Goal: Task Accomplishment & Management: Manage account settings

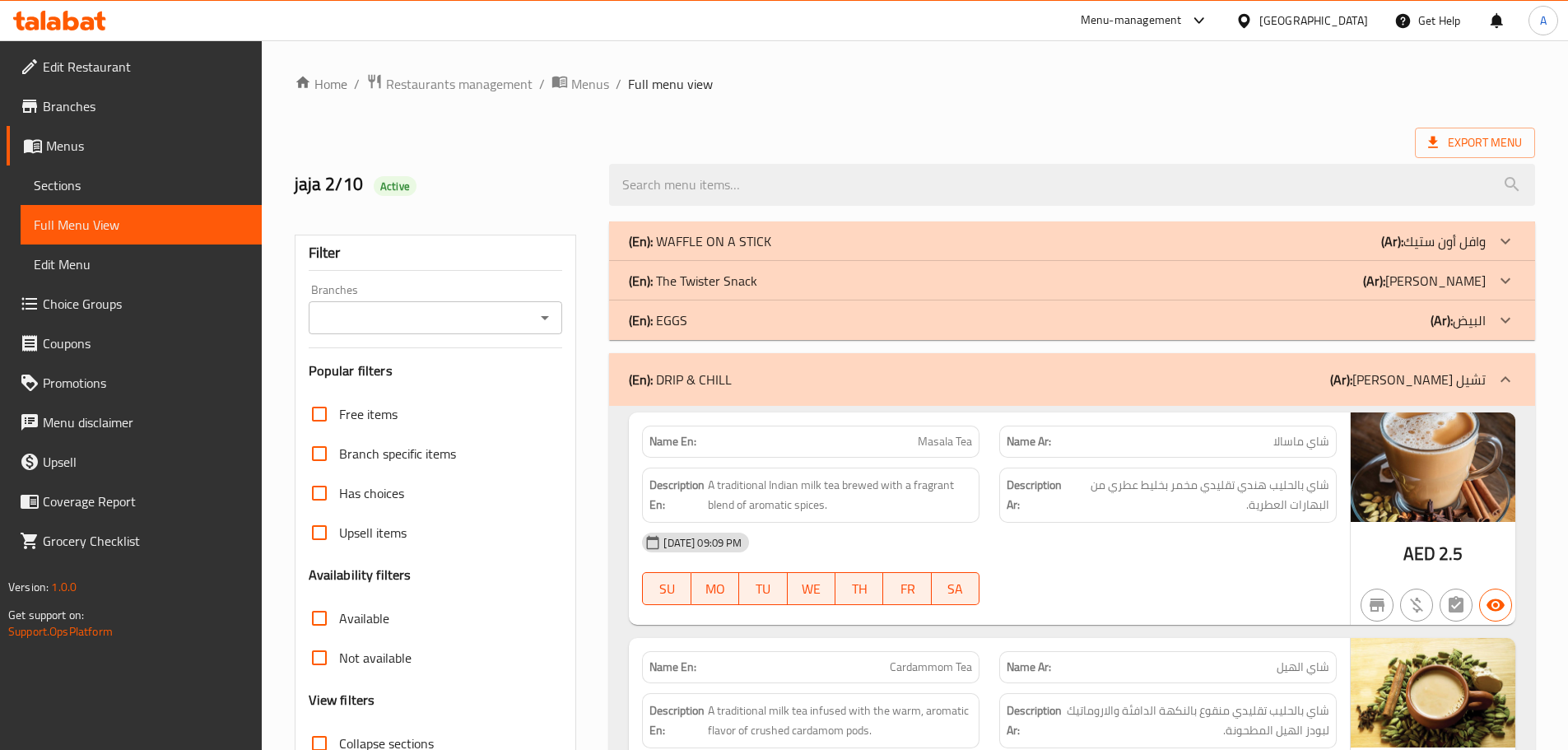
click at [872, 133] on div "Export Menu" at bounding box center [916, 142] width 1241 height 30
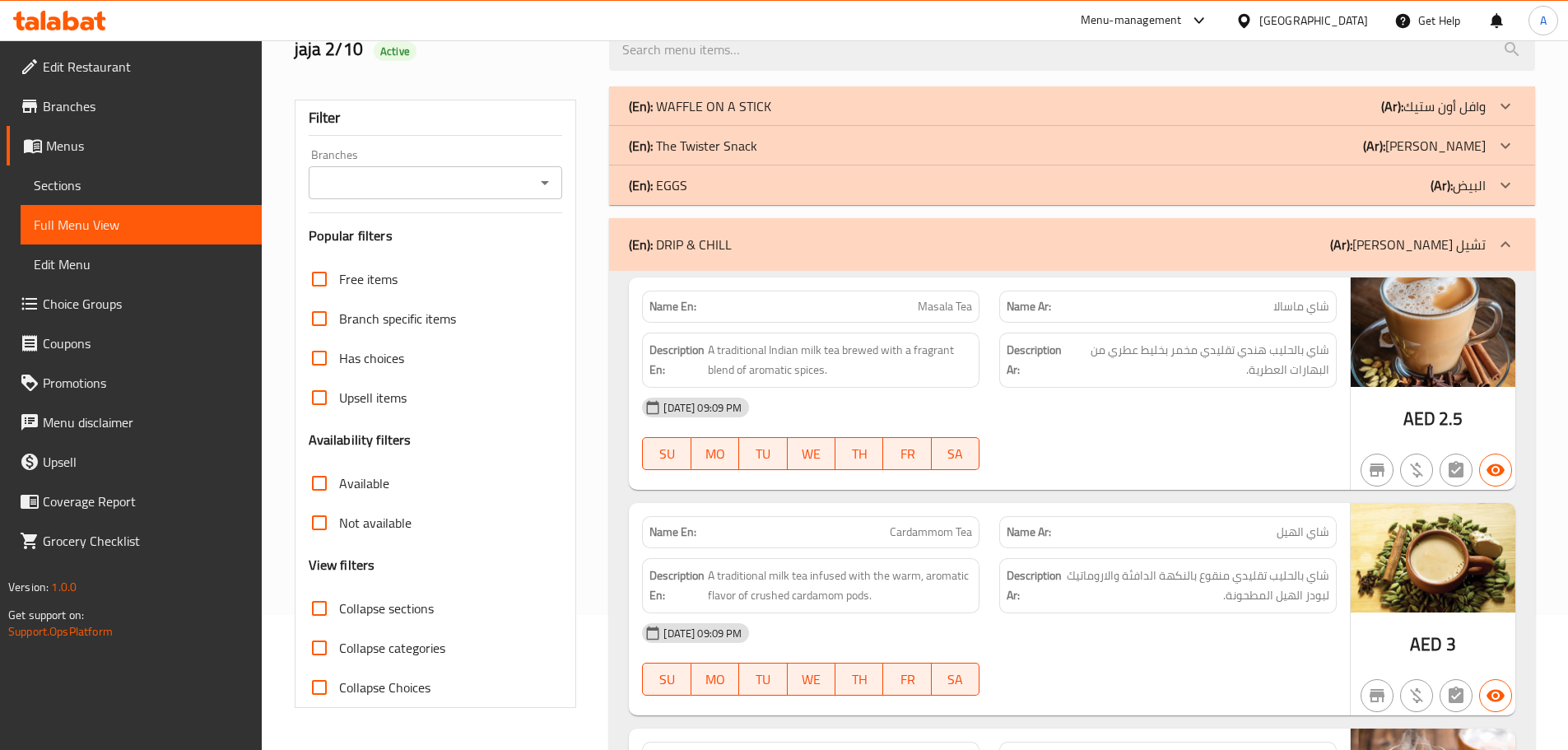
scroll to position [165, 0]
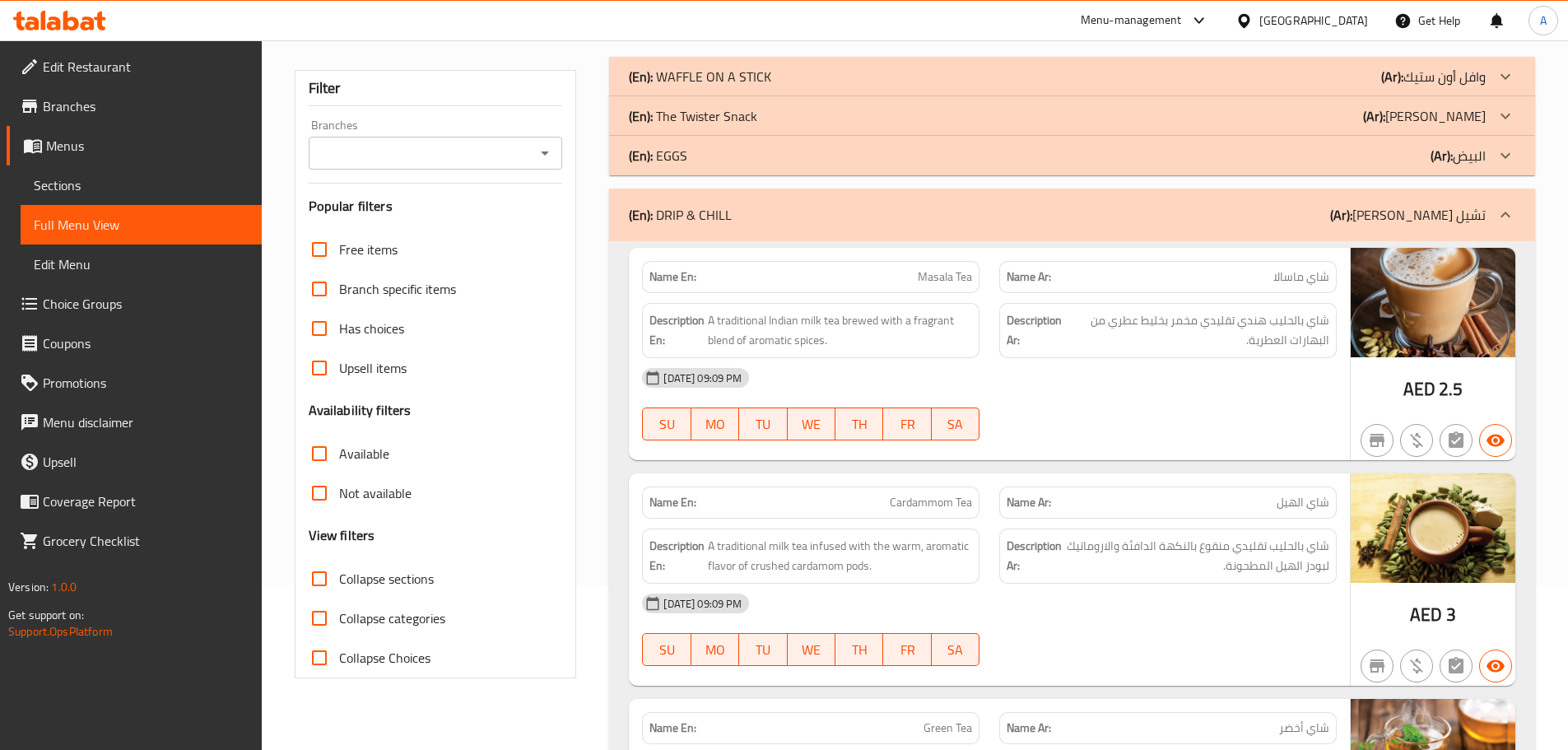
click at [934, 273] on span "Masala Tea" at bounding box center [945, 277] width 54 height 17
drag, startPoint x: 934, startPoint y: 273, endPoint x: 938, endPoint y: 307, distance: 34.2
click at [971, 278] on span "Masala Tea" at bounding box center [945, 277] width 54 height 17
copy span "Masala Tea"
click at [1205, 418] on div "[DATE] 09:09 PM SU MO TU WE TH FR SA" at bounding box center [990, 404] width 715 height 92
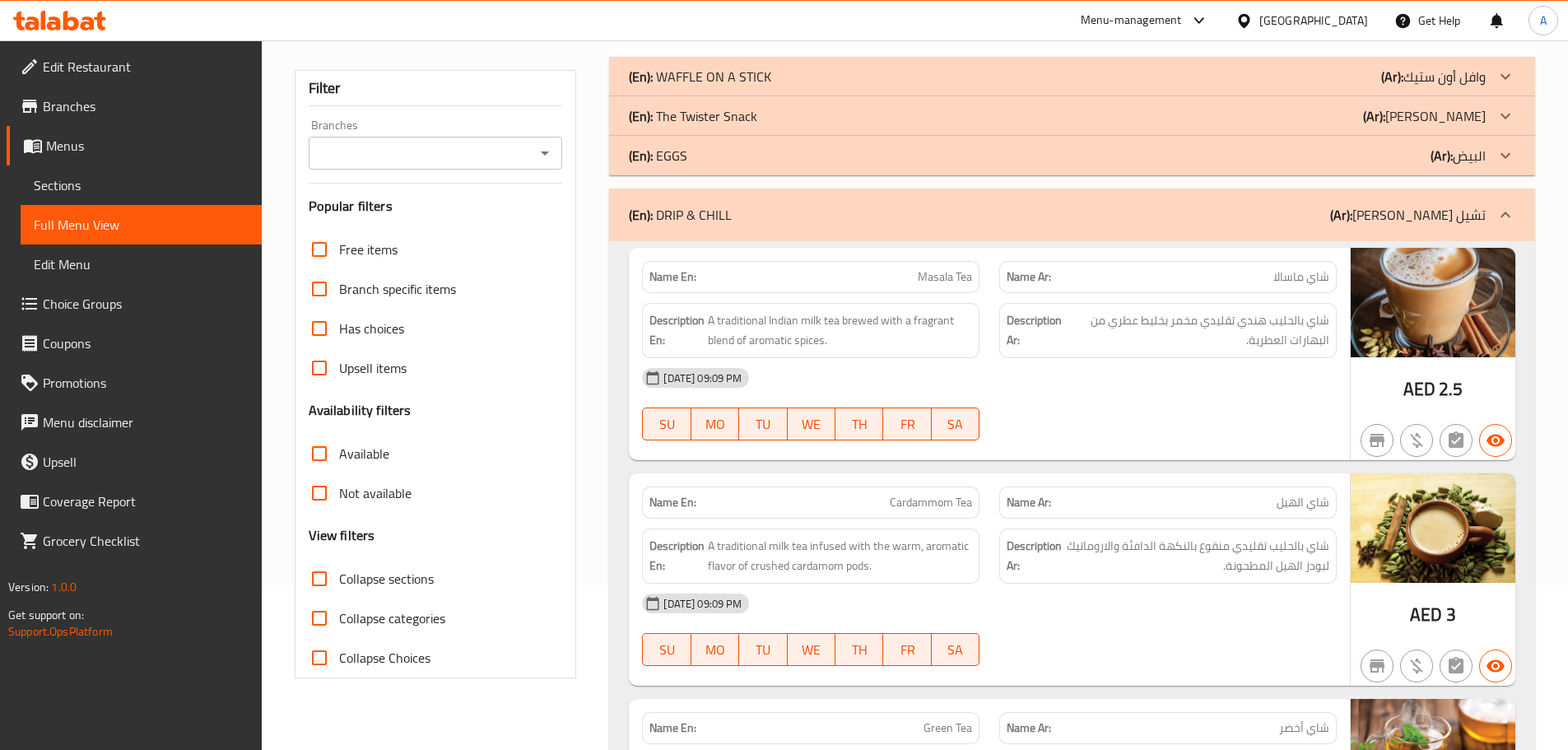
drag, startPoint x: 1302, startPoint y: 273, endPoint x: 1225, endPoint y: 364, distance: 119.2
click at [1266, 294] on div "Name En: Masala Tea Name Ar: شاي ماسالا Description En: A traditional Indian mi…" at bounding box center [990, 354] width 721 height 212
click at [1280, 375] on div "[DATE] 09:09 PM" at bounding box center [990, 378] width 715 height 40
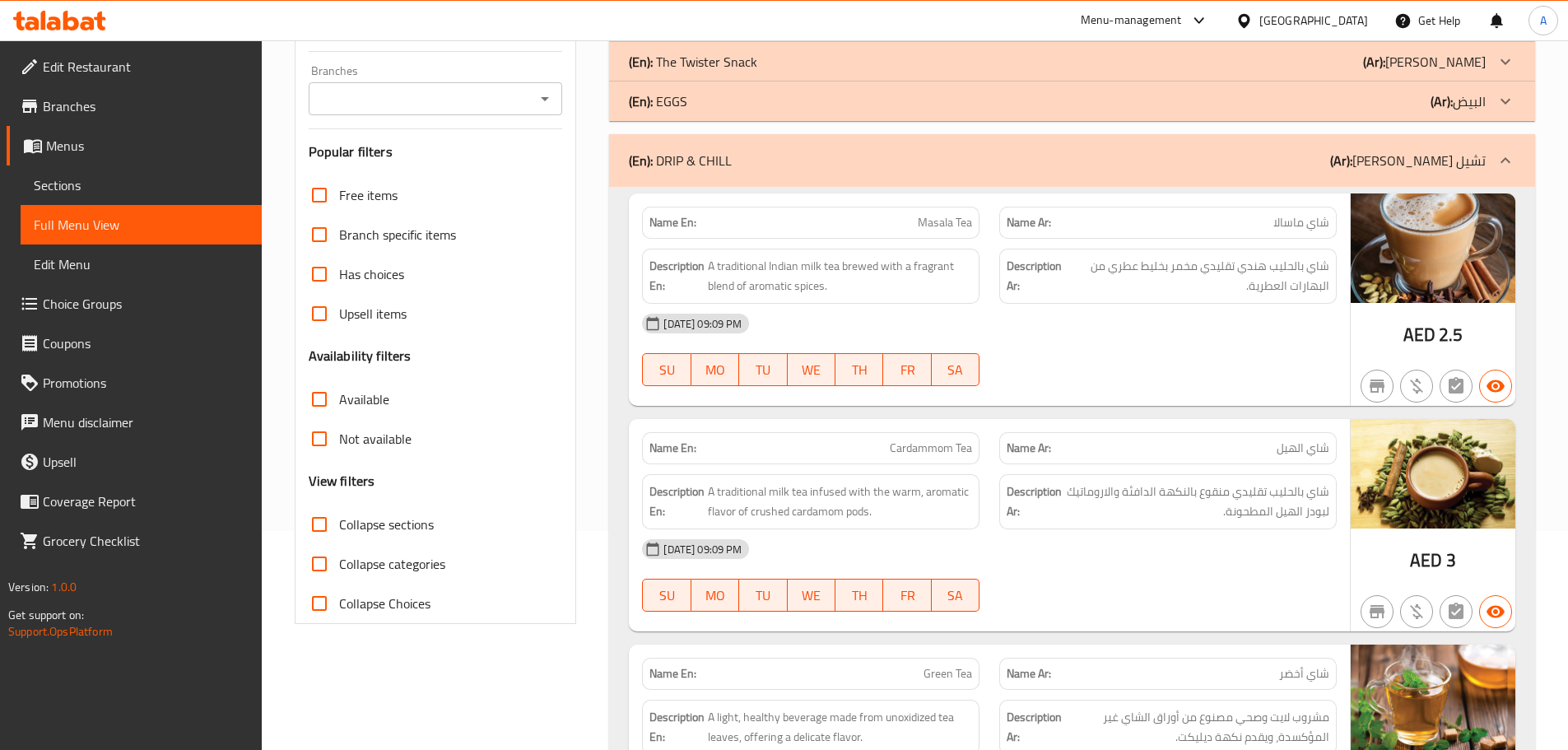
scroll to position [330, 0]
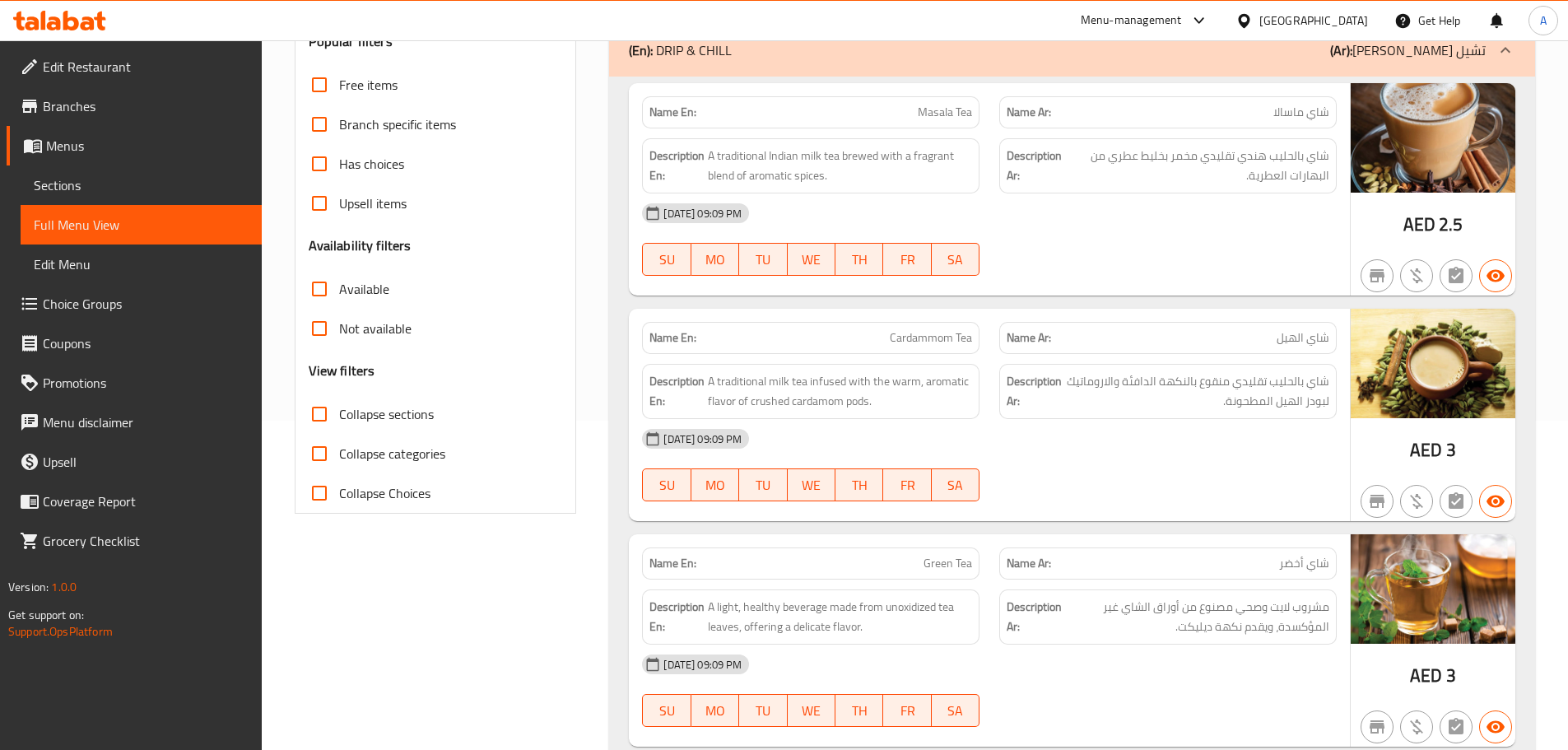
click at [1100, 274] on div at bounding box center [1168, 275] width 357 height 20
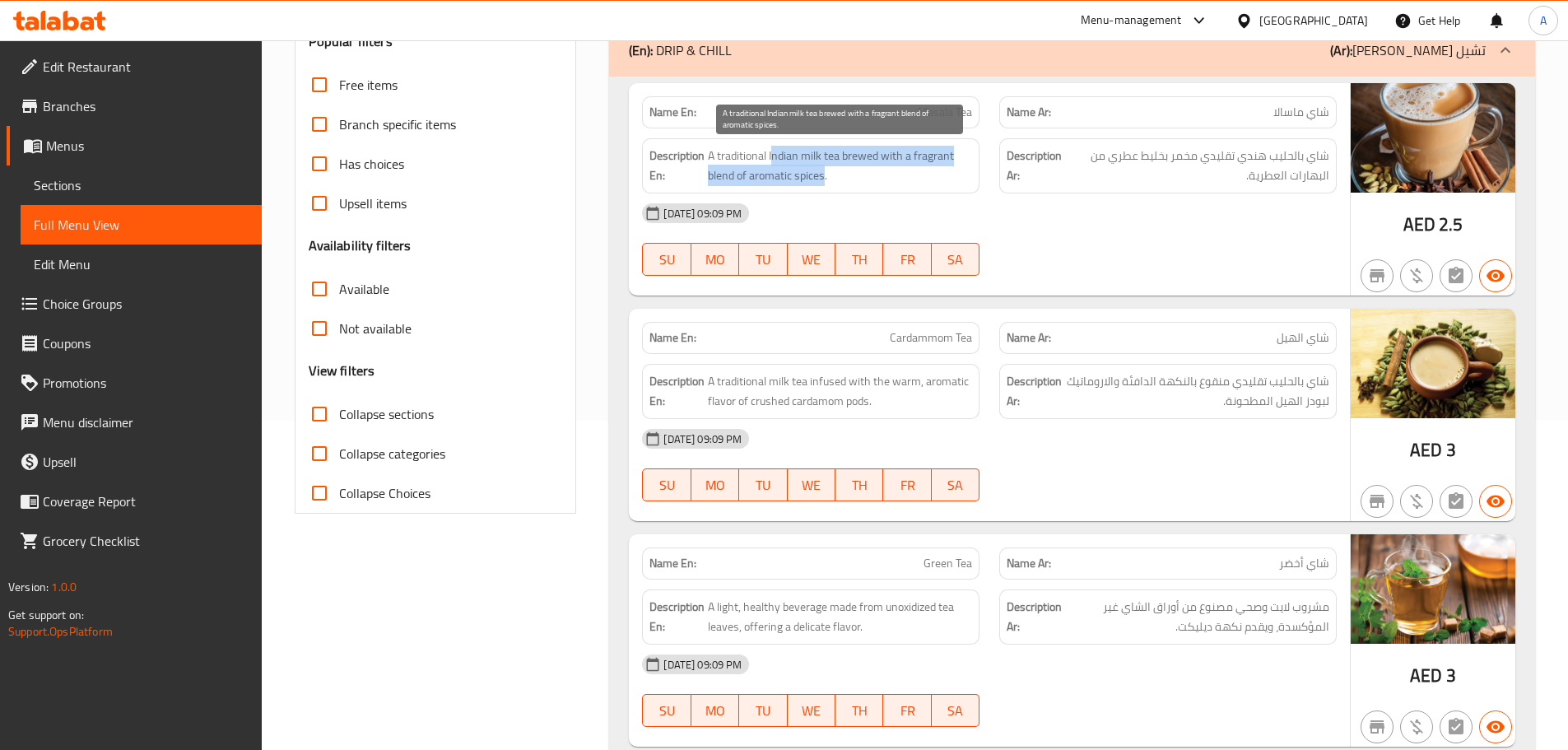
drag, startPoint x: 774, startPoint y: 161, endPoint x: 1021, endPoint y: 253, distance: 263.6
click at [882, 205] on div "Name En: Masala Tea Name Ar: شاي ماسالا Description En: A traditional Indian mi…" at bounding box center [990, 189] width 721 height 212
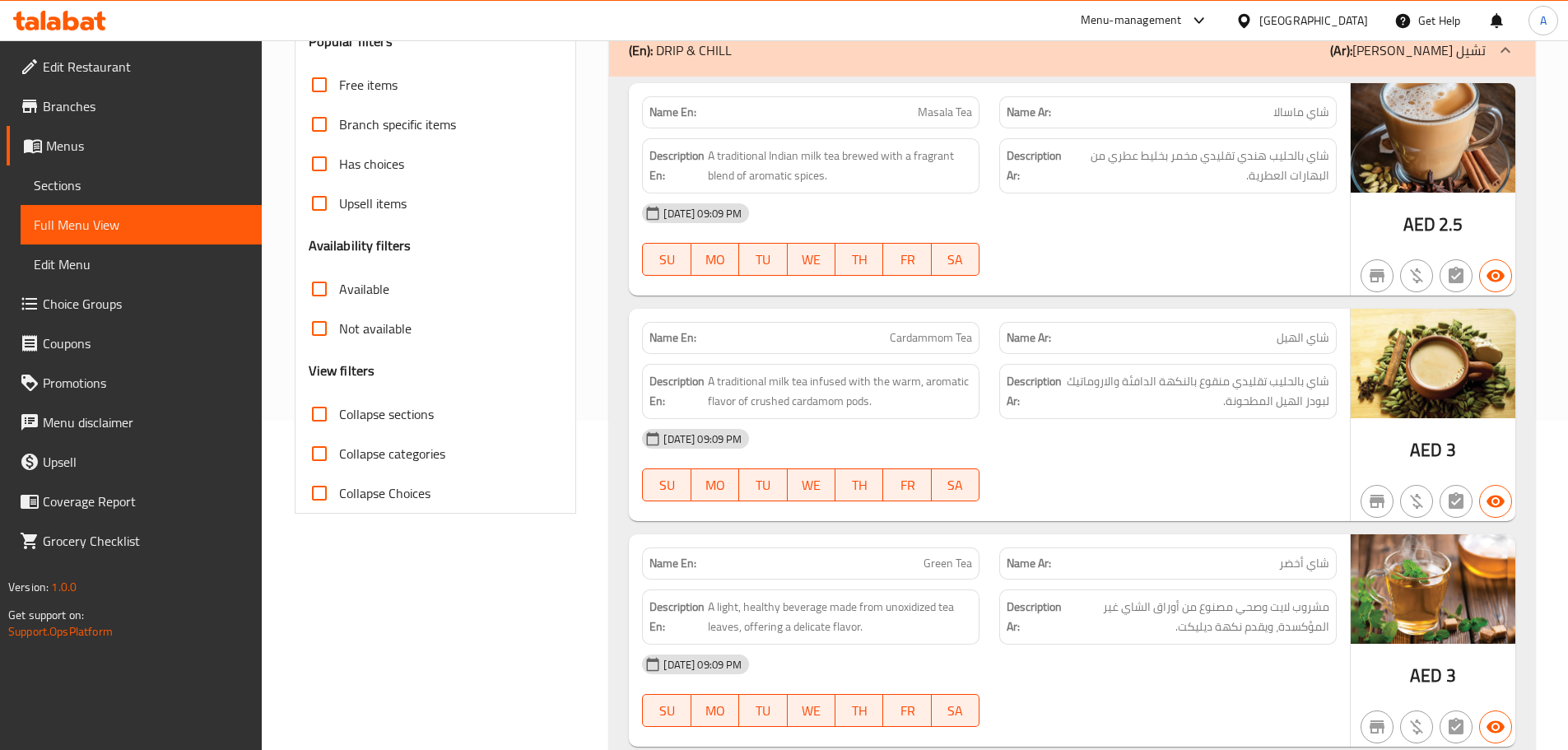
click at [1061, 256] on div "[DATE] 09:09 PM SU MO TU WE TH FR SA" at bounding box center [990, 239] width 715 height 92
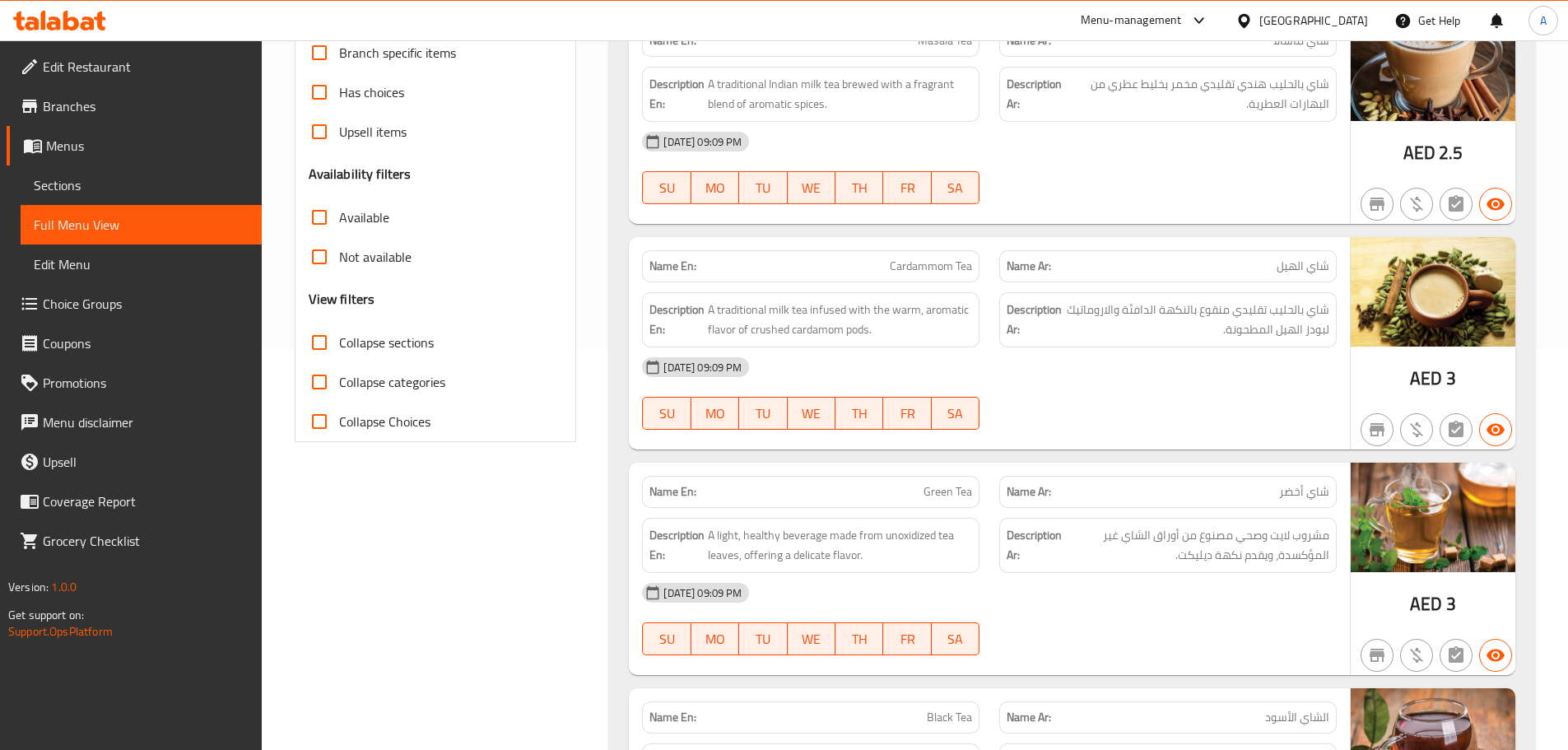
scroll to position [494, 0]
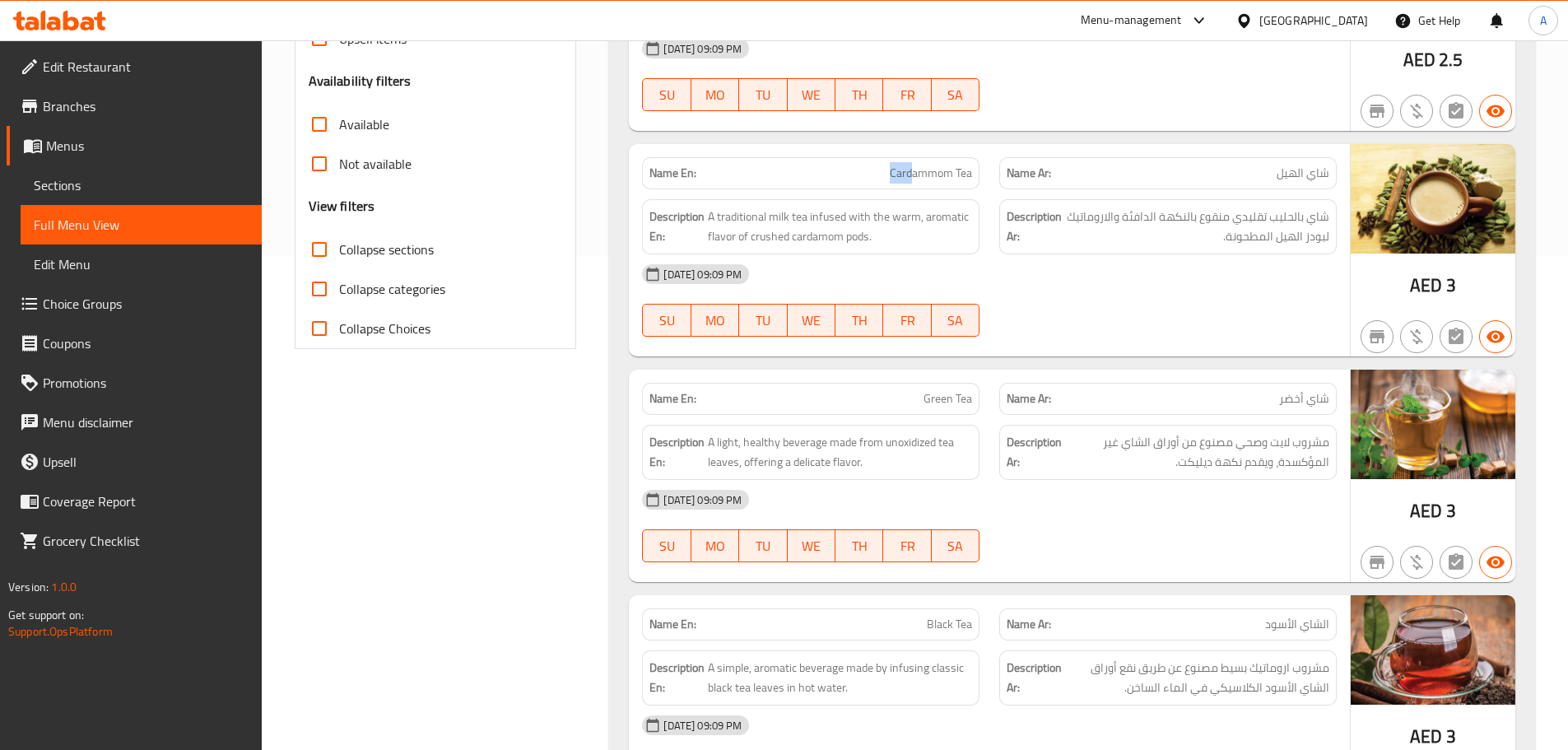
drag, startPoint x: 889, startPoint y: 179, endPoint x: 1117, endPoint y: 331, distance: 274.0
click at [1008, 211] on div "Name En: Cardammom Tea Name Ar: شاي الهيل Description En: A traditional milk te…" at bounding box center [990, 250] width 721 height 212
click at [1124, 347] on div "Name En: Cardammom Tea Name Ar: شاي الهيل Description En: A traditional milk te…" at bounding box center [990, 250] width 721 height 212
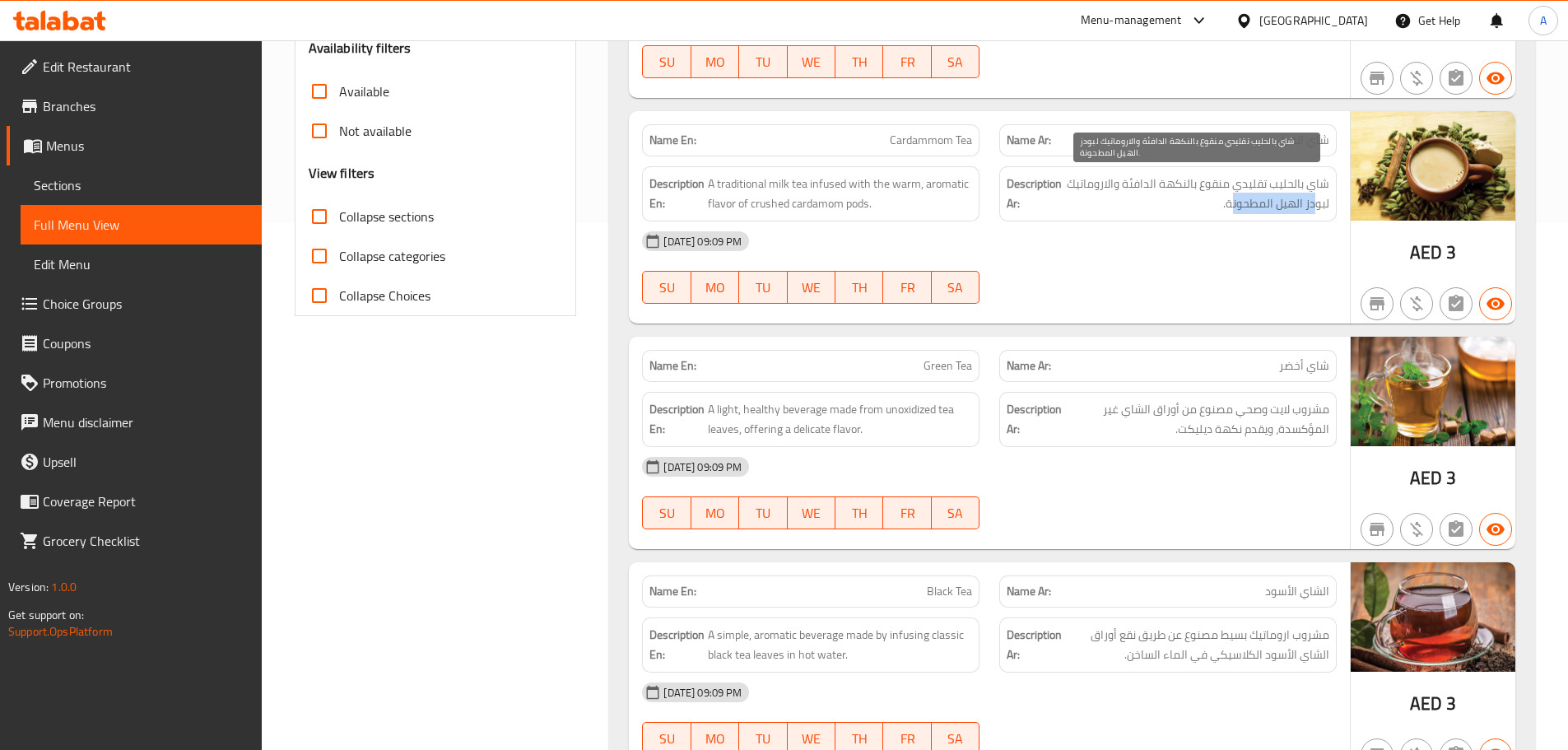
click at [1232, 203] on span "شاي بالحليب تقليدي منقوع بالنكهة الدافئة والاروماتيك لبودز الهيل المطحونة." at bounding box center [1197, 193] width 264 height 41
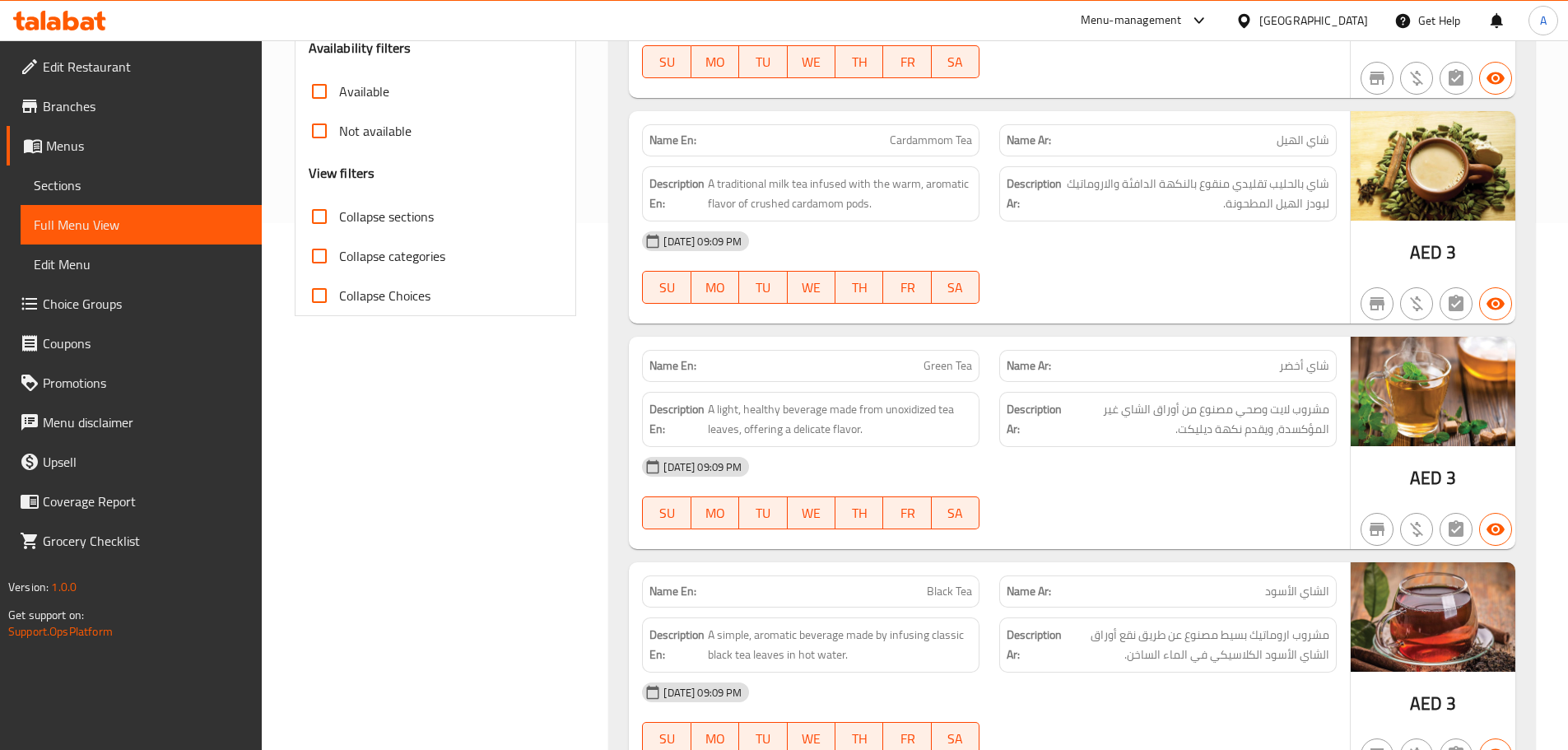
click at [1228, 293] on div "[DATE] 09:09 PM SU MO TU WE TH FR SA" at bounding box center [990, 268] width 715 height 92
drag, startPoint x: 739, startPoint y: 197, endPoint x: 850, endPoint y: 217, distance: 112.8
click at [837, 205] on span "A traditional milk tea infused with the warm, aromatic flavor of crushed cardam…" at bounding box center [840, 193] width 264 height 41
click at [1151, 290] on div "[DATE] 09:09 PM SU MO TU WE TH FR SA" at bounding box center [990, 268] width 715 height 92
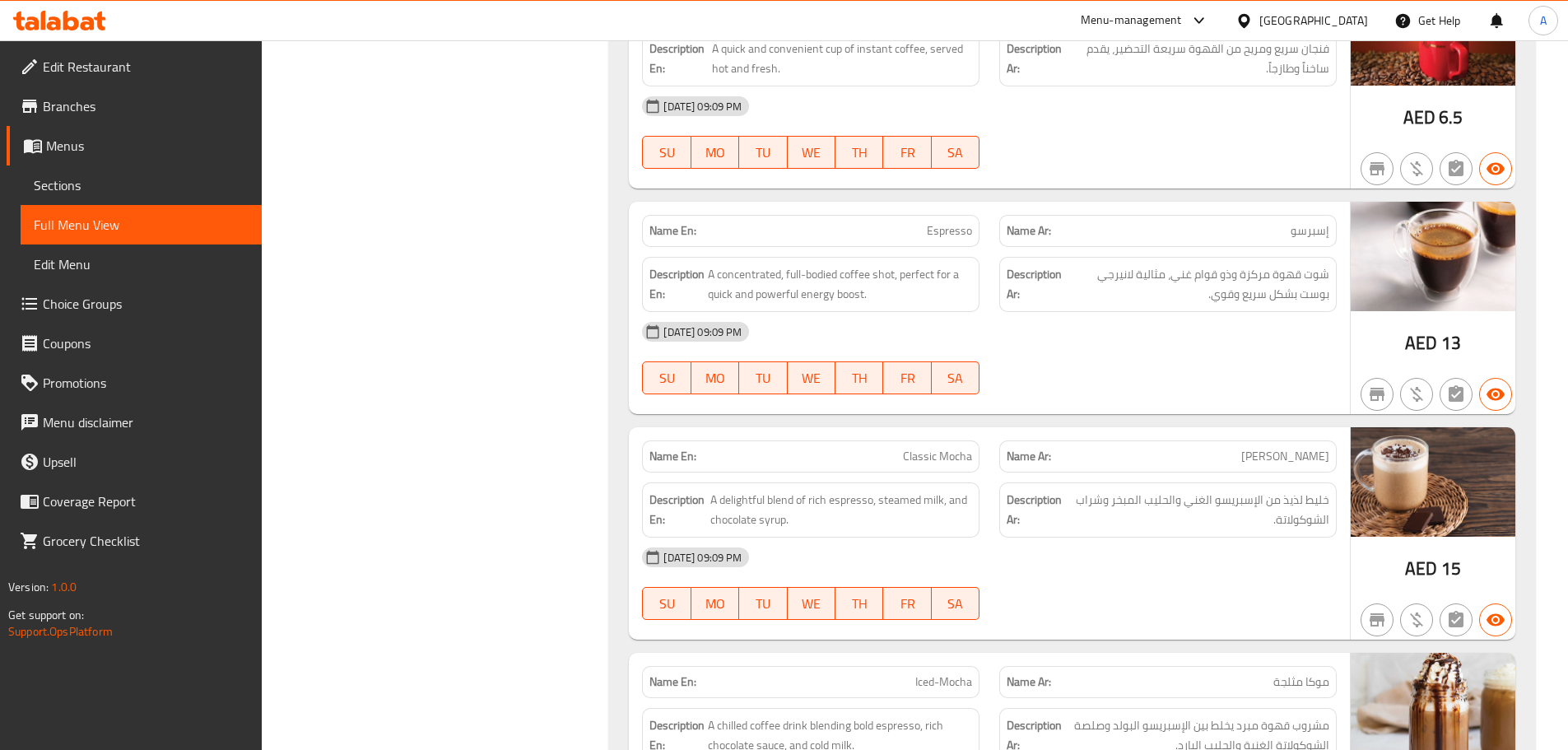
scroll to position [1449, 0]
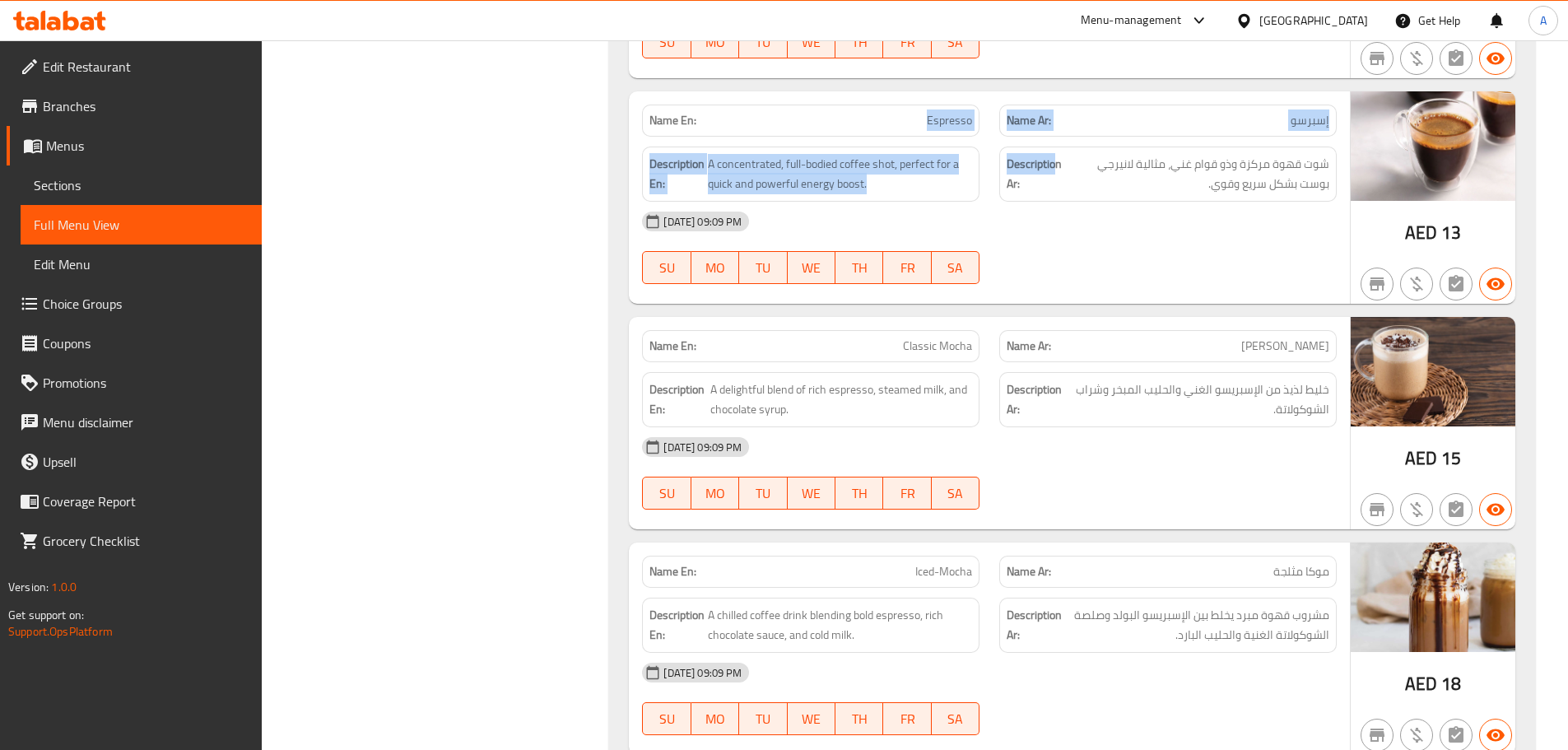
click at [1090, 151] on div "Name En: Espresso Name Ar: إسبرسو Description En: A concentrated, full-bodied c…" at bounding box center [990, 198] width 721 height 212
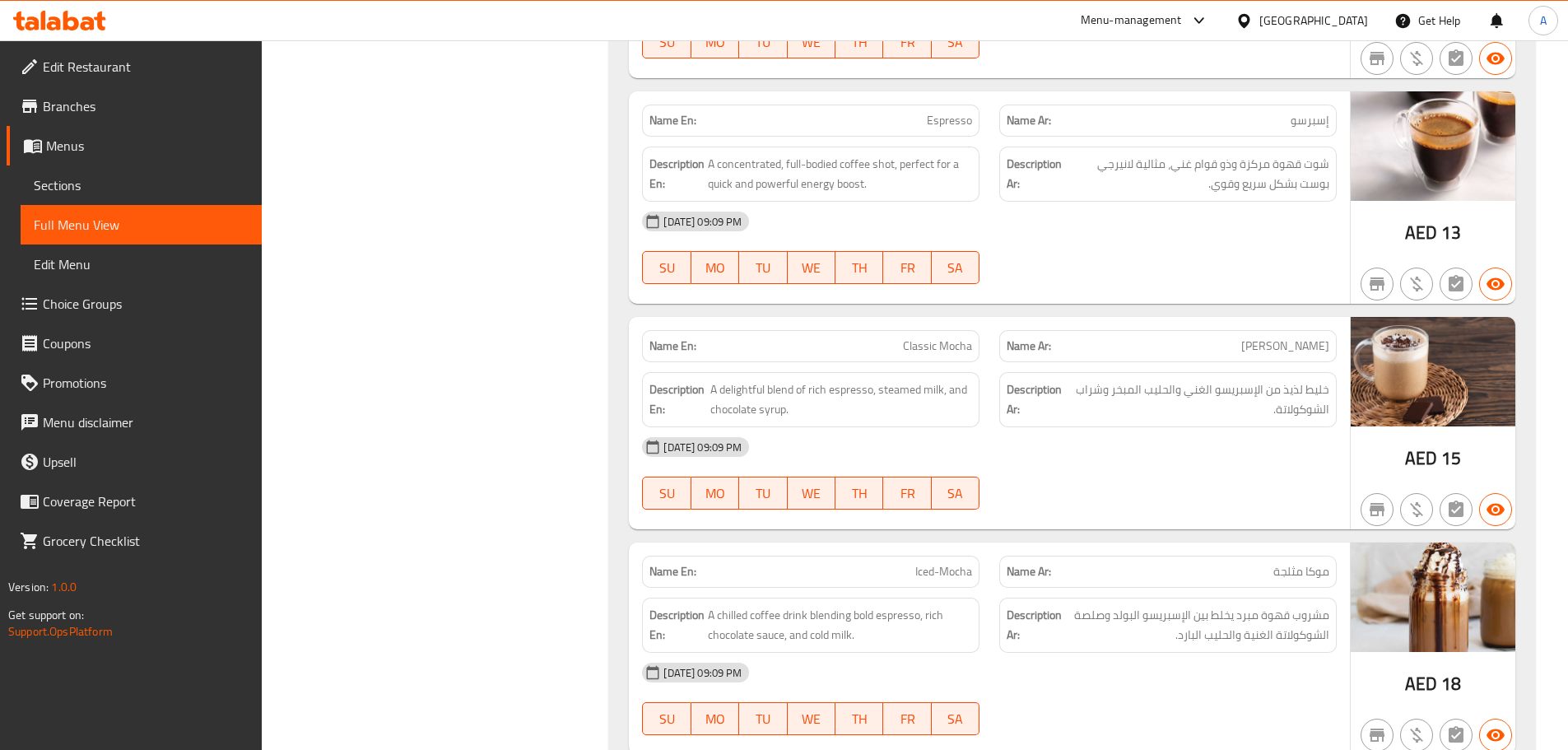
click at [1104, 244] on div "[DATE] 09:09 PM SU MO TU WE TH FR SA" at bounding box center [990, 248] width 715 height 92
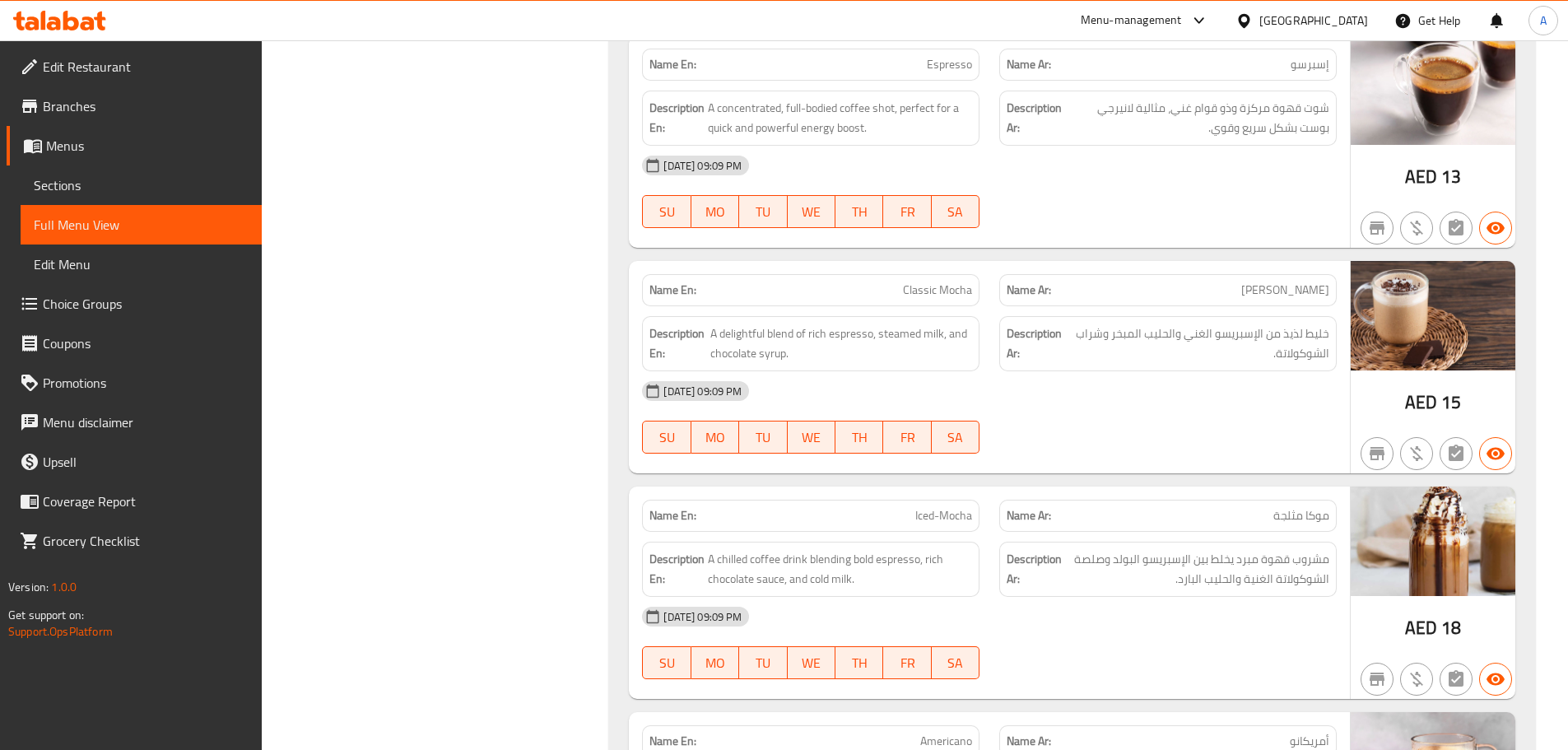
scroll to position [1531, 0]
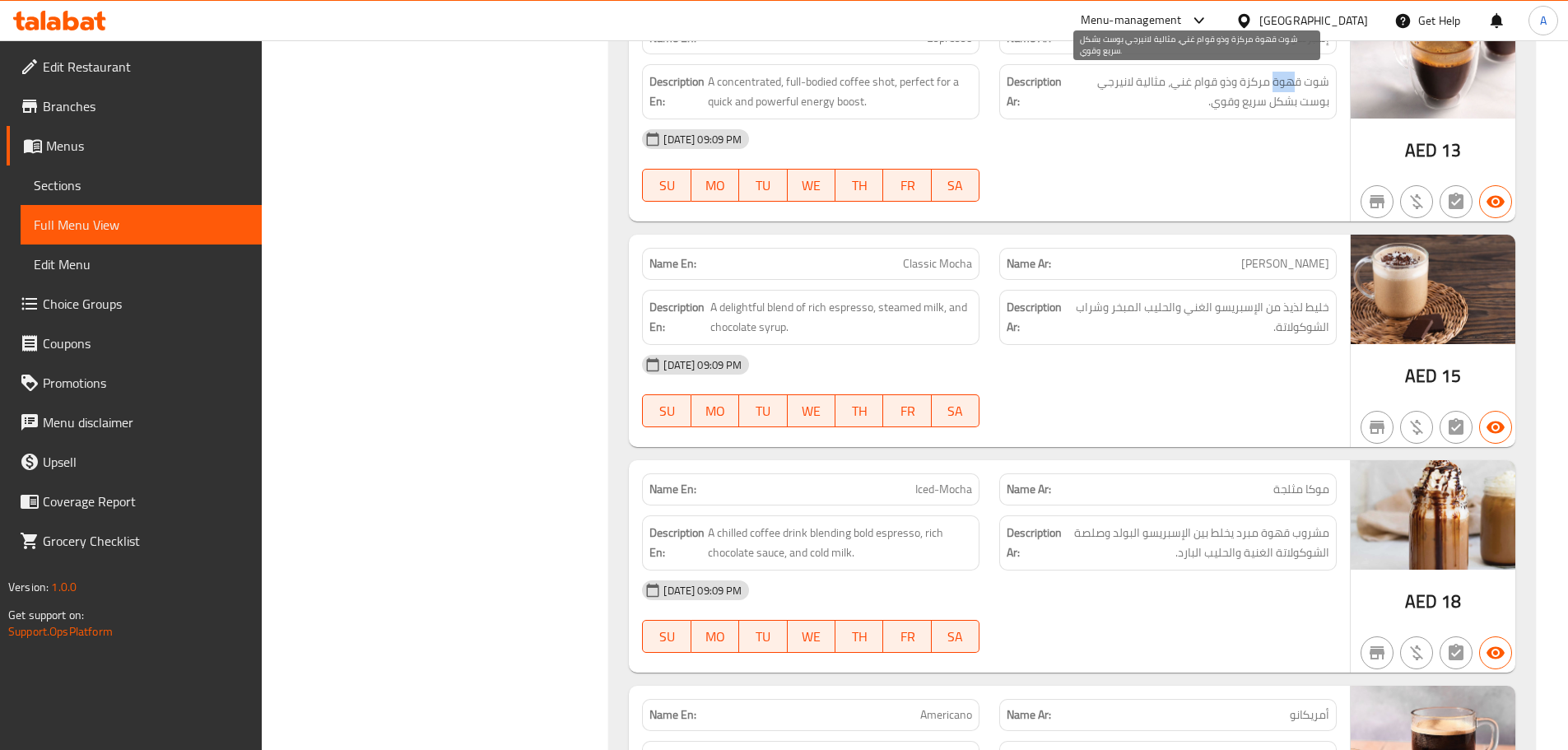
drag, startPoint x: 1294, startPoint y: 78, endPoint x: 1253, endPoint y: 80, distance: 41.0
click at [1256, 75] on span "شوت قهوة مركزة وذو قوام غني، مثالية لانيرجي بوست بشكل سريع وقوي." at bounding box center [1197, 91] width 264 height 41
click at [1259, 142] on div "[DATE] 09:09 PM" at bounding box center [990, 139] width 715 height 40
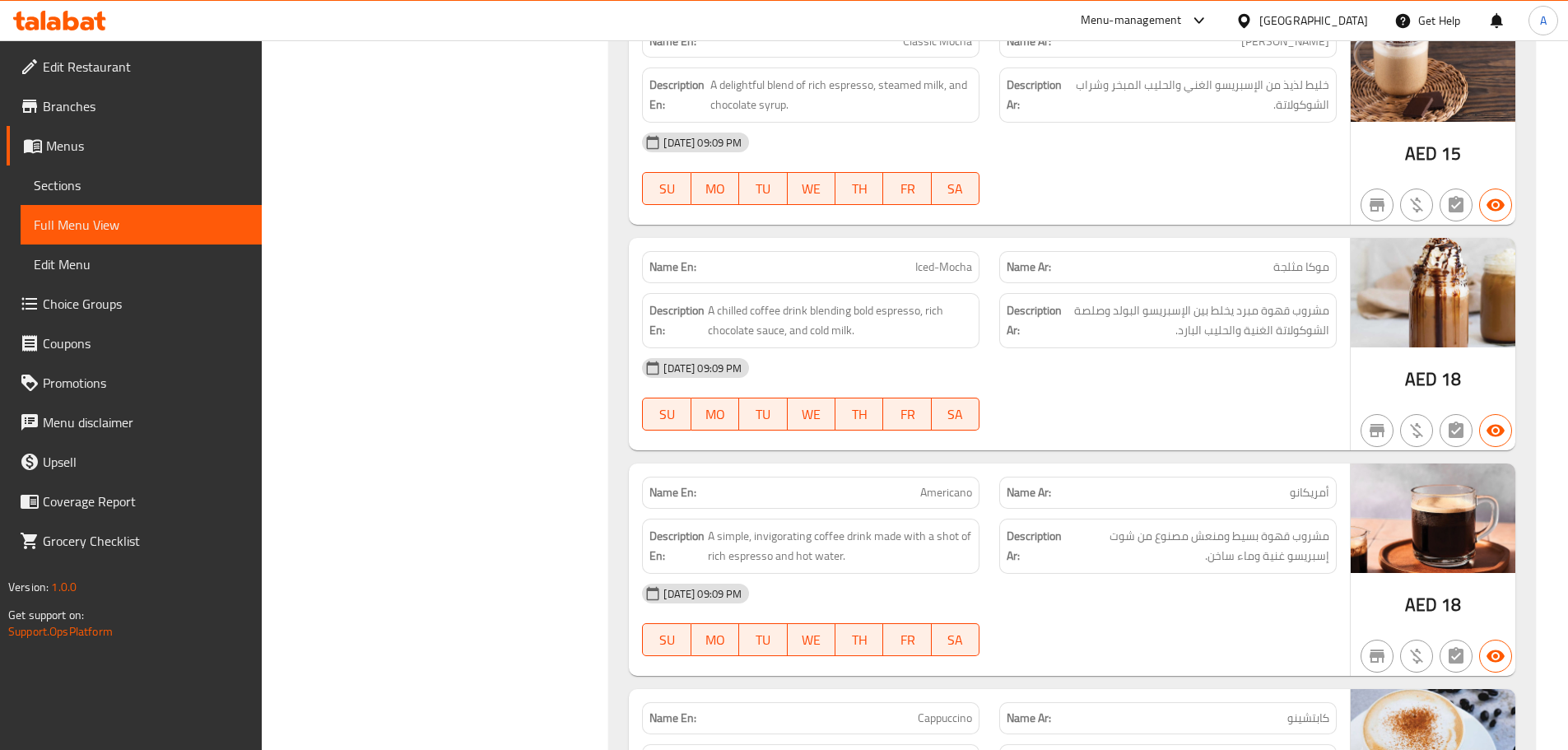
scroll to position [1779, 0]
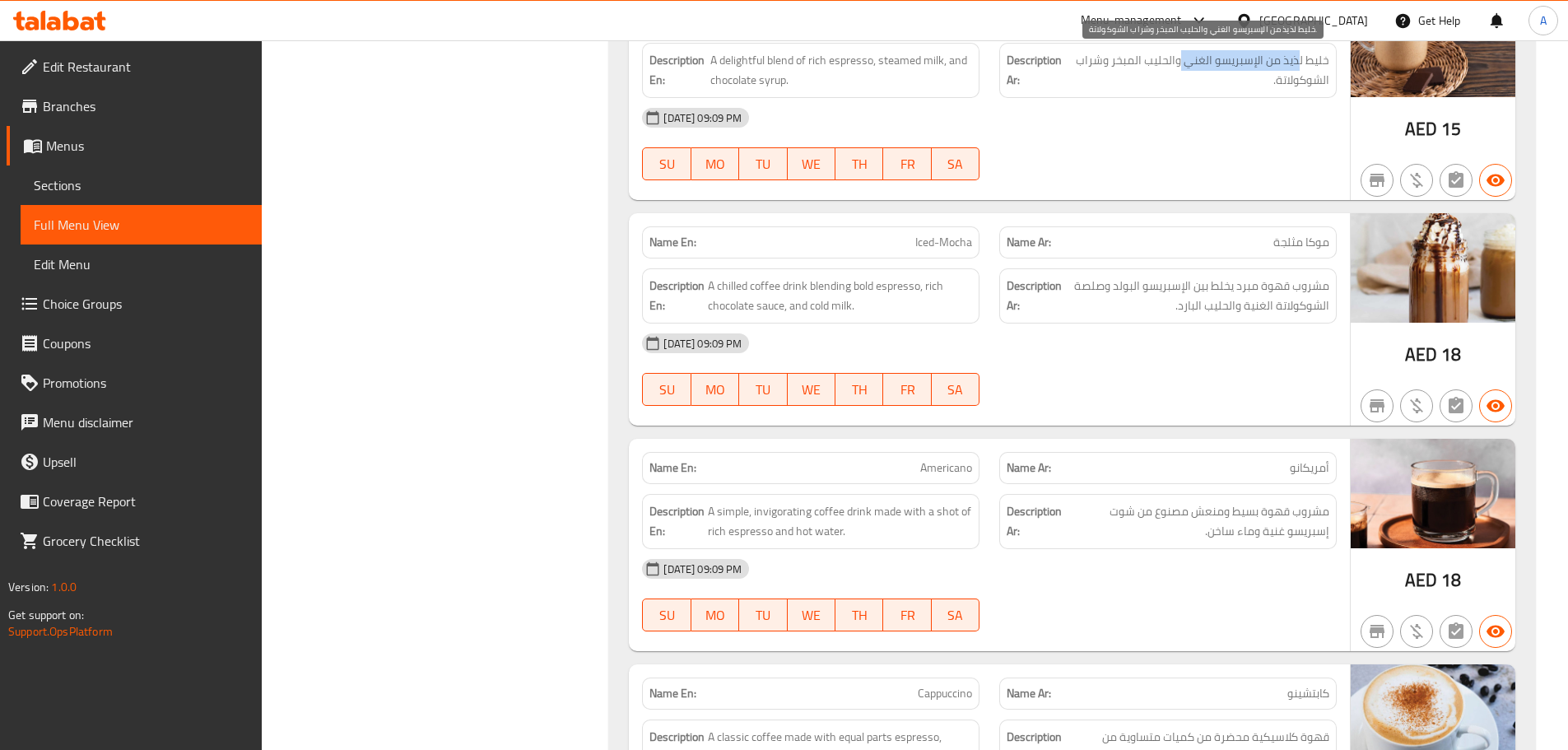
drag, startPoint x: 1293, startPoint y: 59, endPoint x: 1182, endPoint y: 65, distance: 111.2
click at [1182, 65] on span "خليط لذيذ من الإسبريسو الغني والحليب المبخر وشراب الشوكولاتة." at bounding box center [1199, 70] width 260 height 41
drag, startPoint x: 1118, startPoint y: 64, endPoint x: 1092, endPoint y: 64, distance: 26.0
click at [1092, 64] on span "خليط لذيذ من الإسبريسو الغني والحليب المبخر وشراب الشوكولاتة." at bounding box center [1199, 70] width 260 height 41
click at [1269, 76] on span "خليط لذيذ من الإسبريسو الغني والحليب المبخر وشراب الشوكولاتة." at bounding box center [1199, 70] width 260 height 41
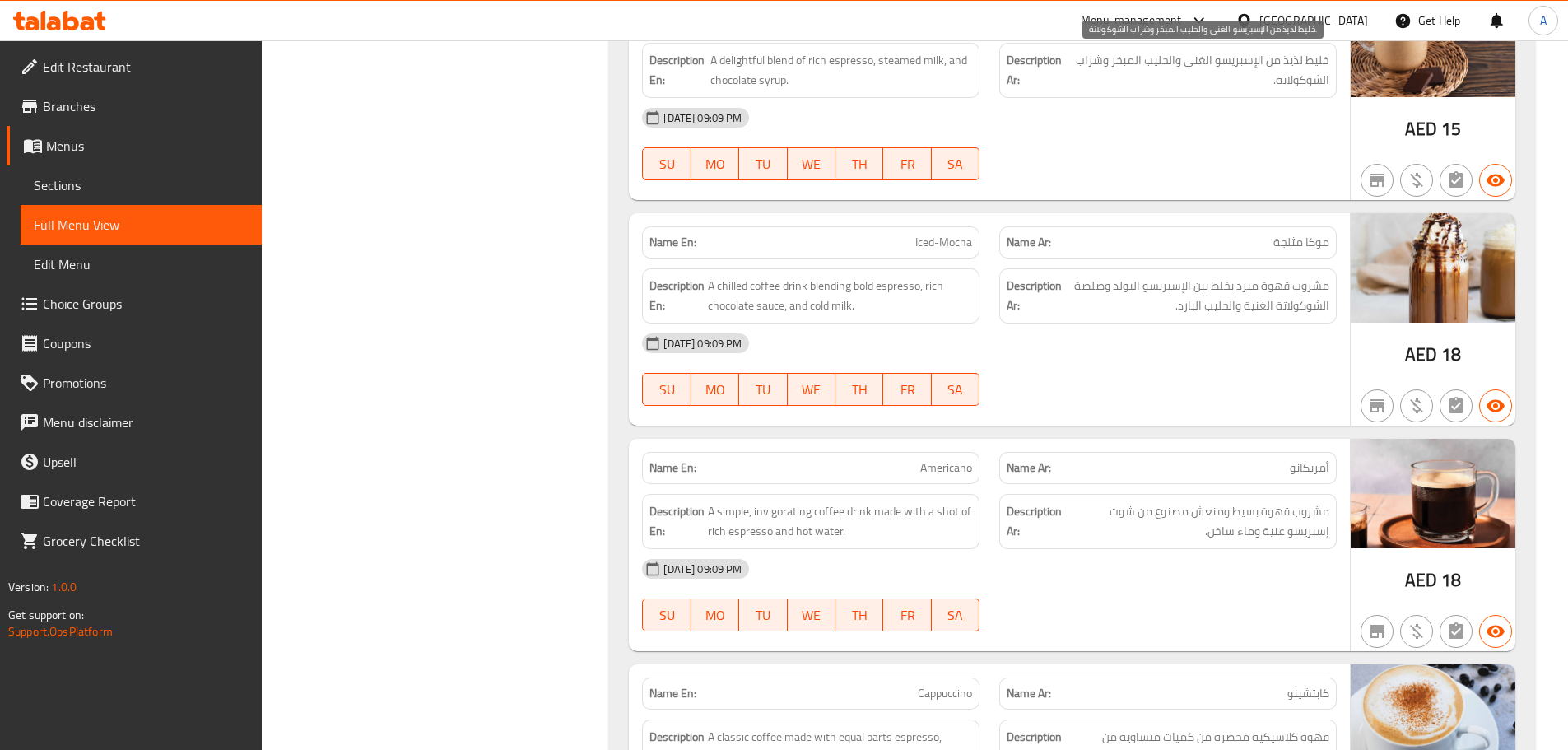
click at [1269, 76] on span "خليط لذيذ من الإسبريسو الغني والحليب المبخر وشراب الشوكولاتة." at bounding box center [1199, 70] width 260 height 41
drag, startPoint x: 1219, startPoint y: 158, endPoint x: 868, endPoint y: 270, distance: 368.4
click at [1206, 169] on div "[DATE] 09:09 PM SU MO TU WE TH FR SA" at bounding box center [990, 144] width 715 height 92
drag, startPoint x: 882, startPoint y: 249, endPoint x: 1024, endPoint y: 224, distance: 144.2
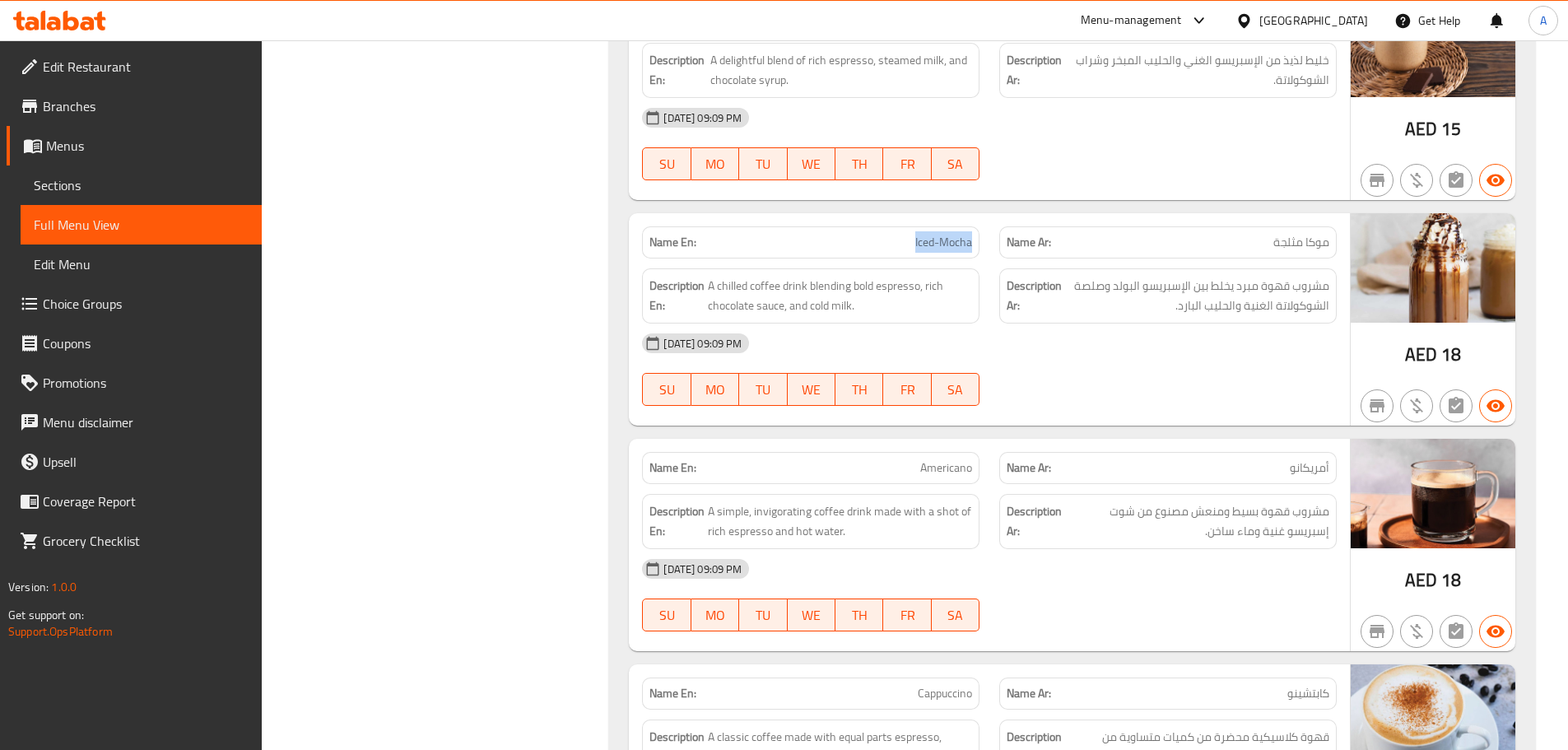
click at [997, 244] on div "Name En: Iced-Mocha Name Ar: موكا مثلجة" at bounding box center [990, 243] width 715 height 52
click at [1068, 169] on div "[DATE] 09:09 PM SU MO TU WE TH FR SA" at bounding box center [990, 144] width 715 height 92
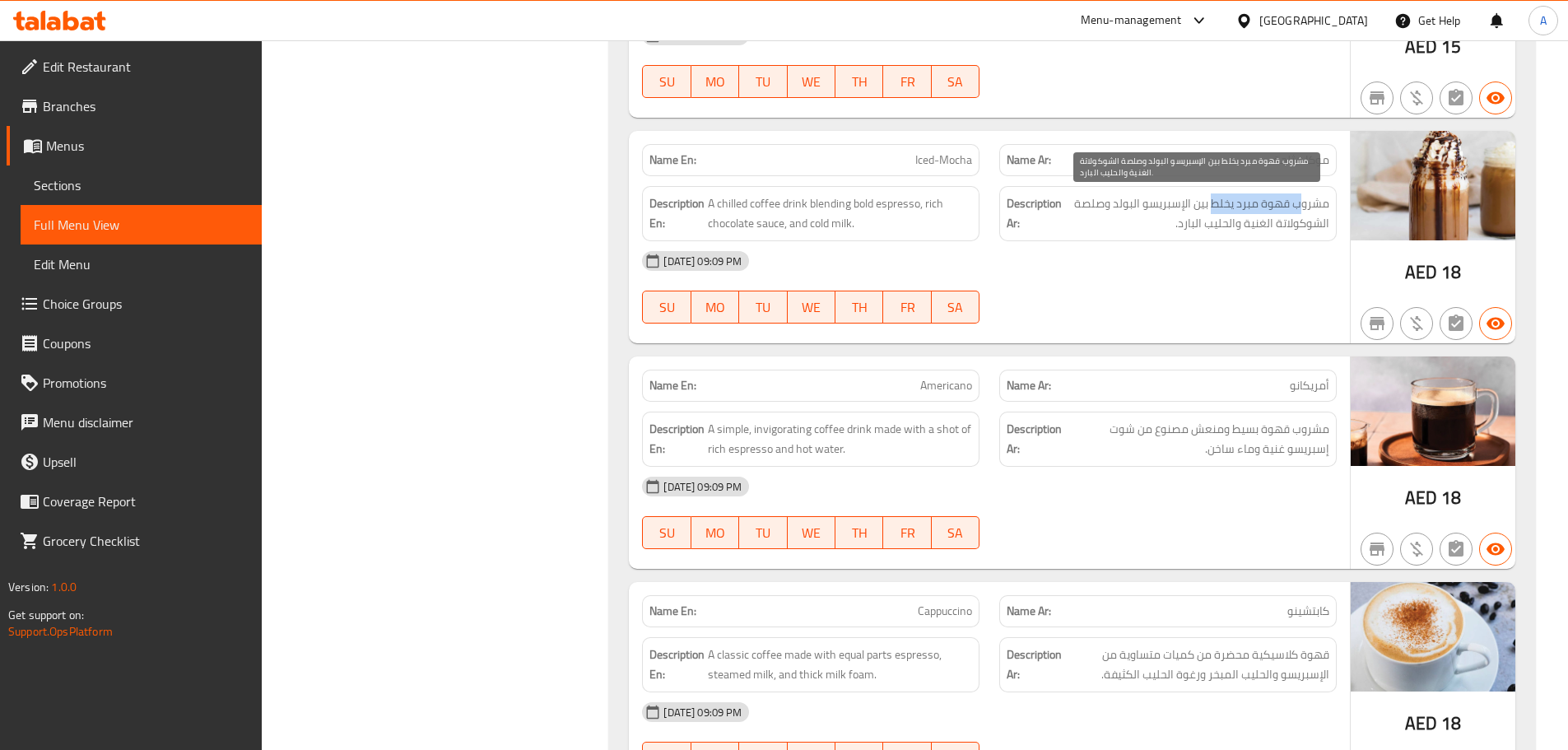
drag, startPoint x: 1298, startPoint y: 199, endPoint x: 1214, endPoint y: 197, distance: 84.0
click at [1214, 197] on span "مشروب قهوة مبرد يخلط بين الإسبريسو البولد وصلصة الشوكولاتة الغنية والحليب البار…" at bounding box center [1197, 213] width 264 height 41
click at [1212, 277] on div "[DATE] 09:09 PM" at bounding box center [990, 262] width 715 height 40
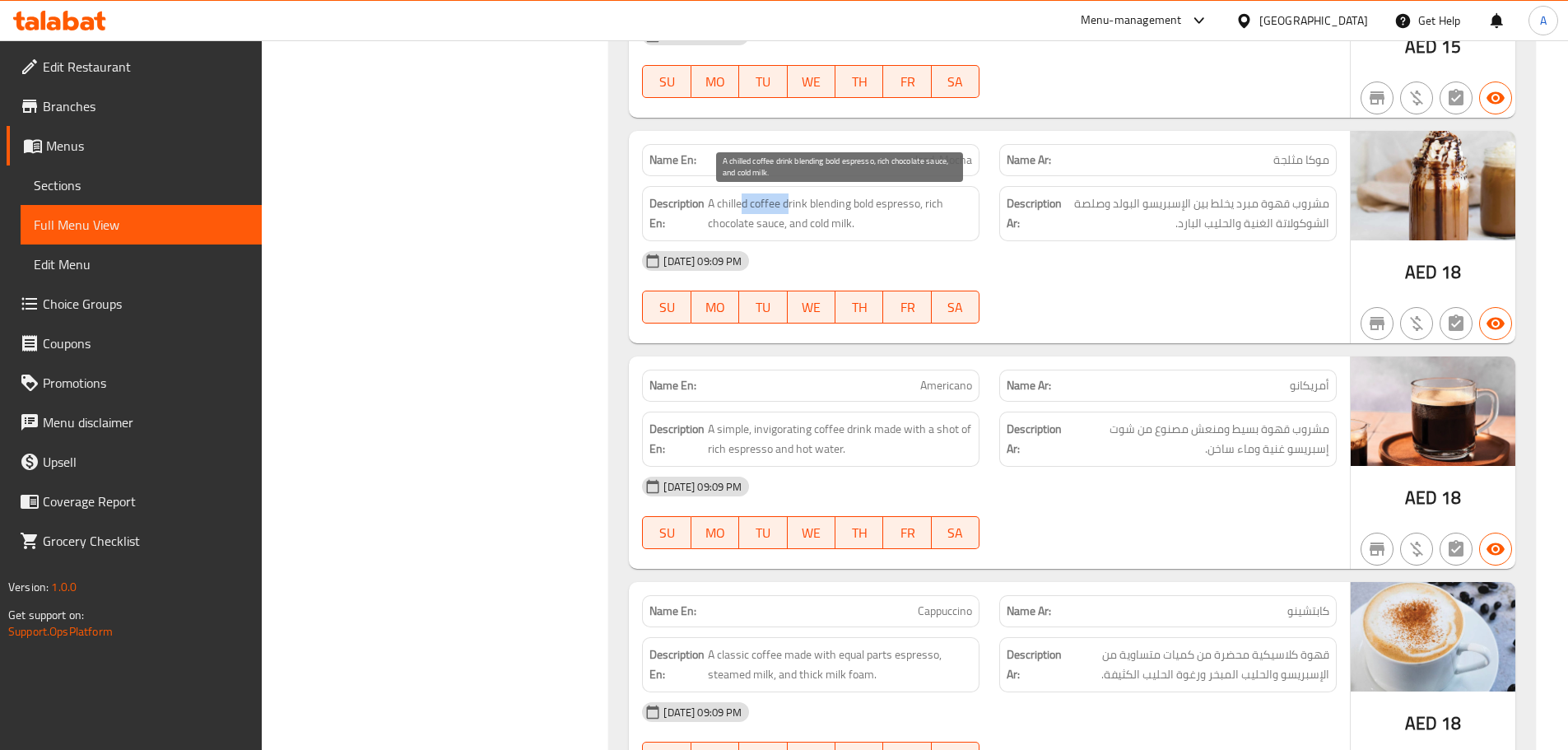
drag, startPoint x: 790, startPoint y: 208, endPoint x: 742, endPoint y: 200, distance: 48.7
click at [742, 200] on span "A chilled coffee drink blending bold espresso, rich chocolate sauce, and cold m…" at bounding box center [840, 213] width 264 height 41
click at [813, 197] on span "A chilled coffee drink blending bold espresso, rich chocolate sauce, and cold m…" at bounding box center [840, 213] width 264 height 41
drag, startPoint x: 813, startPoint y: 197, endPoint x: 872, endPoint y: 197, distance: 59.0
click at [872, 197] on span "A chilled coffee drink blending bold espresso, rich chocolate sauce, and cold m…" at bounding box center [840, 213] width 264 height 41
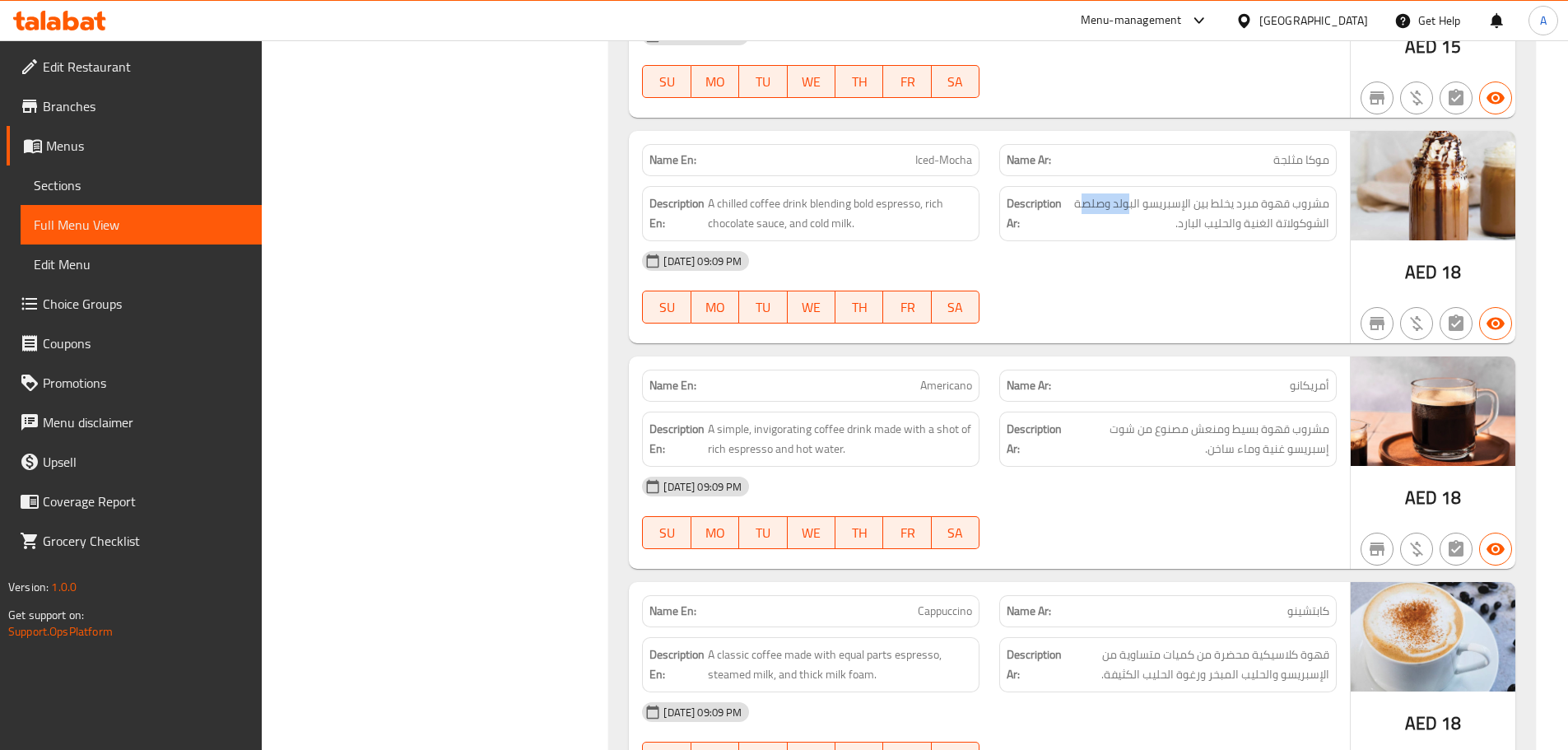
drag, startPoint x: 1082, startPoint y: 199, endPoint x: 1049, endPoint y: 204, distance: 33.4
click at [1054, 199] on h6 "Description Ar: مشروب قهوة مبرد يخلط بين الإسبريسو البولد وصلصة الشوكولاتة الغن…" at bounding box center [1168, 213] width 323 height 41
click at [1063, 260] on div "[DATE] 09:09 PM" at bounding box center [990, 262] width 715 height 40
drag, startPoint x: 1257, startPoint y: 214, endPoint x: 1162, endPoint y: 224, distance: 95.5
click at [1167, 214] on span "مشروب قهوة مبرد يخلط بين الإسبريسو البولد وصلصة الشوكولاتة الغنية والحليب البار…" at bounding box center [1197, 213] width 264 height 41
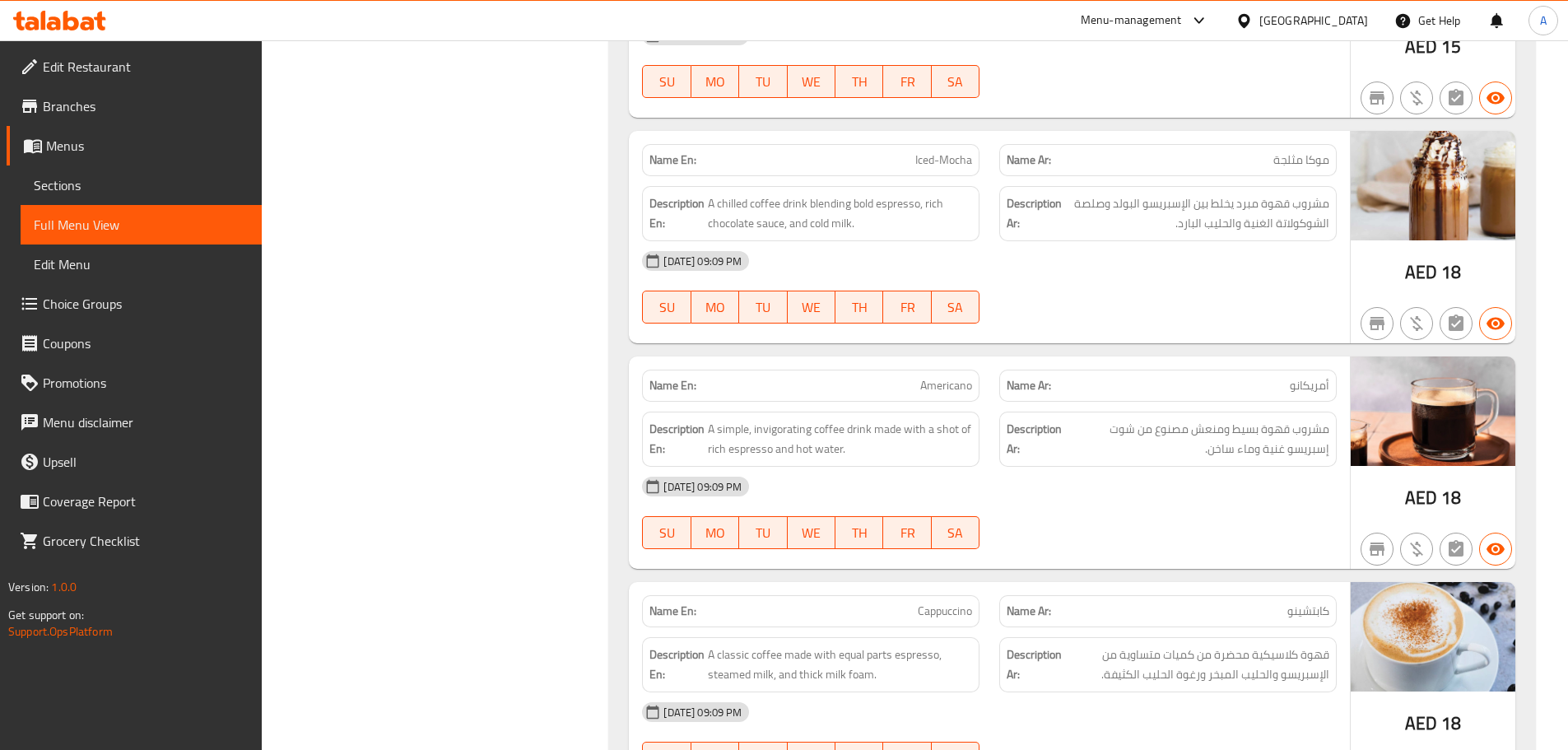
click at [1215, 317] on div at bounding box center [1168, 323] width 357 height 20
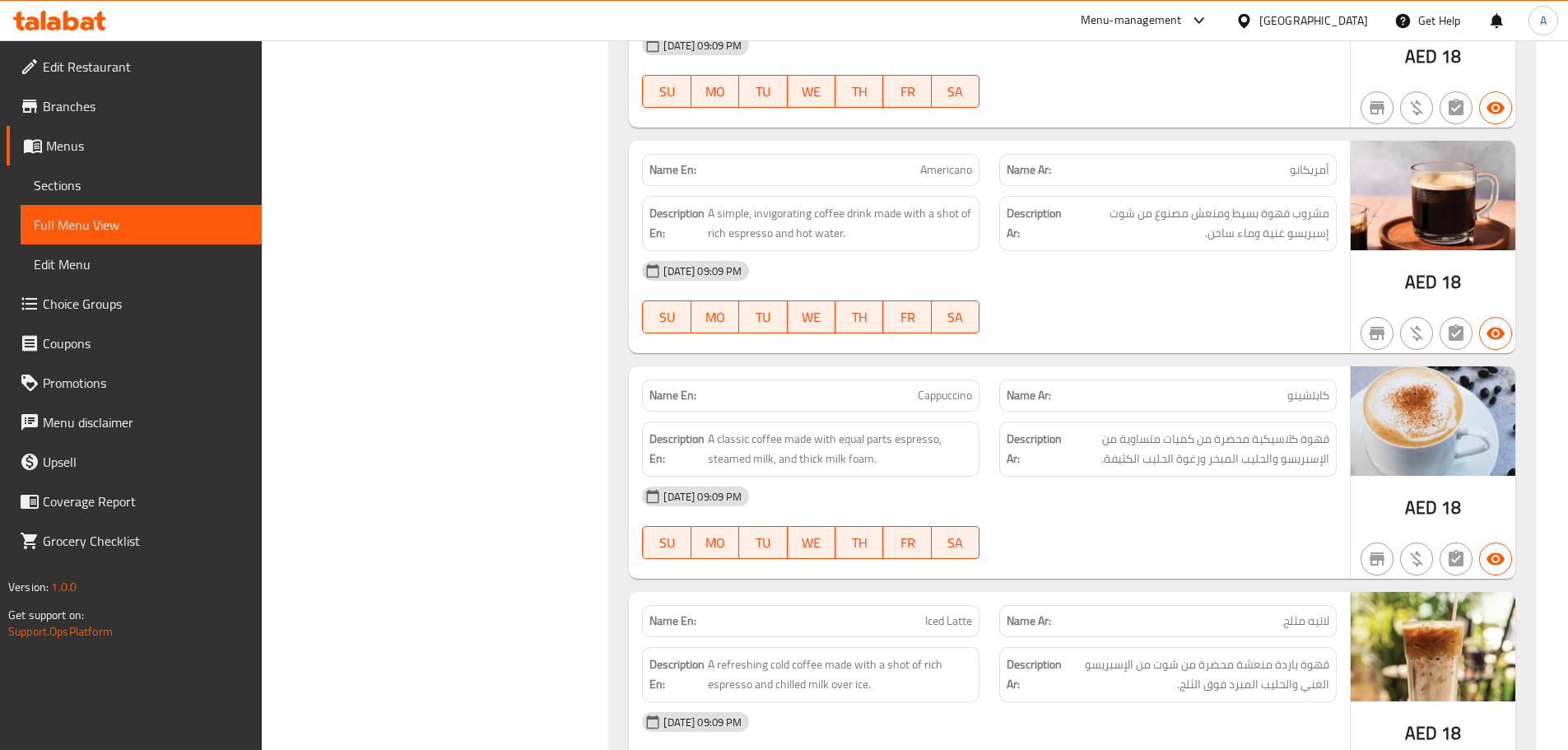
scroll to position [2108, 0]
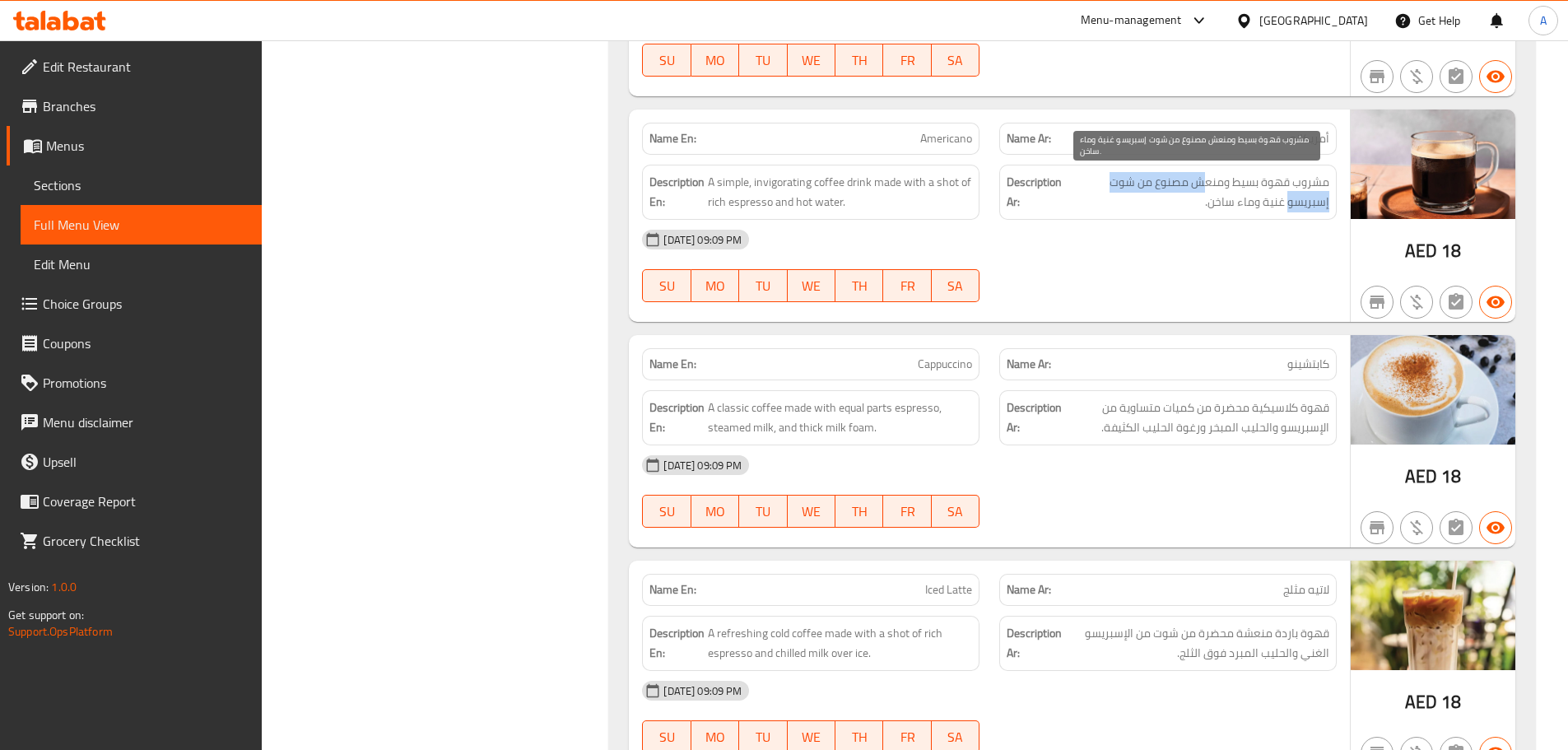
drag, startPoint x: 1186, startPoint y: 175, endPoint x: 1068, endPoint y: 172, distance: 118.0
click at [1068, 172] on span "مشروب قهوة بسيط ومنعش مصنوع من شوت إسبريسو غنية وماء ساخن." at bounding box center [1197, 192] width 264 height 41
drag, startPoint x: 1315, startPoint y: 199, endPoint x: 1262, endPoint y: 195, distance: 53.2
click at [1262, 195] on span "مشروب قهوة بسيط ومنعش مصنوع من شوت إسبريسو غنية وماء ساخن." at bounding box center [1197, 192] width 264 height 41
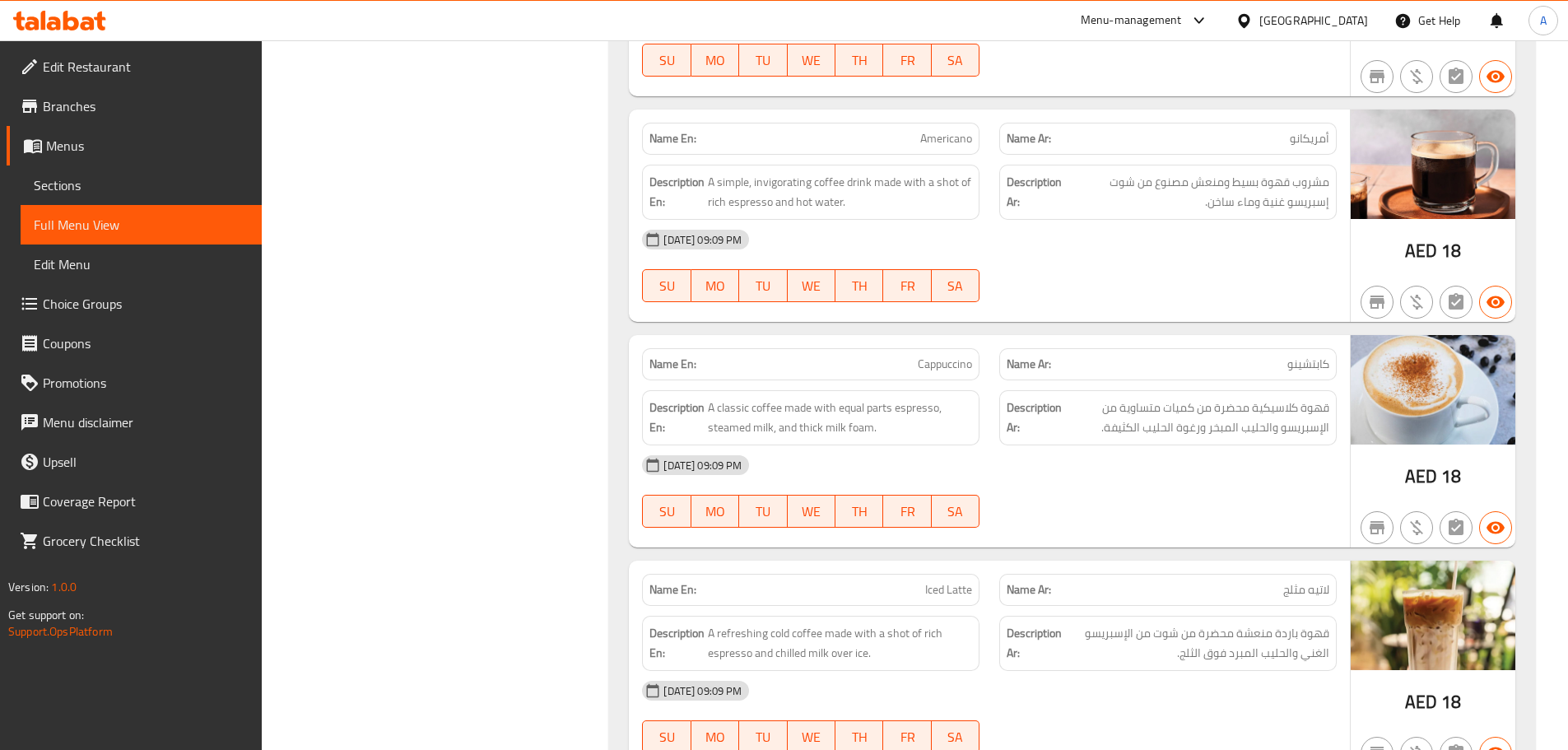
click at [1269, 249] on div "[DATE] 09:09 PM" at bounding box center [990, 240] width 715 height 40
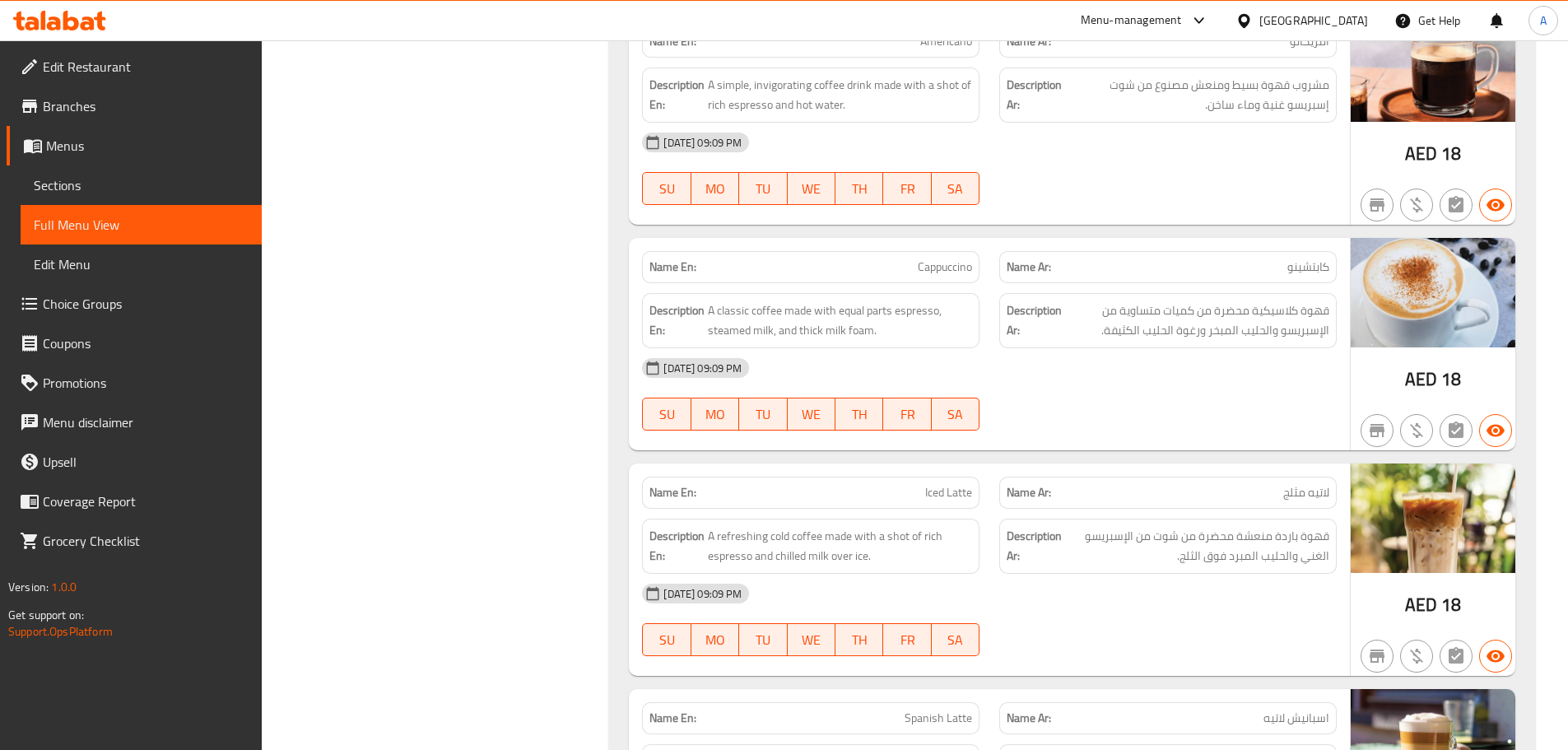
scroll to position [2305, 0]
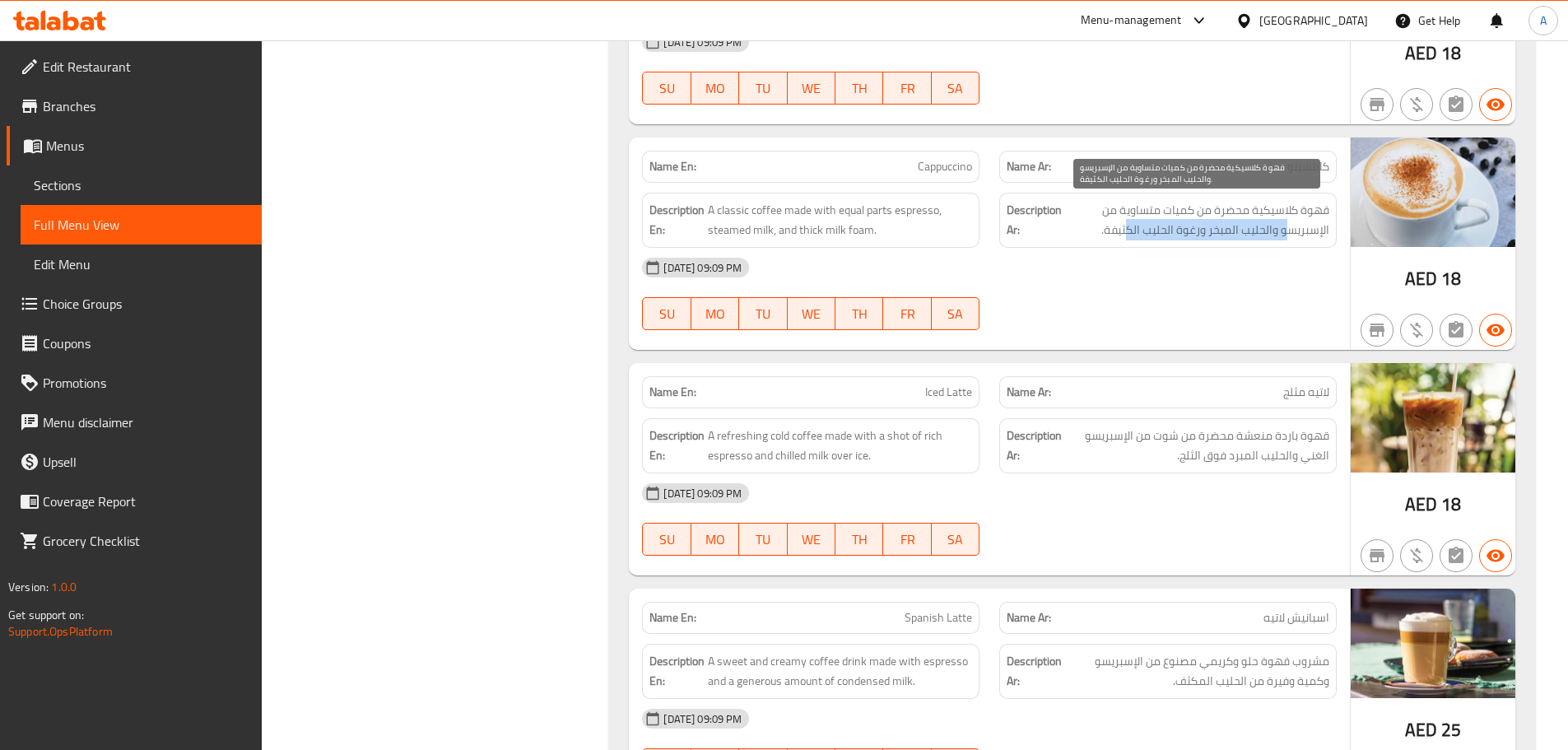
drag, startPoint x: 1286, startPoint y: 224, endPoint x: 1044, endPoint y: 235, distance: 242.2
click at [1124, 229] on span "قهوة كلاسيكية محضرة من كميات متساوية من الإسبريسو والحليب المبخر ورغوة الحليب ا…" at bounding box center [1197, 220] width 264 height 41
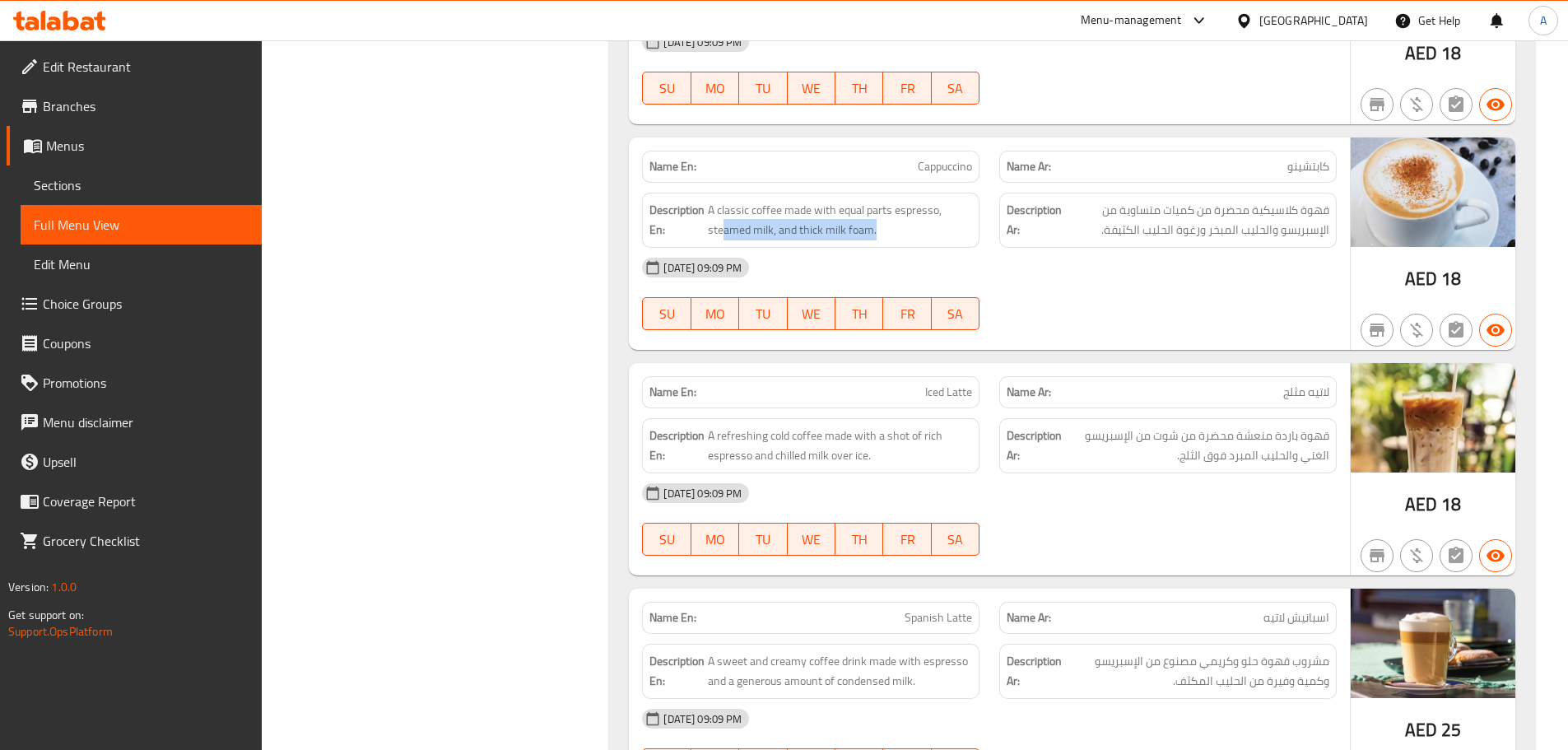
drag, startPoint x: 885, startPoint y: 231, endPoint x: 1040, endPoint y: 273, distance: 160.6
click at [998, 258] on div "Name En: Cappuccino Name Ar: كابتشينو Description En: A classic coffee made wit…" at bounding box center [990, 243] width 721 height 212
click at [1044, 275] on div "[DATE] 09:09 PM" at bounding box center [990, 268] width 715 height 40
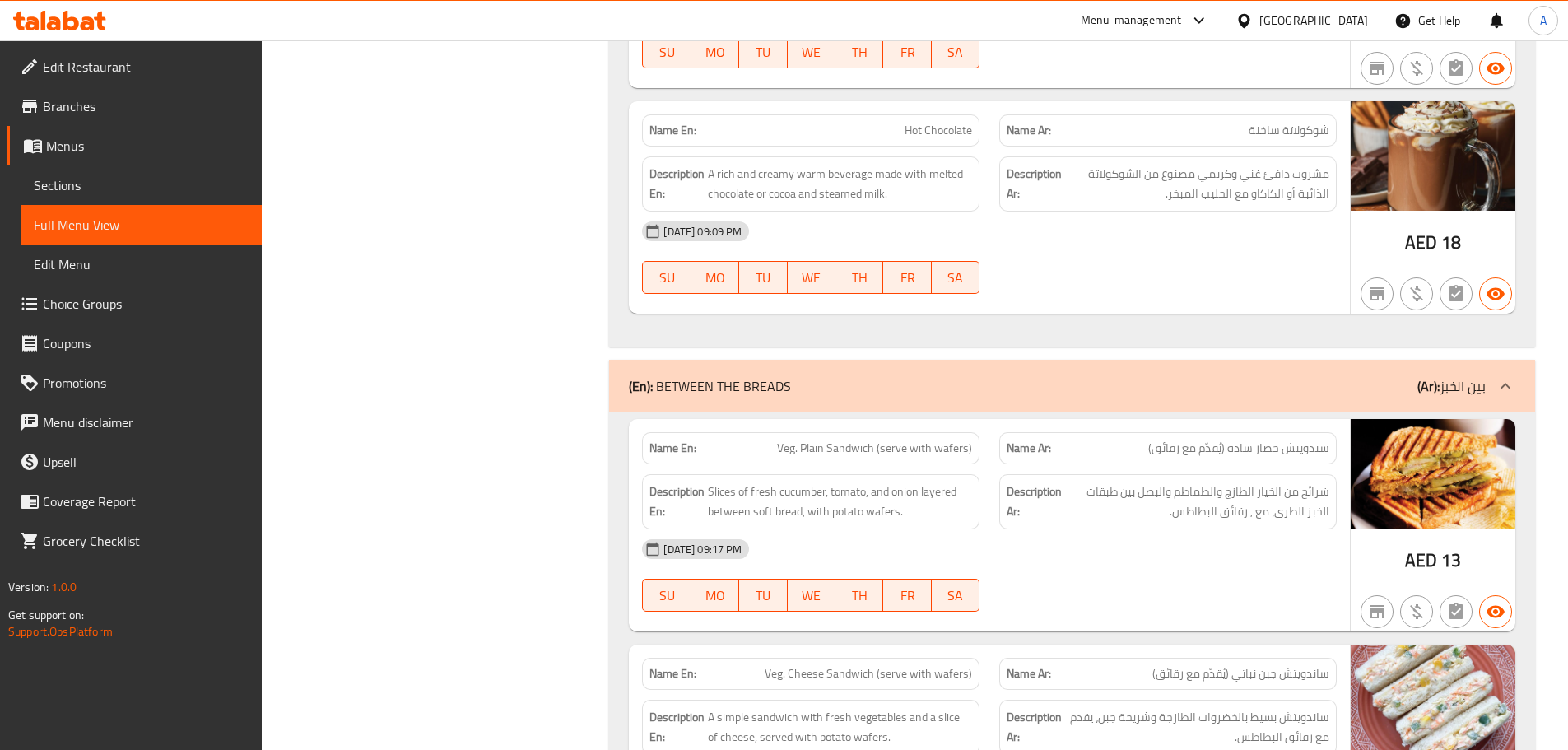
scroll to position [3277, 0]
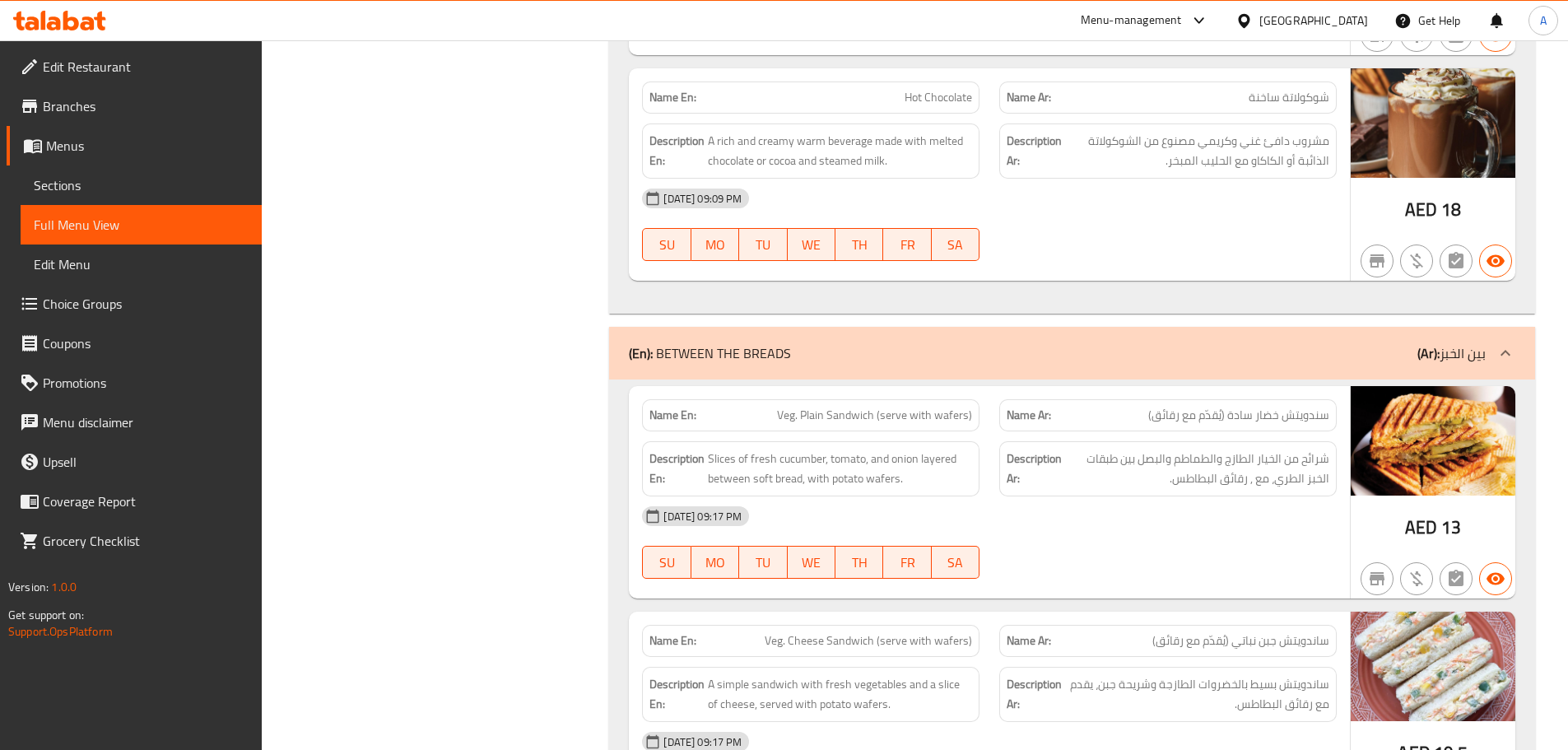
click at [916, 100] on span "Hot Chocolate" at bounding box center [938, 98] width 67 height 17
drag, startPoint x: 916, startPoint y: 100, endPoint x: 942, endPoint y: 100, distance: 26.0
click at [942, 100] on span "Hot Chocolate" at bounding box center [938, 98] width 67 height 17
copy span "Hot Chocolate"
click at [1039, 205] on div "[DATE] 09:09 PM" at bounding box center [990, 199] width 715 height 40
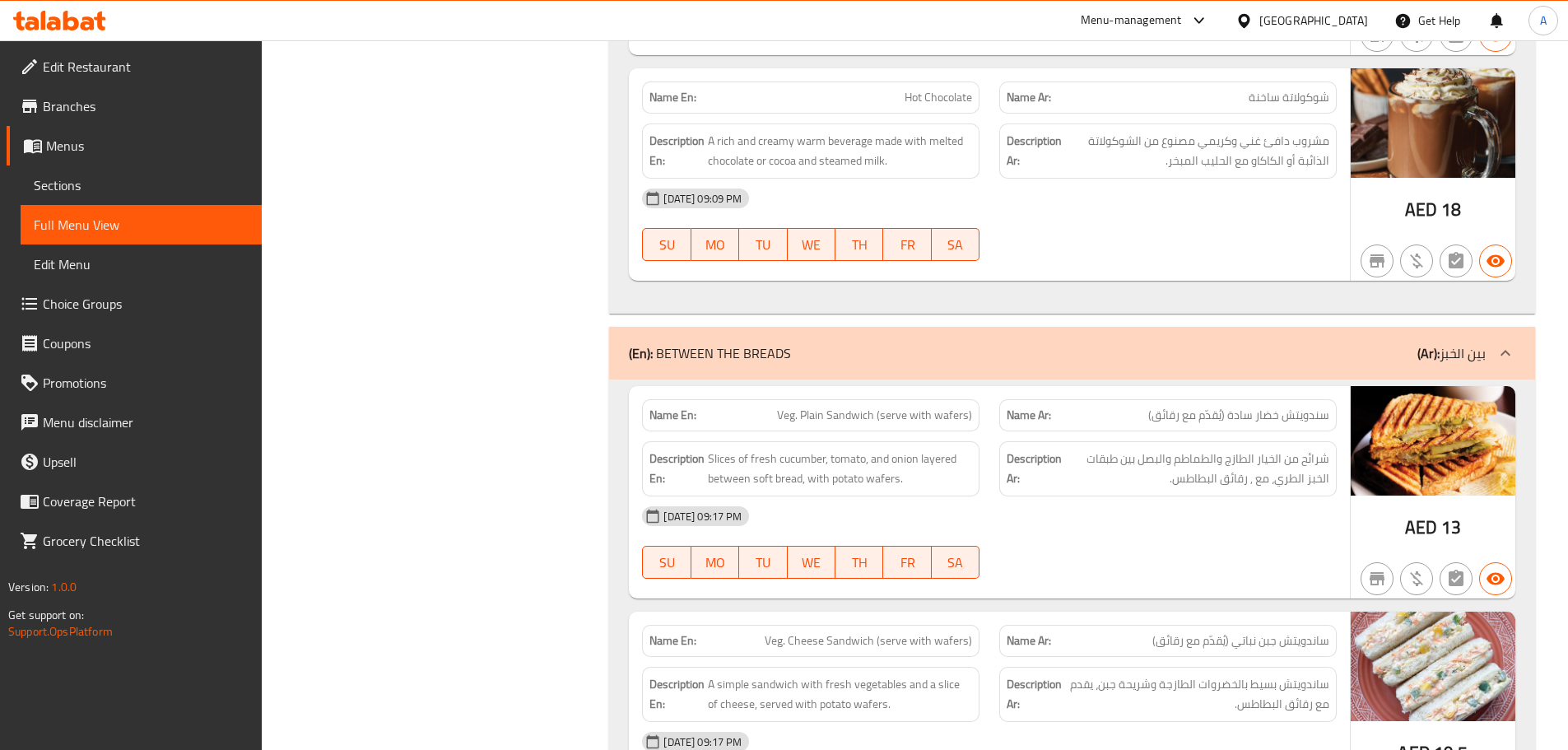
click at [914, 95] on span "Hot Chocolate" at bounding box center [938, 98] width 67 height 17
drag, startPoint x: 913, startPoint y: 95, endPoint x: 940, endPoint y: 104, distance: 28.5
click at [940, 104] on span "Hot Chocolate" at bounding box center [938, 98] width 67 height 17
copy span "Hot Chocolate"
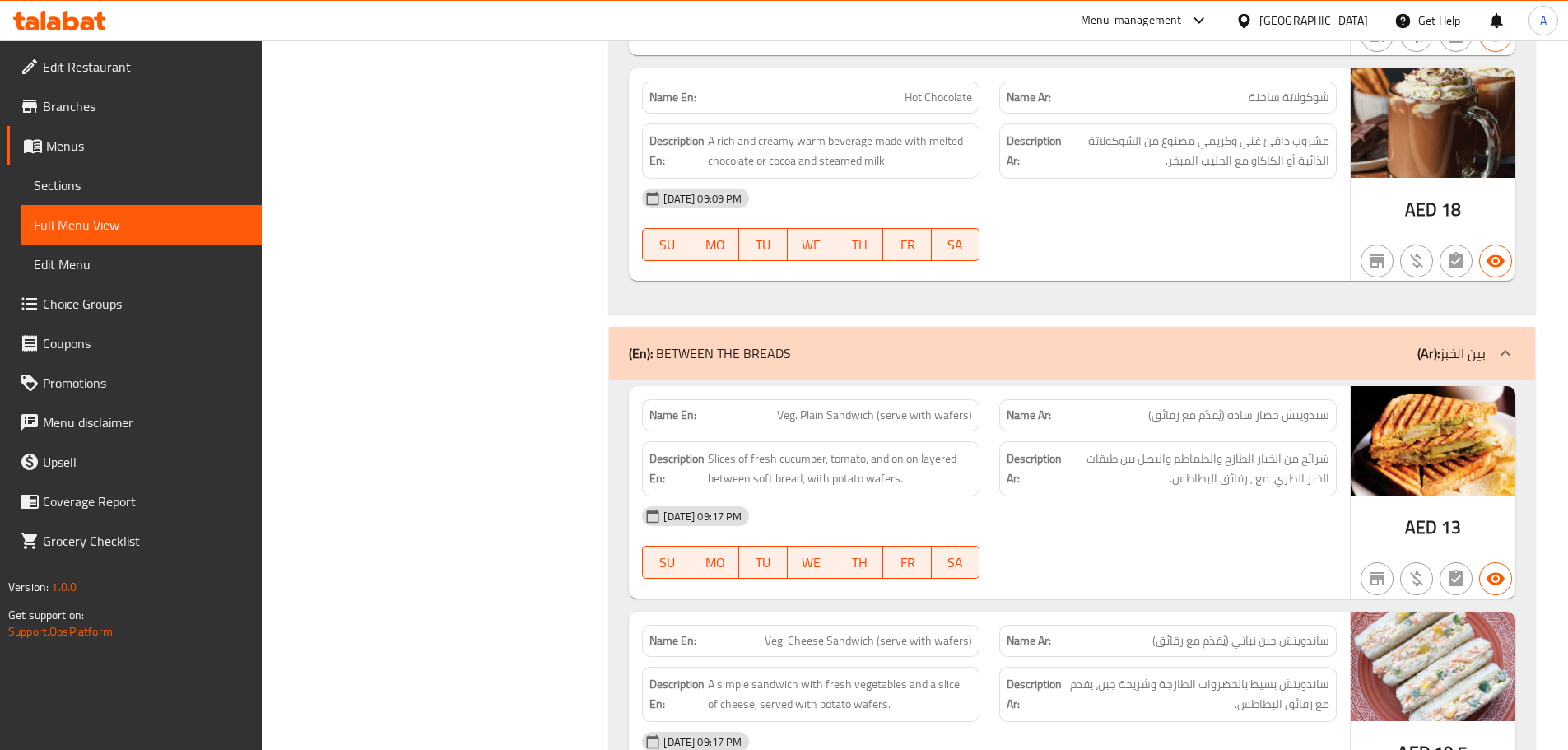
click at [47, 185] on span "Sections" at bounding box center [141, 185] width 215 height 20
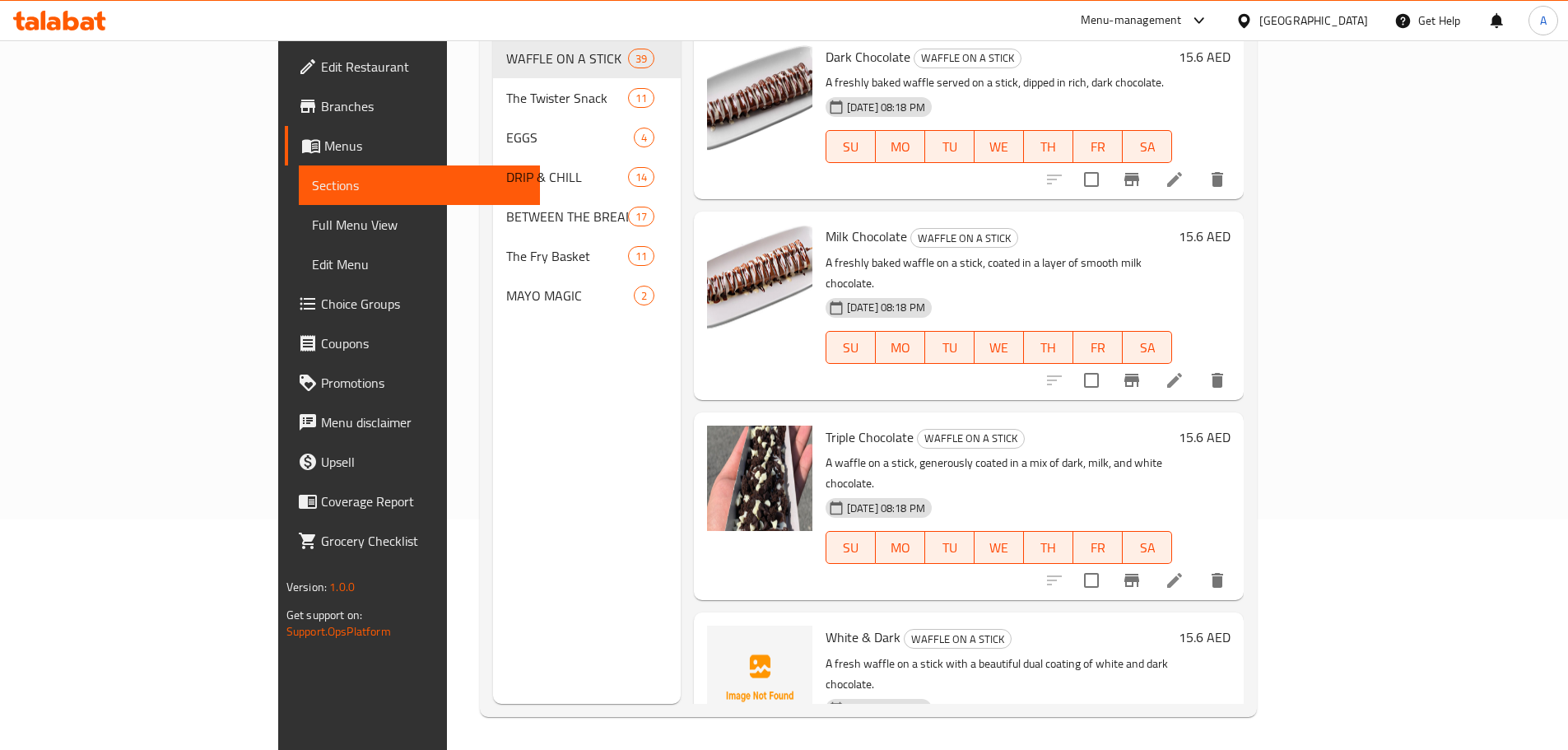
scroll to position [230, 0]
click at [681, 356] on div "Menu items Add Sort Manage items Dark Chocolate WAFFLE ON A STICK A freshly bak…" at bounding box center [962, 329] width 564 height 750
click at [312, 228] on span "Full Menu View" at bounding box center [419, 224] width 215 height 20
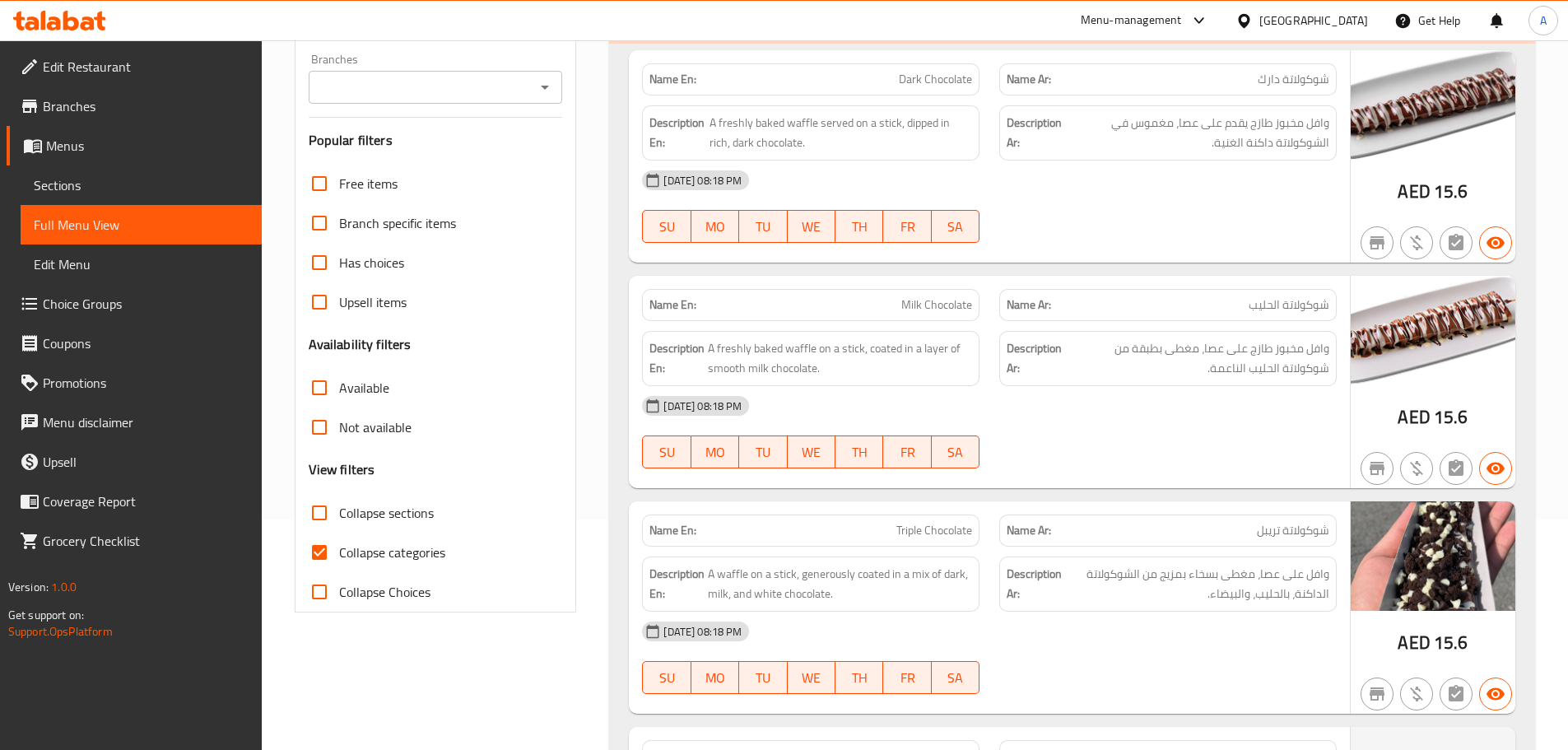
click at [322, 551] on input "Collapse categories" at bounding box center [319, 552] width 40 height 40
checkbox input "false"
click at [1093, 432] on div "[DATE] 08:18 PM SU MO TU WE TH FR SA" at bounding box center [990, 432] width 715 height 92
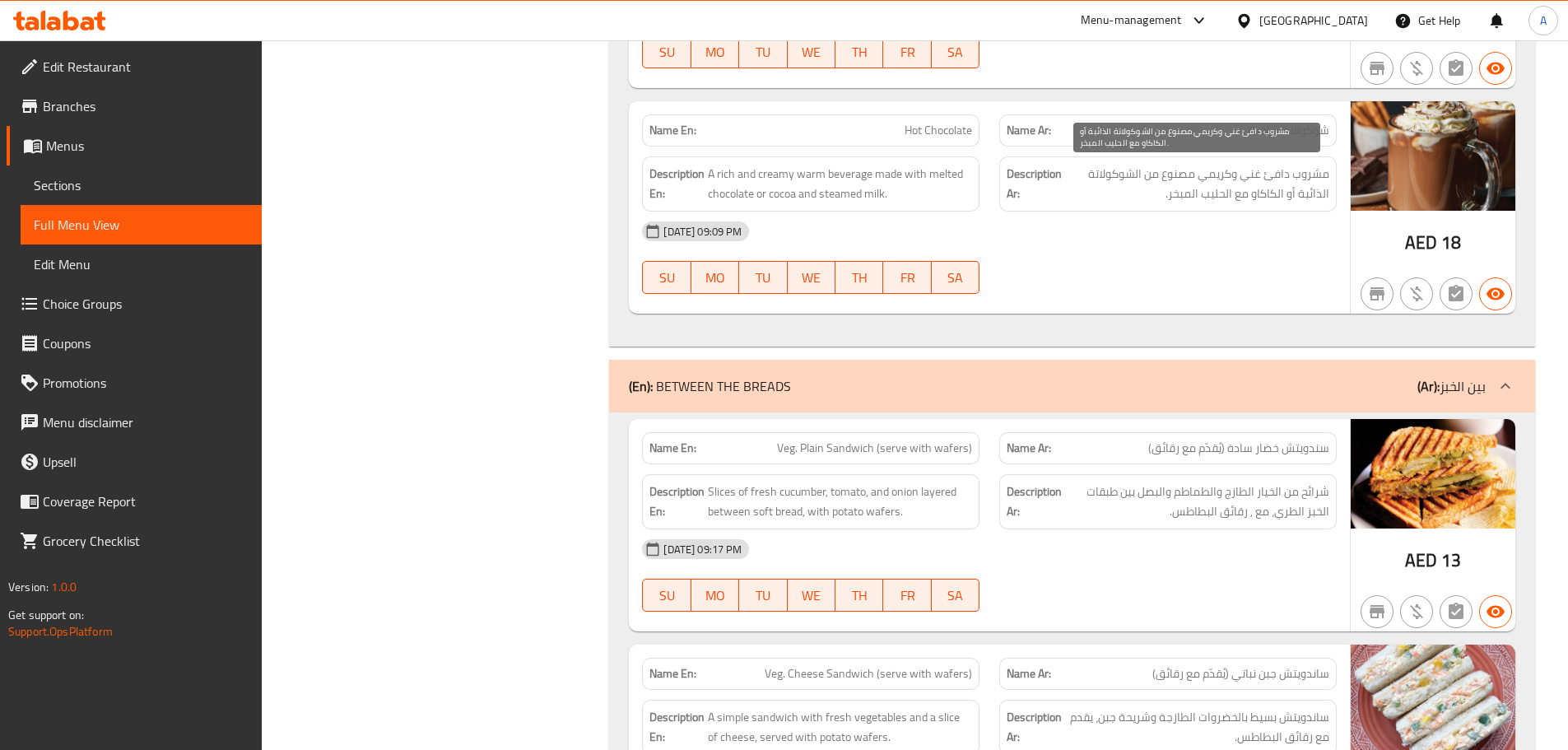
scroll to position [15573, 0]
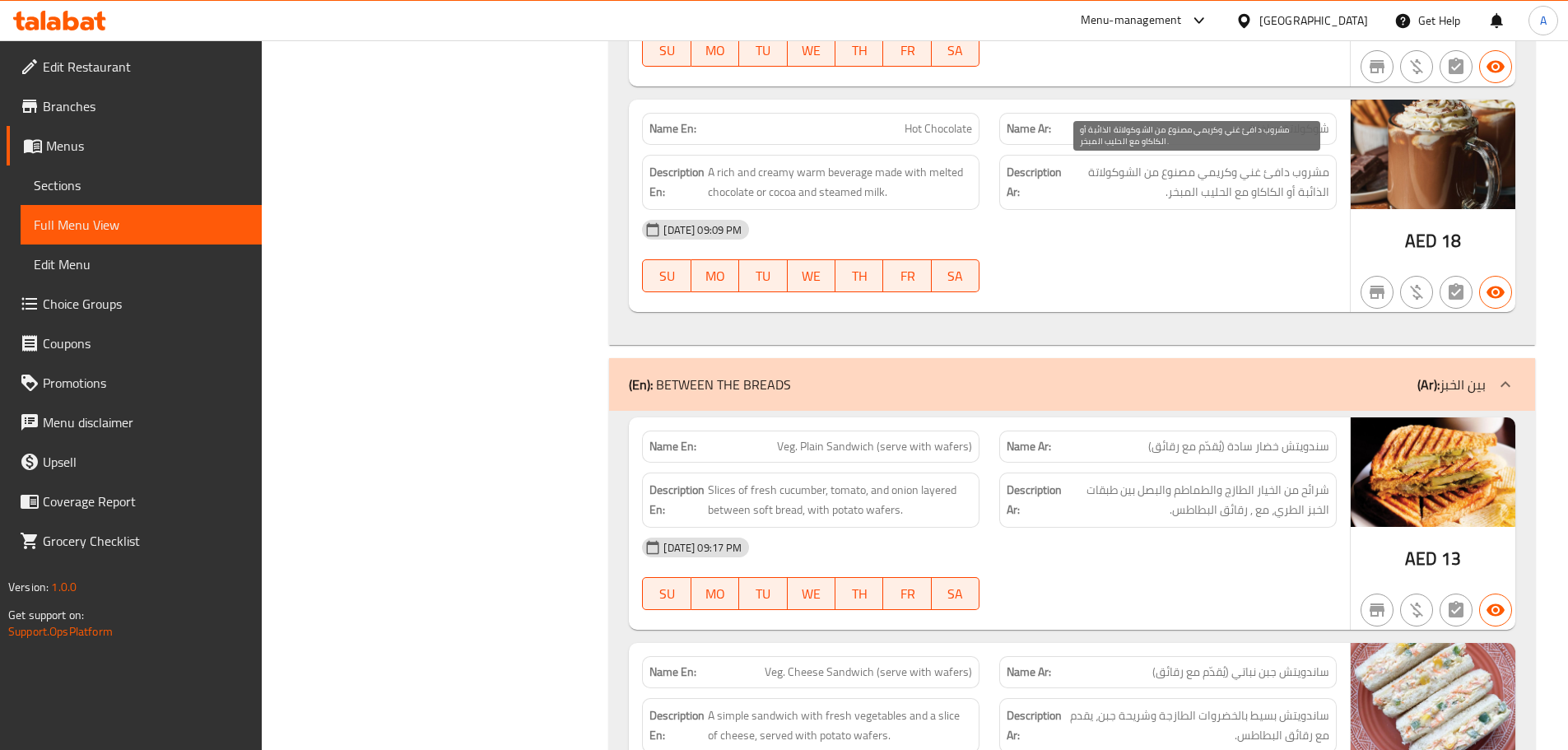
drag, startPoint x: 1283, startPoint y: 189, endPoint x: 1250, endPoint y: 241, distance: 61.6
click at [1251, 201] on span "مشروب دافئ غني وكريمي مصنوع من الشوكولاتة الذائبة أو الكاكاو مع الحليب المبخر." at bounding box center [1197, 182] width 264 height 41
drag, startPoint x: 1254, startPoint y: 246, endPoint x: 1252, endPoint y: 258, distance: 12.2
click at [1253, 255] on div "[DATE] 09:09 PM SU MO TU WE TH FR SA" at bounding box center [990, 255] width 715 height 92
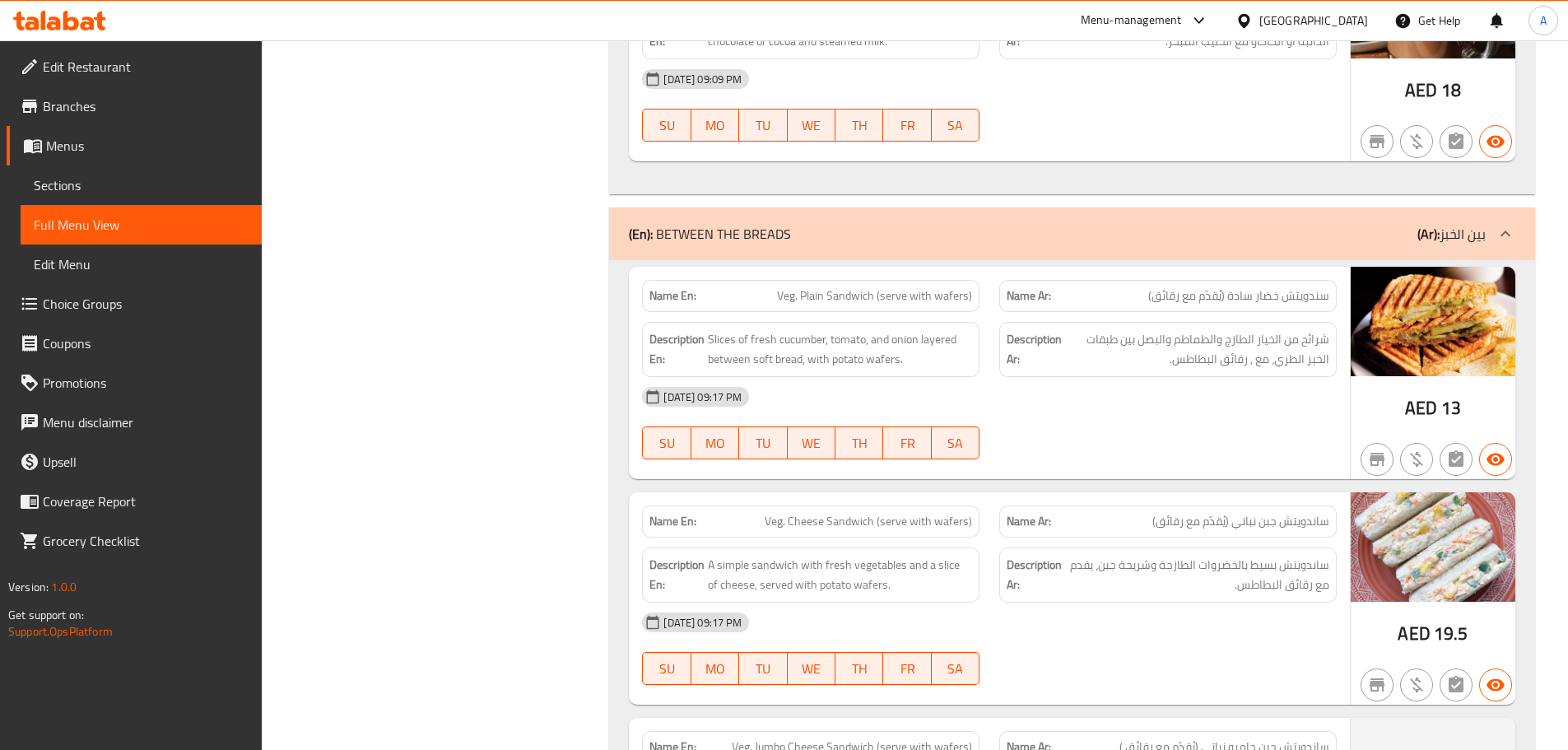
scroll to position [15820, 0]
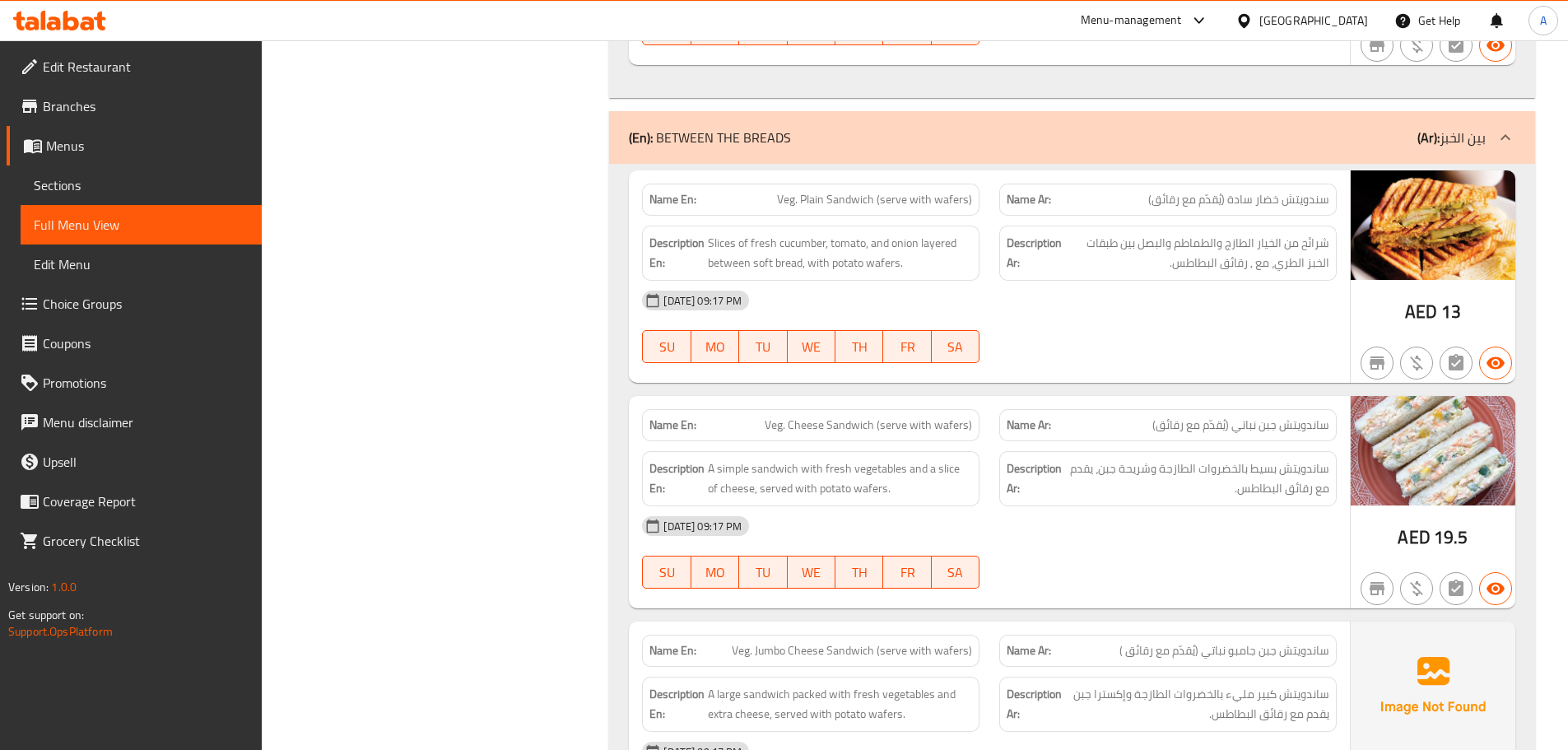
click at [1212, 342] on div "[DATE] 09:17 PM SU MO TU WE TH FR SA" at bounding box center [990, 326] width 715 height 92
drag, startPoint x: 810, startPoint y: 199, endPoint x: 973, endPoint y: 294, distance: 188.7
click at [882, 236] on div "Name En: Veg. Plain Sandwich (serve with wafers) Name Ar: سندويتش خضار سادة (يُ…" at bounding box center [990, 276] width 721 height 212
click at [1006, 310] on div "[DATE] 09:17 PM" at bounding box center [990, 300] width 715 height 40
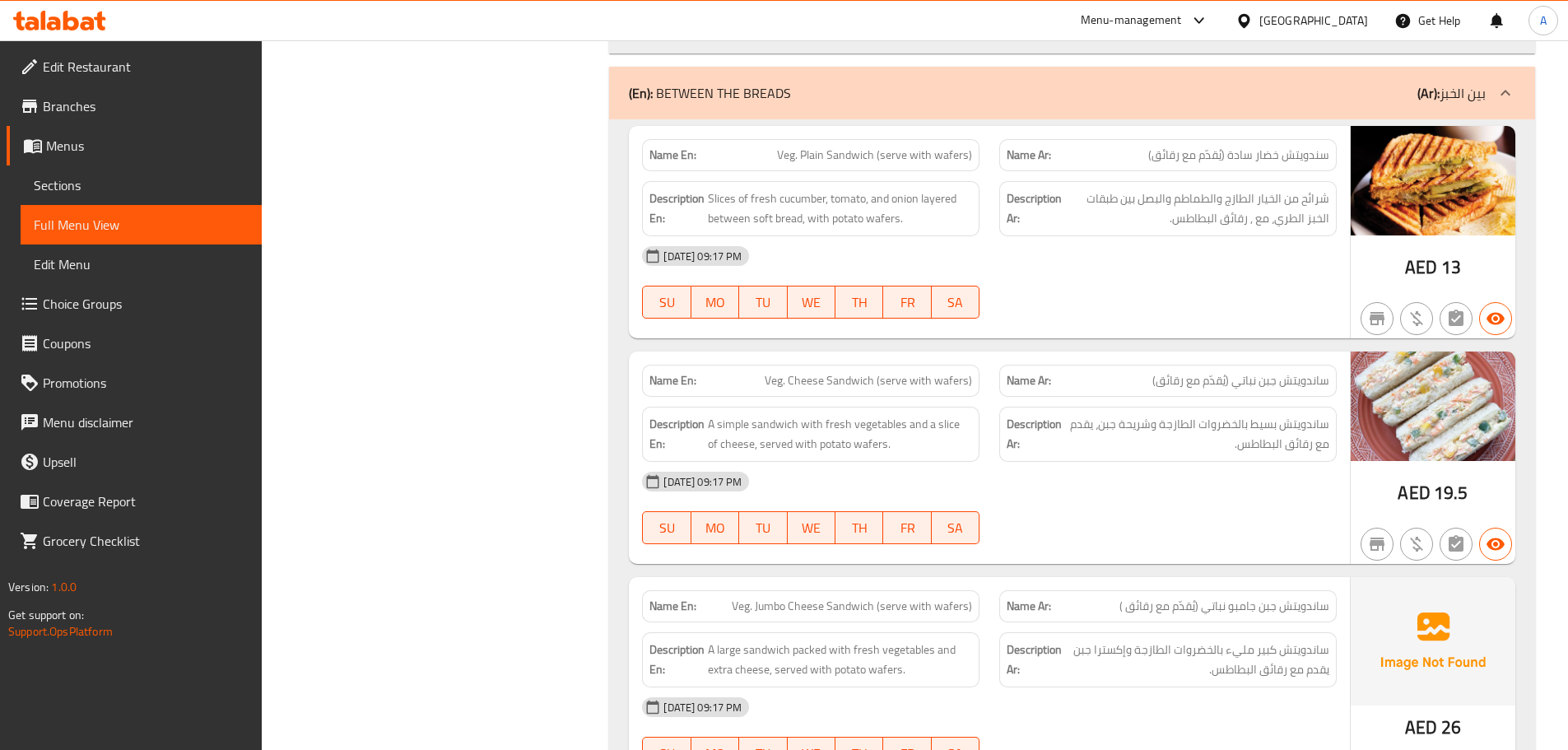
scroll to position [15902, 0]
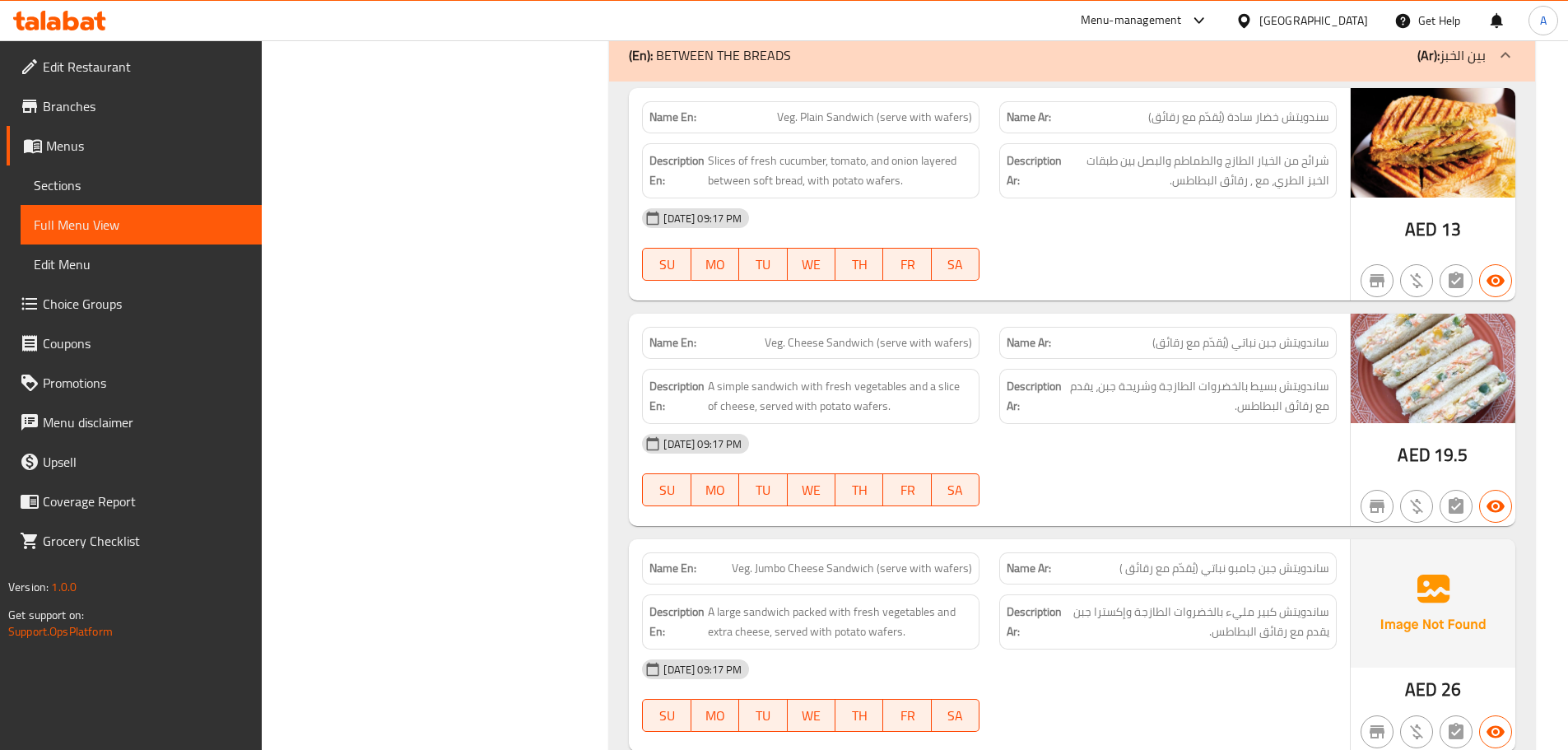
click at [818, 117] on span "Veg. Plain Sandwich (serve with wafers)" at bounding box center [875, 117] width 195 height 17
drag, startPoint x: 818, startPoint y: 117, endPoint x: 849, endPoint y: 117, distance: 31.0
click at [849, 117] on span "Veg. Plain Sandwich (serve with wafers)" at bounding box center [875, 117] width 195 height 17
copy span "Plain Sandwich"
click at [1223, 250] on div "[DATE] 09:17 PM SU MO TU WE TH FR SA" at bounding box center [990, 244] width 715 height 92
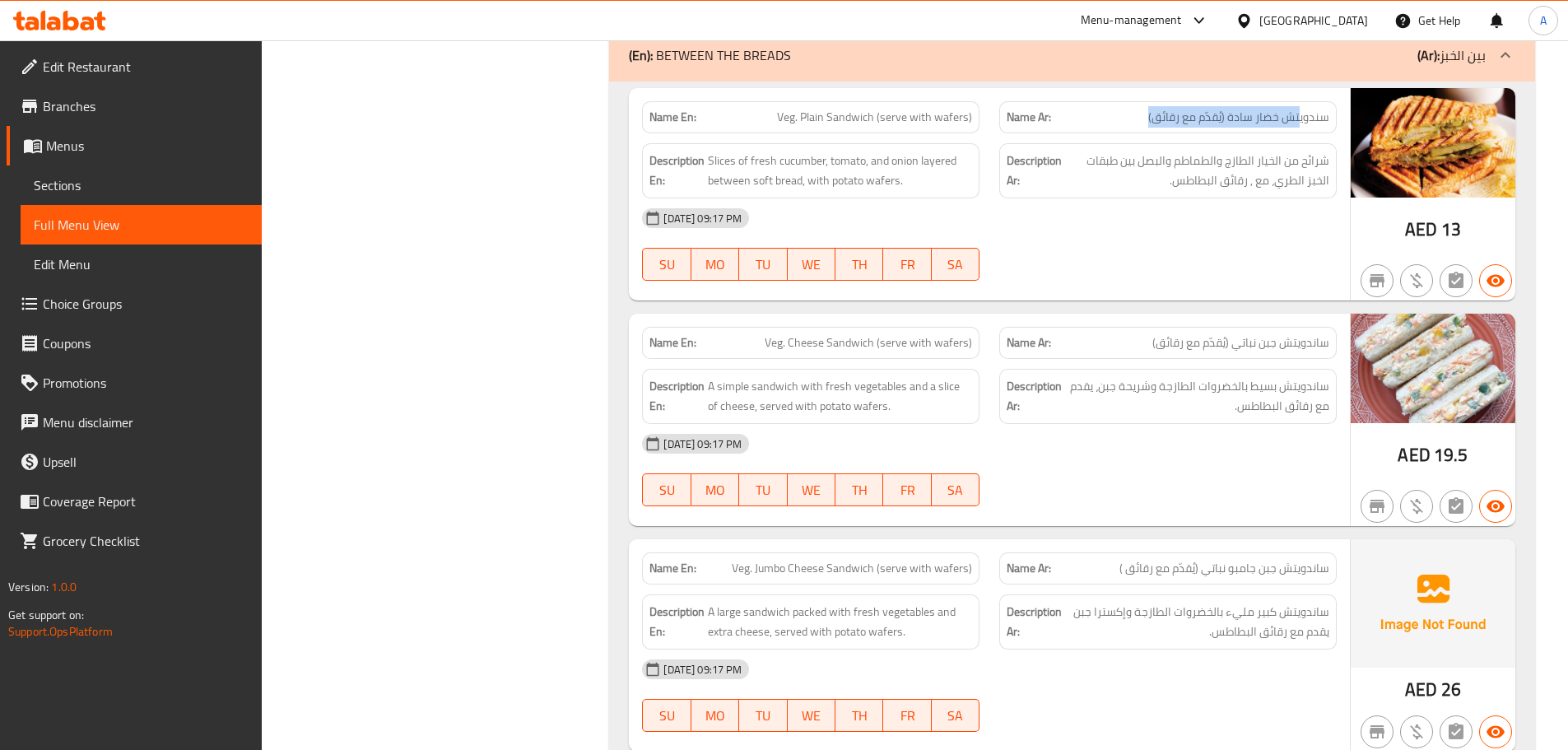
drag, startPoint x: 1301, startPoint y: 118, endPoint x: 1144, endPoint y: 131, distance: 157.5
click at [1144, 131] on div "Name Ar: سندويتش خضار سادة (يُقدّم مع رقائق)" at bounding box center [1168, 117] width 337 height 32
click at [1200, 268] on div "[DATE] 09:17 PM SU MO TU WE TH FR SA" at bounding box center [990, 244] width 715 height 92
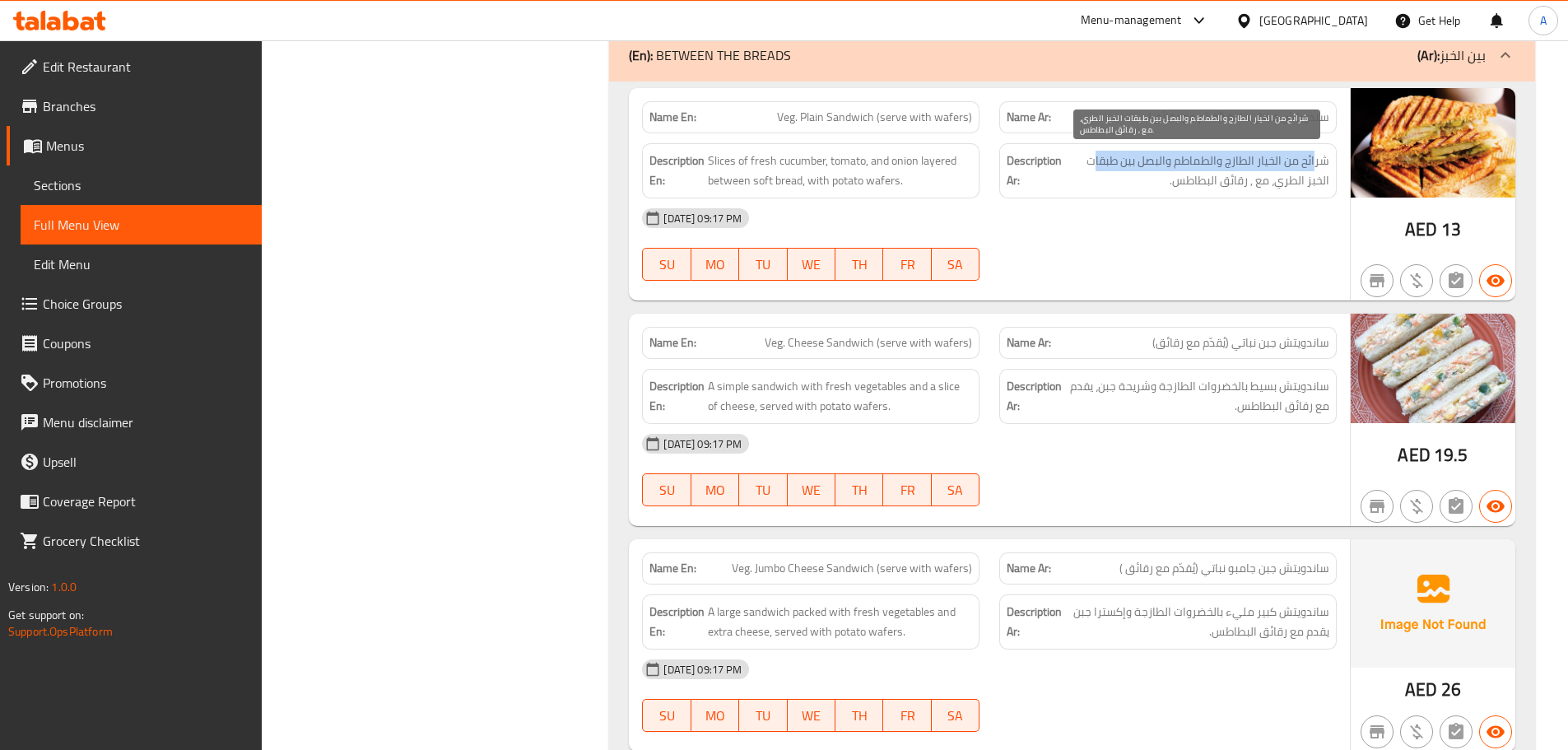
drag, startPoint x: 1315, startPoint y: 159, endPoint x: 1096, endPoint y: 162, distance: 219.0
click at [1096, 162] on span "شرائح من الخيار الطازج والطماطم والبصل بين طبقات الخبز الطري، مع , رقائق البطاط…" at bounding box center [1197, 171] width 264 height 41
drag, startPoint x: 1260, startPoint y: 178, endPoint x: 1193, endPoint y: 181, distance: 67.1
click at [1193, 181] on span "شرائح من الخيار الطازج والطماطم والبصل بين طبقات الخبز الطري، مع , رقائق البطاط…" at bounding box center [1197, 171] width 264 height 41
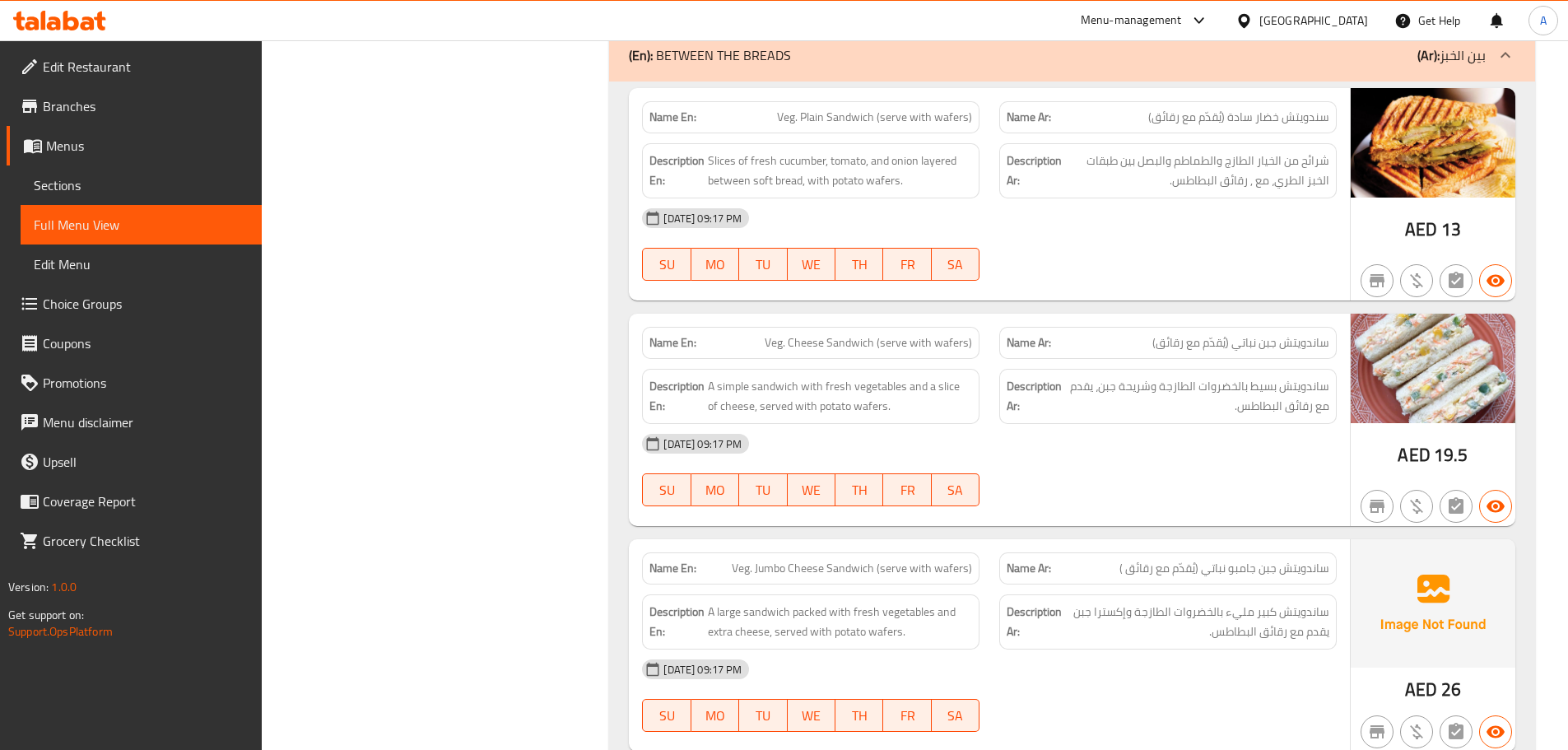
click at [1176, 260] on div "[DATE] 09:17 PM SU MO TU WE TH FR SA" at bounding box center [990, 244] width 715 height 92
drag, startPoint x: 728, startPoint y: 356, endPoint x: 918, endPoint y: 330, distance: 191.8
click at [892, 343] on div "Name En: Veg. Cheese Sandwich (serve with wafers)" at bounding box center [810, 343] width 337 height 32
click at [1004, 268] on div "[DATE] 09:17 PM SU MO TU WE TH FR SA" at bounding box center [990, 244] width 715 height 92
click at [891, 180] on span "Slices of fresh cucumber, tomato, and onion layered between soft bread, with po…" at bounding box center [840, 171] width 264 height 41
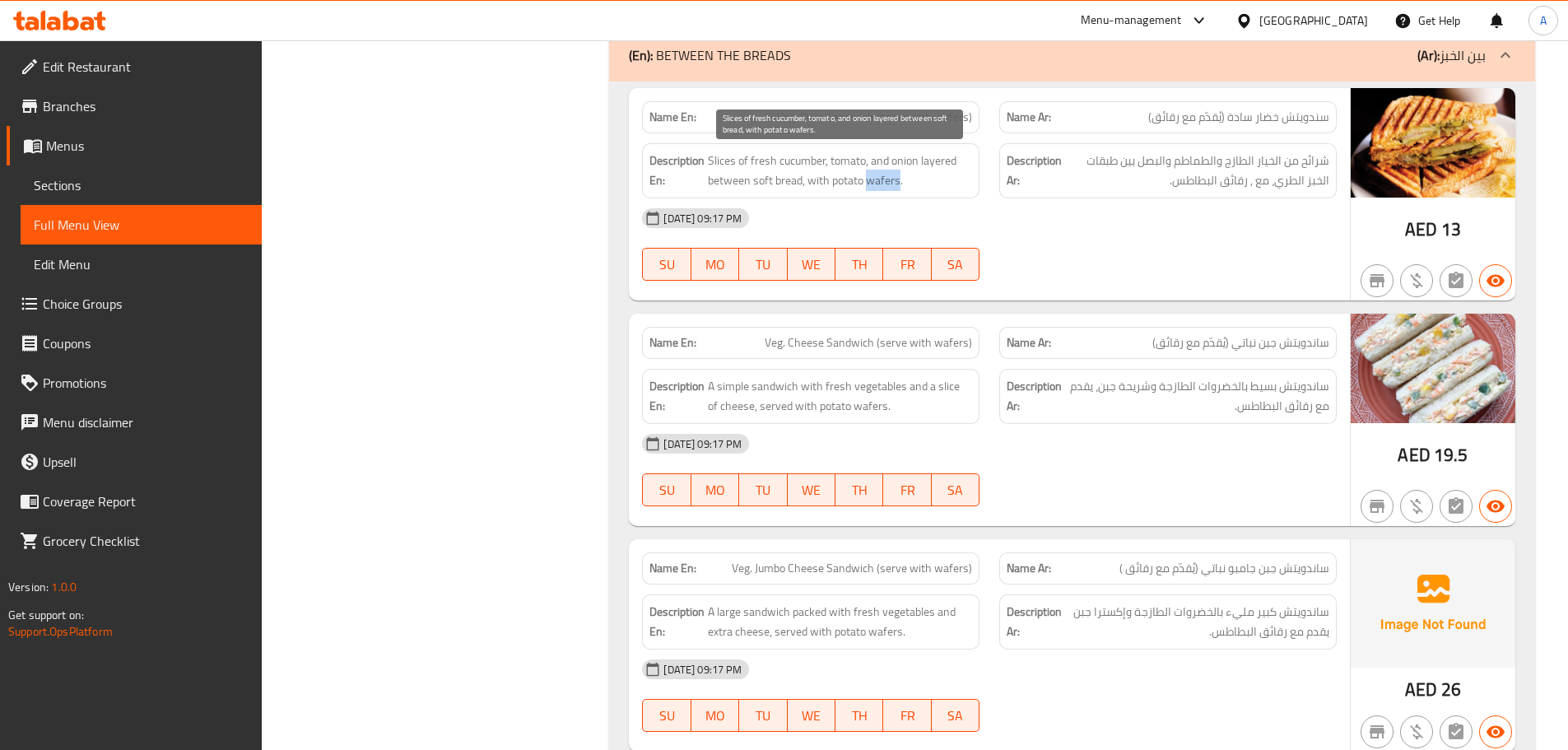
click at [891, 180] on span "Slices of fresh cucumber, tomato, and onion layered between soft bread, with po…" at bounding box center [840, 171] width 264 height 41
copy span "wafers"
click at [1285, 211] on div "[DATE] 09:17 PM" at bounding box center [990, 218] width 715 height 40
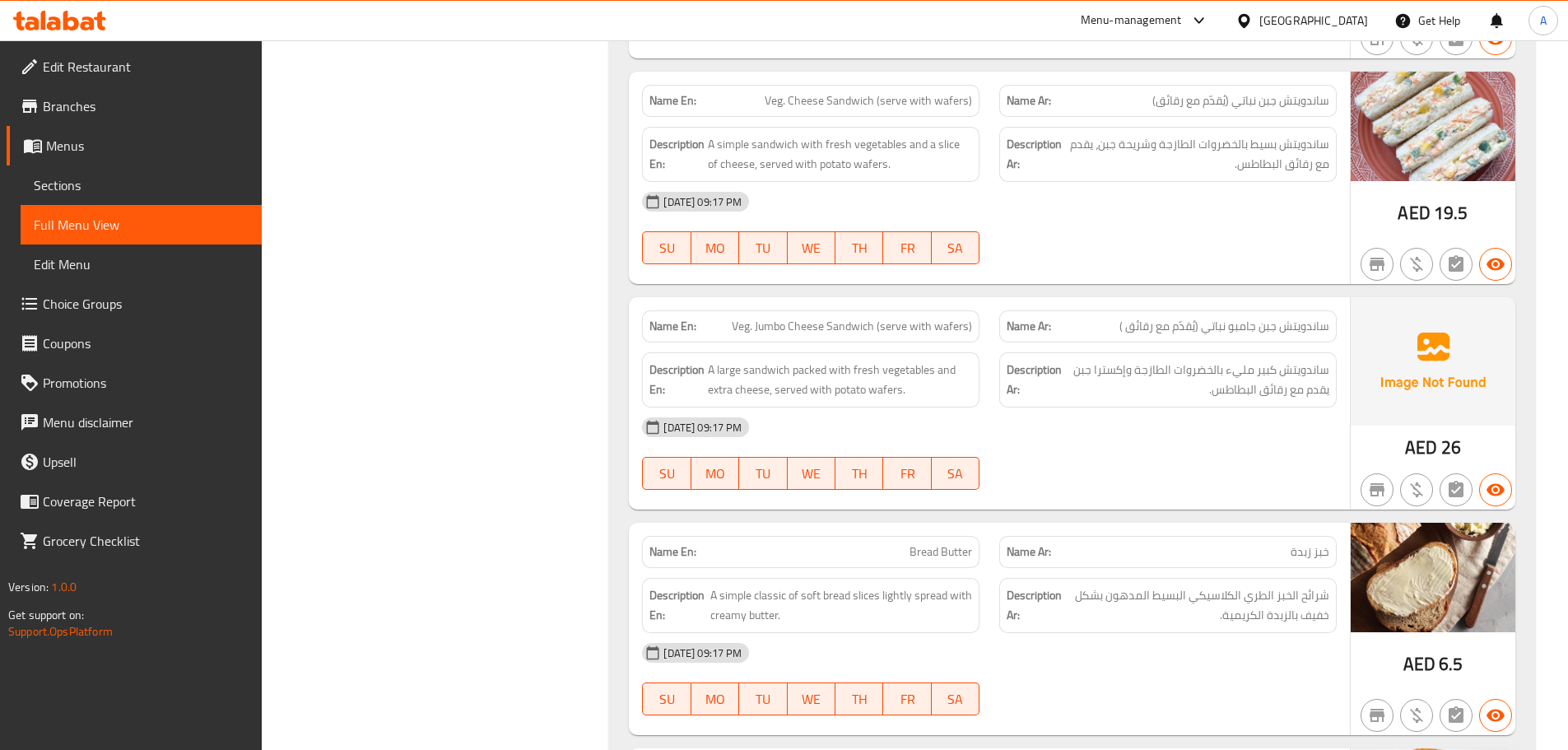
scroll to position [16150, 0]
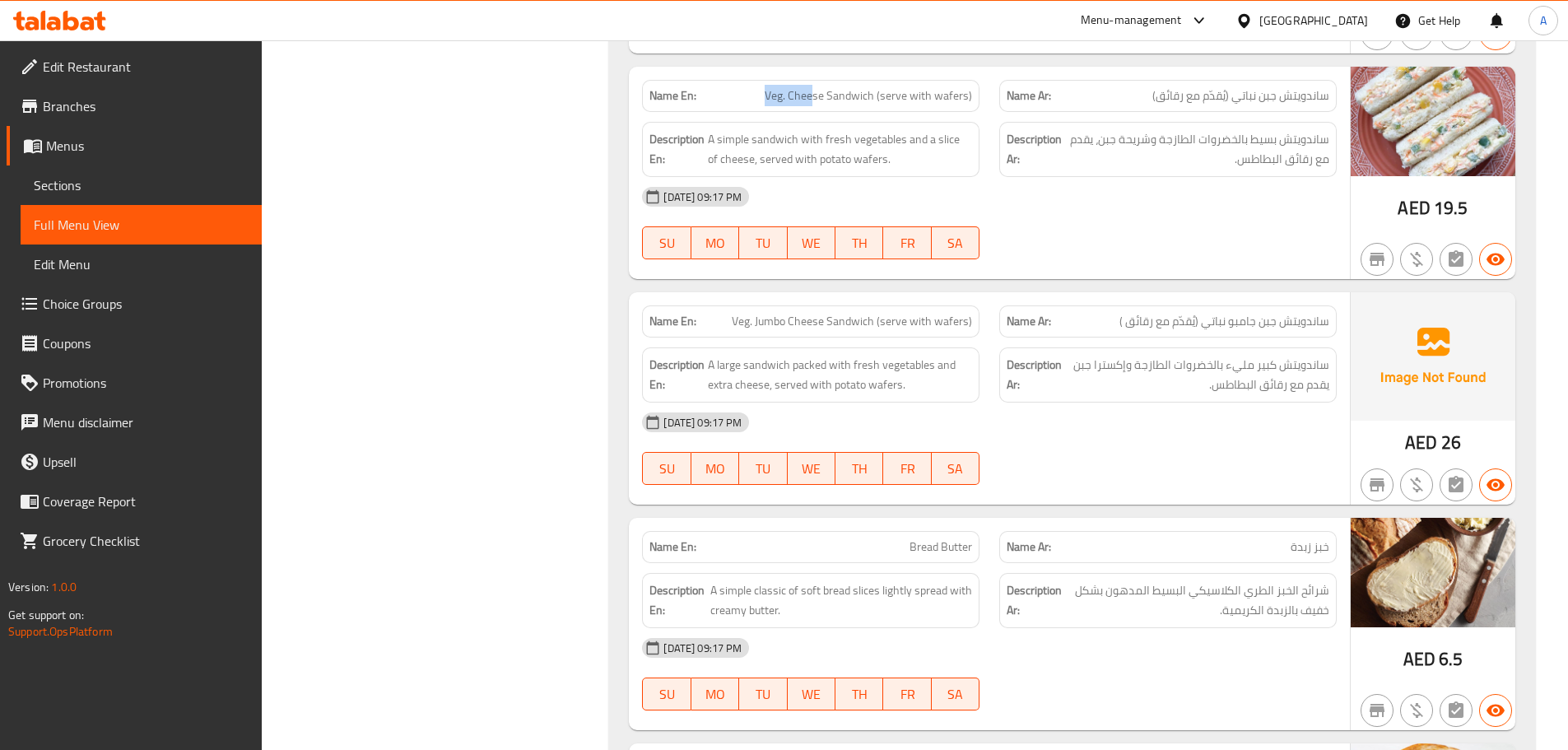
drag, startPoint x: 765, startPoint y: 98, endPoint x: 877, endPoint y: 118, distance: 113.8
click at [832, 98] on p "Name En: Veg. Cheese Sandwich (serve with wafers)" at bounding box center [811, 96] width 323 height 17
click at [1143, 205] on div "[DATE] 09:17 PM" at bounding box center [990, 197] width 715 height 40
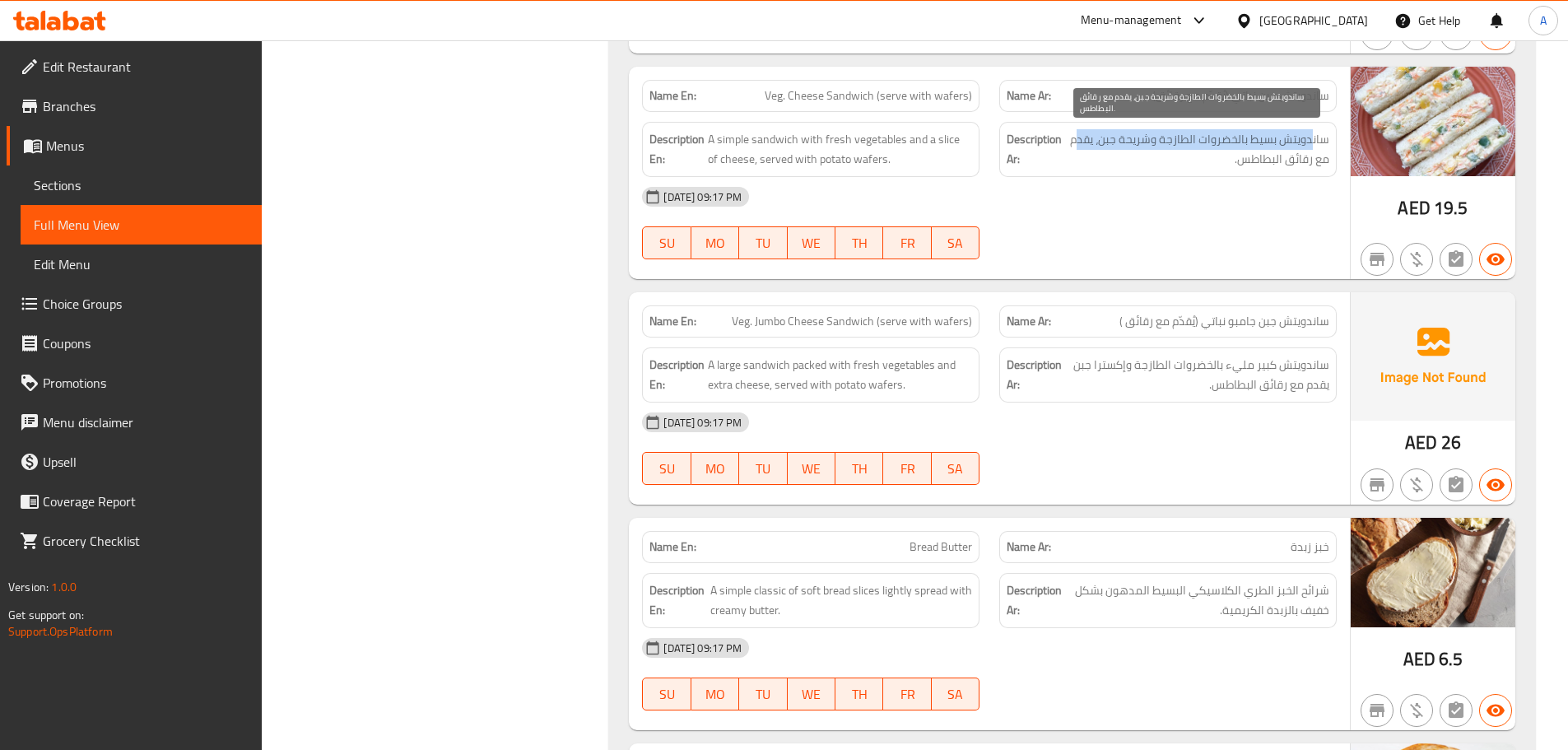
drag, startPoint x: 1312, startPoint y: 138, endPoint x: 1081, endPoint y: 149, distance: 231.3
click at [1081, 149] on span "ساندويتش بسيط بالخضروات الطازجة وشريحة جبن، يقدم مع رقائق البطاطس." at bounding box center [1197, 149] width 264 height 41
click at [1252, 157] on span "ساندويتش بسيط بالخضروات الطازجة وشريحة جبن، يقدم مع رقائق البطاطس." at bounding box center [1197, 149] width 264 height 41
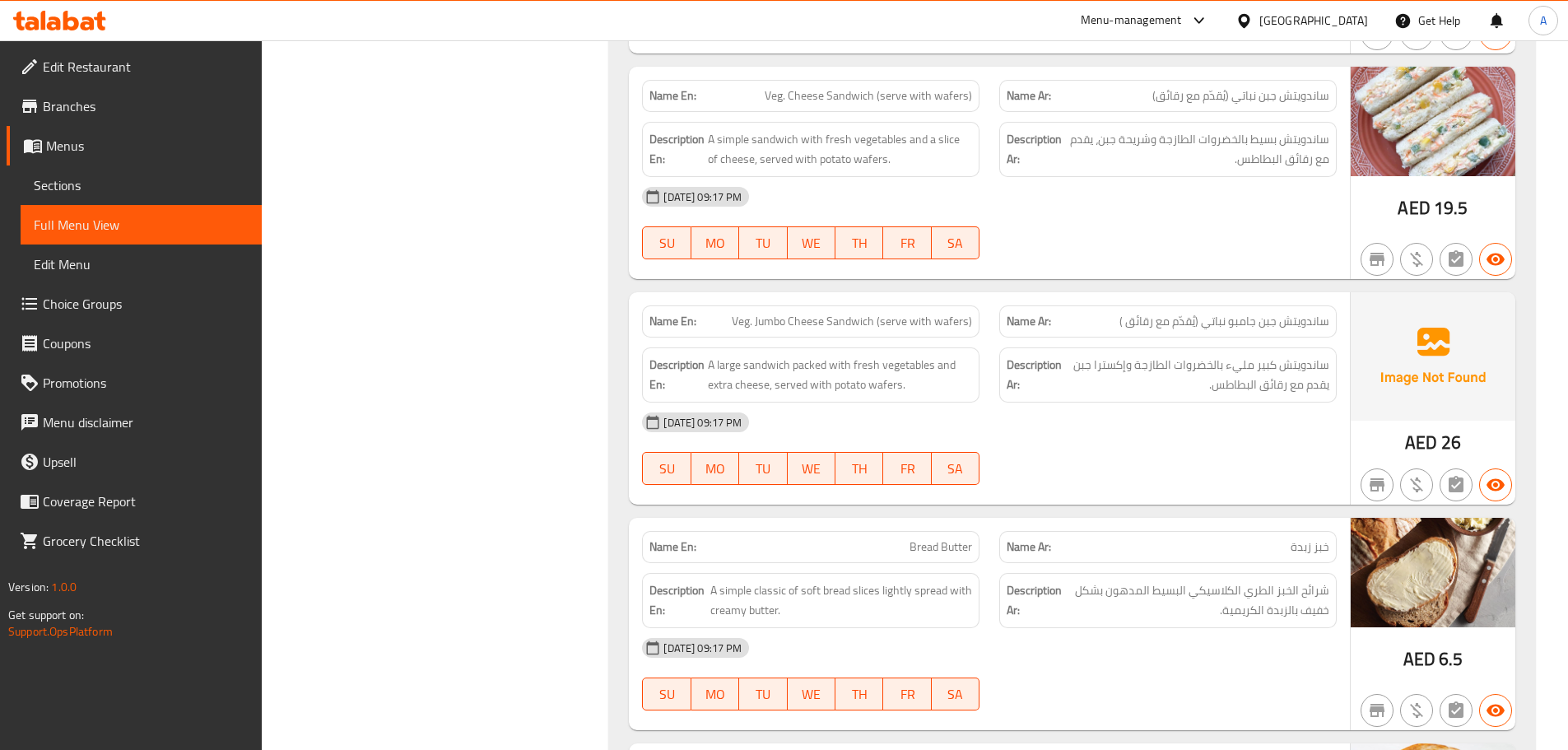
click at [1159, 236] on div "[DATE] 09:17 PM SU MO TU WE TH FR SA" at bounding box center [990, 223] width 715 height 92
drag, startPoint x: 741, startPoint y: 317, endPoint x: 865, endPoint y: 335, distance: 125.3
click at [813, 321] on span "Veg. Jumbo Cheese Sandwich (serve with wafers)" at bounding box center [852, 322] width 241 height 17
click at [1011, 418] on div "[DATE] 09:17 PM" at bounding box center [990, 423] width 715 height 40
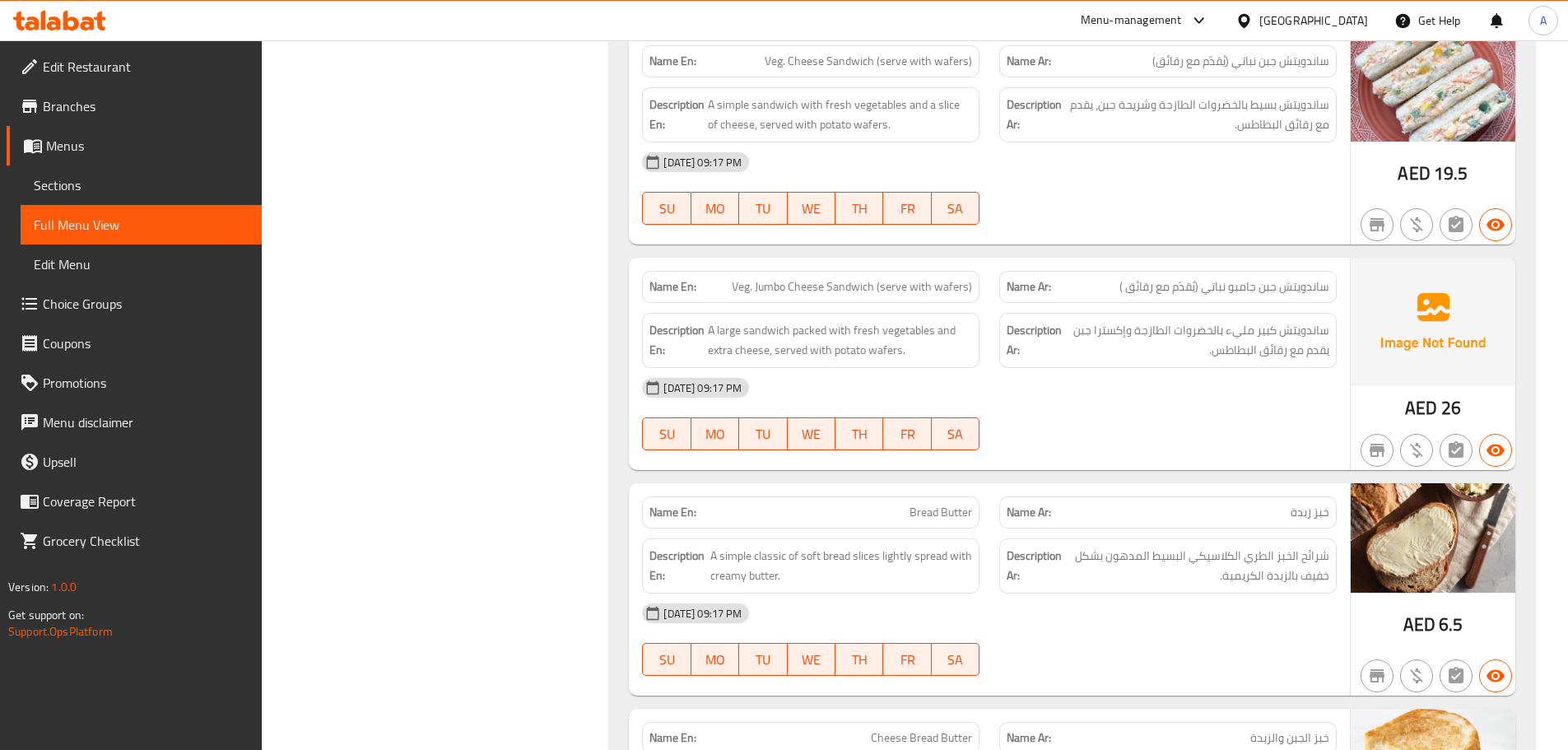
scroll to position [16396, 0]
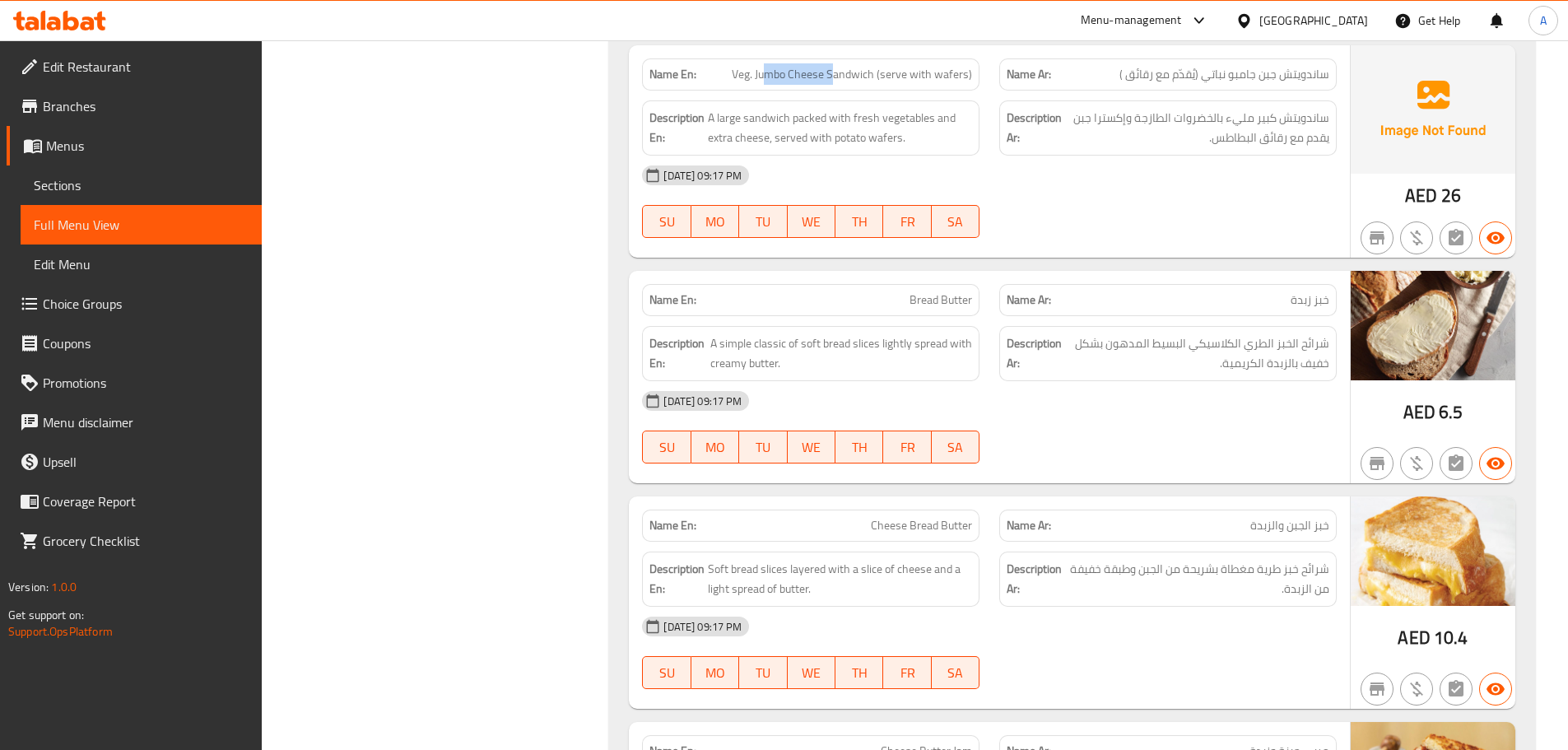
drag, startPoint x: 835, startPoint y: 82, endPoint x: 767, endPoint y: 77, distance: 68.2
click at [767, 77] on span "Veg. Jumbo Cheese Sandwich (serve with wafers)" at bounding box center [852, 74] width 241 height 17
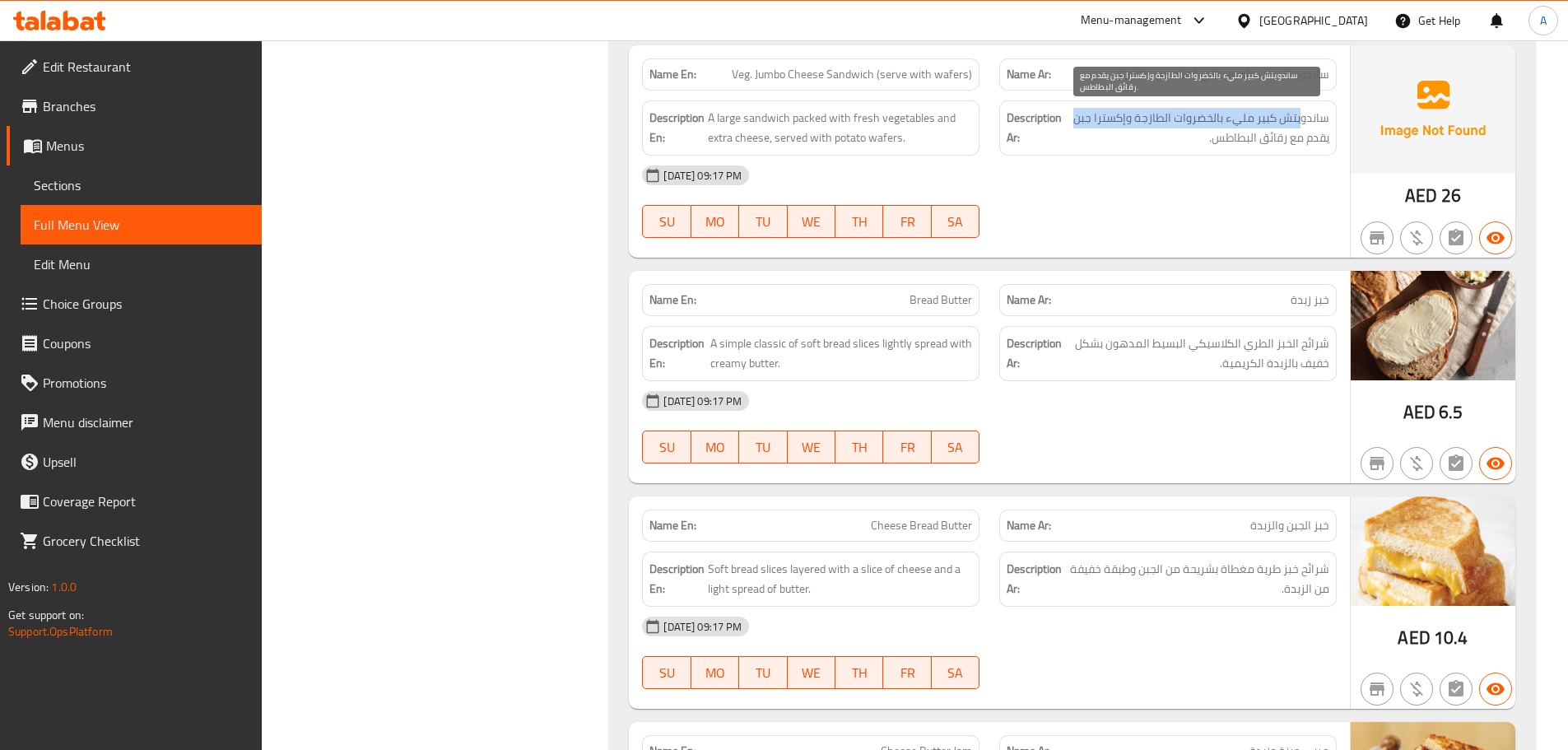
drag, startPoint x: 1302, startPoint y: 117, endPoint x: 1067, endPoint y: 117, distance: 235.0
click at [1067, 117] on span "ساندويتش كبير مليء بالخضروات الطازجة وإكسترا جبن يقدم مع رقائق البطاطس." at bounding box center [1197, 128] width 264 height 41
drag, startPoint x: 1231, startPoint y: 132, endPoint x: 1224, endPoint y: 162, distance: 30.8
click at [1225, 136] on span "ساندويتش كبير مليء بالخضروات الطازجة وإكسترا جبن يقدم مع رقائق البطاطس." at bounding box center [1197, 128] width 264 height 41
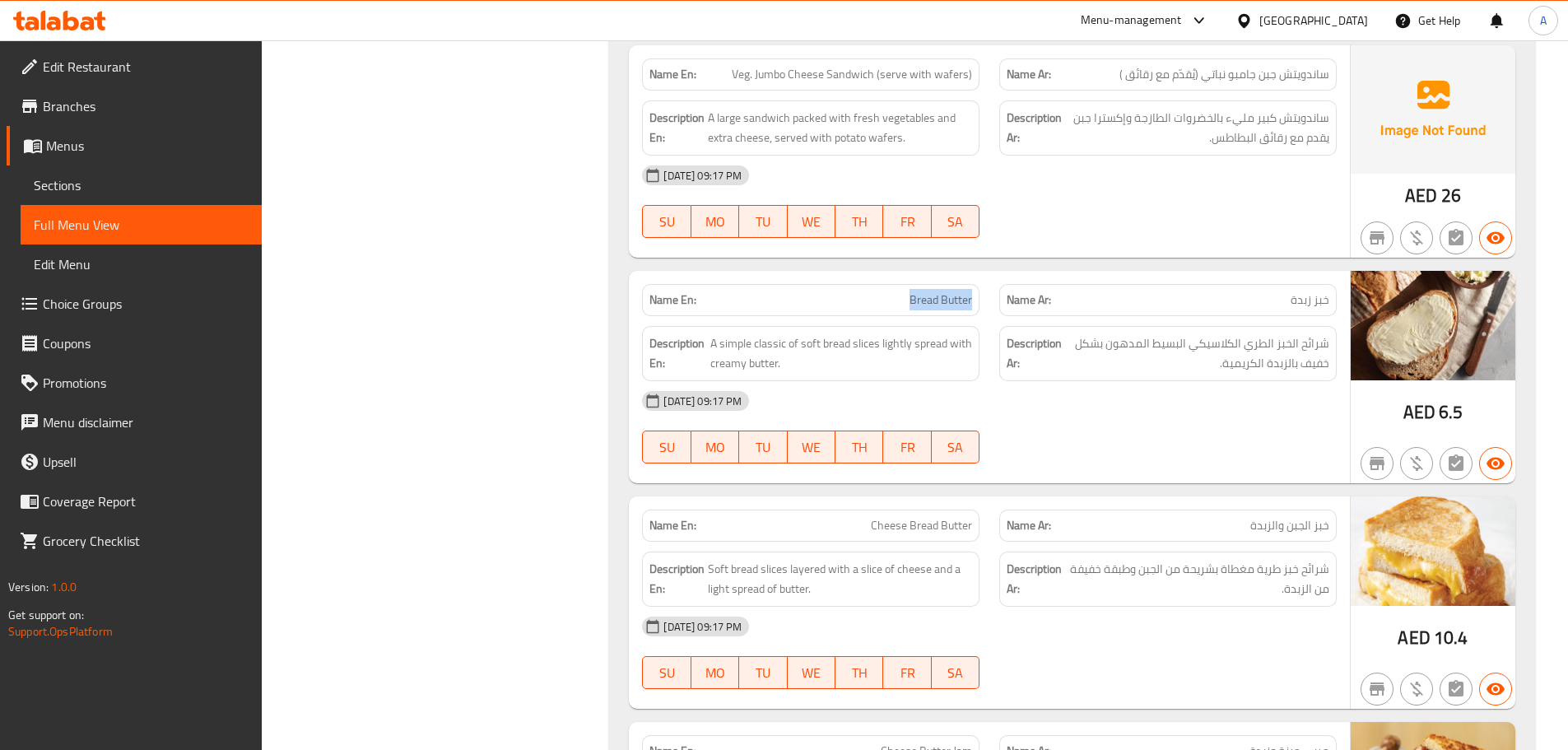
drag, startPoint x: 975, startPoint y: 300, endPoint x: 1117, endPoint y: 404, distance: 176.0
click at [1028, 318] on div "Name En: Bread Butter Name Ar: خبز زبدة Description En: A simple classic of sof…" at bounding box center [990, 377] width 721 height 212
click at [1143, 417] on div "[DATE] 09:17 PM" at bounding box center [990, 401] width 715 height 40
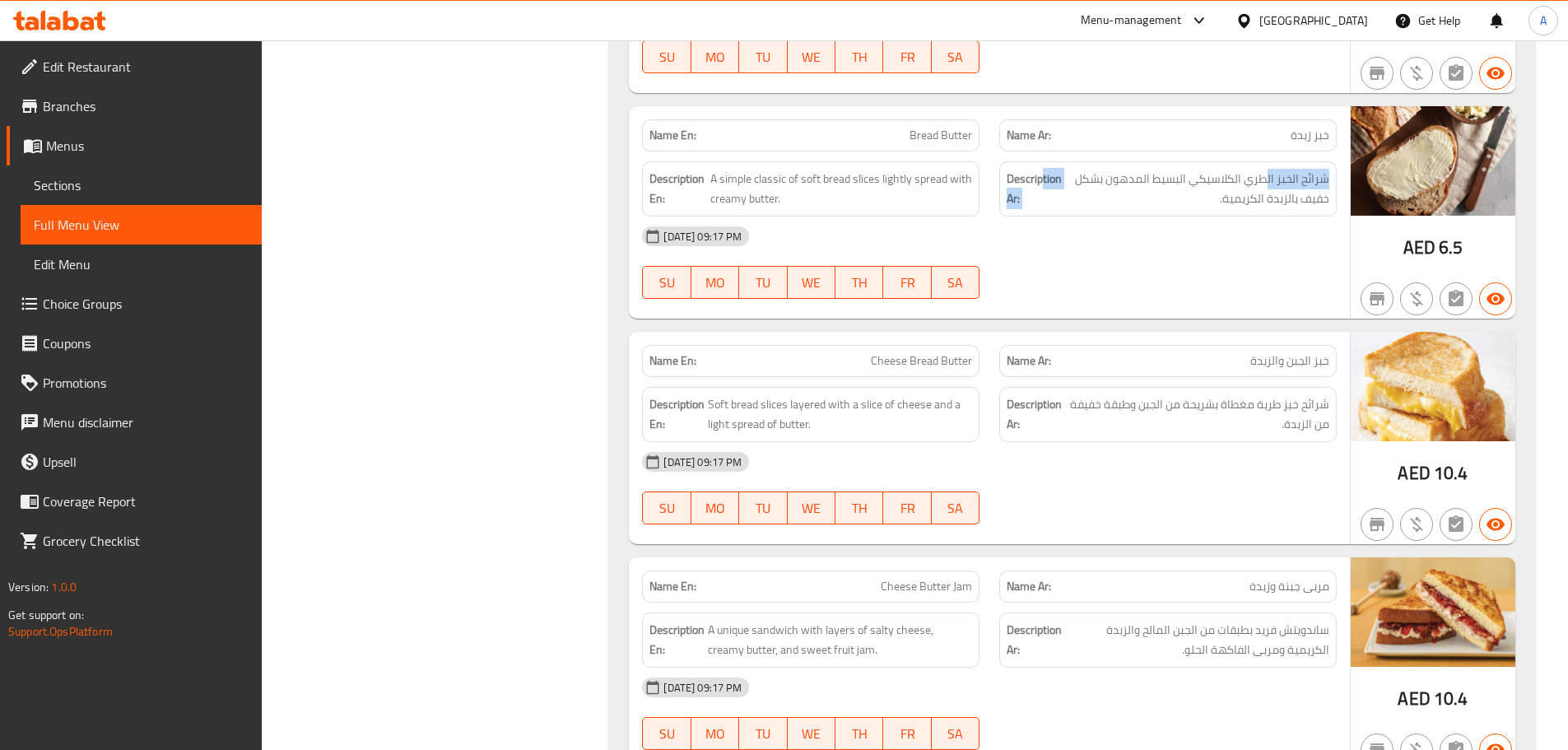
drag, startPoint x: 1269, startPoint y: 179, endPoint x: 1043, endPoint y: 175, distance: 226.0
click at [1043, 175] on h6 "Description Ar: شرائح الخبز الطري الكلاسيكي البسيط المدهون بشكل خفيف بالزبدة ال…" at bounding box center [1168, 189] width 323 height 41
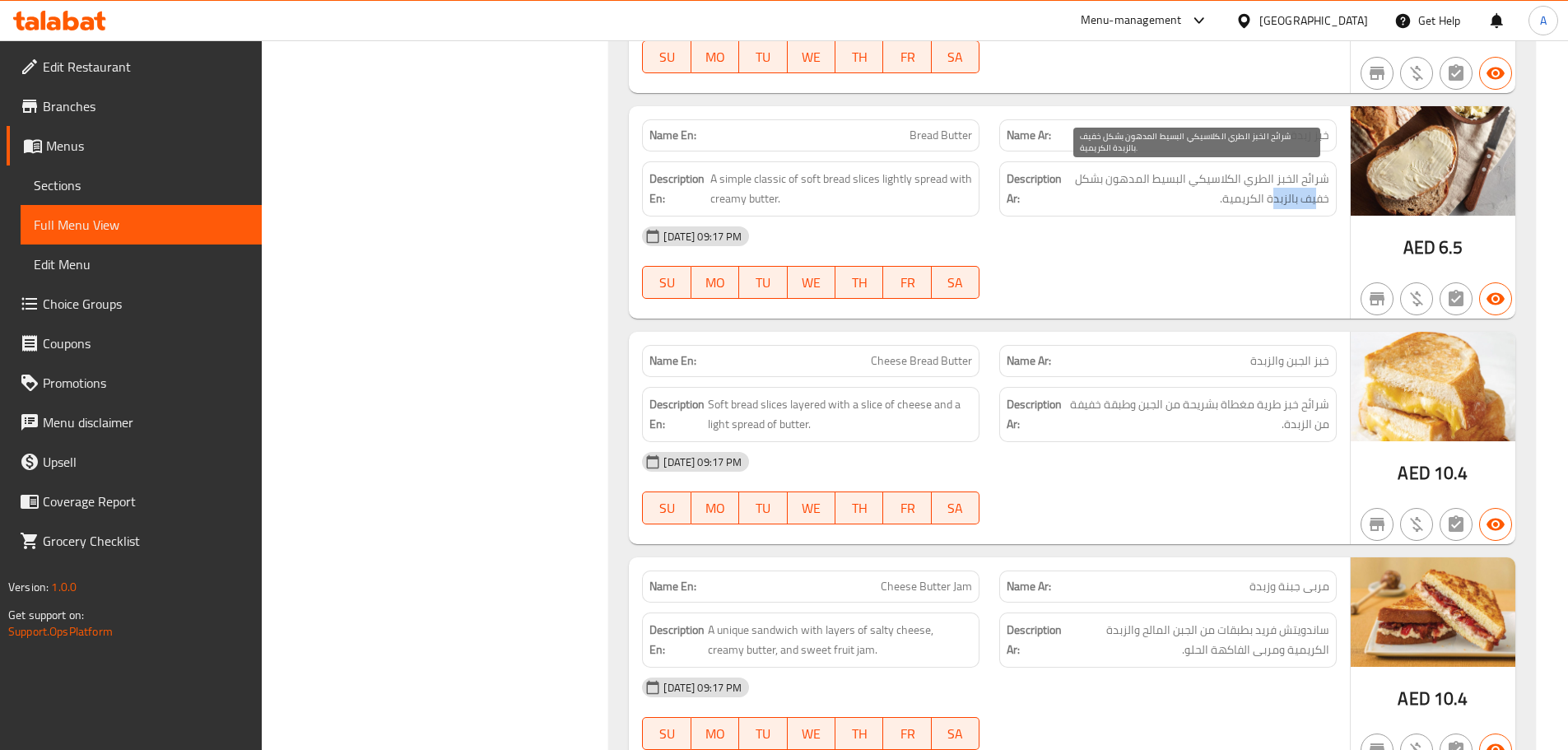
drag, startPoint x: 1315, startPoint y: 199, endPoint x: 1258, endPoint y: 197, distance: 57.0
click at [1267, 197] on span "شرائح الخبز الطري الكلاسيكي البسيط المدهون بشكل خفيف بالزبدة الكريمية." at bounding box center [1197, 189] width 264 height 41
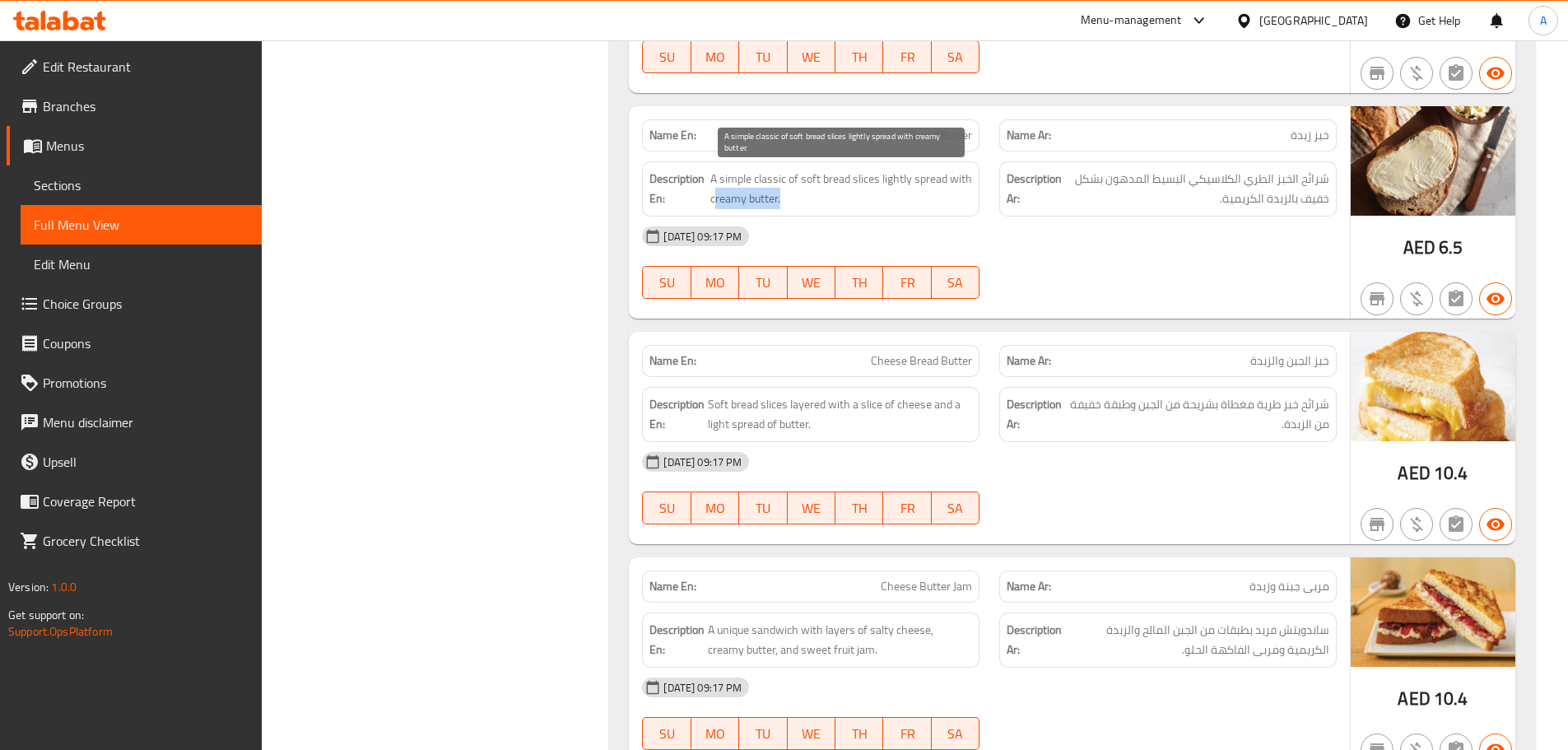
drag, startPoint x: 744, startPoint y: 190, endPoint x: 1015, endPoint y: 242, distance: 275.9
click at [874, 196] on span "A simple classic of soft bread slices lightly spread with creamy butter." at bounding box center [841, 189] width 261 height 41
click at [1058, 252] on div "[DATE] 09:17 PM" at bounding box center [990, 236] width 715 height 40
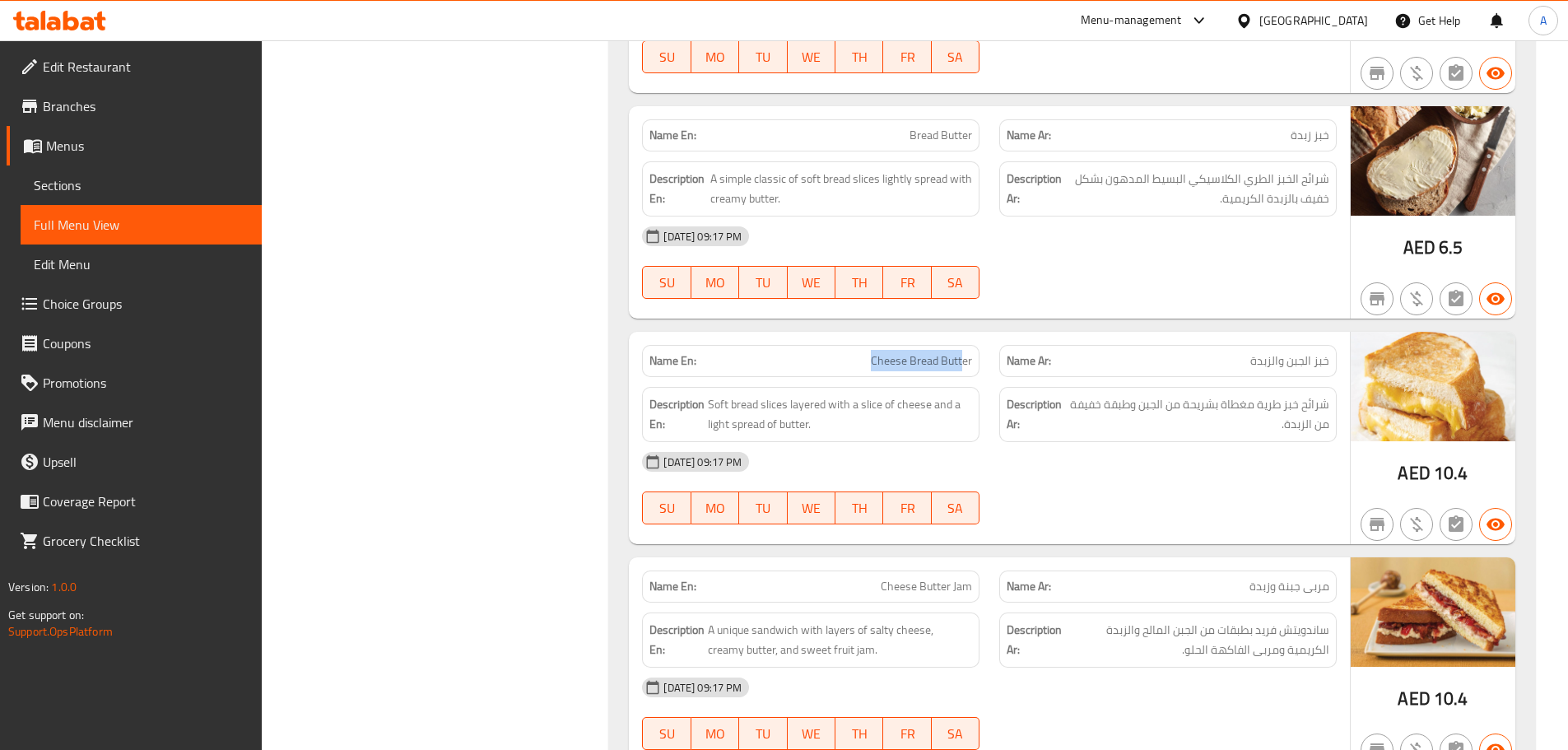
drag, startPoint x: 973, startPoint y: 350, endPoint x: 990, endPoint y: 342, distance: 18.8
click at [989, 345] on div "Name En: Cheese Bread Butter" at bounding box center [811, 361] width 357 height 52
click at [1014, 281] on div "[DATE] 09:17 PM SU MO TU WE TH FR SA" at bounding box center [990, 262] width 715 height 92
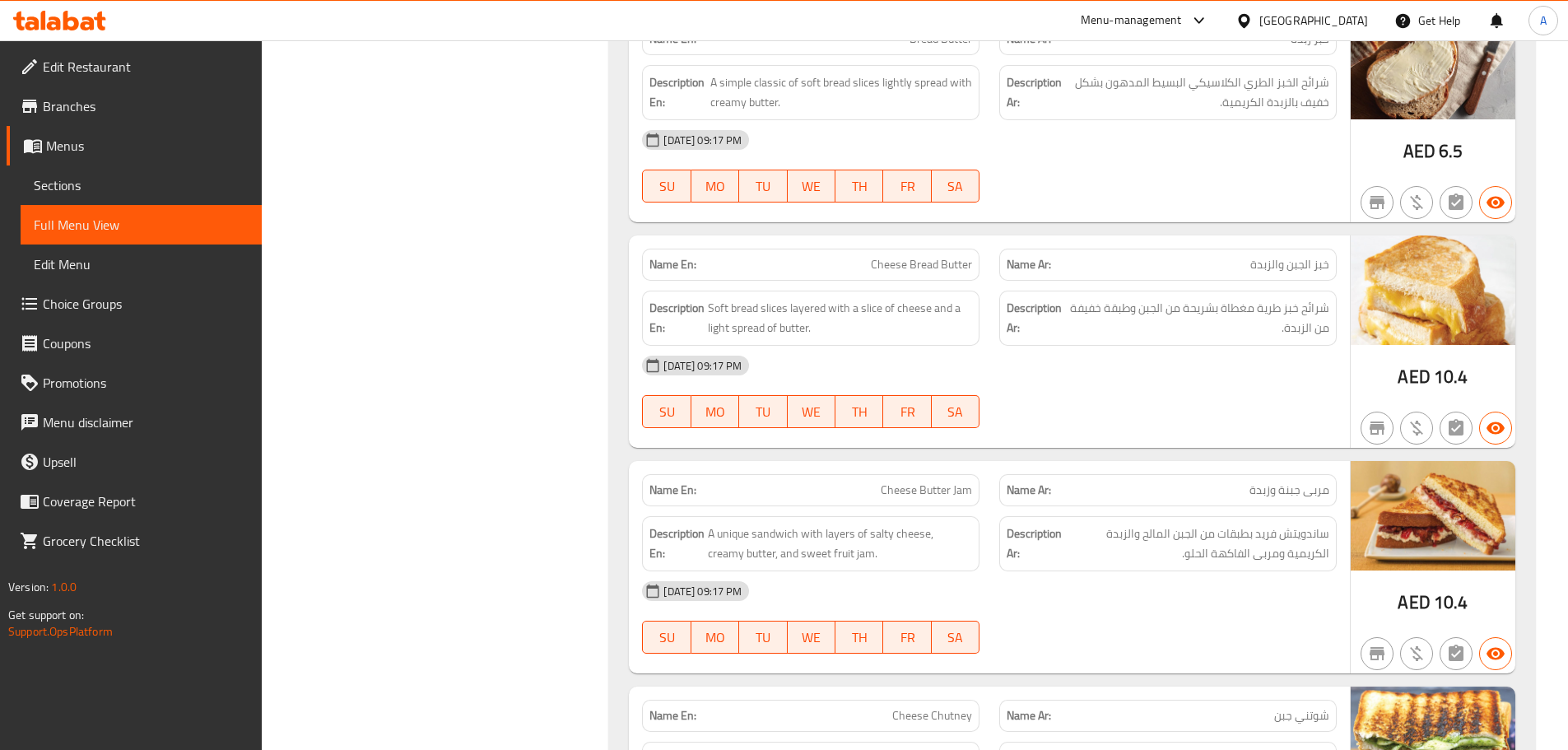
scroll to position [16808, 0]
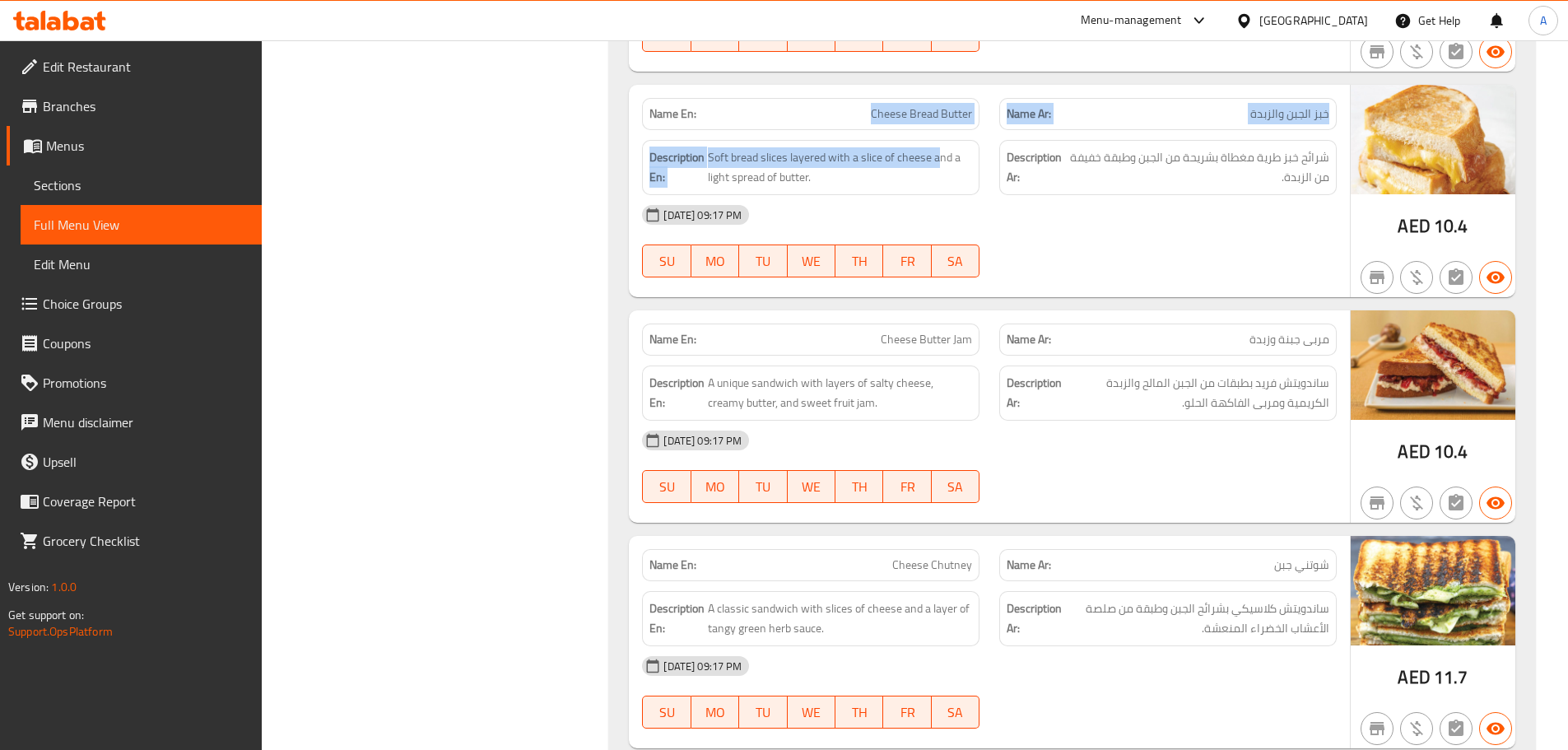
drag, startPoint x: 828, startPoint y: 118, endPoint x: 990, endPoint y: 169, distance: 169.8
click at [954, 147] on div "Name En: Cheese Bread Butter Name Ar: خبز الجبن والزبدة Description En: Soft br…" at bounding box center [990, 191] width 721 height 212
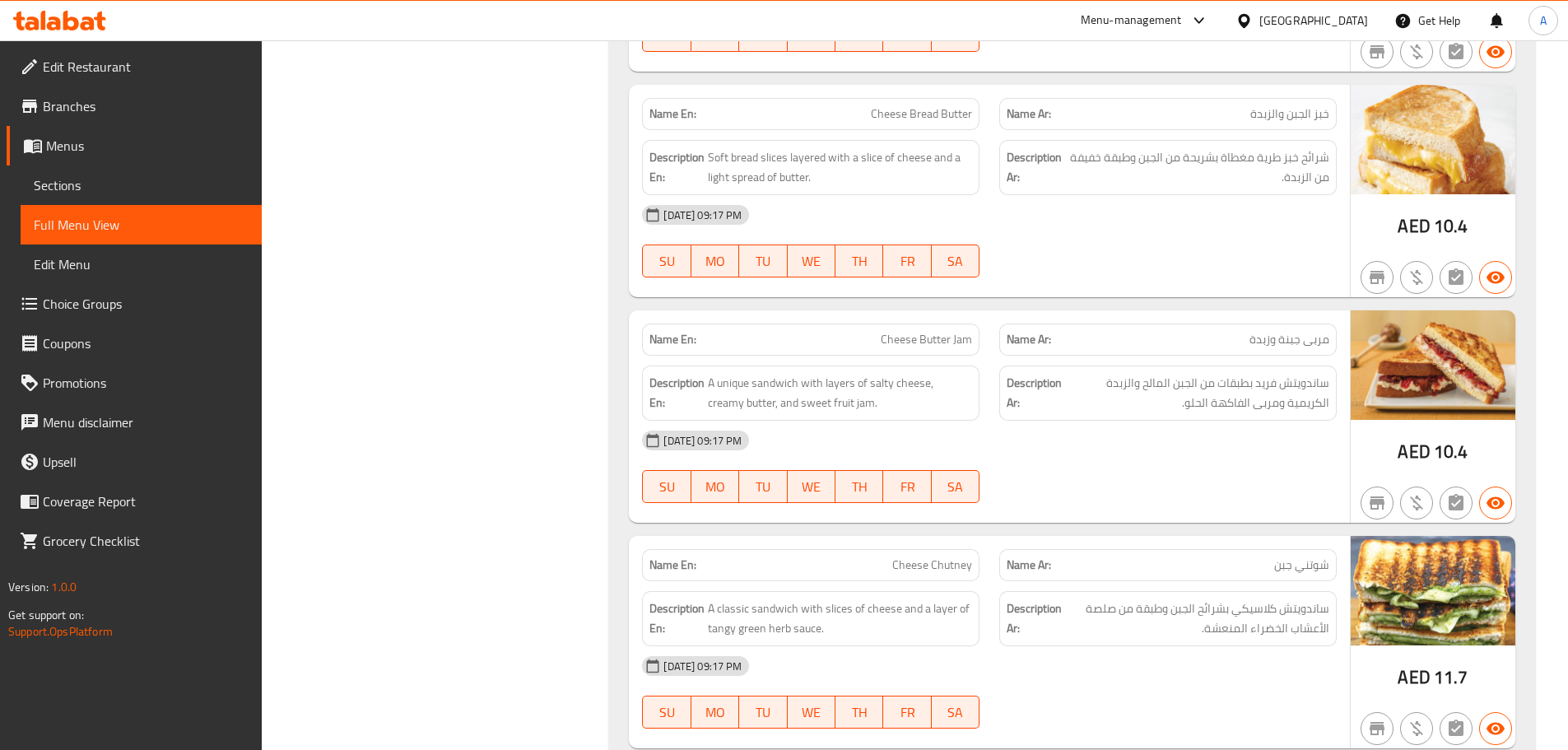
click at [1082, 228] on div "[DATE] 09:17 PM" at bounding box center [990, 215] width 715 height 40
drag, startPoint x: 1310, startPoint y: 161, endPoint x: 1111, endPoint y: 161, distance: 199.0
click at [1111, 161] on span "شرائح خبز طرية مغطاة بشريحة من الجبن وطبقة خفيفة من الزبدة." at bounding box center [1199, 167] width 260 height 41
drag, startPoint x: 1299, startPoint y: 173, endPoint x: 1247, endPoint y: 236, distance: 81.7
click at [1279, 177] on span "شرائح خبز طرية مغطاة بشريحة من الجبن وطبقة خفيفة من الزبدة." at bounding box center [1199, 167] width 260 height 41
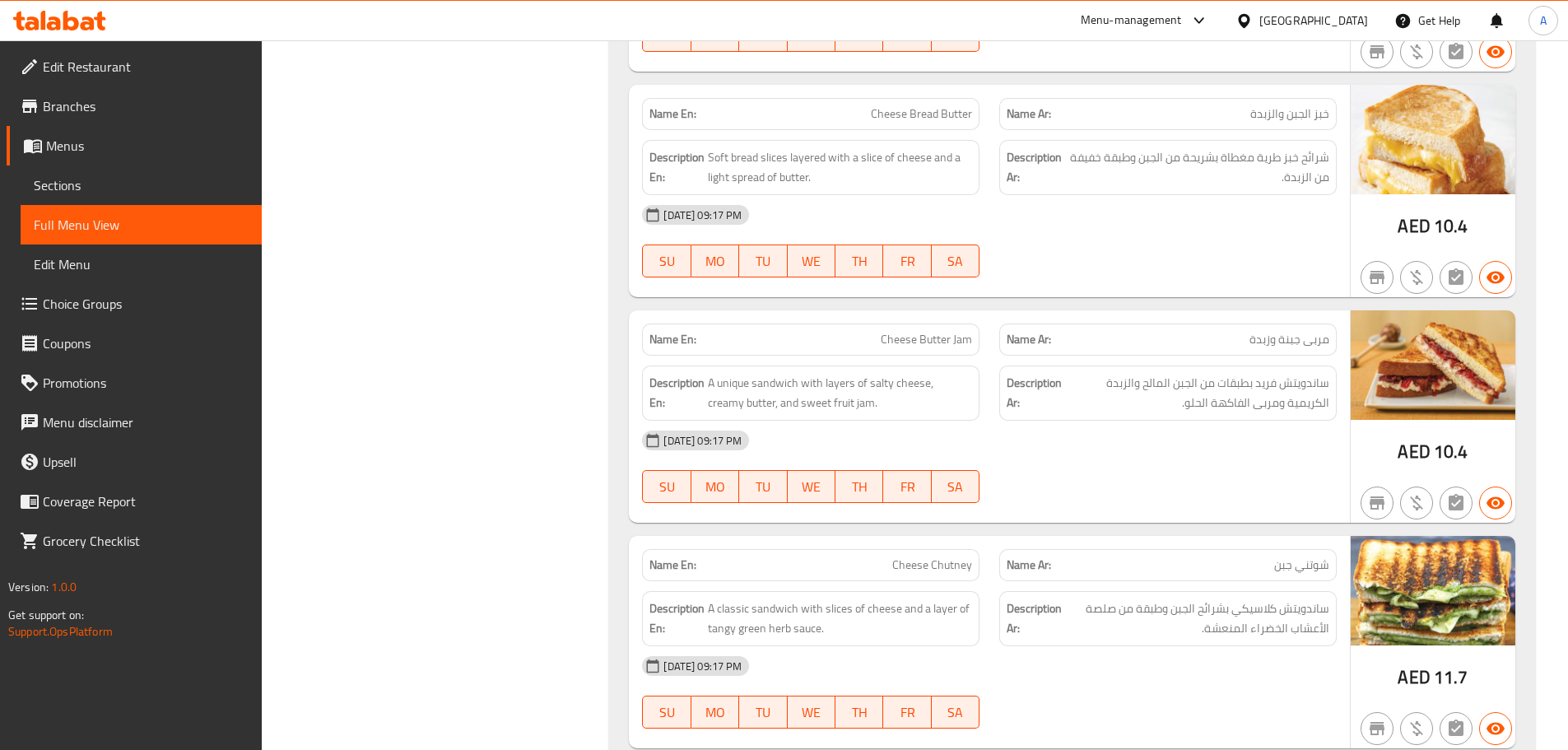
click at [1247, 236] on div "[DATE] 09:17 PM SU MO TU WE TH FR SA" at bounding box center [990, 241] width 715 height 92
drag, startPoint x: 910, startPoint y: 159, endPoint x: 746, endPoint y: 184, distance: 165.9
click at [746, 184] on span "Soft bread slices layered with a slice of cheese and a light spread of butter." at bounding box center [840, 167] width 264 height 41
click at [757, 184] on span "Soft bread slices layered with a slice of cheese and a light spread of butter." at bounding box center [840, 167] width 264 height 41
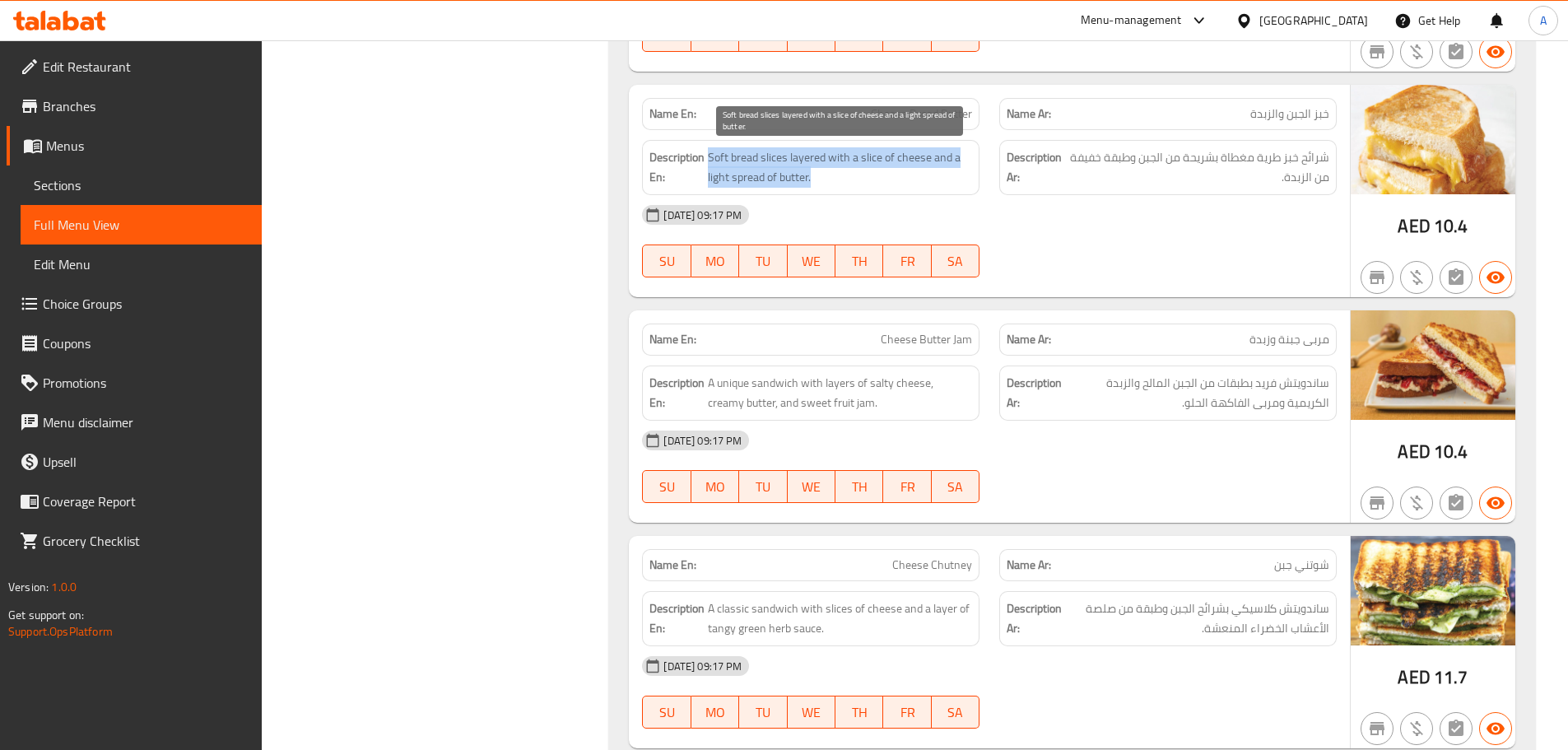
click at [757, 184] on span "Soft bread slices layered with a slice of cheese and a light spread of butter." at bounding box center [840, 167] width 264 height 41
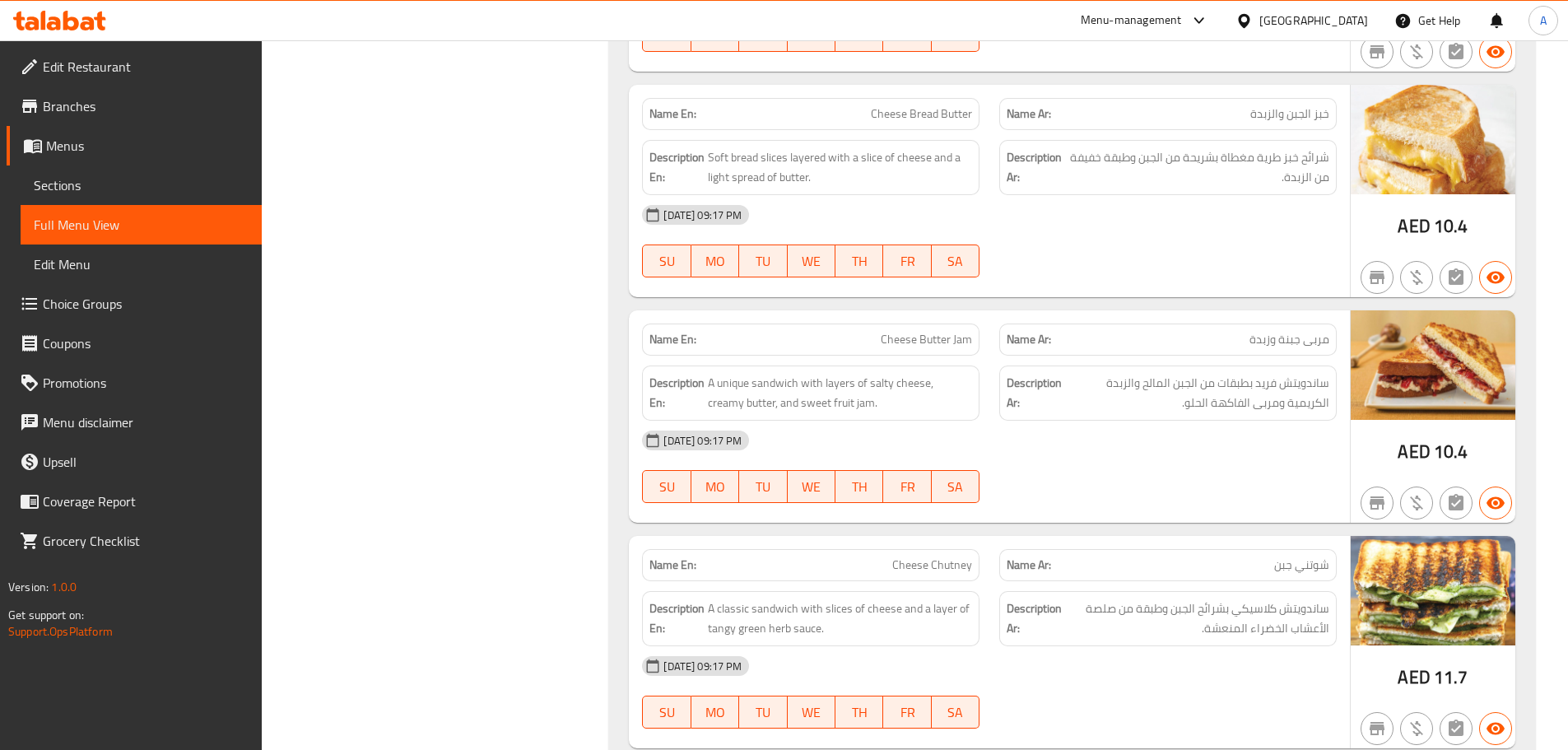
click at [1276, 230] on div "[DATE] 09:17 PM" at bounding box center [990, 215] width 715 height 40
click at [901, 120] on span "Cheese Bread Butter" at bounding box center [921, 114] width 101 height 17
drag, startPoint x: 901, startPoint y: 120, endPoint x: 951, endPoint y: 123, distance: 50.1
click at [951, 123] on span "Cheese Bread Butter" at bounding box center [921, 114] width 101 height 17
copy span "Cheese Bread Butter"
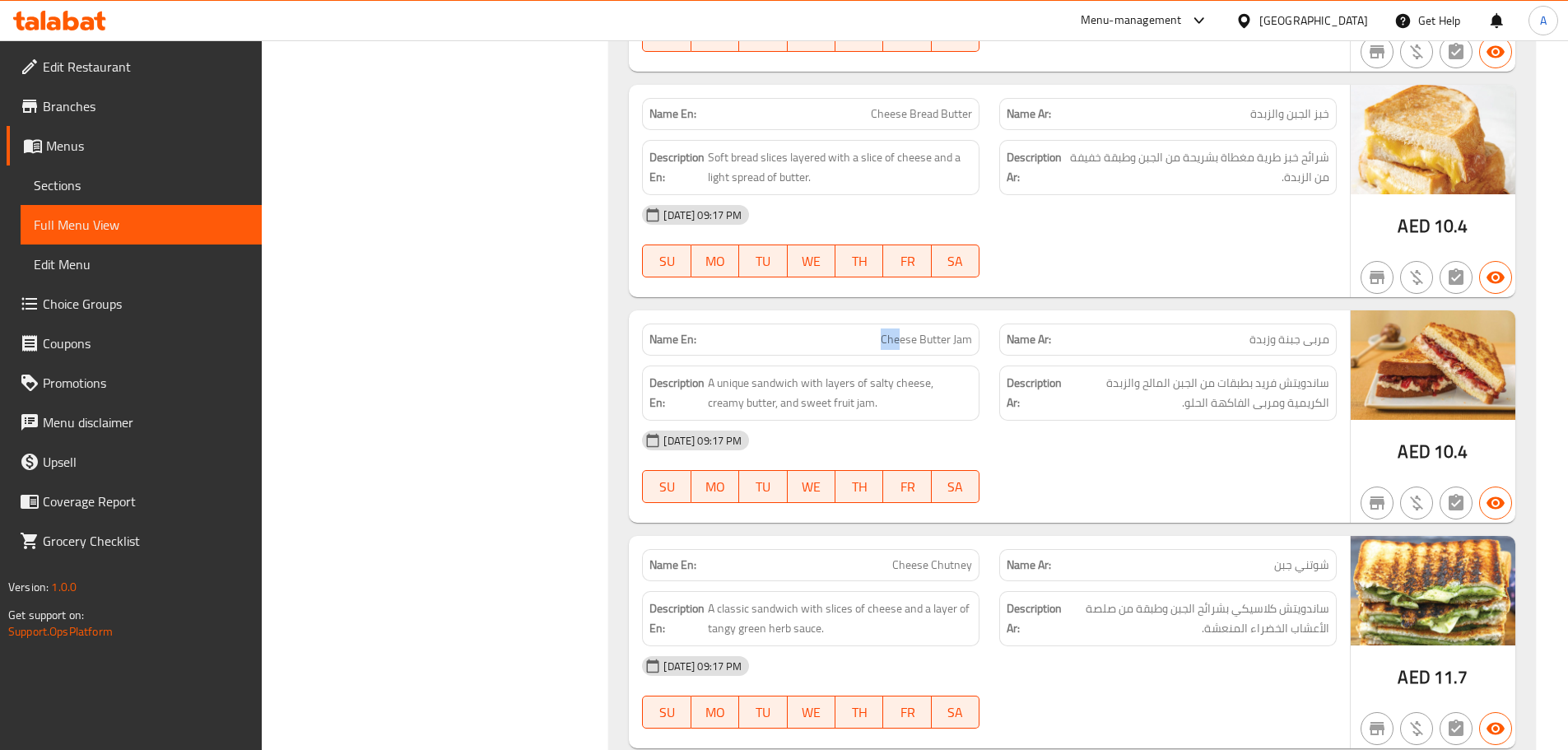
drag, startPoint x: 866, startPoint y: 319, endPoint x: 937, endPoint y: 331, distance: 72.0
click at [937, 331] on div "Name En: Cheese Butter Jam" at bounding box center [811, 339] width 357 height 52
drag, startPoint x: 1219, startPoint y: 387, endPoint x: 1134, endPoint y: 386, distance: 85.0
click at [1134, 386] on span "ساندويتش فريد بطبقات من الجبن المالح والزبدة الكريمية ومربى الفاكهة الحلو." at bounding box center [1197, 393] width 264 height 41
drag, startPoint x: 1212, startPoint y: 156, endPoint x: 1093, endPoint y: 158, distance: 119.0
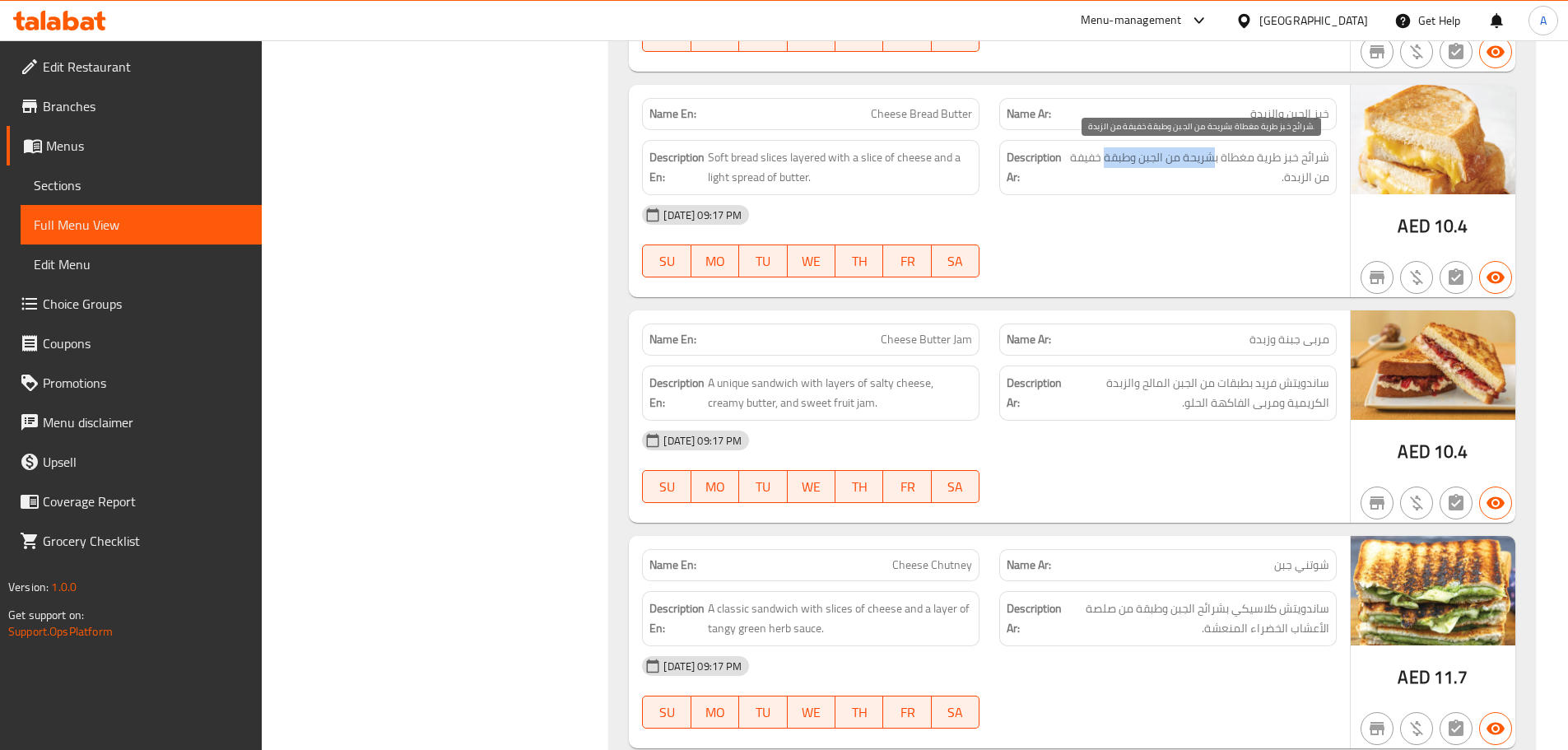
click at [1093, 158] on span "شرائح خبز طرية مغطاة بشريحة من الجبن وطبقة خفيفة من الزبدة." at bounding box center [1199, 167] width 260 height 41
drag, startPoint x: 1257, startPoint y: 164, endPoint x: 1220, endPoint y: 164, distance: 37.0
click at [1220, 164] on span "شرائح خبز طرية مغطاة بشريحة من الجبن وطبقة خفيفة من الزبدة." at bounding box center [1199, 167] width 260 height 41
drag, startPoint x: 1209, startPoint y: 155, endPoint x: 1110, endPoint y: 170, distance: 100.1
click at [1110, 170] on span "شرائح خبز طرية مغطاة بشريحة من الجبن وطبقة خفيفة من الزبدة." at bounding box center [1199, 167] width 260 height 41
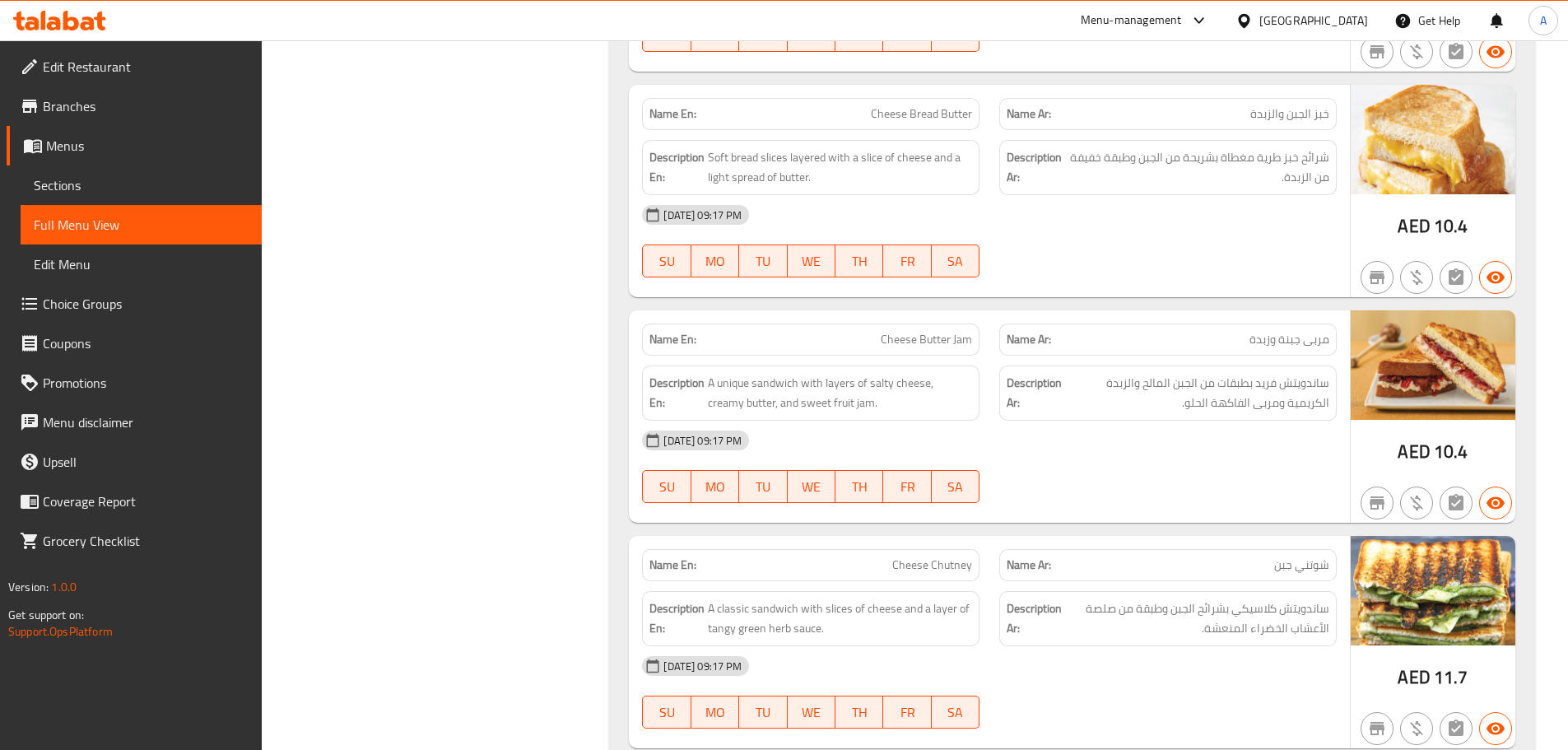
drag, startPoint x: 1093, startPoint y: 210, endPoint x: 780, endPoint y: 130, distance: 323.1
click at [1088, 210] on div "[DATE] 09:17 PM" at bounding box center [990, 215] width 715 height 40
click at [881, 121] on span "Cheese Bread Butter" at bounding box center [921, 114] width 101 height 17
drag, startPoint x: 881, startPoint y: 121, endPoint x: 942, endPoint y: 124, distance: 61.1
click at [946, 122] on span "Cheese Bread Butter" at bounding box center [921, 114] width 101 height 17
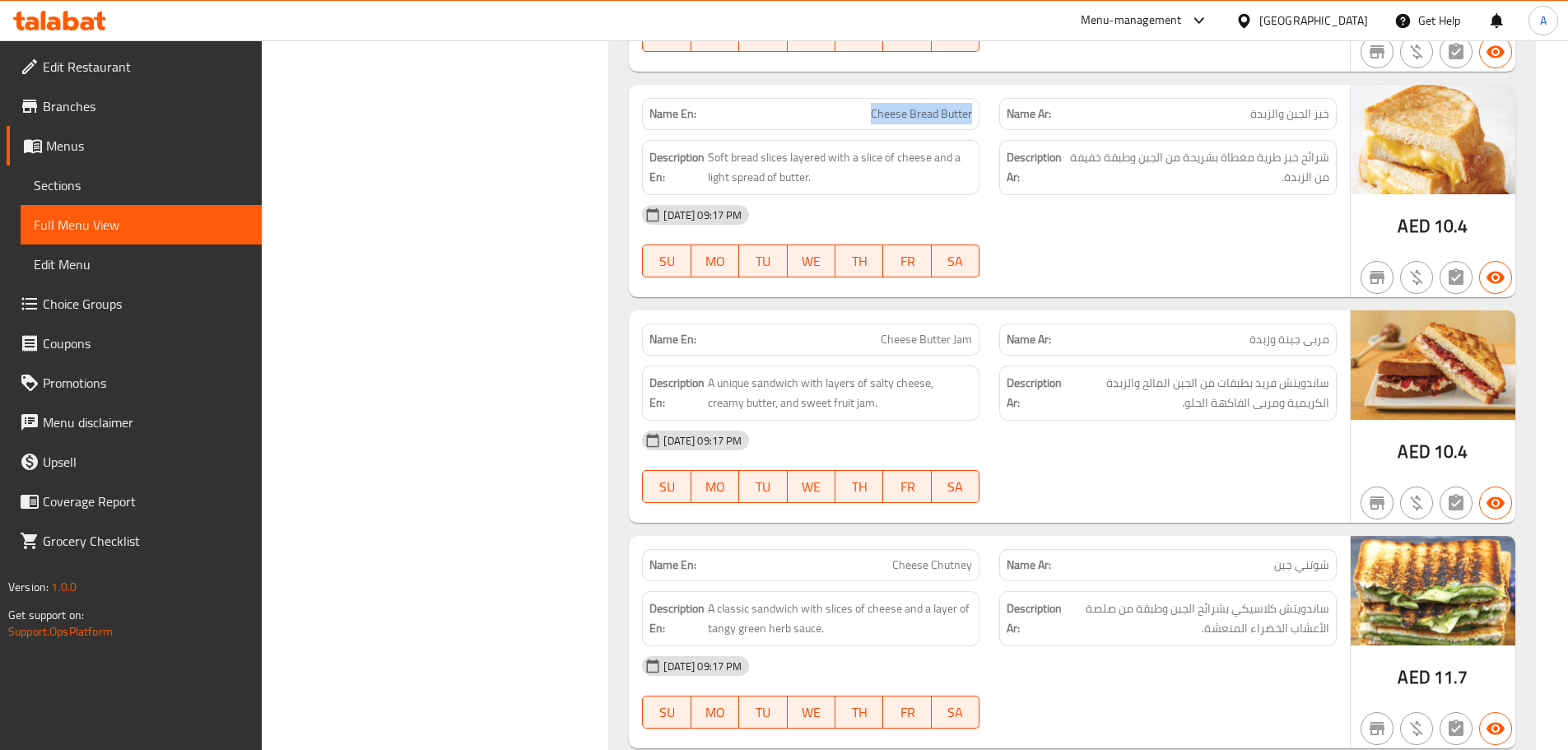
copy span "Cheese Bread Butter"
click at [77, 184] on span "Sections" at bounding box center [141, 185] width 215 height 20
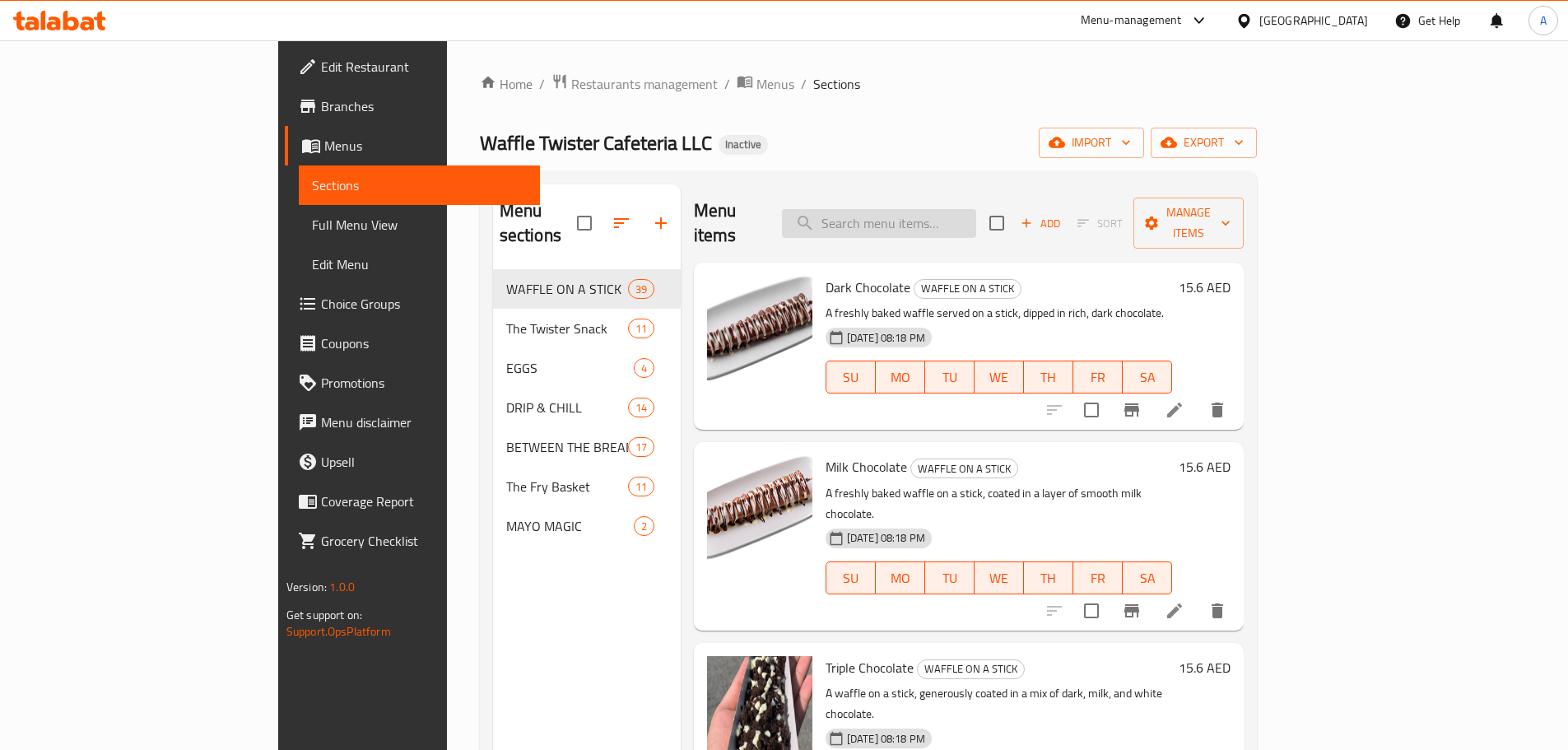
click at [976, 216] on input "search" at bounding box center [878, 223] width 194 height 28
paste input "Cheese Bread Butter"
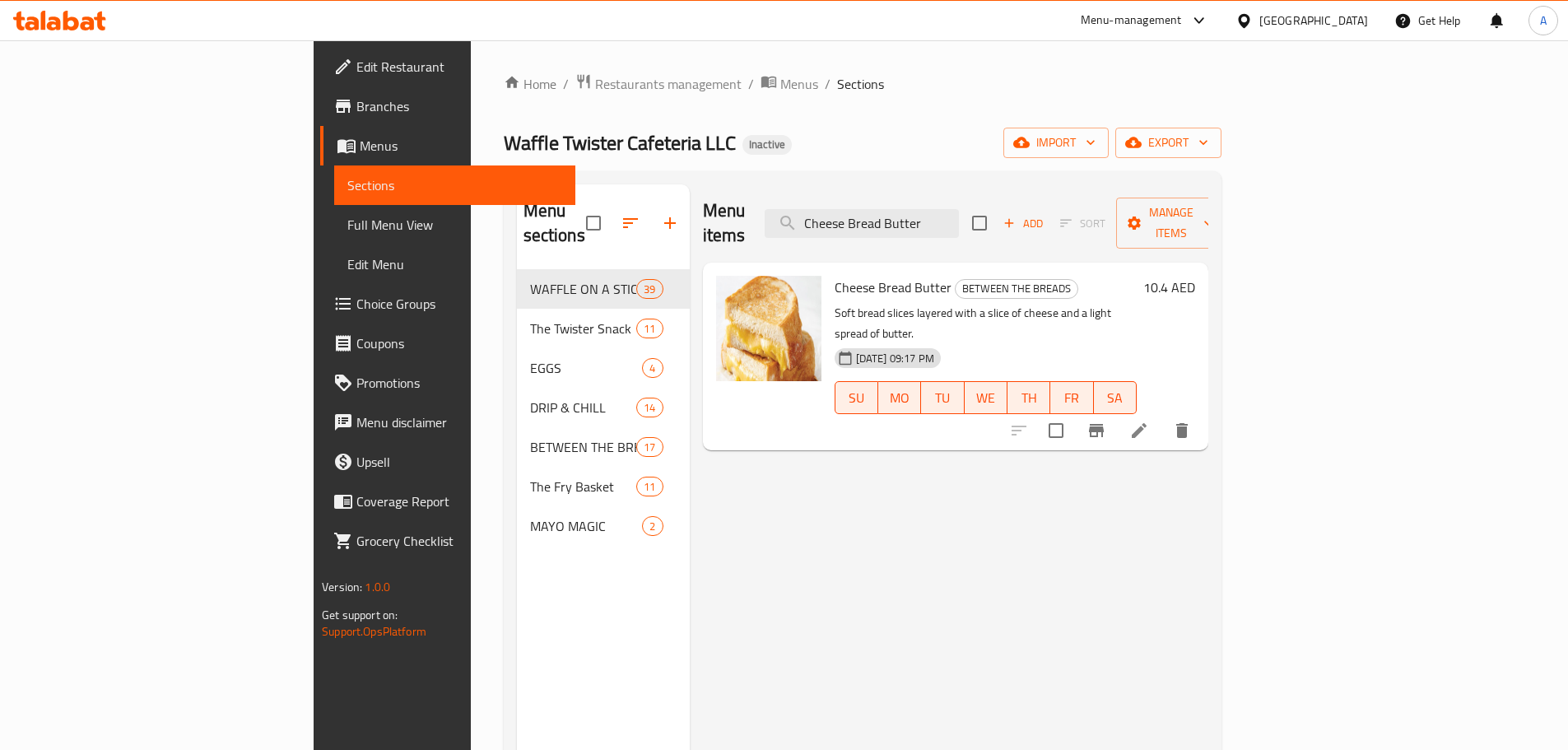
type input "Cheese Bread Butter"
click at [1149, 420] on icon at bounding box center [1139, 430] width 20 height 20
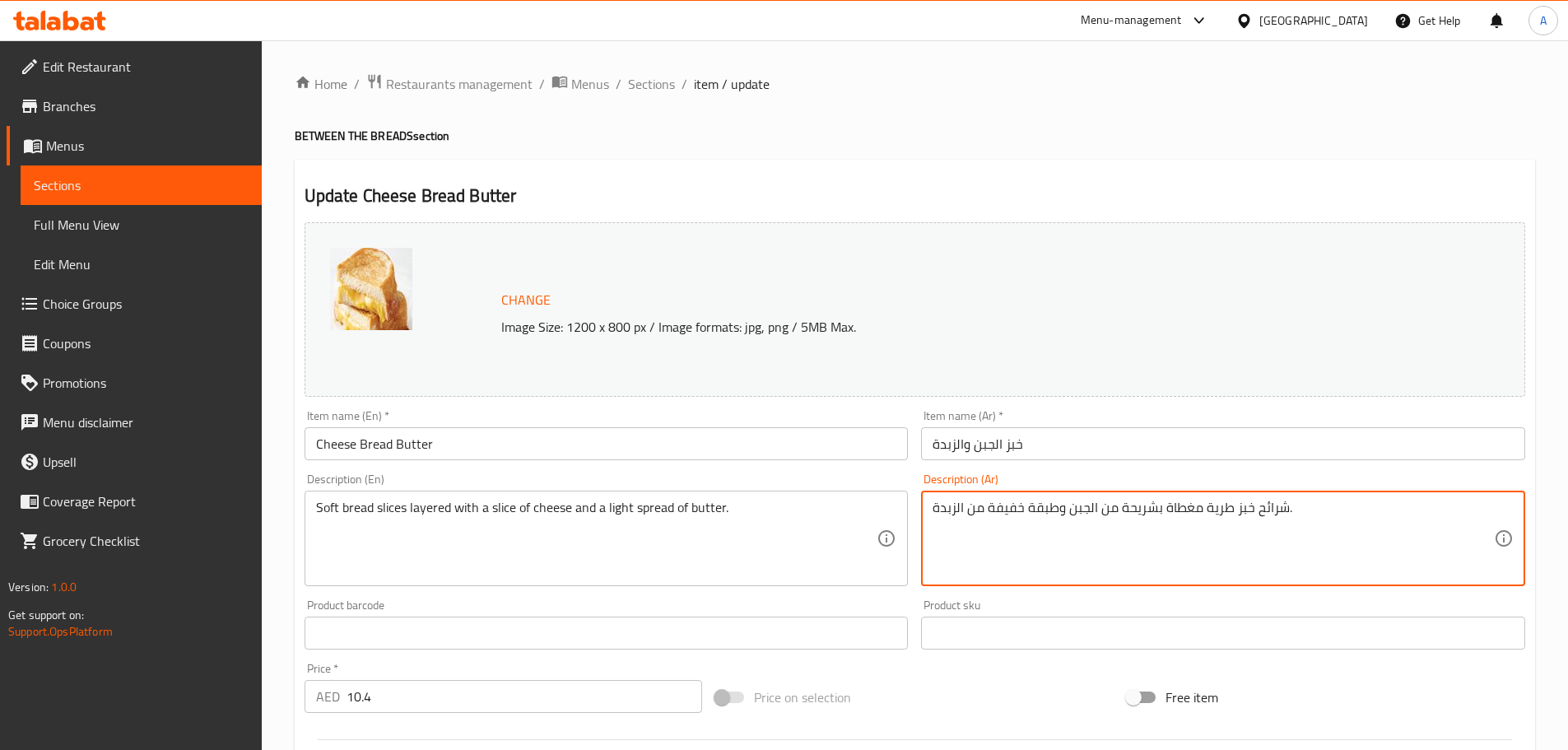
drag, startPoint x: 1059, startPoint y: 507, endPoint x: 1028, endPoint y: 501, distance: 31.6
click at [986, 510] on textarea "شرائح خبز طرية مغطاة بشريحة من الجبن وسبريد خفيفة من الزبدة." at bounding box center [1213, 539] width 562 height 79
type textarea "شرائح خبز طرية مغطاة بشريحة من الجبن وسبريد خفيف من الزبدة."
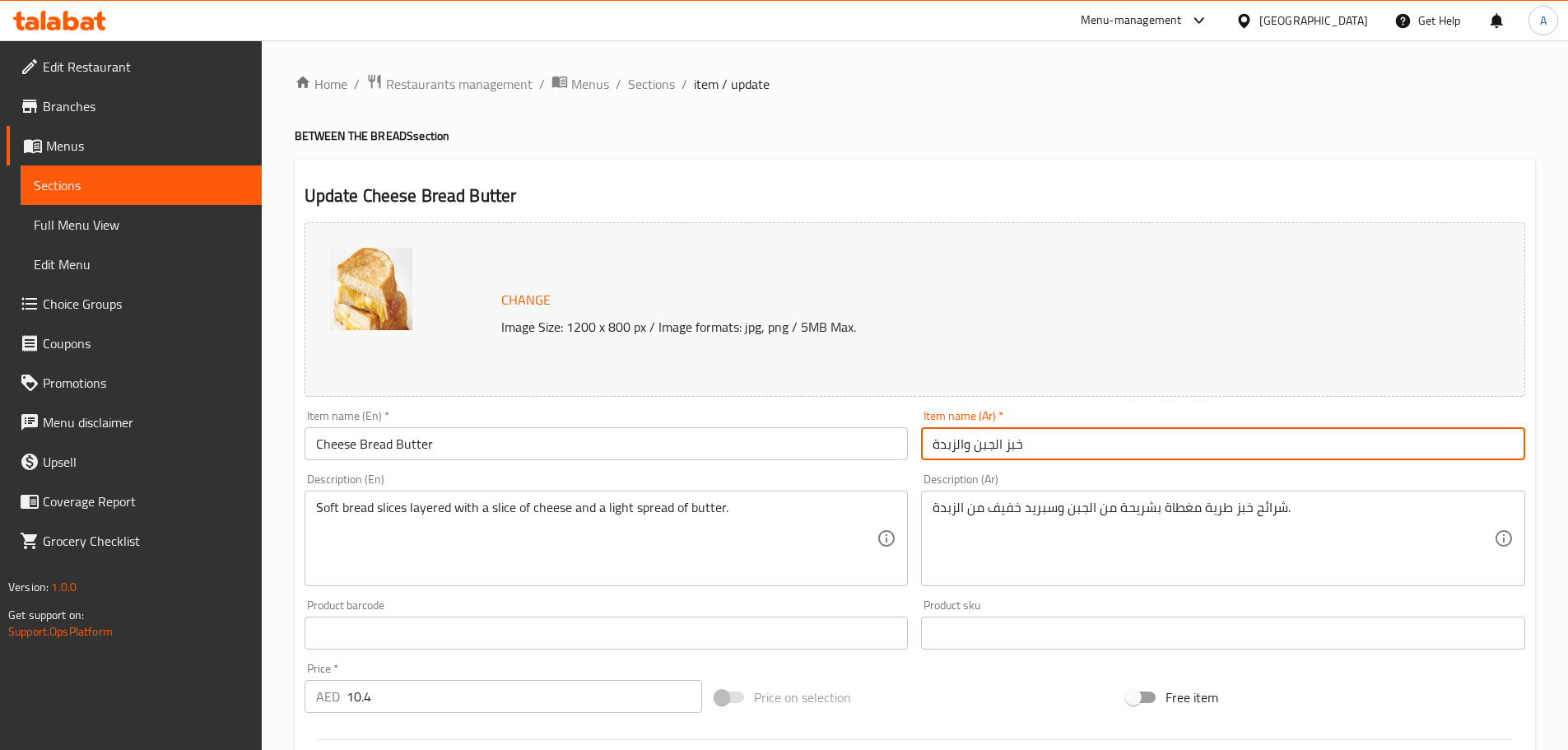
click at [1066, 451] on input "خبز الجبن والزبدة" at bounding box center [1224, 444] width 604 height 33
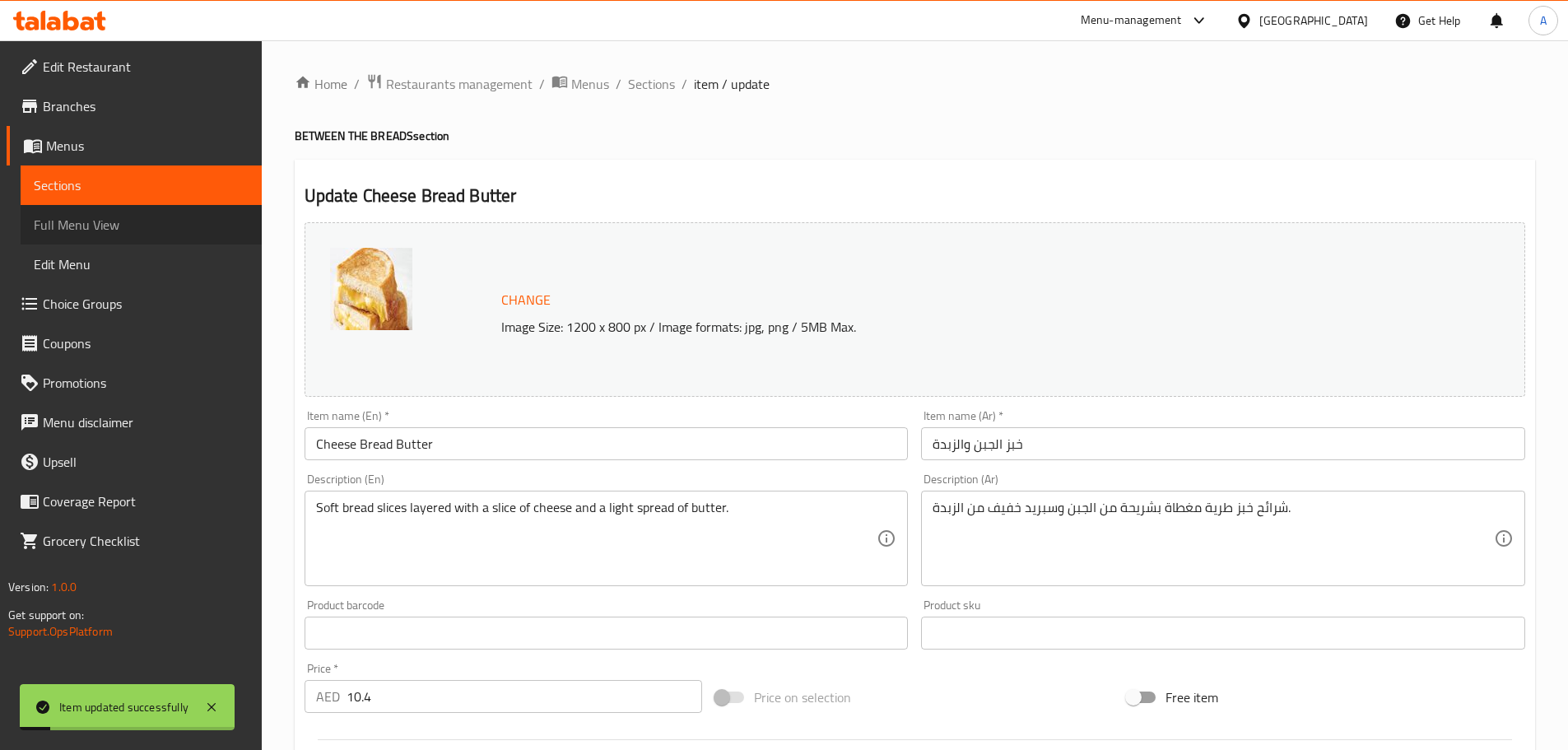
click at [61, 230] on span "Full Menu View" at bounding box center [141, 224] width 215 height 20
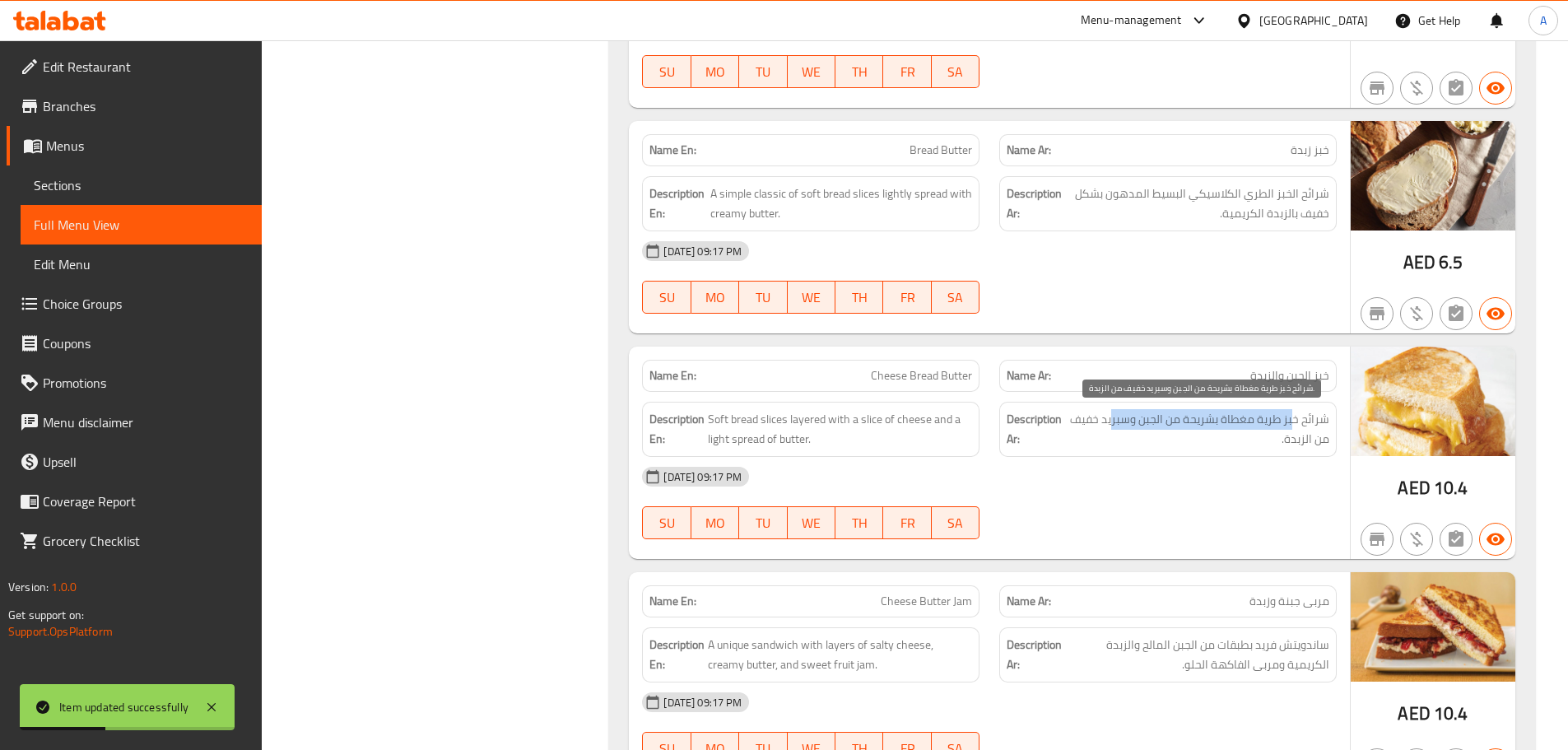
drag, startPoint x: 1293, startPoint y: 417, endPoint x: 1150, endPoint y: 482, distance: 157.1
click at [1107, 419] on span "شرائح خبز طرية مغطاة بشريحة من الجبن وسبريد خفيف من الزبدة." at bounding box center [1199, 429] width 260 height 41
click at [1176, 511] on div "[DATE] 09:17 PM SU MO TU WE TH FR SA" at bounding box center [990, 502] width 715 height 92
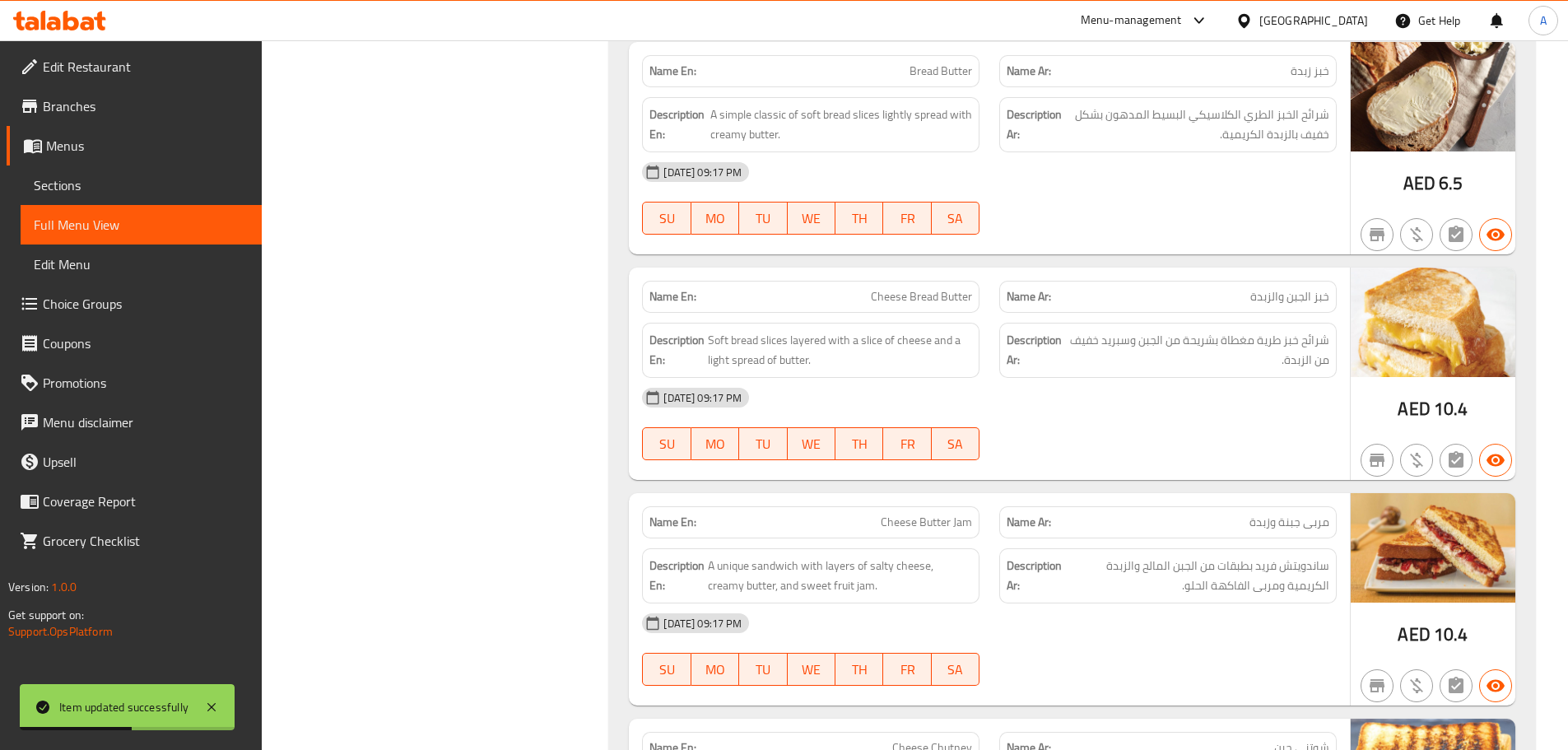
scroll to position [16711, 0]
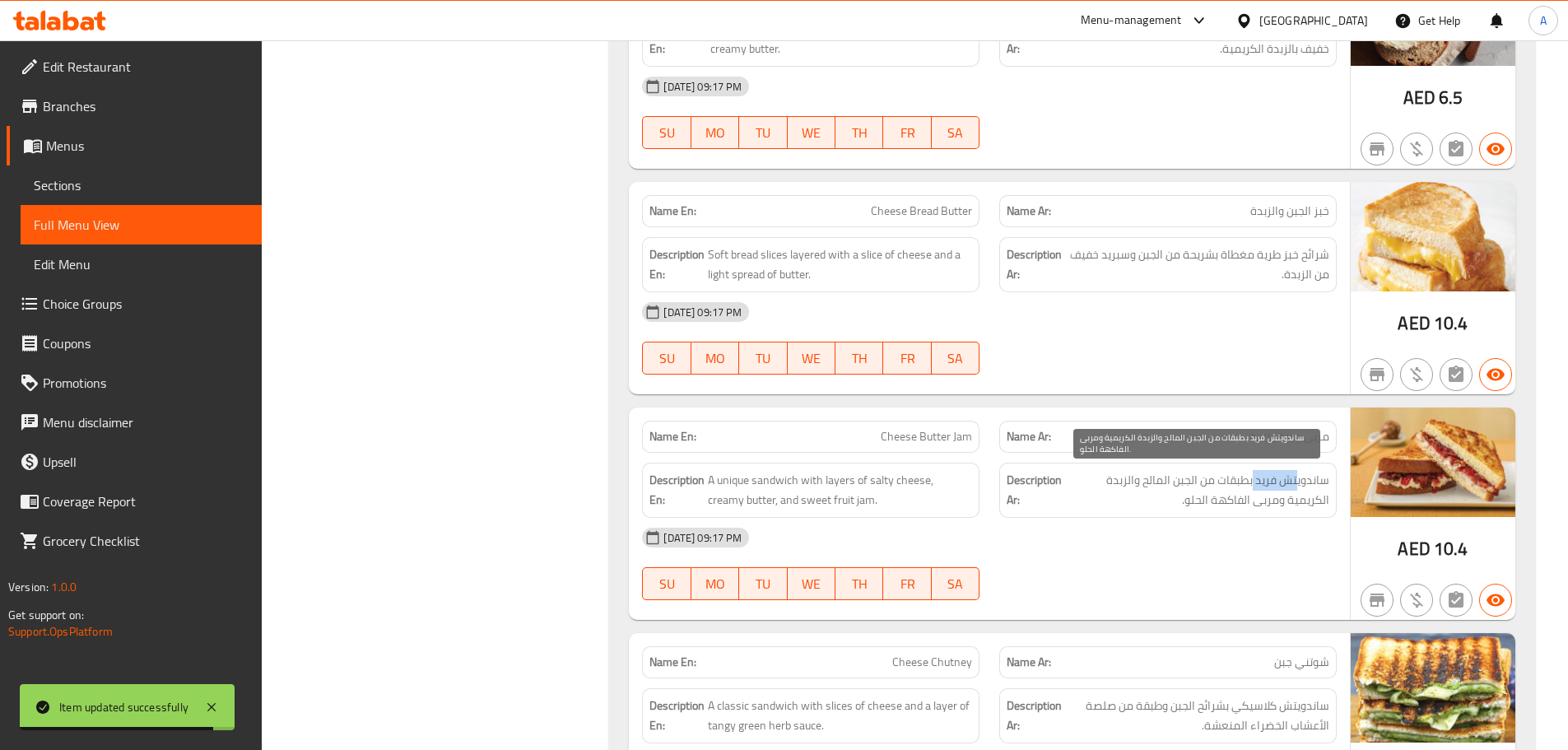
drag, startPoint x: 1245, startPoint y: 488, endPoint x: 1244, endPoint y: 521, distance: 33.0
click at [1244, 490] on span "ساندويتش فريد بطبقات من الجبن المالح والزبدة الكريمية ومربى الفاكهة الحلو." at bounding box center [1197, 490] width 264 height 41
click at [1244, 526] on div "[DATE] 09:17 PM" at bounding box center [990, 538] width 715 height 40
drag, startPoint x: 1313, startPoint y: 490, endPoint x: 1185, endPoint y: 539, distance: 137.1
click at [1219, 506] on span "ساندويتش فريد بطبقات من الجبن المالح والزبدة الكريمية ومربى الفاكهة الحلو." at bounding box center [1197, 490] width 264 height 41
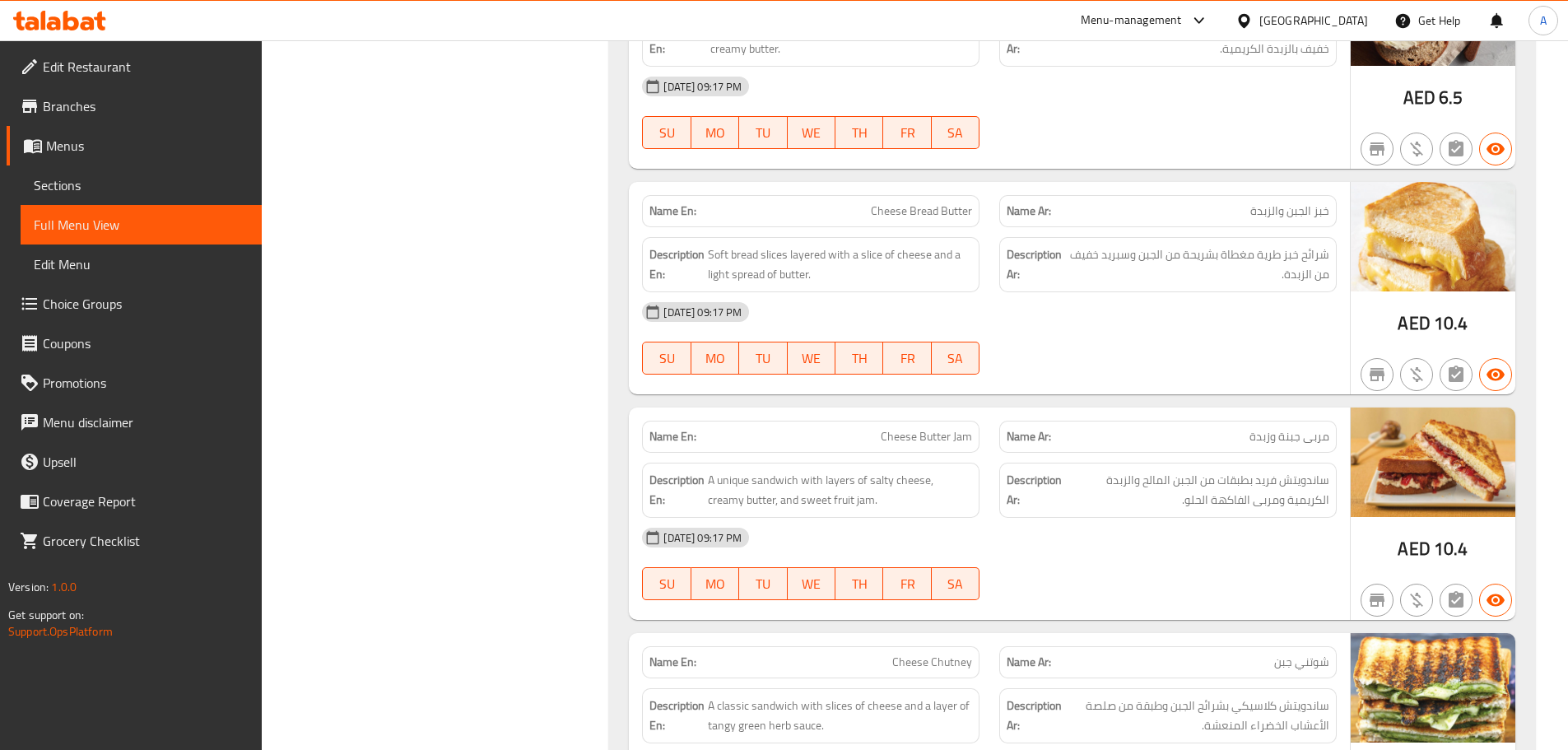
drag, startPoint x: 1182, startPoint y: 593, endPoint x: 1155, endPoint y: 617, distance: 36.1
click at [1182, 594] on div at bounding box center [1168, 600] width 357 height 20
drag, startPoint x: 1225, startPoint y: 477, endPoint x: 1149, endPoint y: 480, distance: 76.1
click at [1151, 479] on span "ساندويتش فريد بطبقات من الجبن المالح والزبدة الكريمية ومربى الفاكهة الحلو." at bounding box center [1197, 490] width 264 height 41
drag, startPoint x: 1124, startPoint y: 482, endPoint x: 1111, endPoint y: 482, distance: 13.0
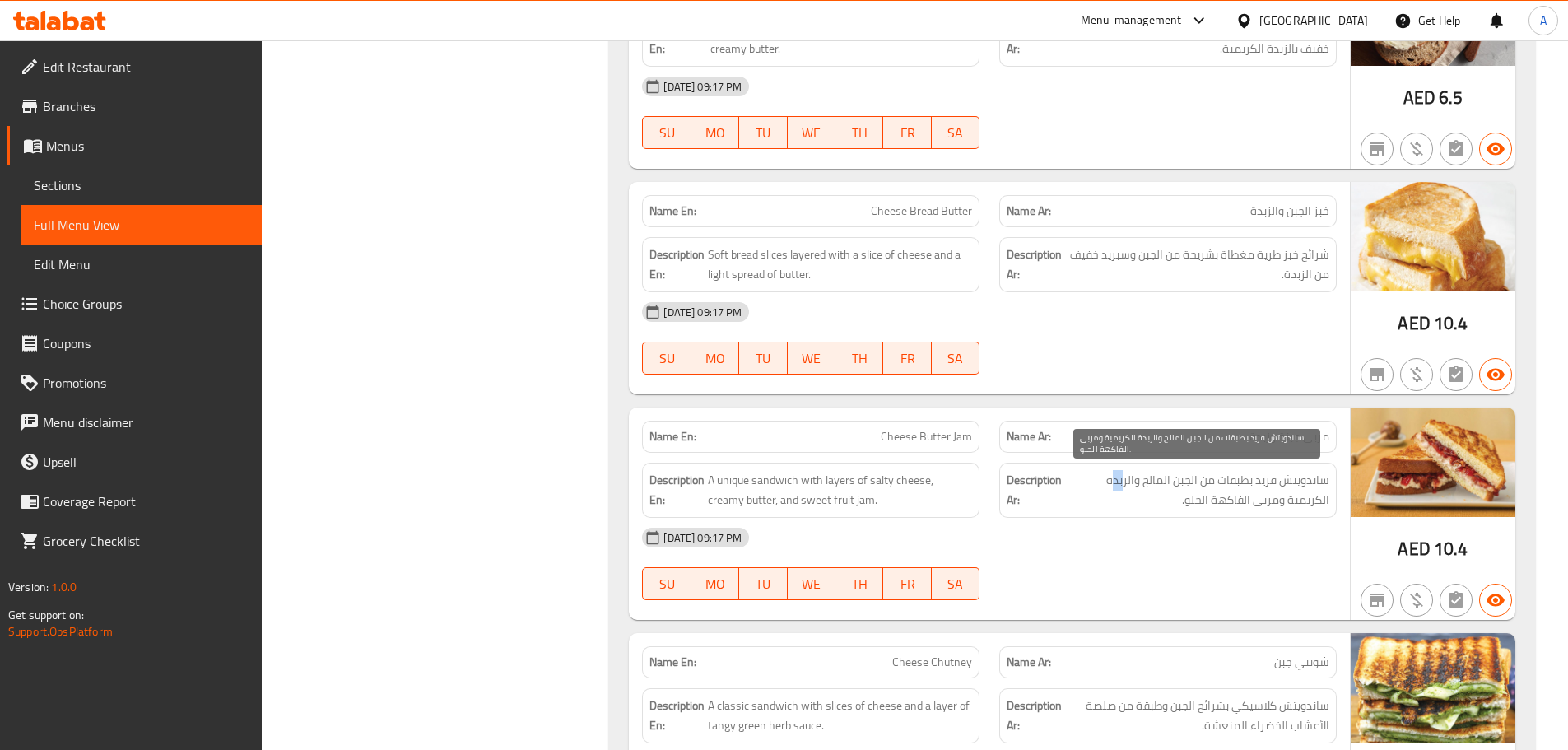
click at [1111, 482] on span "ساندويتش فريد بطبقات من الجبن المالح والزبدة الكريمية ومربى الفاكهة الحلو." at bounding box center [1197, 490] width 264 height 41
drag, startPoint x: 1303, startPoint y: 492, endPoint x: 1265, endPoint y: 508, distance: 41.2
click at [1299, 496] on span "ساندويتش فريد بطبقات من الجبن المالح والزبدة الكريمية ومربى الفاكهة الحلو." at bounding box center [1197, 490] width 264 height 41
drag, startPoint x: 1267, startPoint y: 501, endPoint x: 1187, endPoint y: 501, distance: 80.0
click at [1187, 501] on span "ساندويتش فريد بطبقات من الجبن المالح والزبدة الكريمية ومربى الفاكهة الحلو." at bounding box center [1197, 490] width 264 height 41
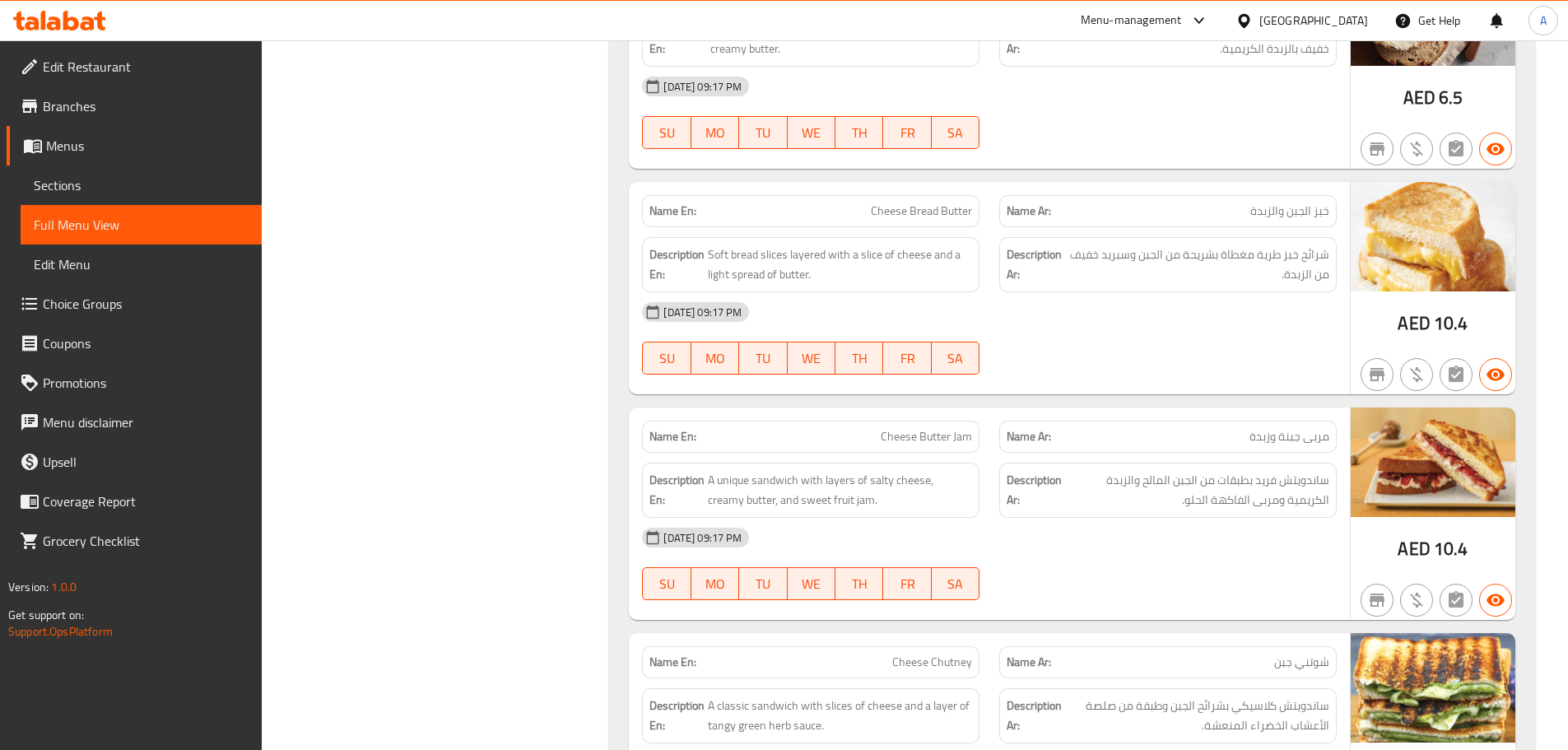
click at [1182, 553] on div "[DATE] 09:17 PM" at bounding box center [990, 538] width 715 height 40
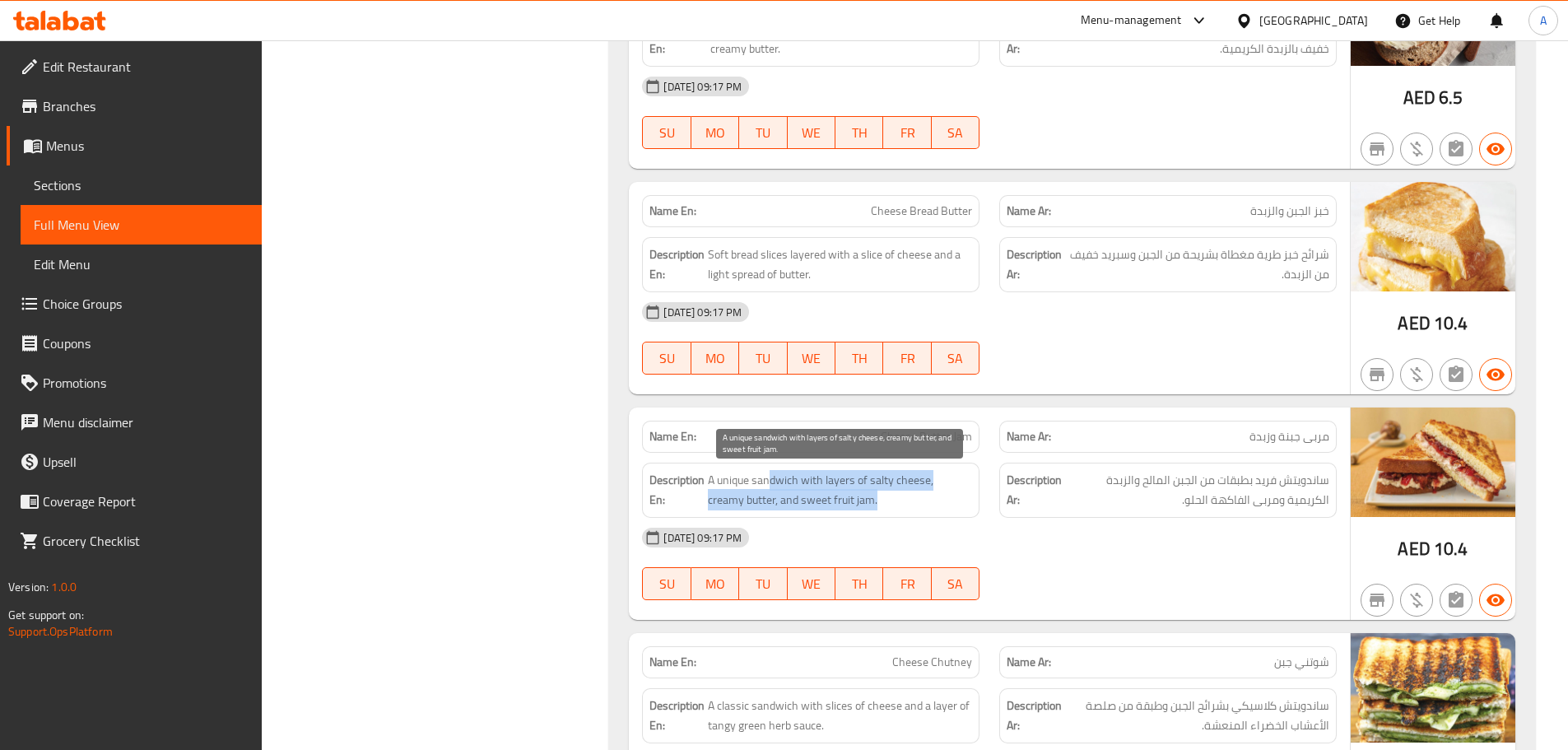
drag, startPoint x: 771, startPoint y: 488, endPoint x: 872, endPoint y: 520, distance: 105.9
click at [852, 514] on div "Description En: A unique sandwich with layers of salty cheese, creamy butter, a…" at bounding box center [810, 490] width 337 height 55
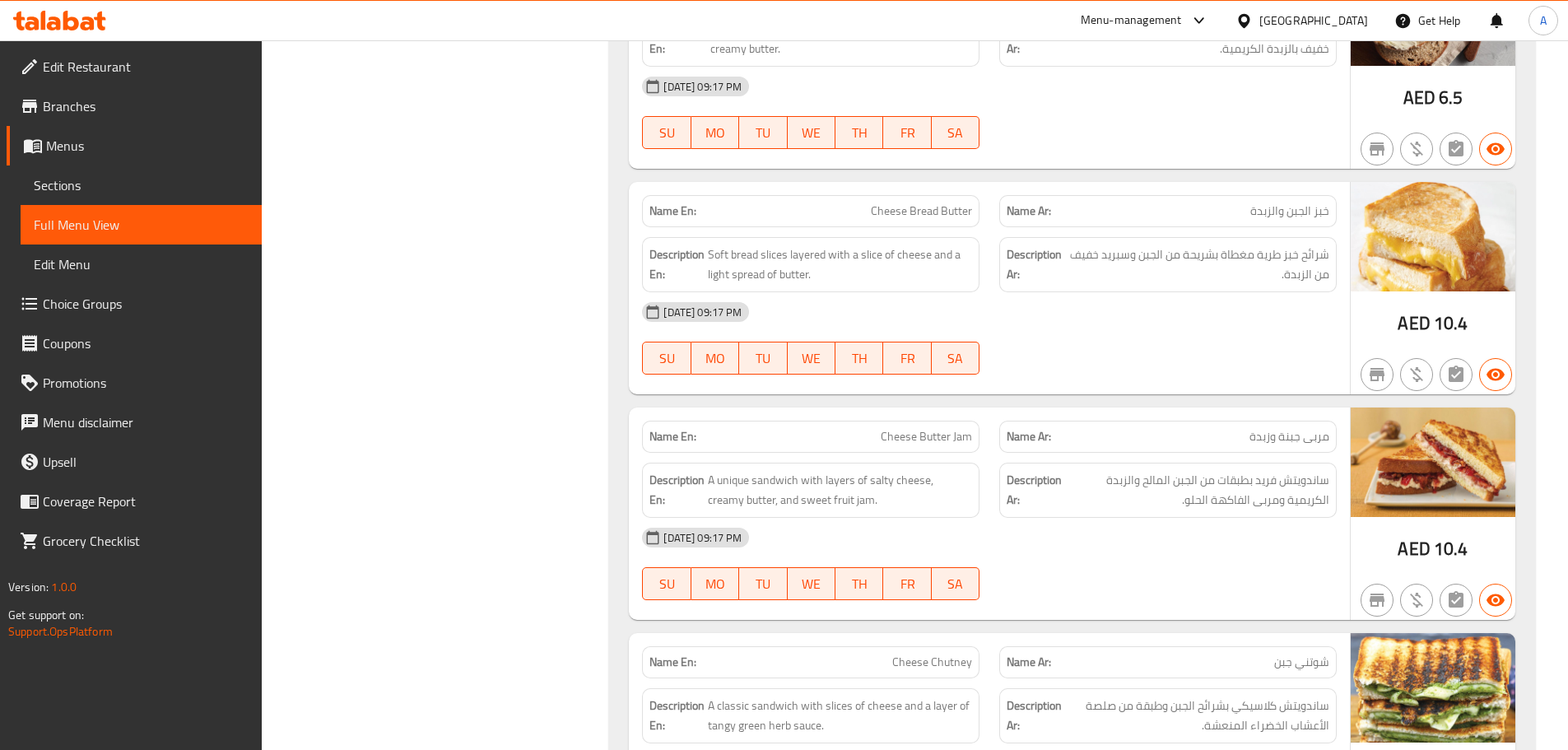
drag, startPoint x: 1136, startPoint y: 557, endPoint x: 1139, endPoint y: 564, distance: 7.6
click at [1137, 557] on div "[DATE] 09:17 PM" at bounding box center [990, 538] width 715 height 40
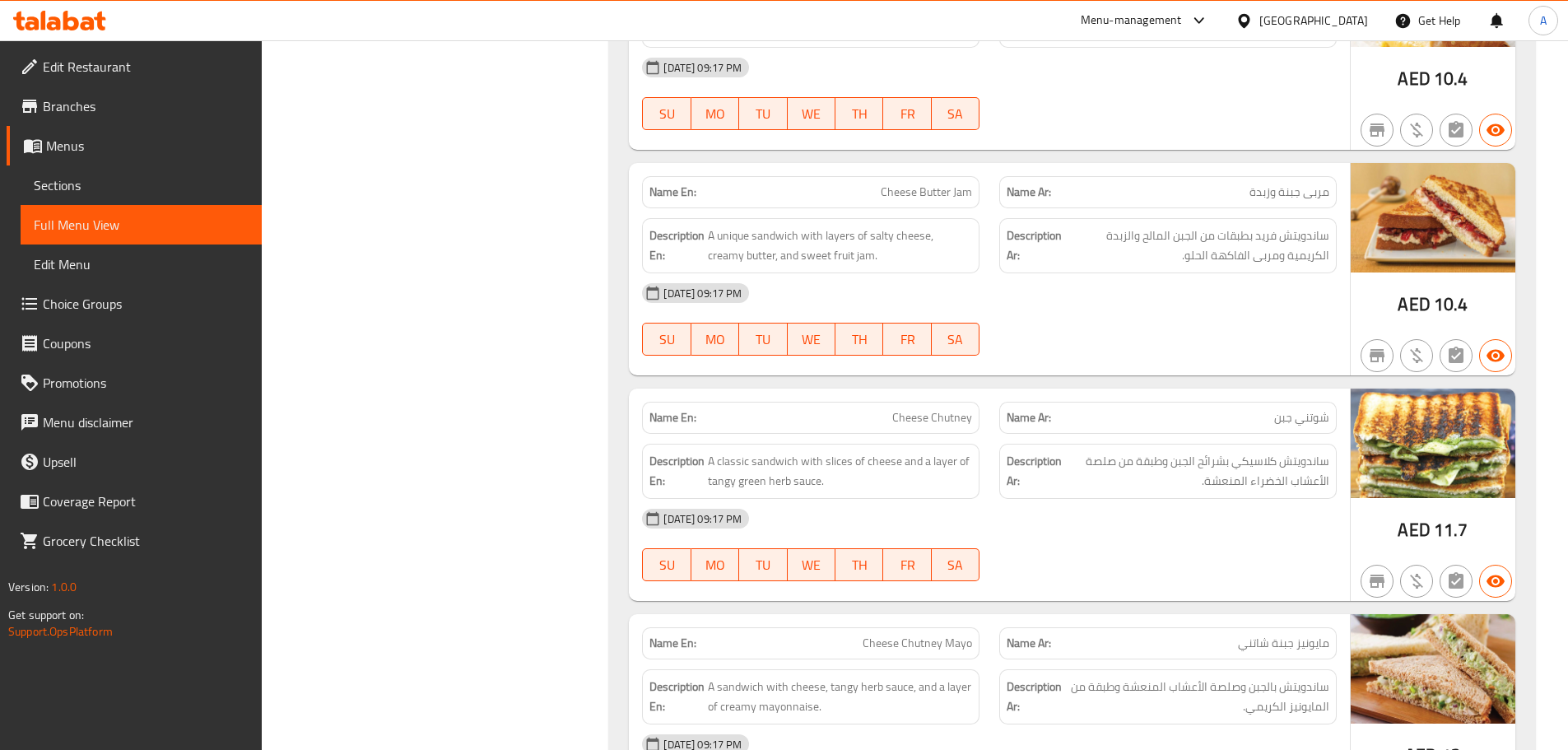
scroll to position [16957, 0]
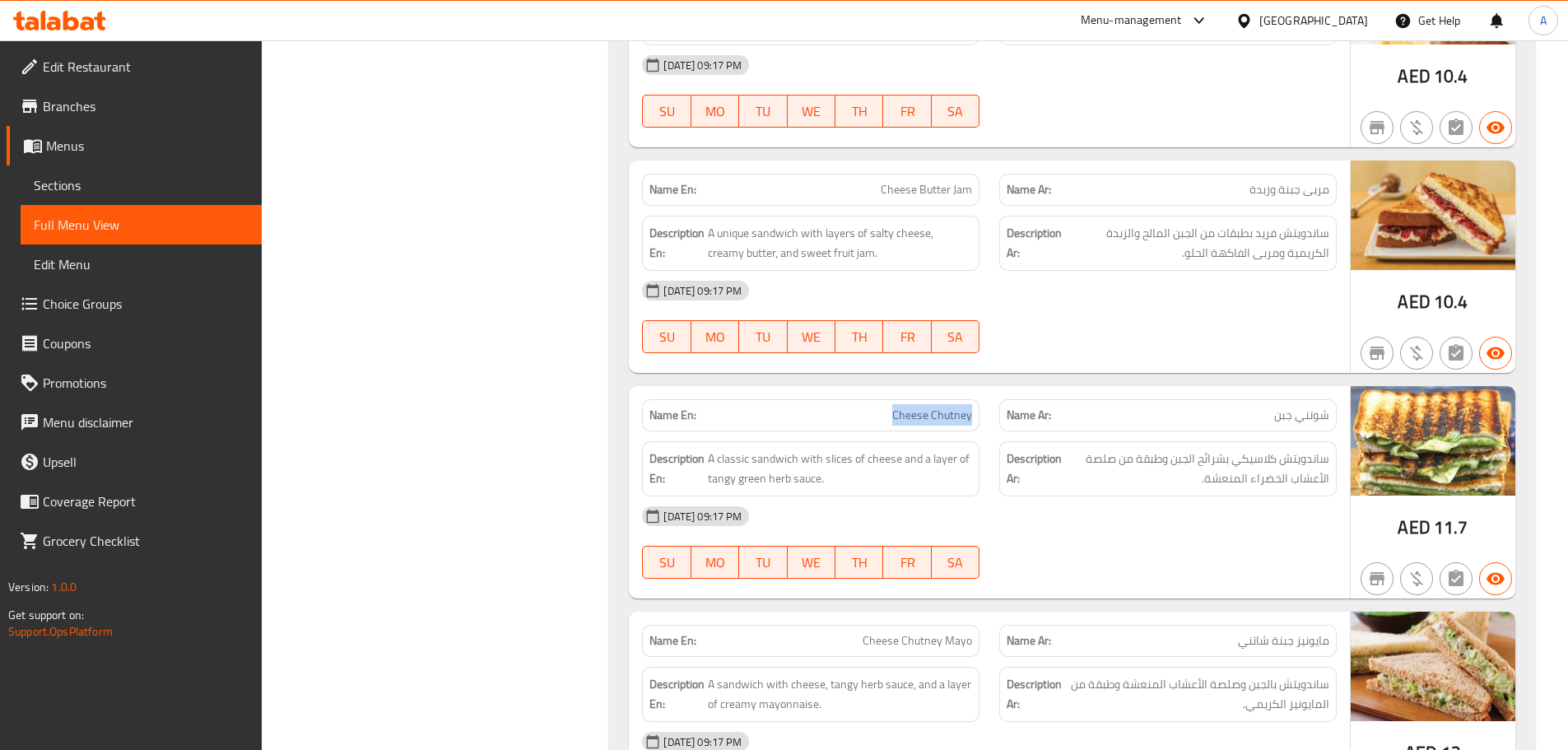
drag, startPoint x: 986, startPoint y: 403, endPoint x: 1114, endPoint y: 327, distance: 148.9
click at [1008, 395] on div "Name En: [PERSON_NAME] Name Ar: شوتني جبن" at bounding box center [990, 415] width 715 height 52
drag, startPoint x: 1114, startPoint y: 327, endPoint x: 1129, endPoint y: 364, distance: 39.9
click at [1115, 326] on div "[DATE] 09:17 PM SU MO TU WE TH FR SA" at bounding box center [990, 317] width 715 height 92
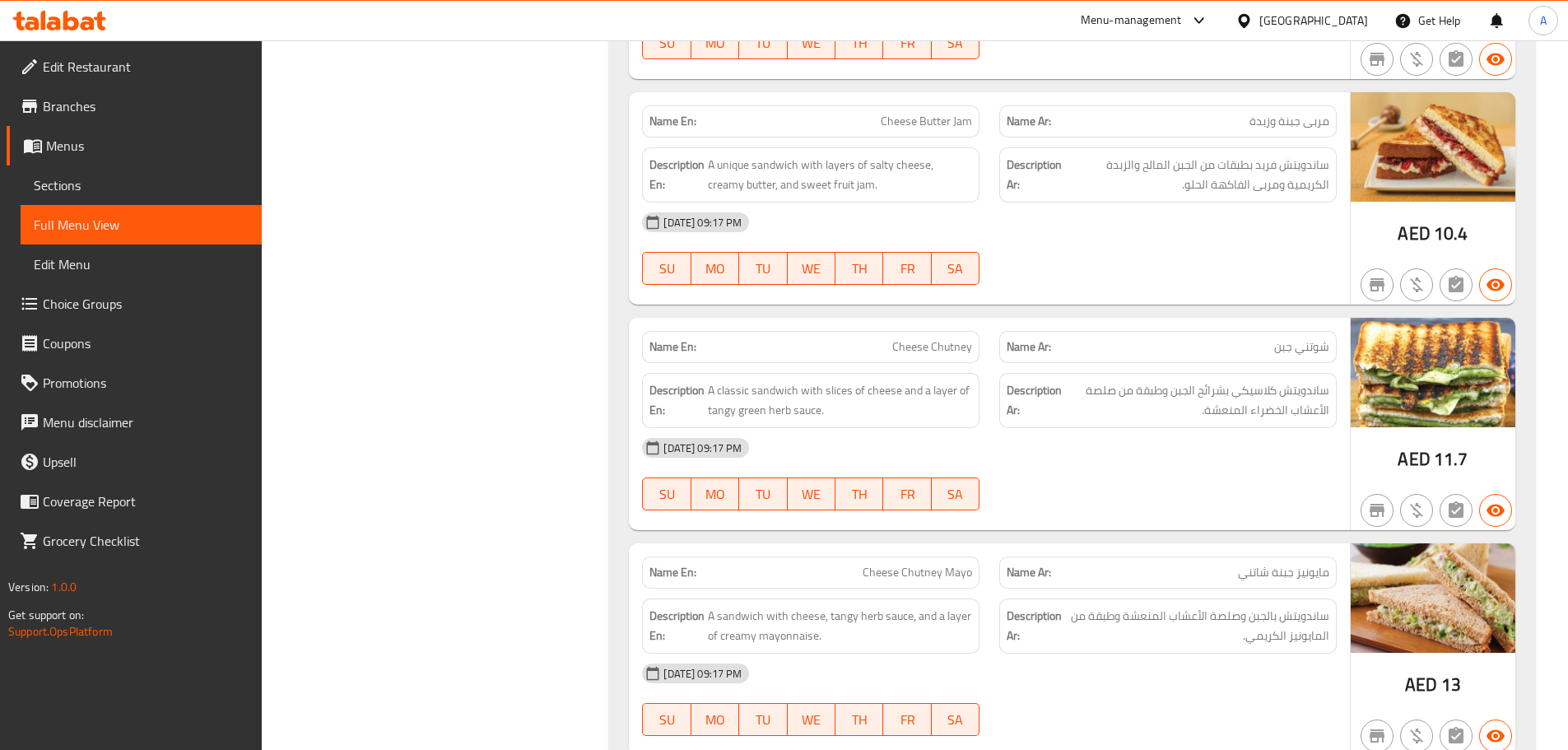
scroll to position [17122, 0]
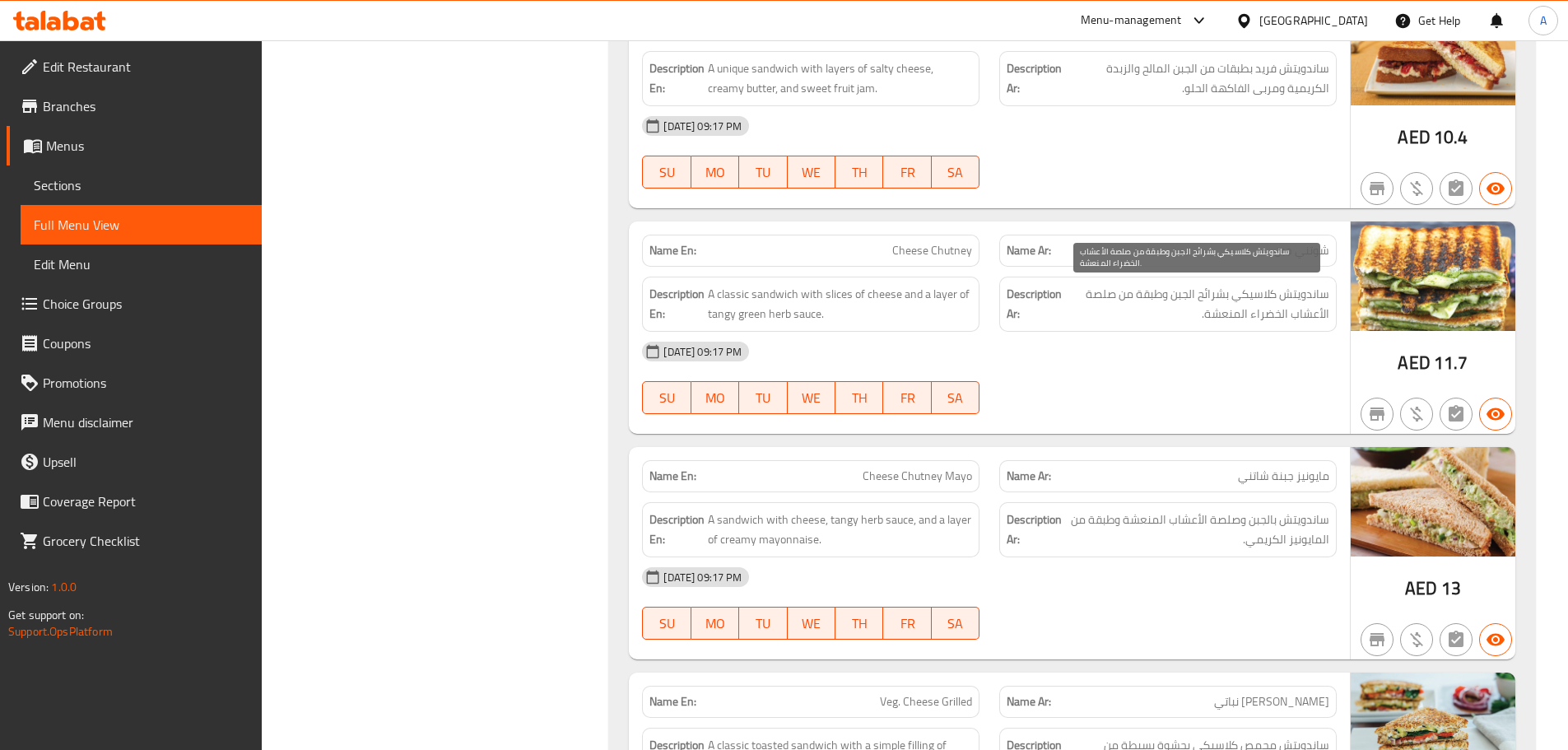
drag, startPoint x: 1297, startPoint y: 296, endPoint x: 1205, endPoint y: 384, distance: 127.3
click at [1231, 331] on div "Description Ar: ساندويتش كلاسيكي بشرائح الجبن وطبقة من صلصة الأعشاب الخضراء الم…" at bounding box center [1168, 305] width 337 height 55
click at [1205, 385] on div "[DATE] 09:17 PM SU MO TU WE TH FR SA" at bounding box center [990, 377] width 715 height 92
drag, startPoint x: 1318, startPoint y: 296, endPoint x: 1255, endPoint y: 296, distance: 63.0
click at [1255, 296] on span "ساندويتش كلاسيكي بشرائح الجبن وطبقة من صلصة الأعشاب الخضراء المنعشة." at bounding box center [1197, 304] width 264 height 41
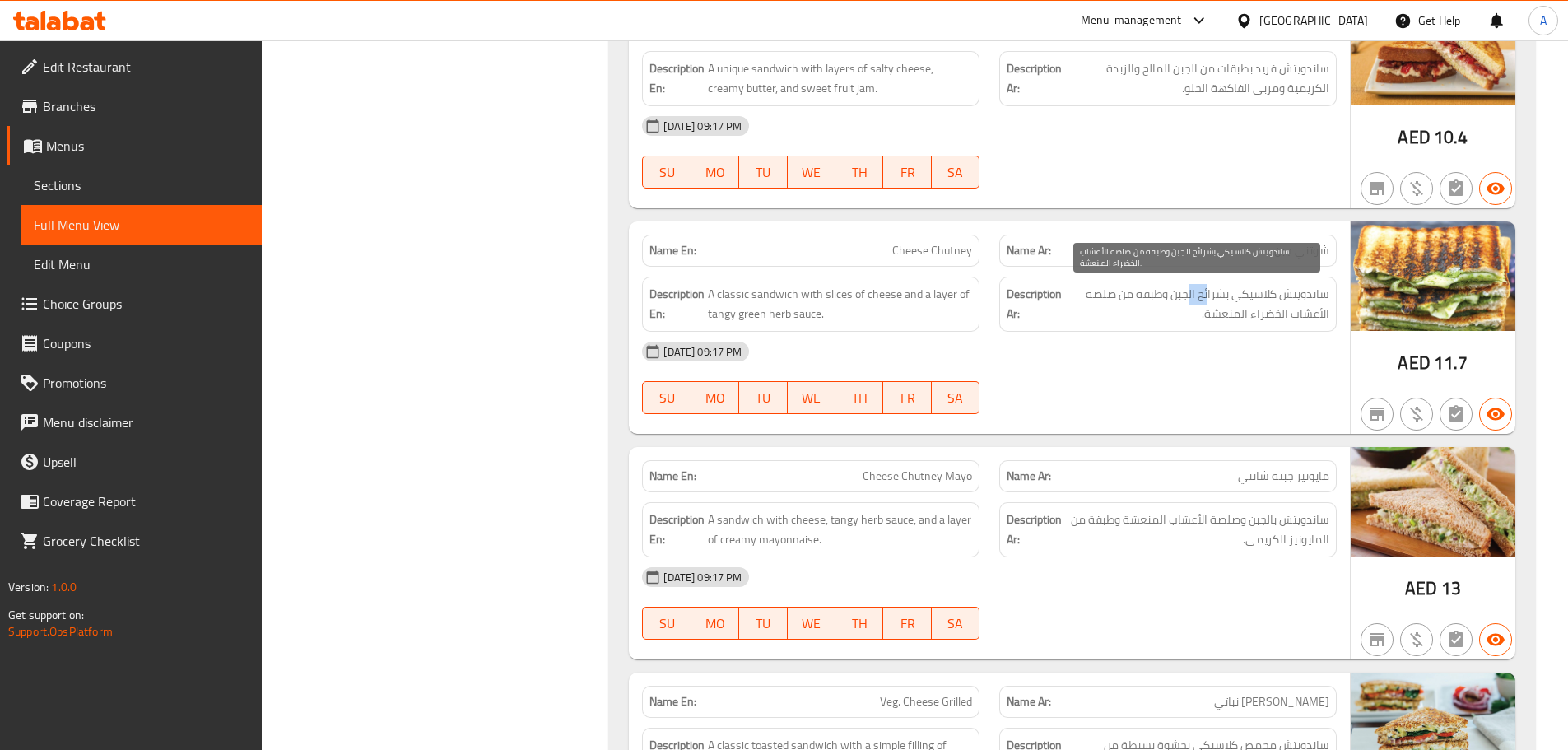
drag, startPoint x: 1208, startPoint y: 300, endPoint x: 1187, endPoint y: 301, distance: 21.0
click at [1187, 301] on span "ساندويتش كلاسيكي بشرائح الجبن وطبقة من صلصة الأعشاب الخضراء المنعشة." at bounding box center [1197, 304] width 264 height 41
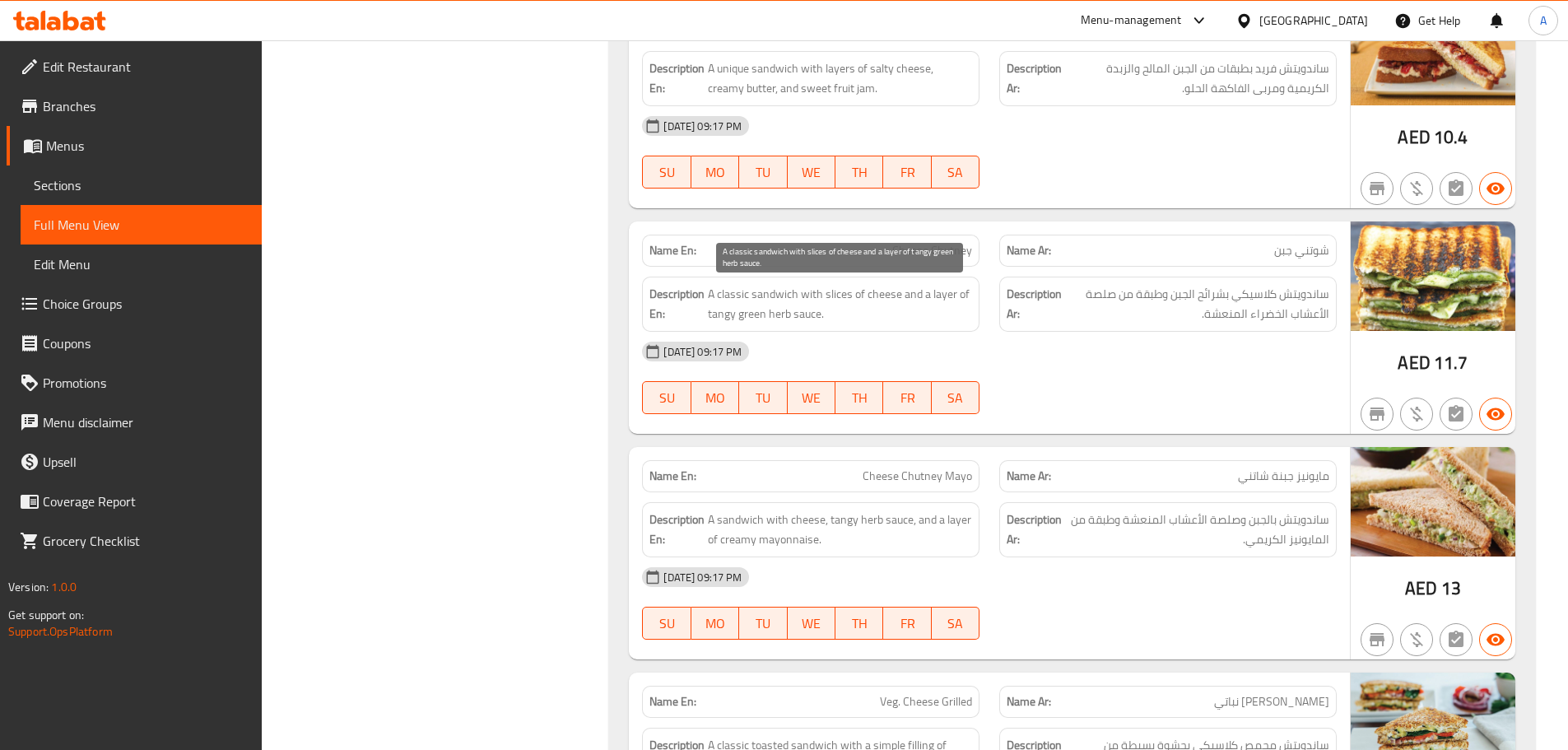
click at [770, 297] on span "A classic sandwich with slices of cheese and a layer of tangy green herb sauce." at bounding box center [840, 304] width 264 height 41
drag, startPoint x: 826, startPoint y: 297, endPoint x: 896, endPoint y: 295, distance: 70.0
click at [896, 295] on span "A classic sandwich with slices of cheese and a layer of tangy green herb sauce." at bounding box center [840, 304] width 264 height 41
click at [910, 297] on span "A classic sandwich with slices of cheese and a layer of tangy green herb sauce." at bounding box center [840, 304] width 264 height 41
drag, startPoint x: 910, startPoint y: 297, endPoint x: 951, endPoint y: 296, distance: 41.0
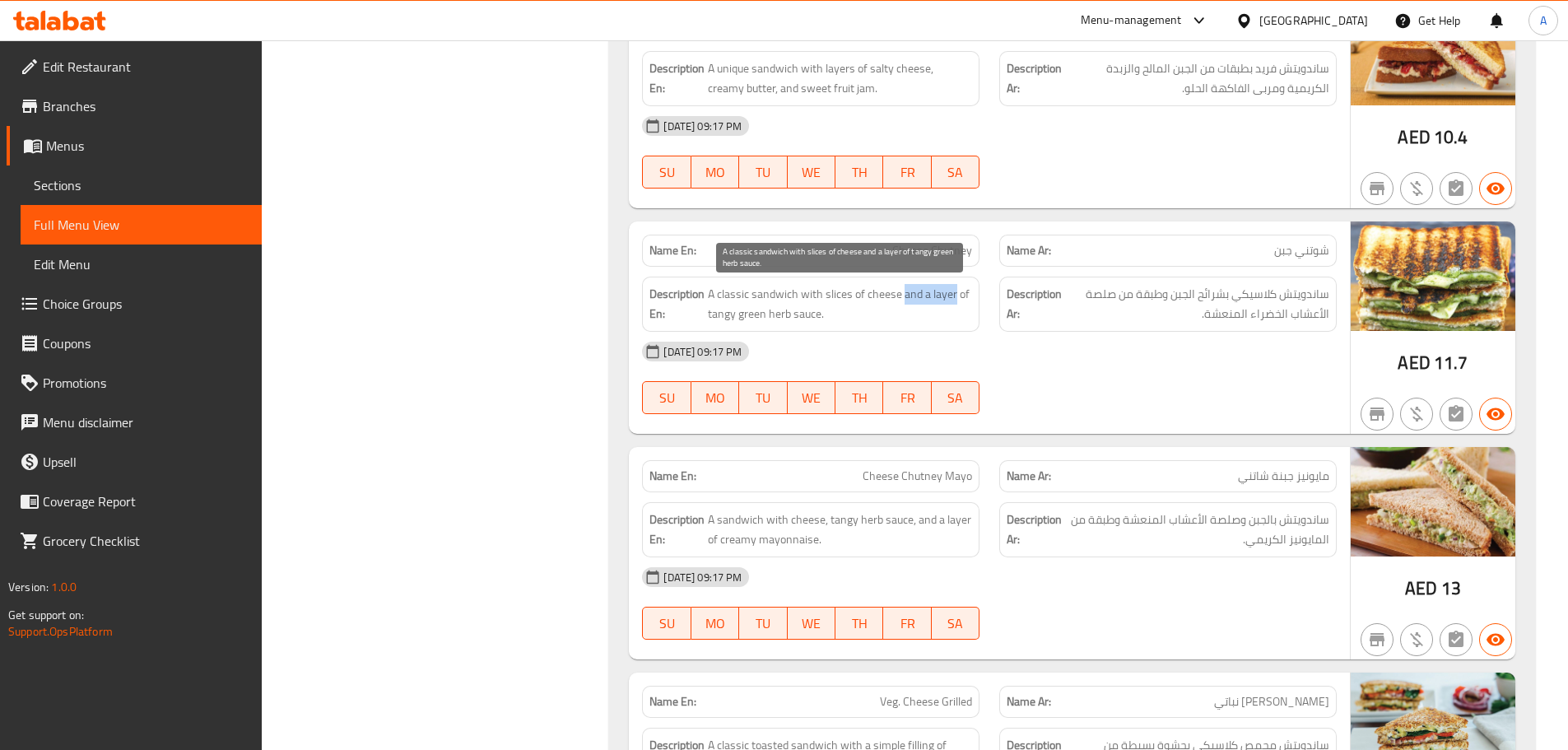
click at [951, 296] on span "A classic sandwich with slices of cheese and a layer of tangy green herb sauce." at bounding box center [840, 304] width 264 height 41
drag, startPoint x: 1122, startPoint y: 386, endPoint x: 1090, endPoint y: 413, distance: 41.9
click at [1120, 388] on div "[DATE] 09:17 PM SU MO TU WE TH FR SA" at bounding box center [990, 377] width 715 height 92
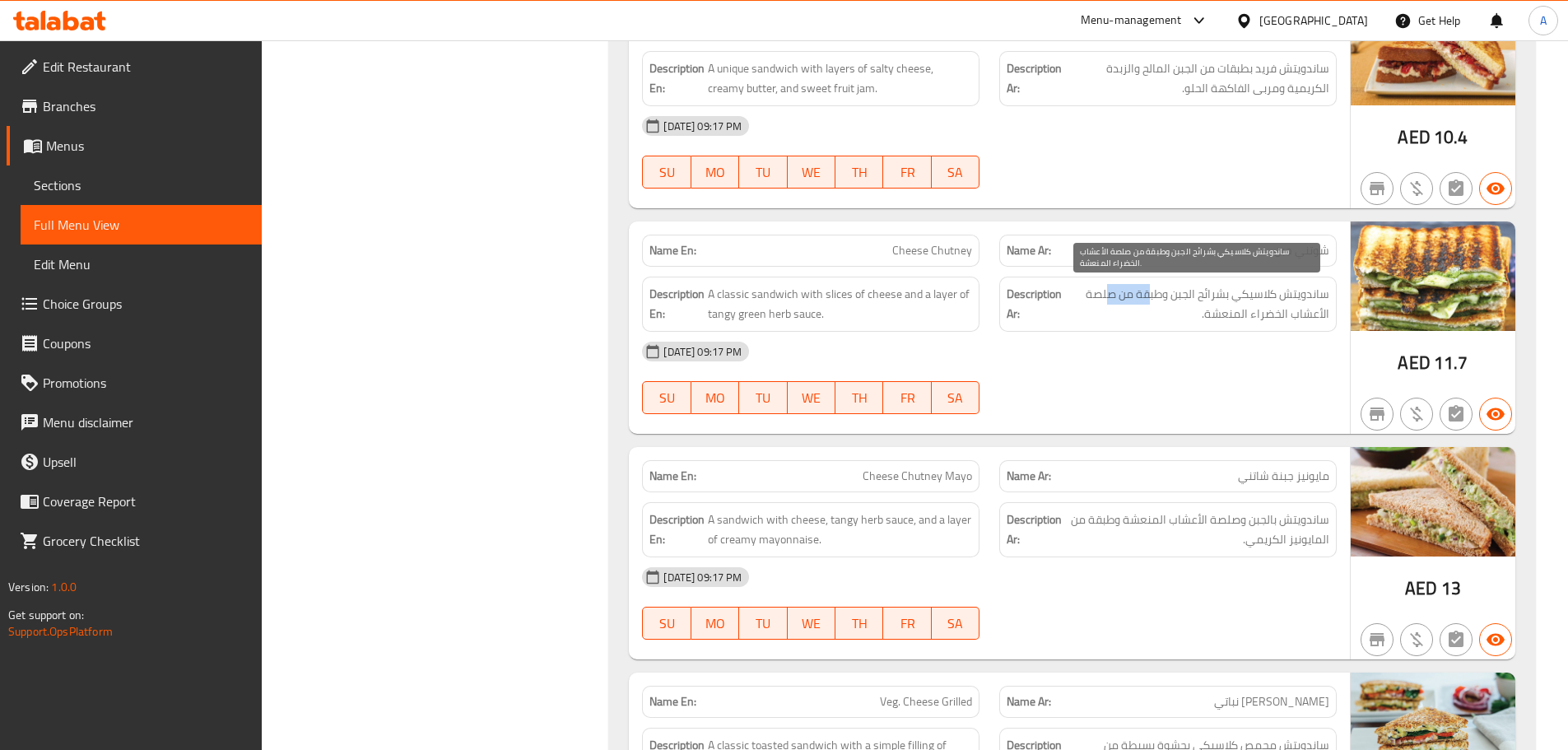
drag, startPoint x: 1150, startPoint y: 299, endPoint x: 1106, endPoint y: 292, distance: 44.6
click at [1106, 292] on span "ساندويتش كلاسيكي بشرائح الجبن وطبقة من صلصة الأعشاب الخضراء المنعشة." at bounding box center [1197, 304] width 264 height 41
drag, startPoint x: 1285, startPoint y: 313, endPoint x: 1222, endPoint y: 313, distance: 63.0
click at [1225, 313] on span "ساندويتش كلاسيكي بشرائح الجبن وطبقة من صلصة الأعشاب الخضراء المنعشة." at bounding box center [1197, 304] width 264 height 41
click at [1208, 398] on div "[DATE] 09:17 PM SU MO TU WE TH FR SA" at bounding box center [990, 377] width 715 height 92
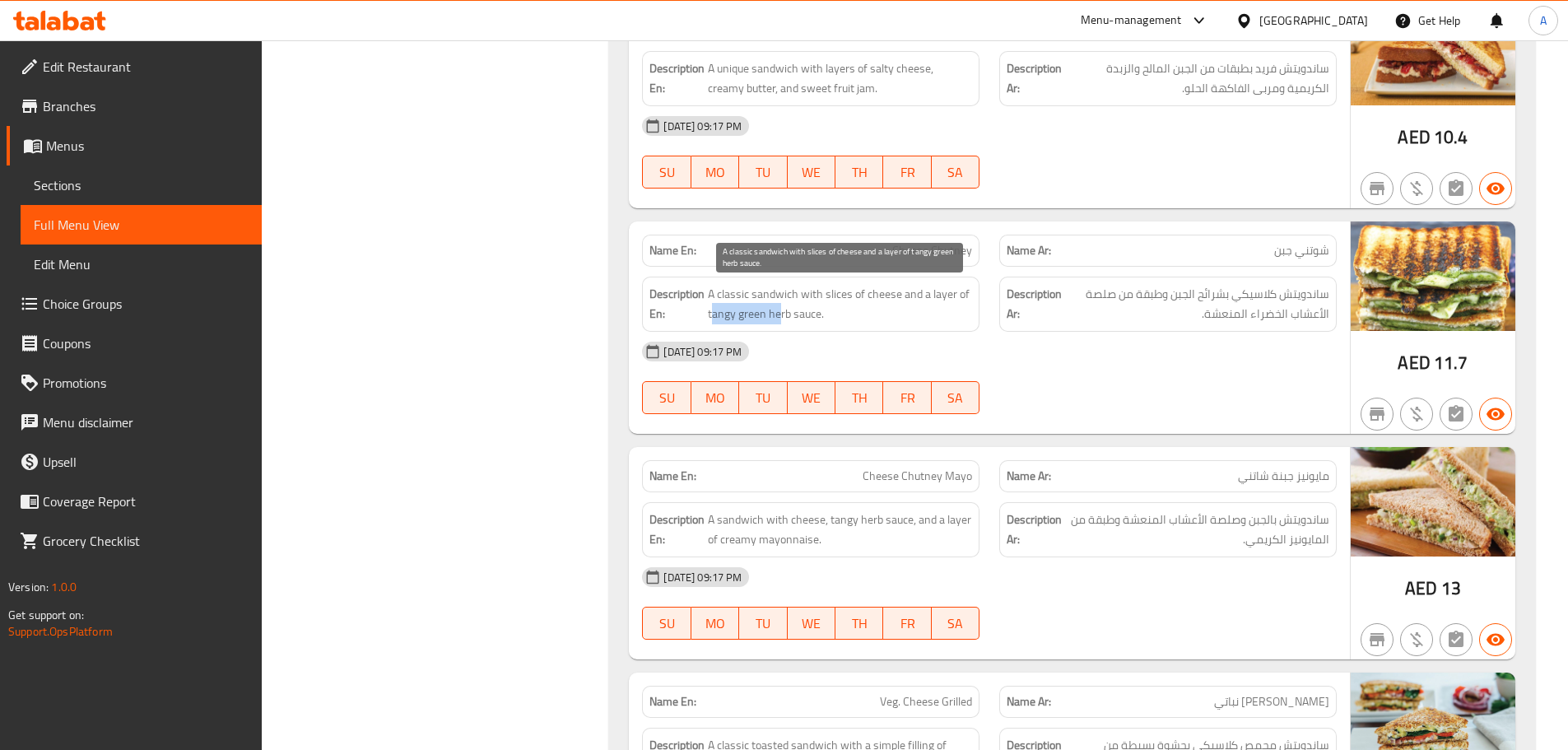
drag, startPoint x: 714, startPoint y: 306, endPoint x: 803, endPoint y: 328, distance: 91.7
click at [786, 321] on span "A classic sandwich with slices of cheese and a layer of tangy green herb sauce." at bounding box center [840, 304] width 264 height 41
click at [1315, 400] on div "[DATE] 09:17 PM SU MO TU WE TH FR SA" at bounding box center [990, 377] width 715 height 92
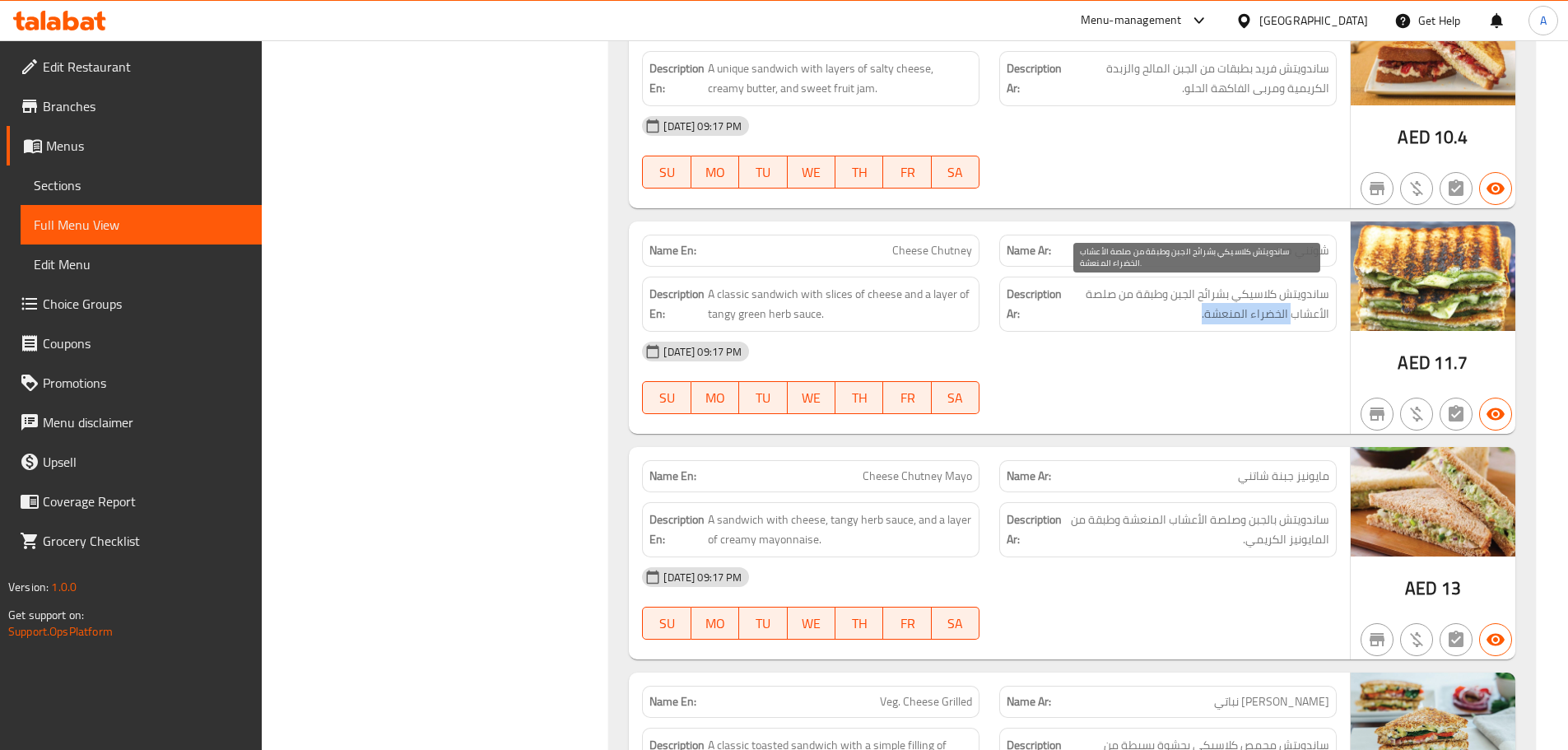
drag, startPoint x: 1222, startPoint y: 316, endPoint x: 1196, endPoint y: 324, distance: 27.2
click at [1198, 323] on span "ساندويتش كلاسيكي بشرائح الجبن وطبقة من صلصة الأعشاب الخضراء المنعشة." at bounding box center [1197, 304] width 264 height 41
click at [1219, 370] on div "[DATE] 09:17 PM" at bounding box center [990, 351] width 715 height 40
click at [1245, 316] on span "ساندويتش كلاسيكي بشرائح الجبن وطبقة من صلصة الأعشاب الخضراء المنعشة." at bounding box center [1197, 304] width 264 height 41
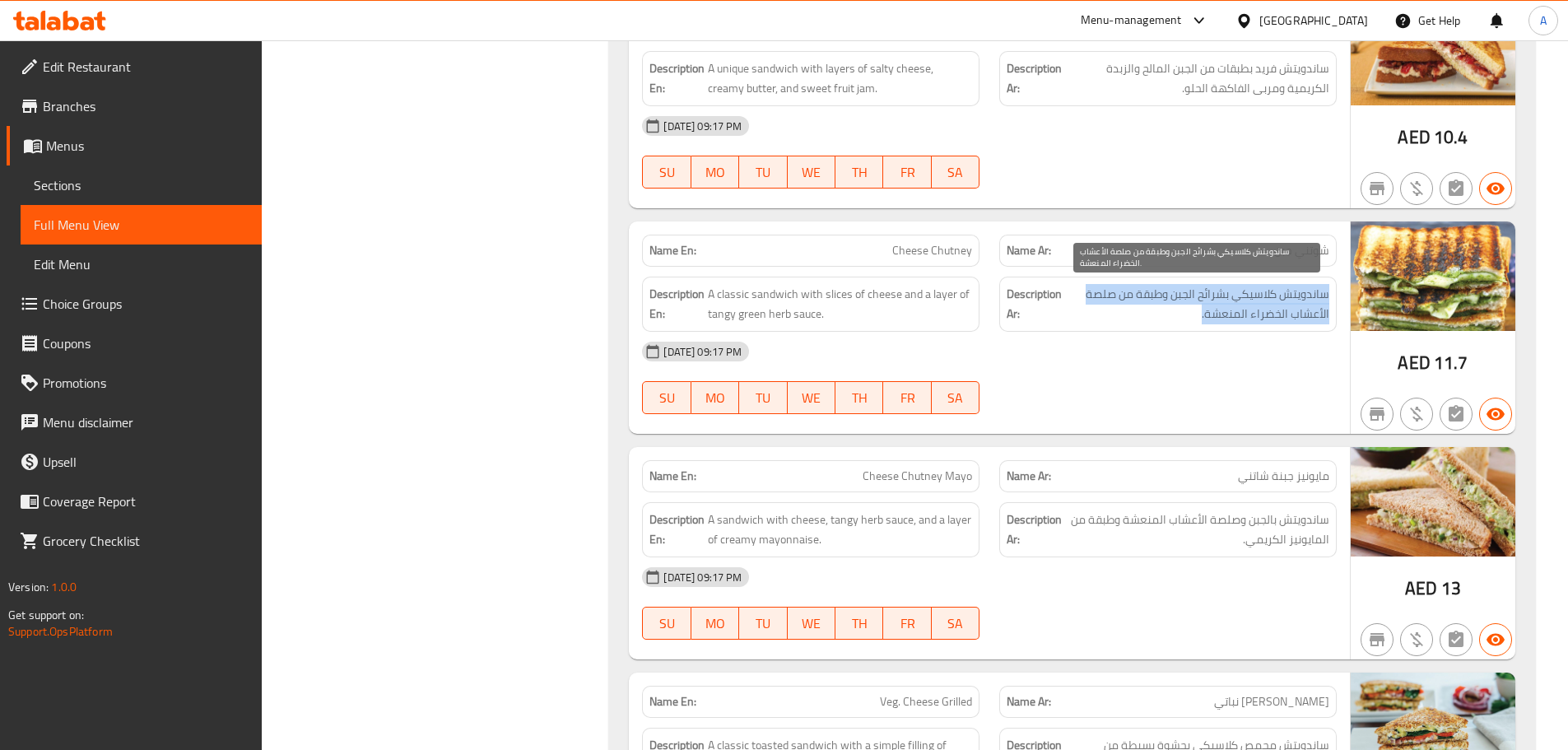
click at [1245, 316] on span "ساندويتش كلاسيكي بشرائح الجبن وطبقة من صلصة الأعشاب الخضراء المنعشة." at bounding box center [1197, 304] width 264 height 41
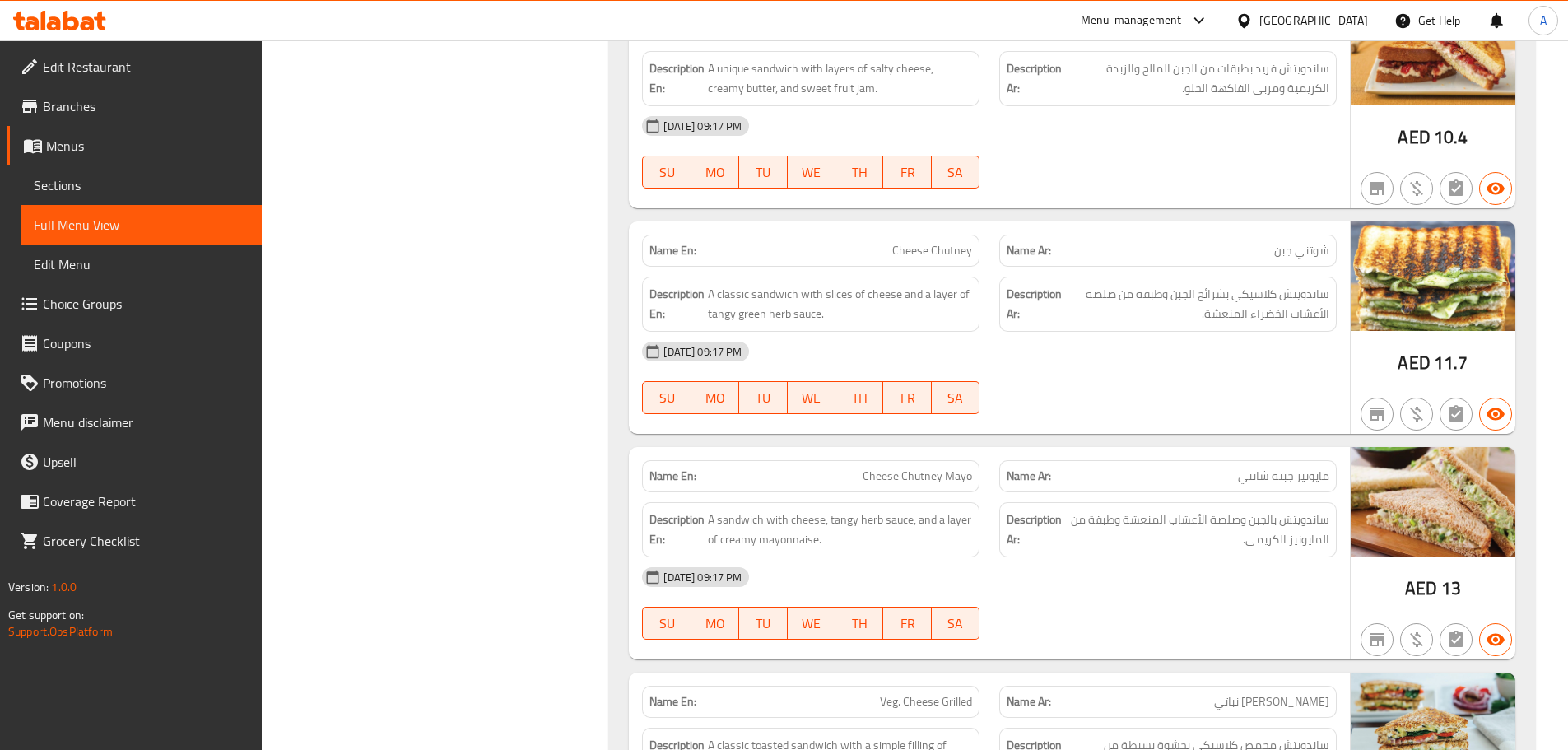
click at [1228, 377] on div "[DATE] 09:17 PM SU MO TU WE TH FR SA" at bounding box center [990, 377] width 715 height 92
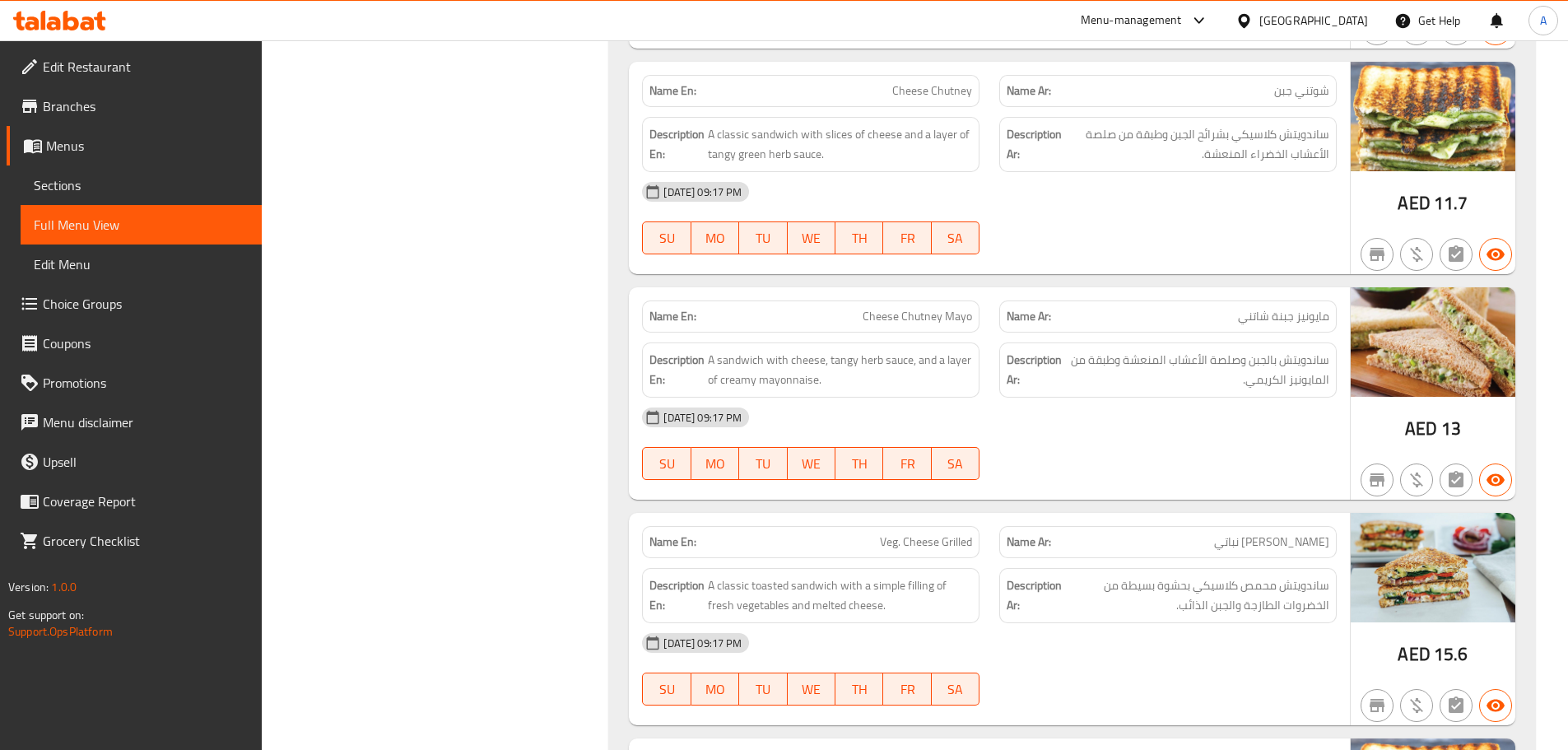
scroll to position [17353, 0]
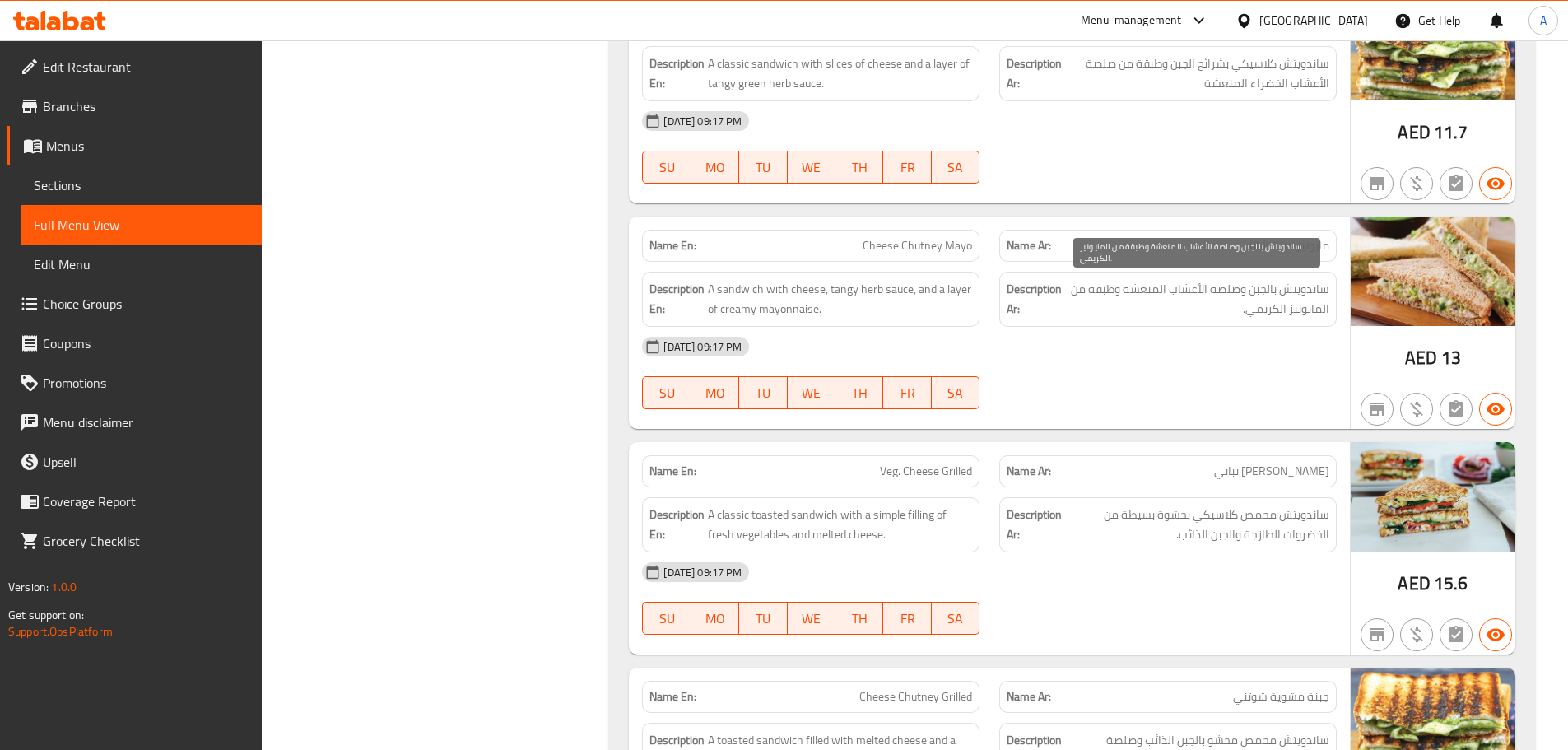
click at [1294, 287] on span "ساندويتش بالجبن وصلصة الأعشاب المنعشة وطبقة من المايونيز الكريمي." at bounding box center [1197, 299] width 264 height 41
drag, startPoint x: 1294, startPoint y: 287, endPoint x: 1219, endPoint y: 287, distance: 75.0
click at [1219, 287] on span "ساندويتش بالجبن وصلصة الأعشاب المنعشة وطبقة من المايونيز الكريمي." at bounding box center [1197, 299] width 264 height 41
click at [1198, 291] on span "ساندويتش بالجبن وصلصة الأعشاب المنعشة وطبقة من المايونيز الكريمي." at bounding box center [1197, 299] width 264 height 41
drag, startPoint x: 1198, startPoint y: 291, endPoint x: 1118, endPoint y: 290, distance: 80.0
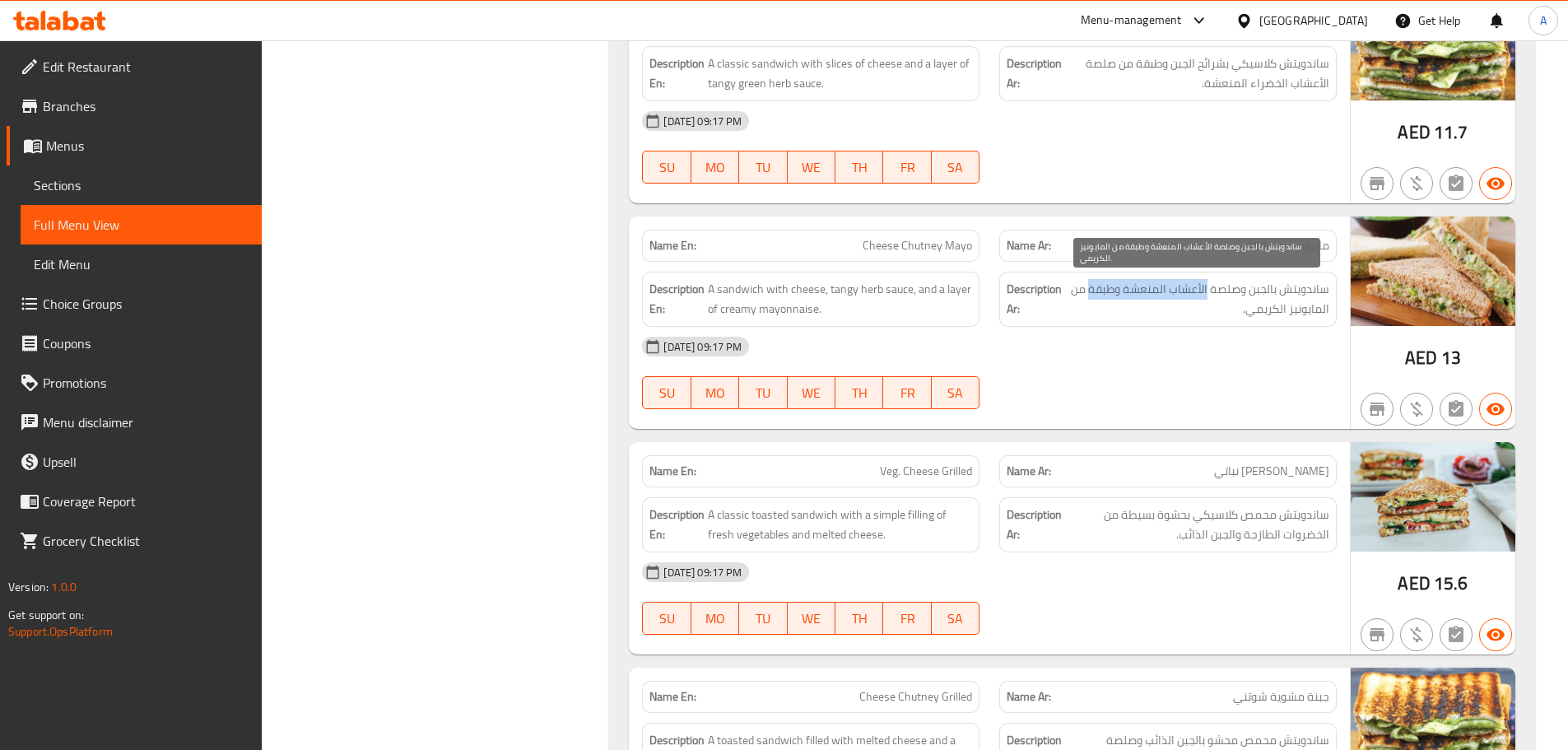
click at [1118, 290] on span "ساندويتش بالجبن وصلصة الأعشاب المنعشة وطبقة من المايونيز الكريمي." at bounding box center [1197, 299] width 264 height 41
click at [1099, 290] on span "ساندويتش بالجبن وصلصة الأعشاب المنعشة وطبقة من المايونيز الكريمي." at bounding box center [1197, 299] width 264 height 41
drag, startPoint x: 1099, startPoint y: 290, endPoint x: 1061, endPoint y: 291, distance: 38.0
click at [1061, 290] on h6 "Description Ar: ساندويتش بالجبن وصلصة الأعشاب المنعشة وطبقة من المايونيز الكريم…" at bounding box center [1168, 299] width 323 height 41
click at [1143, 375] on div "[DATE] 09:17 PM SU MO TU WE TH FR SA" at bounding box center [990, 373] width 715 height 92
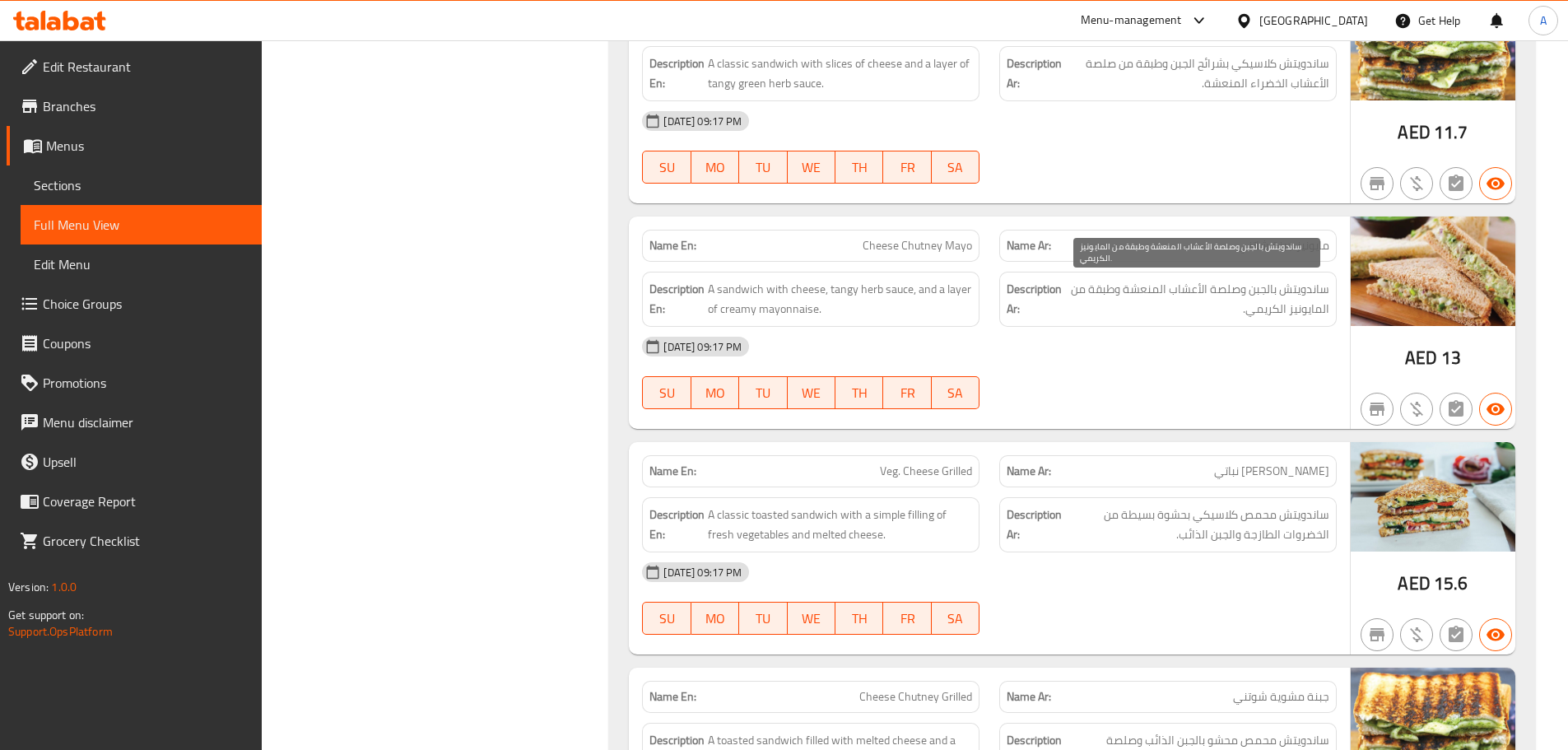
click at [1088, 286] on span "ساندويتش بالجبن وصلصة الأعشاب المنعشة وطبقة من المايونيز الكريمي." at bounding box center [1197, 299] width 264 height 41
click at [1085, 287] on span "ساندويتش بالجبن وصلصة الأعشاب المنعشة وطبقة من المايونيز الكريمي." at bounding box center [1197, 299] width 264 height 41
click at [1096, 292] on span "ساندويتش بالجبن وصلصة الأعشاب المنعشة وطبقة من المايونيز الكريمي." at bounding box center [1197, 299] width 264 height 41
drag, startPoint x: 1096, startPoint y: 292, endPoint x: 1074, endPoint y: 292, distance: 22.0
click at [1074, 292] on span "ساندويتش بالجبن وصلصة الأعشاب المنعشة وطبقة من المايونيز الكريمي." at bounding box center [1197, 299] width 264 height 41
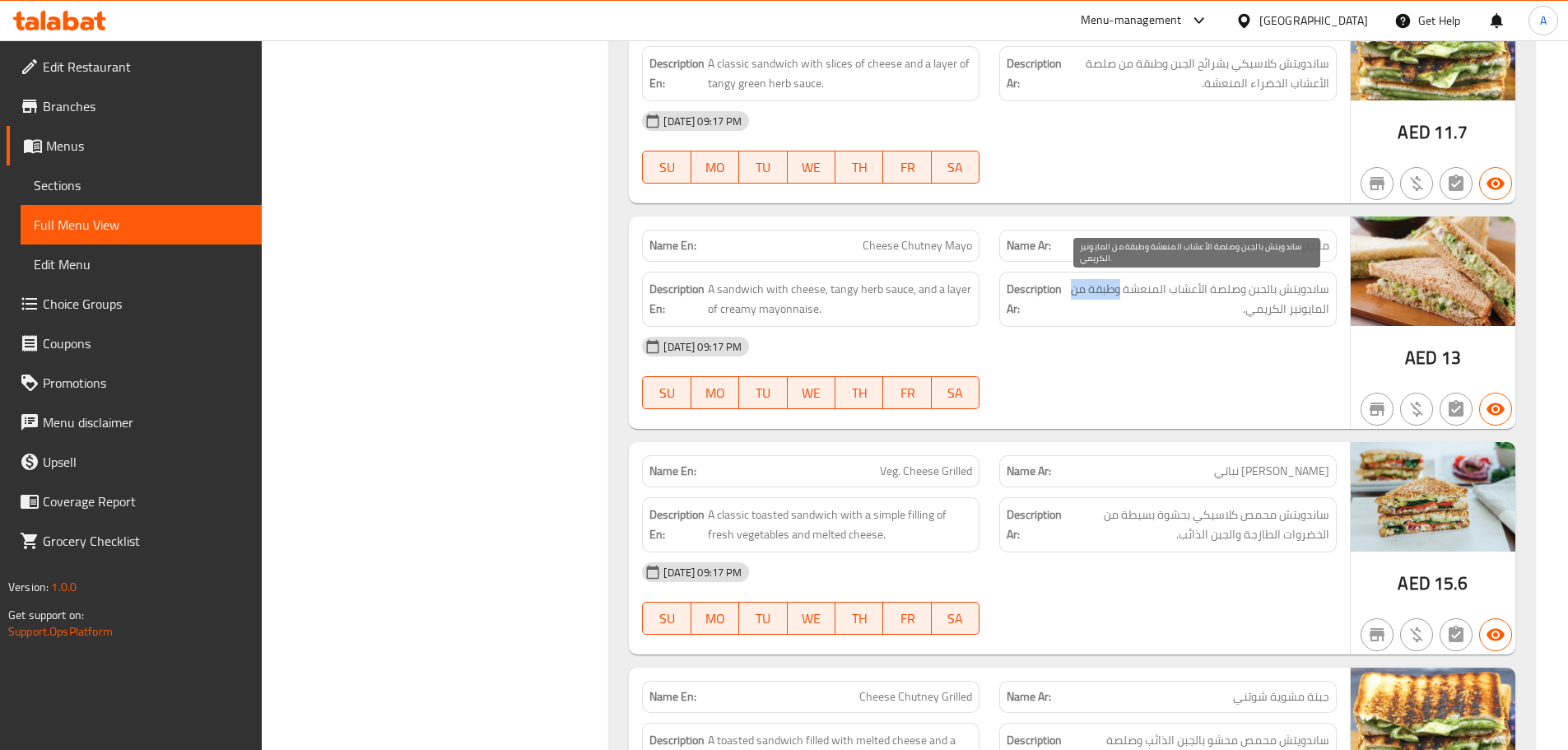
click at [1100, 287] on span "ساندويتش بالجبن وصلصة الأعشاب المنعشة وطبقة من المايونيز الكريمي." at bounding box center [1197, 299] width 264 height 41
click at [1075, 295] on span "ساندويتش بالجبن وصلصة الأعشاب المنعشة وطبقة من المايونيز الكريمي." at bounding box center [1197, 299] width 264 height 41
drag, startPoint x: 1304, startPoint y: 311, endPoint x: 1250, endPoint y: 323, distance: 55.3
click at [1251, 313] on span "ساندويتش بالجبن وصلصة الأعشاب المنعشة وطبقة من المايونيز الكريمي." at bounding box center [1197, 299] width 264 height 41
click at [1244, 380] on div "[DATE] 09:17 PM SU MO TU WE TH FR SA" at bounding box center [990, 373] width 715 height 92
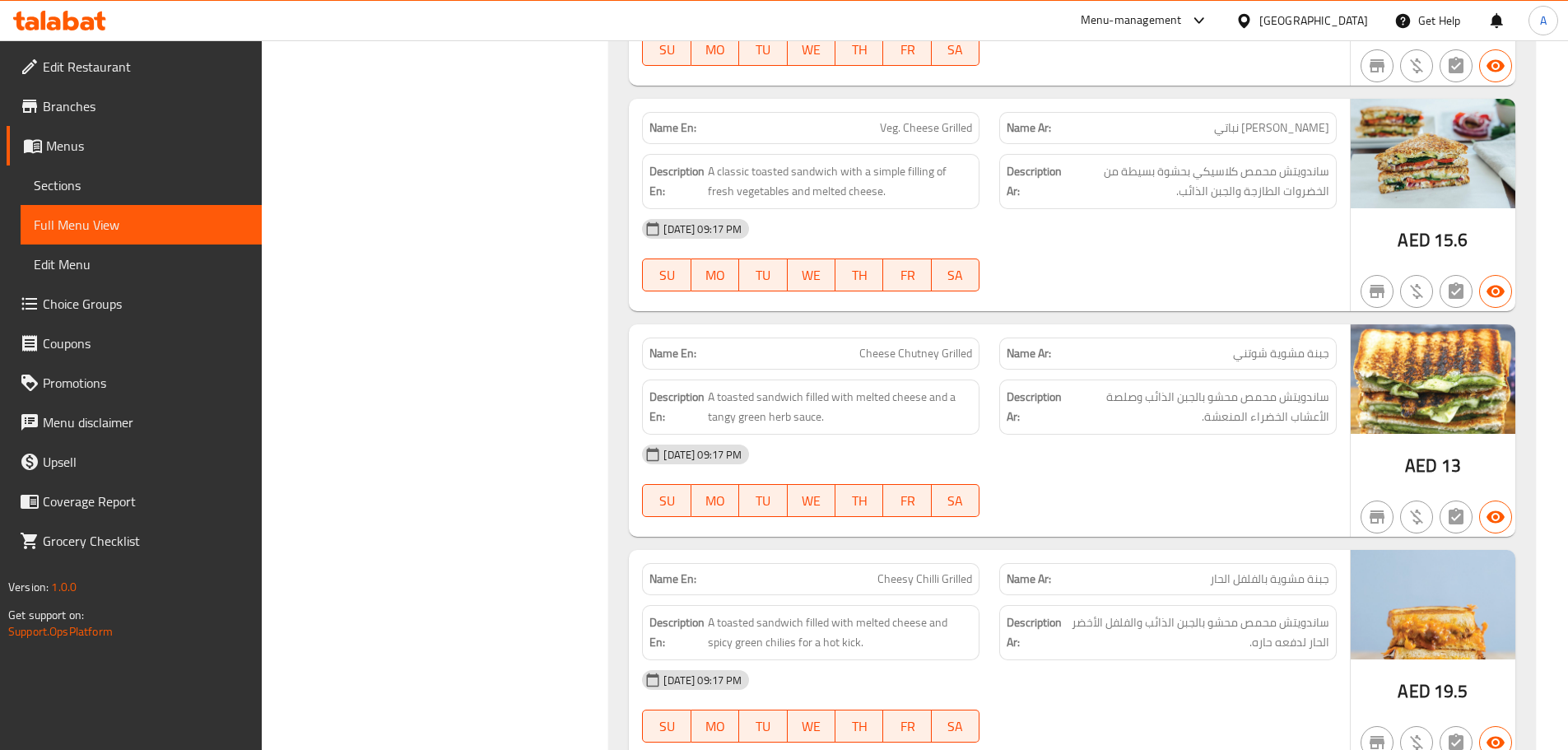
scroll to position [17715, 0]
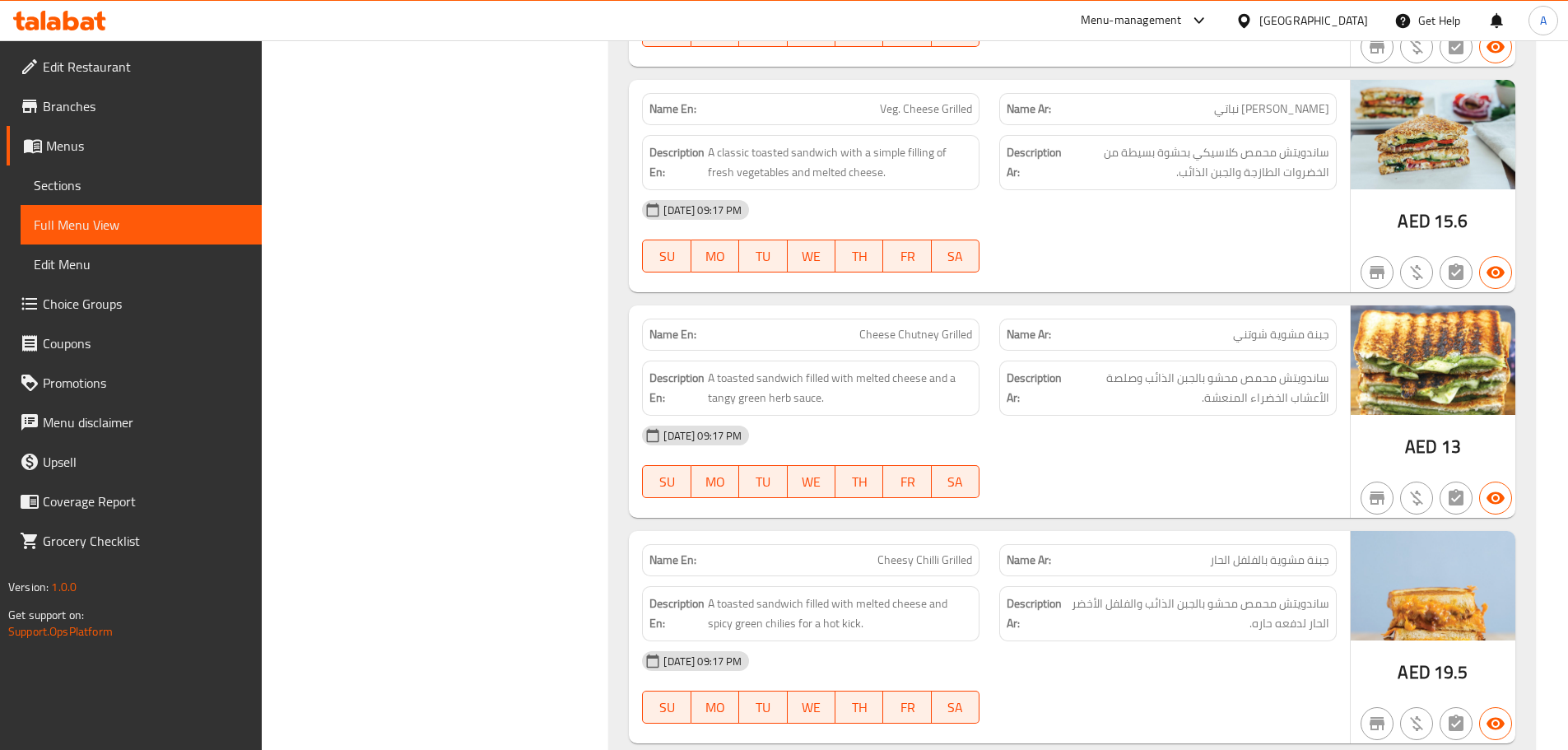
drag, startPoint x: 809, startPoint y: 129, endPoint x: 946, endPoint y: 148, distance: 138.3
click at [934, 144] on div "Description En: A classic toasted sandwich with a simple filling of fresh veget…" at bounding box center [811, 162] width 357 height 75
drag, startPoint x: 1043, startPoint y: 214, endPoint x: 1074, endPoint y: 220, distance: 31.6
click at [1045, 216] on div "[DATE] 09:17 PM" at bounding box center [990, 210] width 715 height 40
drag, startPoint x: 1321, startPoint y: 110, endPoint x: 1228, endPoint y: 172, distance: 111.8
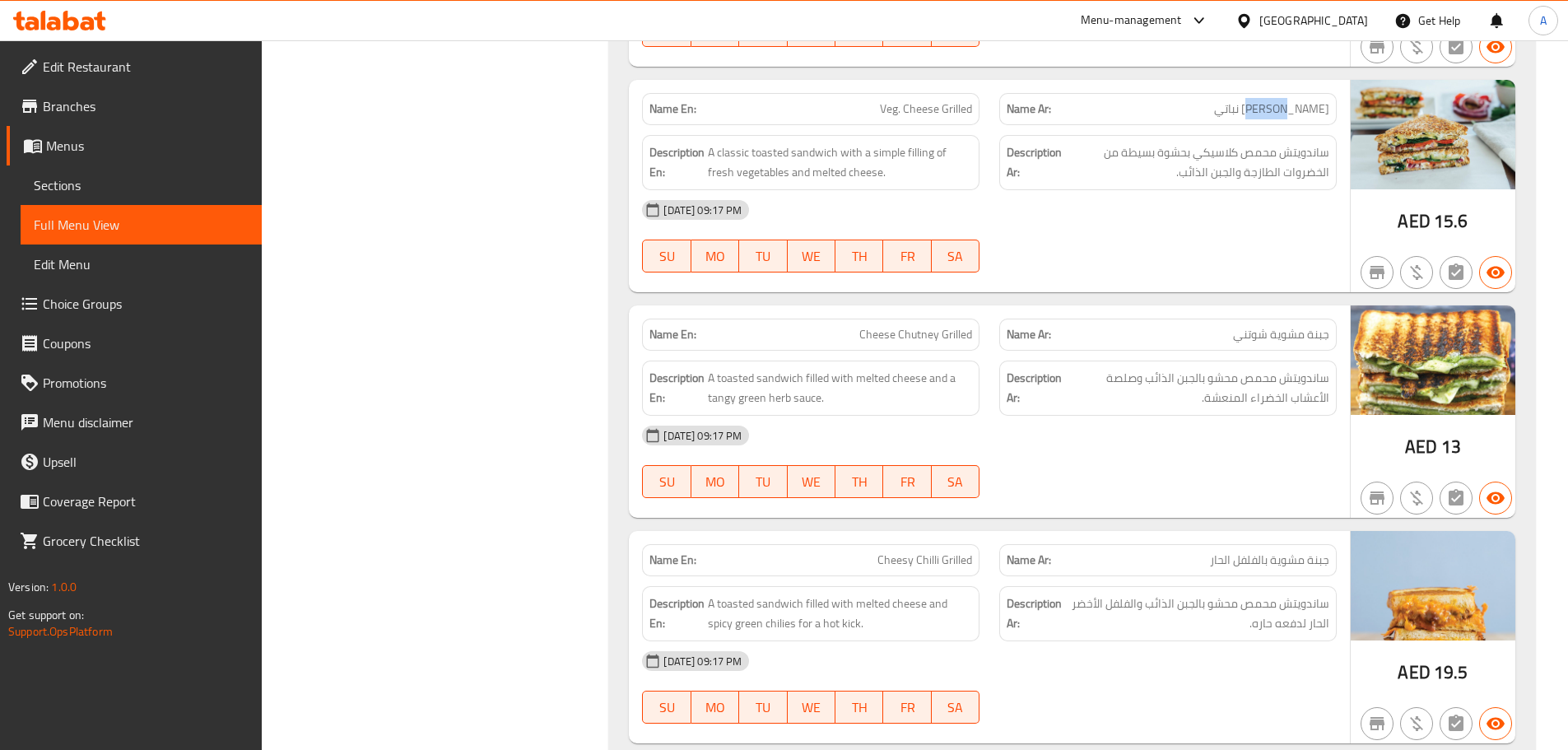
click at [1281, 112] on span "[PERSON_NAME] نباتي" at bounding box center [1272, 109] width 116 height 17
drag, startPoint x: 1202, startPoint y: 204, endPoint x: 1017, endPoint y: 154, distance: 191.6
click at [1199, 205] on div "[DATE] 09:17 PM" at bounding box center [990, 210] width 715 height 40
drag, startPoint x: 872, startPoint y: 85, endPoint x: 1023, endPoint y: 141, distance: 161.0
click at [1007, 125] on div "Name En: Veg. Cheese Grilled Name Ar: جبن مشوي نباتي Description En: A classic …" at bounding box center [990, 186] width 721 height 212
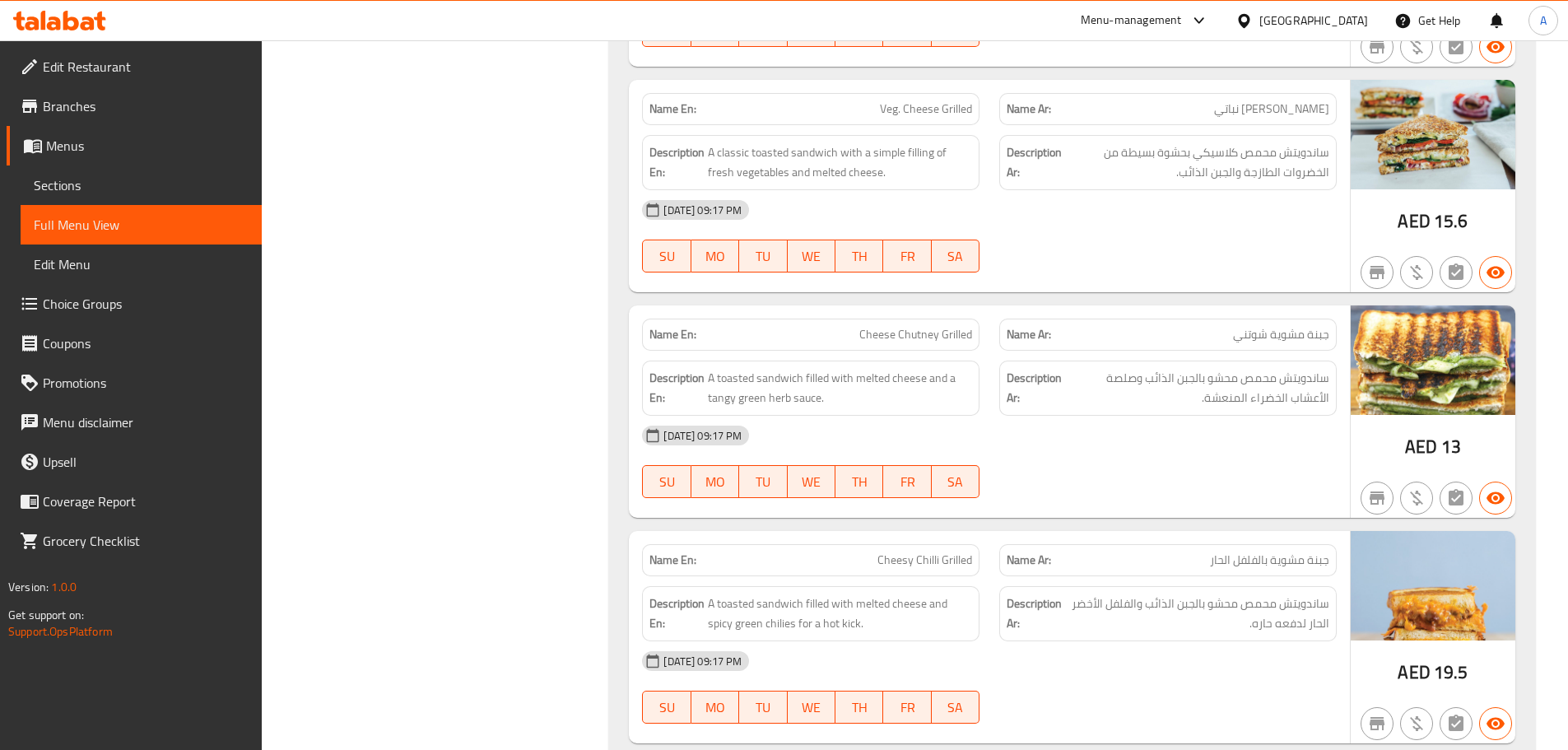
click at [1162, 244] on div "[DATE] 09:17 PM SU MO TU WE TH FR SA" at bounding box center [990, 236] width 715 height 92
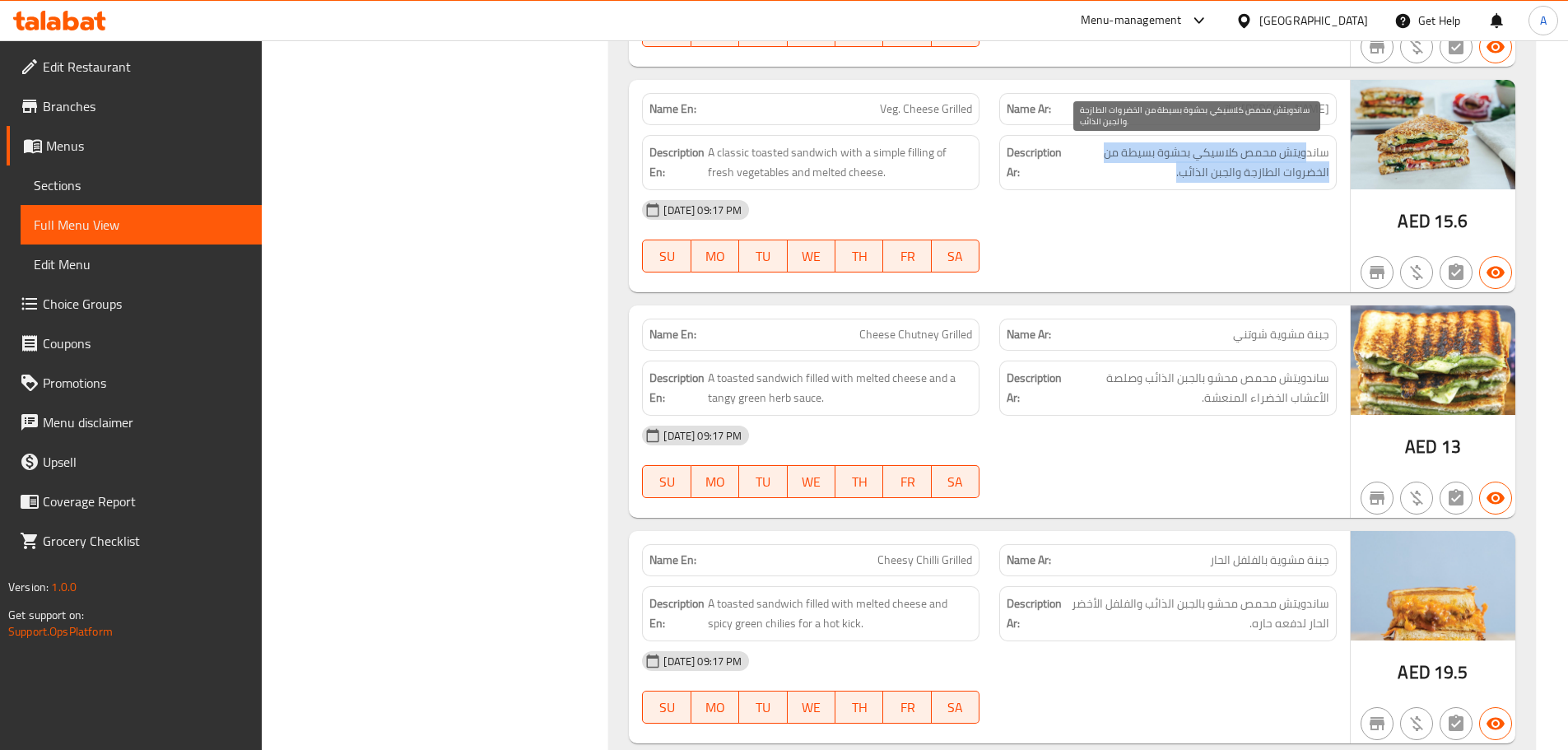
drag, startPoint x: 1307, startPoint y: 161, endPoint x: 1143, endPoint y: 170, distance: 164.2
click at [1143, 170] on span "ساندويتش محمص كلاسيكي بحشوة بسيطة من الخضروات الطازجة والجبن الذائب." at bounding box center [1197, 162] width 264 height 41
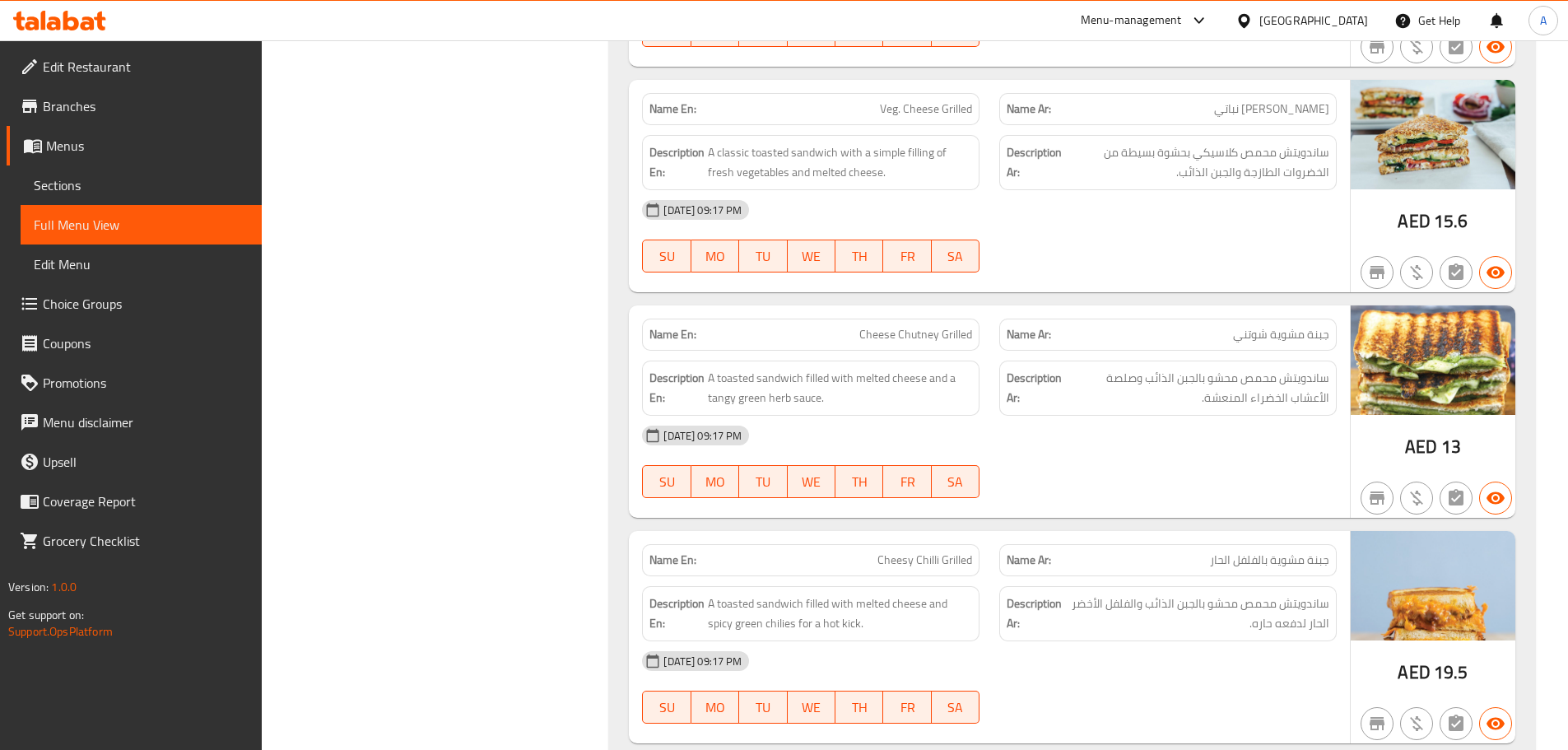
drag, startPoint x: 1208, startPoint y: 249, endPoint x: 1241, endPoint y: 230, distance: 38.1
click at [1209, 252] on div "[DATE] 09:17 PM SU MO TU WE TH FR SA" at bounding box center [990, 236] width 715 height 92
drag, startPoint x: 1294, startPoint y: 167, endPoint x: 1235, endPoint y: 176, distance: 59.7
click at [1235, 176] on span "ساندويتش محمص كلاسيكي بحشوة بسيطة من الخضروات الطازجة والجبن الذائب." at bounding box center [1197, 162] width 264 height 41
click at [1109, 232] on div "[DATE] 09:17 PM SU MO TU WE TH FR SA" at bounding box center [990, 236] width 715 height 92
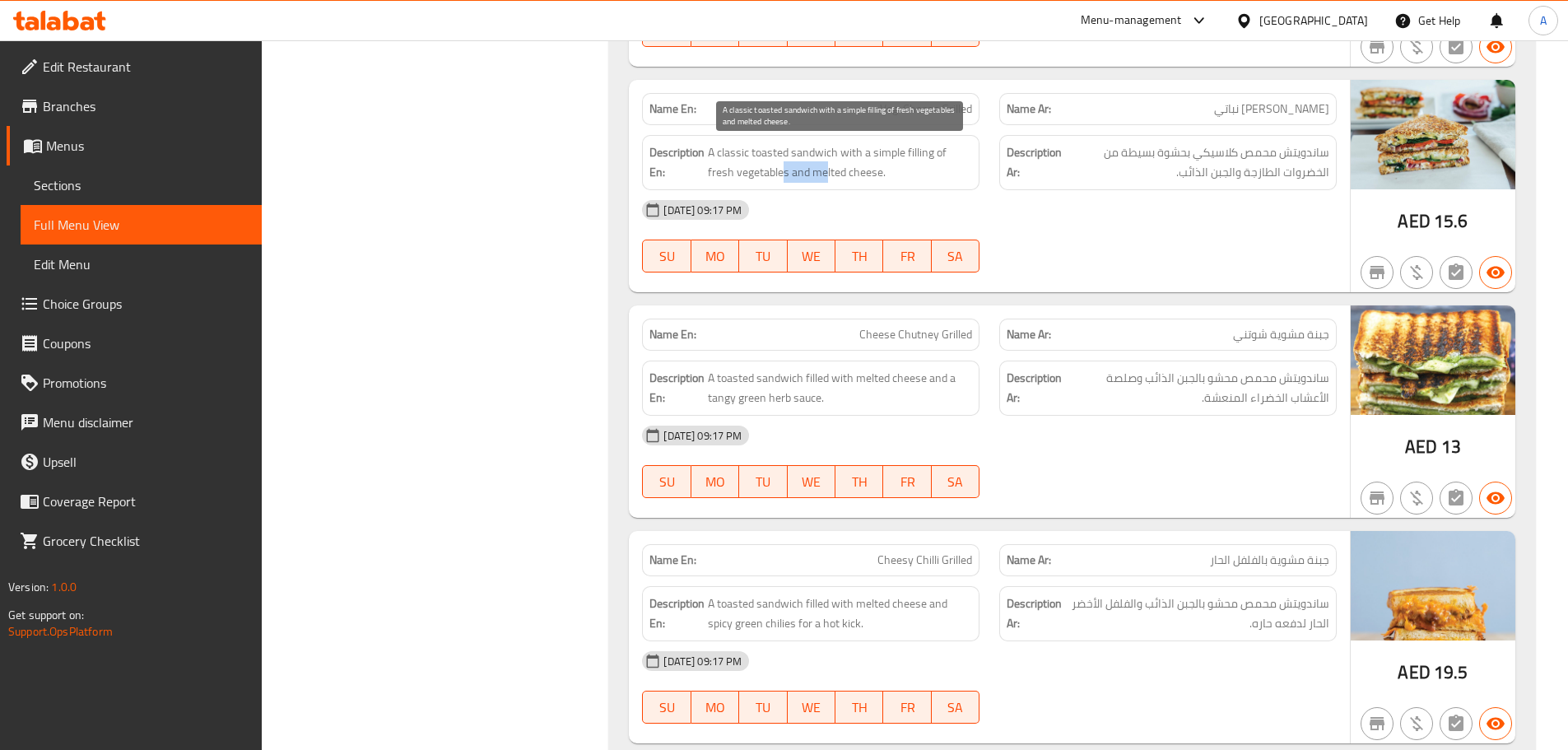
drag, startPoint x: 805, startPoint y: 179, endPoint x: 921, endPoint y: 212, distance: 120.6
click at [866, 196] on div "Name En: Veg. Cheese Grilled Name Ar: جبن مشوي نباتي Description En: A classic …" at bounding box center [990, 186] width 721 height 212
click at [1198, 289] on div "Name En: Veg. Cheese Grilled Name Ar: جبن مشوي نباتي Description En: A classic …" at bounding box center [990, 186] width 721 height 212
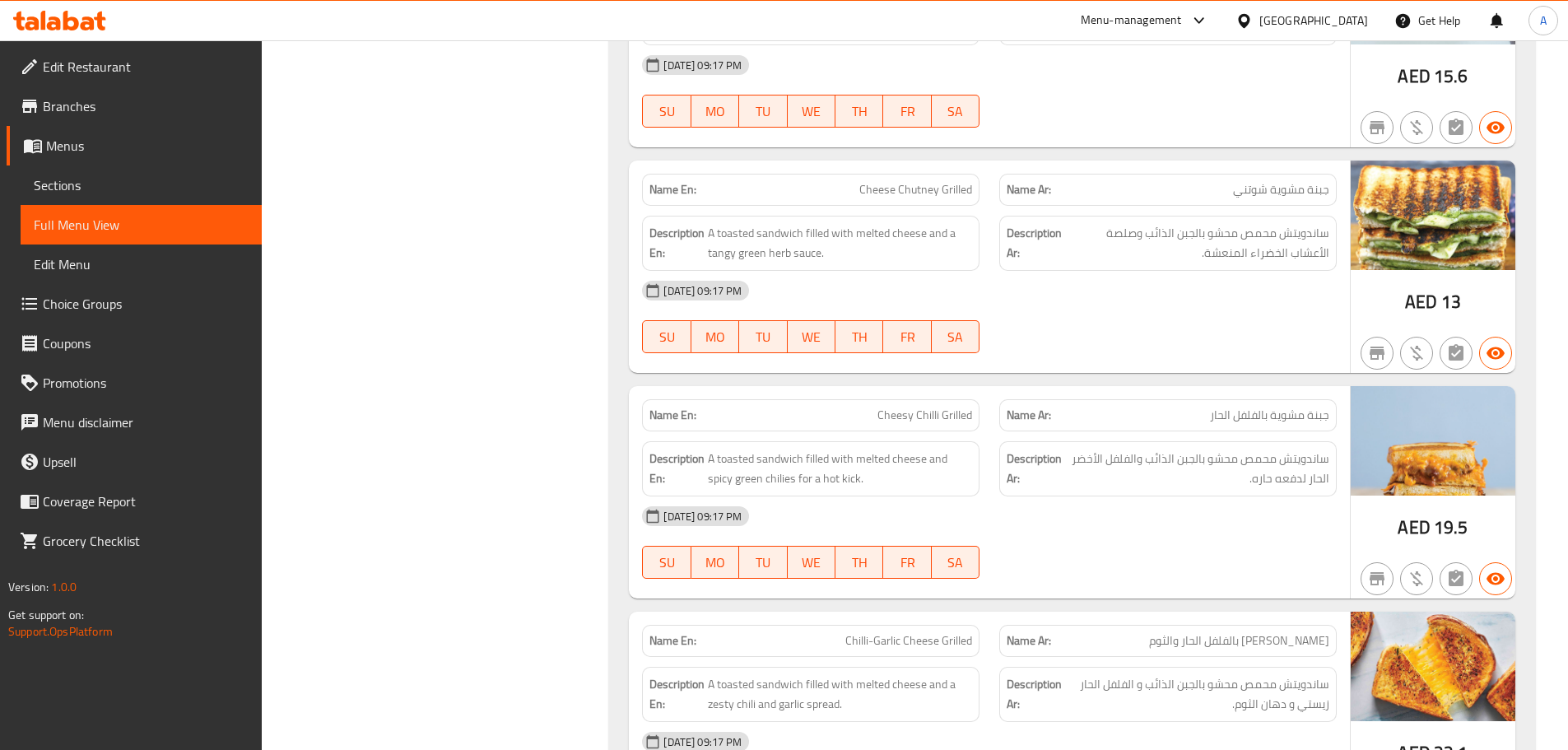
scroll to position [17880, 0]
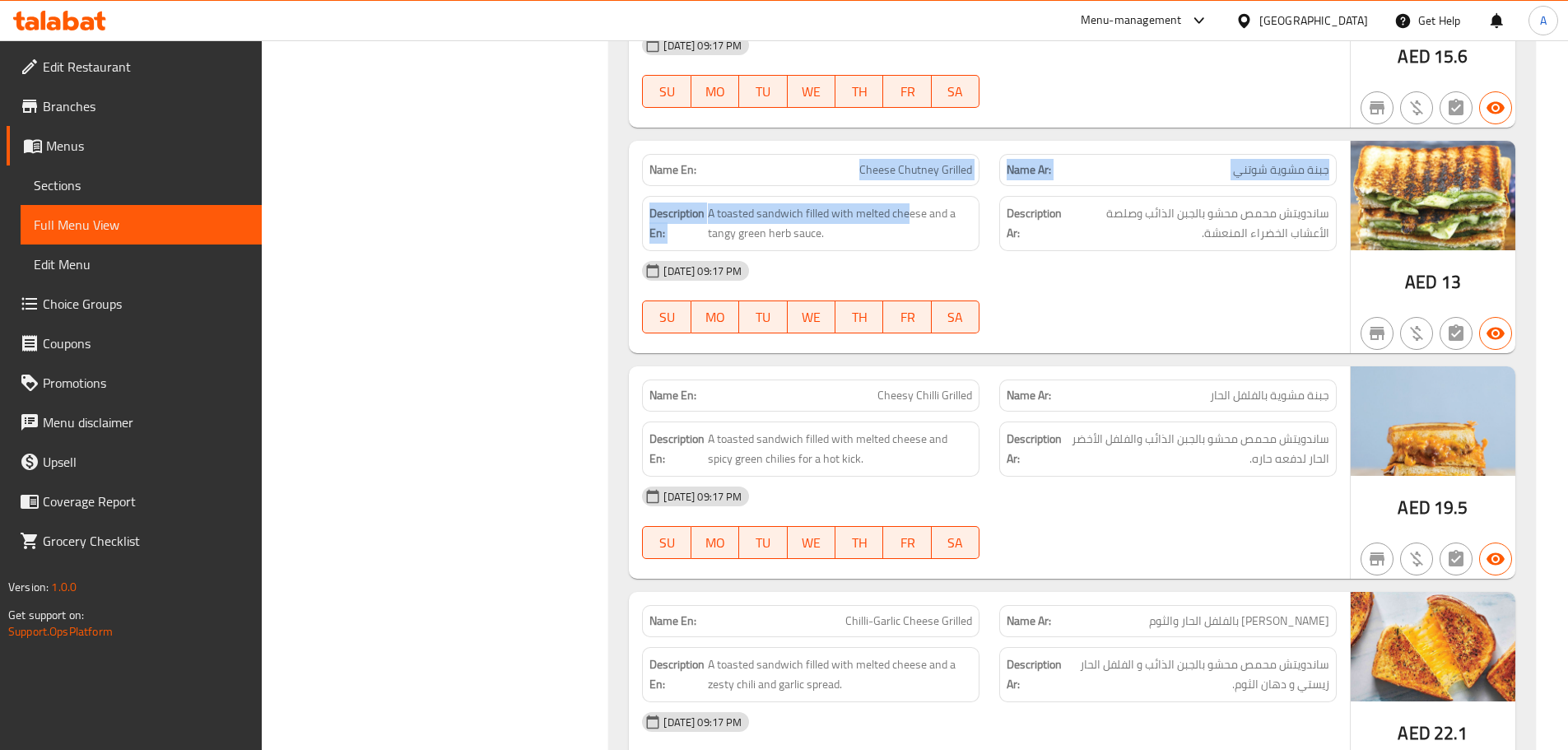
drag, startPoint x: 850, startPoint y: 173, endPoint x: 1000, endPoint y: 255, distance: 171.0
click at [922, 197] on div "Name En: Cheese Chutney Grilled Name Ar: جبنة مشوية شوتني Description En: A toa…" at bounding box center [990, 247] width 721 height 212
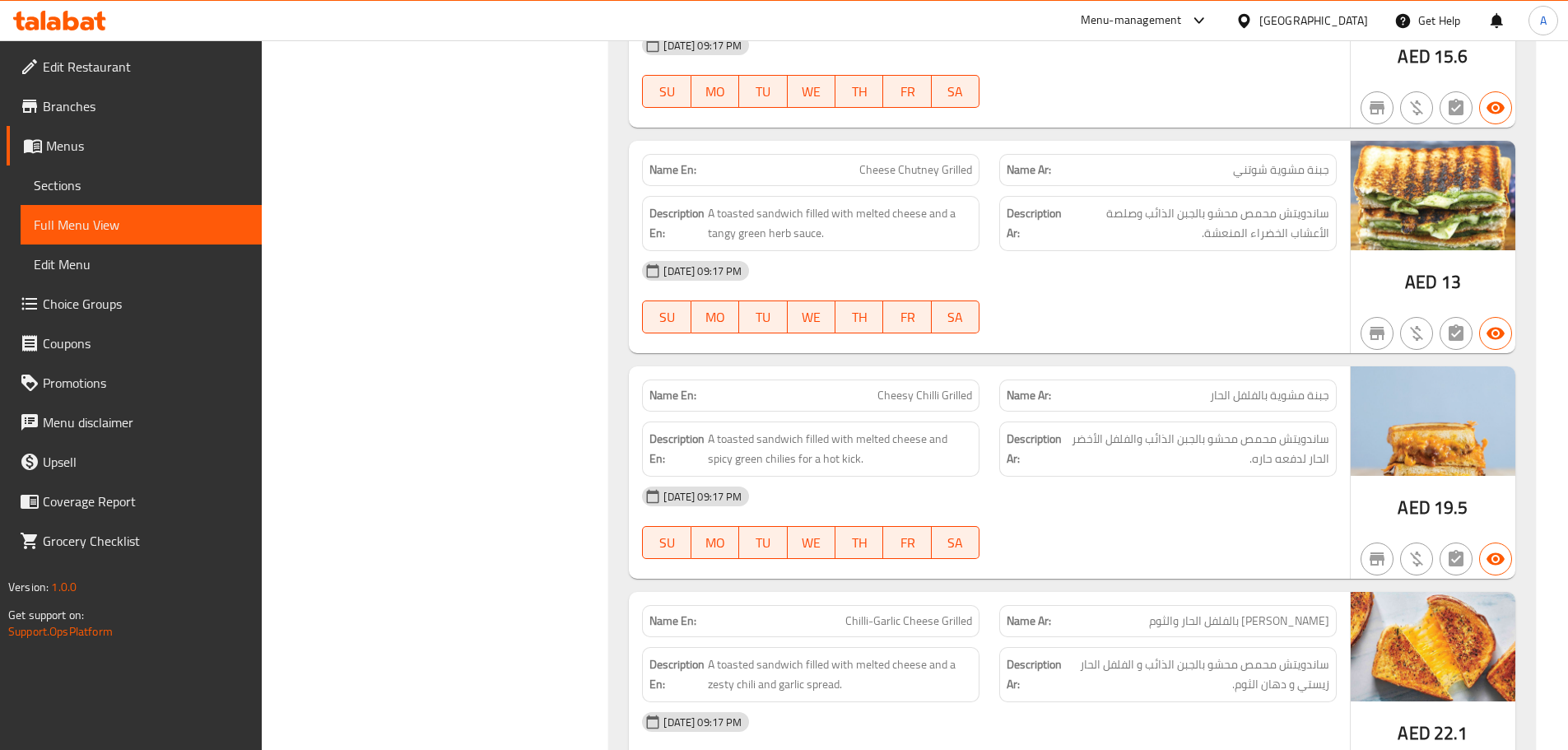
drag, startPoint x: 1065, startPoint y: 314, endPoint x: 1071, endPoint y: 356, distance: 42.4
click at [1075, 330] on div "[DATE] 09:17 PM SU MO TU WE TH FR SA" at bounding box center [990, 297] width 715 height 92
drag, startPoint x: 1326, startPoint y: 171, endPoint x: 1263, endPoint y: 201, distance: 69.8
click at [1264, 188] on div "Name En: Cheese Chutney Grilled Name Ar: جبنة مشوية شوتني Description En: A toa…" at bounding box center [990, 247] width 721 height 212
click at [1263, 284] on div "[DATE] 09:17 PM" at bounding box center [990, 271] width 715 height 40
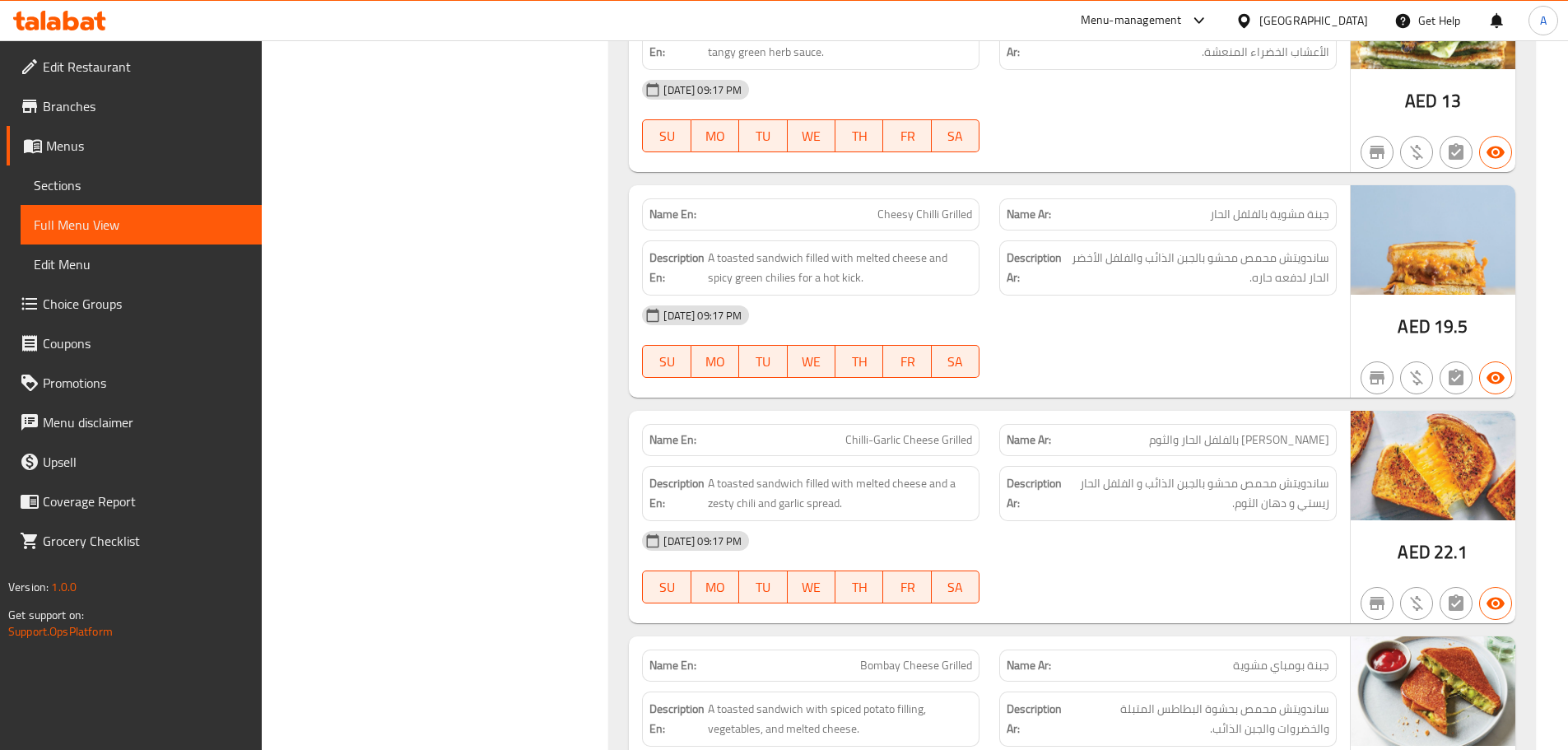
scroll to position [18078, 0]
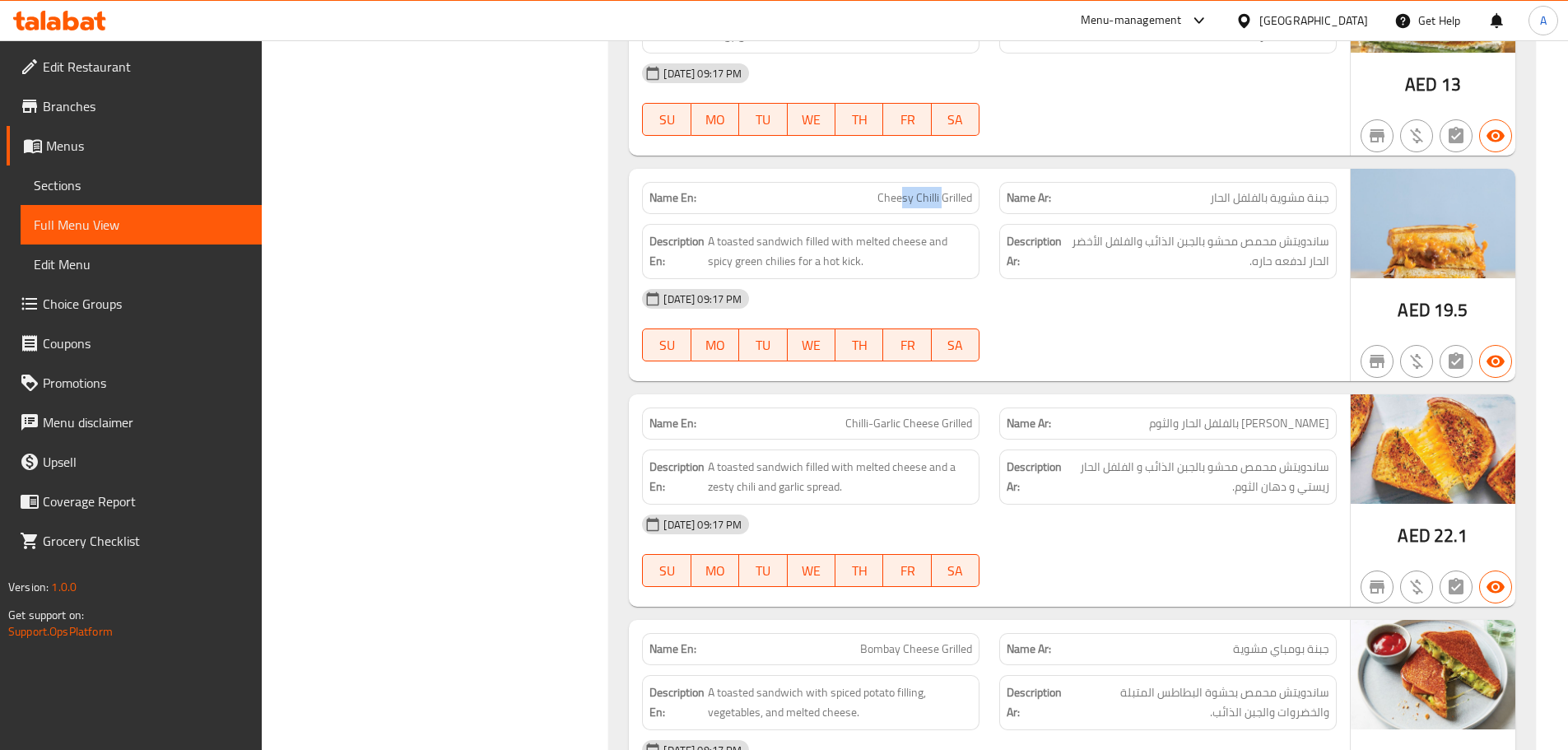
drag, startPoint x: 904, startPoint y: 186, endPoint x: 966, endPoint y: 211, distance: 66.9
click at [955, 203] on div "Name En: Cheesy Chilli Grilled" at bounding box center [810, 198] width 337 height 32
click at [1155, 334] on div "[DATE] 09:17 PM SU MO TU WE TH FR SA" at bounding box center [990, 325] width 715 height 92
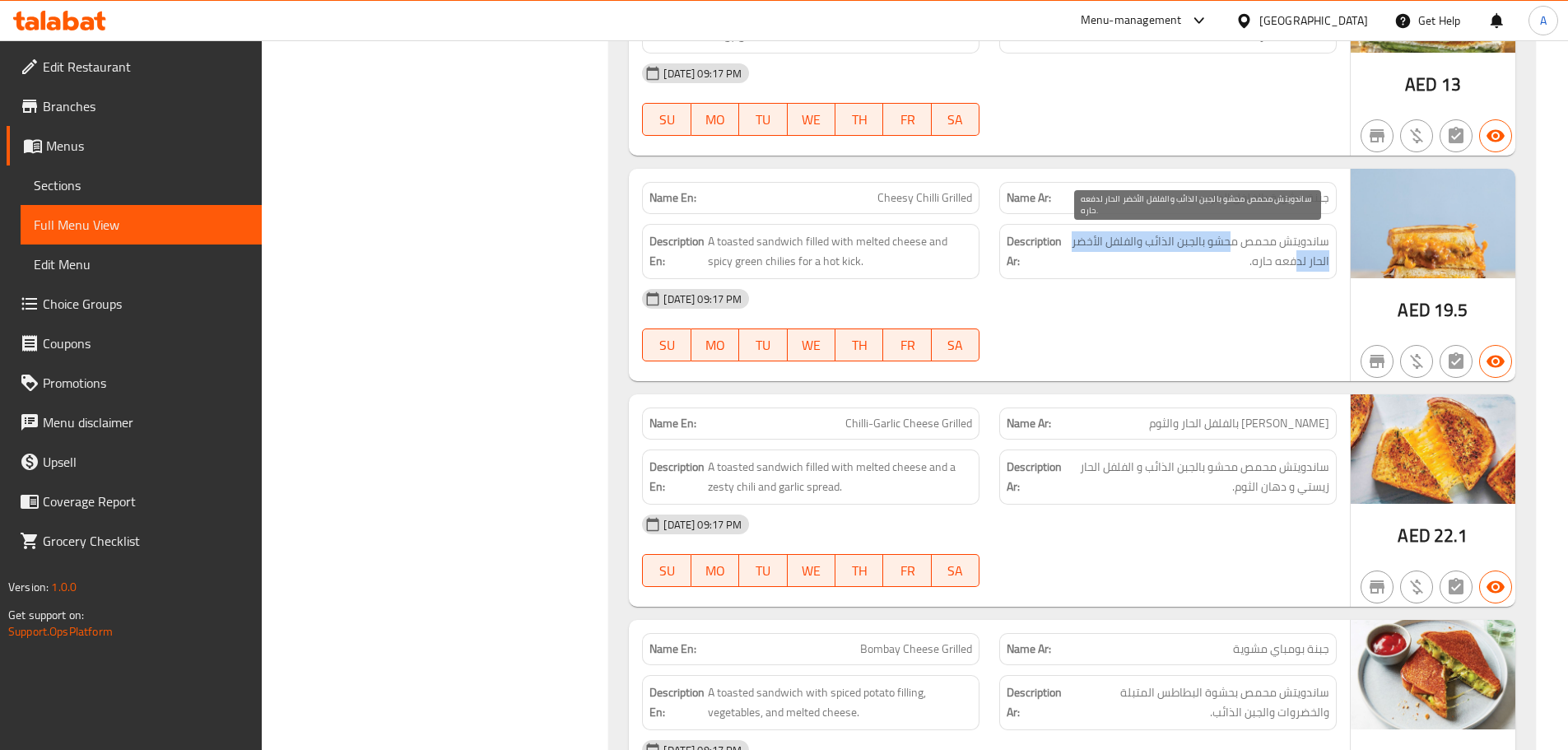
drag, startPoint x: 1297, startPoint y: 252, endPoint x: 1234, endPoint y: 249, distance: 63.1
click at [1234, 249] on span "ساندويتش محمص محشو بالجبن الذائب والفلفل الأخضر الحار لدفعه حاره." at bounding box center [1197, 251] width 264 height 41
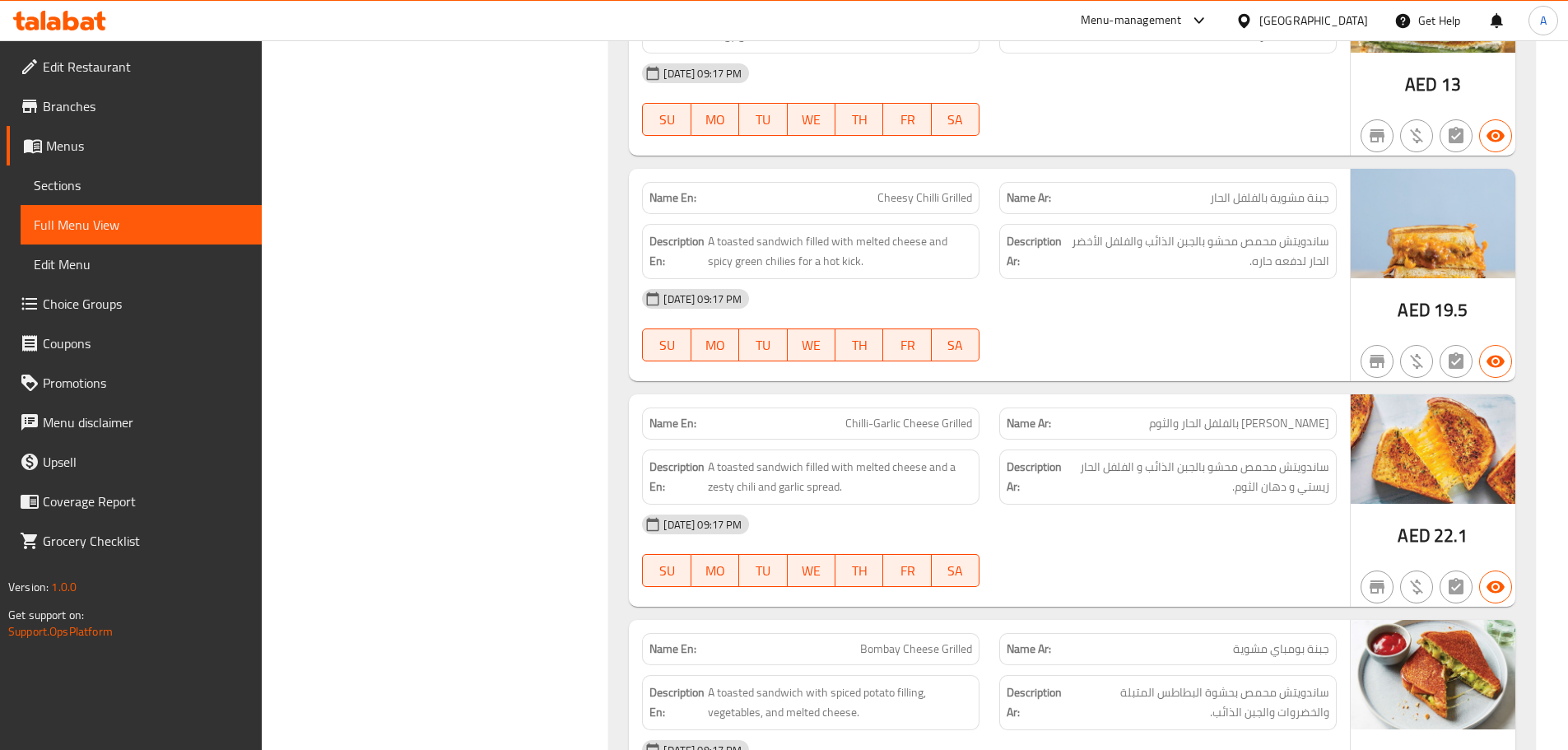
click at [1225, 320] on div "[DATE] 09:17 PM SU MO TU WE TH FR SA" at bounding box center [990, 325] width 715 height 92
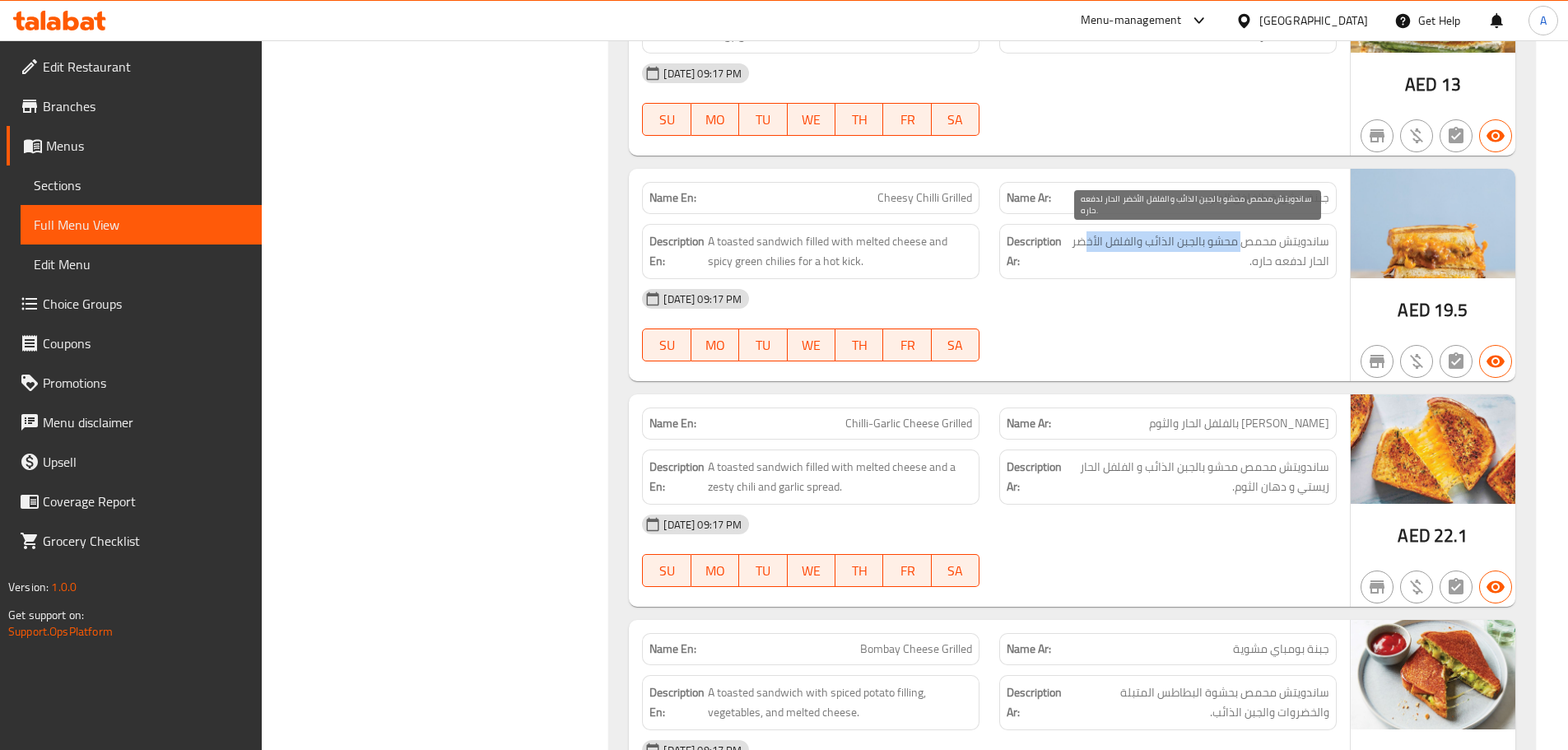
drag, startPoint x: 1244, startPoint y: 242, endPoint x: 1083, endPoint y: 243, distance: 161.0
click at [1083, 243] on span "ساندويتش محمص محشو بالجبن الذائب والفلفل الأخضر الحار لدفعه حاره." at bounding box center [1197, 251] width 264 height 41
drag, startPoint x: 1282, startPoint y: 264, endPoint x: 1232, endPoint y: 293, distance: 57.8
click at [1265, 268] on span "ساندويتش محمص محشو بالجبن الذائب والفلفل الأخضر الحار لدفعه حاره." at bounding box center [1197, 251] width 264 height 41
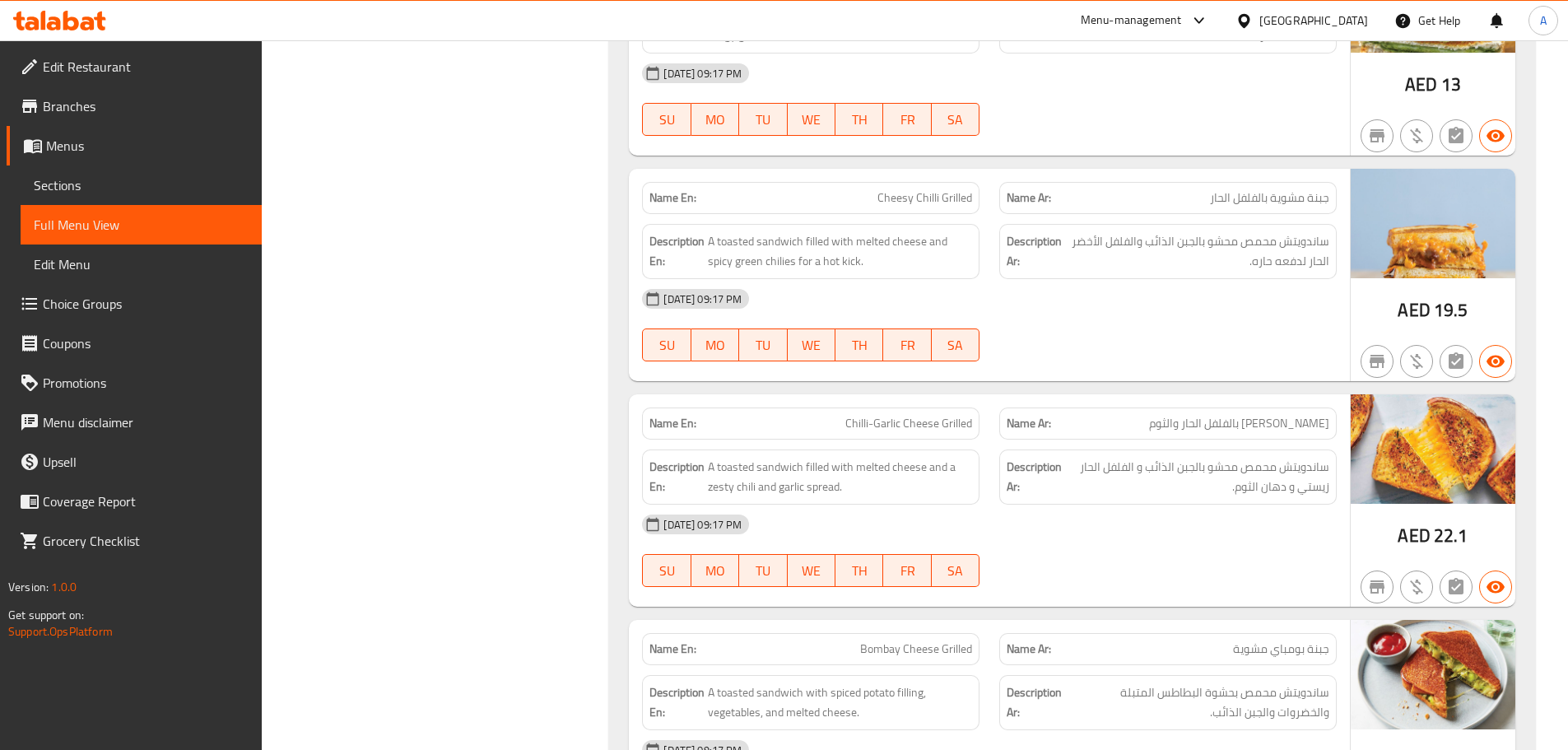
drag, startPoint x: 1225, startPoint y: 306, endPoint x: 1136, endPoint y: 331, distance: 92.4
click at [1222, 308] on div "[DATE] 09:17 PM" at bounding box center [990, 299] width 715 height 40
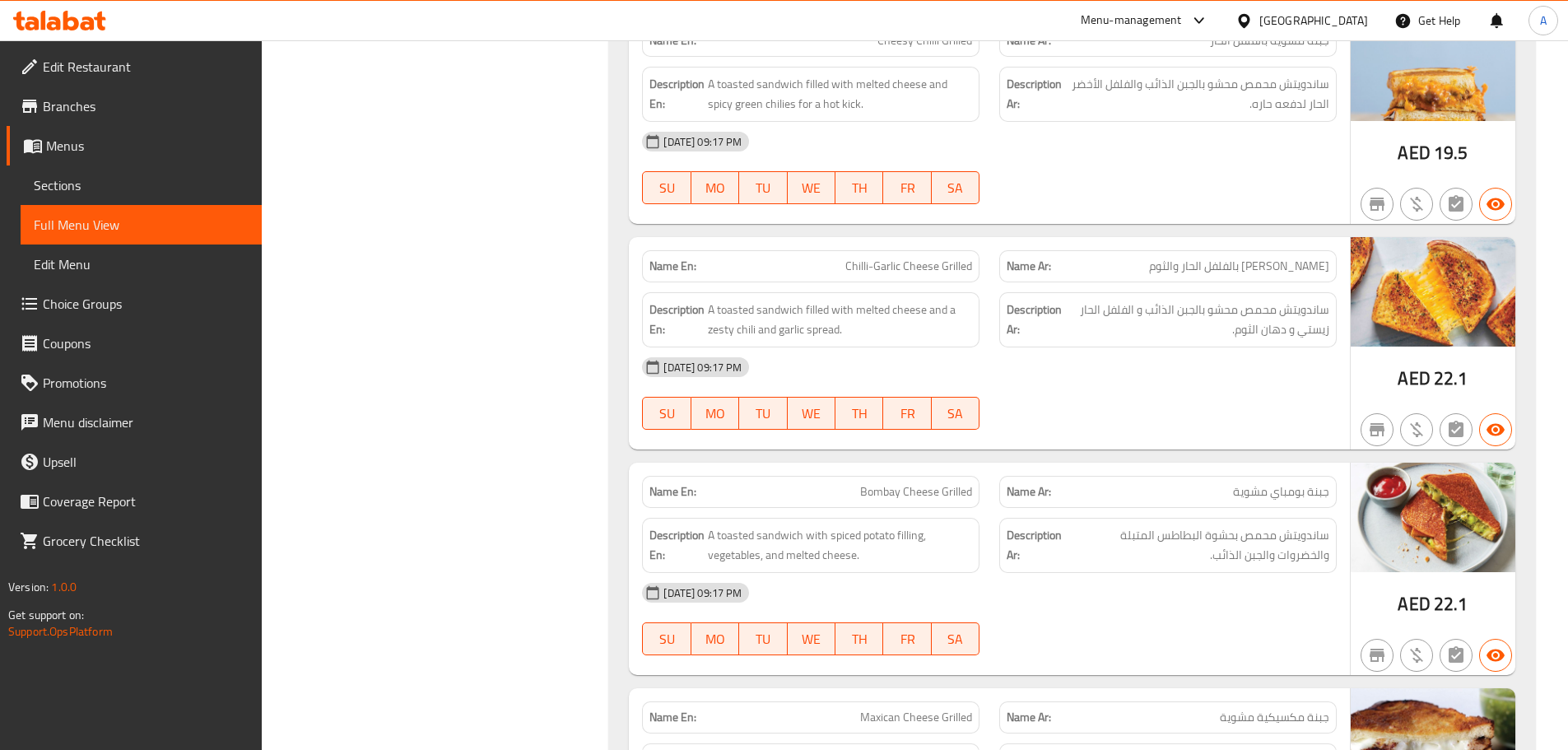
scroll to position [18243, 0]
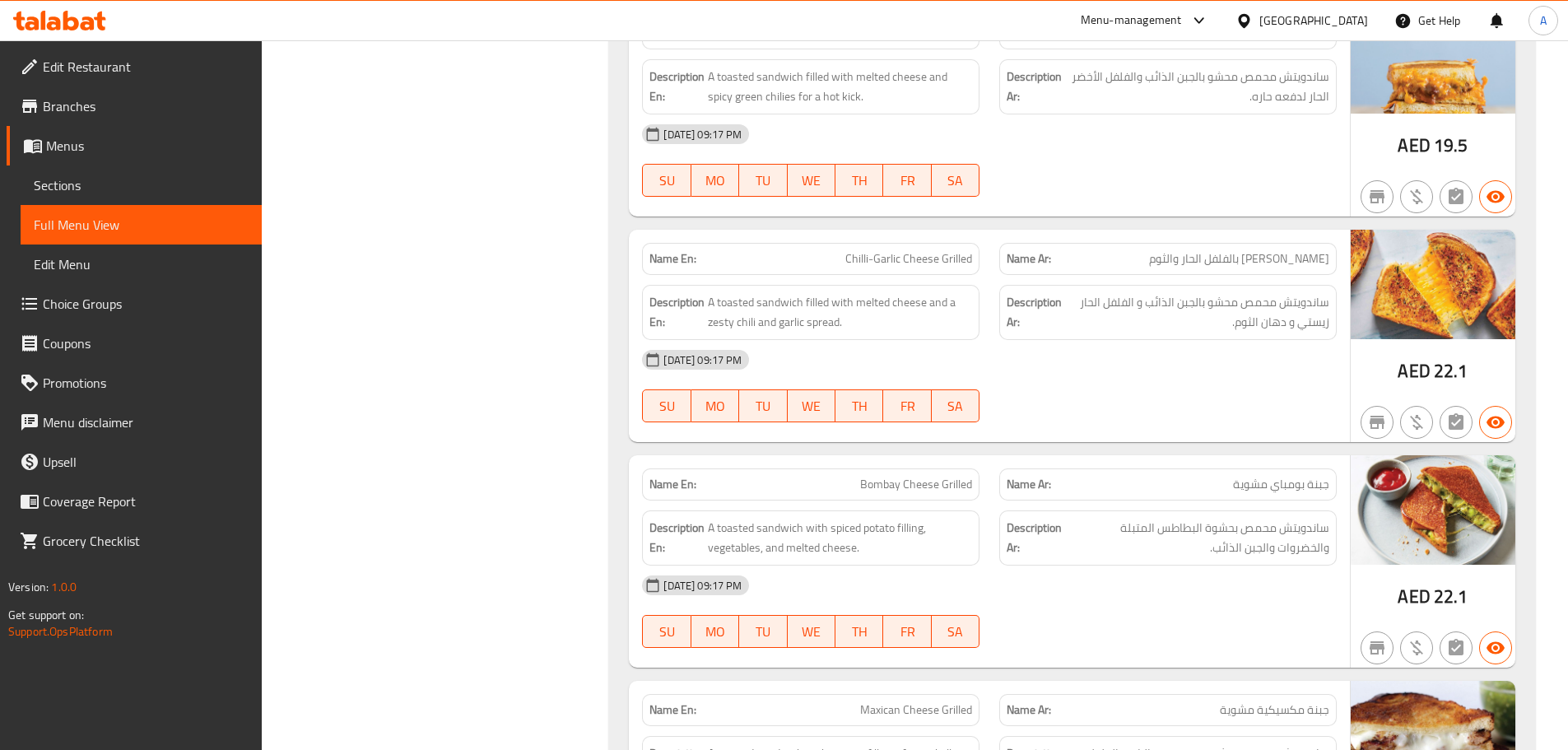
drag, startPoint x: 879, startPoint y: 259, endPoint x: 975, endPoint y: 288, distance: 100.3
click at [932, 270] on div "Name En: Chilli-Garlic Cheese Grilled" at bounding box center [810, 258] width 337 height 32
click at [1063, 327] on h6 "Description Ar: ساندويتش محمص محشو بالجبن الذائب و الفلفل الحار زيستي و دهان ال…" at bounding box center [1168, 312] width 323 height 41
click at [1206, 117] on div "[DATE] 09:17 PM" at bounding box center [990, 135] width 715 height 40
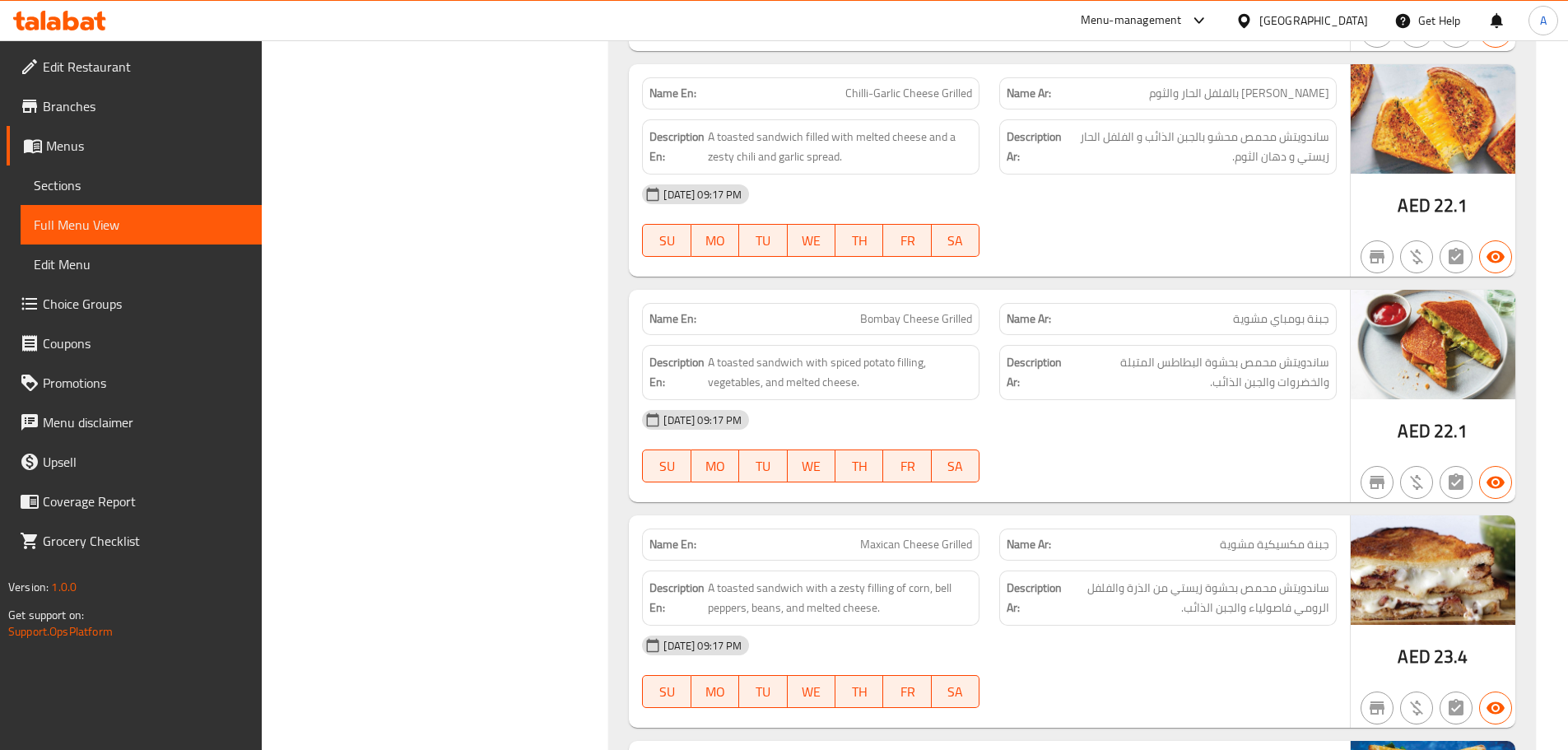
scroll to position [18407, 0]
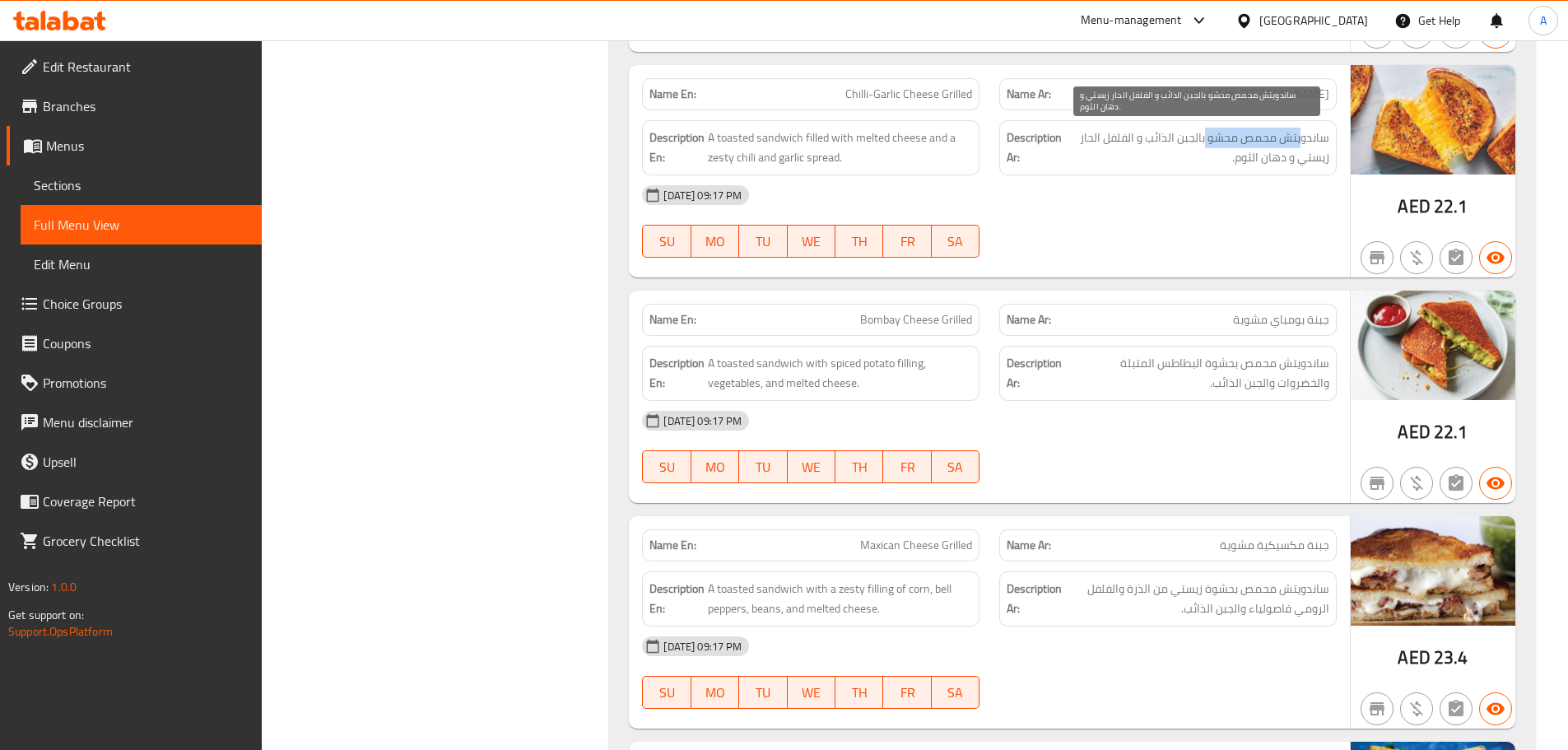
drag, startPoint x: 1302, startPoint y: 135, endPoint x: 1205, endPoint y: 136, distance: 97.0
click at [1205, 136] on span "ساندويتش محمص محشو بالجبن الذائب و الفلفل الحار زيستي و دهان الثوم." at bounding box center [1197, 148] width 264 height 41
drag, startPoint x: 1150, startPoint y: 136, endPoint x: 1046, endPoint y: 134, distance: 104.0
click at [1046, 134] on h6 "Description Ar: ساندويتش محمص محشو بالجبن الذائب و الفلفل الحار زيستي و دهان ال…" at bounding box center [1168, 148] width 323 height 41
click at [1333, 161] on div "Description Ar: ساندويتش محمص محشو بالجبن الذائب و الفلفل الحار زيستي و دهان ال…" at bounding box center [1168, 148] width 337 height 55
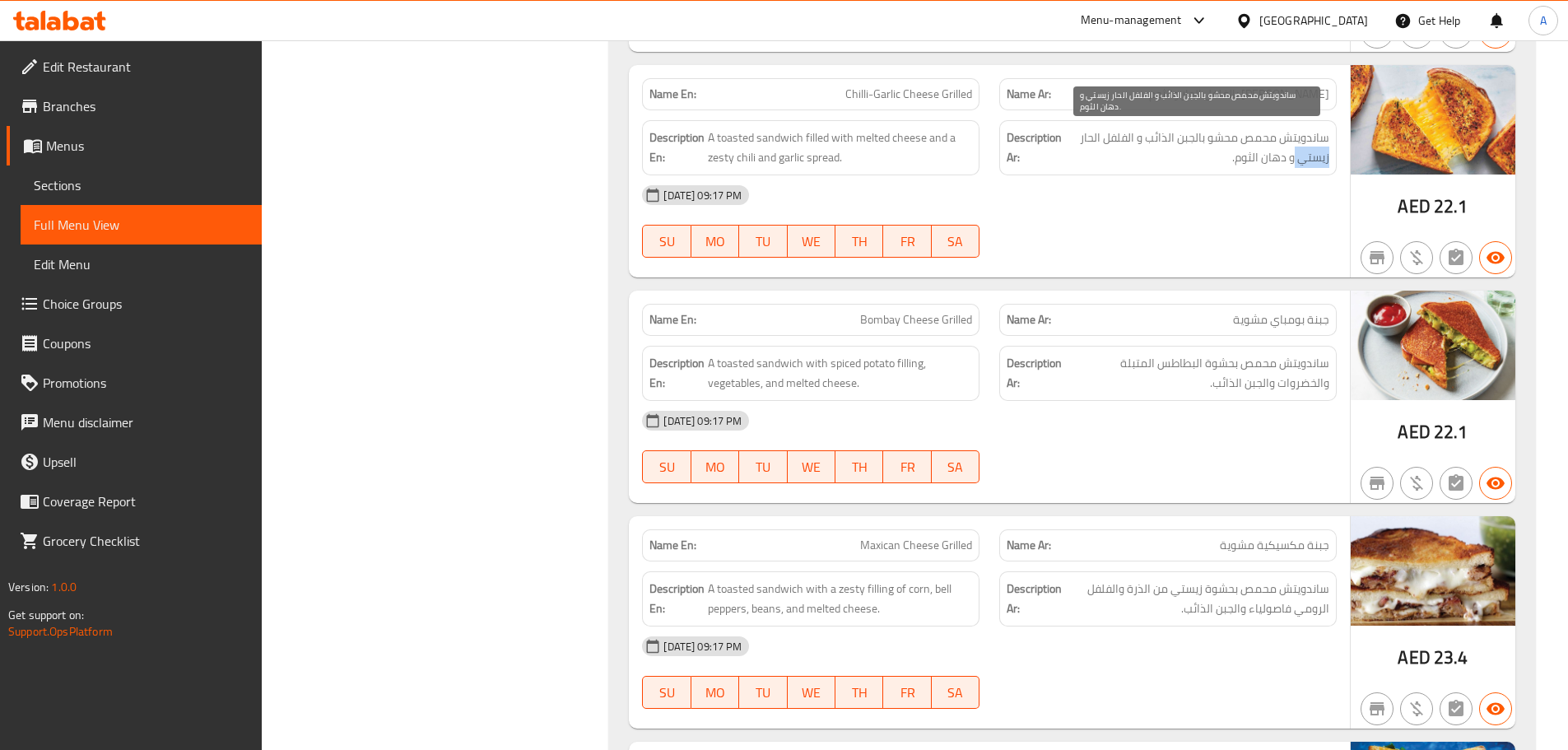
drag, startPoint x: 1333, startPoint y: 161, endPoint x: 1261, endPoint y: 168, distance: 72.3
click at [1284, 161] on div "Description Ar: ساندويتش محمص محشو بالجبن الذائب و الفلفل الحار زيستي و دهان ال…" at bounding box center [1168, 148] width 337 height 55
drag, startPoint x: 803, startPoint y: 149, endPoint x: 907, endPoint y: 175, distance: 107.2
click at [879, 163] on span "A toasted sandwich filled with melted cheese and a zesty chili and garlic sprea…" at bounding box center [840, 148] width 264 height 41
click at [1147, 243] on div "[DATE] 09:17 PM SU MO TU WE TH FR SA" at bounding box center [990, 221] width 715 height 92
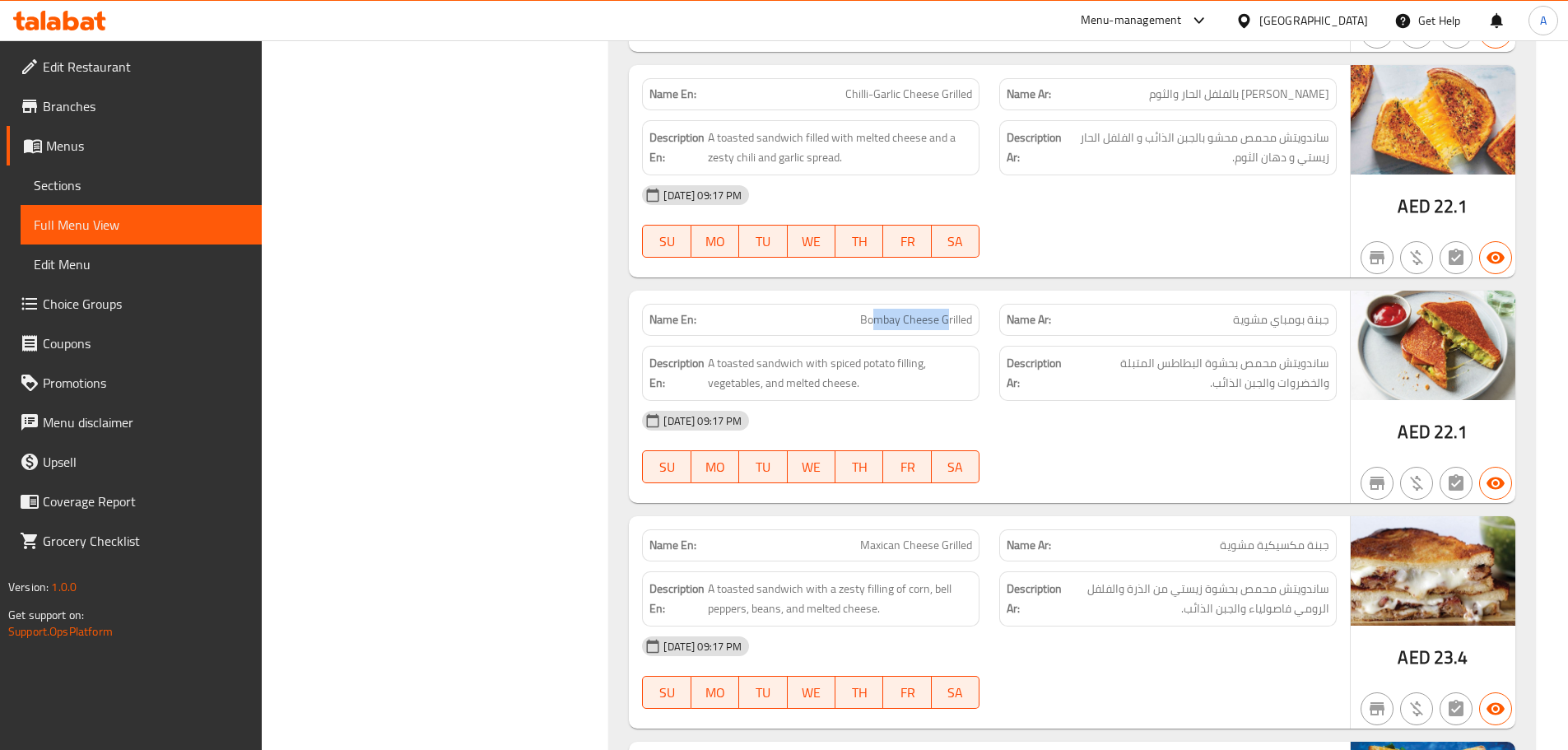
drag, startPoint x: 915, startPoint y: 312, endPoint x: 1094, endPoint y: 426, distance: 212.2
click at [995, 359] on div "Name En: Bombay Cheese Grilled Name Ar: جبنة بومباي مشوية Description En: A toa…" at bounding box center [990, 397] width 721 height 212
drag, startPoint x: 1163, startPoint y: 457, endPoint x: 1162, endPoint y: 470, distance: 13.0
click at [1165, 463] on div "[DATE] 09:17 PM SU MO TU WE TH FR SA" at bounding box center [990, 447] width 715 height 92
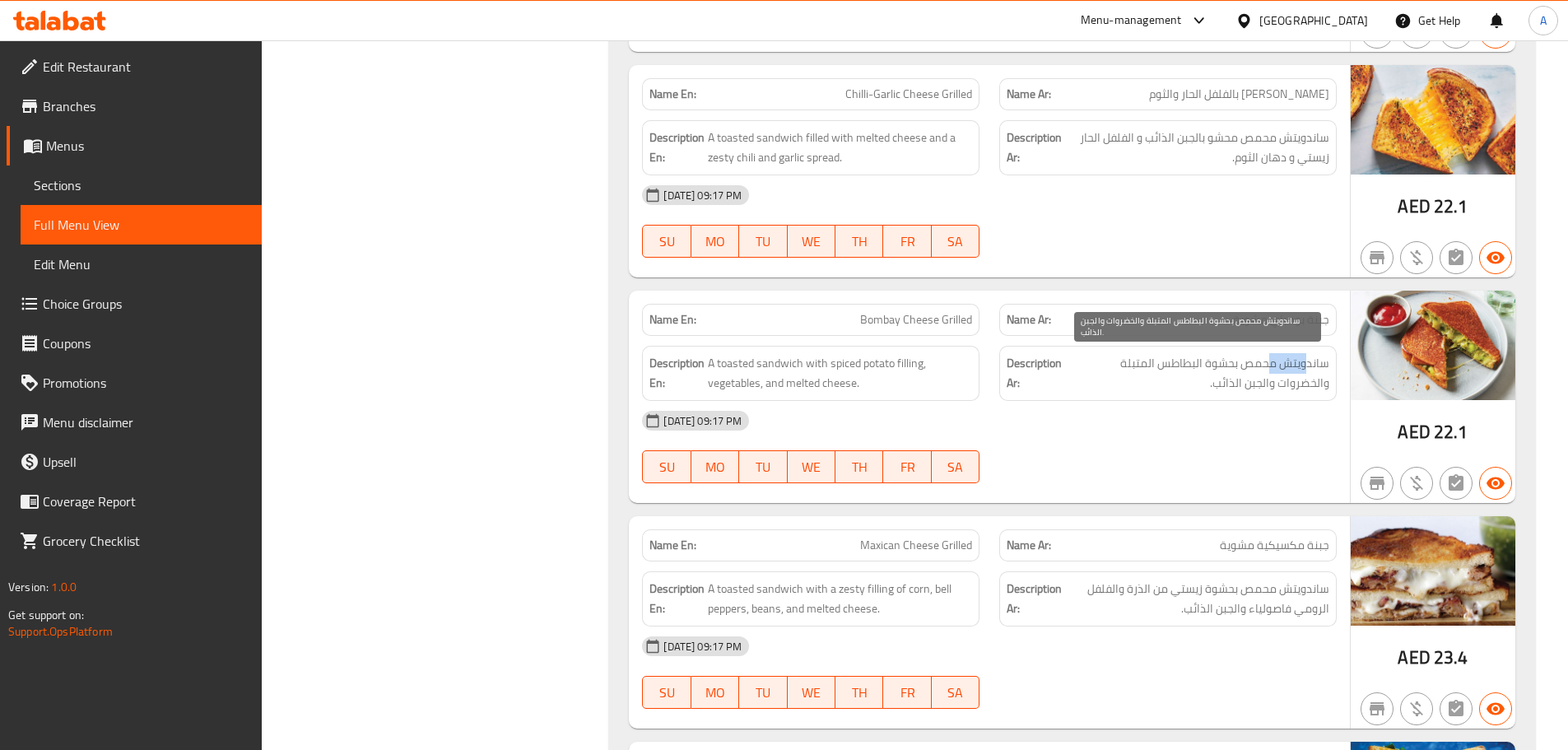
drag, startPoint x: 1310, startPoint y: 366, endPoint x: 1271, endPoint y: 365, distance: 39.0
click at [1271, 365] on span "ساندويتش محمص بحشوة البطاطس المتبلة والخضروات والجبن الذائب." at bounding box center [1198, 373] width 262 height 41
drag, startPoint x: 1221, startPoint y: 356, endPoint x: 1098, endPoint y: 359, distance: 123.0
click at [1098, 359] on span "ساندويتش محمص بحشوة البطاطس المتبلة والخضروات والجبن الذائب." at bounding box center [1198, 373] width 262 height 41
drag, startPoint x: 1279, startPoint y: 382, endPoint x: 1255, endPoint y: 393, distance: 26.4
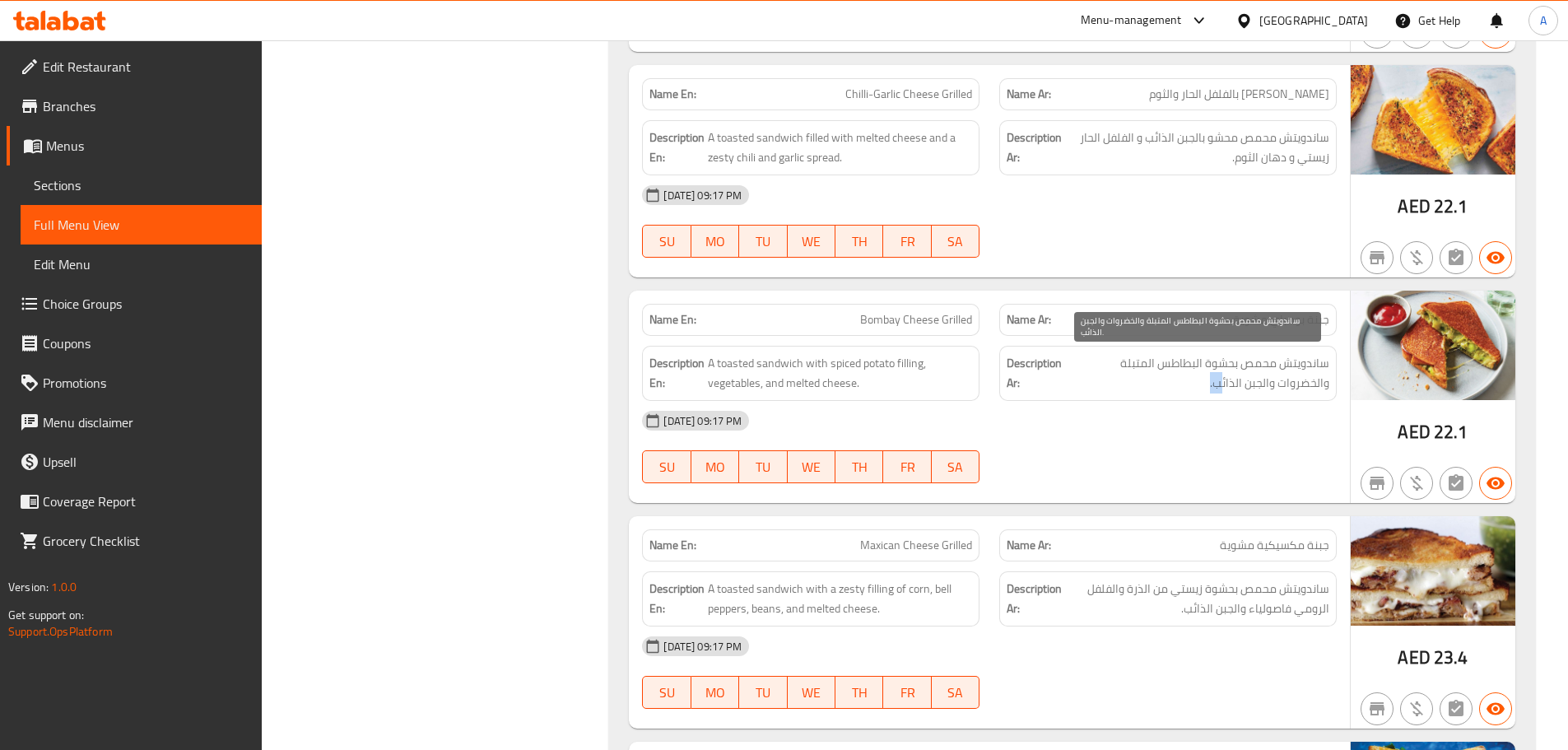
click at [1256, 392] on span "ساندويتش محمص بحشوة البطاطس المتبلة والخضروات والجبن الذائب." at bounding box center [1198, 373] width 262 height 41
click at [1255, 426] on div "[DATE] 09:17 PM" at bounding box center [990, 421] width 715 height 40
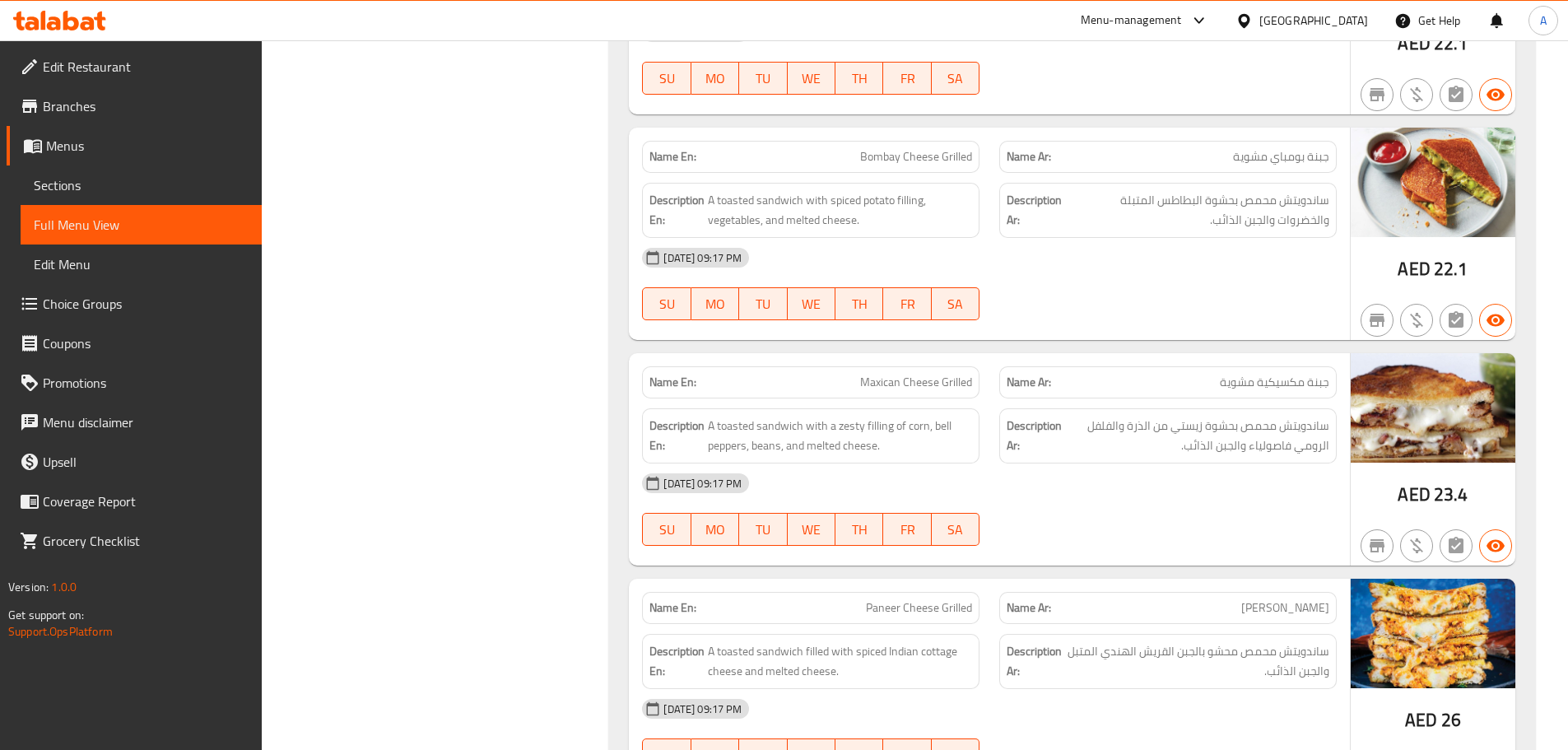
scroll to position [18571, 0]
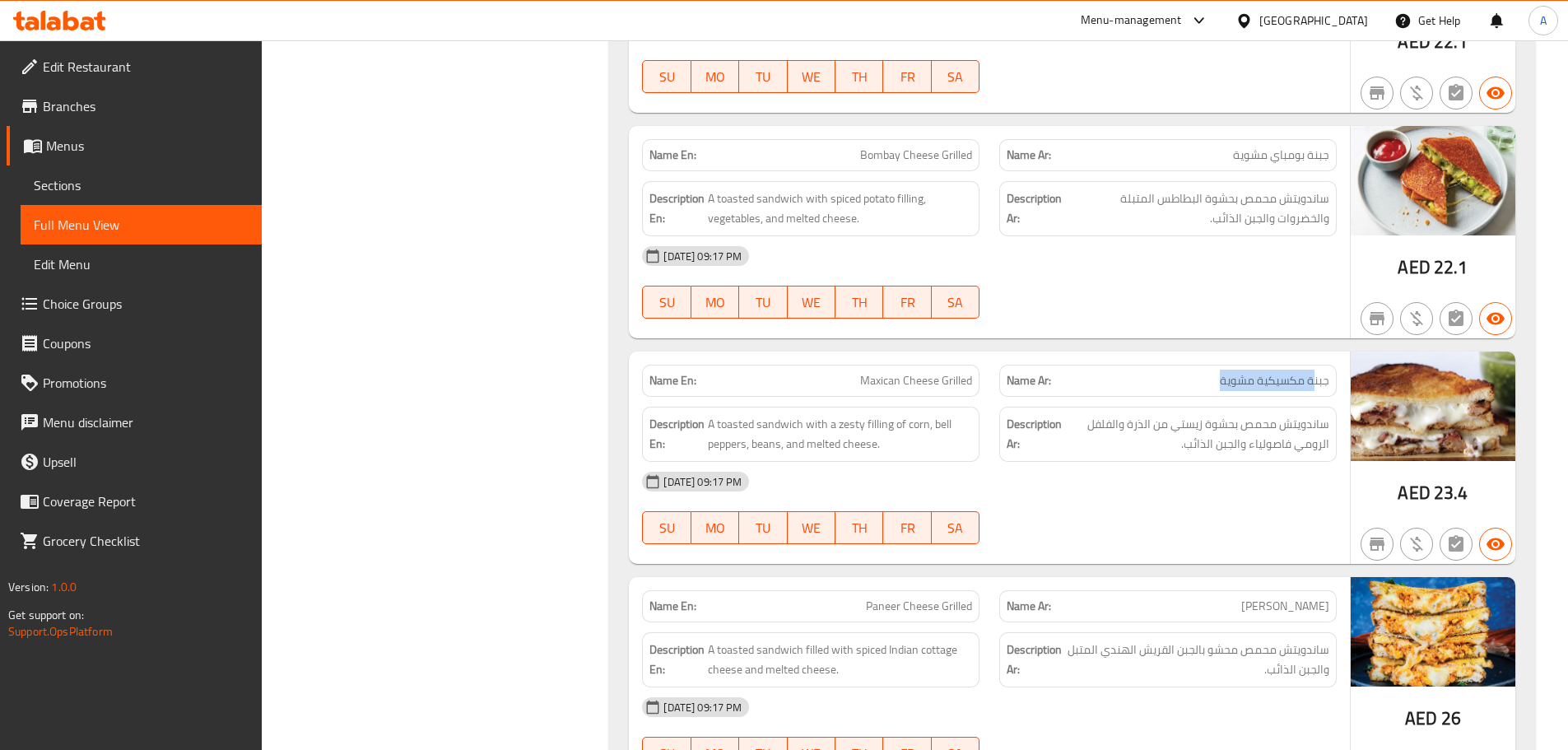
drag, startPoint x: 1313, startPoint y: 376, endPoint x: 1170, endPoint y: 376, distance: 143.0
click at [1193, 375] on p "Name Ar: جبنة مكسيكية مشوية" at bounding box center [1168, 381] width 323 height 17
drag, startPoint x: 831, startPoint y: 375, endPoint x: 1033, endPoint y: 367, distance: 202.2
click at [1015, 372] on div "Name En: Maxican Cheese Grilled Name Ar: جبنة مكسيكية مشوية" at bounding box center [990, 381] width 715 height 52
click at [1124, 323] on div at bounding box center [1168, 318] width 357 height 20
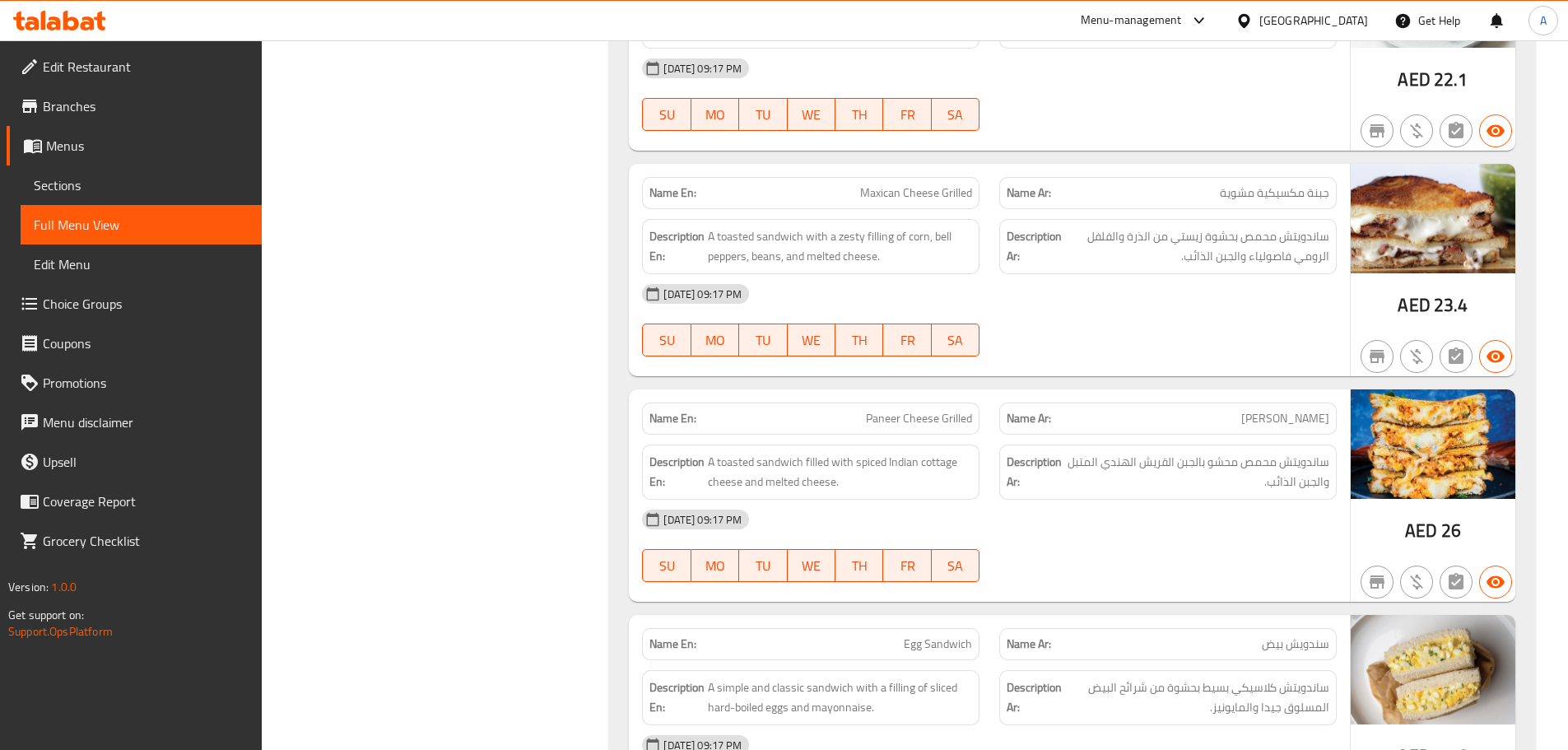
scroll to position [18818, 0]
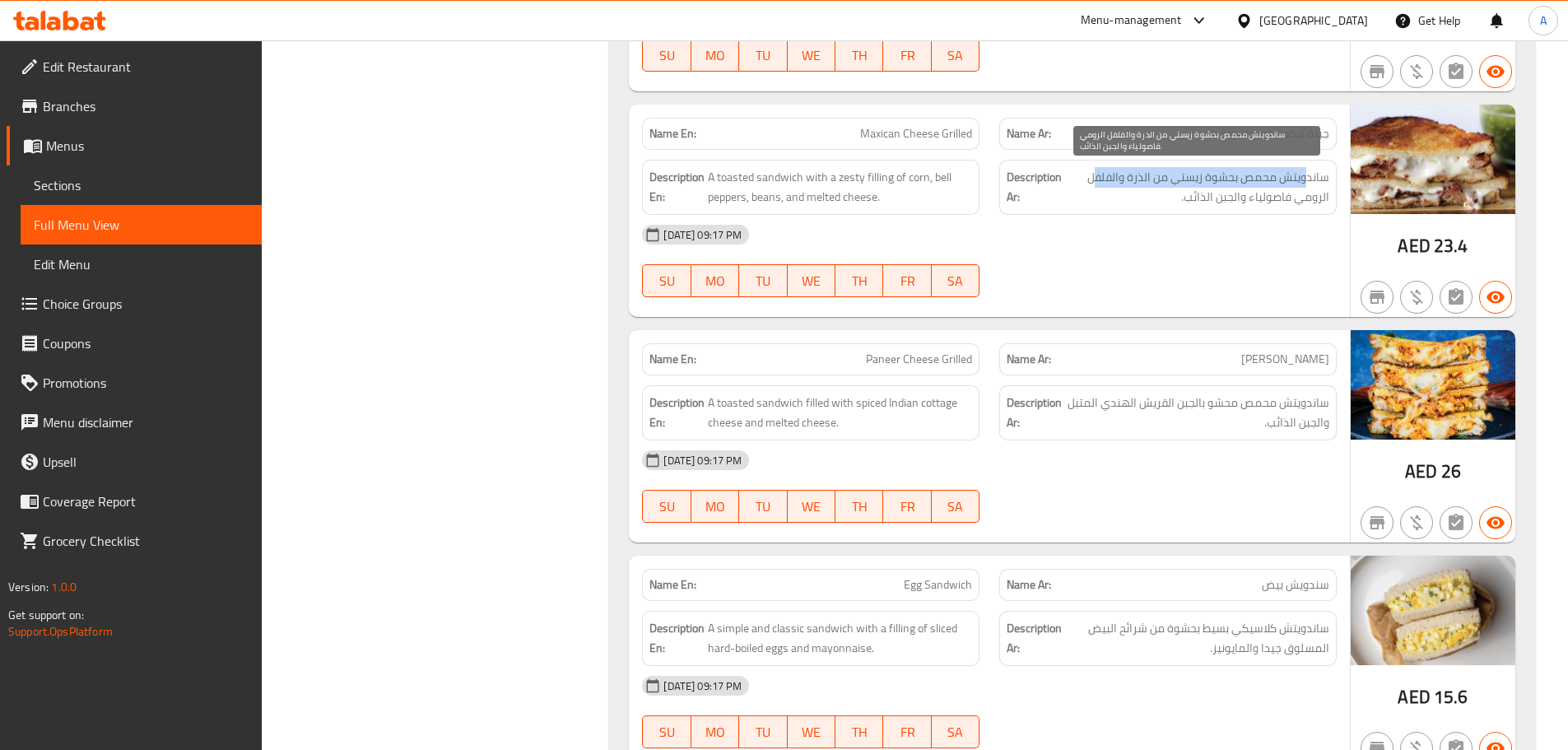
drag, startPoint x: 1309, startPoint y: 176, endPoint x: 1093, endPoint y: 176, distance: 216.0
click at [1093, 176] on span "ساندويتش محمص بحشوة زيستي من الذرة والفلفل الرومي فاصولياء والجبن الذائب." at bounding box center [1197, 187] width 264 height 41
drag, startPoint x: 1271, startPoint y: 201, endPoint x: 1225, endPoint y: 201, distance: 46.0
click at [1225, 201] on span "ساندويتش محمص بحشوة زيستي من الذرة والفلفل الرومي فاصولياء والجبن الذائب." at bounding box center [1197, 187] width 264 height 41
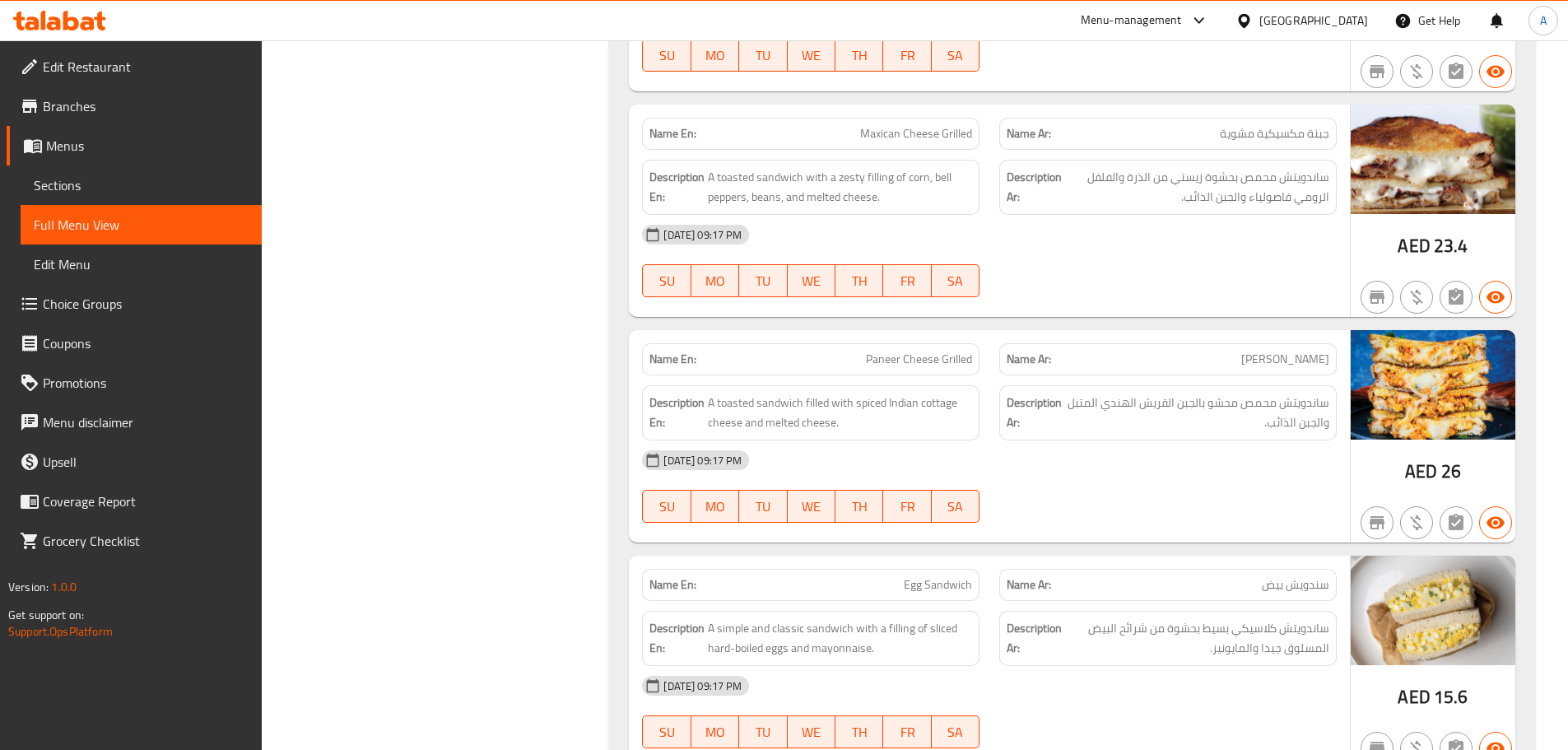
click at [1216, 231] on div "[DATE] 09:17 PM" at bounding box center [990, 235] width 715 height 40
click at [1190, 192] on span "ساندويتش محمص بحشوة زيستي من الذرة والفلفل الرومي فاصولياء والجبن الذائب." at bounding box center [1197, 187] width 264 height 41
click at [1170, 237] on div "[DATE] 09:17 PM" at bounding box center [990, 235] width 715 height 40
drag, startPoint x: 1272, startPoint y: 367, endPoint x: 1258, endPoint y: 368, distance: 14.0
click at [1258, 368] on span "[PERSON_NAME]" at bounding box center [1286, 359] width 88 height 17
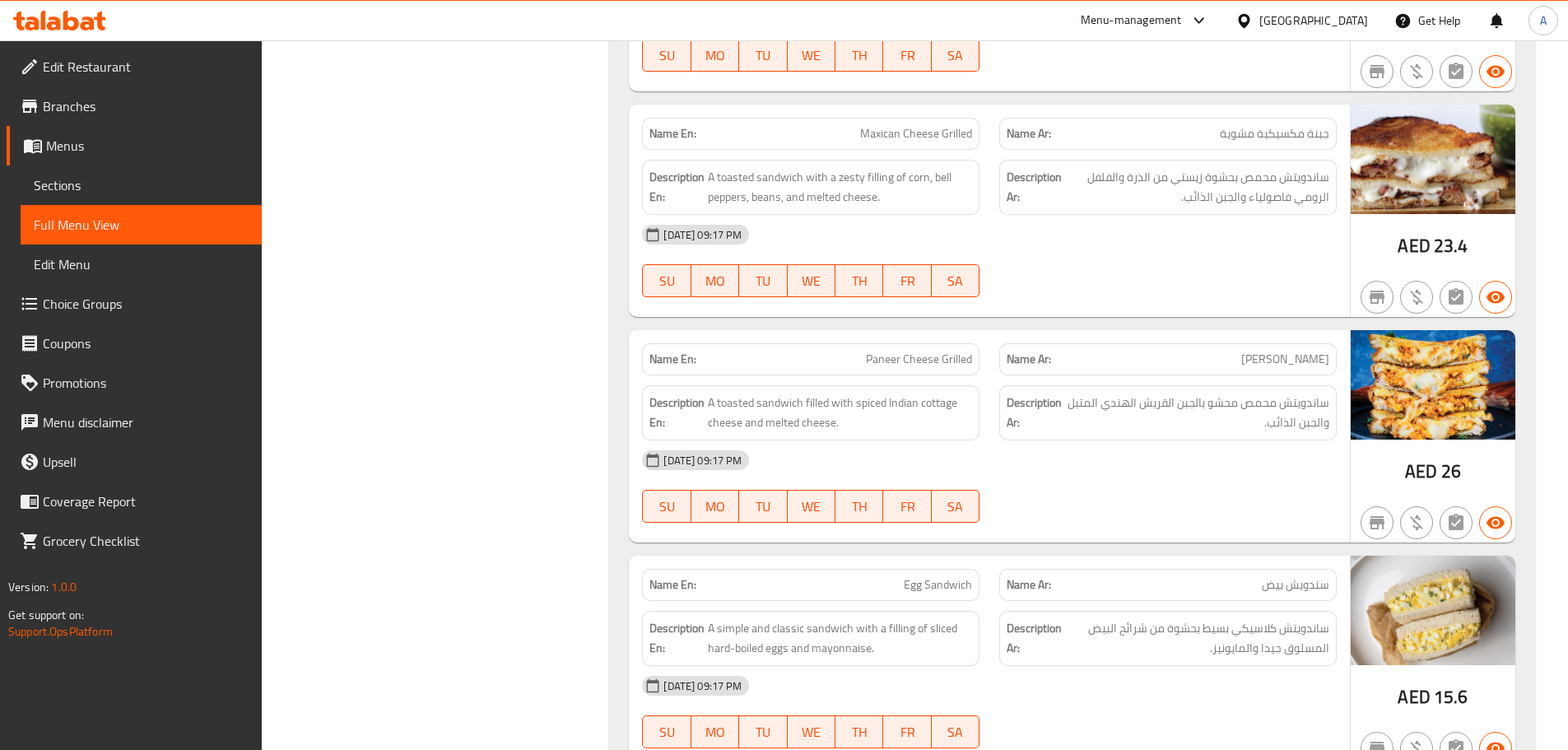
click at [1280, 293] on div at bounding box center [1168, 297] width 357 height 20
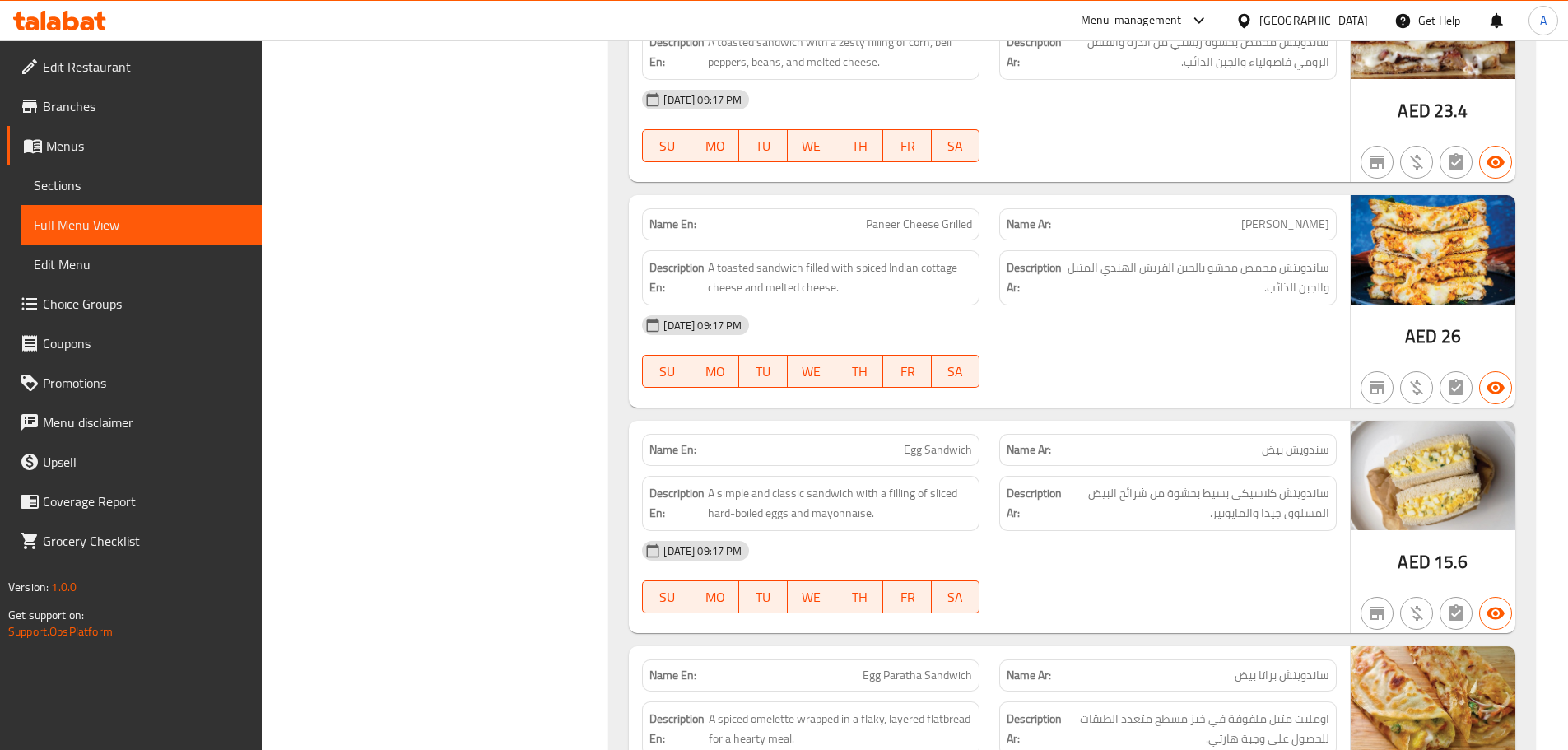
scroll to position [18952, 0]
drag, startPoint x: 1302, startPoint y: 274, endPoint x: 1064, endPoint y: 272, distance: 238.0
click at [1064, 272] on h6 "Description Ar: ساندويتش محمص محشو بالجبن القريش الهندي المتبل والجبن الذائب." at bounding box center [1168, 280] width 323 height 41
click at [1095, 340] on div "[DATE] 09:17 PM" at bounding box center [990, 327] width 715 height 40
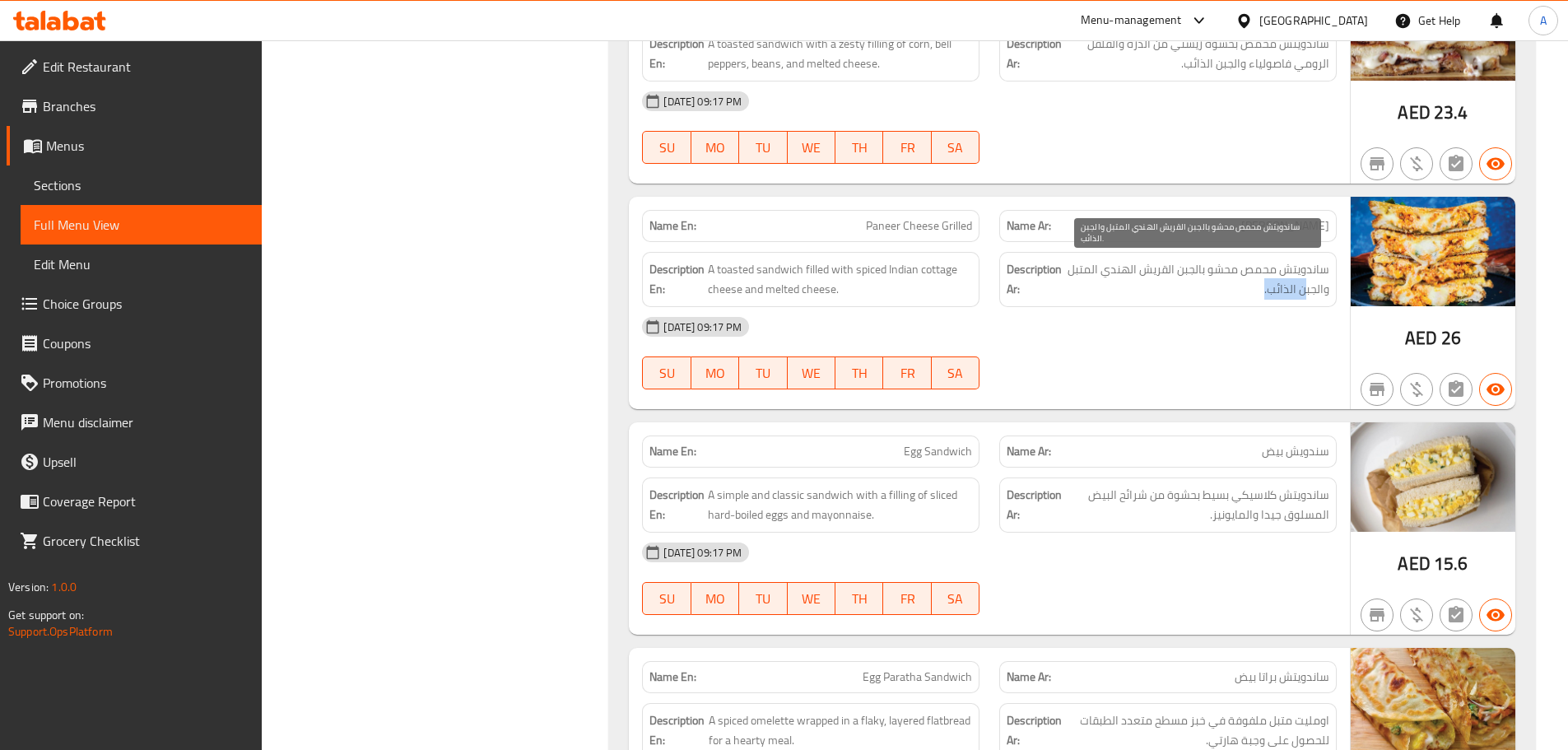
drag, startPoint x: 1303, startPoint y: 295, endPoint x: 1230, endPoint y: 329, distance: 80.5
click at [1256, 297] on span "ساندويتش محمص محشو بالجبن القريش الهندي المتبل والجبن الذائب." at bounding box center [1198, 280] width 262 height 41
click at [1225, 331] on div "[DATE] 09:17 PM" at bounding box center [990, 327] width 715 height 40
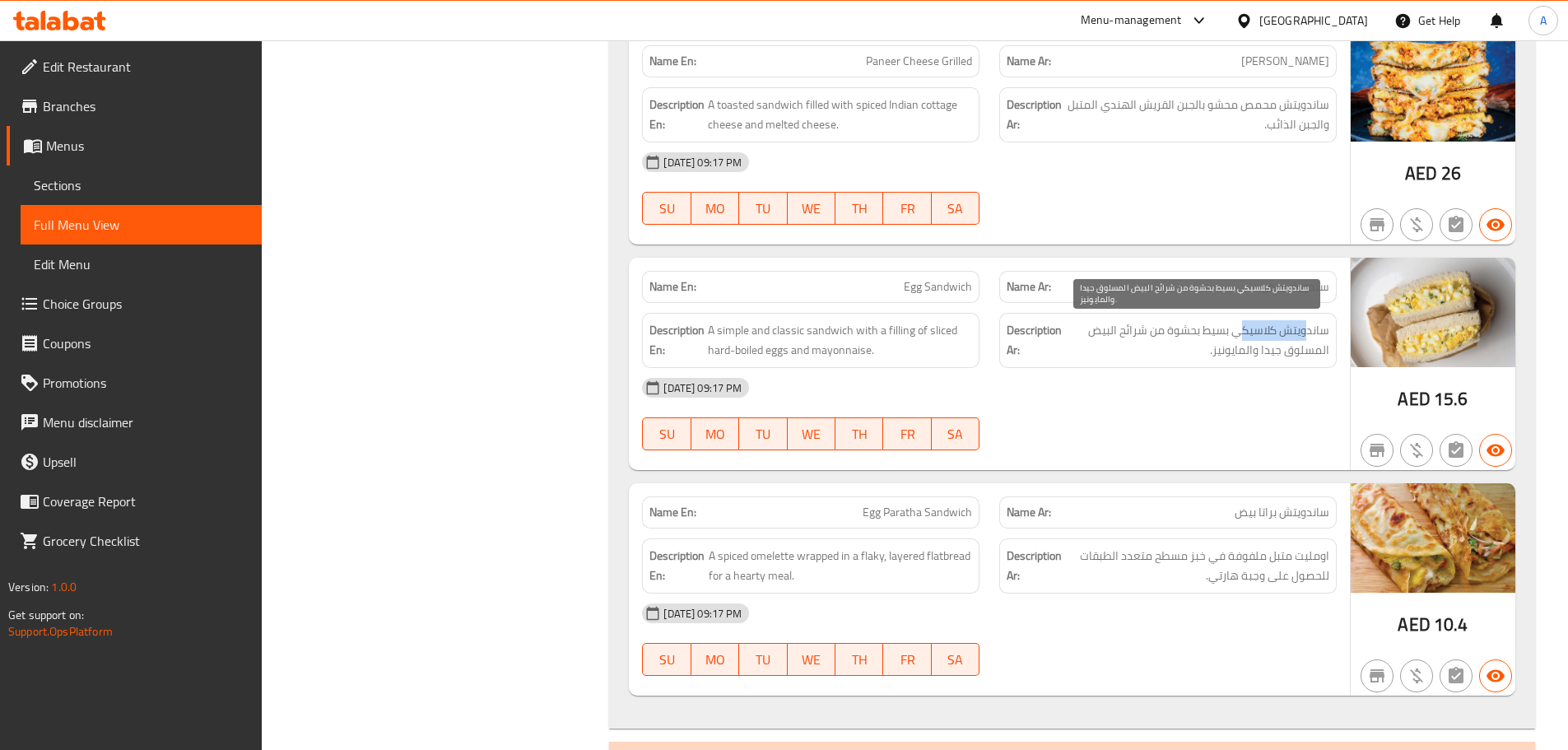
drag, startPoint x: 1310, startPoint y: 338, endPoint x: 1244, endPoint y: 338, distance: 66.0
click at [1244, 338] on span "ساندويتش كلاسيكي بسيط بحشوة من شرائح البيض المسلوق جيدا والمايونيز." at bounding box center [1197, 340] width 264 height 41
click at [1244, 399] on div "[DATE] 09:17 PM" at bounding box center [990, 388] width 715 height 40
drag, startPoint x: 1304, startPoint y: 332, endPoint x: 1108, endPoint y: 332, distance: 196.0
click at [1108, 332] on span "ساندويتش كلاسيكي بسيط بحشوة من شرائح البيض المسلوق جيدا والمايونيز." at bounding box center [1197, 340] width 264 height 41
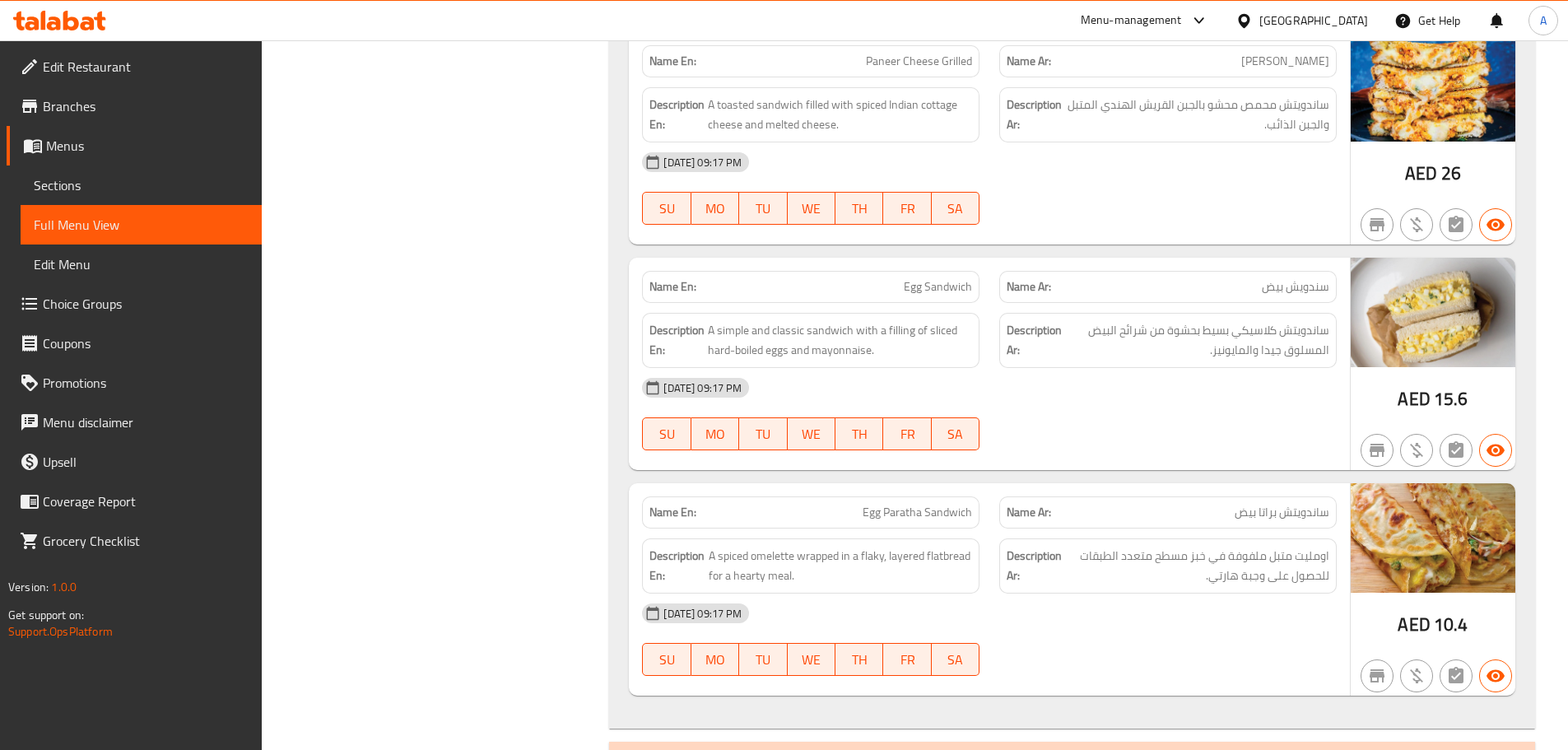
click at [1156, 406] on div "[DATE] 09:17 PM" at bounding box center [990, 388] width 715 height 40
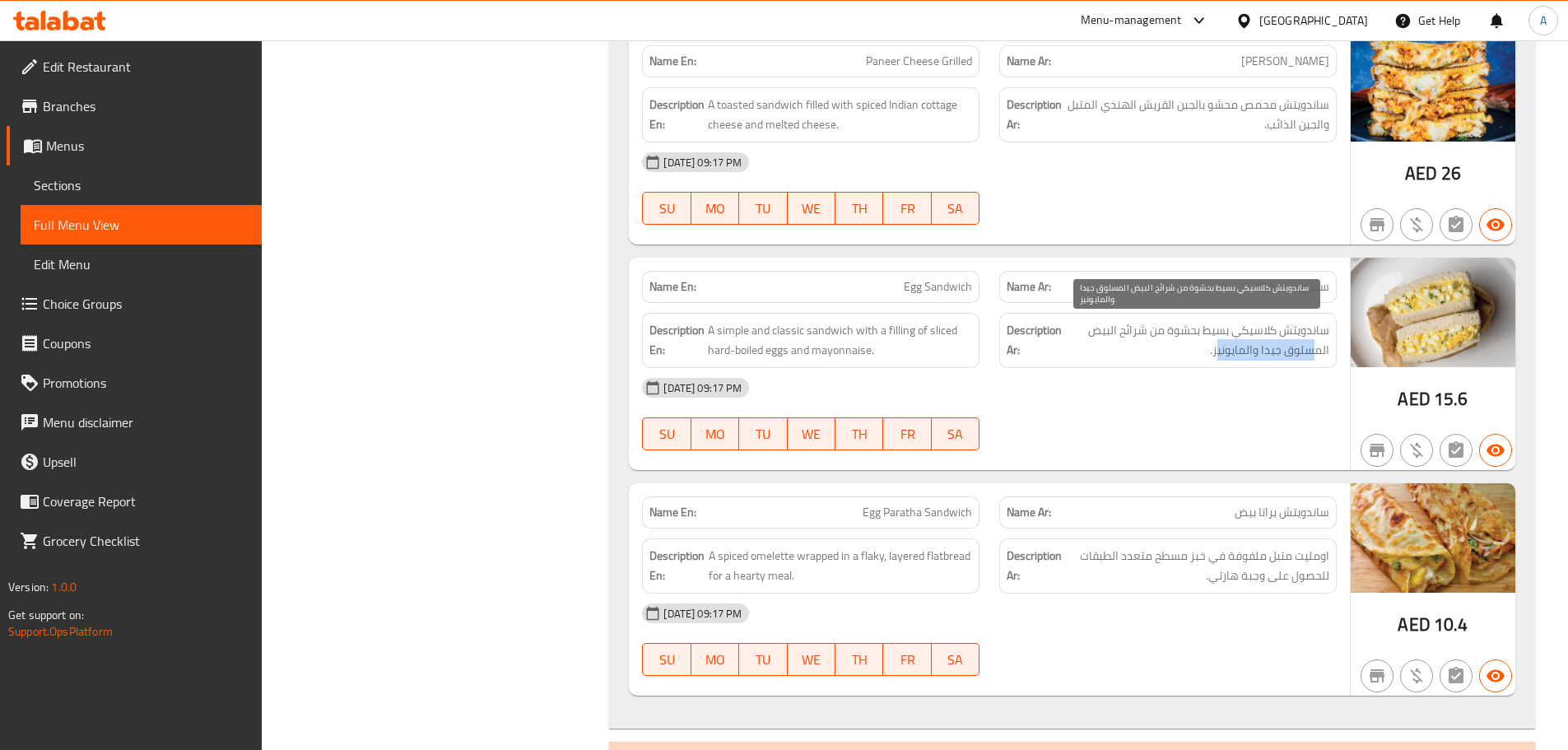
drag, startPoint x: 1313, startPoint y: 352, endPoint x: 1197, endPoint y: 352, distance: 116.0
click at [1202, 352] on span "ساندويتش كلاسيكي بسيط بحشوة من شرائح البيض المسلوق جيدا والمايونيز." at bounding box center [1197, 340] width 264 height 41
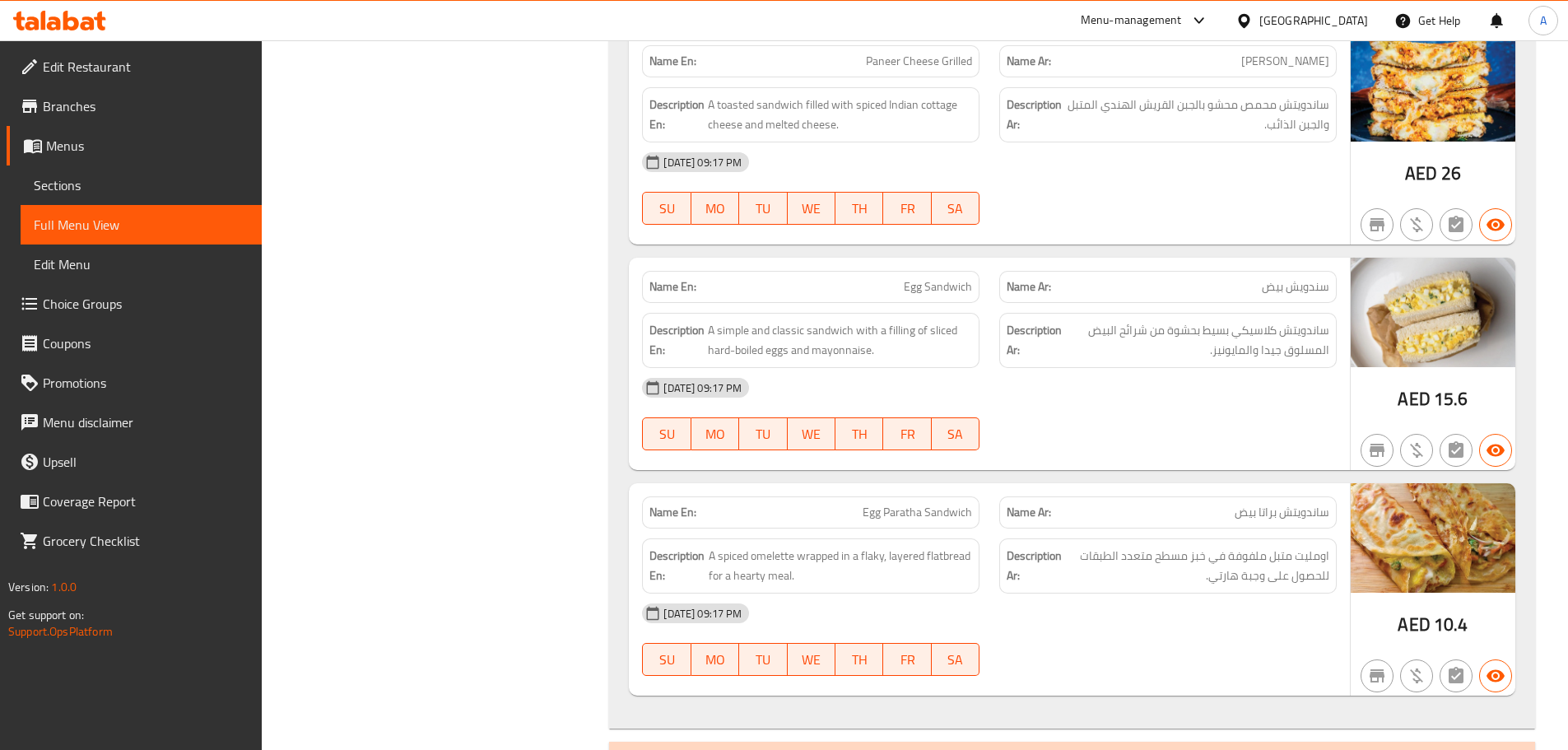
drag, startPoint x: 1195, startPoint y: 419, endPoint x: 797, endPoint y: 545, distance: 417.5
click at [1171, 443] on div "[DATE] 09:17 PM SU MO TU WE TH FR SA" at bounding box center [990, 413] width 715 height 92
drag, startPoint x: 877, startPoint y: 519, endPoint x: 1093, endPoint y: 449, distance: 227.1
click at [1014, 495] on div "Name En: Egg Paratha Sandwich Name Ar: ساندويتش براتا بيض" at bounding box center [990, 513] width 715 height 52
click at [1097, 442] on div at bounding box center [1168, 450] width 357 height 20
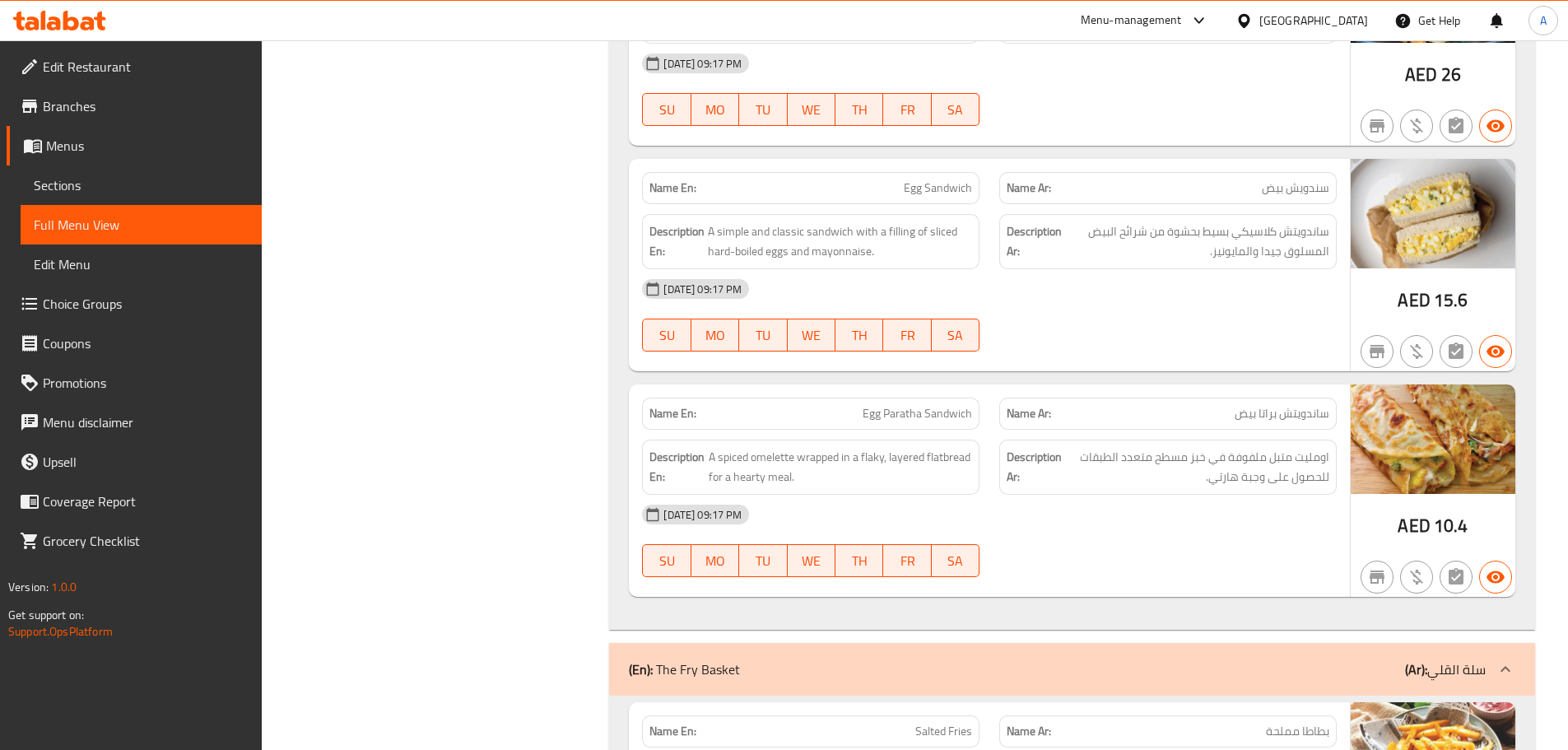
scroll to position [19364, 0]
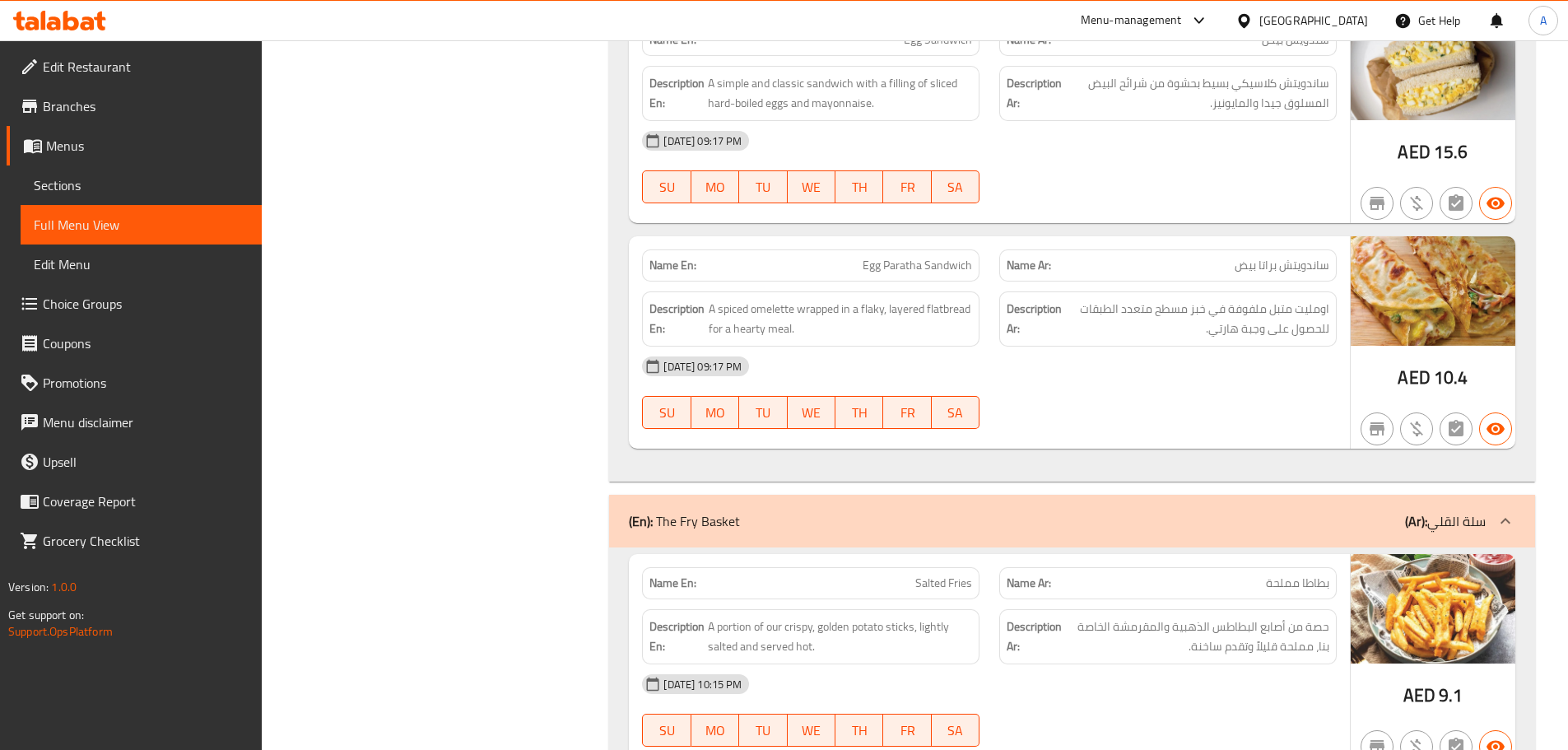
drag, startPoint x: 1209, startPoint y: 263, endPoint x: 1173, endPoint y: 347, distance: 91.4
click at [1172, 292] on div "Name En: Egg Paratha Sandwich Name Ar: ساندويتش براتا بيض Description En: A spi…" at bounding box center [990, 343] width 721 height 212
click at [1193, 392] on div "[DATE] 09:17 PM SU MO TU WE TH FR SA" at bounding box center [990, 393] width 715 height 92
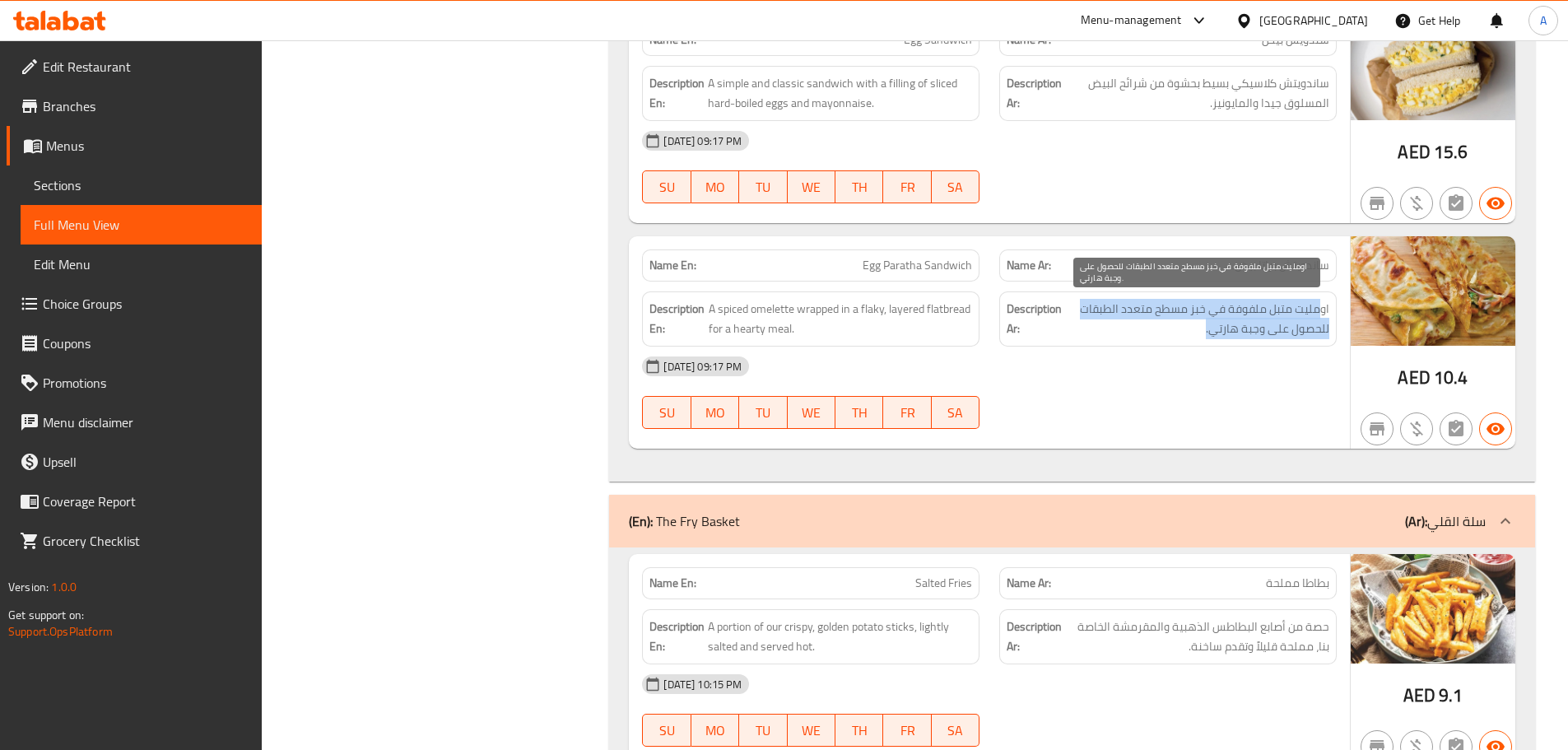
drag, startPoint x: 1319, startPoint y: 306, endPoint x: 1137, endPoint y: 319, distance: 182.5
click at [1137, 319] on span "اومليت متبل ملفوفة في خبز مسطح متعدد الطبقات للحصول على وجبة هارتي." at bounding box center [1197, 318] width 264 height 41
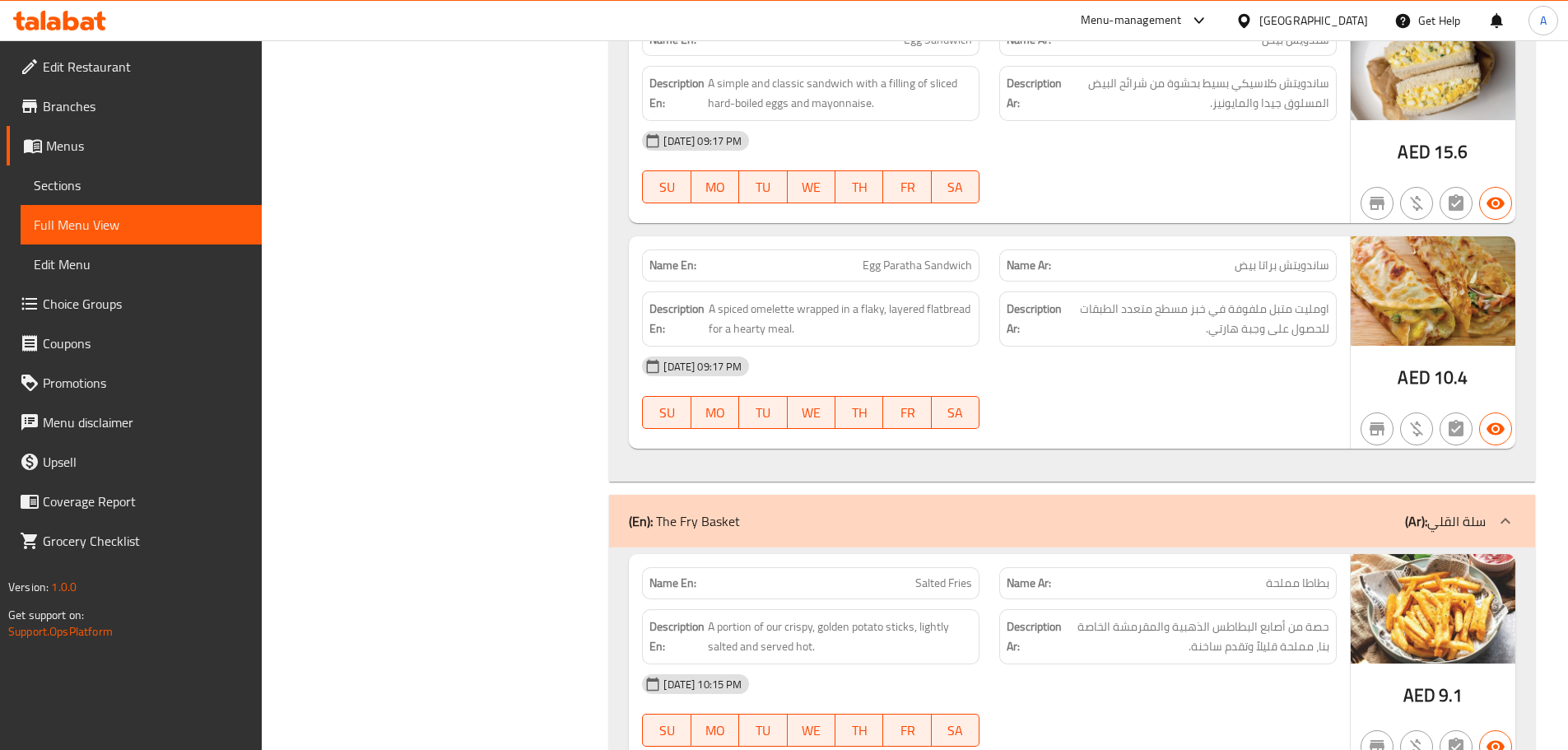
click at [1171, 392] on div "[DATE] 09:17 PM SU MO TU WE TH FR SA" at bounding box center [990, 393] width 715 height 92
drag, startPoint x: 1303, startPoint y: 331, endPoint x: 1187, endPoint y: 333, distance: 116.0
click at [1244, 331] on span "اومليت متبل ملفوفة في خبز مسطح متعدد الطبقات للحصول على وجبة هارتي." at bounding box center [1197, 318] width 264 height 41
drag, startPoint x: 781, startPoint y: 332, endPoint x: 1154, endPoint y: 410, distance: 381.1
click at [877, 372] on div "Name En: Egg Paratha Sandwich Name Ar: ساندويتش براتا بيض Description En: A spi…" at bounding box center [990, 343] width 721 height 212
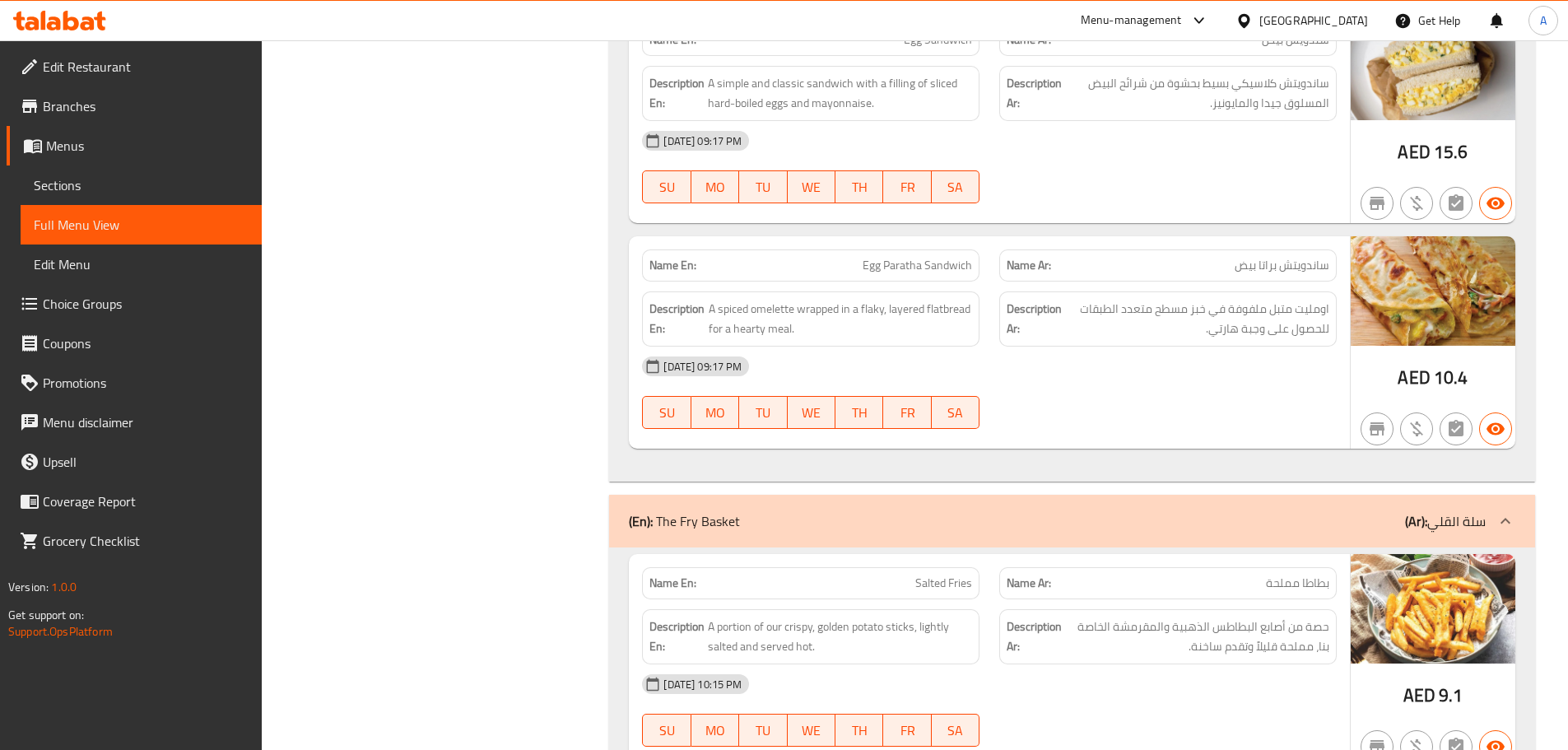
click at [1154, 410] on div "[DATE] 09:17 PM SU MO TU WE TH FR SA" at bounding box center [990, 393] width 715 height 92
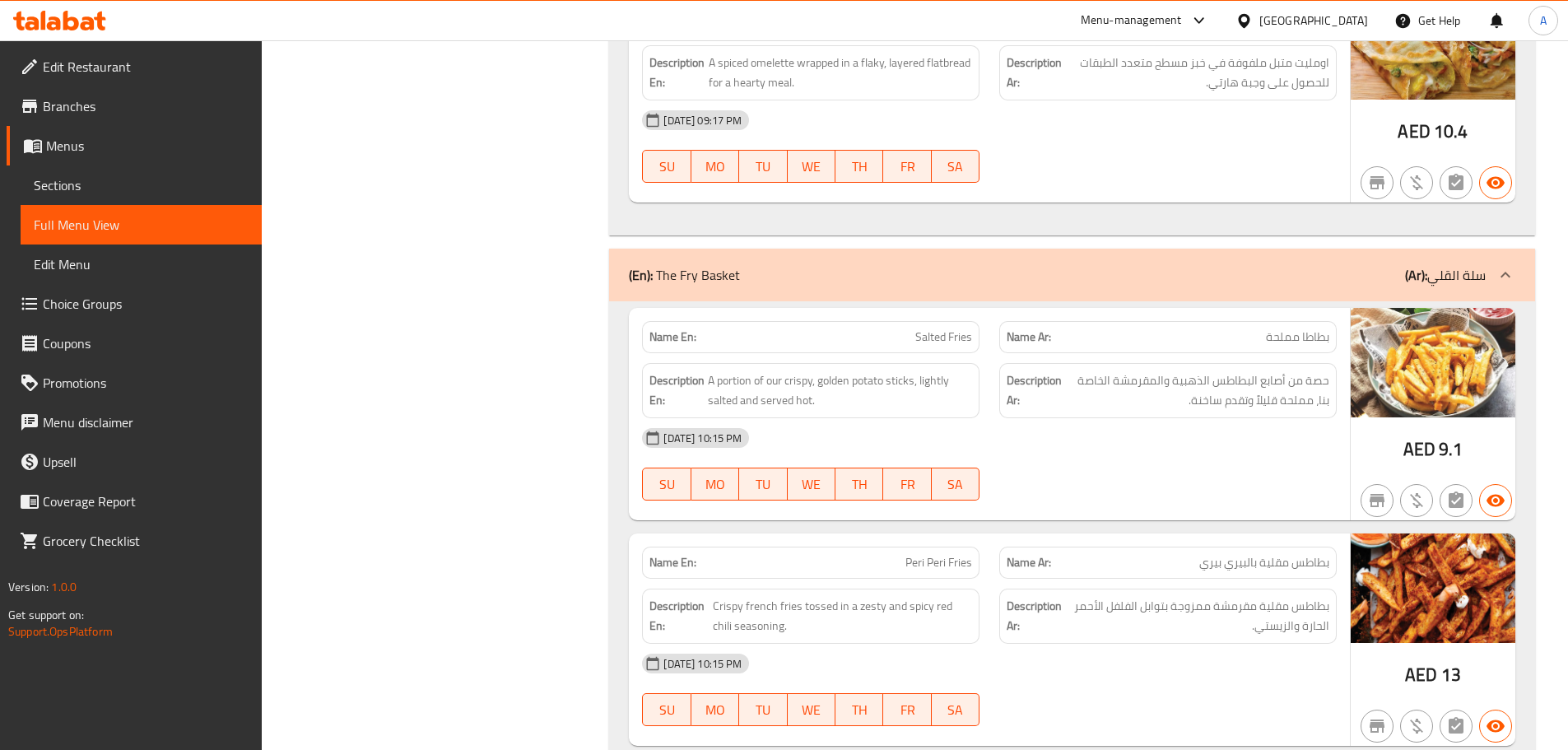
scroll to position [19610, 0]
click at [1136, 423] on div "[DATE] 10:15 PM" at bounding box center [990, 438] width 715 height 40
drag, startPoint x: 957, startPoint y: 333, endPoint x: 1029, endPoint y: 378, distance: 84.9
click at [1015, 367] on div "Name En: Salted Fries Name Ar: بطاطا مملحة Description En: A portion of our cri…" at bounding box center [990, 413] width 721 height 212
click at [1066, 404] on span "حصة من أصابع البطاطس الذهبية والمقرمشة الخاصة بنا، مملحة قليلاً وتقدم ساخنة." at bounding box center [1197, 389] width 264 height 41
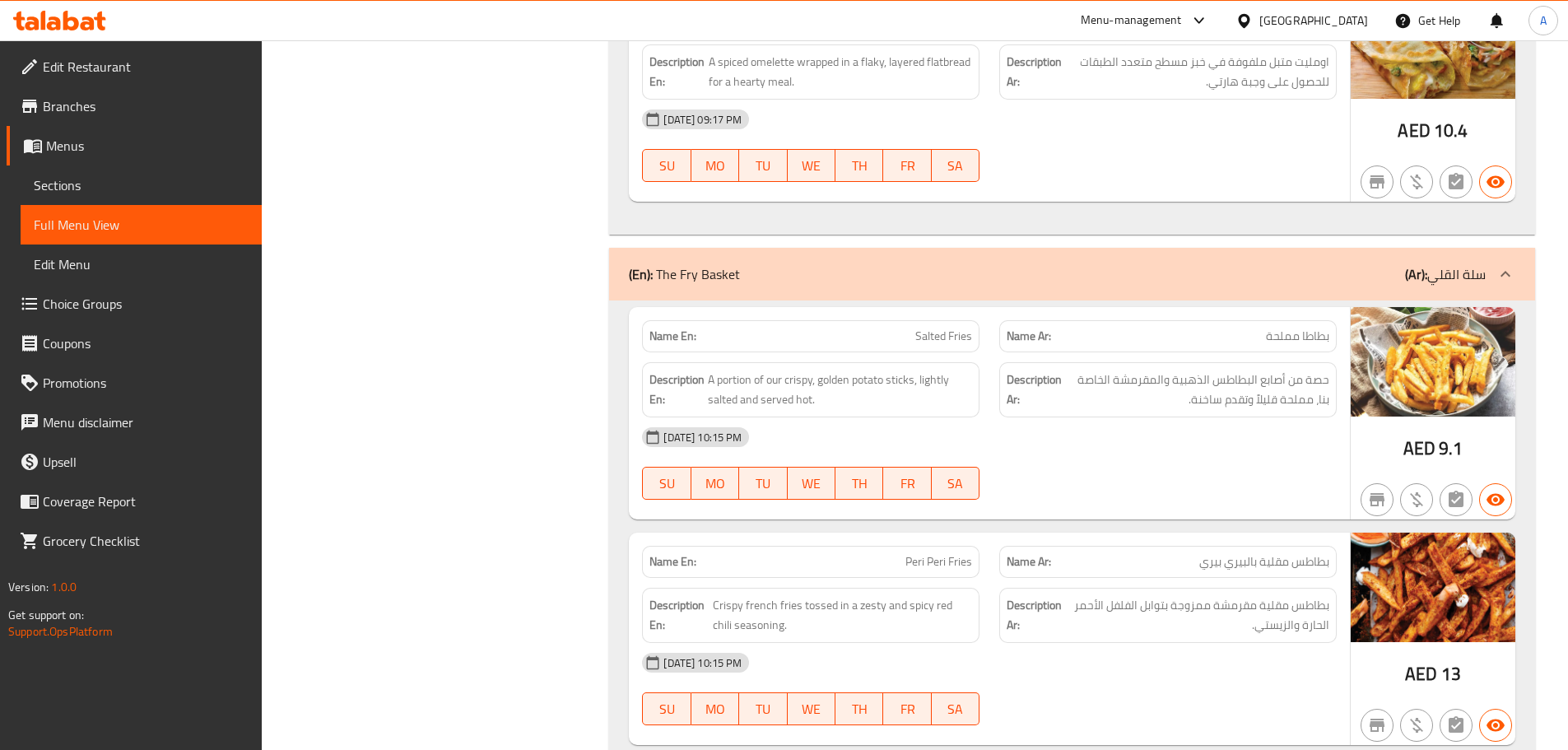
drag, startPoint x: 834, startPoint y: 343, endPoint x: 1000, endPoint y: 375, distance: 169.1
click at [984, 363] on div "Name En: Salted Fries Name Ar: بطاطا مملحة Description En: A portion of our cri…" at bounding box center [990, 413] width 721 height 212
click at [1052, 416] on div "Description Ar: حصة من أصابع البطاطس الذهبية والمقرمشة الخاصة بنا، مملحة قليلاً…" at bounding box center [1168, 390] width 337 height 55
click at [929, 331] on span "Salted Fries" at bounding box center [944, 337] width 57 height 17
copy span "Salted Fries"
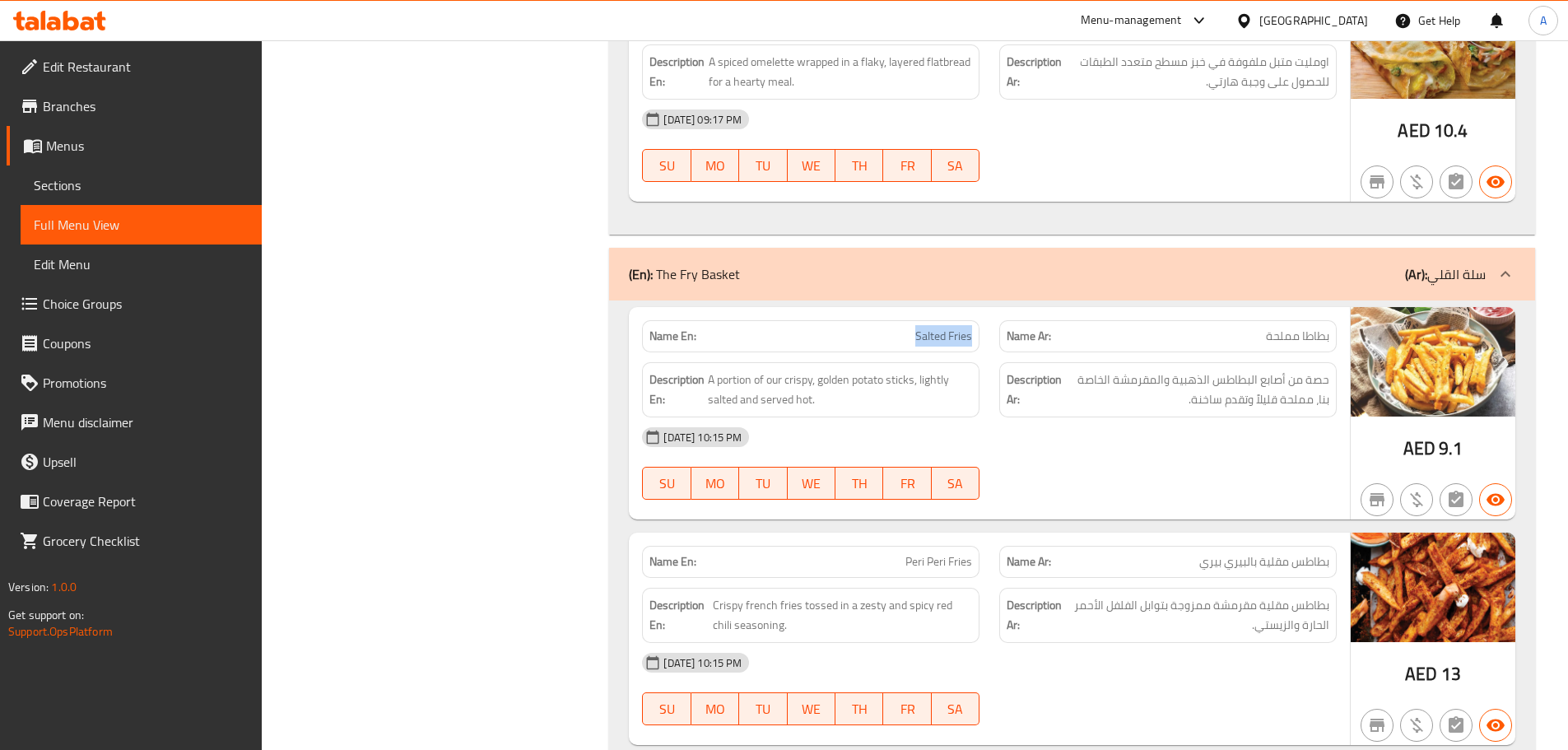
drag, startPoint x: 929, startPoint y: 331, endPoint x: 949, endPoint y: 329, distance: 20.1
click at [949, 329] on span "Salted Fries" at bounding box center [944, 337] width 57 height 17
click at [997, 430] on div "[DATE] 10:15 PM" at bounding box center [990, 438] width 715 height 40
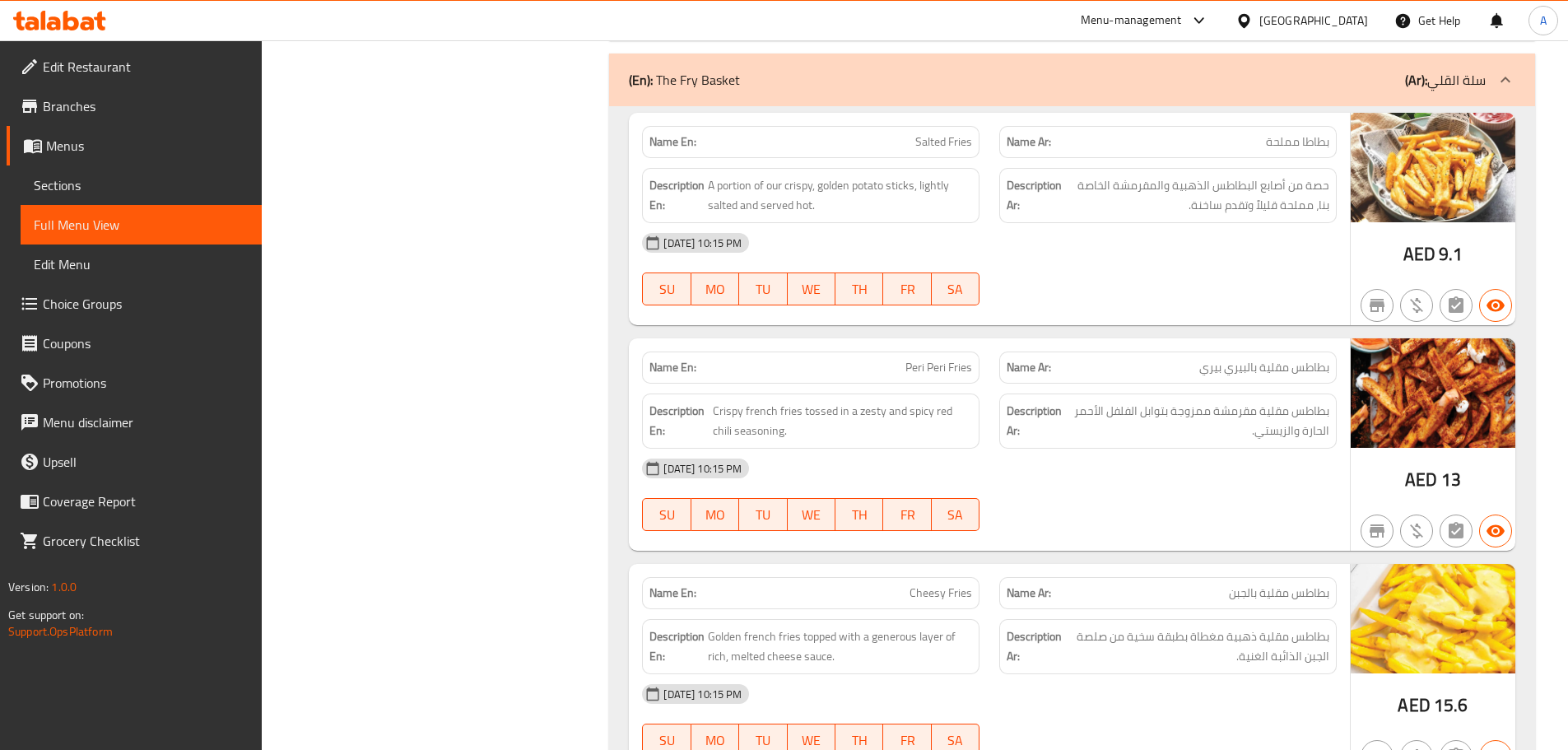
scroll to position [19775, 0]
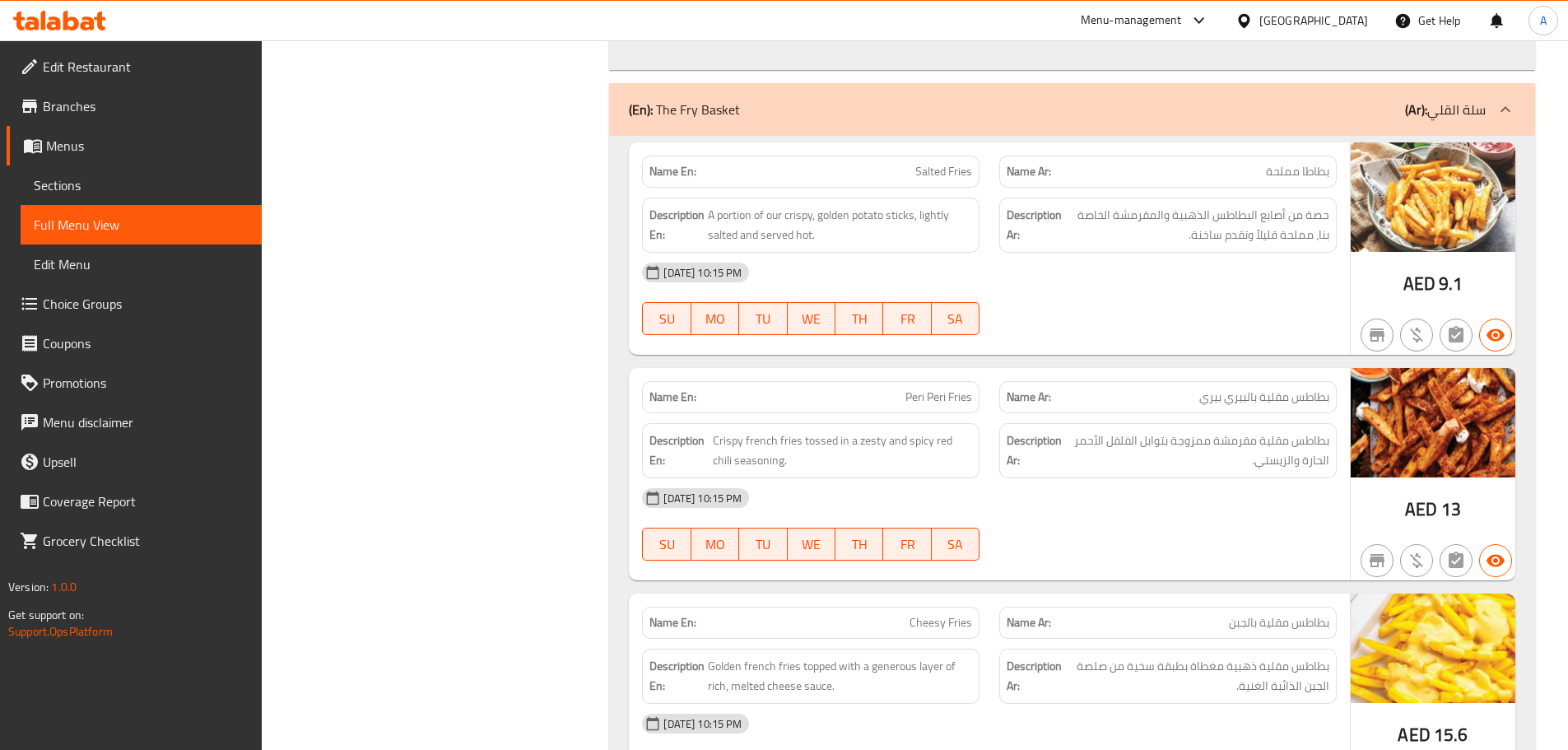
drag, startPoint x: 886, startPoint y: 169, endPoint x: 1124, endPoint y: 282, distance: 263.5
click at [1022, 214] on div "Name En: Salted Fries Name Ar: بطاطا مملحة Description En: A portion of our cri…" at bounding box center [990, 249] width 721 height 212
click at [1162, 313] on div "[DATE] 10:15 PM SU MO TU WE TH FR SA" at bounding box center [990, 299] width 715 height 92
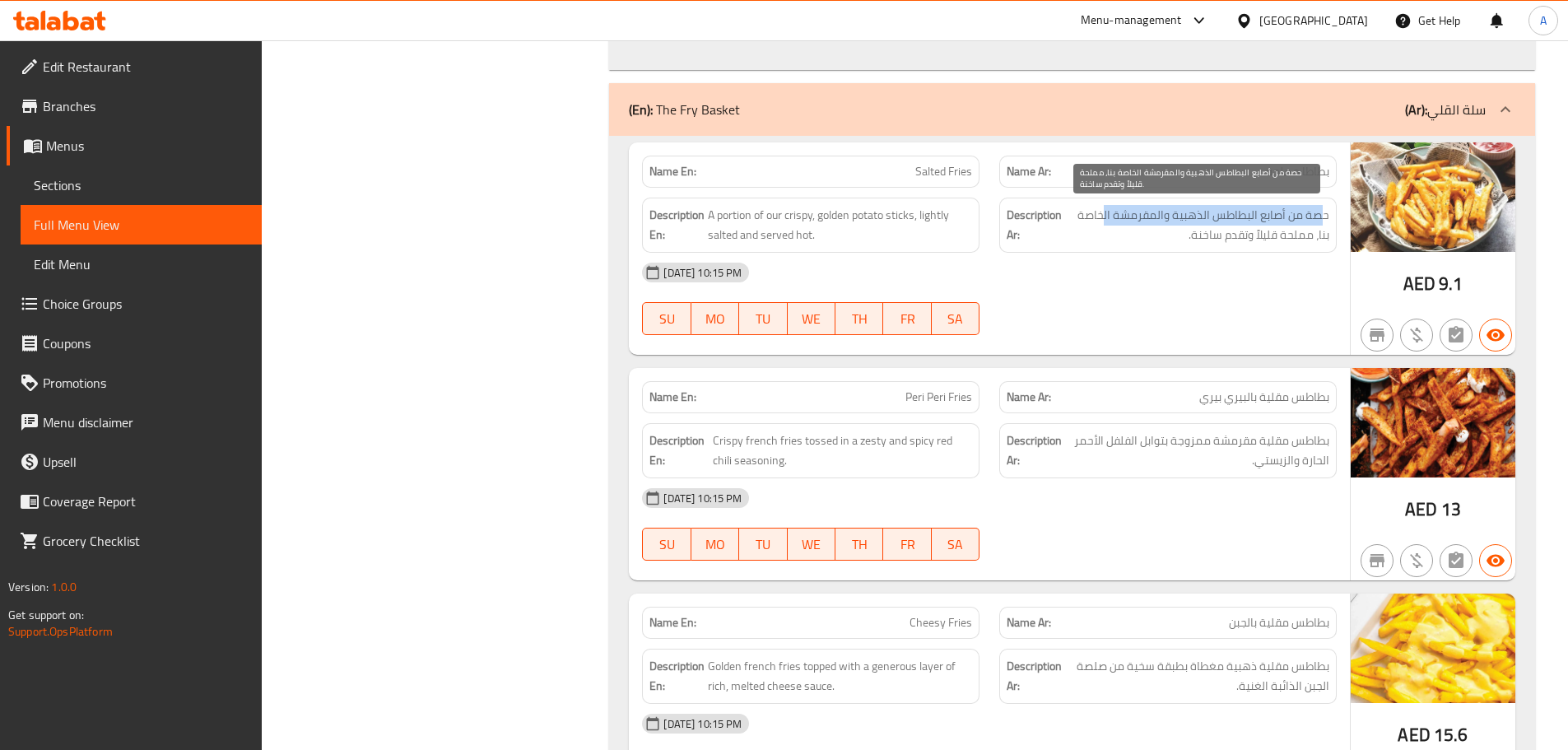
drag, startPoint x: 1324, startPoint y: 219, endPoint x: 1107, endPoint y: 220, distance: 217.0
click at [1107, 220] on span "حصة من أصابع البطاطس الذهبية والمقرمشة الخاصة بنا، مملحة قليلاً وتقدم ساخنة." at bounding box center [1197, 225] width 264 height 41
click at [1289, 241] on span "حصة من أصابع البطاطس الذهبية والمقرمشة الخاصة بنا، مملحة قليلاً وتقدم ساخنة." at bounding box center [1197, 225] width 264 height 41
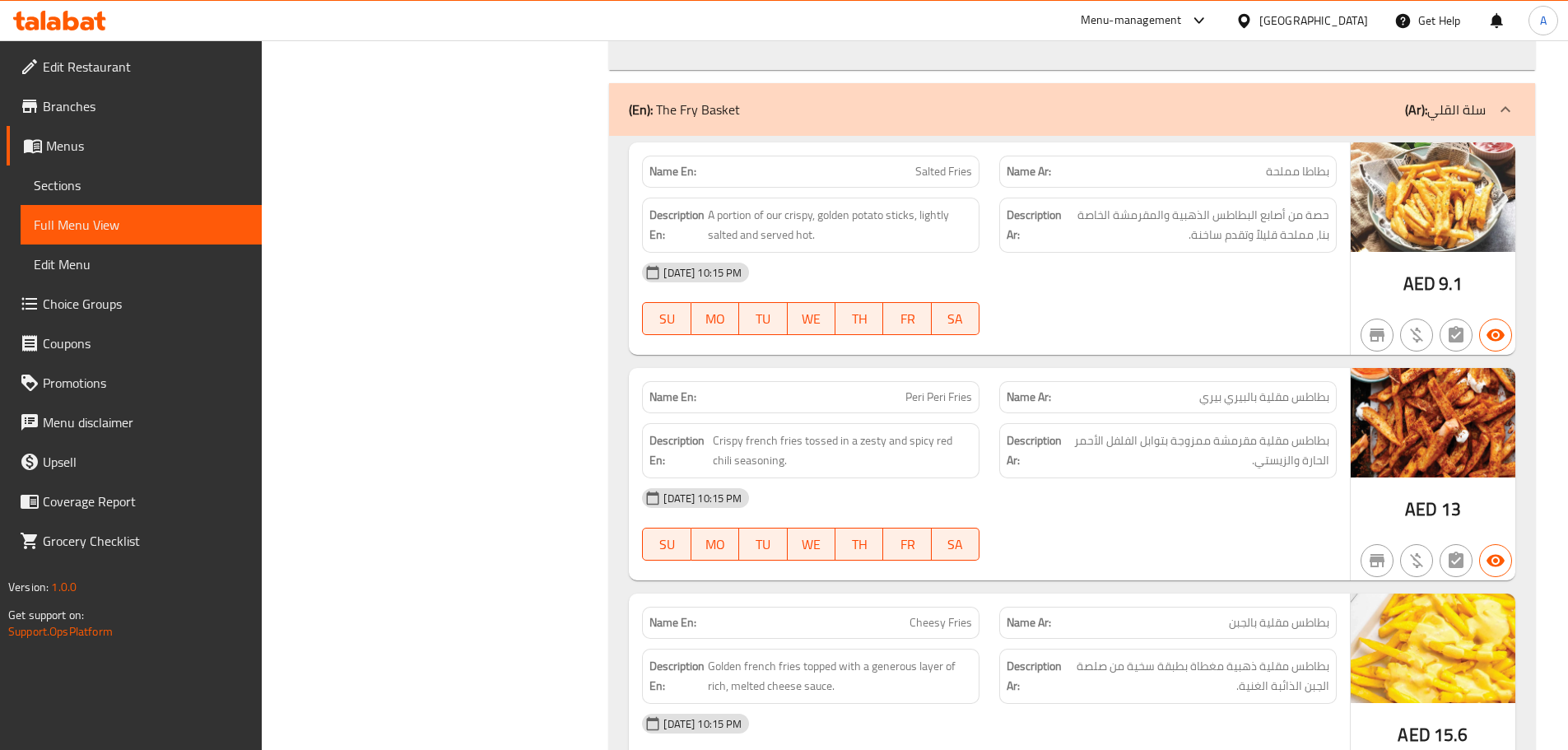
click at [1216, 272] on div "[DATE] 10:15 PM" at bounding box center [990, 273] width 715 height 40
drag, startPoint x: 1239, startPoint y: 217, endPoint x: 1196, endPoint y: 278, distance: 74.6
click at [1200, 234] on span "حصة من أصابع البطاطس الذهبية والمقرمشة الخاصة بنا، مملحة قليلاً وتقدم ساخنة." at bounding box center [1197, 225] width 264 height 41
click at [1196, 280] on div "[DATE] 10:15 PM" at bounding box center [990, 273] width 715 height 40
drag, startPoint x: 769, startPoint y: 220, endPoint x: 1081, endPoint y: 288, distance: 319.3
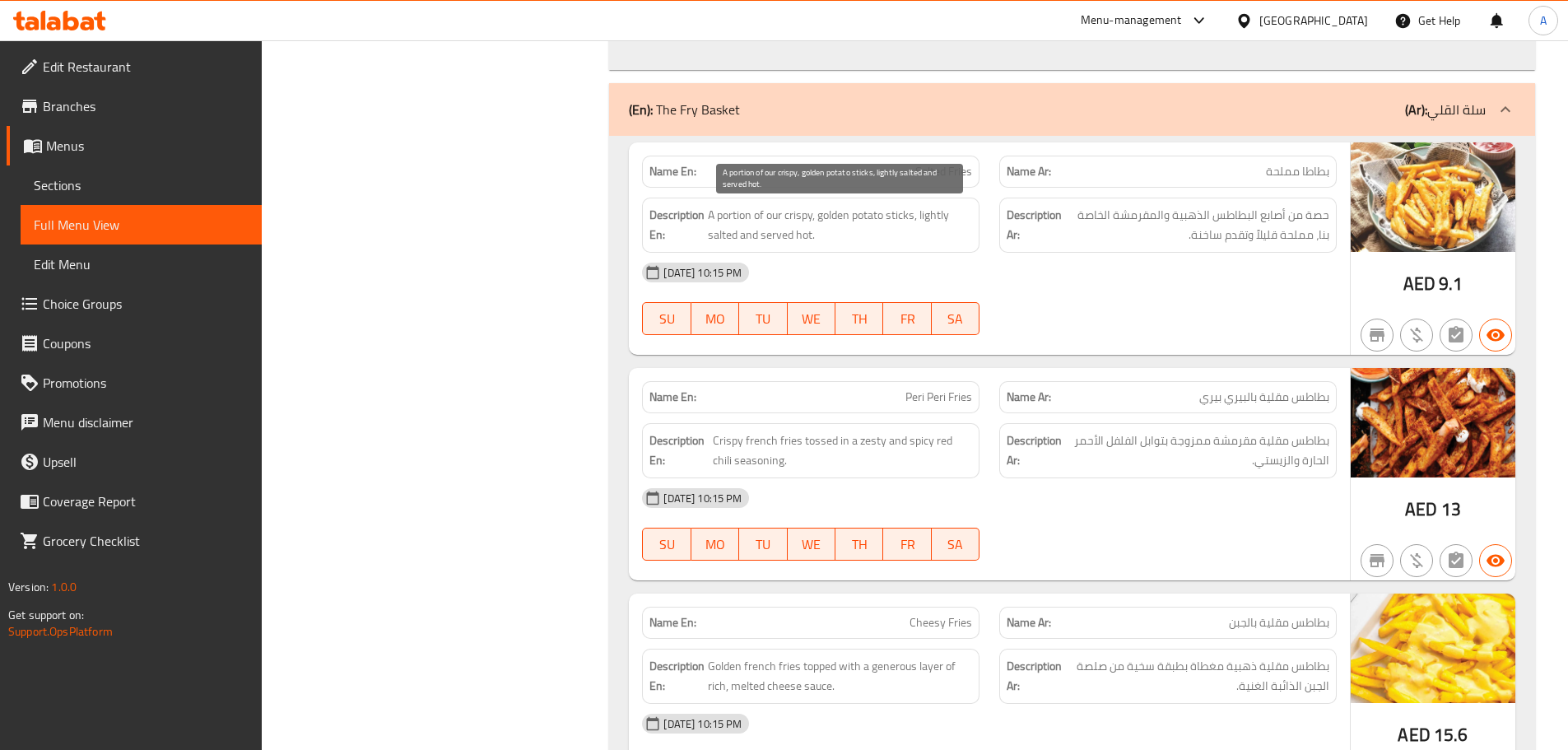
click at [904, 259] on div "Name En: Salted Fries Name Ar: بطاطا مملحة Description En: A portion of our cri…" at bounding box center [990, 249] width 721 height 212
click at [1081, 288] on div "[DATE] 10:15 PM" at bounding box center [990, 273] width 715 height 40
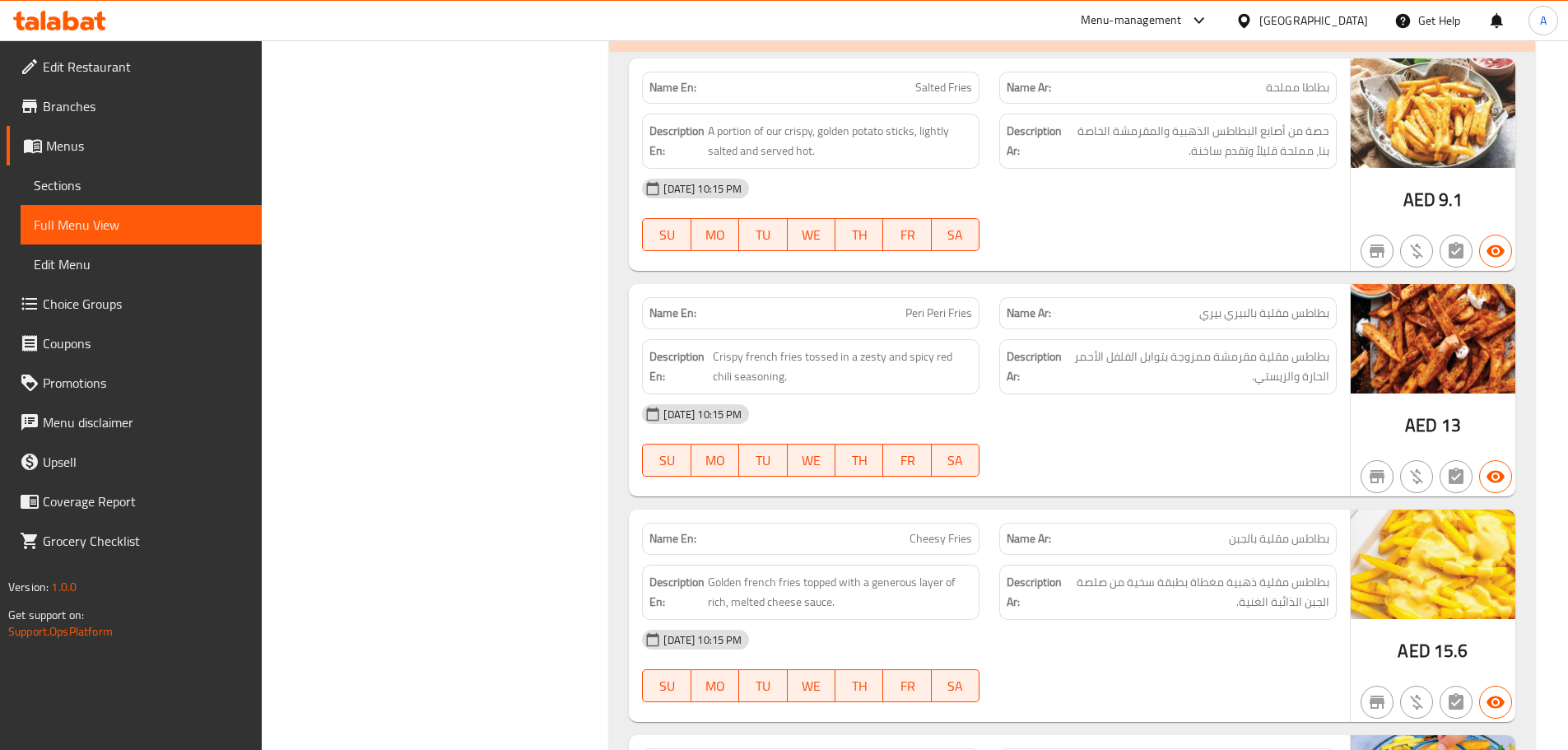
scroll to position [19940, 0]
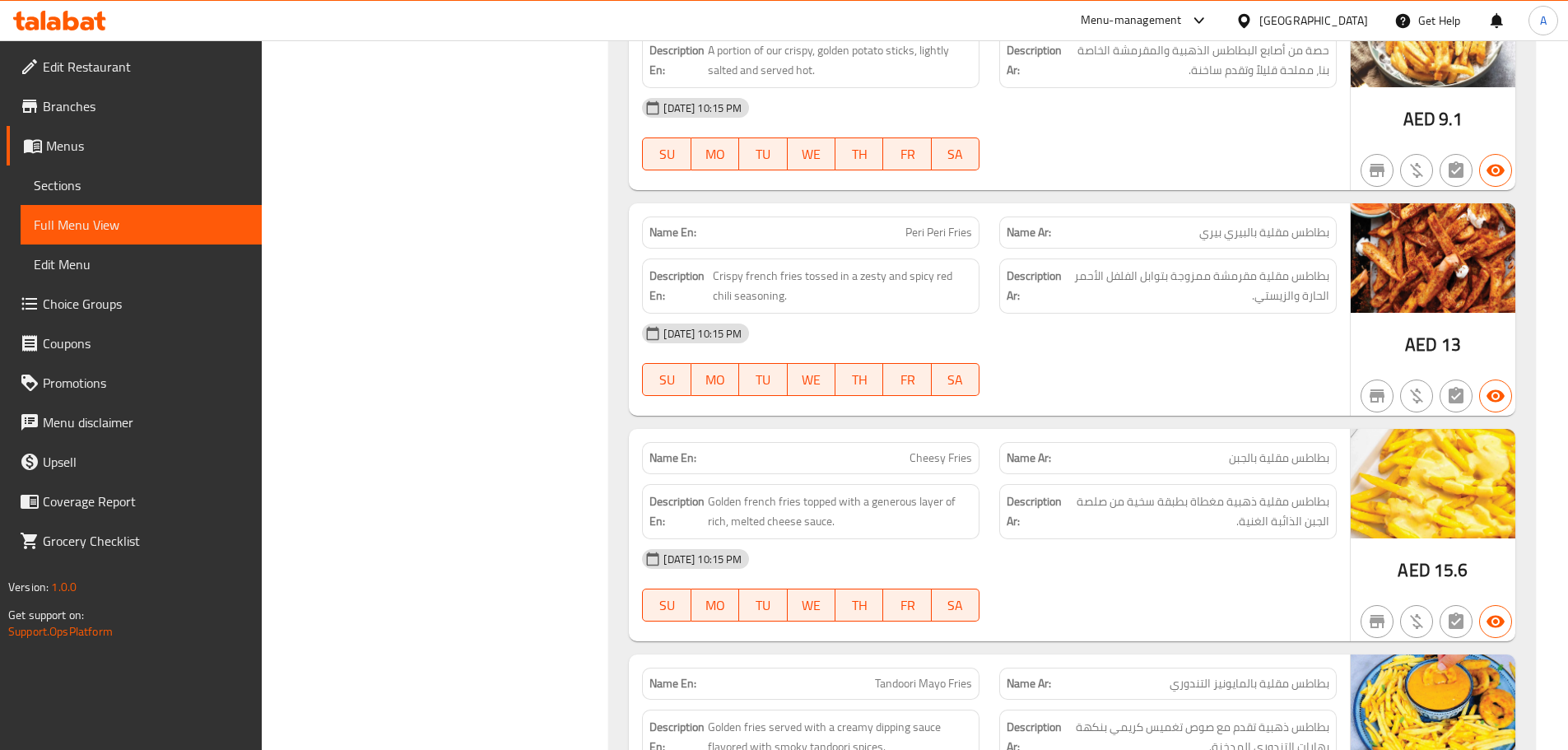
drag, startPoint x: 809, startPoint y: 221, endPoint x: 1100, endPoint y: 294, distance: 300.0
click at [1061, 282] on div "Name En: Peri Peri Fries Name Ar: بطاطس مقلية بالبيري بيري Description En: Cris…" at bounding box center [990, 310] width 721 height 212
click at [1186, 362] on div "[DATE] 10:15 PM SU MO TU WE TH FR SA" at bounding box center [990, 359] width 715 height 92
drag, startPoint x: 1305, startPoint y: 227, endPoint x: 1263, endPoint y: 286, distance: 72.4
click at [1247, 233] on span "بطاطس مقلية بالبيري بيري" at bounding box center [1264, 232] width 130 height 17
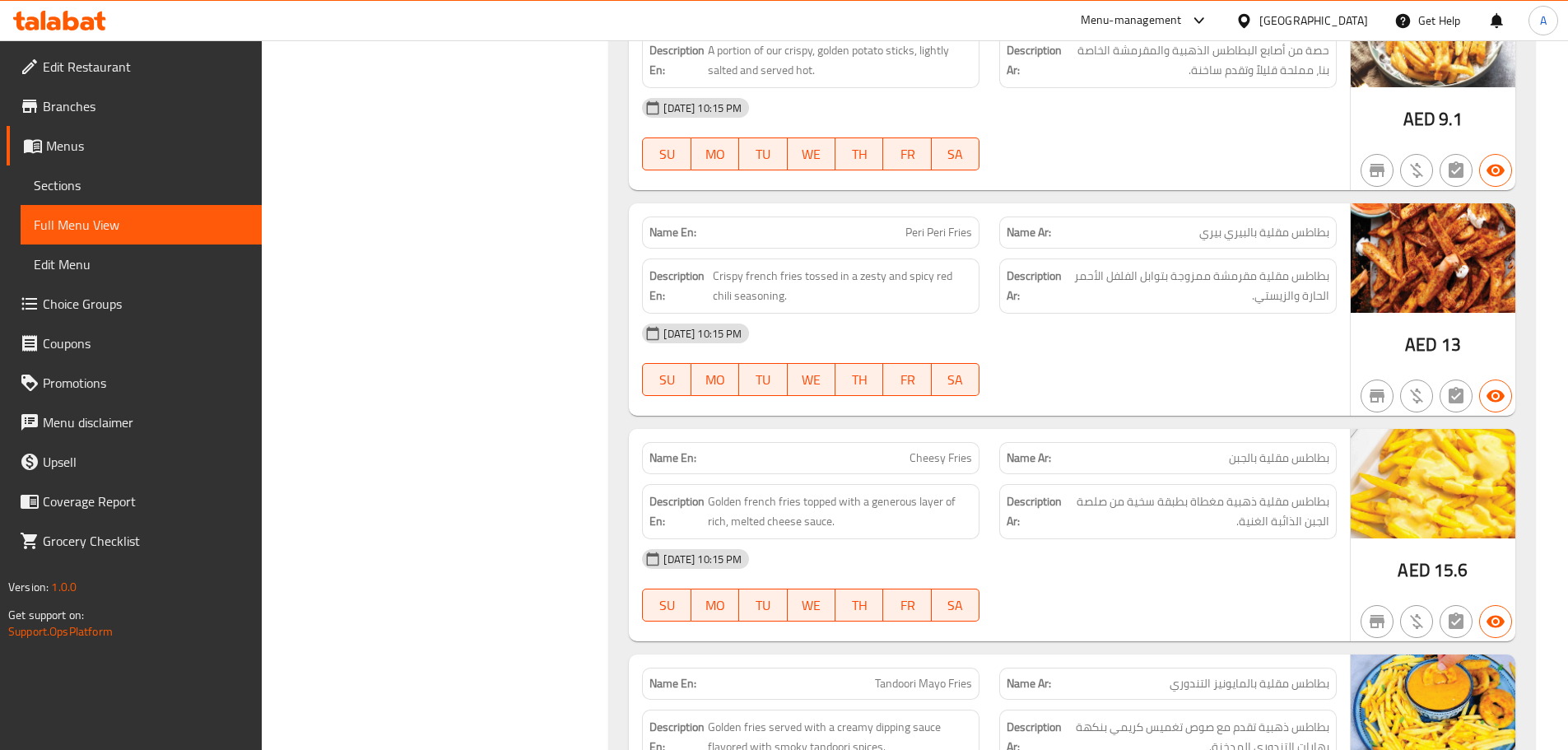
click at [1301, 328] on div "[DATE] 10:15 PM" at bounding box center [990, 333] width 715 height 40
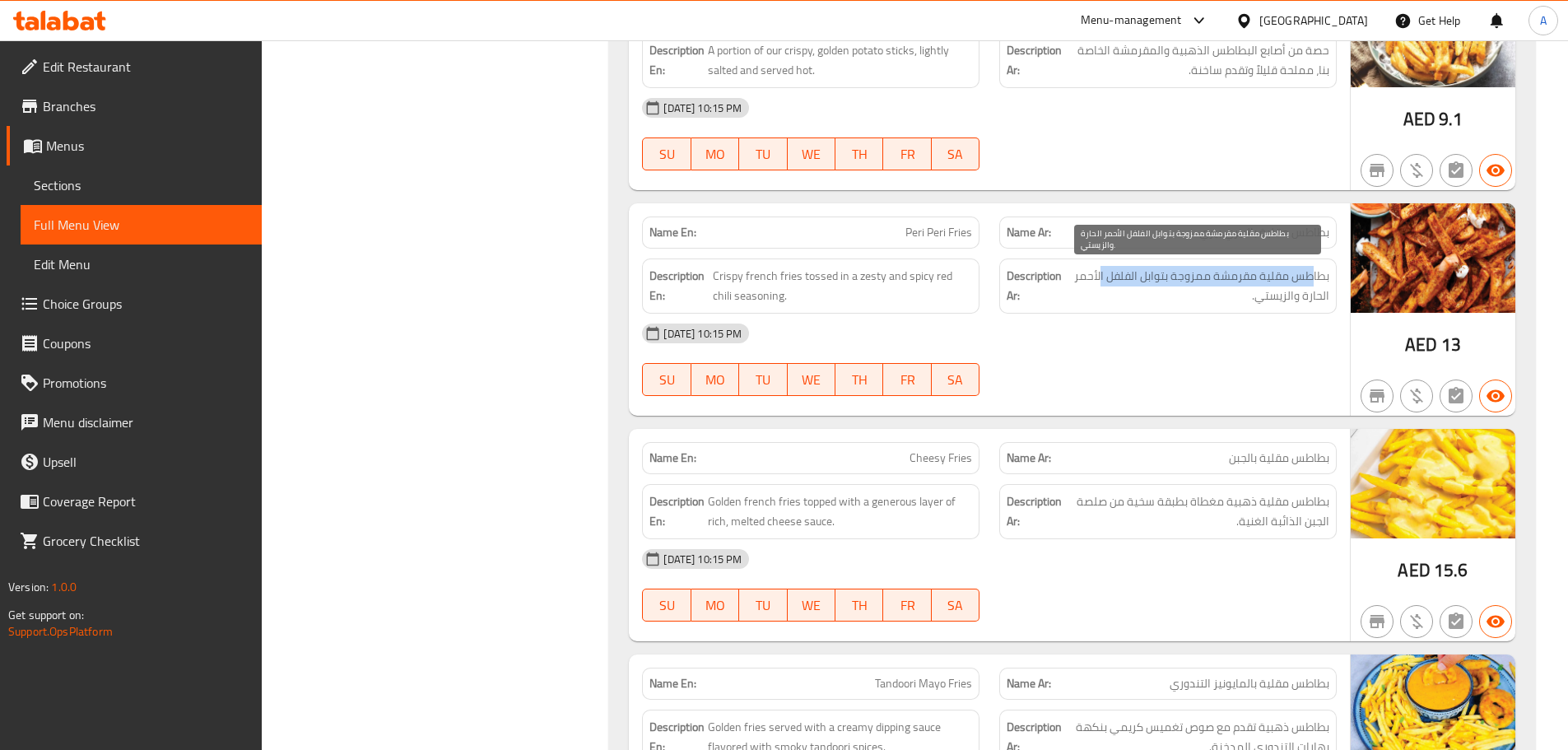
drag, startPoint x: 1314, startPoint y: 278, endPoint x: 1102, endPoint y: 277, distance: 212.0
click at [1102, 277] on span "بطاطس مقلية مقرمشة ممزوجة بتوابل الفلفل الأحمر الحارة والزيستي." at bounding box center [1197, 286] width 263 height 41
drag, startPoint x: 1313, startPoint y: 293, endPoint x: 1262, endPoint y: 319, distance: 57.2
click at [1290, 293] on span "بطاطس مقلية مقرمشة ممزوجة بتوابل الفلفل الأحمر الحارة والزيستي." at bounding box center [1197, 286] width 263 height 41
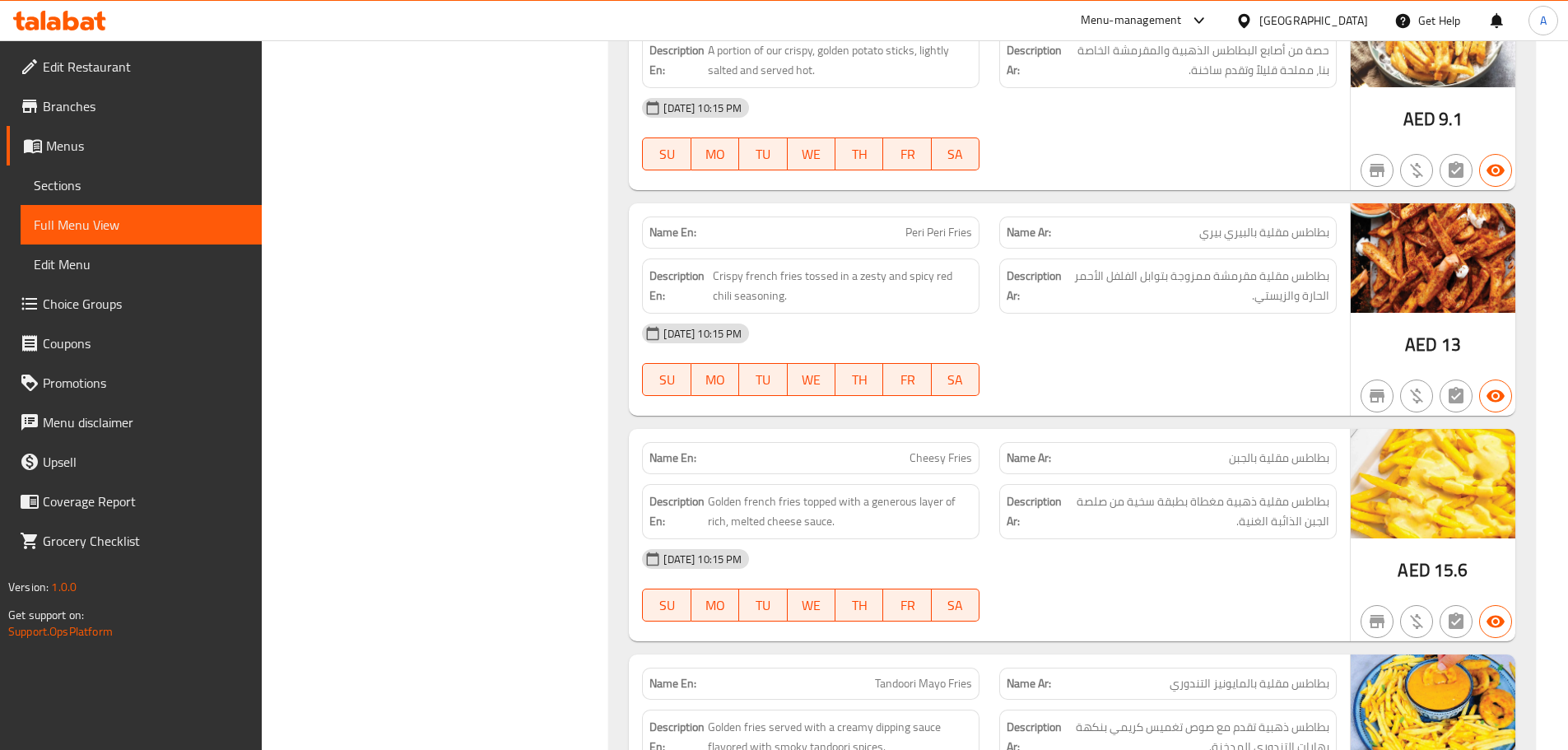
click at [1249, 345] on div "[DATE] 10:15 PM" at bounding box center [990, 333] width 715 height 40
click at [962, 288] on span "Crispy french fries tossed in a zesty and spicy red chili seasoning." at bounding box center [842, 286] width 260 height 41
click at [1048, 330] on div "[DATE] 10:15 PM" at bounding box center [990, 333] width 715 height 40
drag, startPoint x: 840, startPoint y: 487, endPoint x: 1014, endPoint y: 467, distance: 175.1
click at [988, 470] on div "Name En: Cheesy Fries Name Ar: بطاطس مقلية بالجبن Description En: Golden french…" at bounding box center [990, 535] width 721 height 212
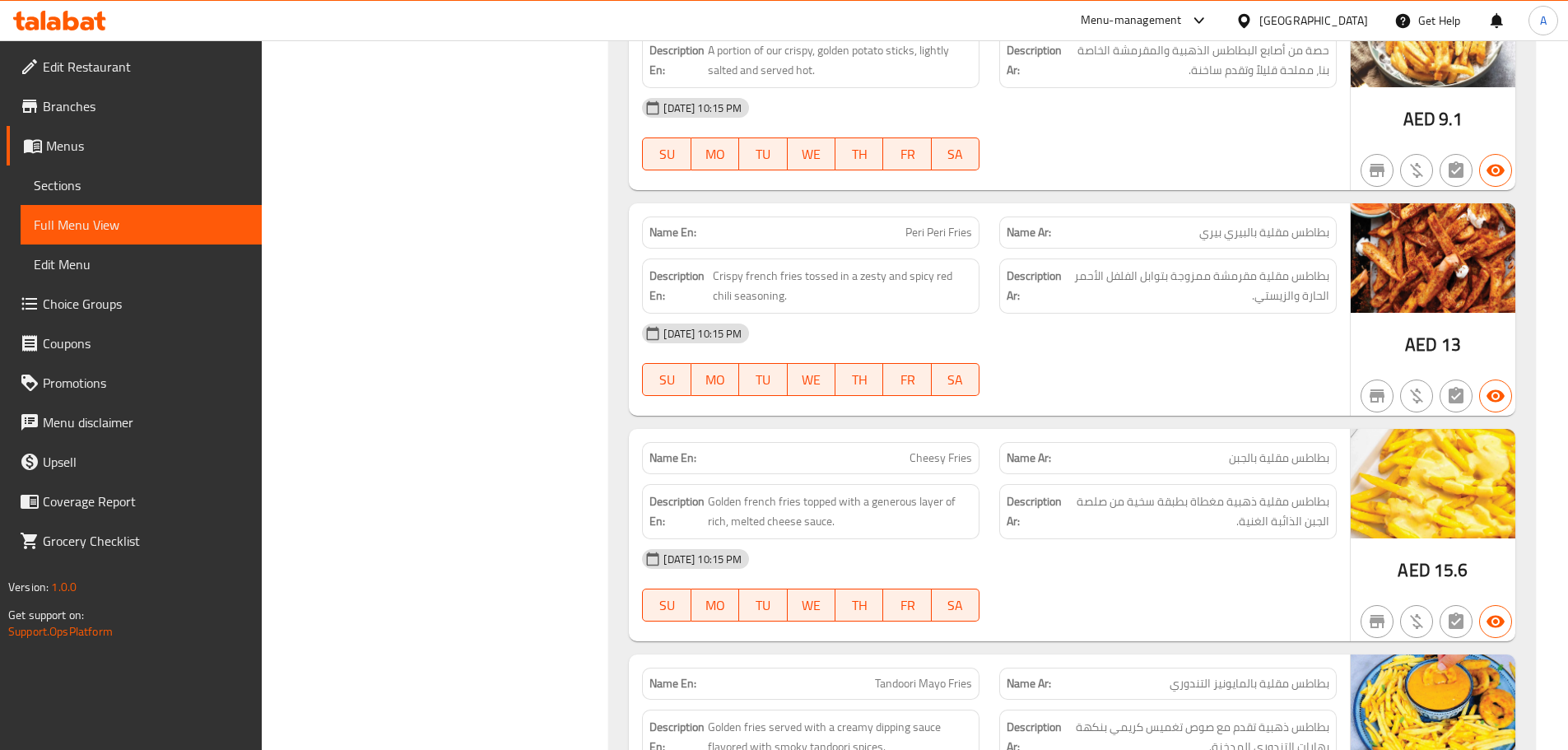
drag, startPoint x: 1111, startPoint y: 561, endPoint x: 1076, endPoint y: 522, distance: 52.4
click at [1108, 549] on div "[DATE] 10:15 PM" at bounding box center [990, 559] width 715 height 40
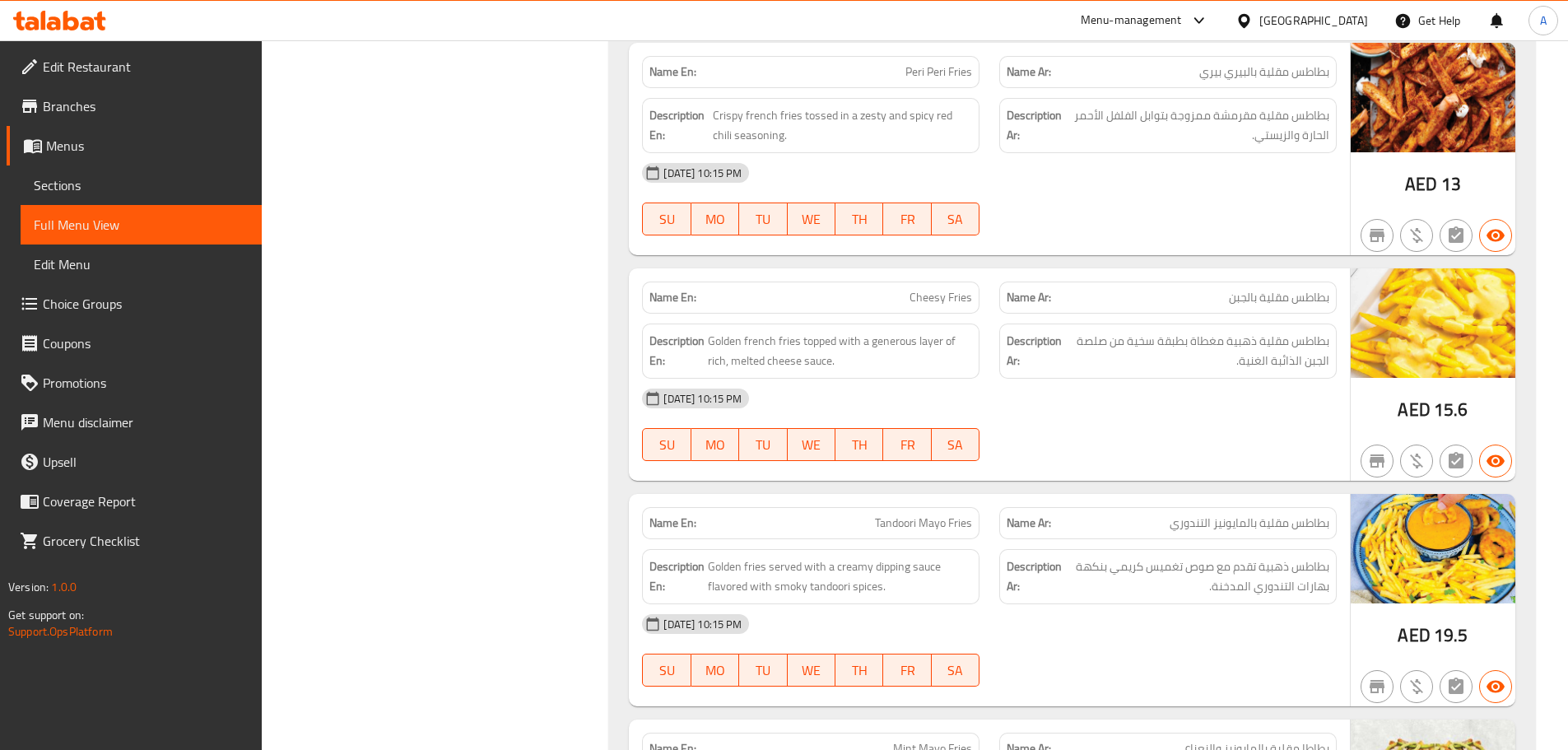
scroll to position [20105, 0]
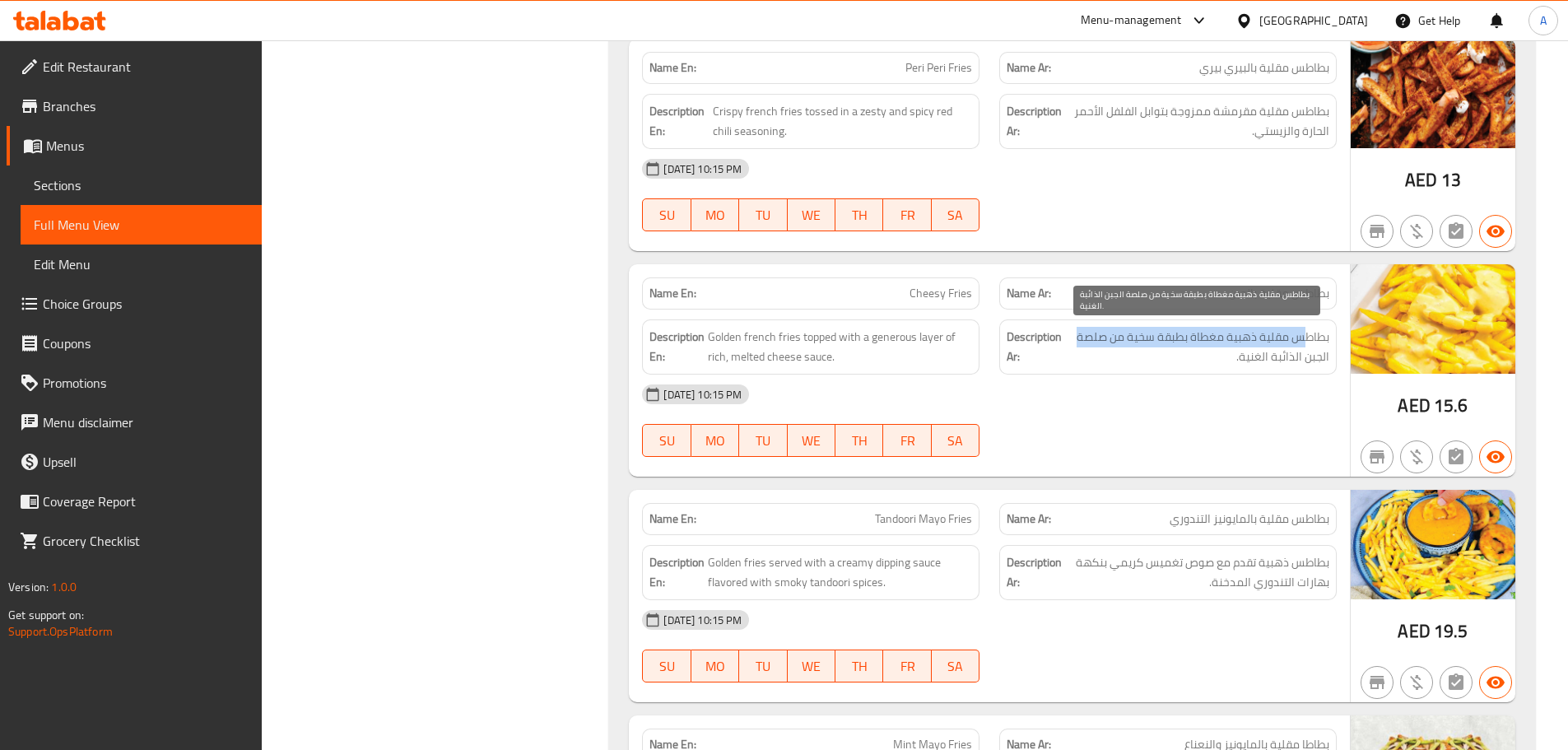
drag, startPoint x: 1307, startPoint y: 337, endPoint x: 1070, endPoint y: 337, distance: 237.0
click at [1070, 337] on span "بطاطس مقلية ذهبية مغطاة بطبقة سخية من صلصة الجبن الذائبة الغنية." at bounding box center [1197, 347] width 264 height 41
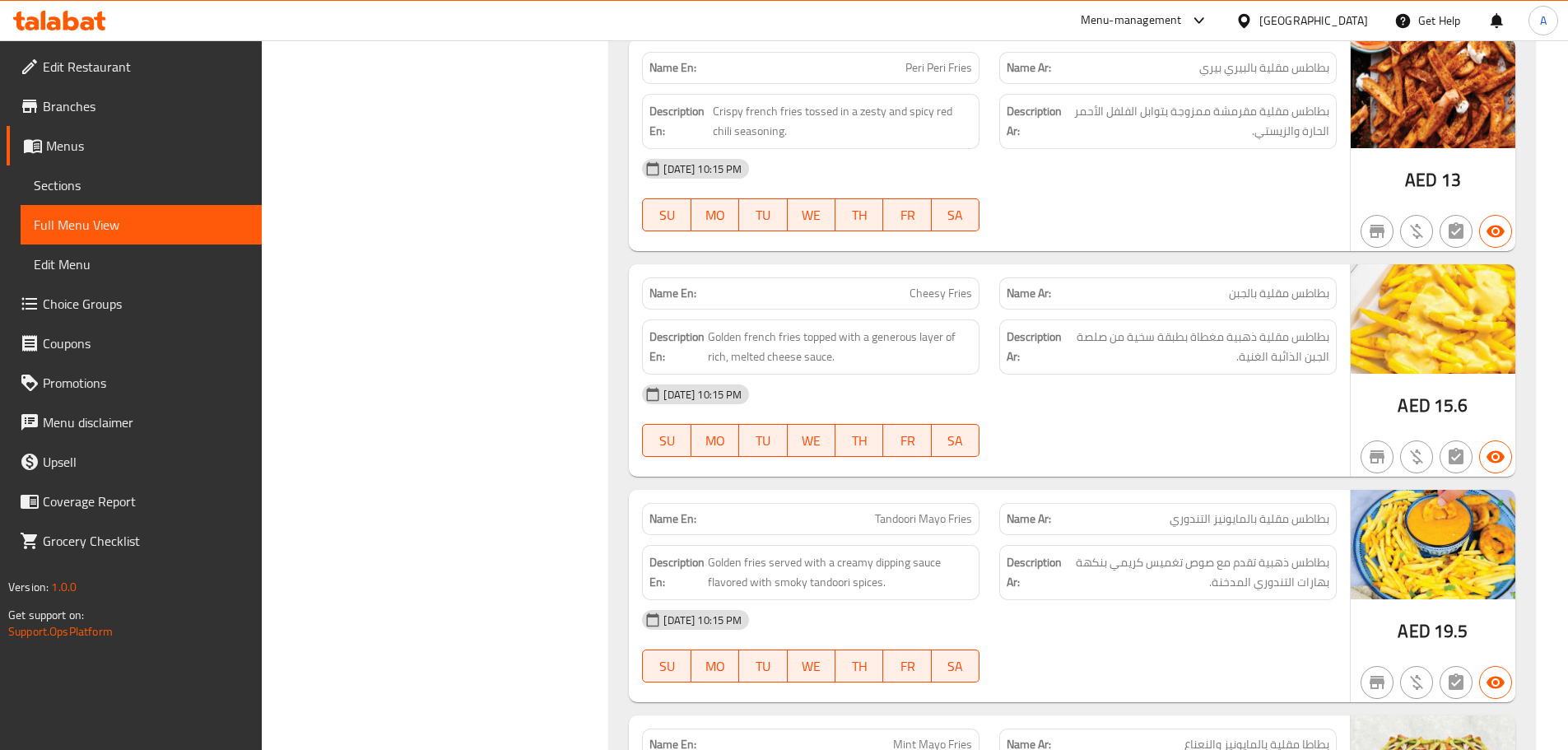
click at [1091, 388] on div "[DATE] 10:15 PM" at bounding box center [990, 394] width 715 height 40
click at [1256, 353] on span "بطاطس مقلية ذهبية مغطاة بطبقة سخية من صلصة الجبن الذائبة الغنية." at bounding box center [1197, 347] width 264 height 41
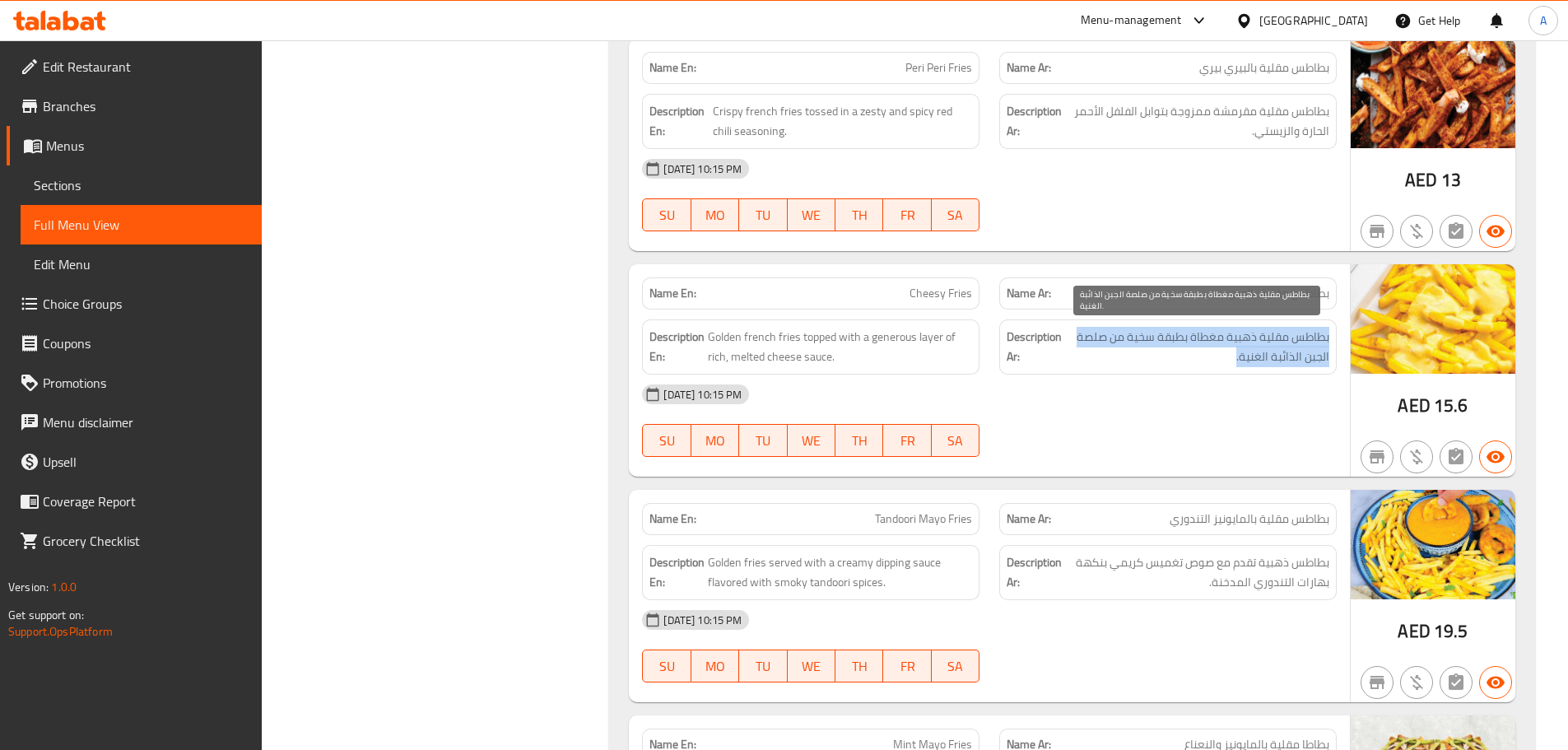
drag, startPoint x: 1256, startPoint y: 353, endPoint x: 1219, endPoint y: 457, distance: 110.4
click at [1254, 361] on span "بطاطس مقلية ذهبية مغطاة بطبقة سخية من صلصة الجبن الذائبة الغنية." at bounding box center [1197, 347] width 264 height 41
drag, startPoint x: 1219, startPoint y: 457, endPoint x: 1110, endPoint y: 458, distance: 109.0
click at [1208, 458] on div at bounding box center [1168, 457] width 357 height 20
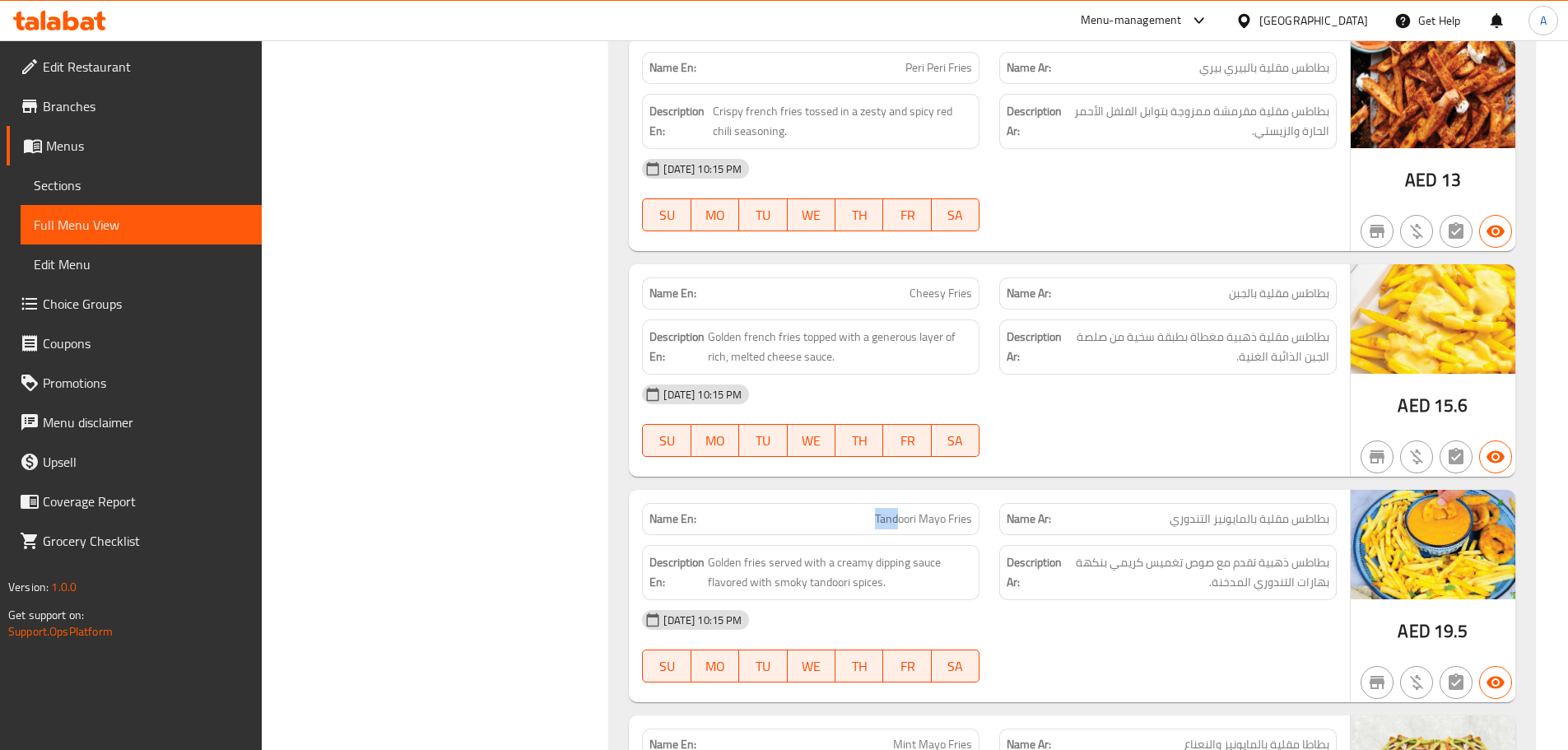
drag, startPoint x: 973, startPoint y: 514, endPoint x: 1025, endPoint y: 506, distance: 52.6
click at [1019, 509] on div "Name En: Tandoori Mayo Fries Name Ar: بطاطس مقلية بالمايونيز التندوري" at bounding box center [990, 519] width 715 height 52
click at [1077, 441] on div "[DATE] 10:15 PM SU MO TU WE TH FR SA" at bounding box center [990, 420] width 715 height 92
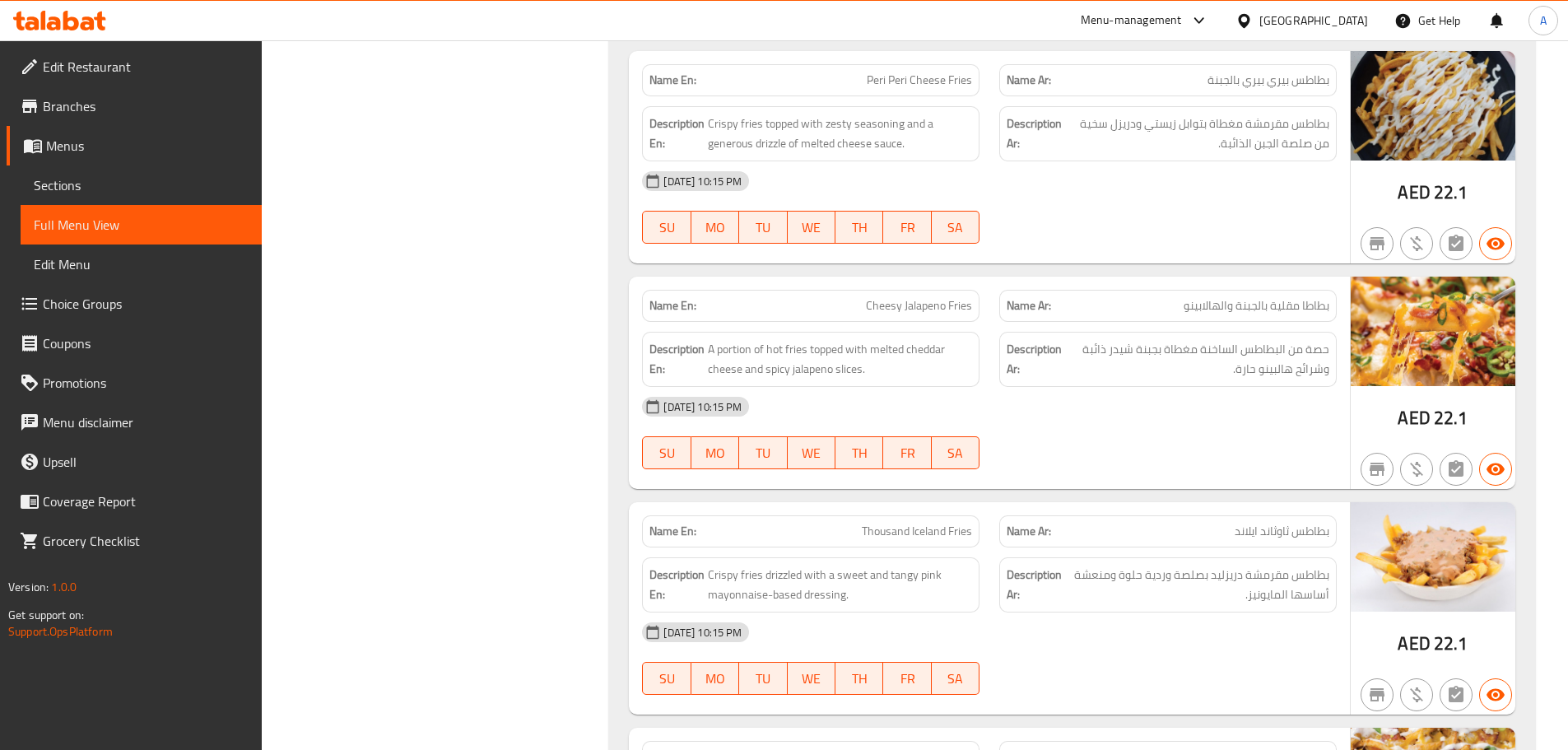
scroll to position [21241, 0]
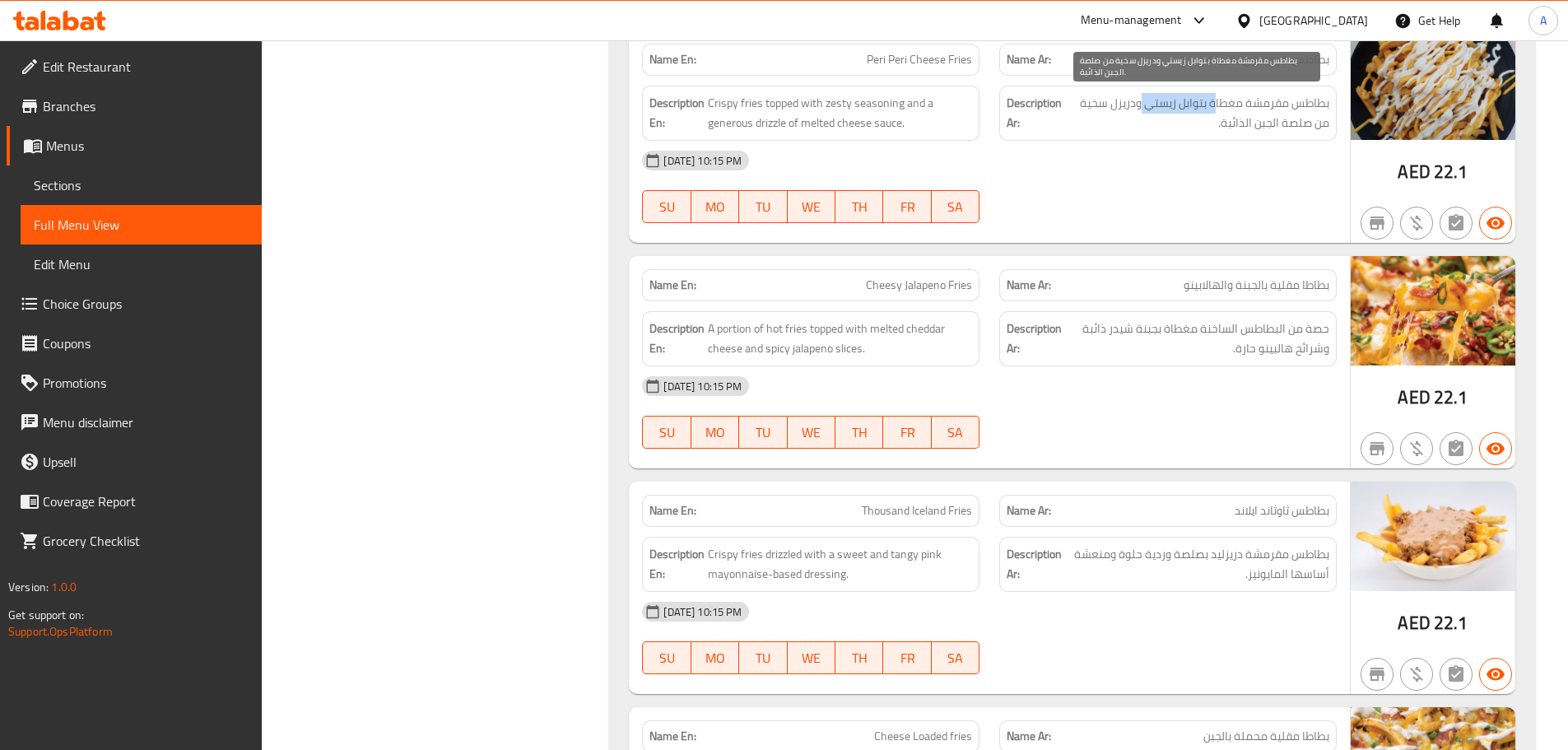
drag, startPoint x: 1216, startPoint y: 100, endPoint x: 1140, endPoint y: 99, distance: 76.0
click at [1140, 99] on span "بطاطس مقرمشة مغطاة بتوابل زيستي ودريزل سخية من صلصة الجبن الذائبة." at bounding box center [1197, 113] width 264 height 41
click at [1125, 98] on span "بطاطس مقرمشة مغطاة بتوابل زيستي ودريزل سخية من صلصة الجبن الذائبة." at bounding box center [1197, 113] width 264 height 41
drag, startPoint x: 1246, startPoint y: 135, endPoint x: 1242, endPoint y: 143, distance: 8.9
click at [1244, 137] on div "Description Ar: بطاطس مقرمشة مغطاة بتوابل زيستي ودريزل سخية من صلصة الجبن الذائ…" at bounding box center [1168, 113] width 337 height 55
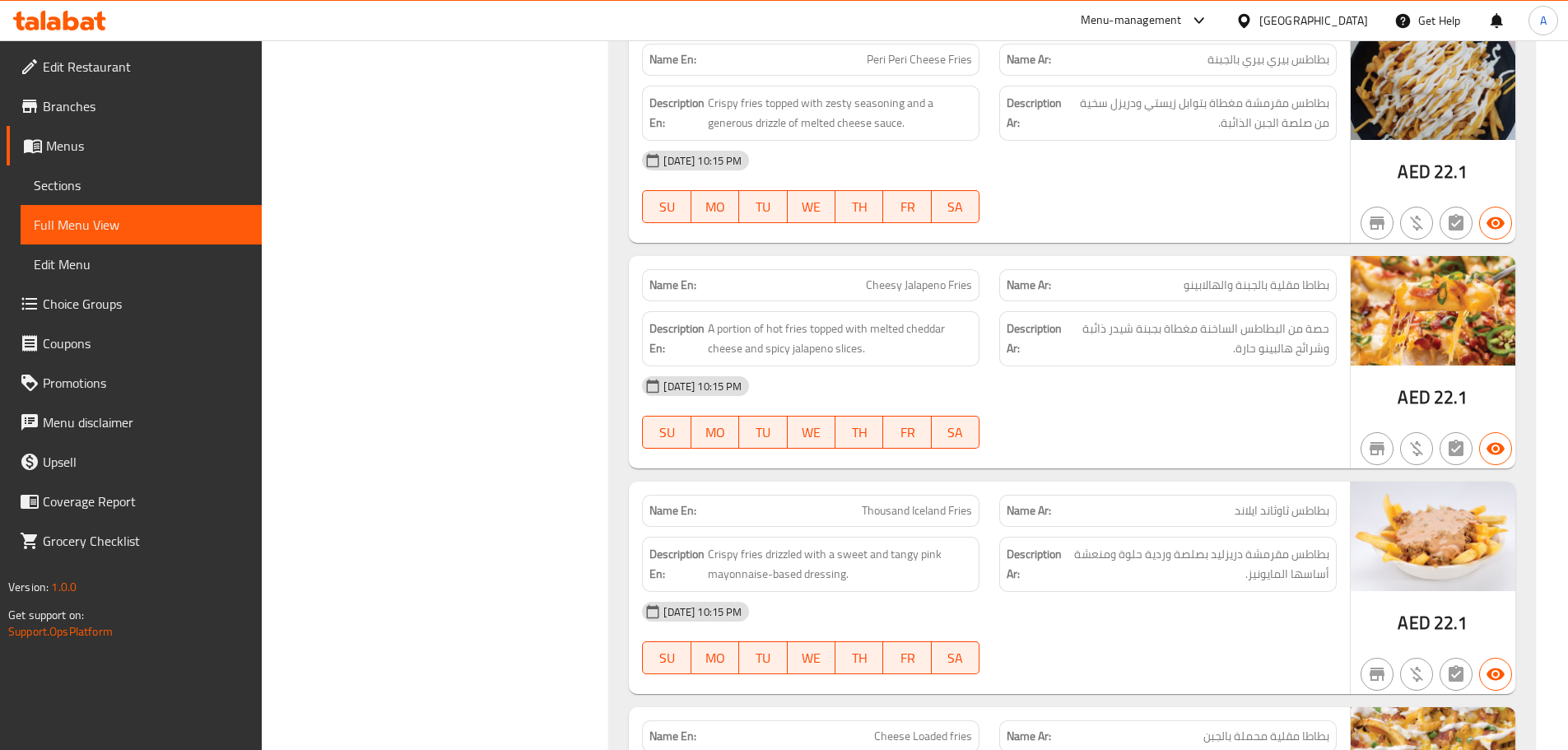
drag, startPoint x: 1237, startPoint y: 230, endPoint x: 1084, endPoint y: 268, distance: 157.6
click at [1234, 231] on div at bounding box center [1168, 223] width 357 height 20
drag, startPoint x: 845, startPoint y: 287, endPoint x: 1026, endPoint y: 380, distance: 203.5
click at [950, 333] on div "Name En: Cheesy Jalapeno Fries Name Ar: بطاطا مقلية بالجبنة والهالابينو Descrip…" at bounding box center [990, 362] width 721 height 212
click at [1026, 380] on div "[DATE] 10:15 PM" at bounding box center [990, 387] width 715 height 40
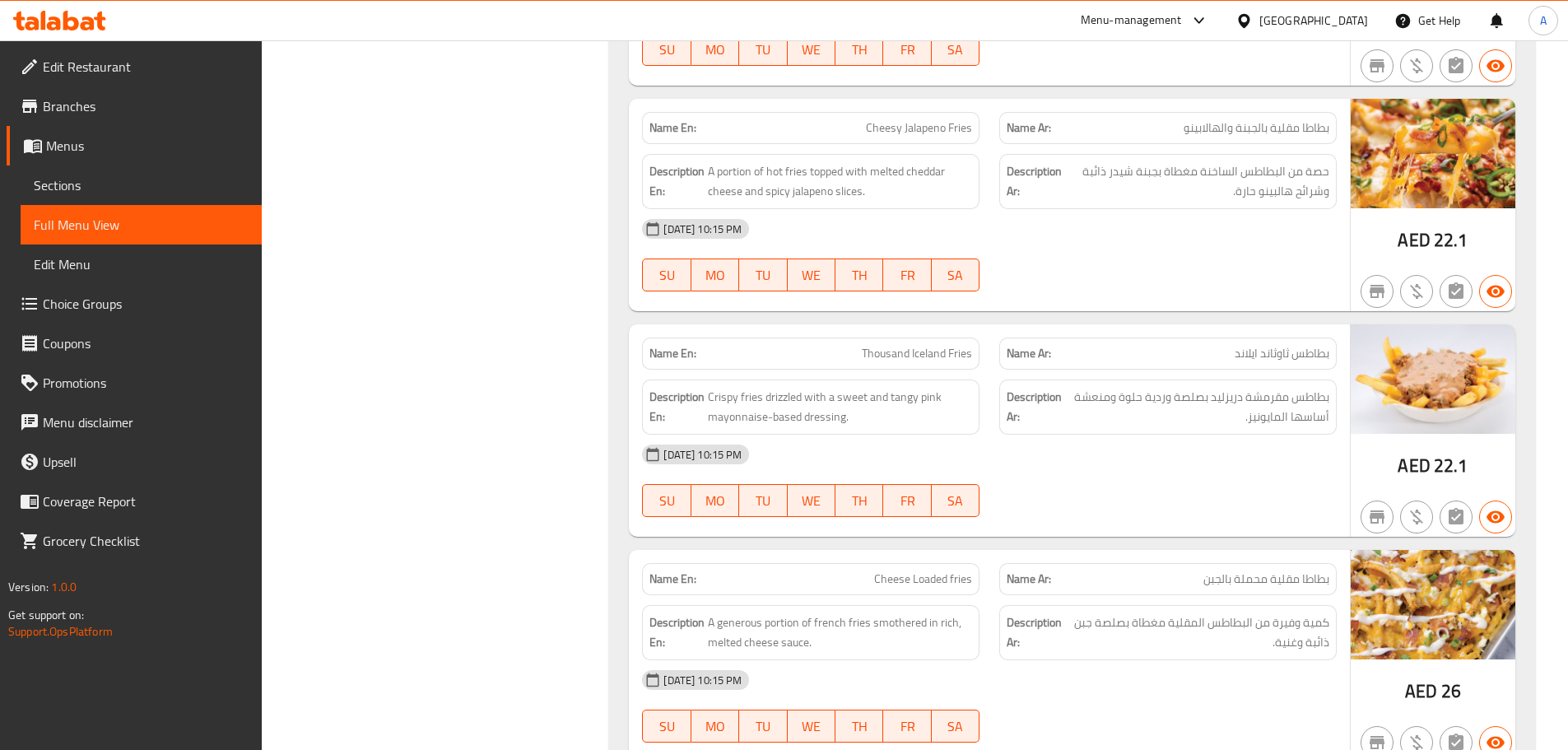
scroll to position [21406, 0]
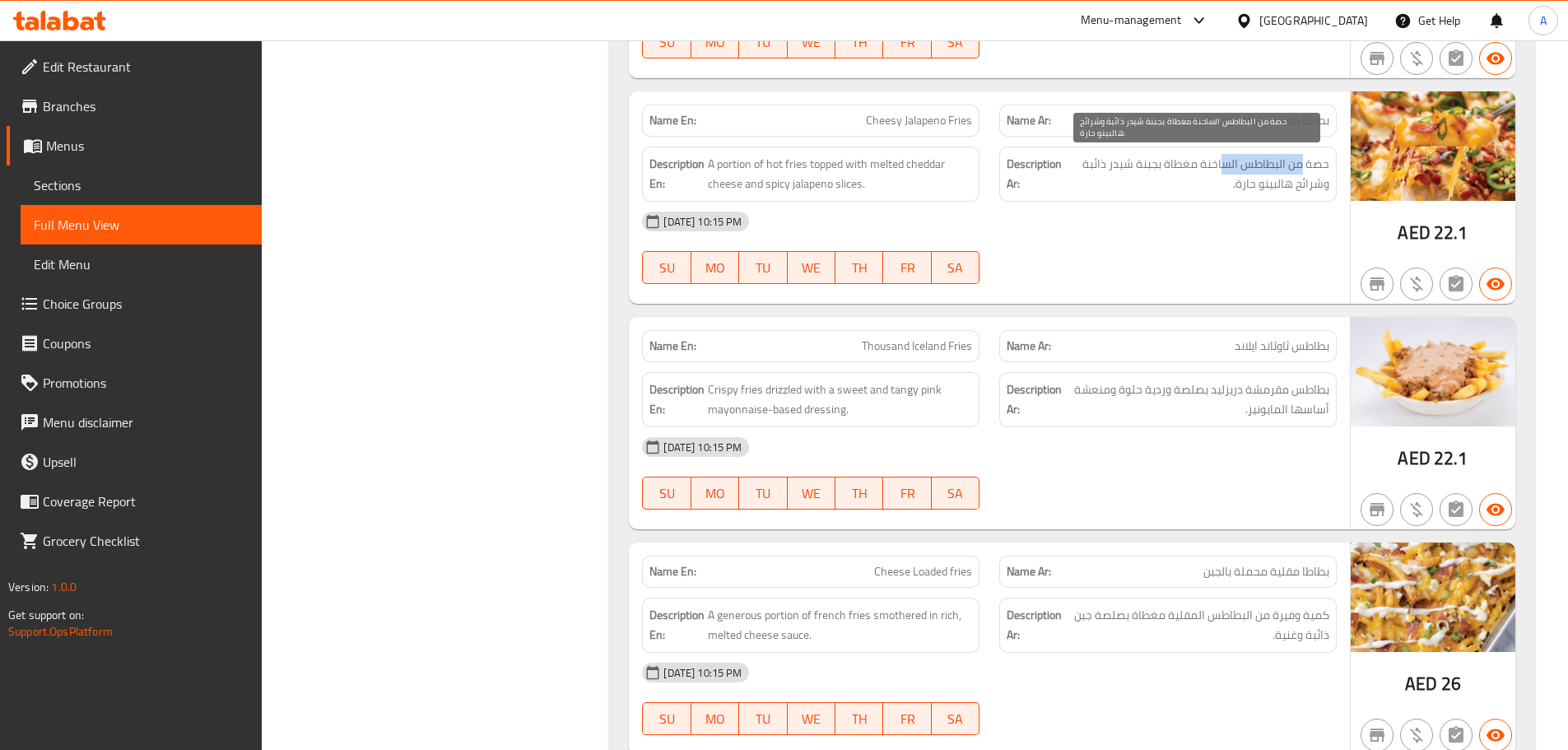
drag, startPoint x: 1302, startPoint y: 168, endPoint x: 1227, endPoint y: 166, distance: 75.0
click at [1227, 166] on span "حصة من البطاطس الساخنة مغطاة بجبنة شيدر ذائبة وشرائح هالبينو حارة." at bounding box center [1197, 173] width 264 height 41
click at [1173, 166] on span "حصة من البطاطس الساخنة مغطاة بجبنة شيدر ذائبة وشرائح هالبينو حارة." at bounding box center [1197, 173] width 264 height 41
drag, startPoint x: 1296, startPoint y: 186, endPoint x: 1230, endPoint y: 204, distance: 68.4
click at [1236, 197] on div "Description Ar: حصة من البطاطس الساخنة مغطاة بجبنة شيدر ذائبة وشرائح هالبينو حا…" at bounding box center [1168, 174] width 337 height 55
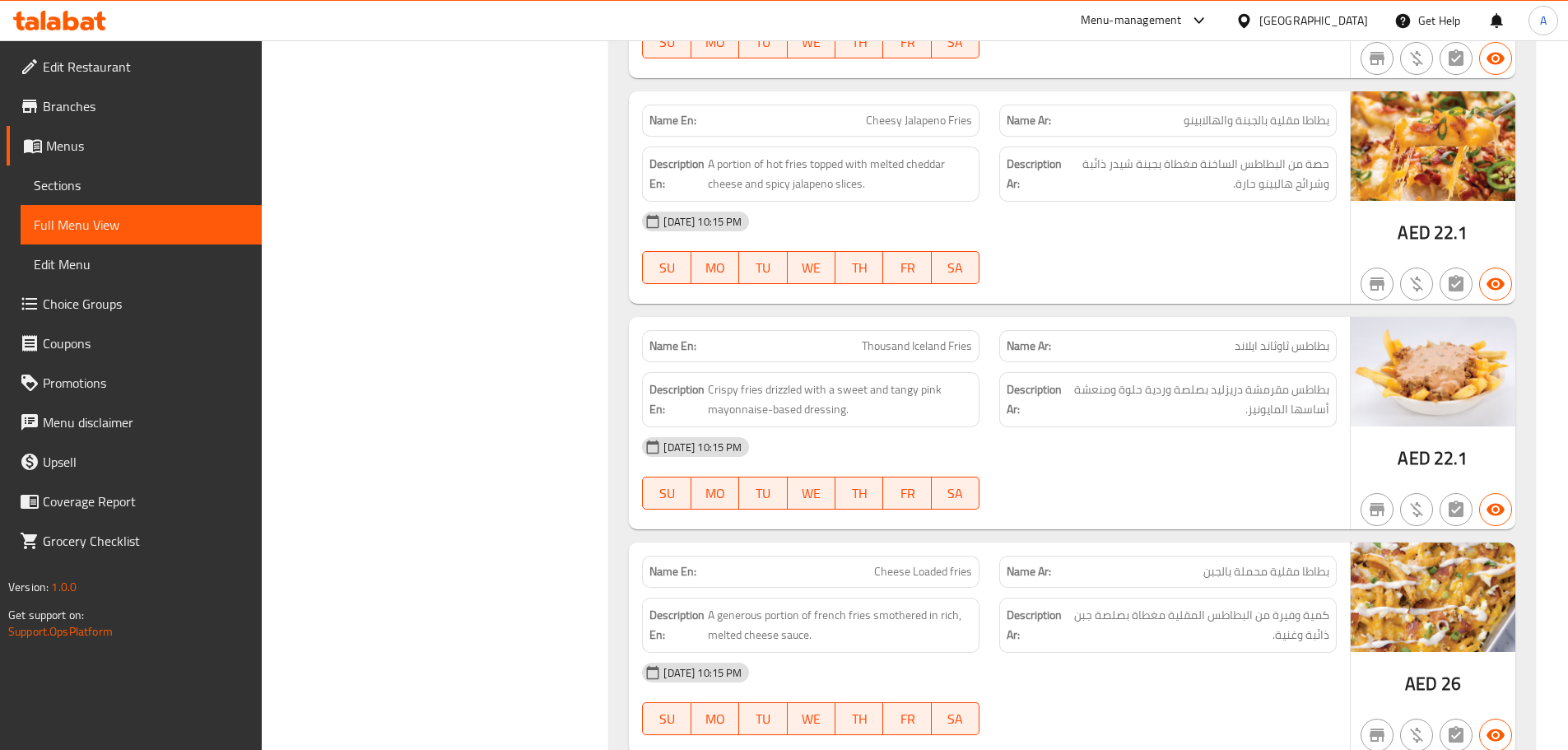
click at [1223, 231] on div "[DATE] 10:15 PM" at bounding box center [990, 222] width 715 height 40
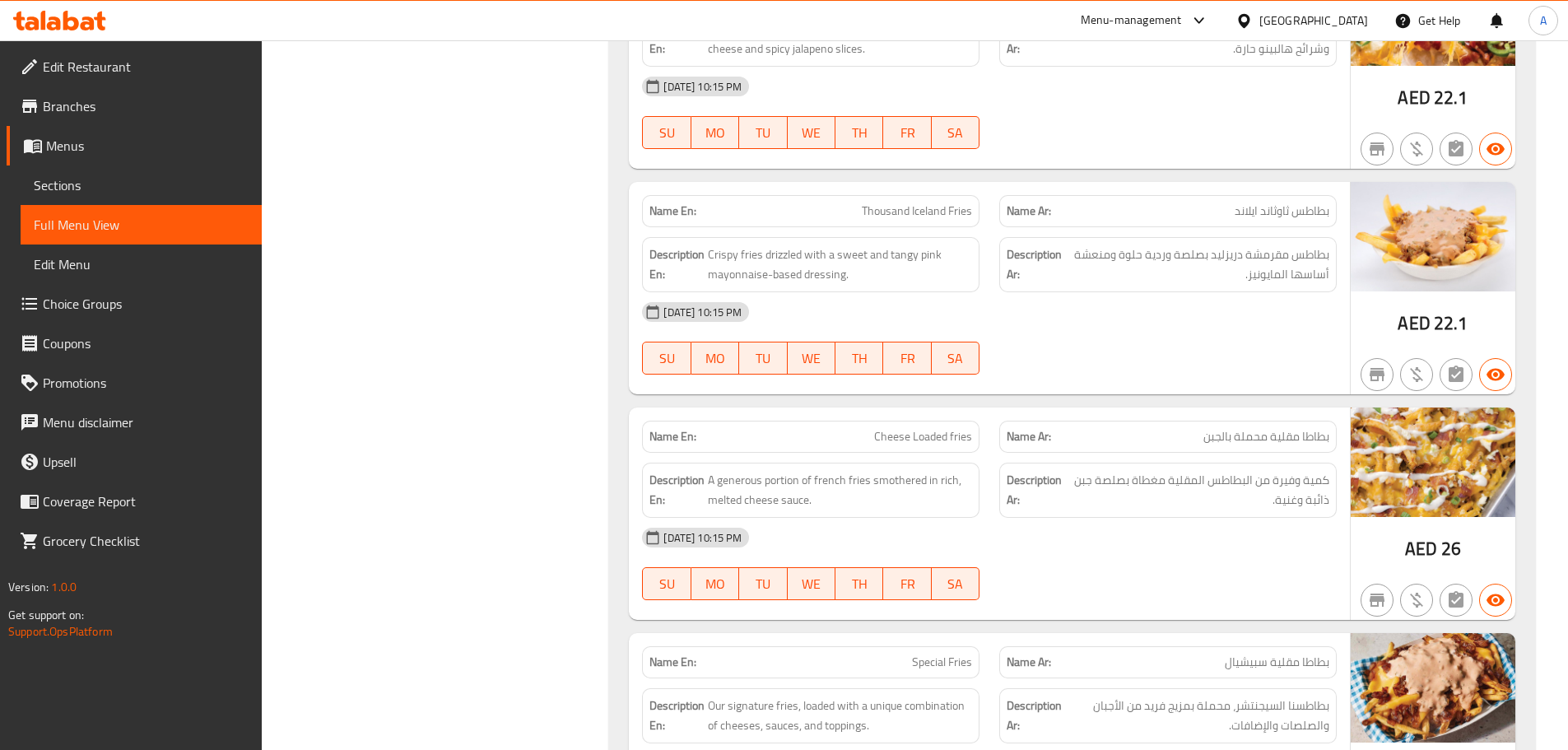
scroll to position [21570, 0]
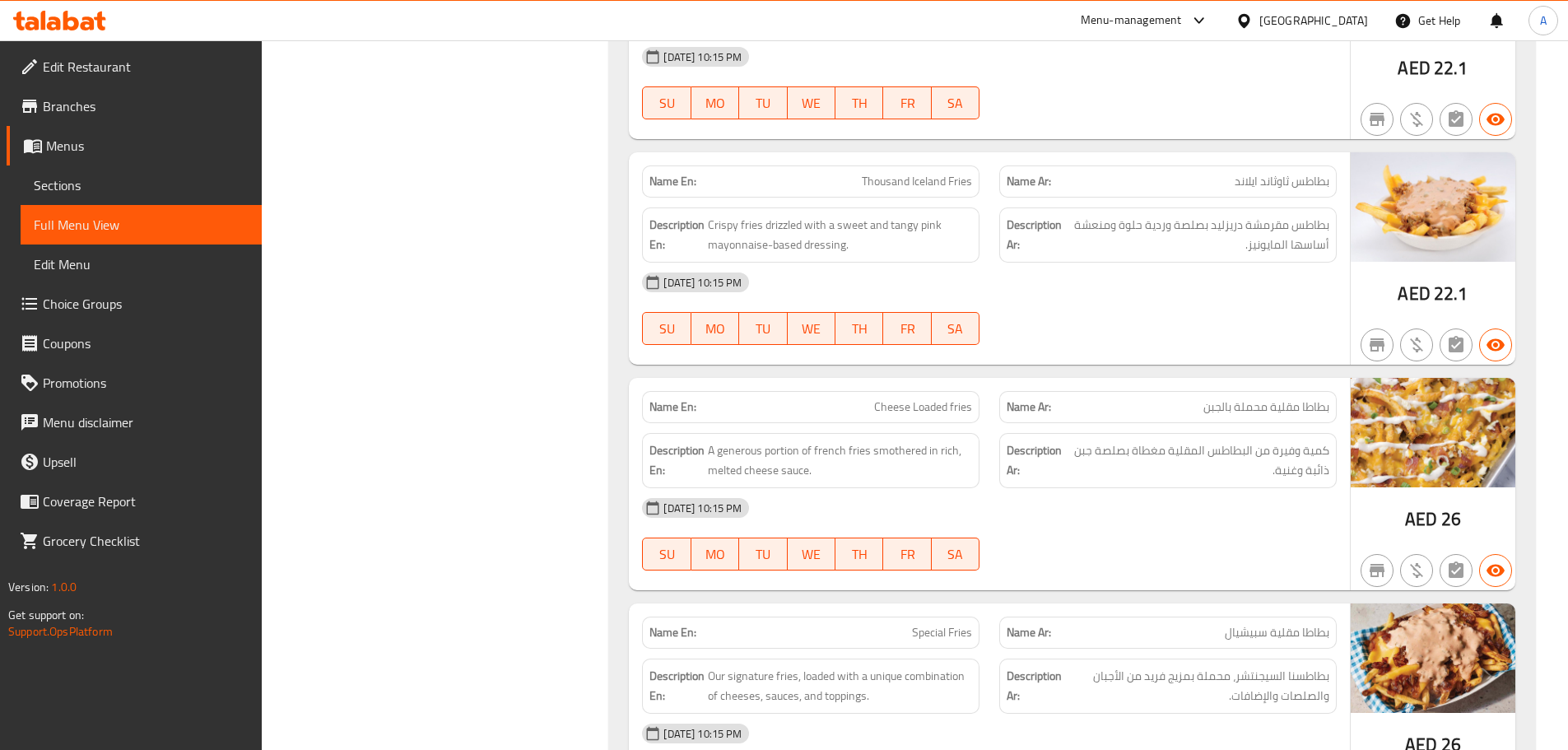
drag, startPoint x: 848, startPoint y: 190, endPoint x: 884, endPoint y: 199, distance: 37.1
click at [879, 196] on div "Name En: Thousand Iceland Fries" at bounding box center [810, 181] width 337 height 32
click at [1086, 327] on div "[DATE] 10:15 PM SU MO TU WE TH FR SA" at bounding box center [990, 308] width 715 height 92
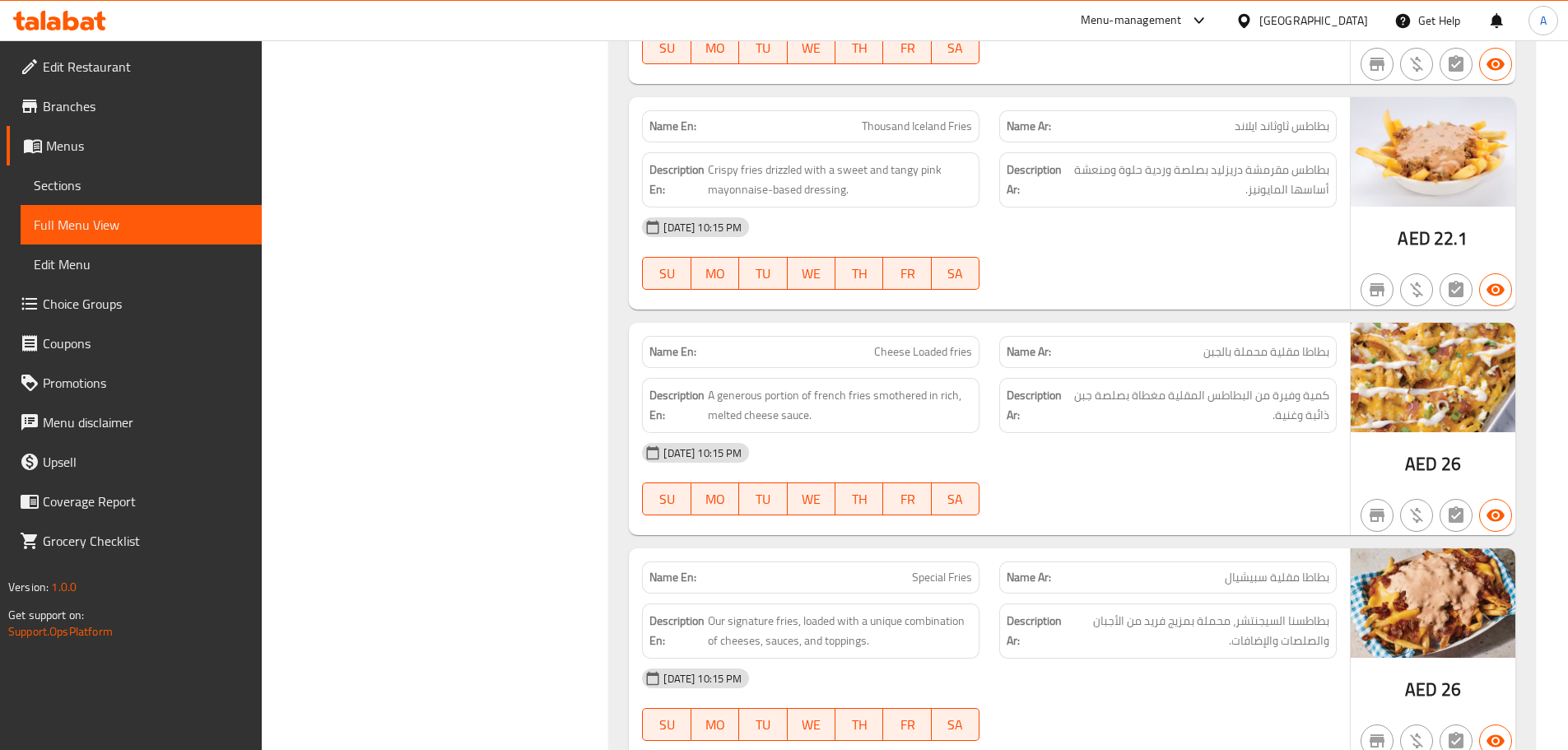
scroll to position [21652, 0]
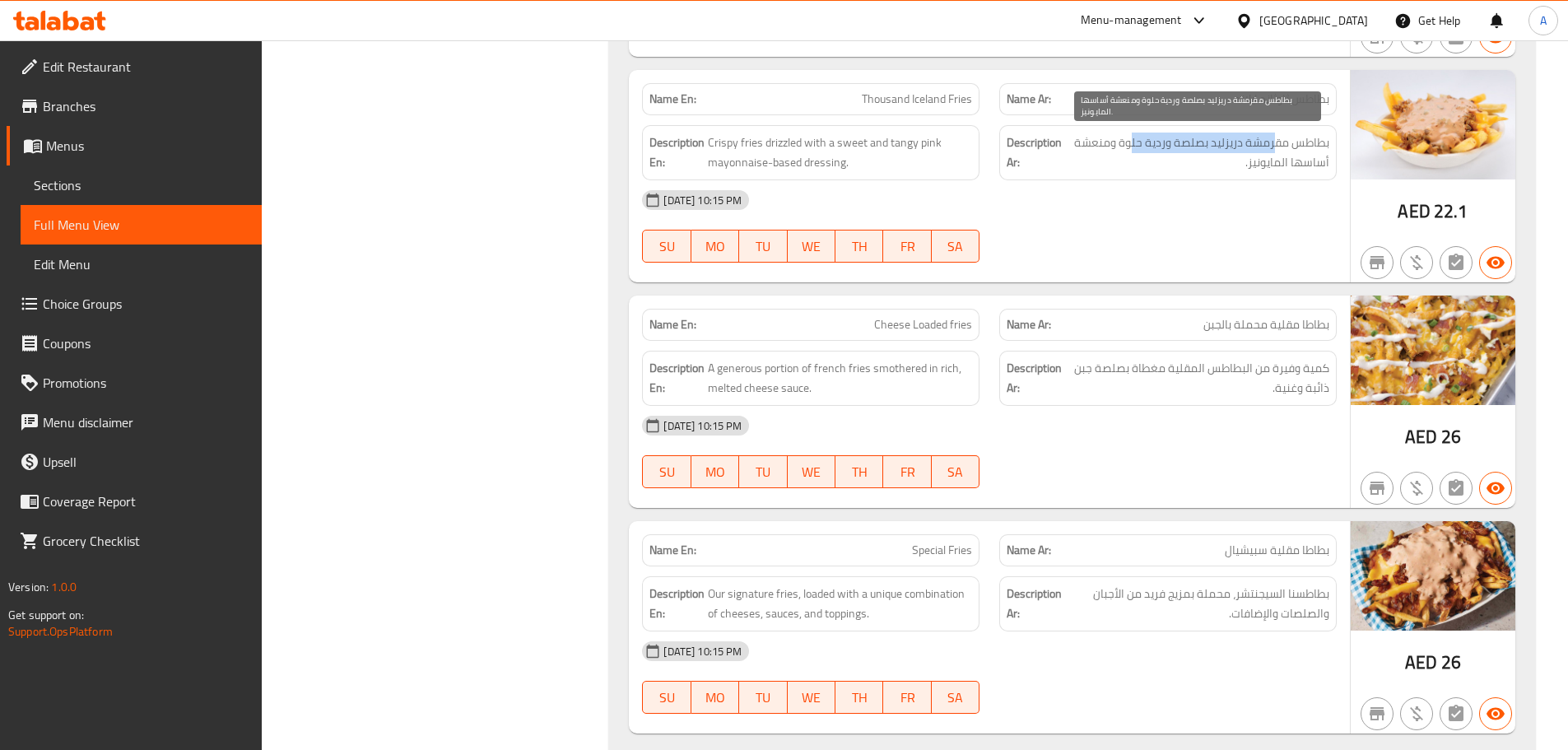
drag, startPoint x: 1277, startPoint y: 134, endPoint x: 1134, endPoint y: 134, distance: 143.0
click at [1134, 134] on span "بطاطس مقرمشة دريزليد بصلصة وردية حلوة ومنعشة أساسها المايونيز." at bounding box center [1197, 153] width 264 height 41
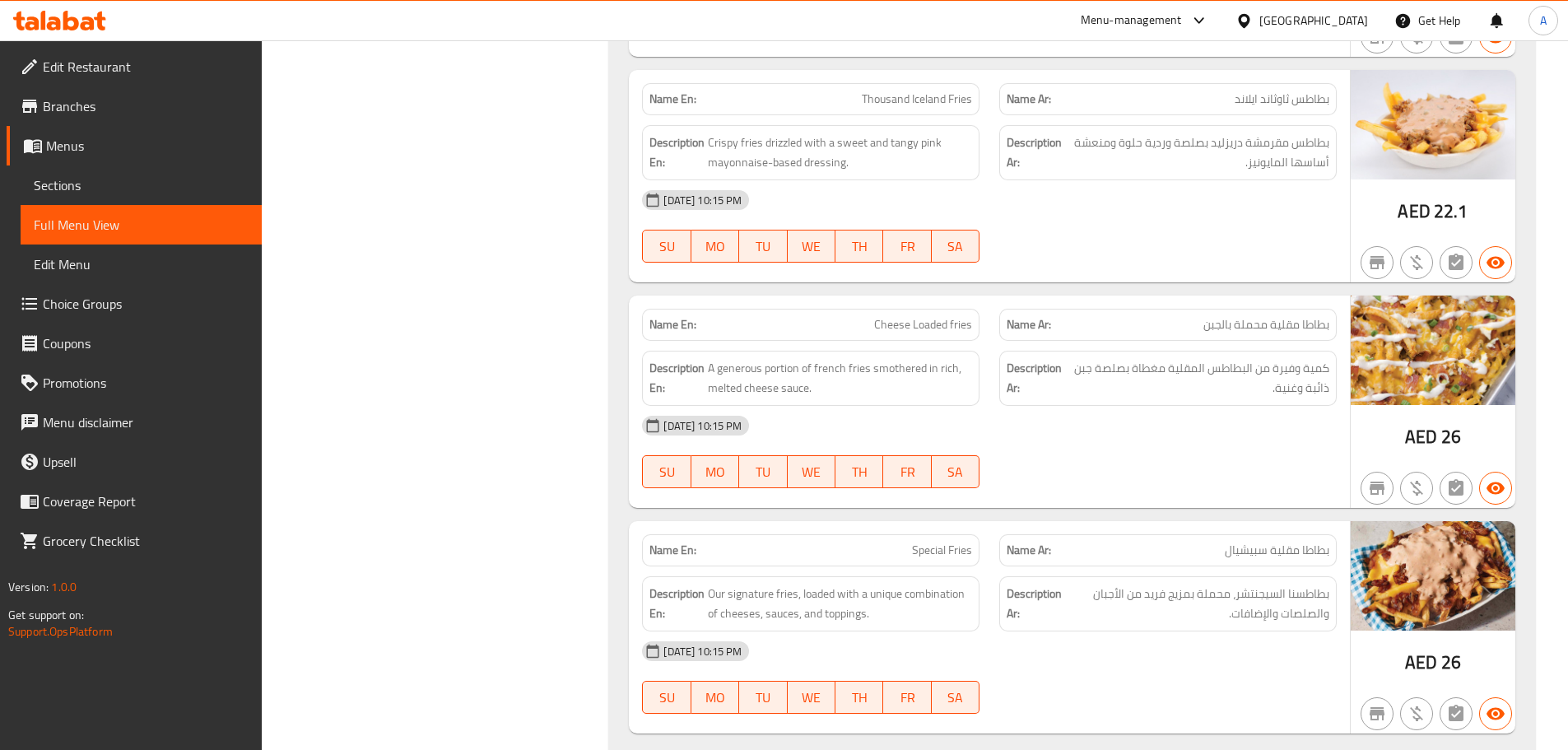
click at [1135, 178] on div "Description Ar: بطاطس مقرمشة دريزليد بصلصة وردية حلوة ومنعشة أساسها المايونيز." at bounding box center [1168, 153] width 337 height 55
drag, startPoint x: 1306, startPoint y: 161, endPoint x: 1269, endPoint y: 180, distance: 41.6
click at [1287, 166] on span "بطاطس مقرمشة دريزليد بصلصة وردية حلوة ومنعشة أساسها المايونيز." at bounding box center [1197, 153] width 264 height 41
click at [1250, 253] on div at bounding box center [1168, 262] width 357 height 20
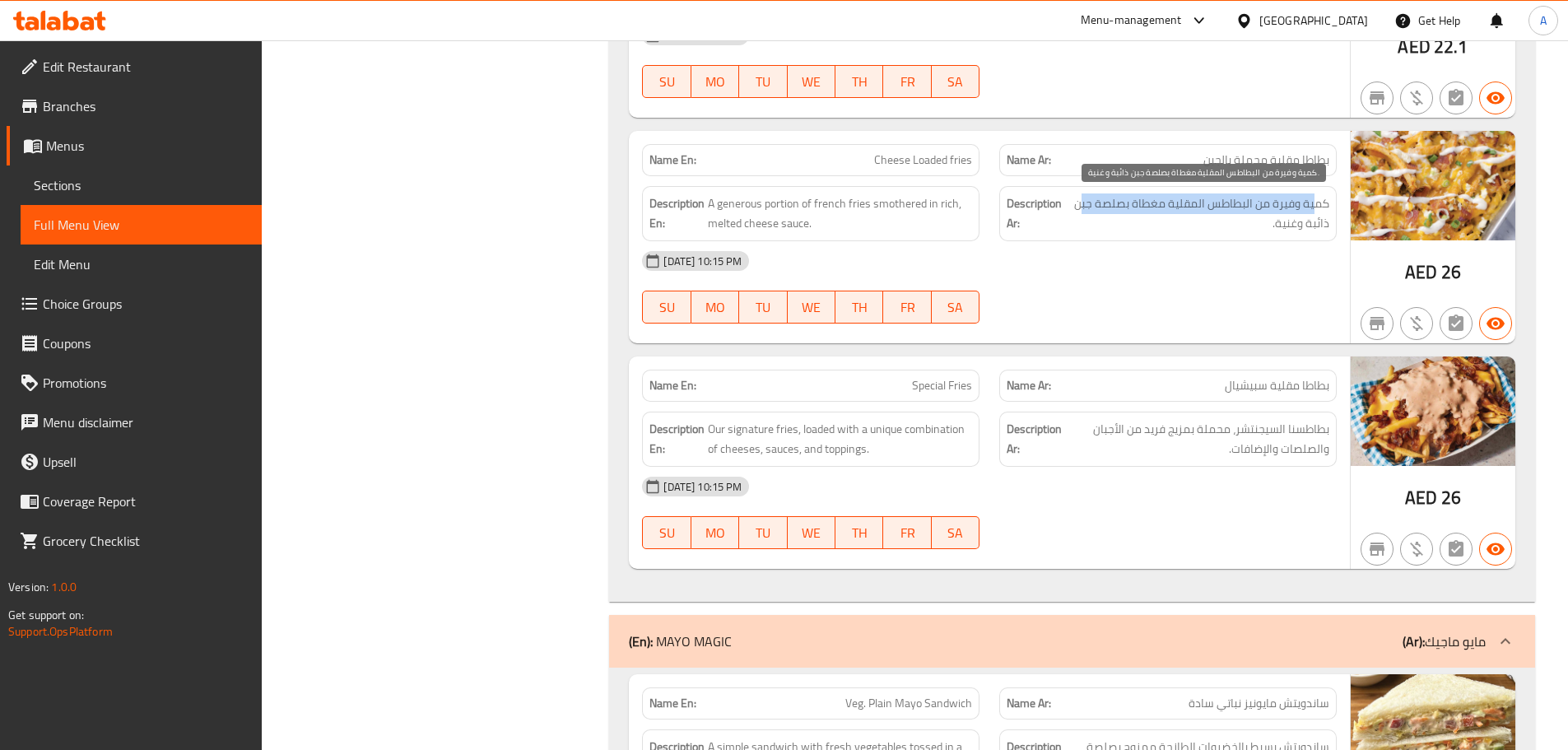
drag, startPoint x: 1316, startPoint y: 198, endPoint x: 1082, endPoint y: 198, distance: 234.0
click at [1082, 198] on span "كمية وفيرة من البطاطس المقلية مغطاة بصلصة جبن ذائبة وغنية." at bounding box center [1199, 213] width 261 height 41
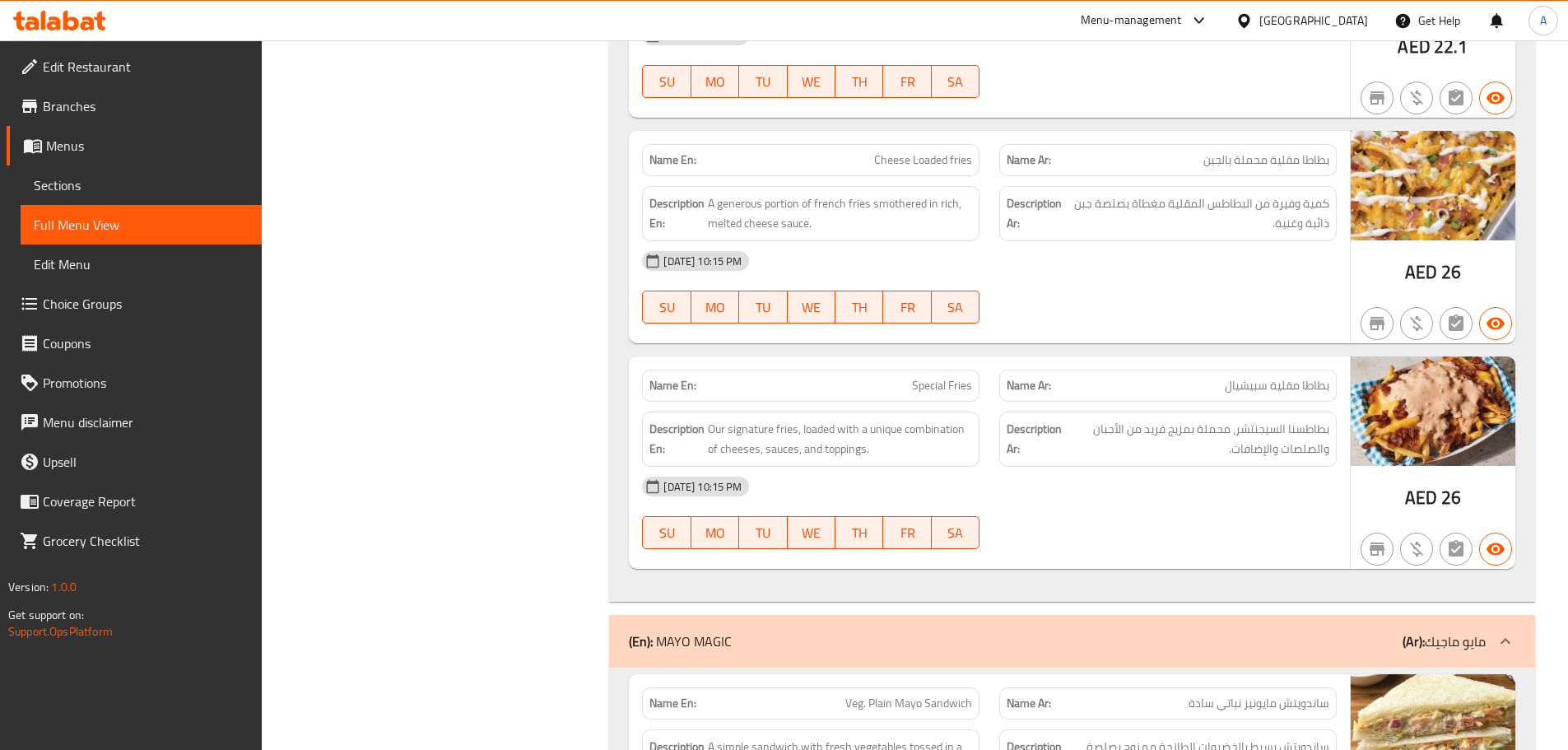
click at [1131, 285] on div "[DATE] 10:15 PM SU MO TU WE TH FR SA" at bounding box center [990, 287] width 715 height 92
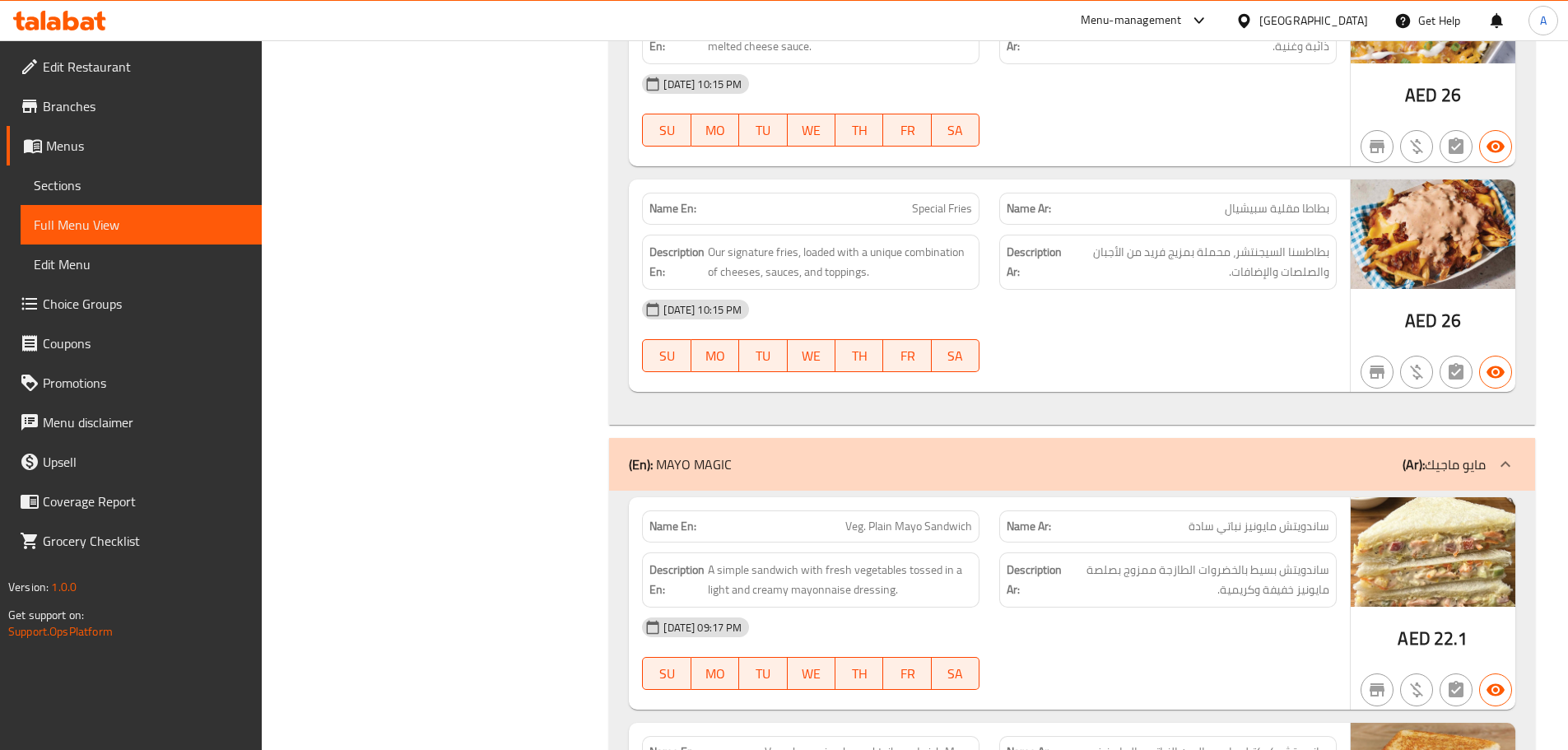
scroll to position [22064, 0]
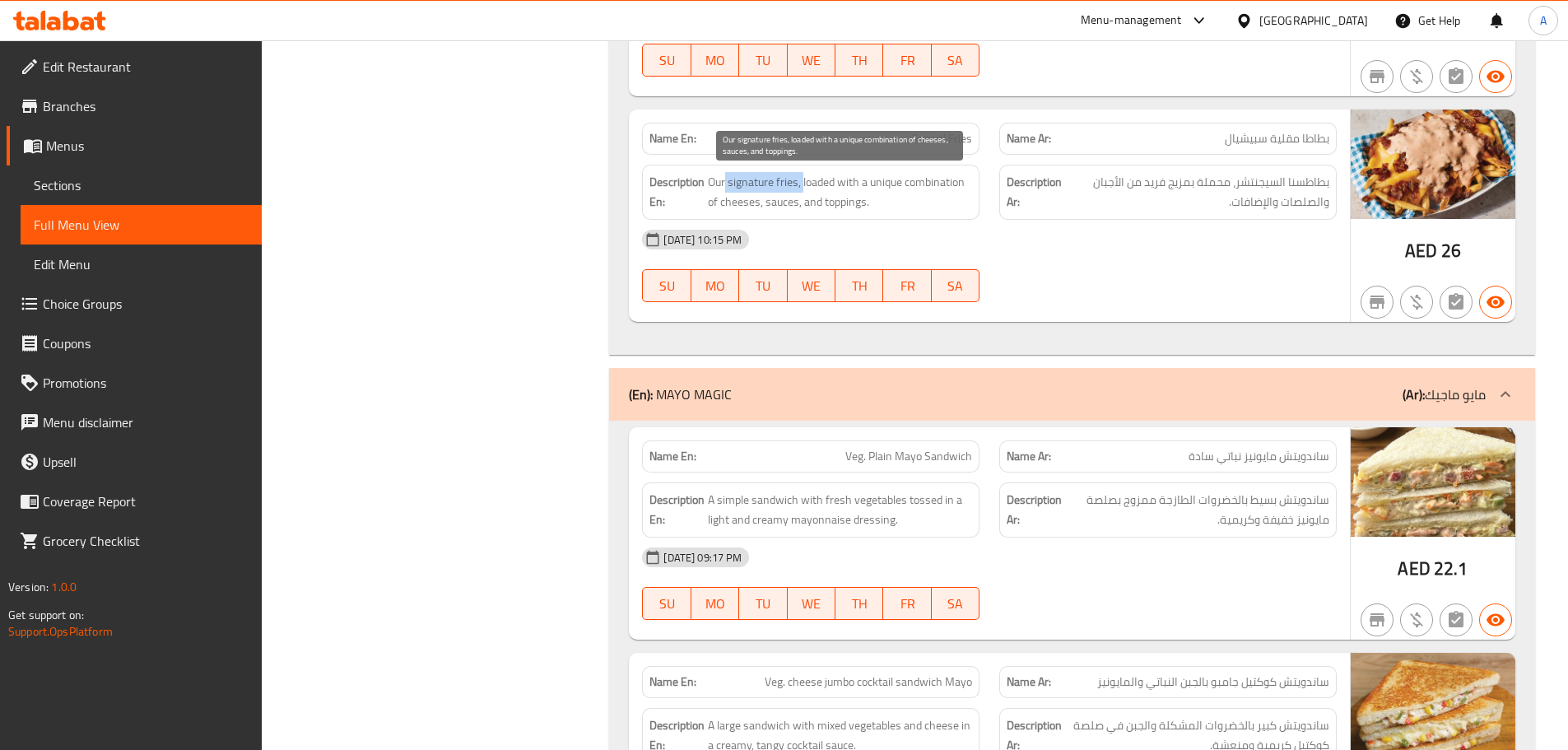
drag, startPoint x: 731, startPoint y: 182, endPoint x: 803, endPoint y: 178, distance: 72.1
click at [803, 178] on span "Our signature fries, loaded with a unique combination of cheeses, sauces, and t…" at bounding box center [840, 192] width 264 height 41
click at [791, 178] on span "Our signature fries, loaded with a unique combination of cheeses, sauces, and t…" at bounding box center [840, 192] width 264 height 41
click at [809, 178] on span "Our signature fries, loaded with a unique combination of cheeses, sauces, and t…" at bounding box center [840, 192] width 264 height 41
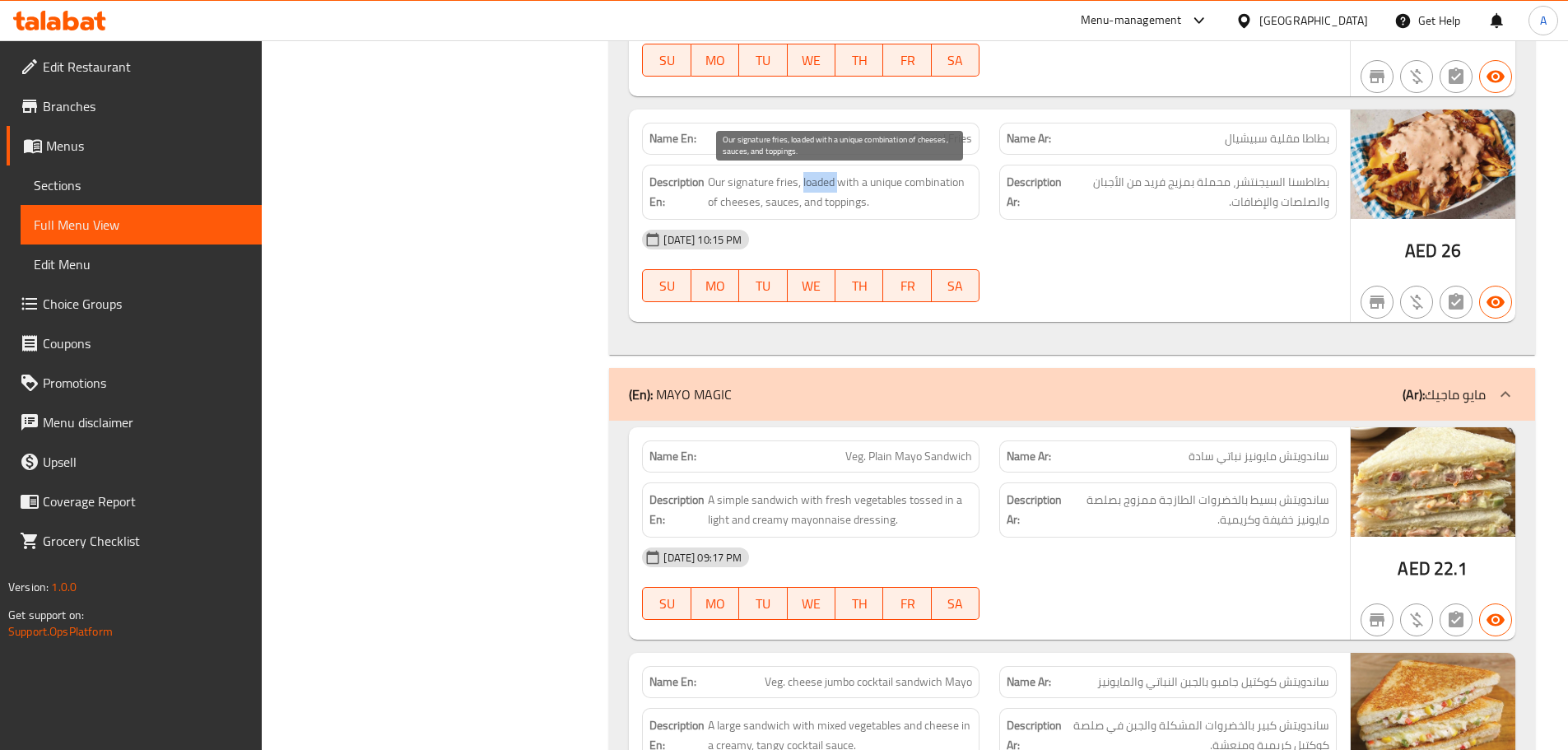
click at [809, 178] on span "Our signature fries, loaded with a unique combination of cheeses, sauces, and t…" at bounding box center [840, 192] width 264 height 41
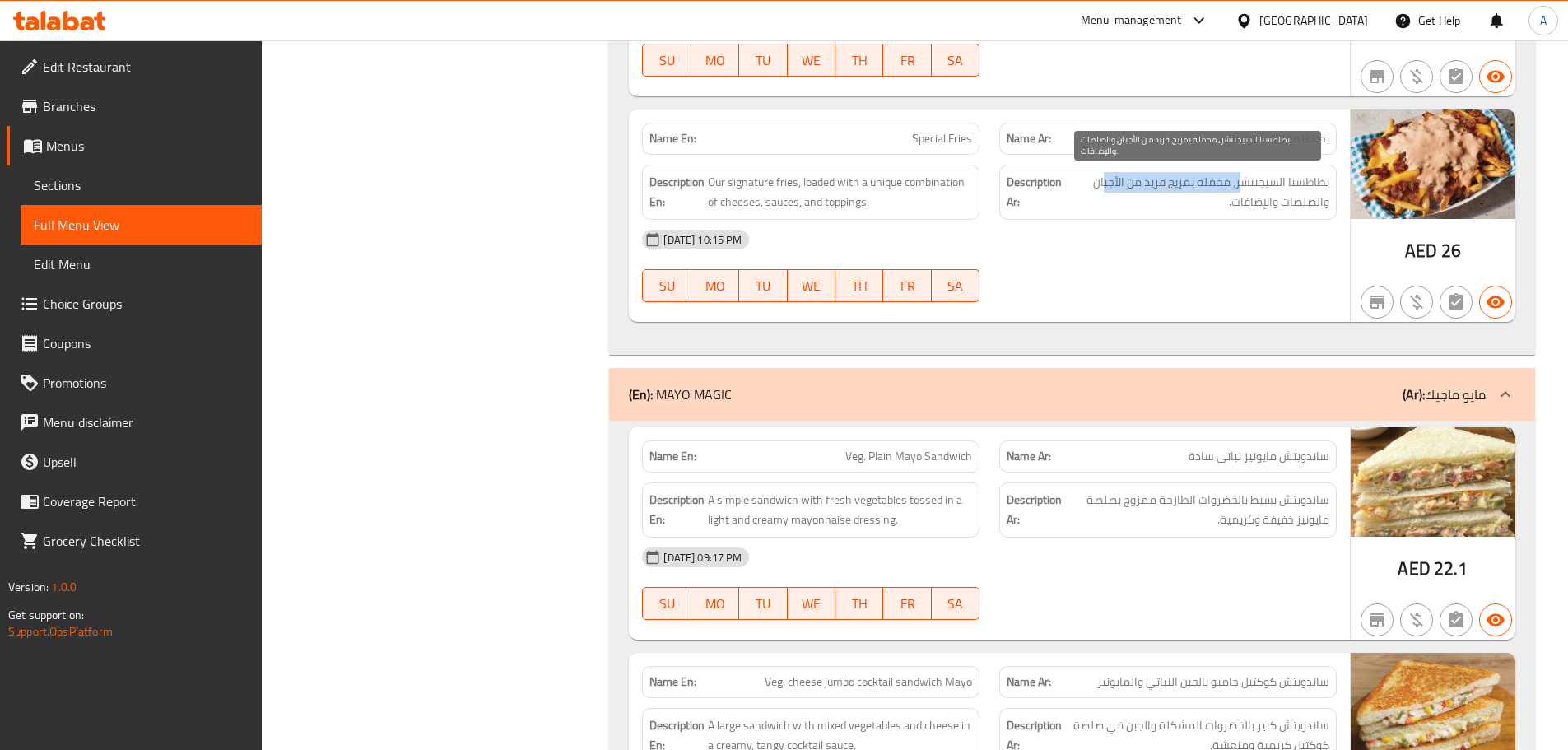
drag, startPoint x: 1239, startPoint y: 181, endPoint x: 1104, endPoint y: 181, distance: 135.0
click at [1104, 181] on span "بطاطسنا السيجنتشر، محملة بمزيج فريد من الأجبان والصلصات والإضافات." at bounding box center [1197, 192] width 264 height 41
drag, startPoint x: 1307, startPoint y: 202, endPoint x: 1230, endPoint y: 202, distance: 77.0
click at [1232, 201] on span "بطاطسنا السيجنتشر، محملة بمزيج فريد من الأجبان والصلصات والإضافات." at bounding box center [1197, 192] width 264 height 41
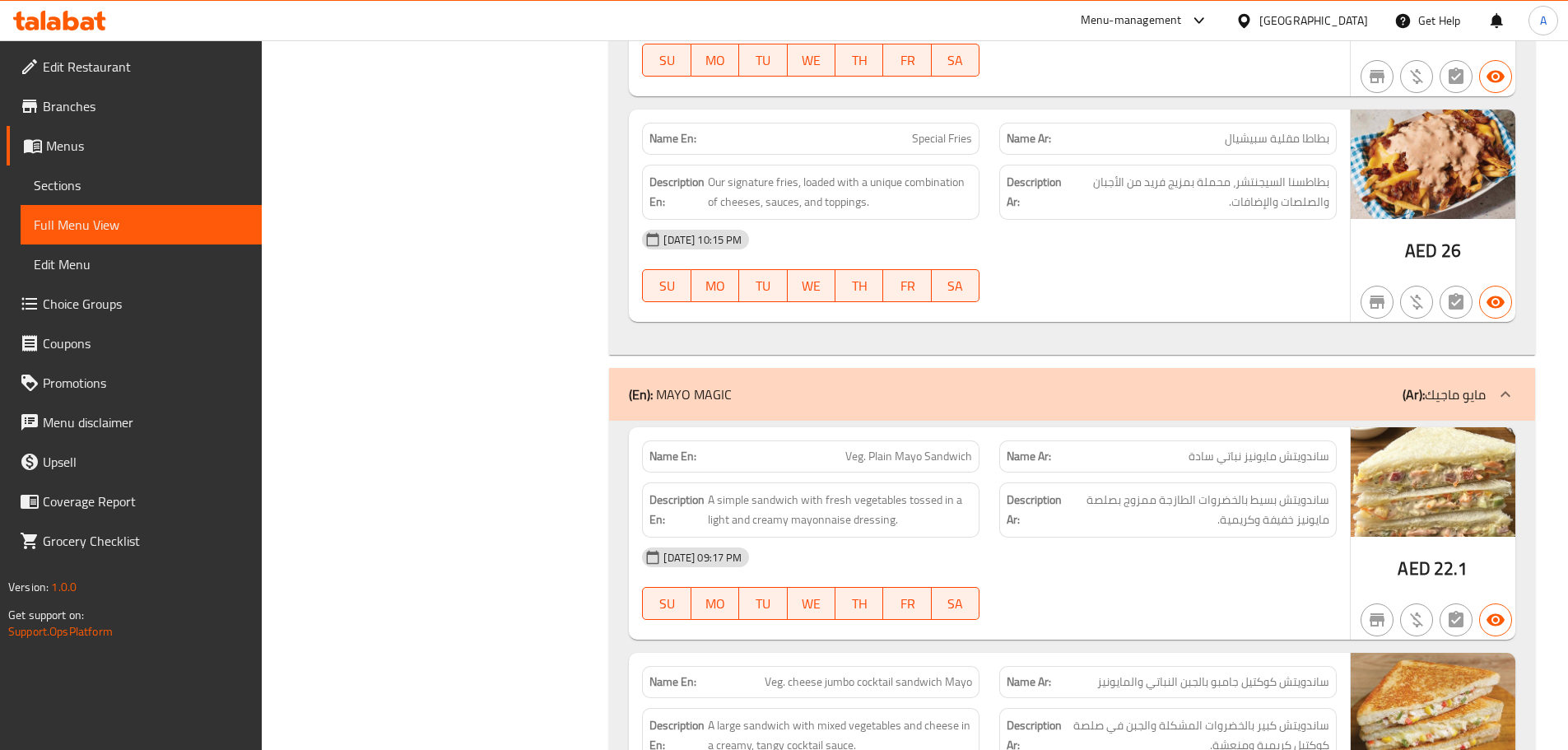
click at [1221, 273] on div "[DATE] 10:15 PM SU MO TU WE TH FR SA" at bounding box center [990, 266] width 715 height 92
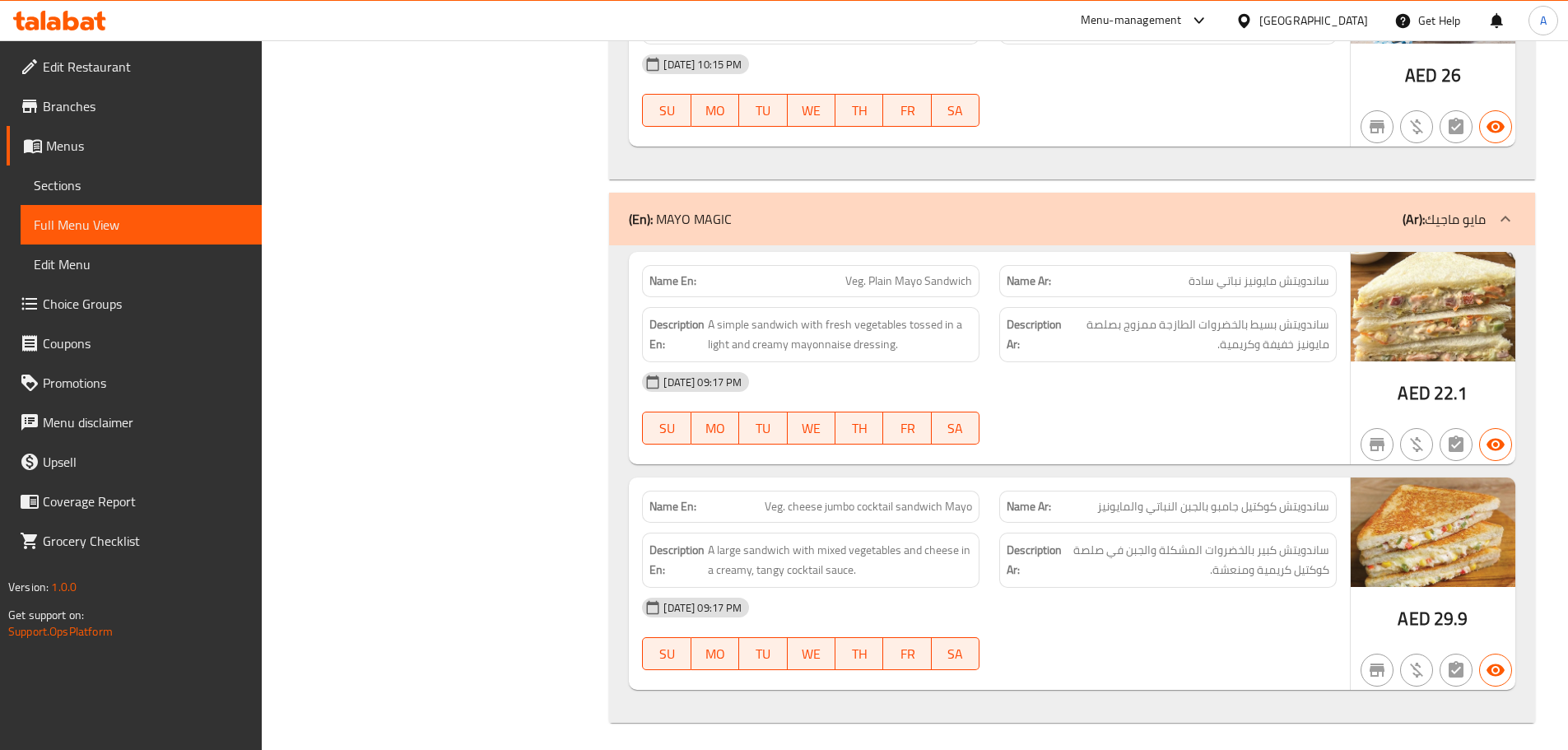
scroll to position [22245, 0]
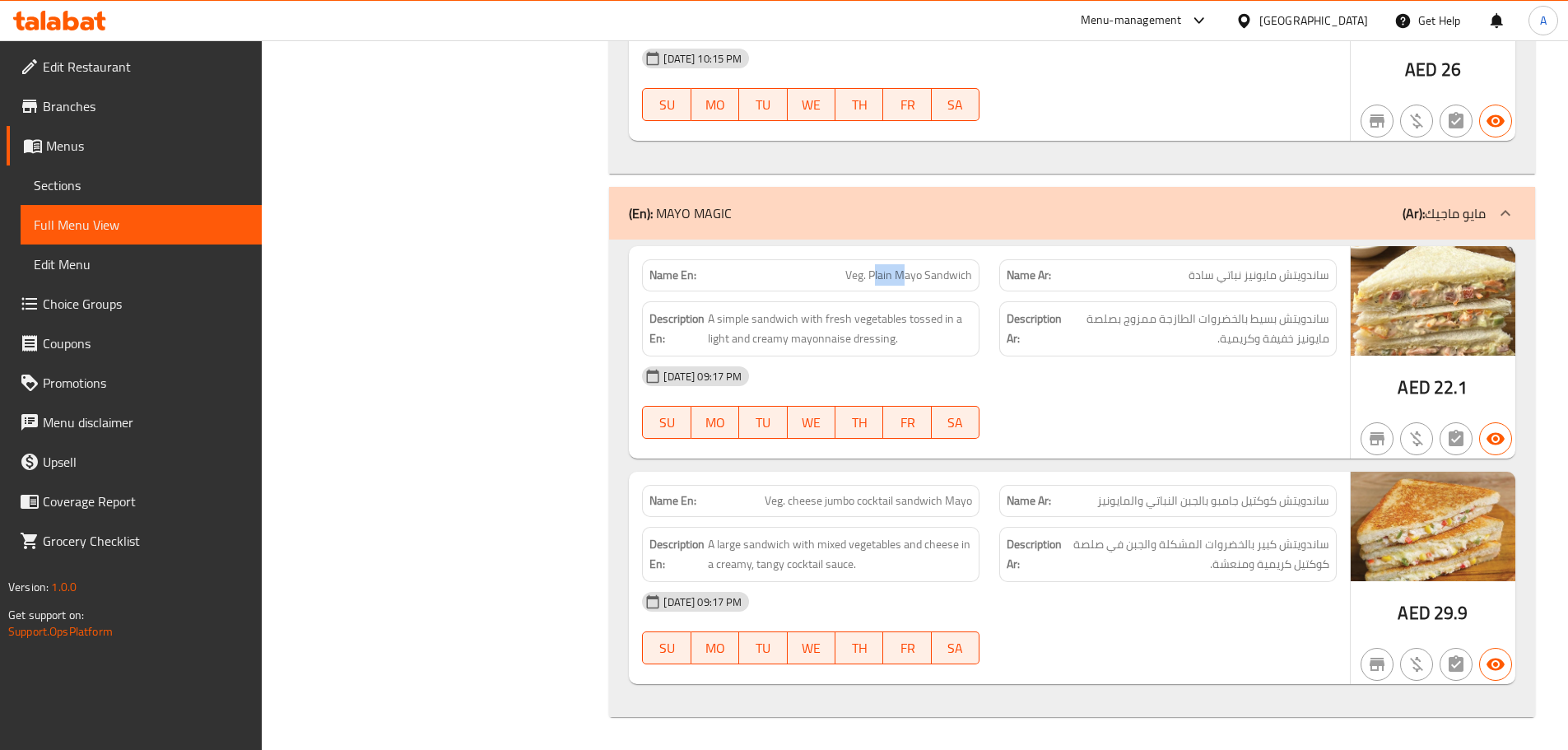
drag, startPoint x: 875, startPoint y: 281, endPoint x: 933, endPoint y: 299, distance: 60.7
click at [927, 295] on div "Name En: Veg. Plain Mayo Sandwich Name Ar: ساندويتش مايونيز نباتي سادة Descript…" at bounding box center [990, 352] width 721 height 212
click at [1049, 391] on div "[DATE] 09:17 PM" at bounding box center [990, 376] width 715 height 40
click at [851, 270] on span "Veg. Plain Mayo Sandwich" at bounding box center [909, 275] width 127 height 17
drag, startPoint x: 851, startPoint y: 270, endPoint x: 928, endPoint y: 276, distance: 77.2
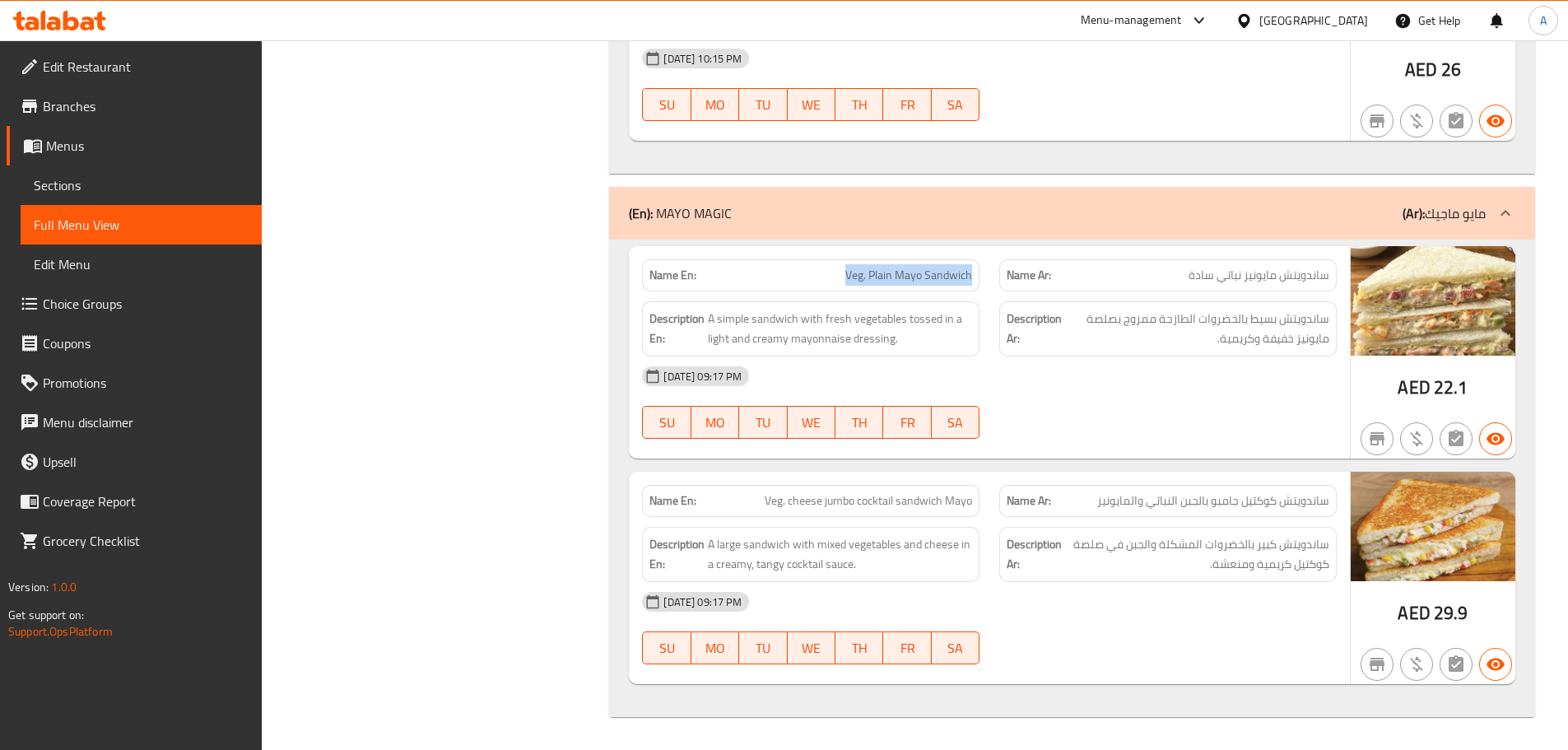
click at [928, 276] on span "Veg. Plain Mayo Sandwich" at bounding box center [909, 275] width 127 height 17
copy span "Veg. Plain Mayo Sandwich"
click at [1026, 403] on div "[DATE] 09:17 PM SU MO TU WE TH FR SA" at bounding box center [990, 402] width 715 height 92
click at [1174, 377] on div "[DATE] 09:17 PM" at bounding box center [990, 376] width 715 height 40
drag, startPoint x: 1306, startPoint y: 279, endPoint x: 1241, endPoint y: 304, distance: 69.6
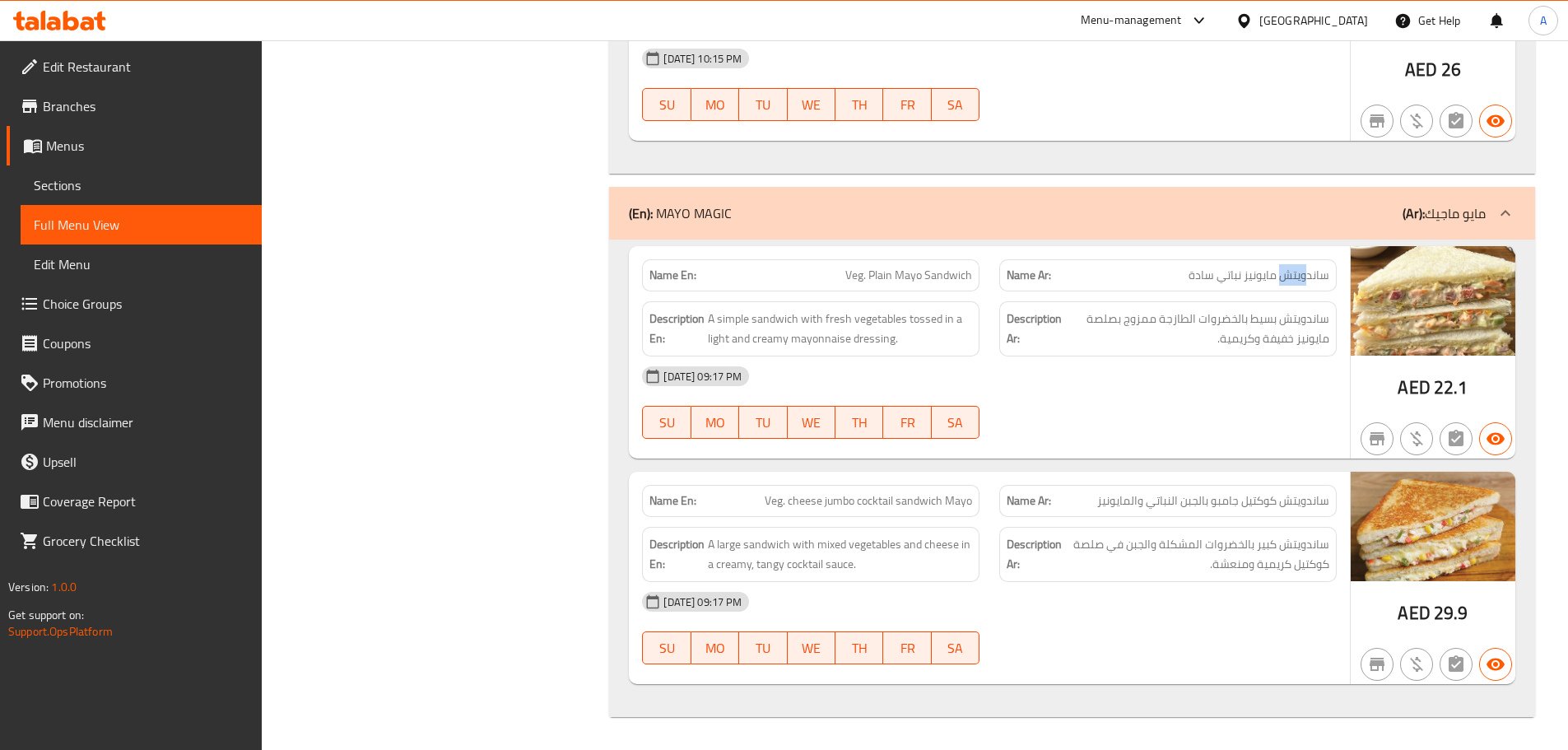
click at [1251, 277] on span "ساندويتش مايونيز نباتي سادة" at bounding box center [1259, 275] width 141 height 17
click at [1233, 383] on div "[DATE] 09:17 PM" at bounding box center [990, 376] width 715 height 40
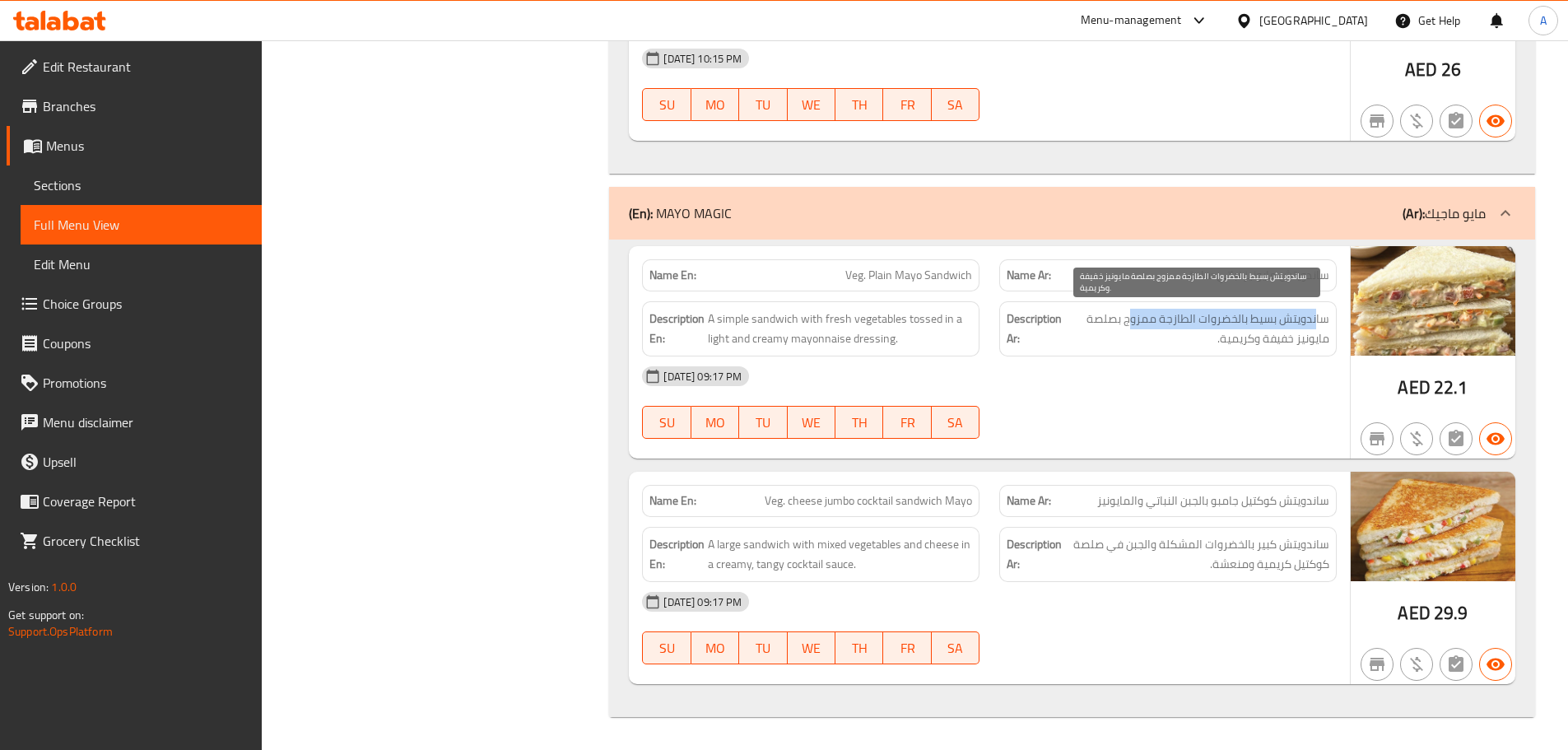
drag, startPoint x: 1316, startPoint y: 319, endPoint x: 1131, endPoint y: 323, distance: 185.0
click at [1131, 323] on span "ساندويتش بسيط بالخضروات الطازجة ممزوج بصلصة مايونيز خفيفة وكريمية." at bounding box center [1197, 329] width 264 height 41
drag, startPoint x: 1321, startPoint y: 347, endPoint x: 1222, endPoint y: 382, distance: 105.0
click at [1253, 347] on span "ساندويتش بسيط بالخضروات الطازجة ممزوج بصلصة مايونيز خفيفة وكريمية." at bounding box center [1197, 329] width 264 height 41
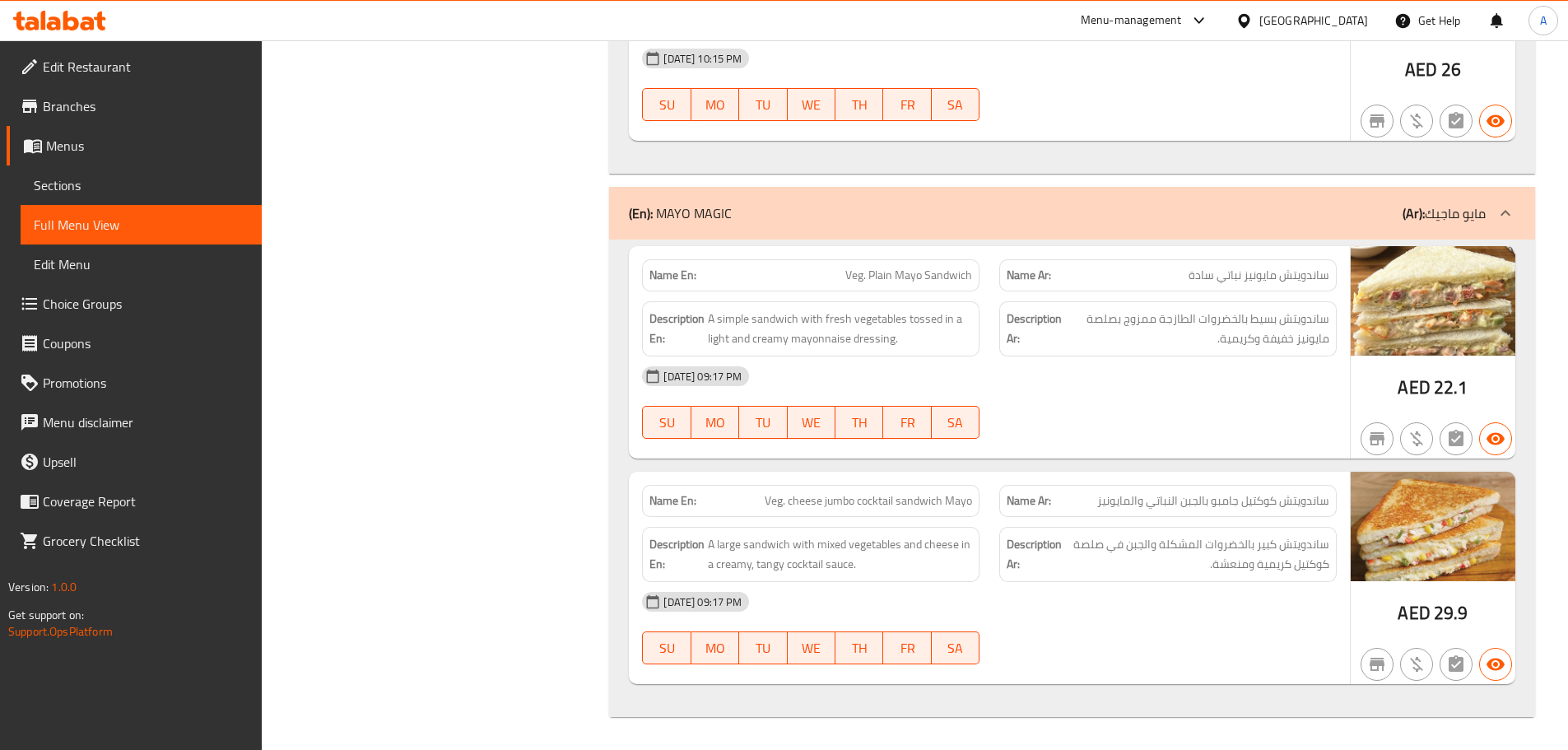
click at [1221, 383] on div "[DATE] 09:17 PM" at bounding box center [990, 376] width 715 height 40
drag, startPoint x: 689, startPoint y: 328, endPoint x: 866, endPoint y: 348, distance: 178.1
click at [851, 343] on h6 "Description En: A simple sandwich with fresh vegetables tossed in a light and c…" at bounding box center [811, 329] width 323 height 41
click at [1011, 386] on div "[DATE] 09:17 PM" at bounding box center [990, 376] width 715 height 40
drag, startPoint x: 820, startPoint y: 488, endPoint x: 1167, endPoint y: 410, distance: 355.7
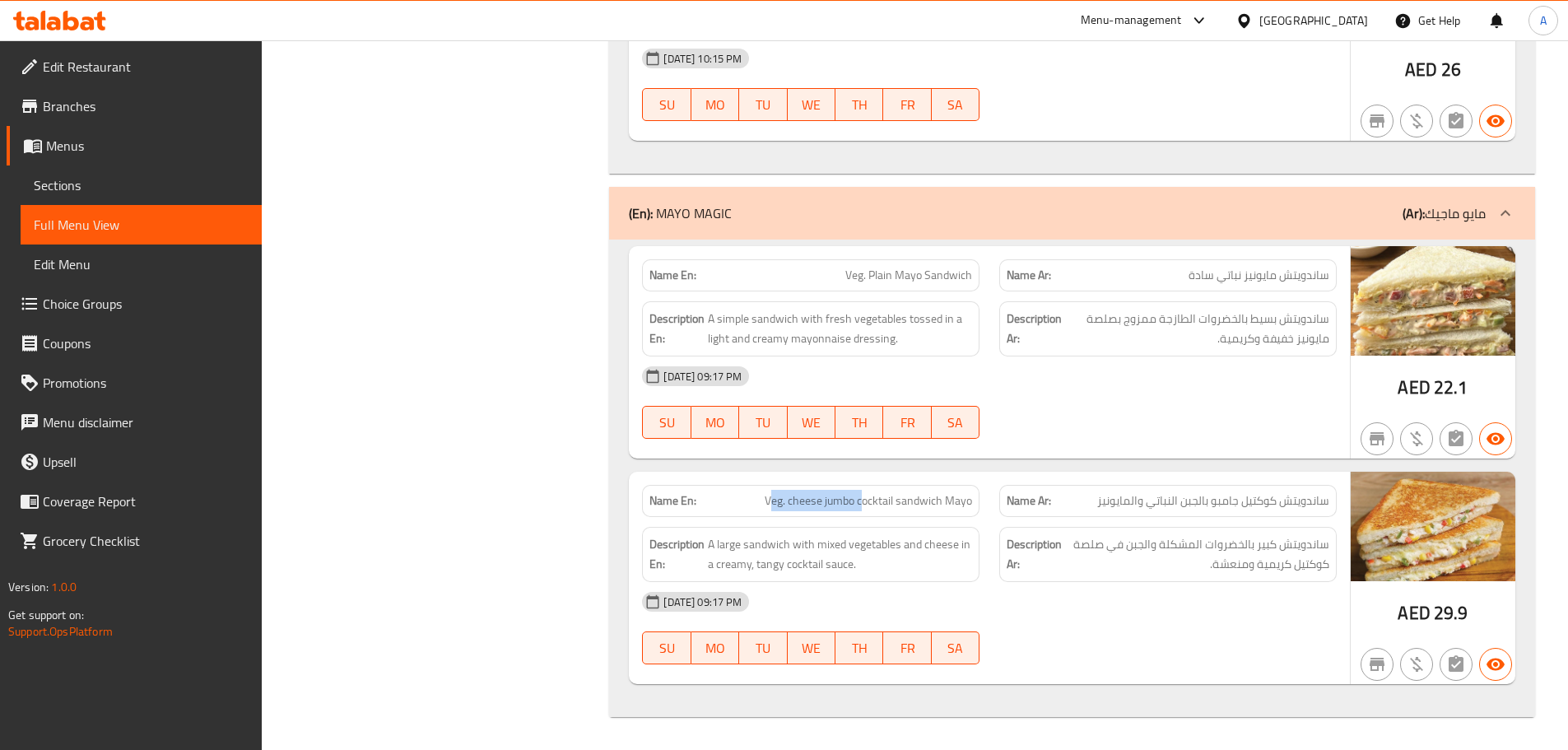
click at [916, 496] on div "Name En: Veg. cheese jumbo cocktail sandwich Mayo" at bounding box center [810, 501] width 337 height 32
click at [1202, 388] on div "[DATE] 09:17 PM" at bounding box center [990, 376] width 715 height 40
drag, startPoint x: 1295, startPoint y: 500, endPoint x: 1111, endPoint y: 494, distance: 184.1
click at [1111, 494] on span "ساندويتش كوكتيل جامبو بالجبن النباتي والمايونيز" at bounding box center [1213, 501] width 232 height 17
click at [1137, 422] on div "[DATE] 09:17 PM SU MO TU WE TH FR SA" at bounding box center [990, 402] width 715 height 92
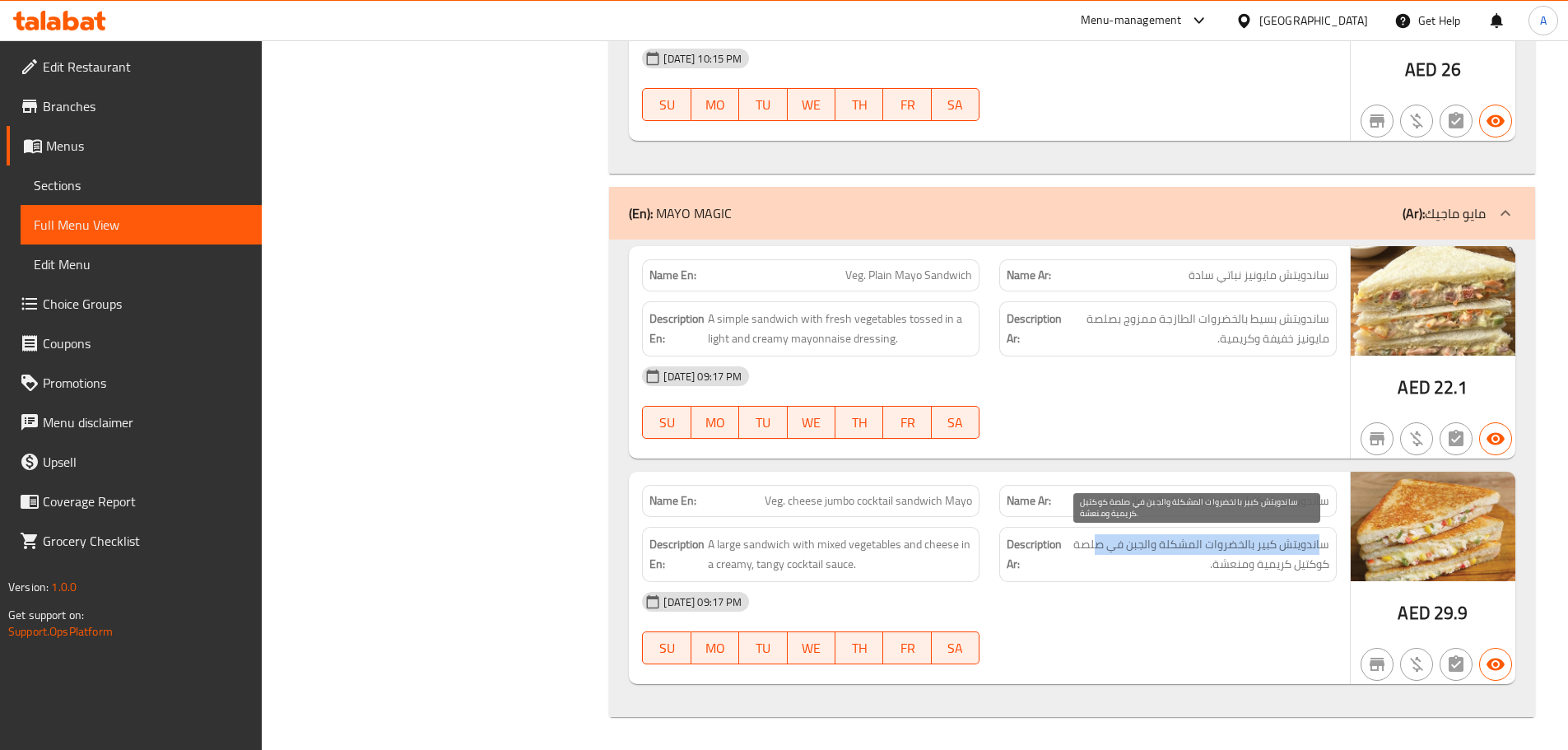
drag, startPoint x: 1324, startPoint y: 537, endPoint x: 1097, endPoint y: 537, distance: 227.0
click at [1097, 537] on span "ساندويتش كبير بالخضروات المشكلة والجبن في صلصة كوكتيل كريمية ومنعشة." at bounding box center [1197, 554] width 264 height 41
drag, startPoint x: 1283, startPoint y: 570, endPoint x: 1248, endPoint y: 570, distance: 35.0
click at [1248, 570] on span "ساندويتش كبير بالخضروات المشكلة والجبن في صلصة كوكتيل كريمية ومنعشة." at bounding box center [1197, 554] width 264 height 41
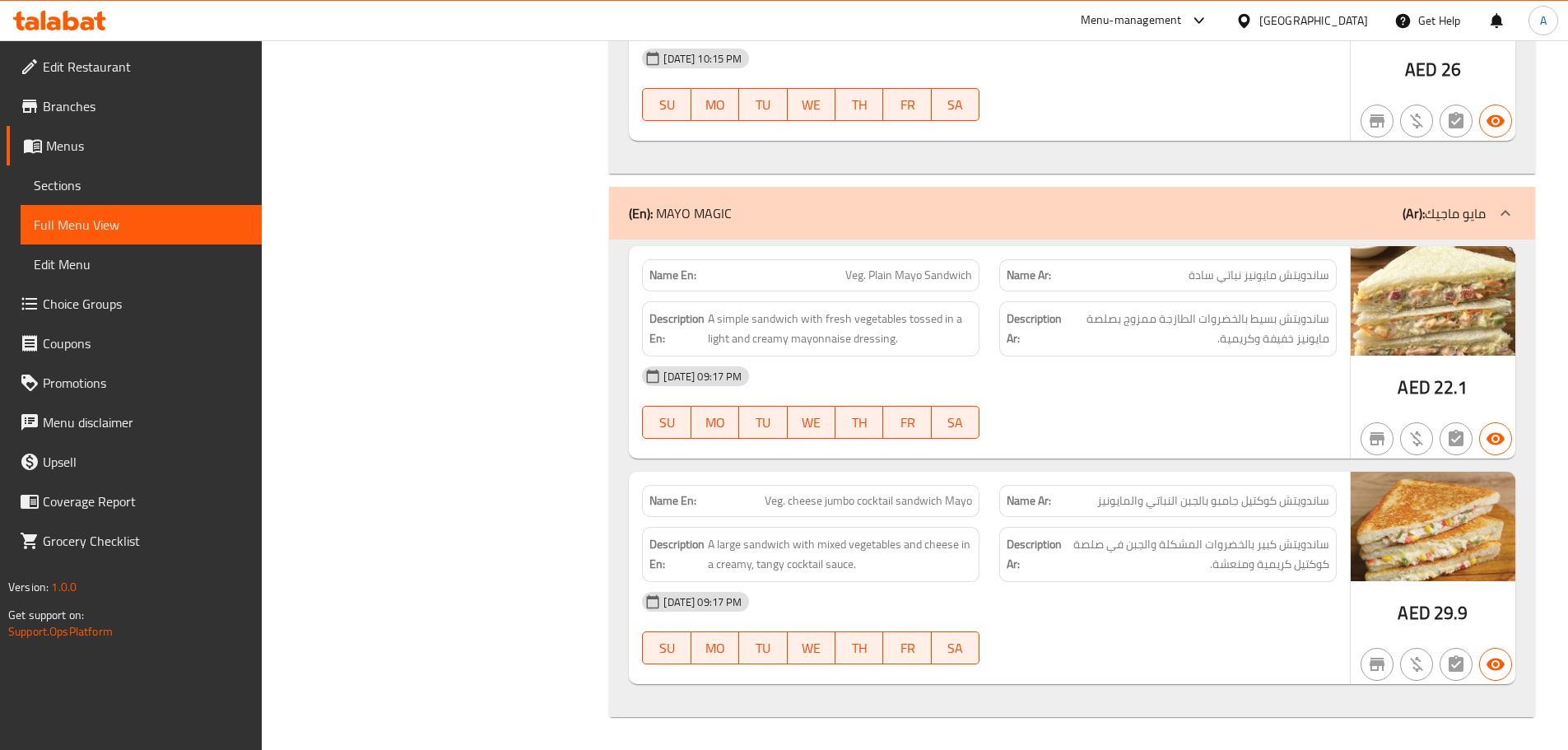
click at [1228, 617] on div "[DATE] 09:17 PM" at bounding box center [990, 602] width 715 height 40
drag, startPoint x: 1257, startPoint y: 562, endPoint x: 1143, endPoint y: 569, distance: 114.2
click at [1209, 561] on span "ساندويتش كبير بالخضروات المشكلة والجبن في صلصة كوكتيل كريمية ومنعشة." at bounding box center [1197, 554] width 264 height 41
click at [1131, 629] on div "[DATE] 09:17 PM SU MO TU WE TH FR SA" at bounding box center [990, 627] width 715 height 92
click at [110, 186] on span "Sections" at bounding box center [141, 185] width 215 height 20
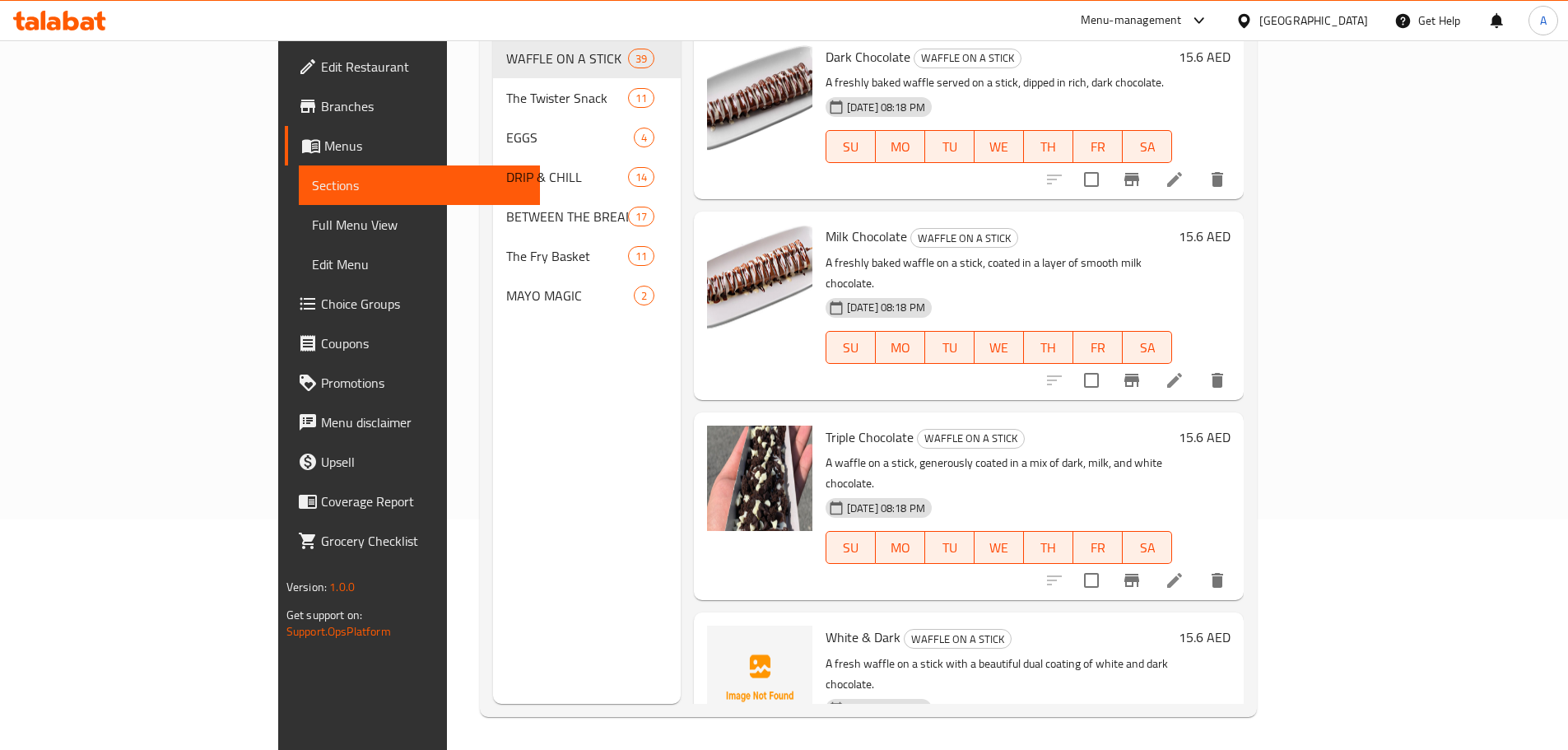
scroll to position [230, 0]
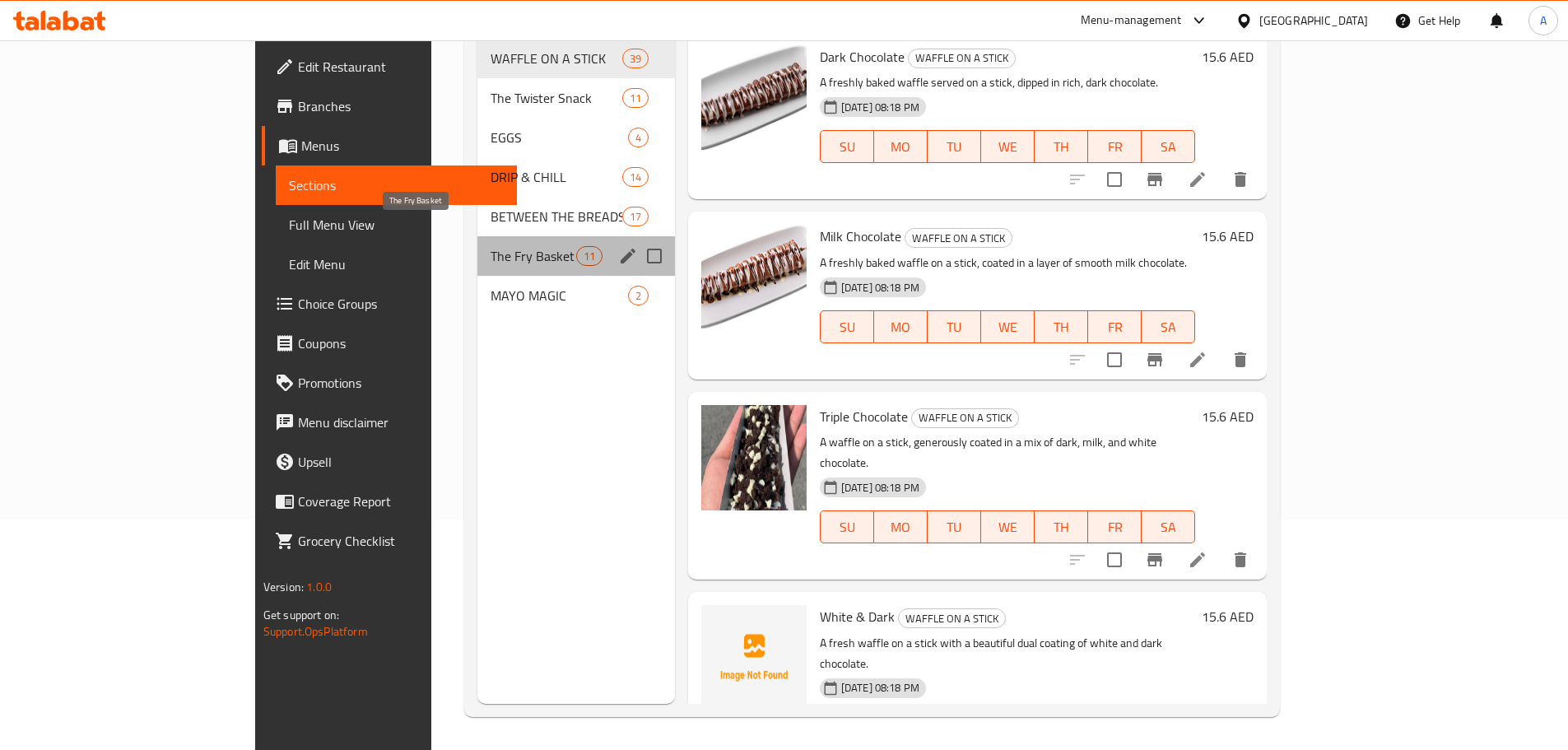
click at [491, 246] on span "The Fry Basket" at bounding box center [533, 255] width 85 height 20
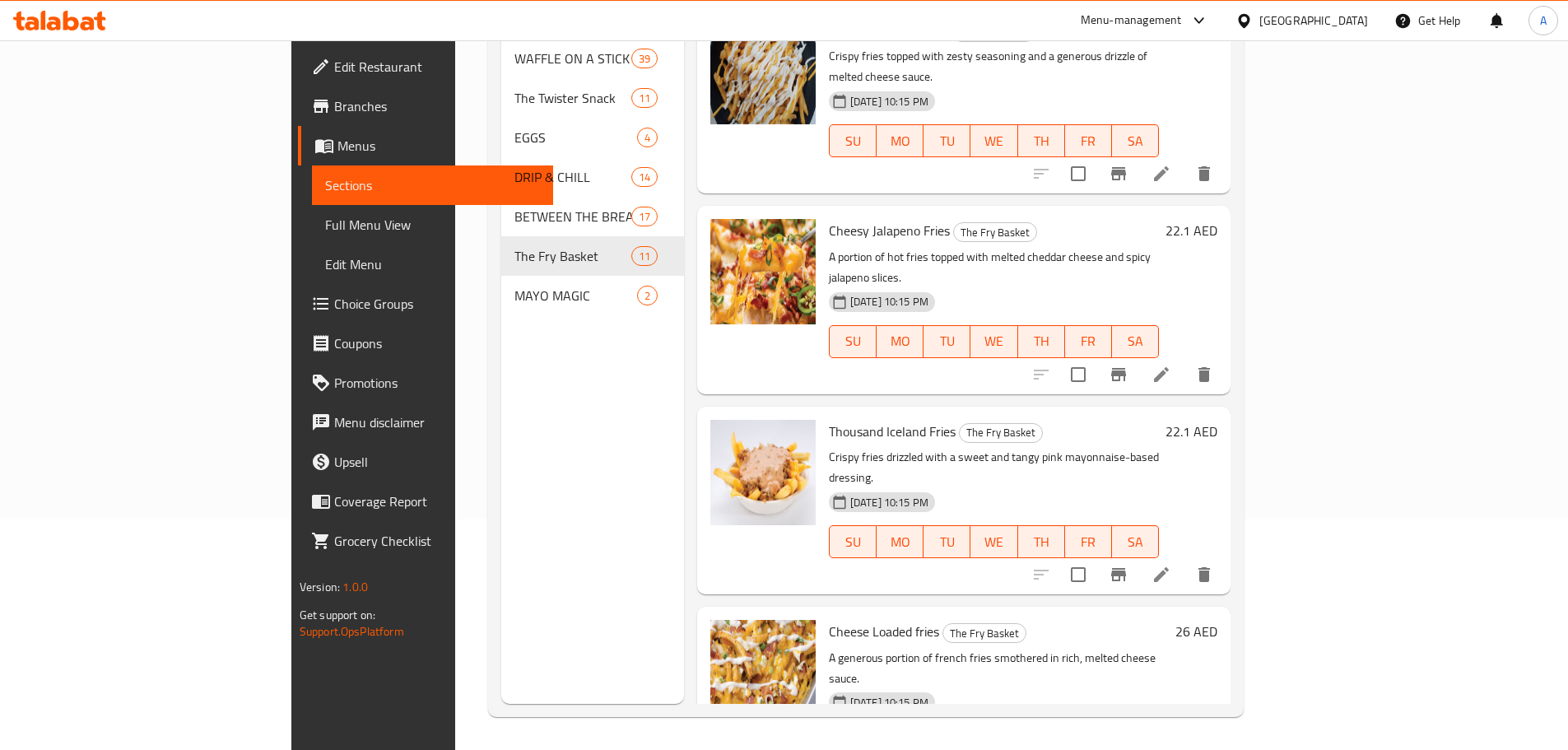
scroll to position [1270, 0]
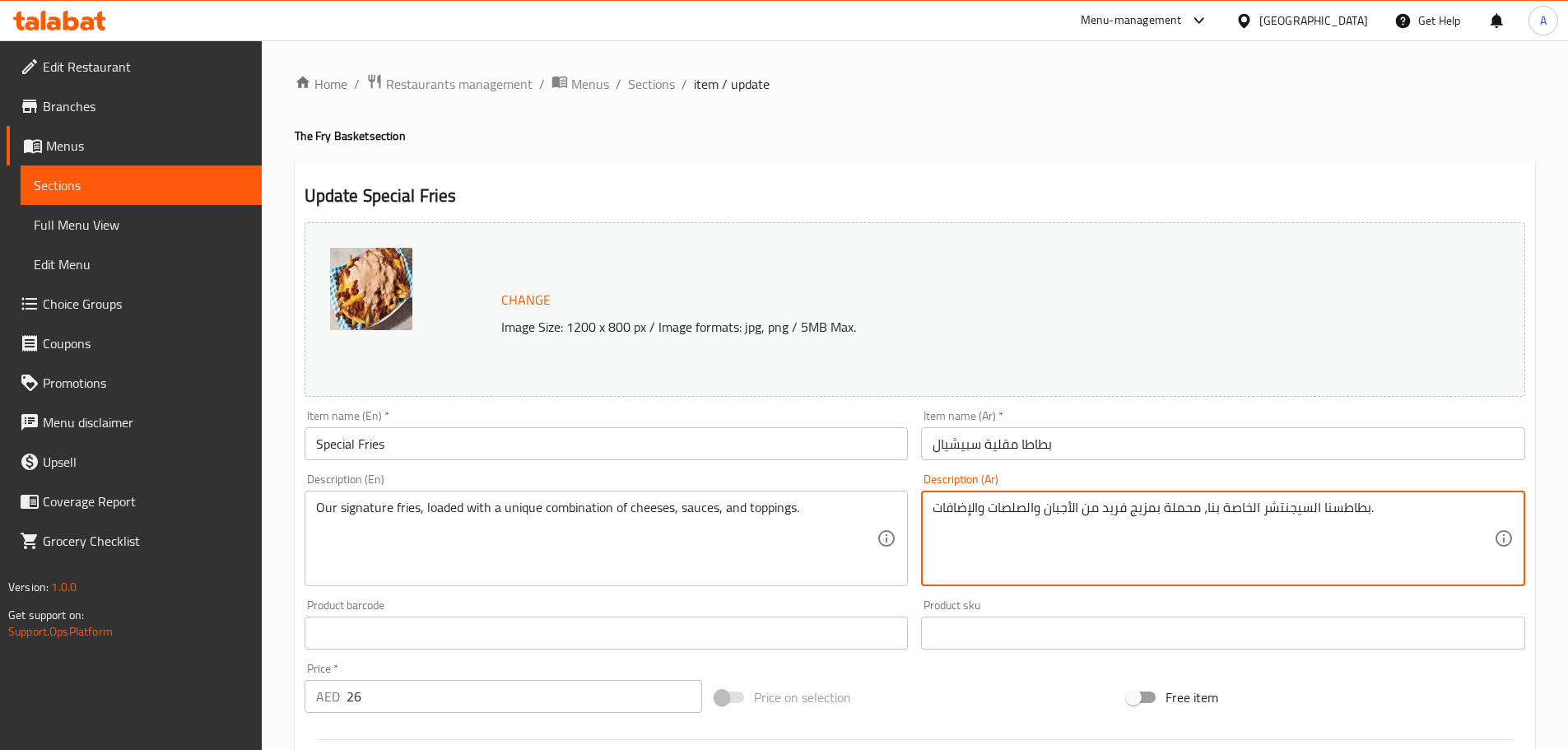
type textarea "بطاطسنا السيجنتشر الخاصة بنا، محملة بمزيج فريد من الأجبان والصلصات والإضافات."
click at [1155, 435] on input "بطاطا مقلية سبيشيال" at bounding box center [1224, 444] width 604 height 33
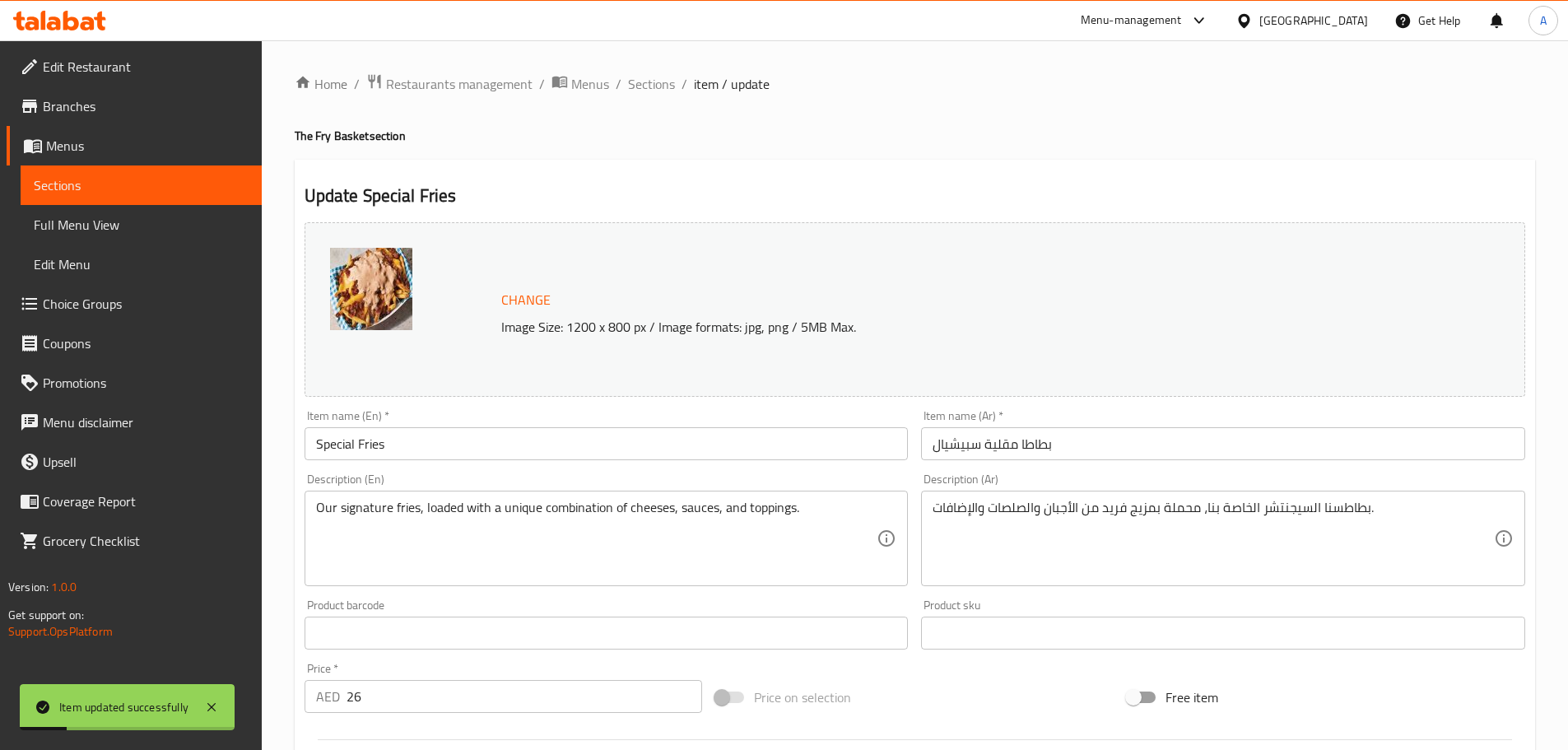
click at [645, 182] on div "Update Special Fries Change Image Size: 1200 x 800 px / Image formats: jpg, png…" at bounding box center [916, 651] width 1241 height 982
click at [655, 84] on span "Sections" at bounding box center [652, 84] width 47 height 20
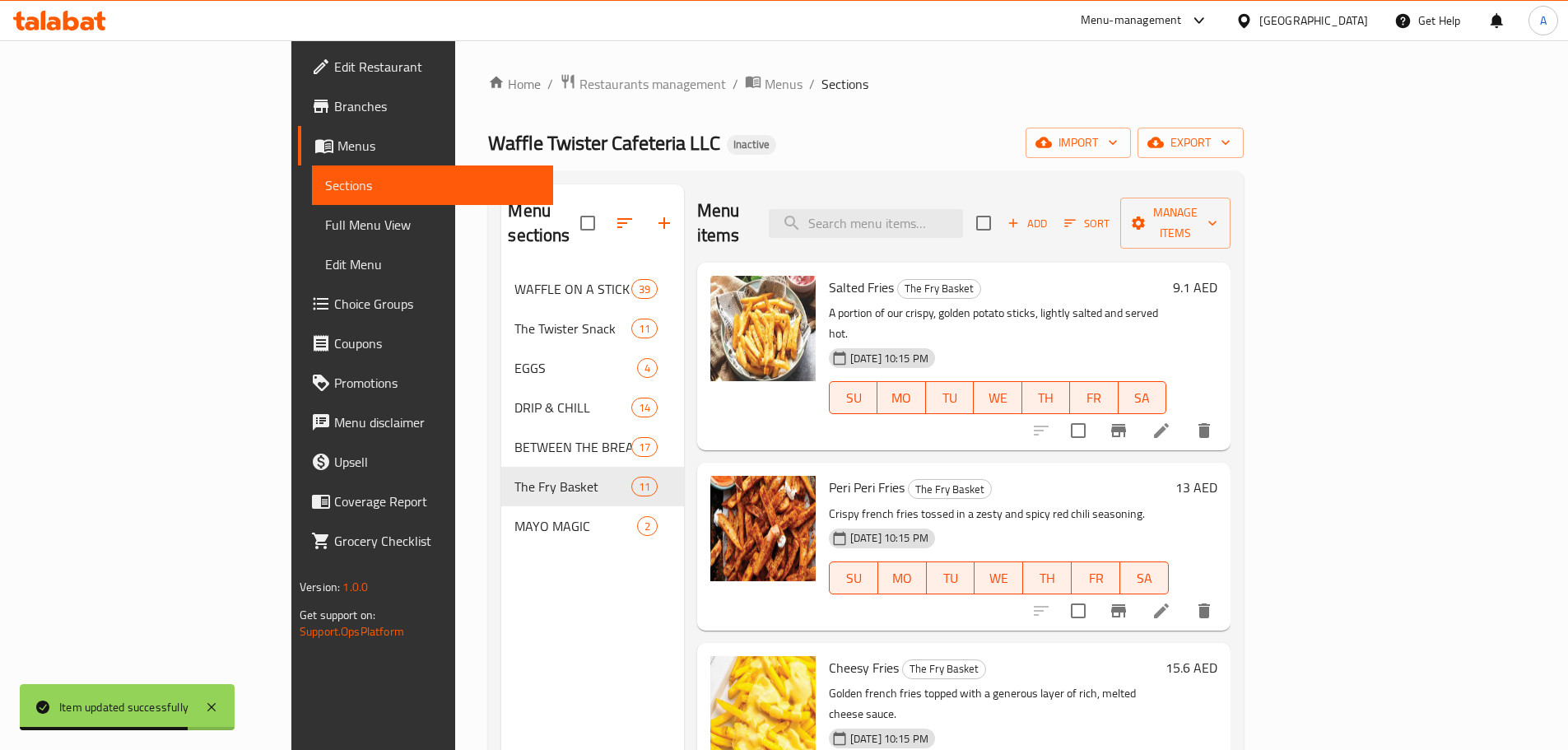
drag, startPoint x: 992, startPoint y: 202, endPoint x: 1127, endPoint y: 256, distance: 145.4
click at [963, 209] on input "search" at bounding box center [866, 223] width 194 height 28
paste input "Hot Chocolate"
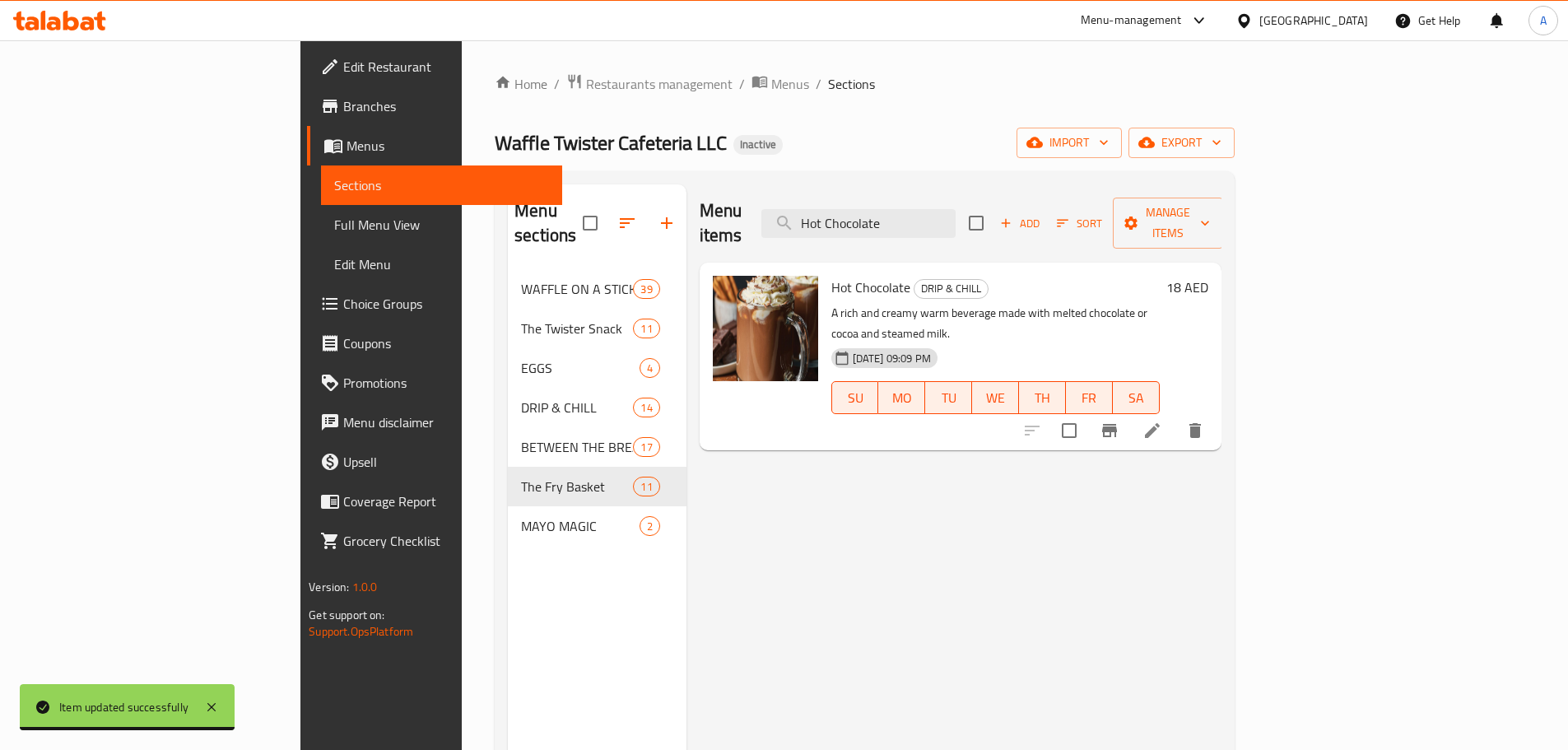
type input "Hot Chocolate"
click at [1162, 420] on icon at bounding box center [1152, 430] width 20 height 20
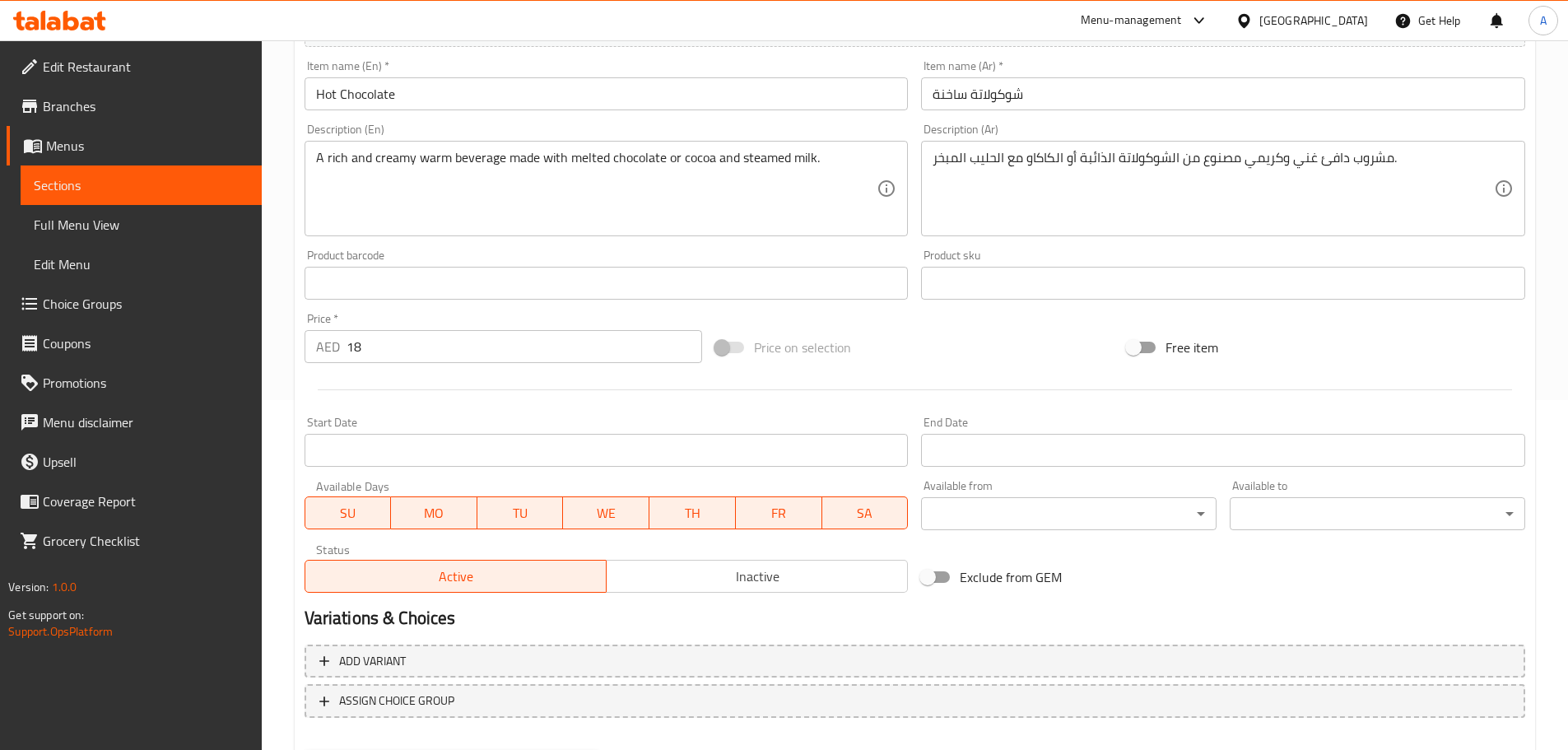
scroll to position [438, 0]
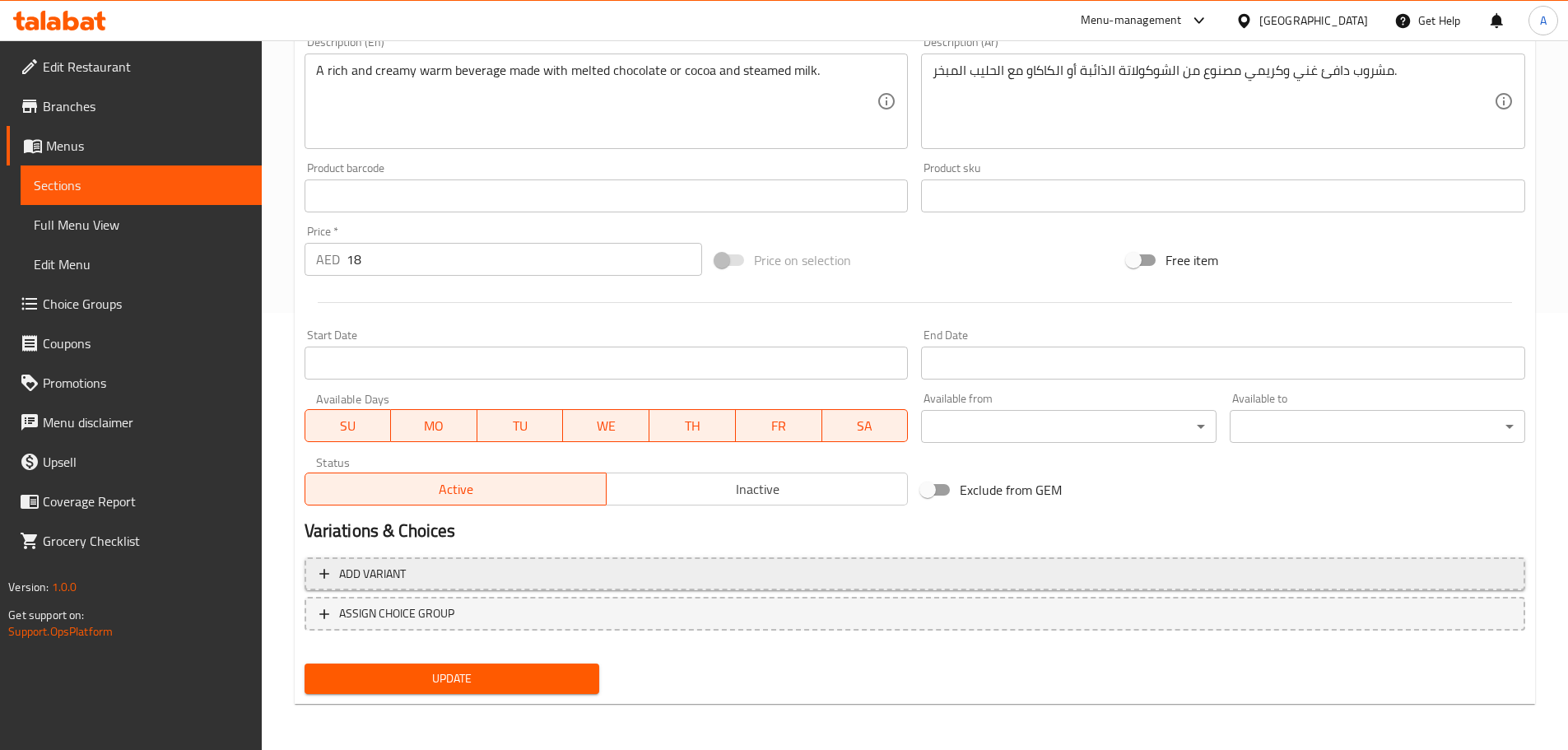
click at [787, 578] on span "Add variant" at bounding box center [915, 574] width 1191 height 21
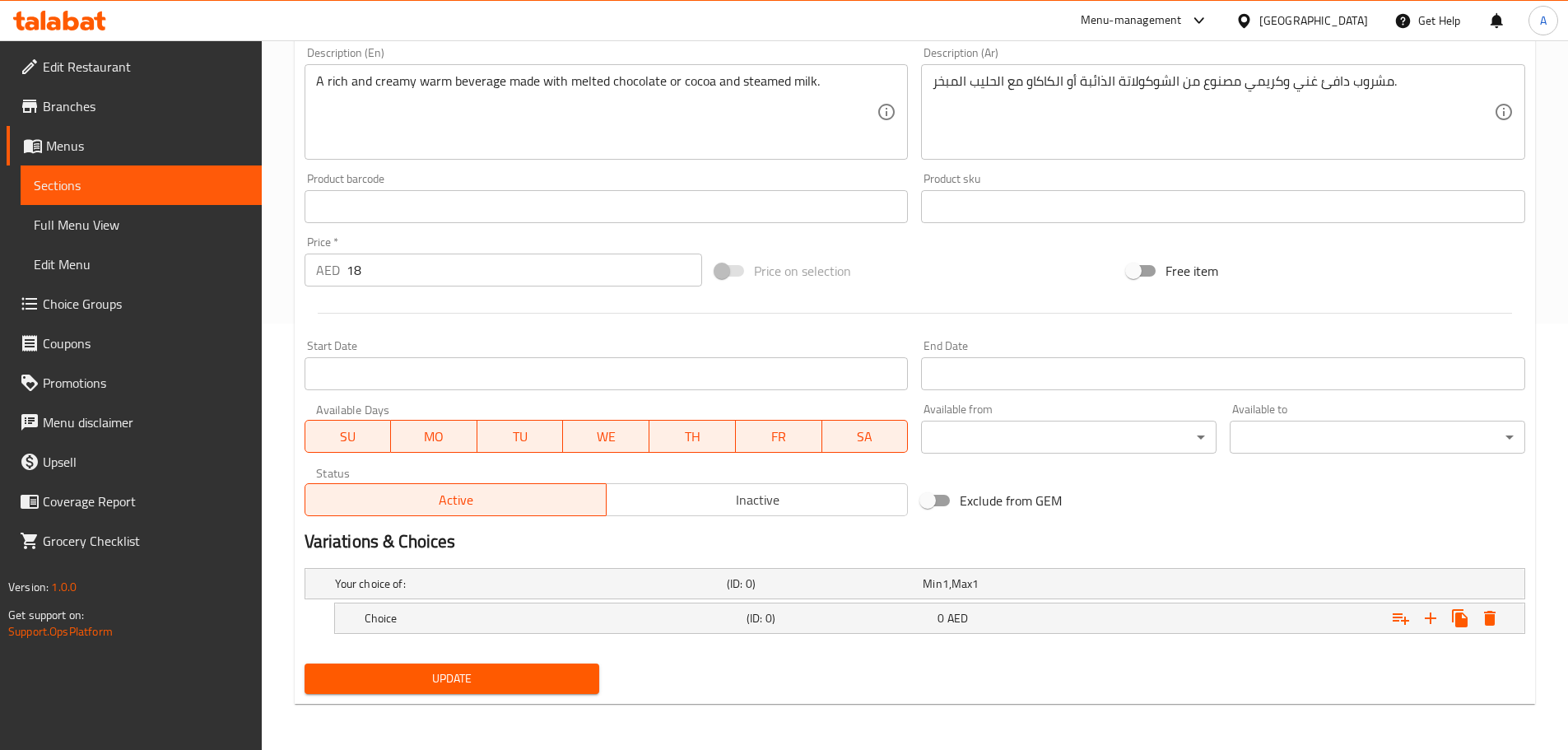
scroll to position [426, 0]
click at [1433, 614] on icon "Expand" at bounding box center [1431, 618] width 20 height 20
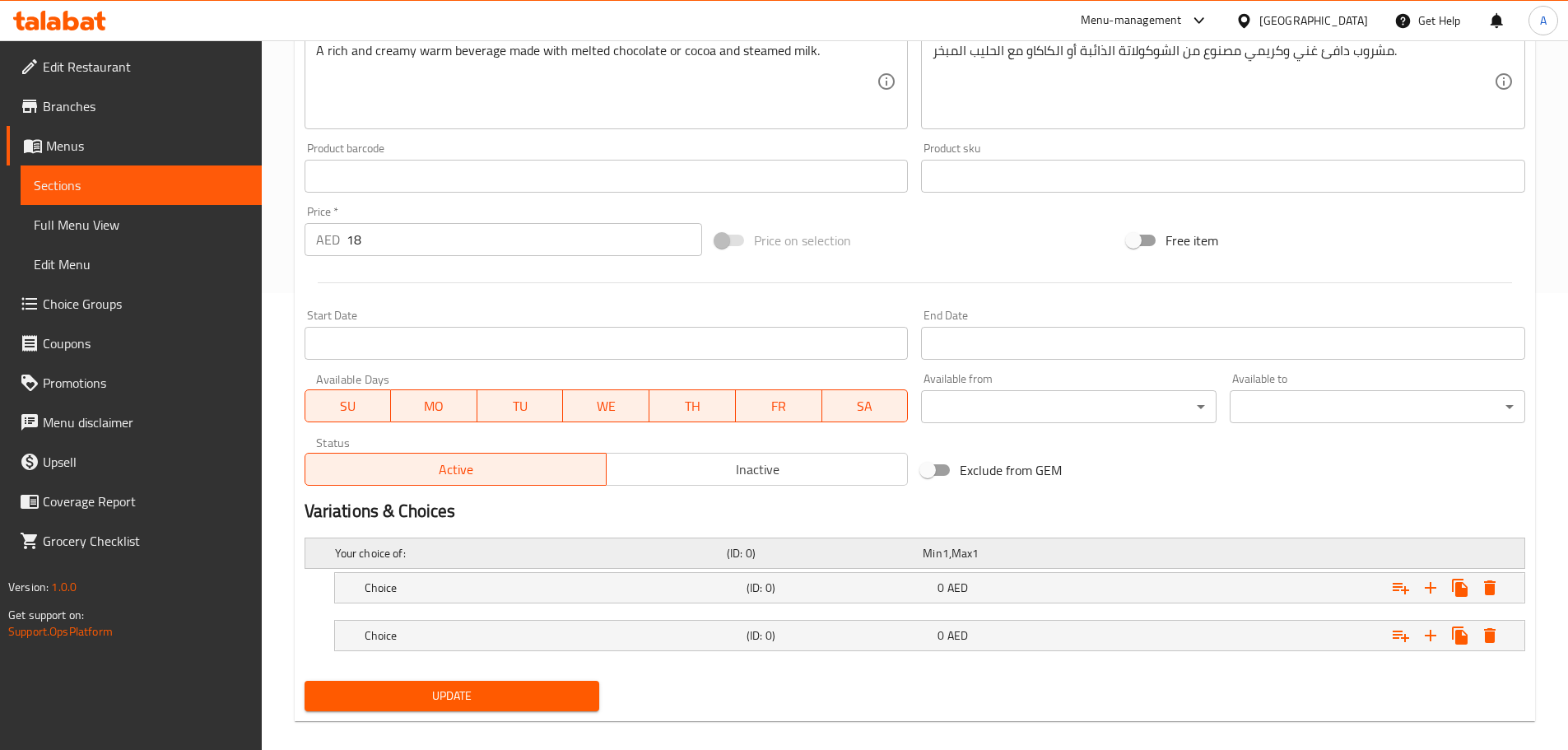
scroll to position [474, 0]
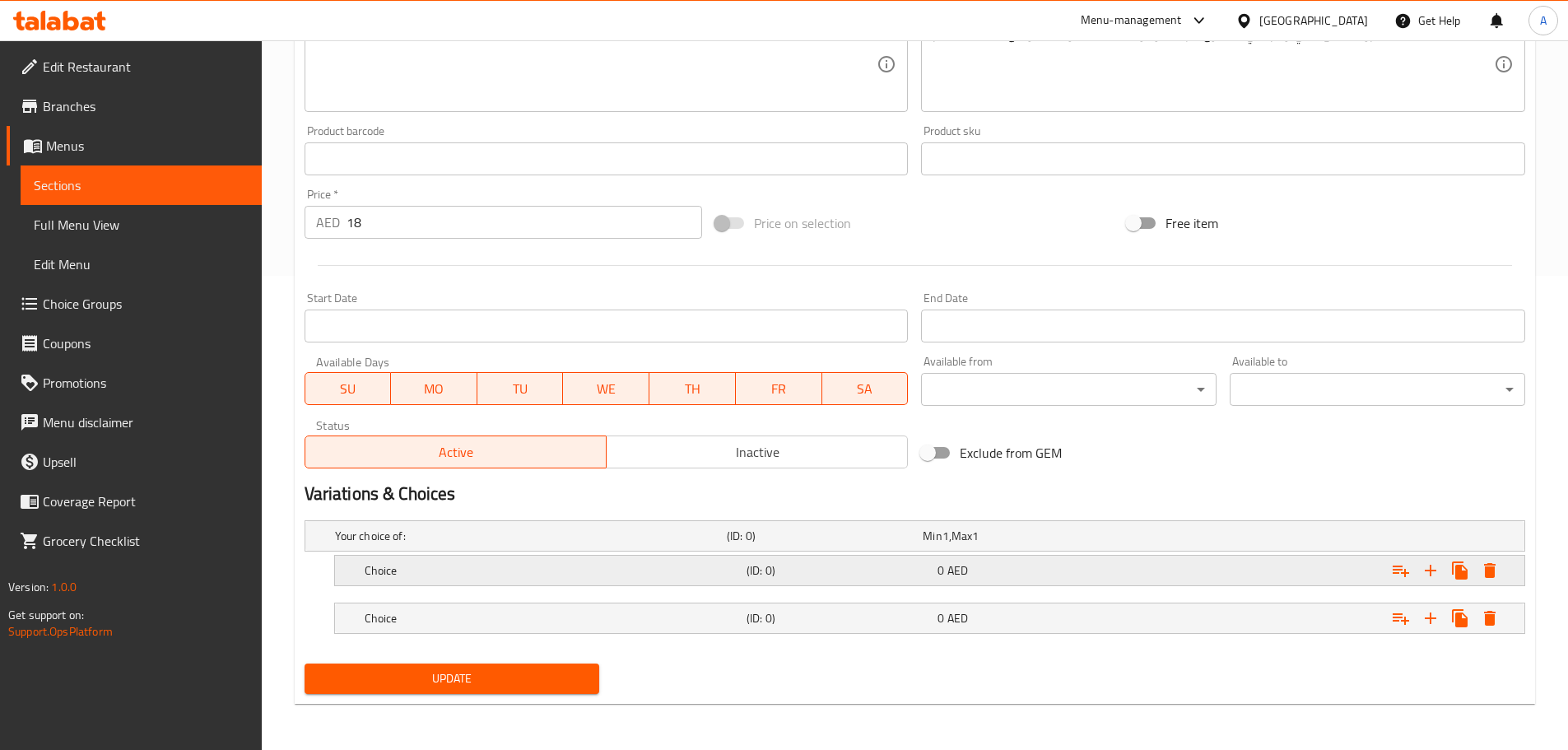
click at [1159, 576] on div "Expand" at bounding box center [1316, 570] width 382 height 36
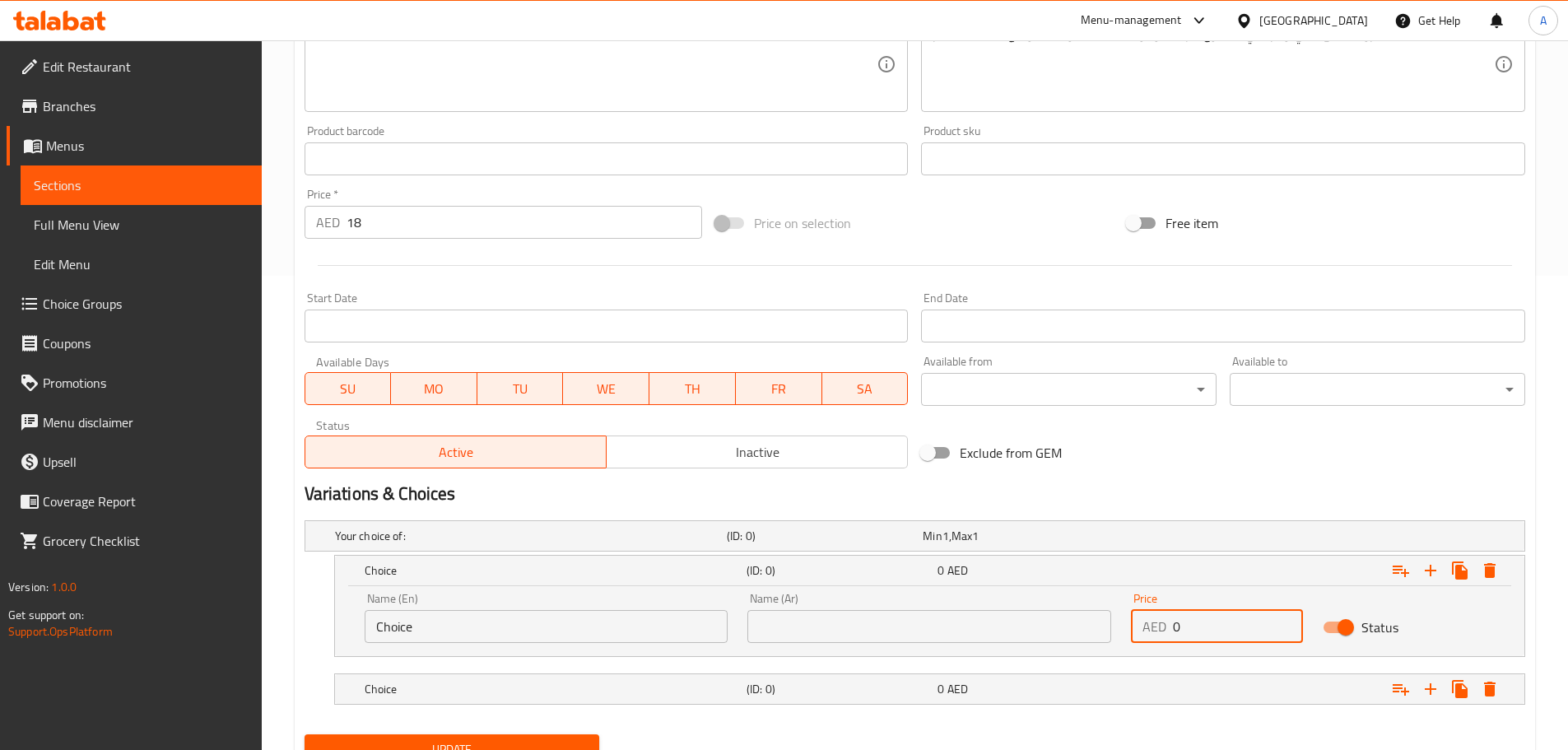
drag, startPoint x: 1211, startPoint y: 625, endPoint x: 1112, endPoint y: 633, distance: 99.3
click at [1113, 633] on div "Name (En) Choice Name (En) Name (Ar) Name (Ar) Price AED 0 Price Status" at bounding box center [929, 617] width 1150 height 70
type input "18"
click at [1169, 678] on div "Expand" at bounding box center [1316, 690] width 382 height 36
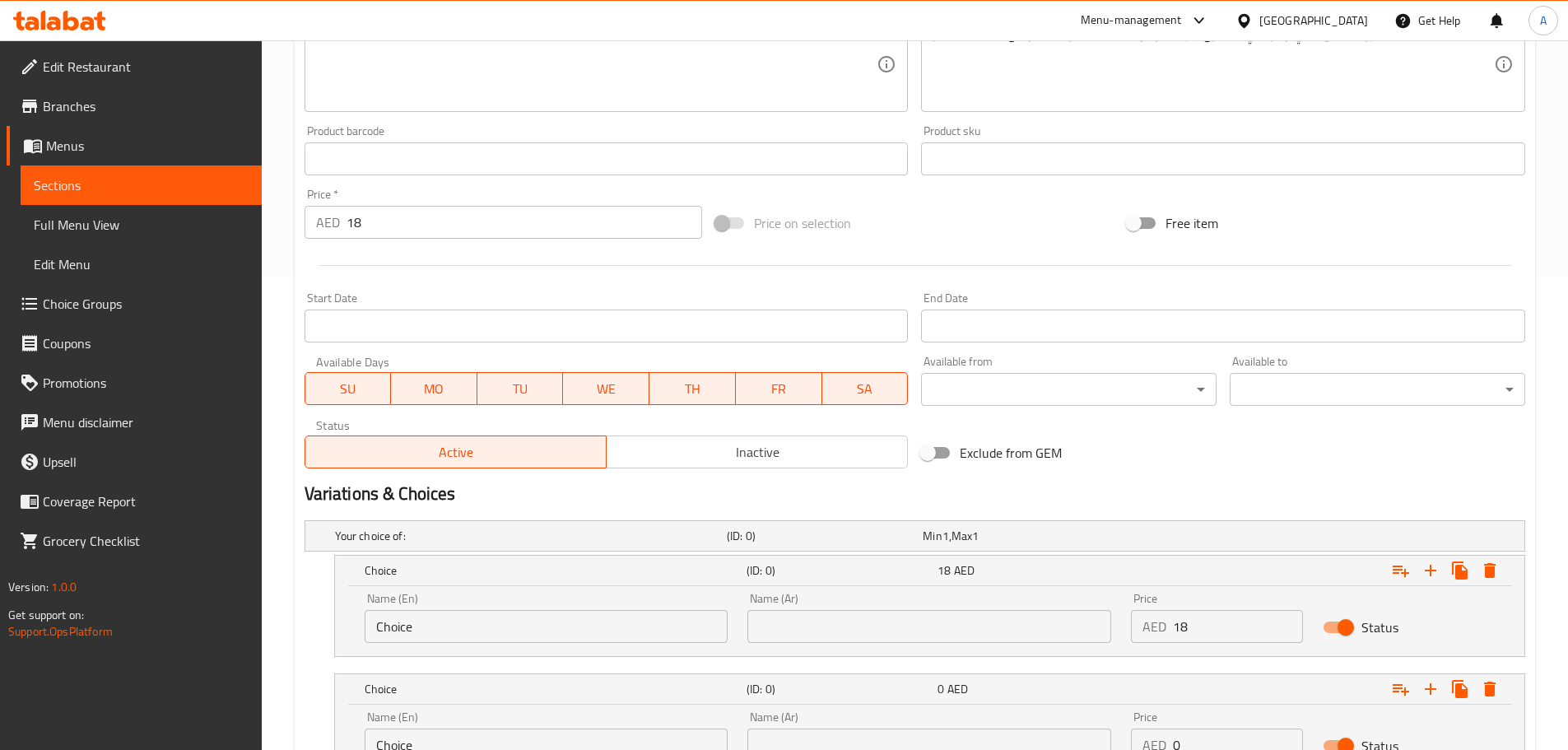
scroll to position [615, 0]
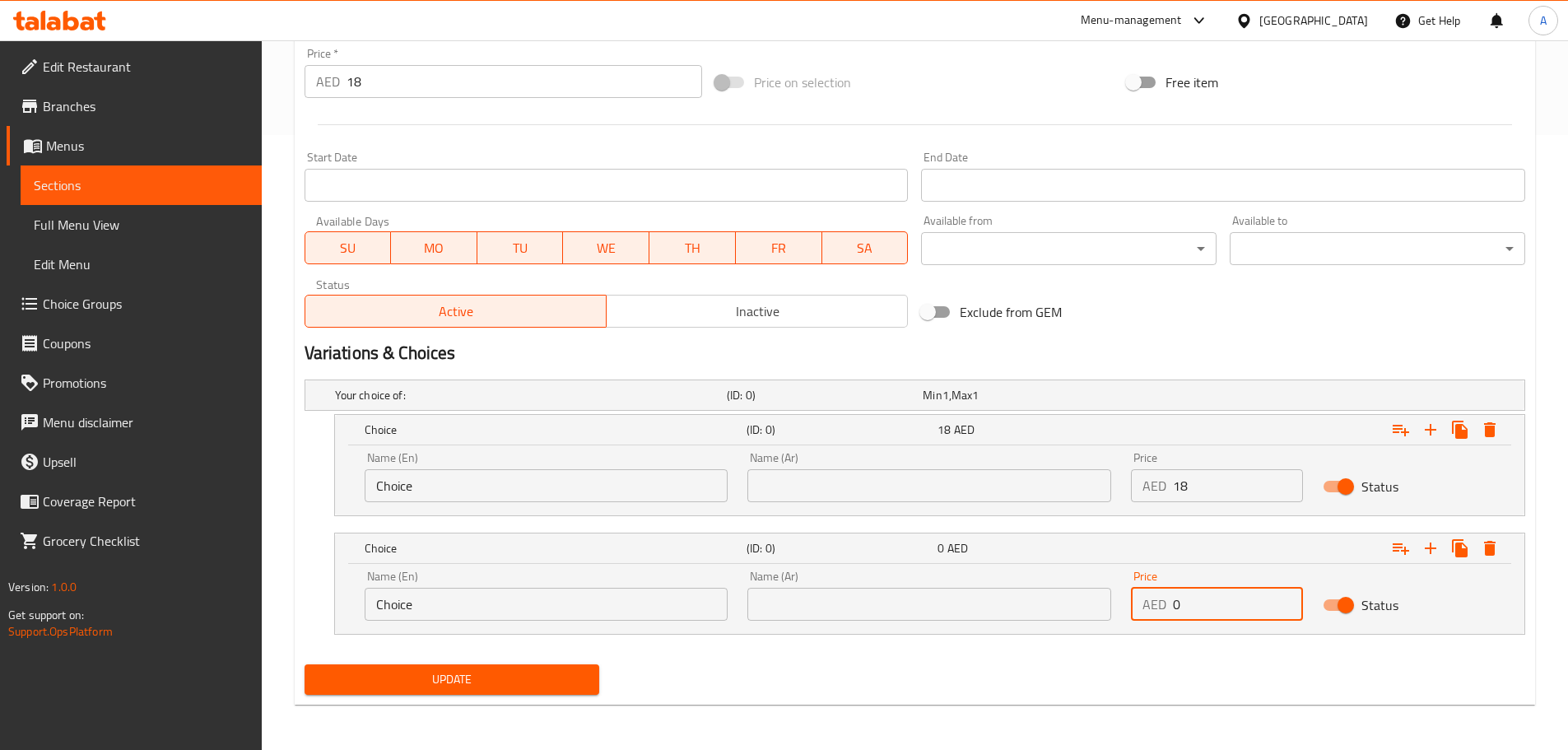
drag, startPoint x: 1163, startPoint y: 582, endPoint x: 1151, endPoint y: 577, distance: 13.0
click at [1151, 577] on div "Price AED 0 Price" at bounding box center [1217, 596] width 172 height 50
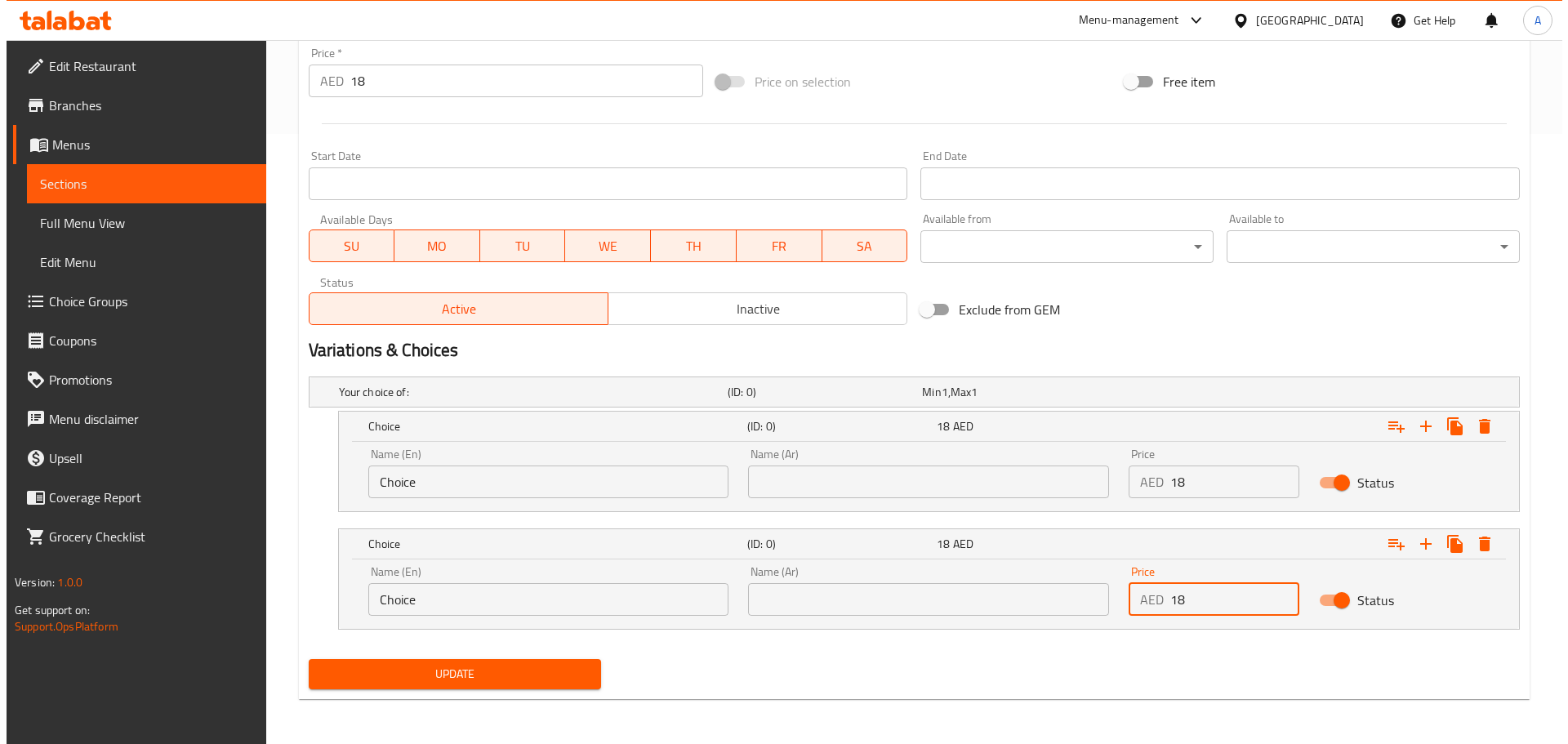
scroll to position [611, 0]
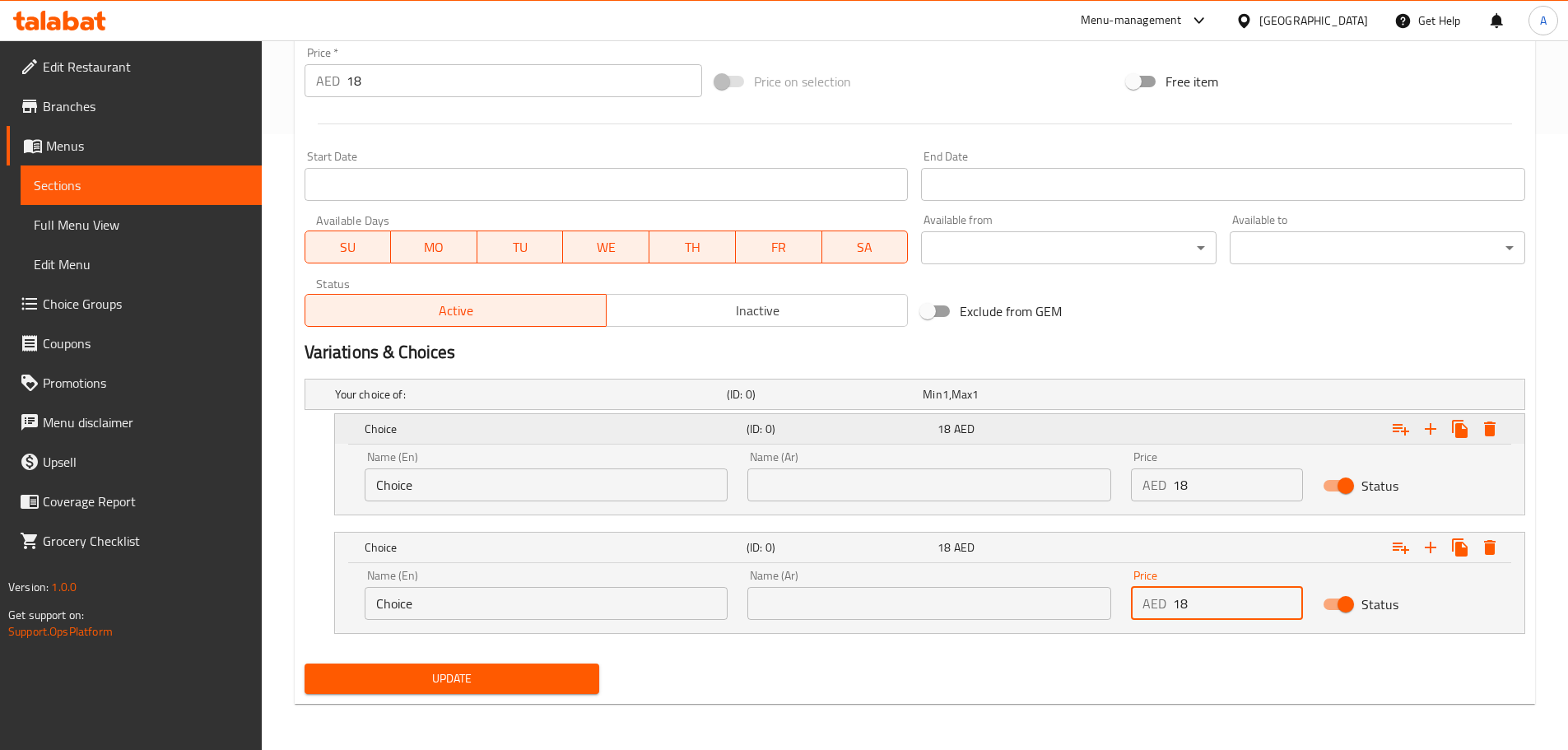
type input "18"
click at [1495, 424] on icon "Expand" at bounding box center [1489, 429] width 20 height 20
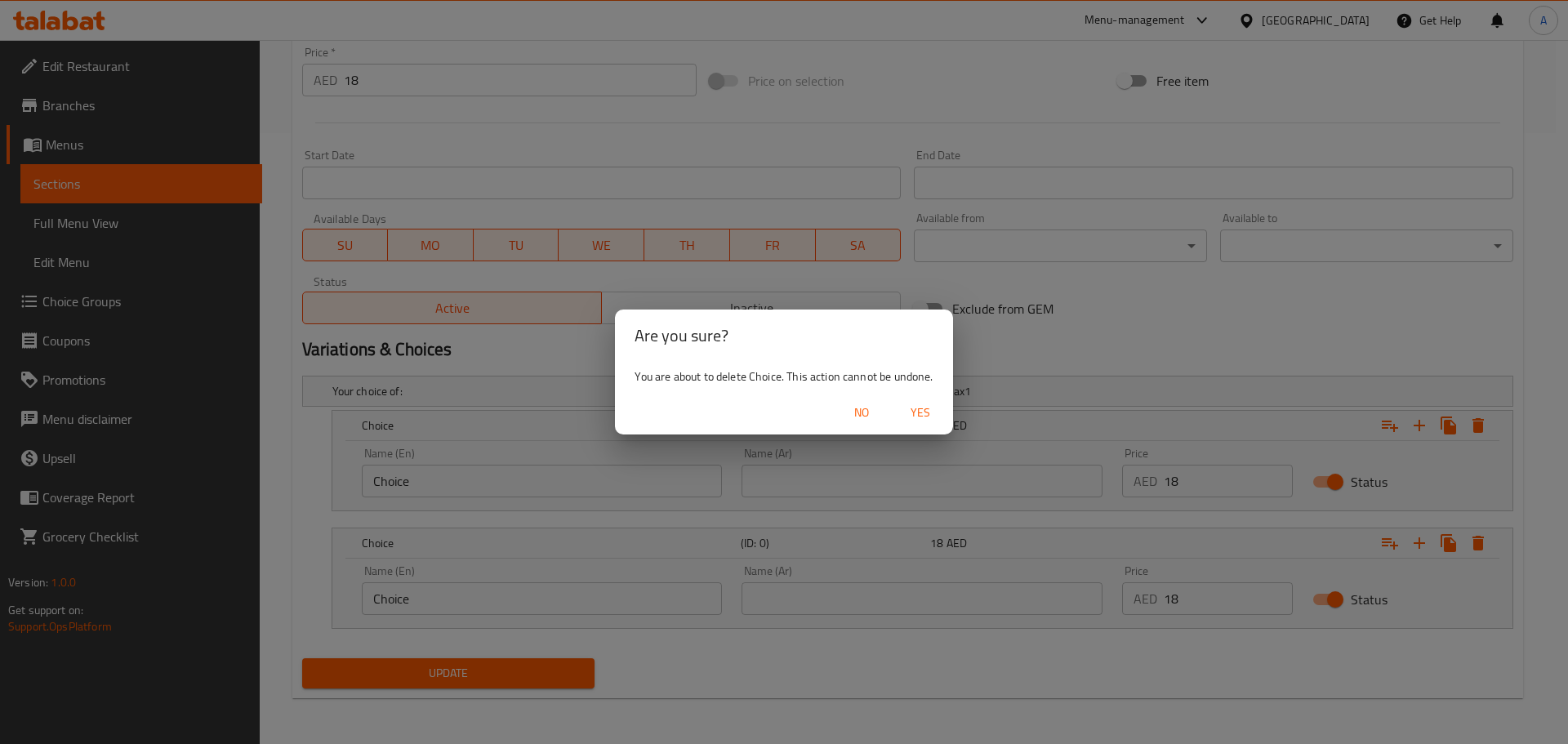
click at [915, 402] on button "Yes" at bounding box center [920, 413] width 52 height 30
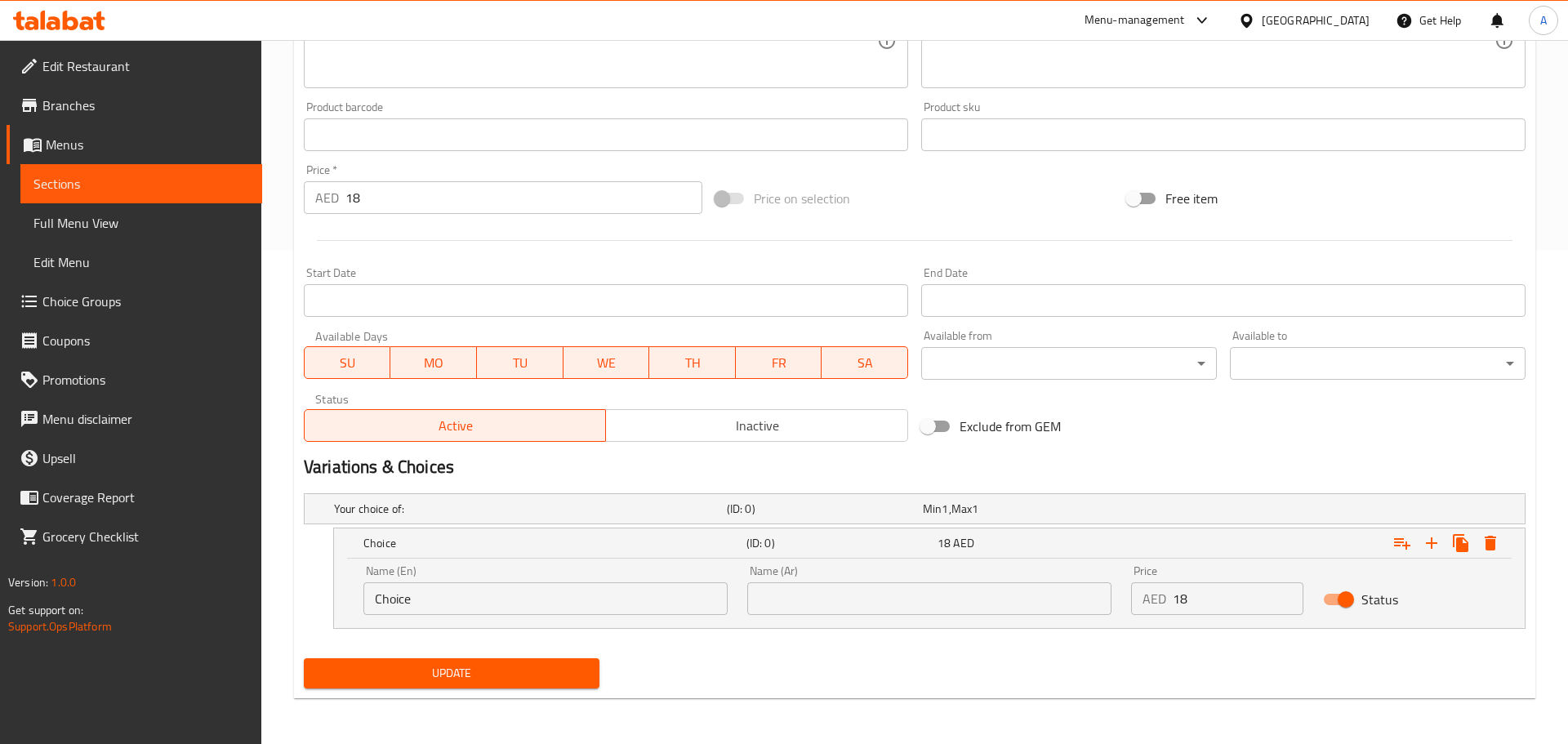
scroll to position [493, 0]
click at [1486, 539] on icon "Expand" at bounding box center [1477, 543] width 20 height 20
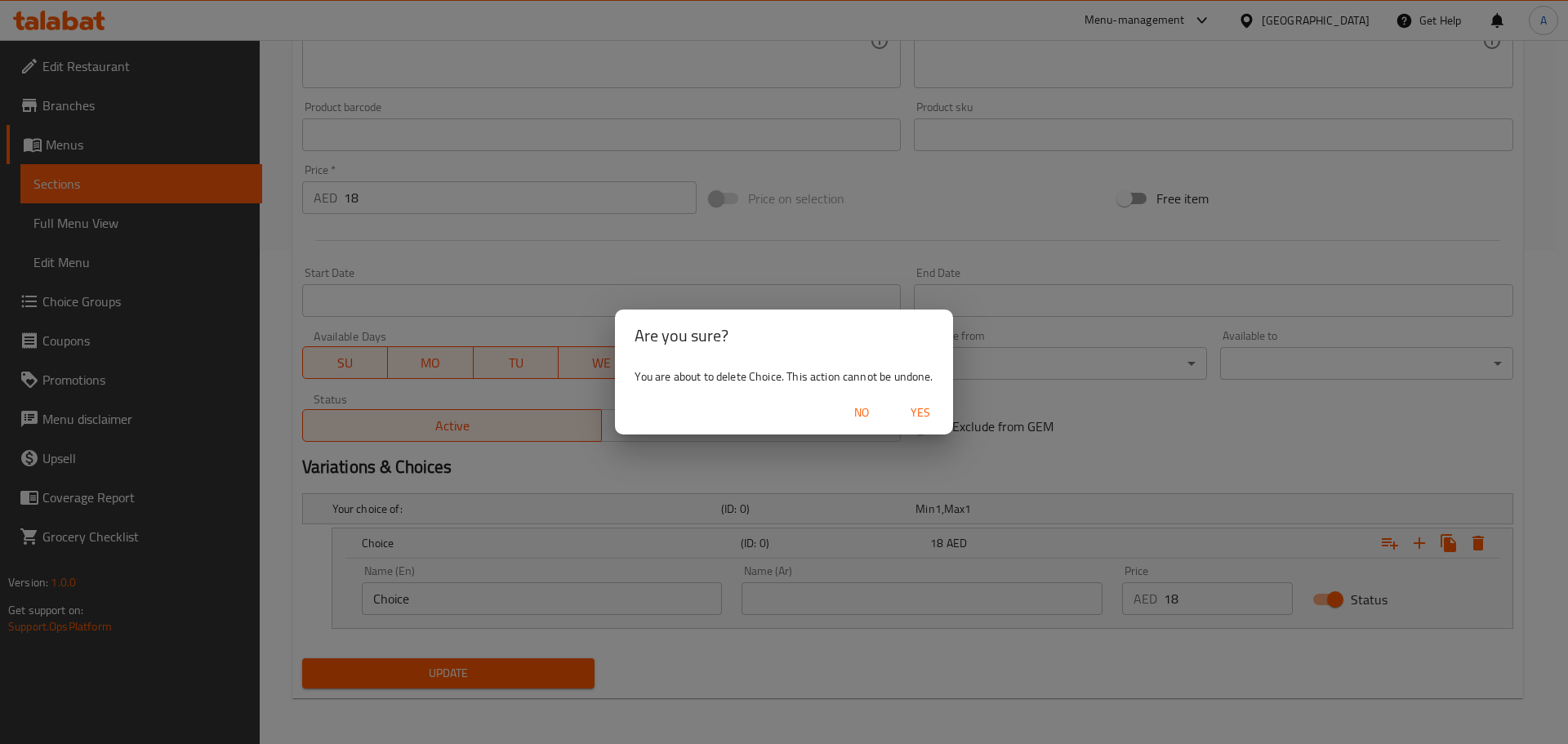
click at [918, 408] on span "Yes" at bounding box center [920, 413] width 39 height 21
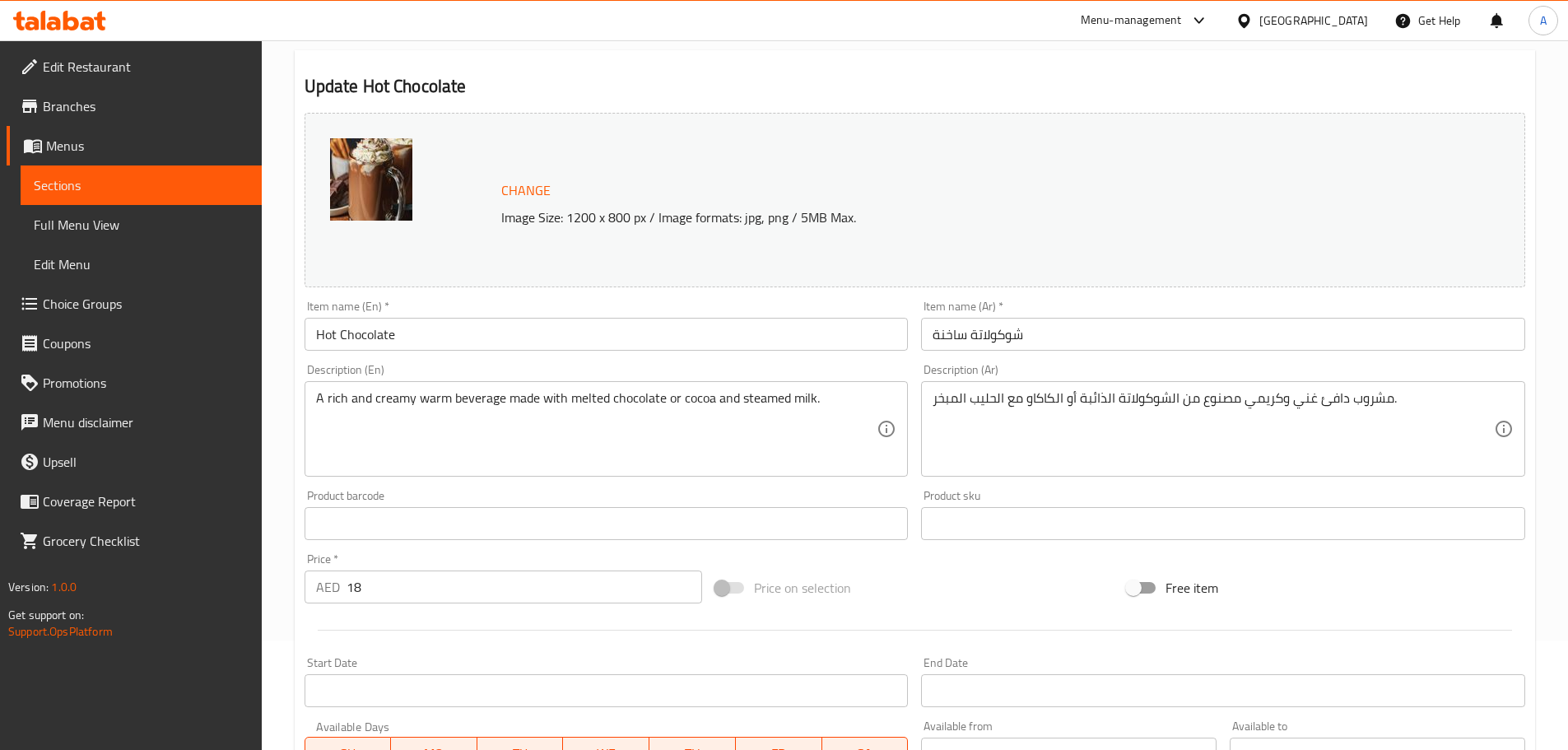
scroll to position [108, 0]
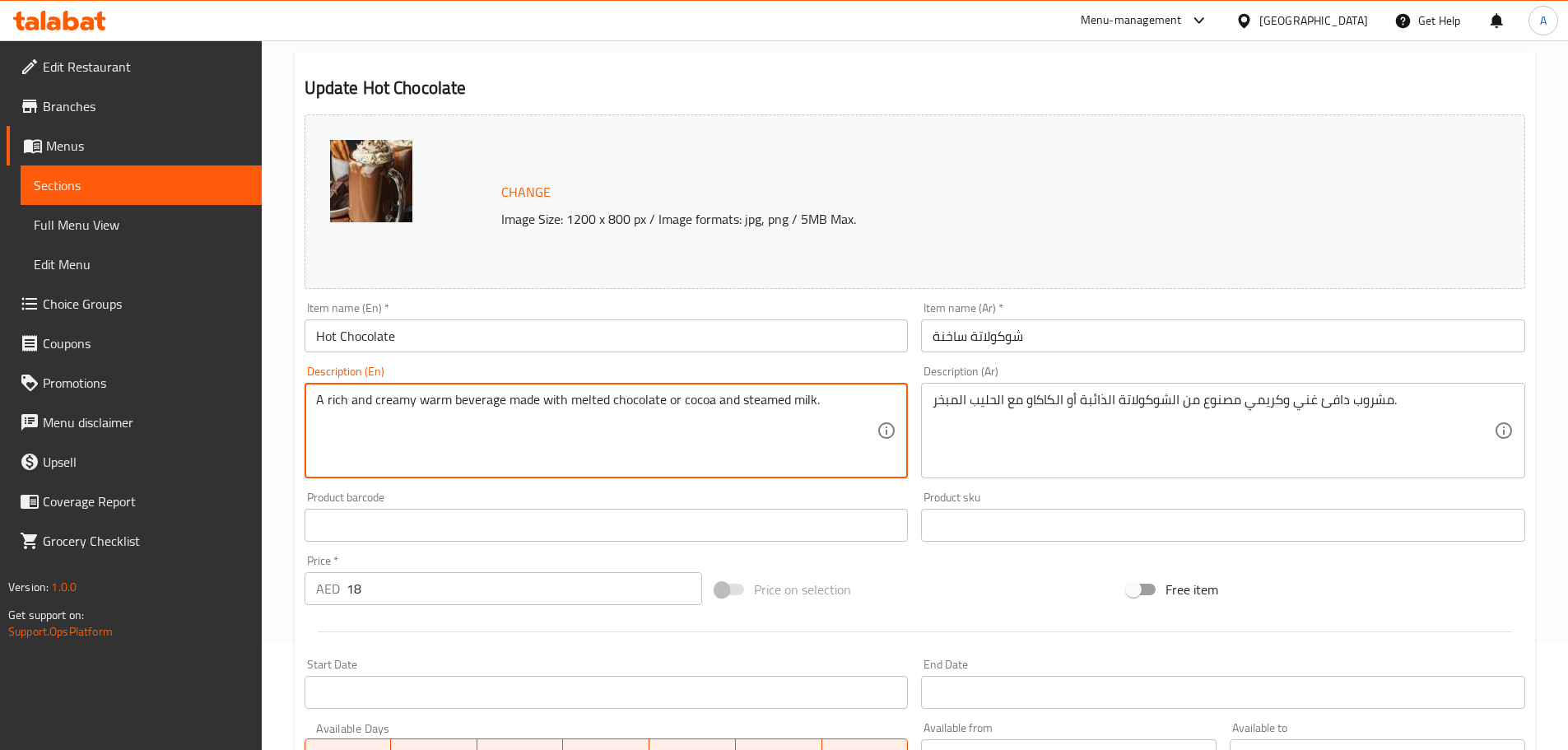
drag, startPoint x: 583, startPoint y: 400, endPoint x: 613, endPoint y: 400, distance: 30.0
click at [613, 400] on textarea "A rich and creamy warm beverage made with melted chocolate or cocoa and steamed…" at bounding box center [596, 431] width 562 height 79
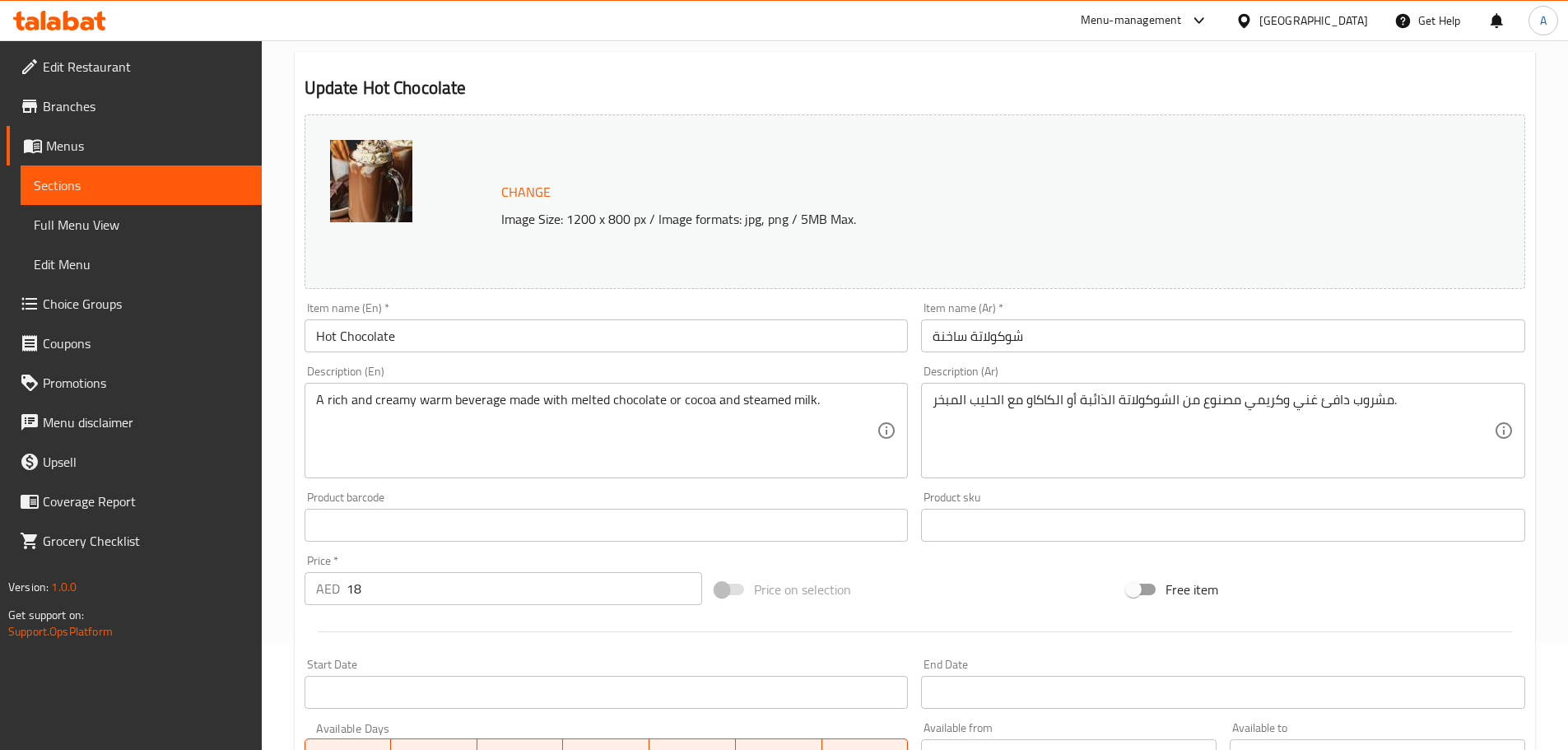
click at [693, 397] on textarea "A rich and creamy warm beverage made with melted chocolate or cocoa and steamed…" at bounding box center [596, 431] width 562 height 79
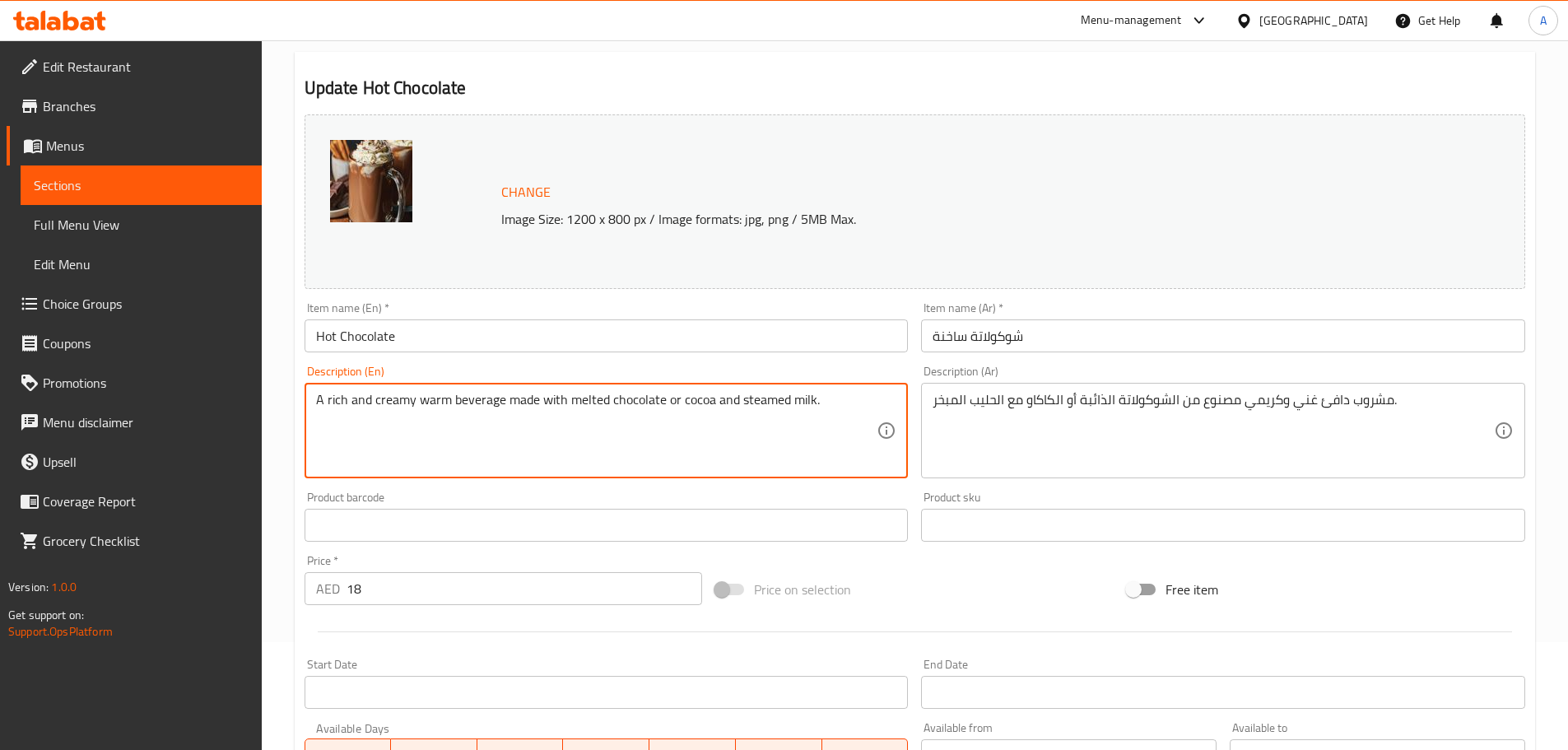
click at [693, 397] on textarea "A rich and creamy warm beverage made with melted chocolate or cocoa and steamed…" at bounding box center [596, 431] width 562 height 79
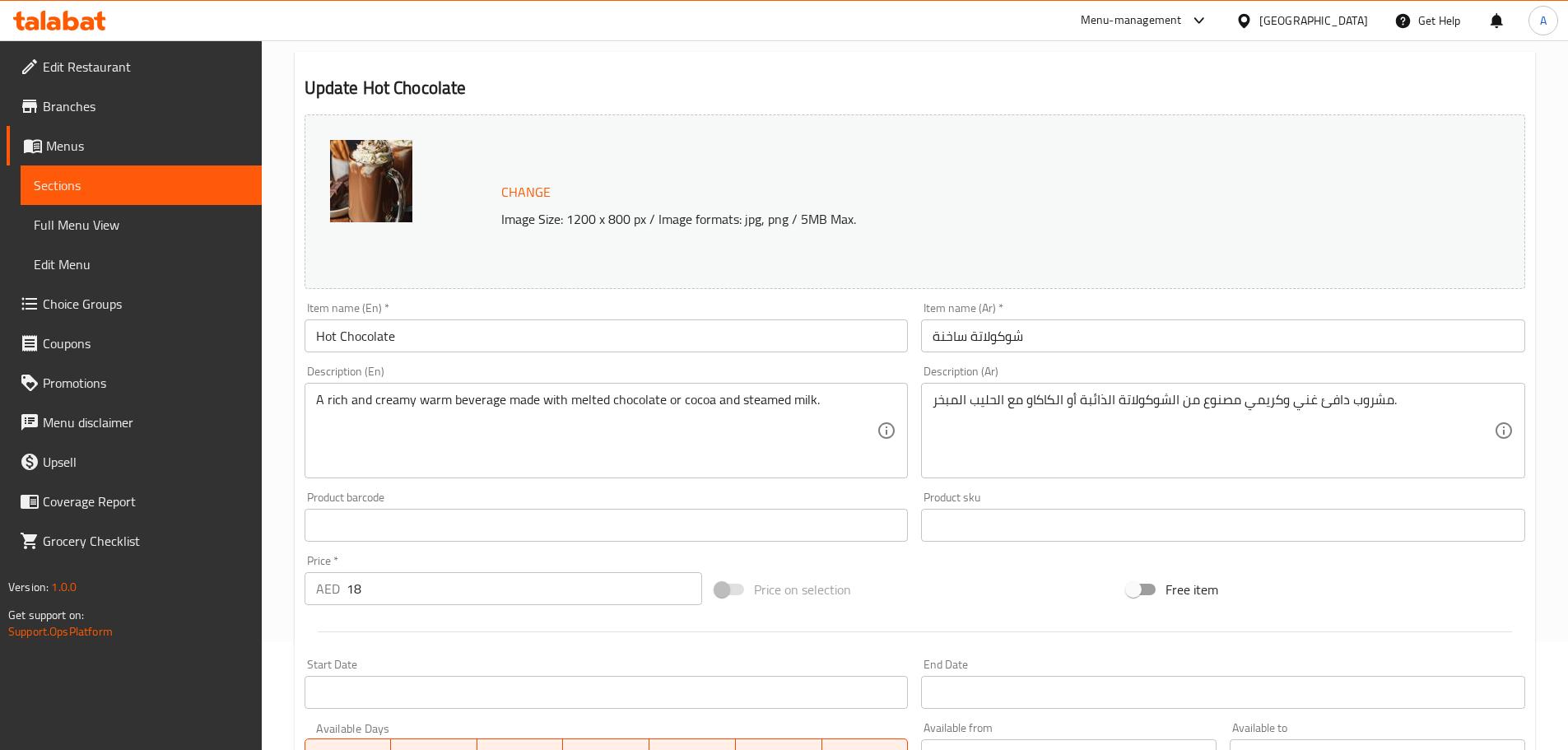
click at [689, 80] on h2 "Update Hot Chocolate" at bounding box center [915, 88] width 1221 height 25
click at [98, 312] on span "Choice Groups" at bounding box center [146, 304] width 205 height 20
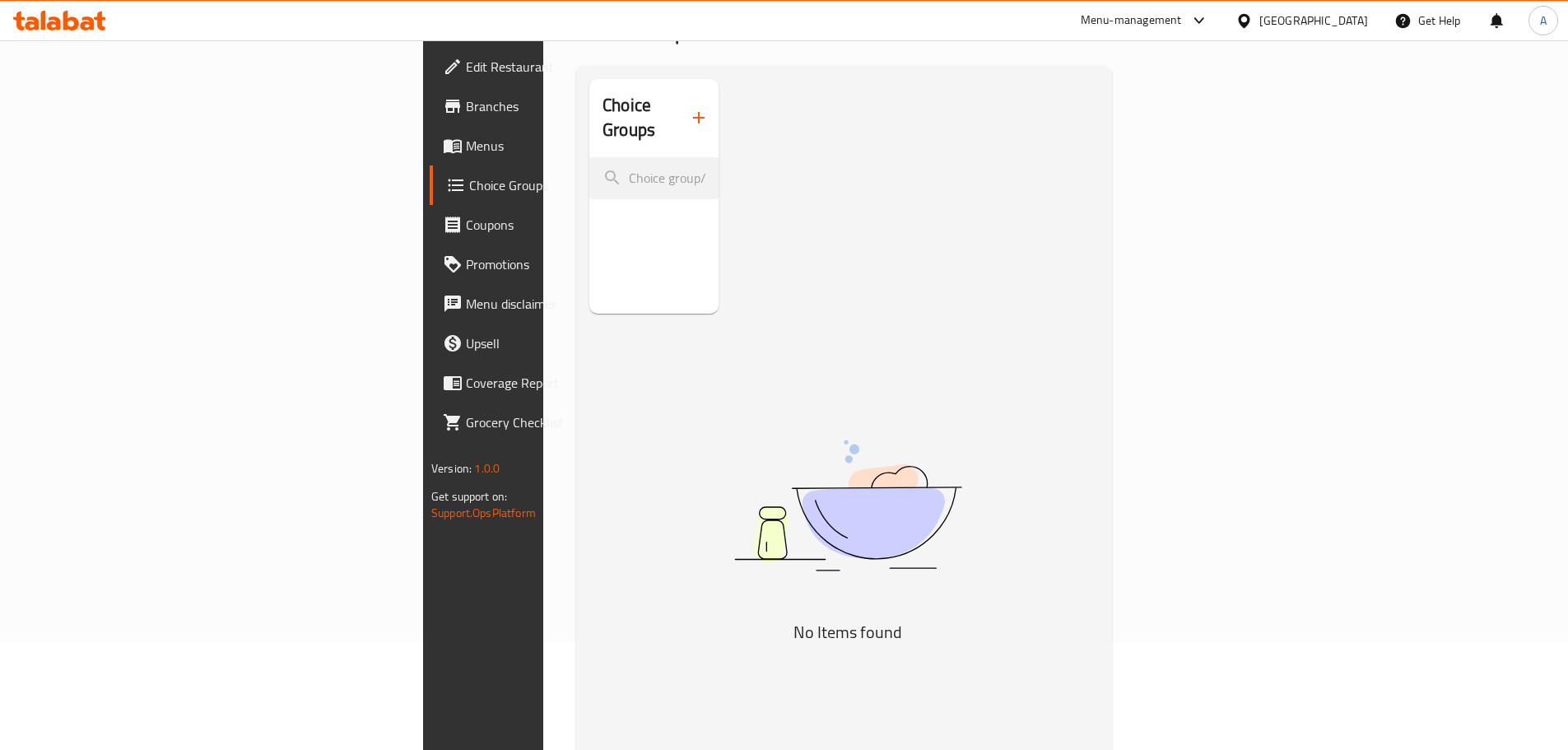
click at [689, 113] on icon "button" at bounding box center [698, 117] width 20 height 20
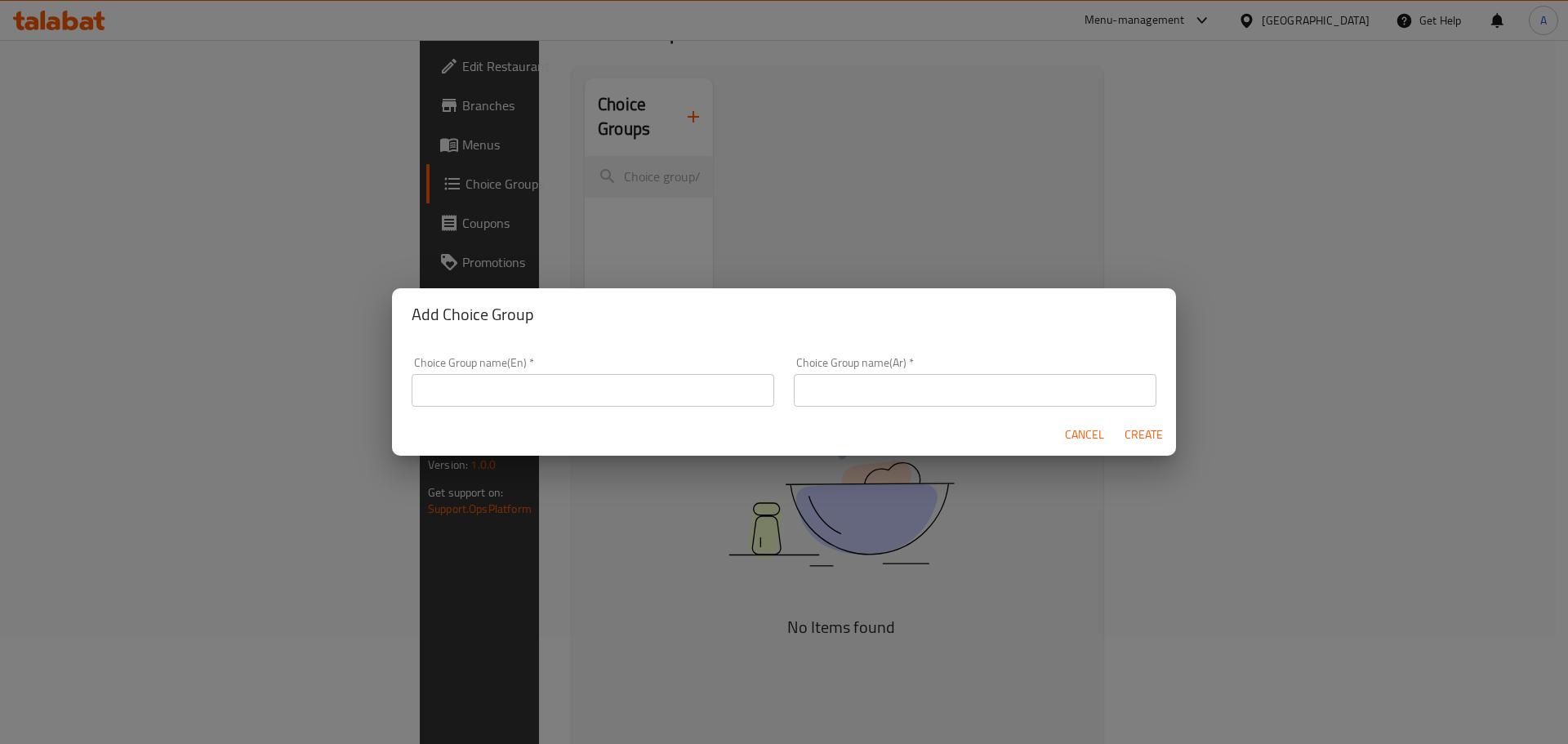
click at [567, 384] on input "text" at bounding box center [593, 390] width 363 height 33
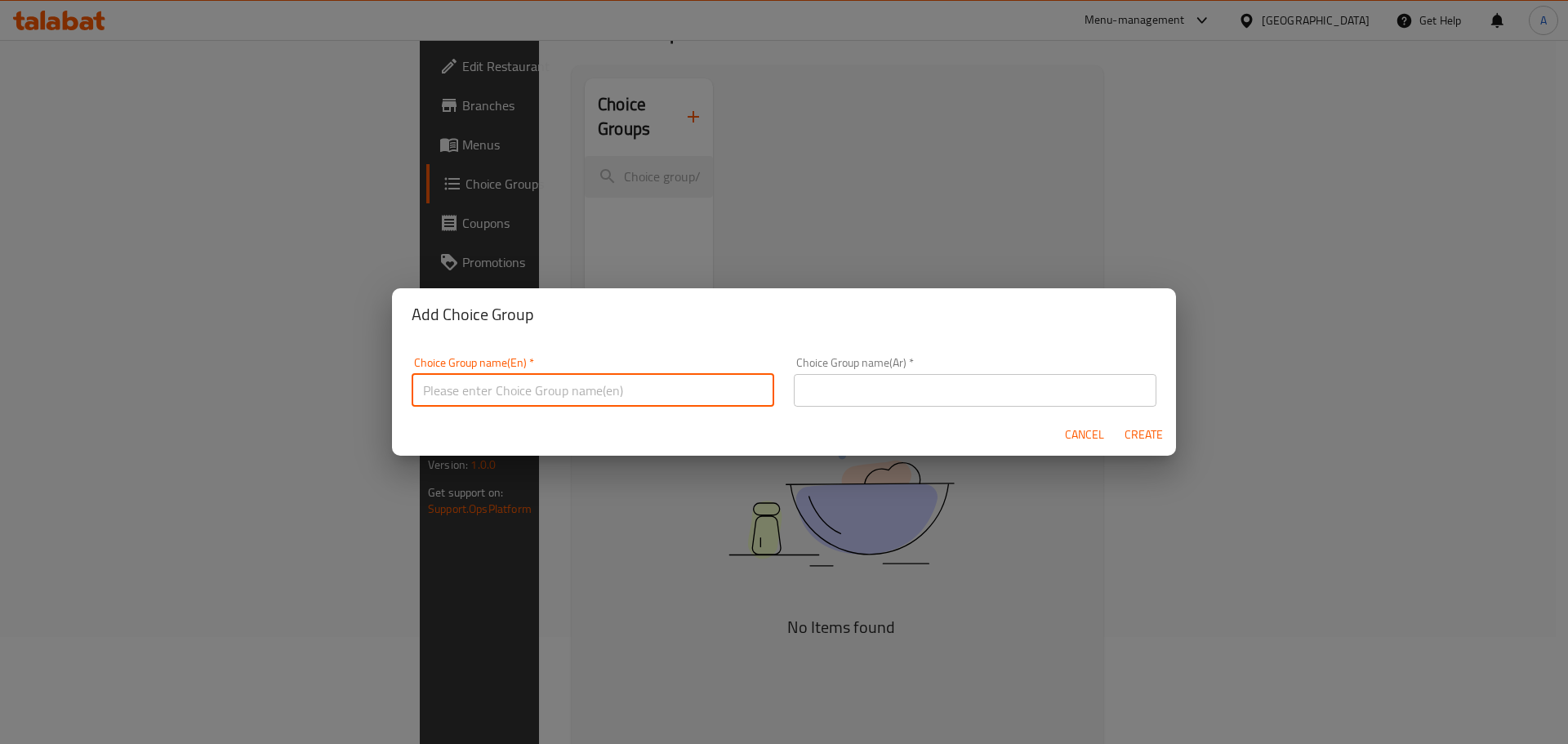
type input "Your Choice of :"
click at [989, 397] on input "text" at bounding box center [975, 390] width 363 height 33
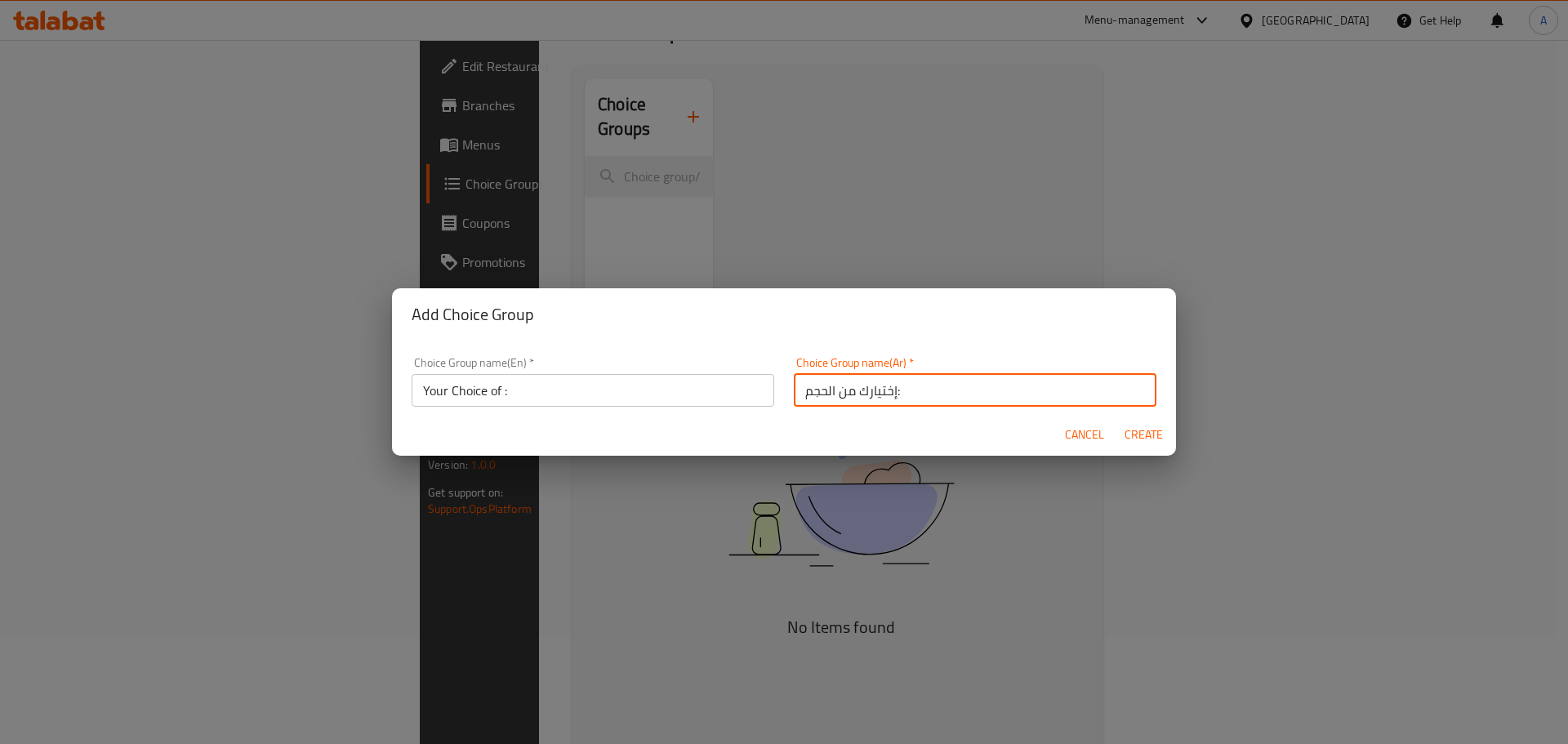
click at [824, 392] on input "إختيارك من الحجم:" at bounding box center [975, 390] width 363 height 33
type input "إختيارك من:"
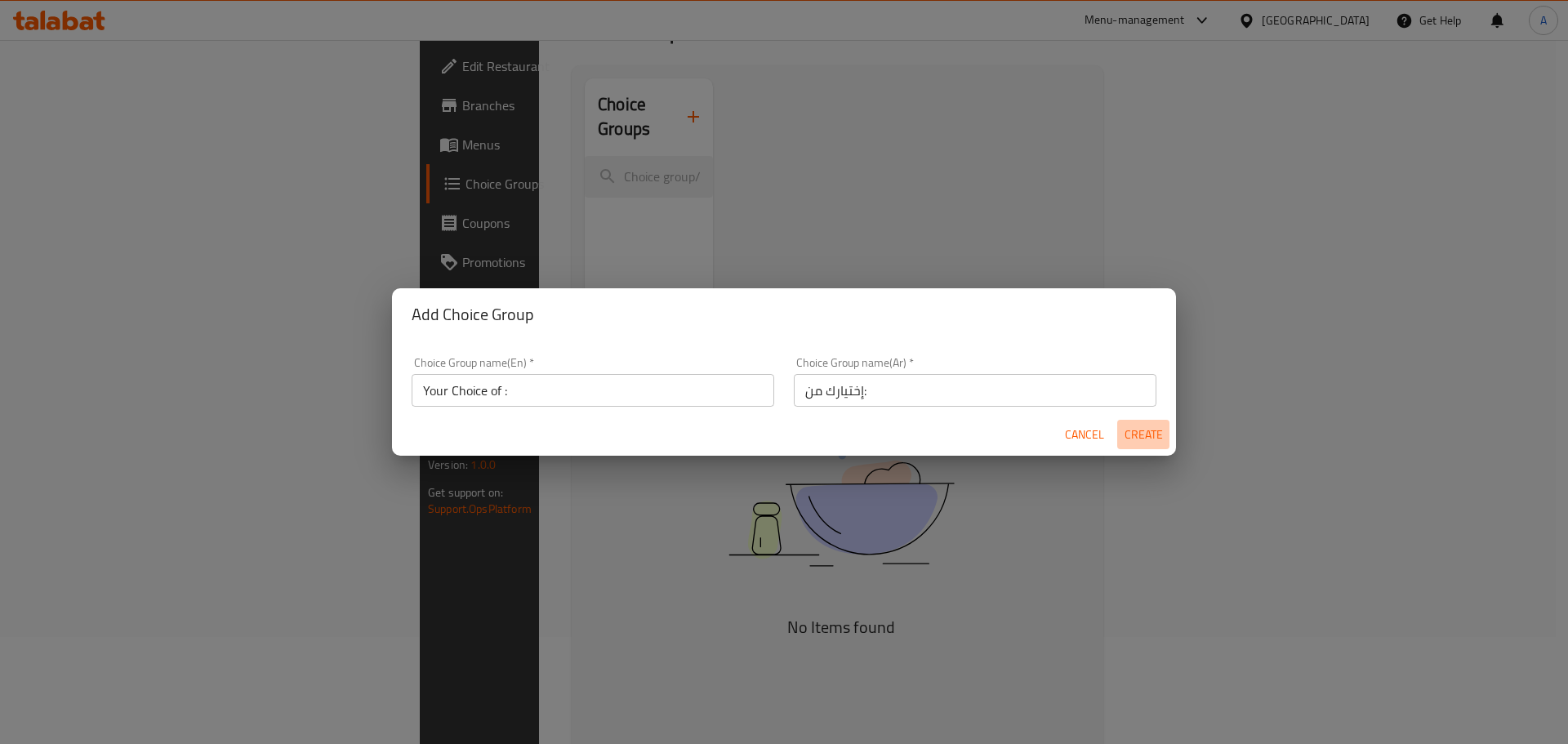
click at [1156, 432] on span "Create" at bounding box center [1143, 435] width 39 height 21
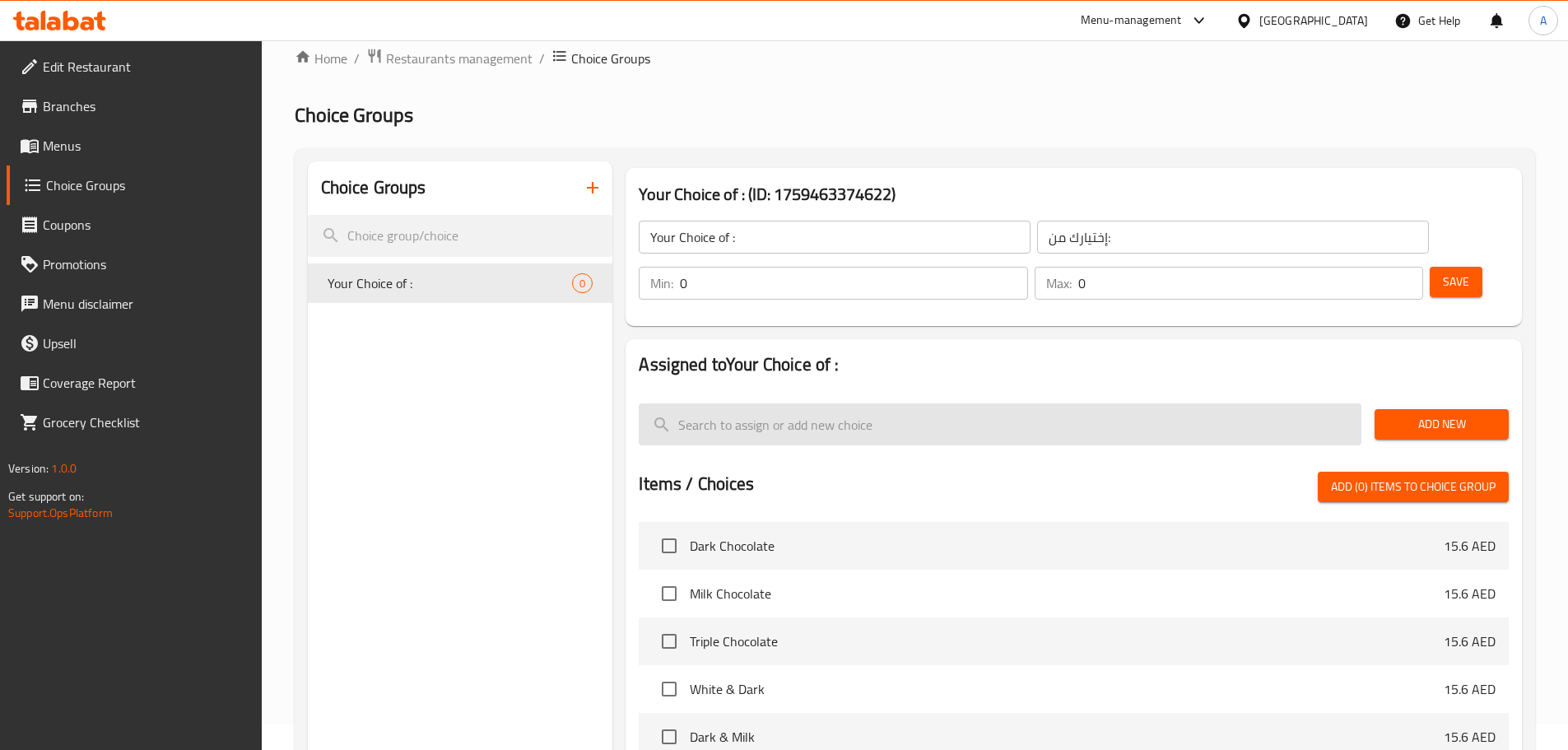
scroll to position [273, 0]
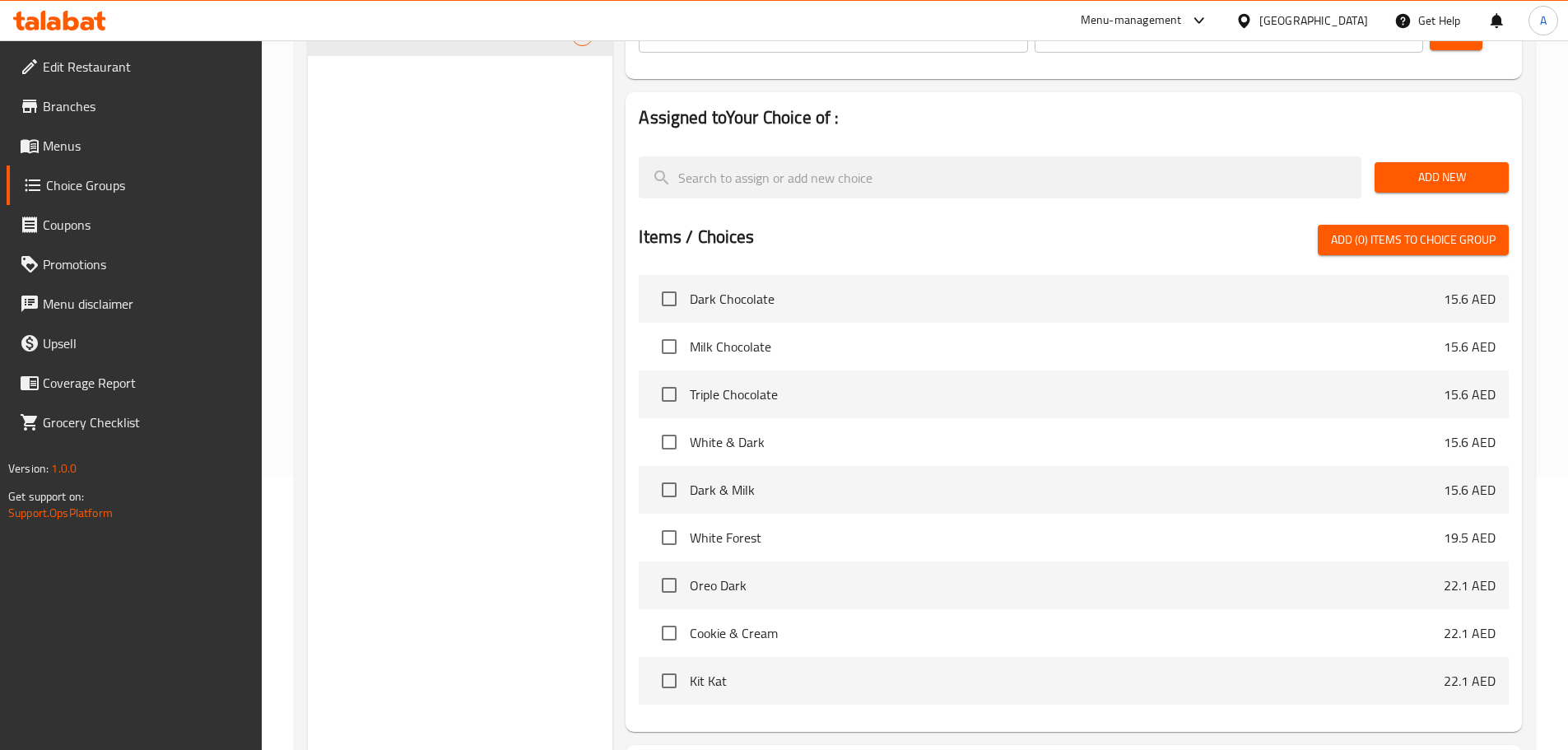
click at [1472, 167] on span "Add New" at bounding box center [1441, 178] width 108 height 21
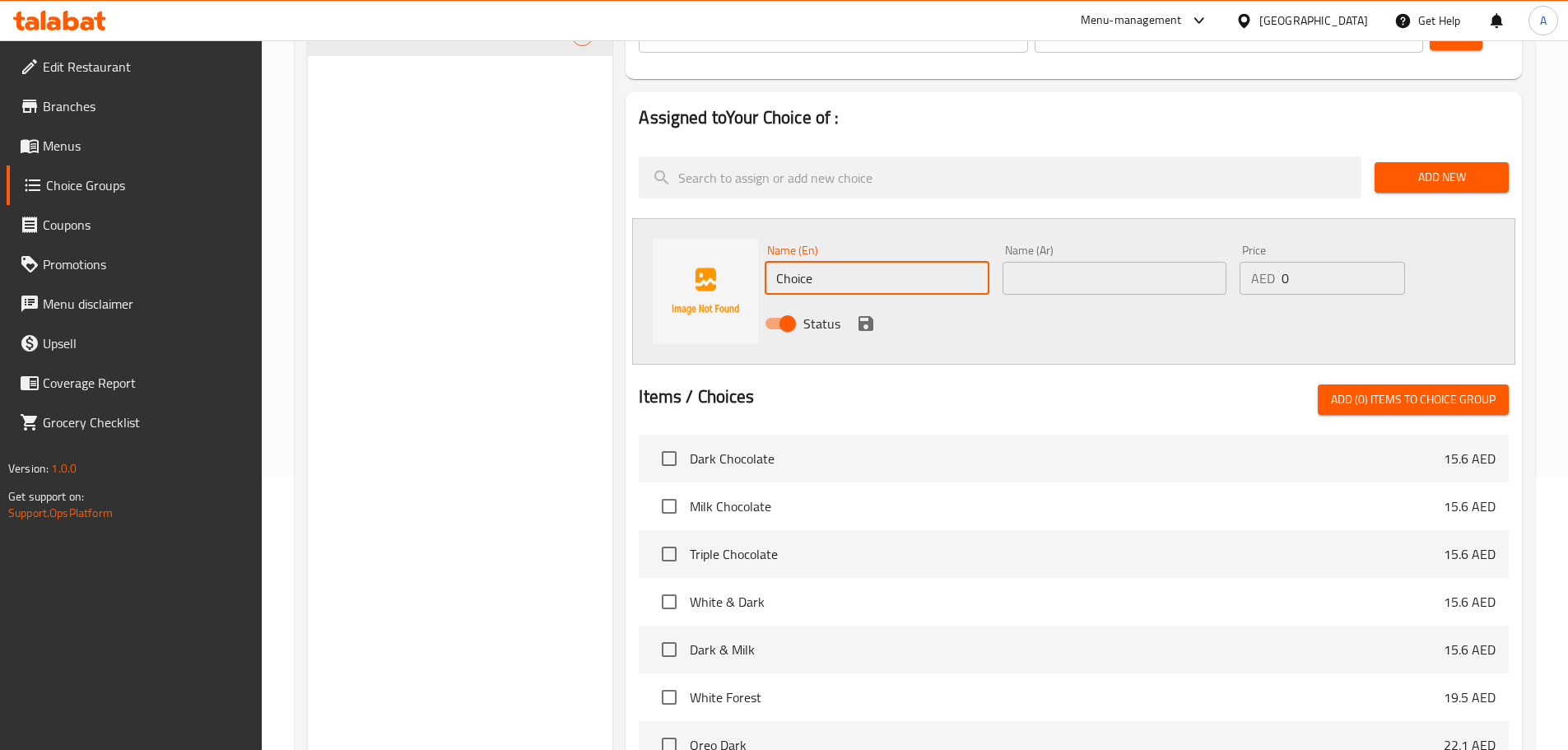
drag, startPoint x: 843, startPoint y: 241, endPoint x: 771, endPoint y: 230, distance: 72.8
click at [771, 262] on input "Choice" at bounding box center [876, 278] width 224 height 33
click at [835, 262] on input "Choice" at bounding box center [876, 278] width 224 height 33
paste input "melted chocolat"
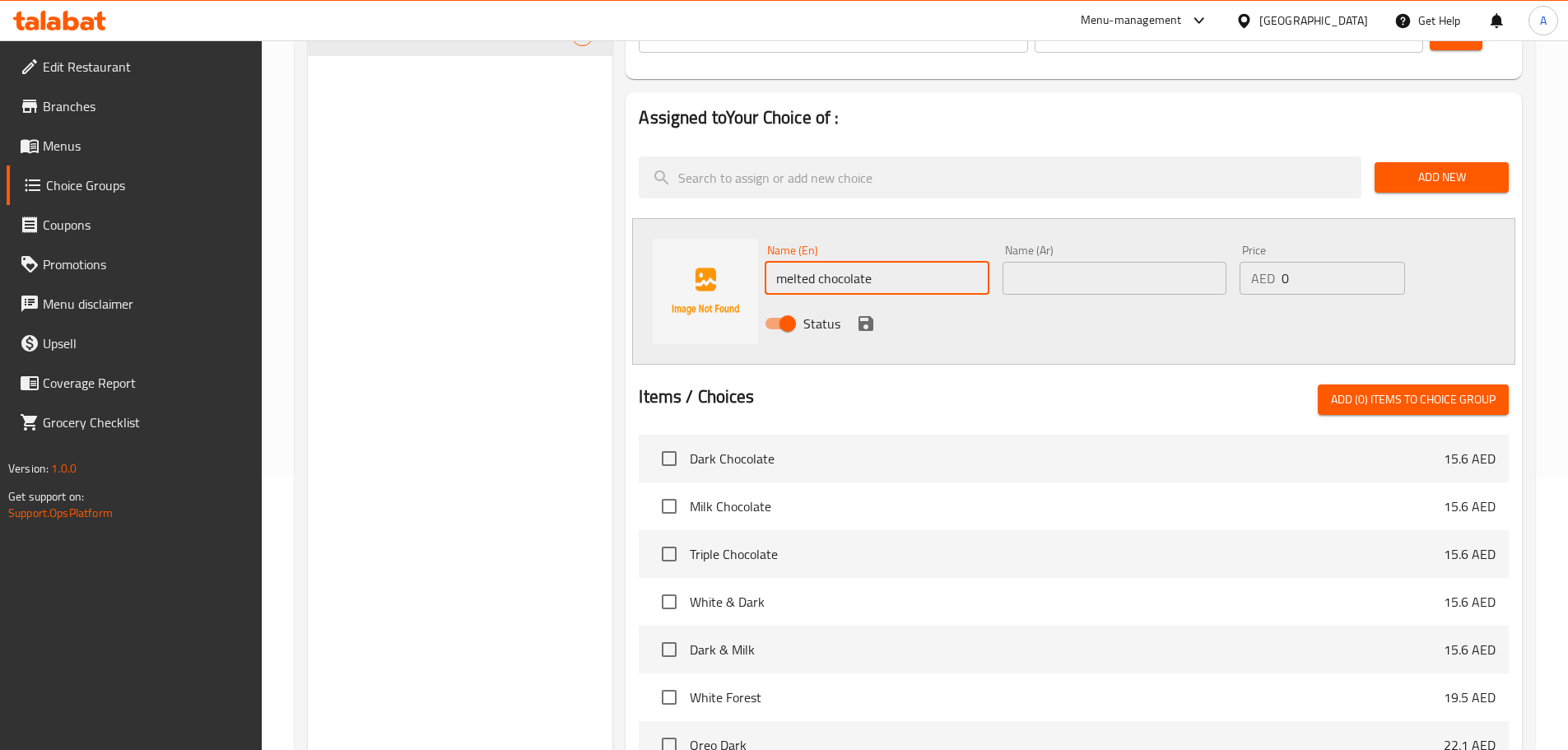
type input "melted chocolate"
click at [1036, 262] on input "text" at bounding box center [1114, 278] width 224 height 33
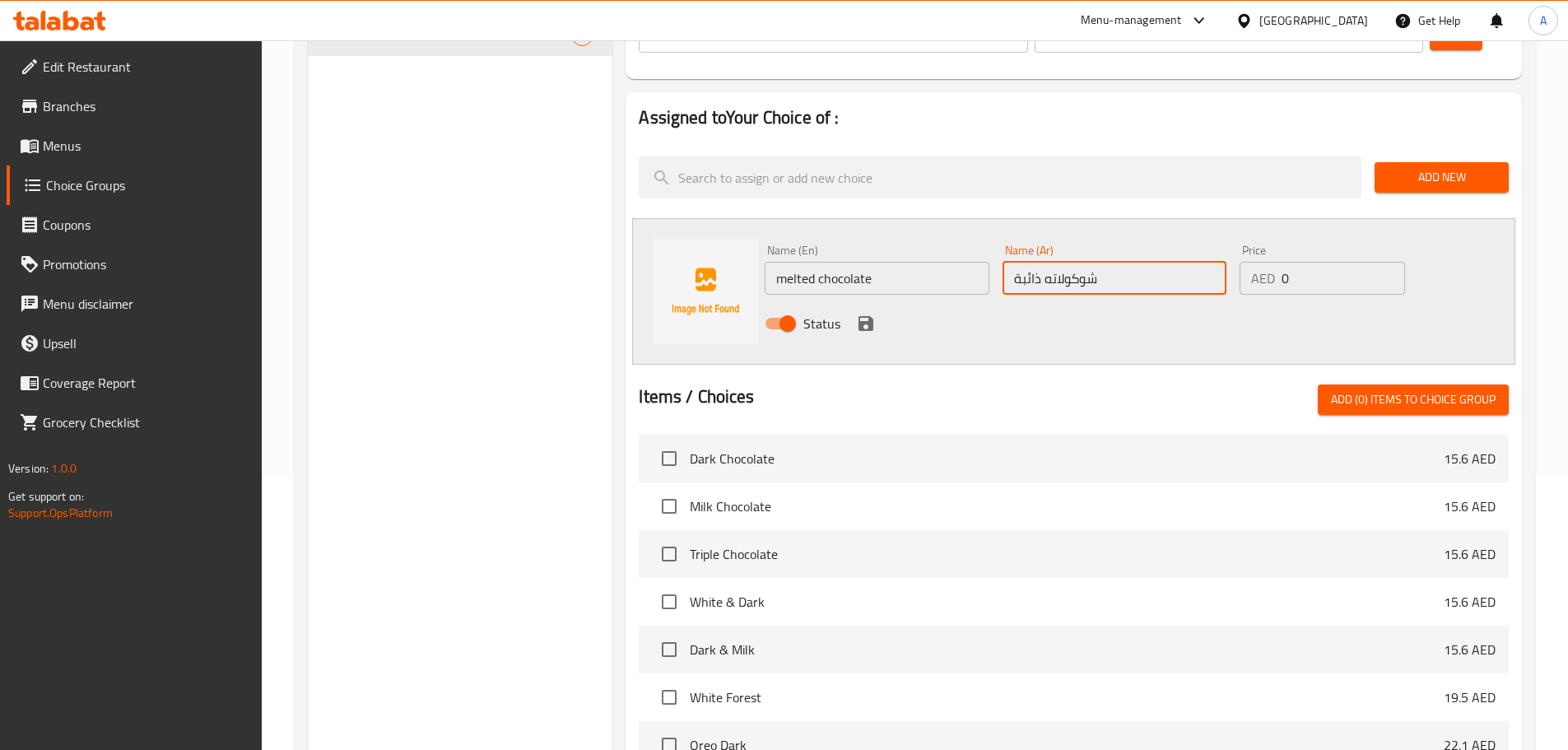
type input "شوكولاته ذائبة"
click at [860, 313] on icon "save" at bounding box center [866, 323] width 20 height 20
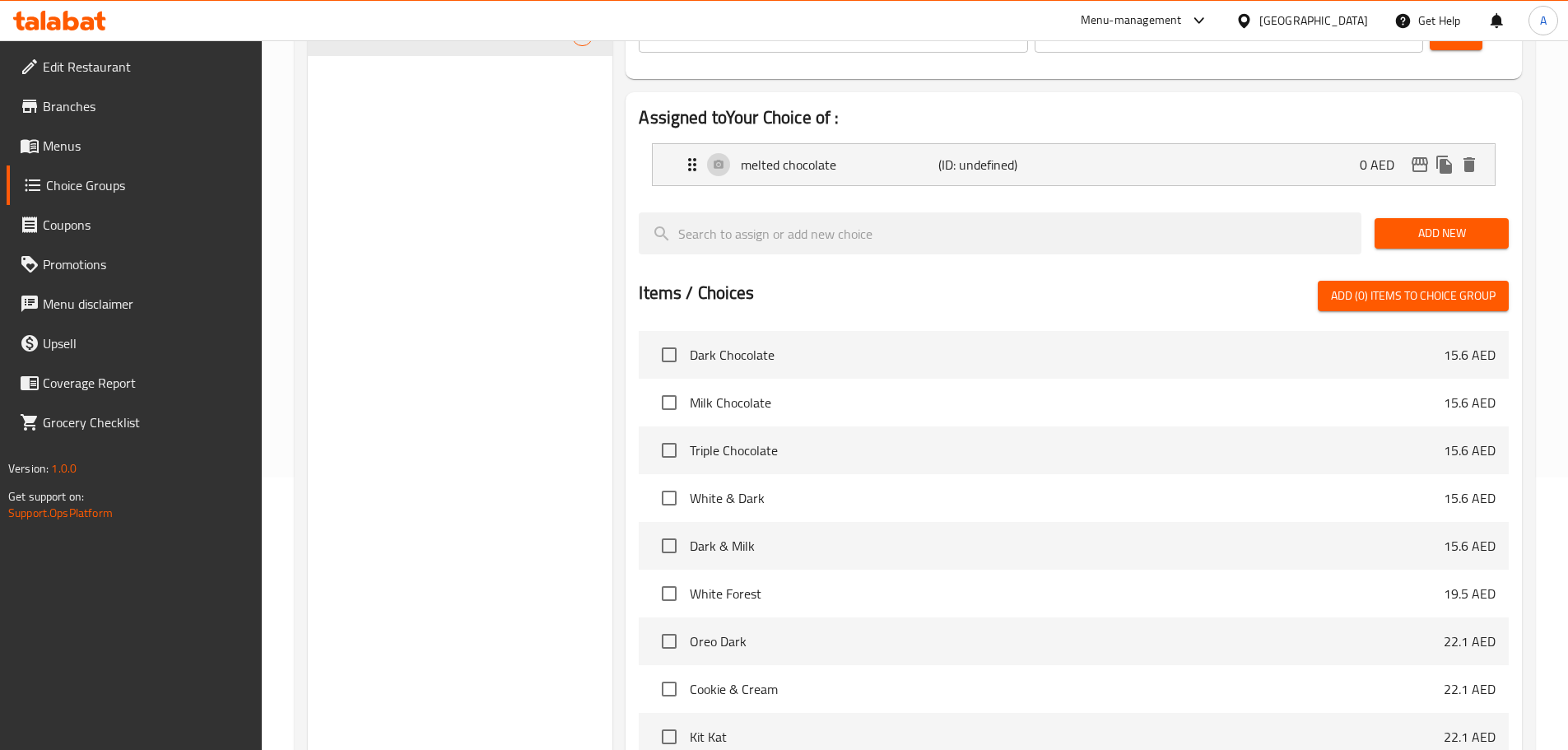
click at [1449, 224] on span "Add New" at bounding box center [1441, 234] width 108 height 21
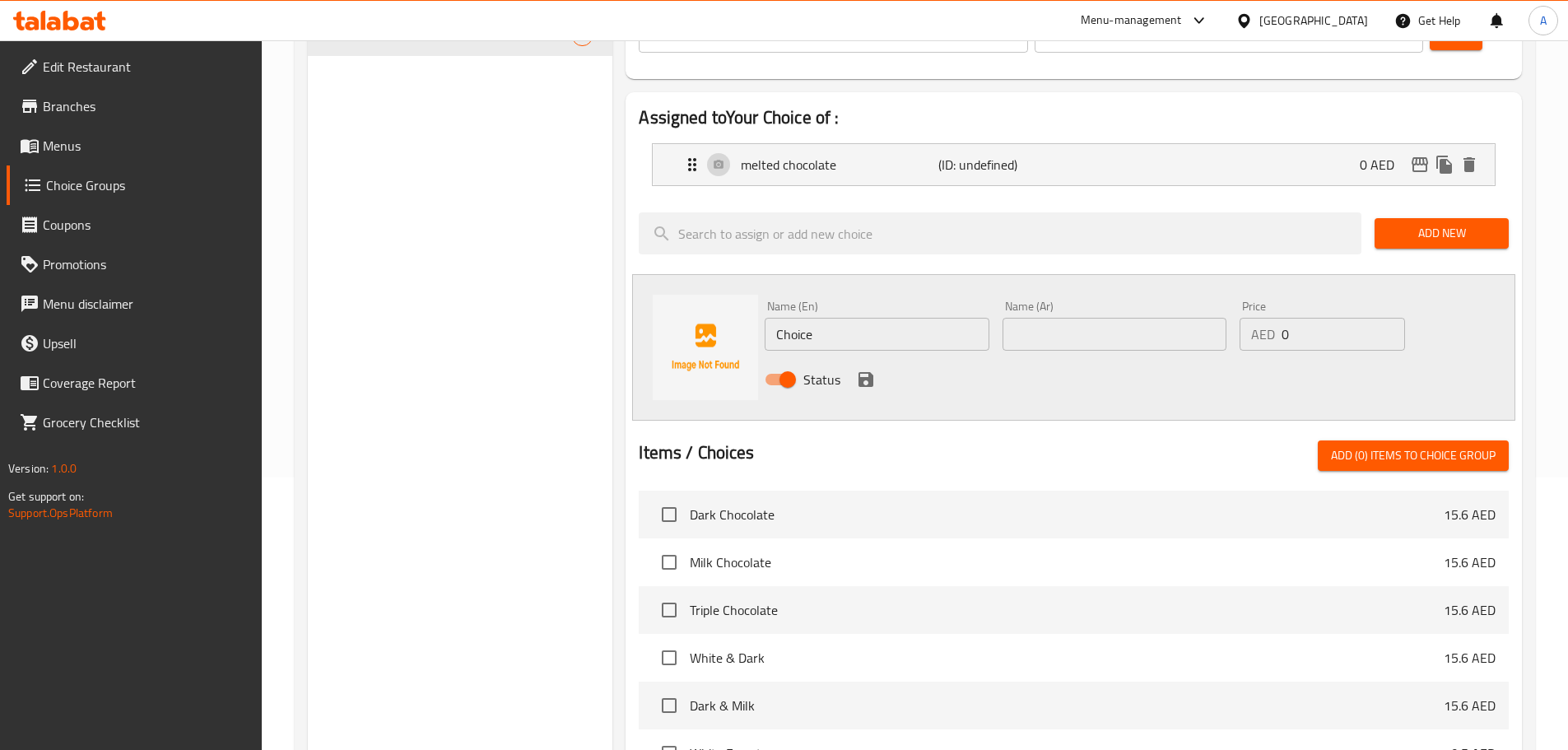
click at [1055, 318] on input "text" at bounding box center [1114, 334] width 224 height 33
type input "كاكاو"
paste input "cocoa"
drag, startPoint x: 825, startPoint y: 297, endPoint x: 720, endPoint y: 284, distance: 105.8
click at [720, 284] on div "Name (En) Choice Name (En) Name (Ar) كاكاو Name (Ar) Price AED 0 Price Status" at bounding box center [1074, 348] width 884 height 147
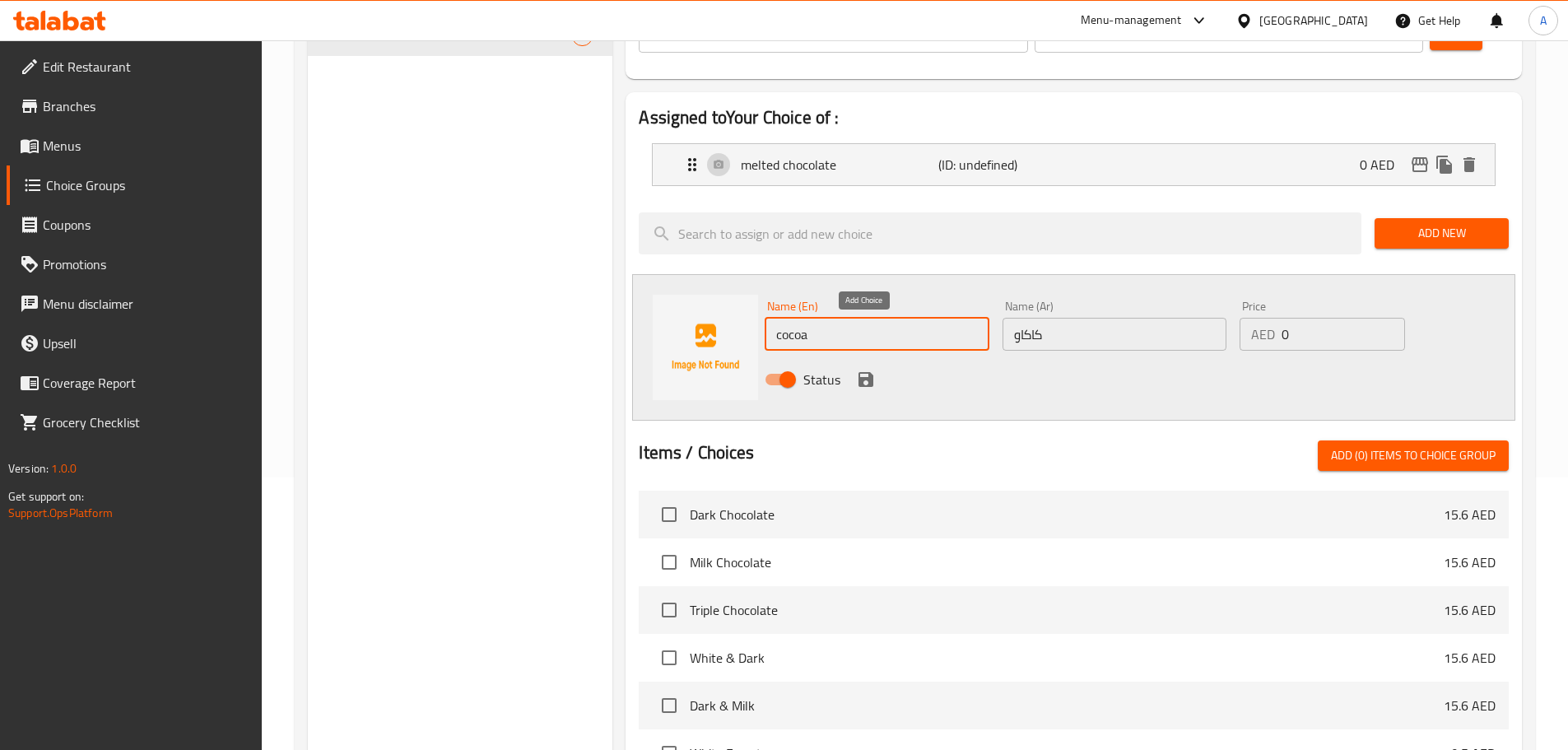
type input "cocoa"
click at [863, 369] on icon "save" at bounding box center [866, 379] width 20 height 20
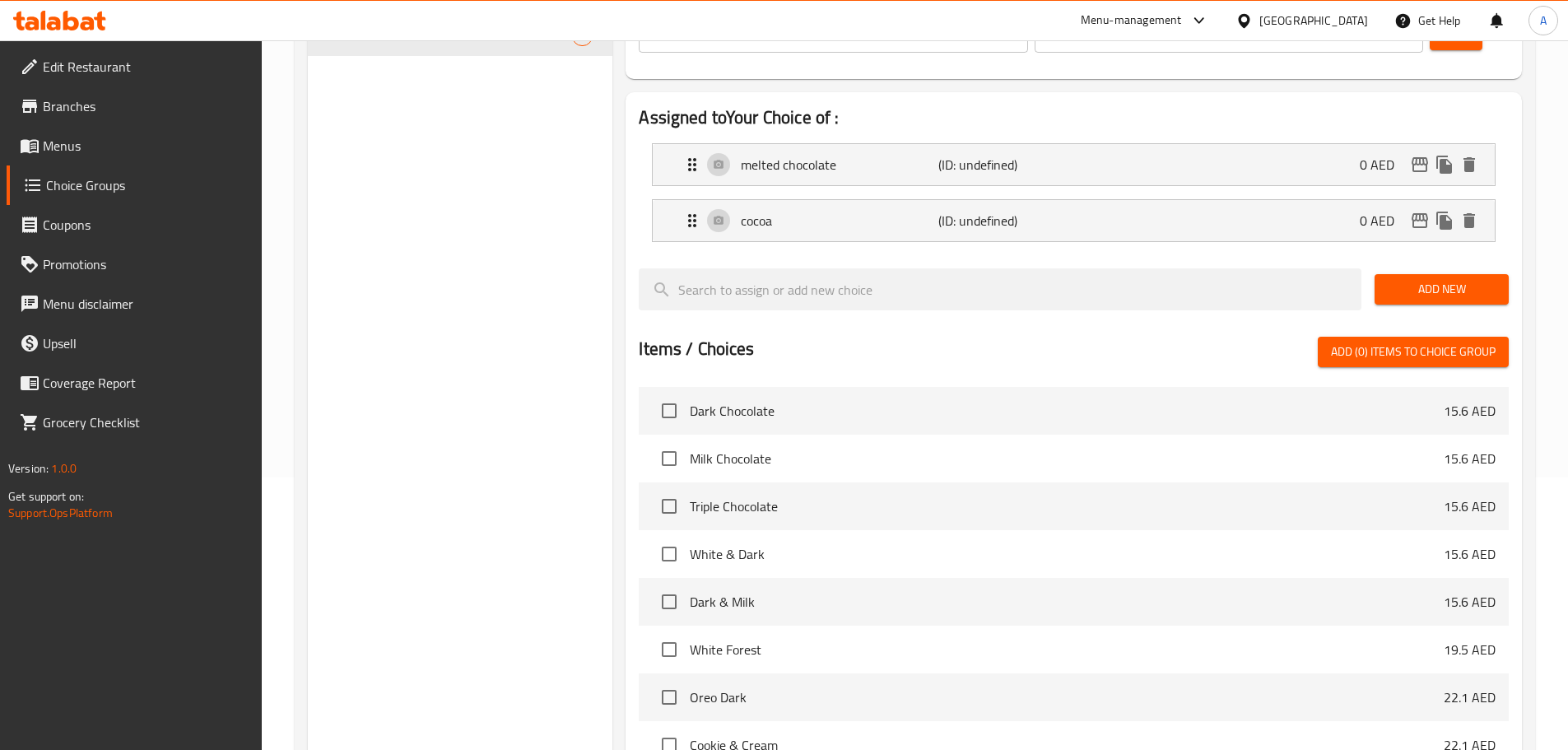
scroll to position [0, 0]
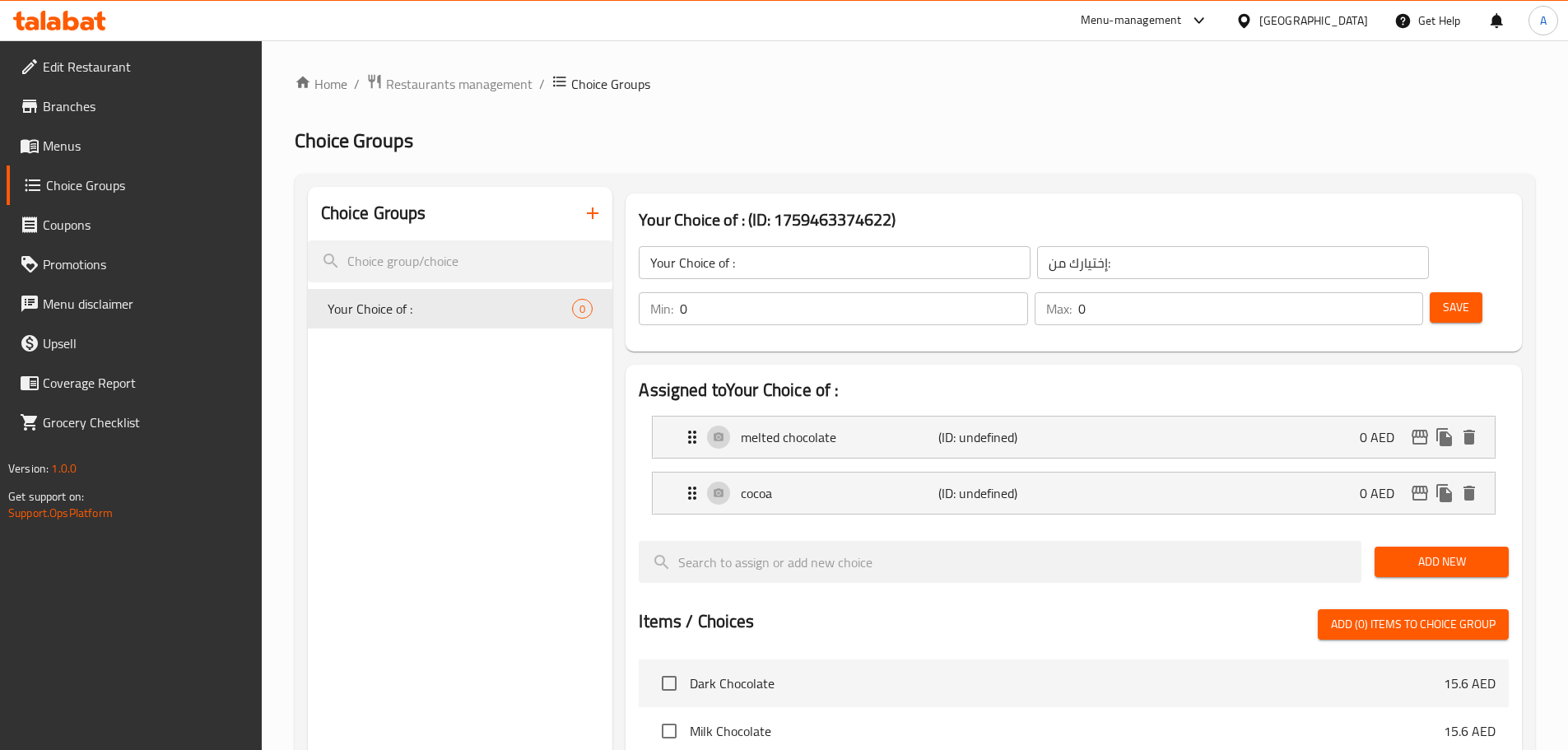
click at [1443, 297] on span "Save" at bounding box center [1456, 307] width 27 height 21
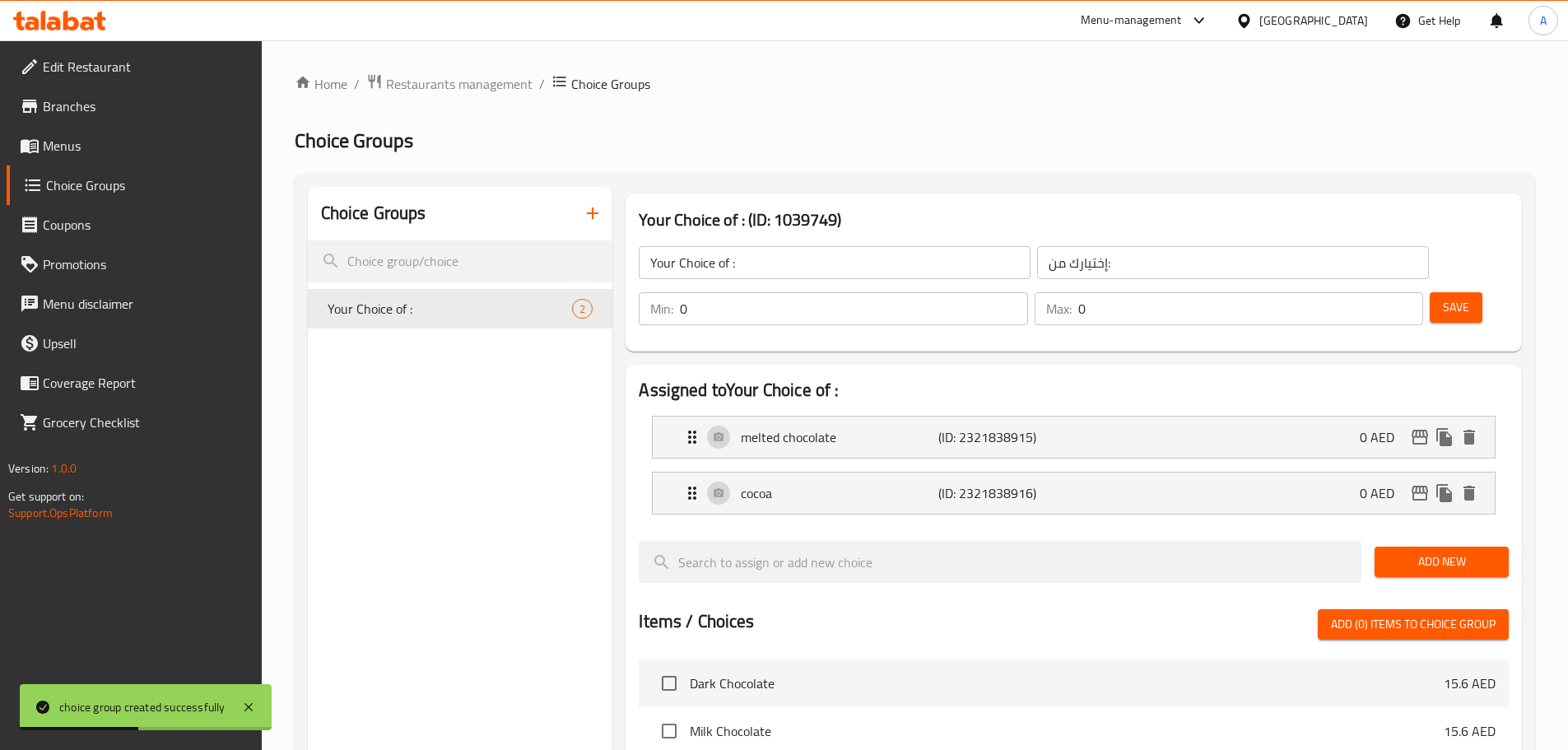
click at [861, 93] on ol "Home / Restaurants management / Choice Groups" at bounding box center [916, 84] width 1241 height 22
type input "1"
click at [1028, 293] on input "1" at bounding box center [853, 309] width 348 height 33
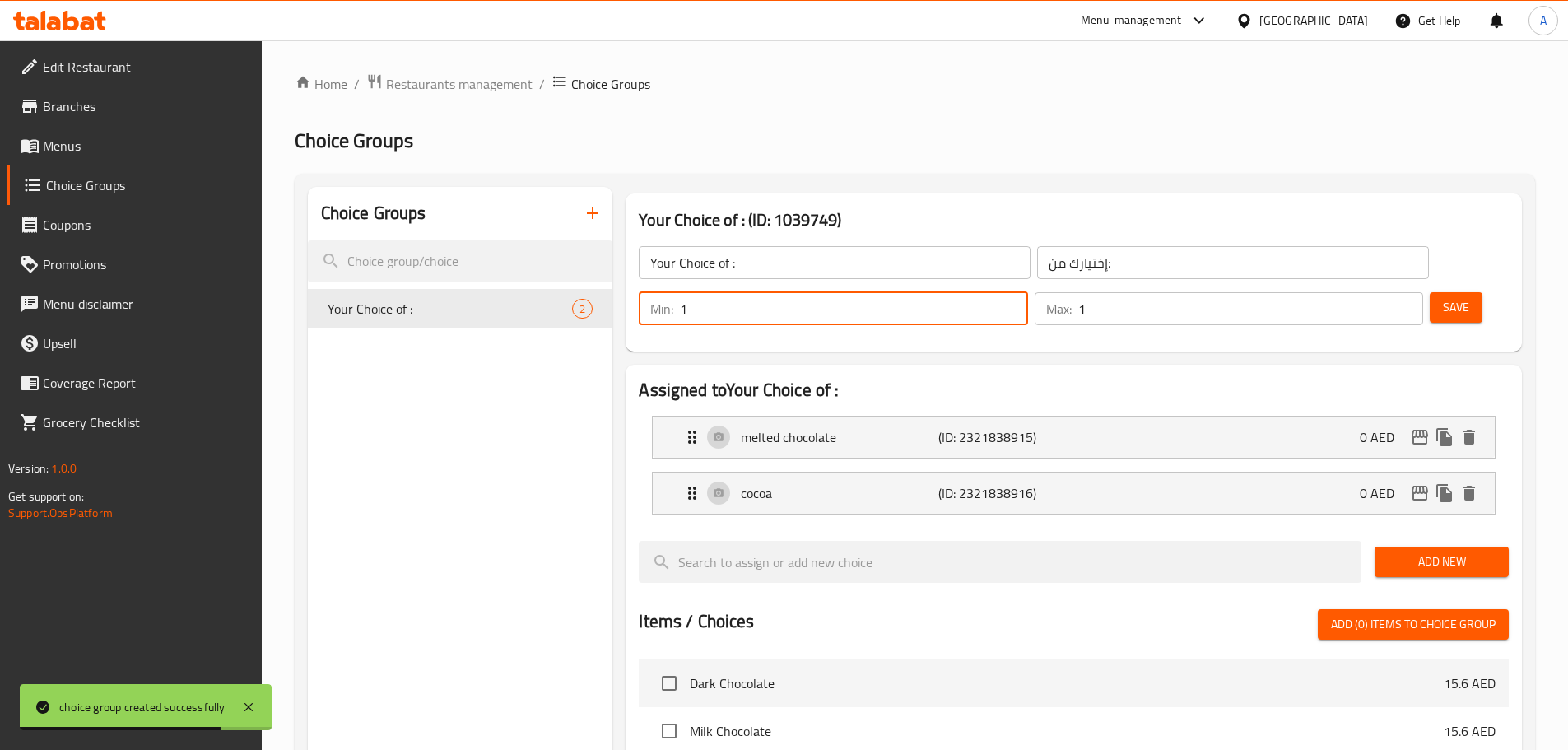
drag, startPoint x: 1378, startPoint y: 258, endPoint x: 1372, endPoint y: 251, distance: 9.2
type input "1"
click at [1376, 293] on input "1" at bounding box center [1251, 309] width 345 height 33
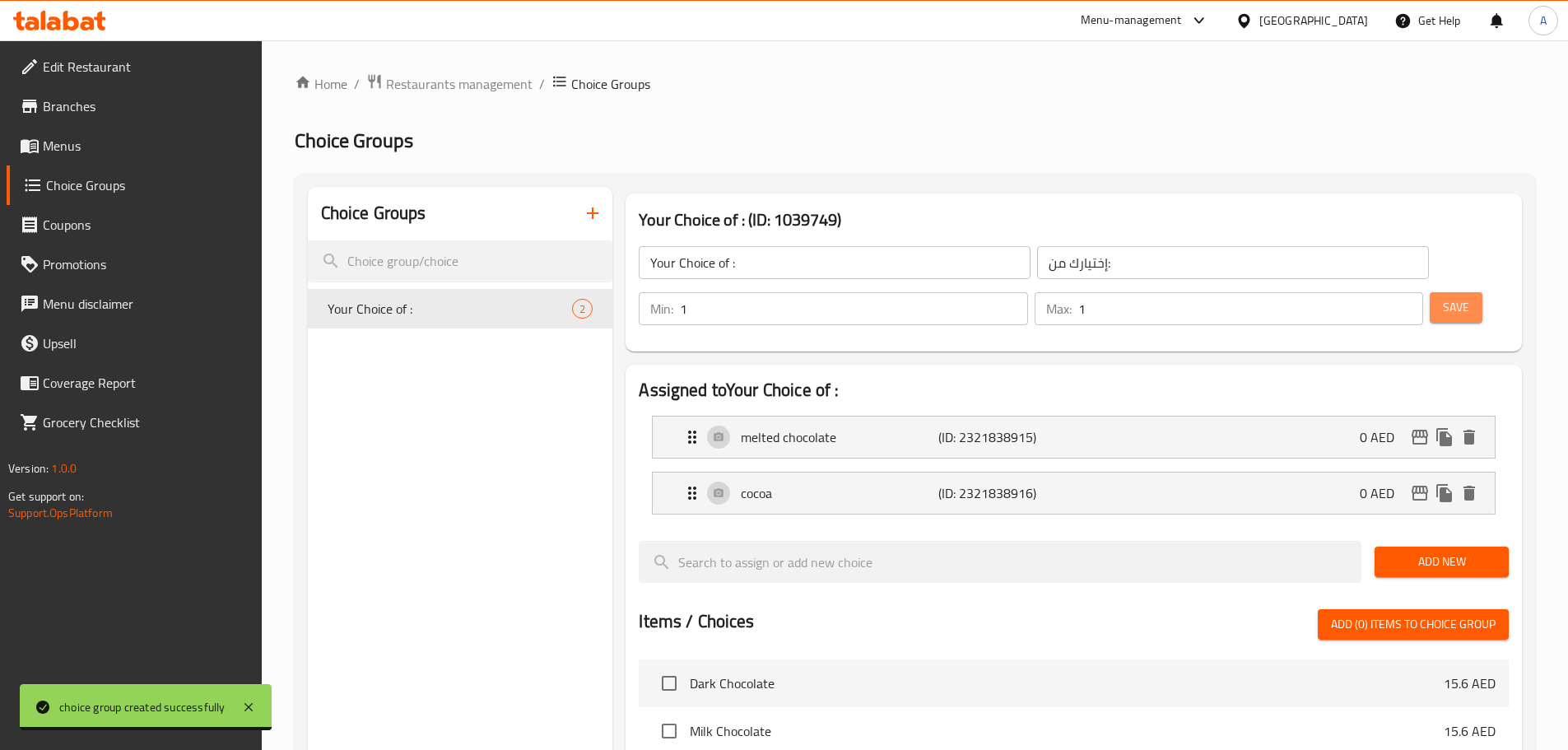
click at [1443, 297] on span "Save" at bounding box center [1456, 307] width 27 height 21
click at [101, 143] on span "Menus" at bounding box center [146, 145] width 205 height 20
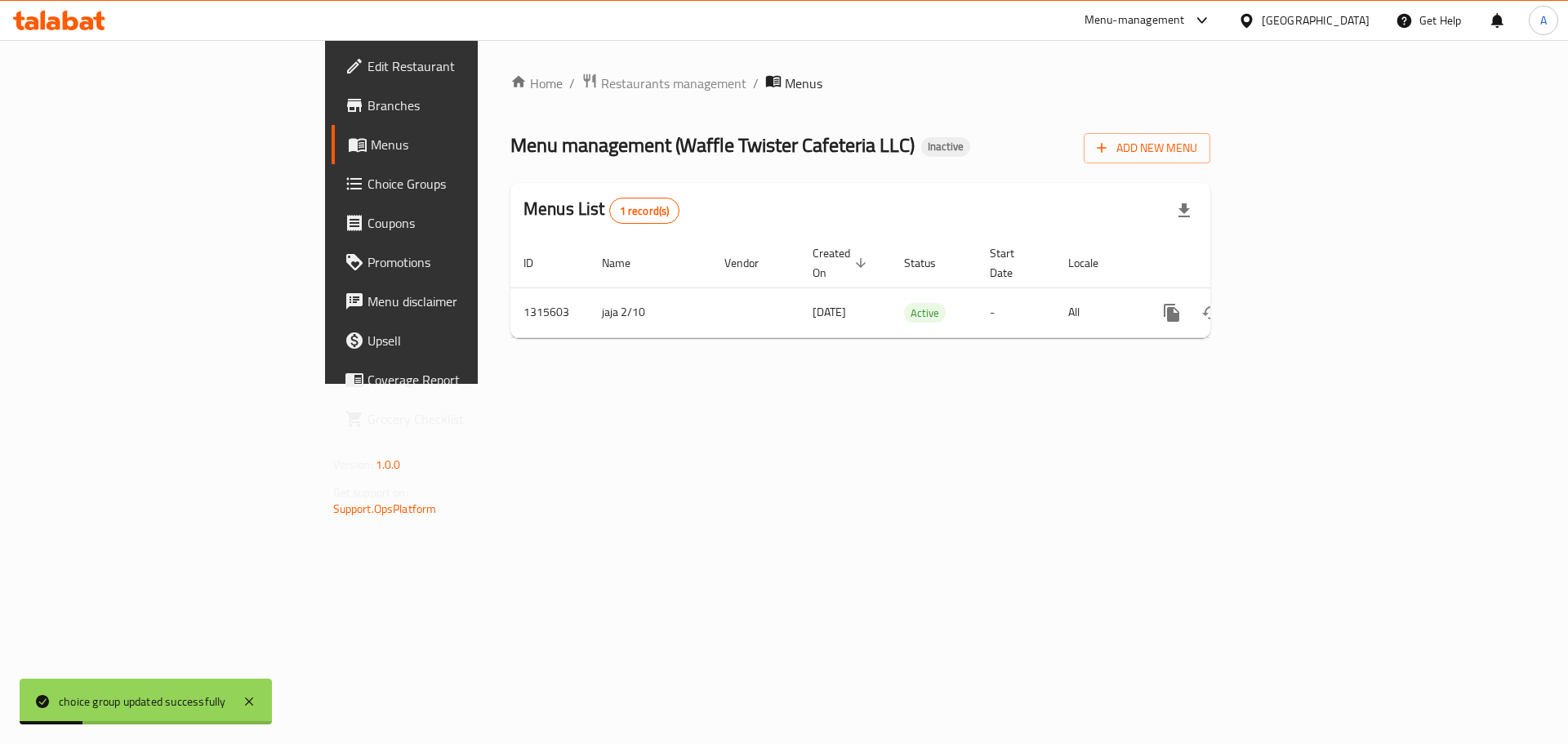
click at [787, 384] on div "Home / Restaurants management / Menus Menu management ( Waffle Twister Cafeteri…" at bounding box center [860, 212] width 765 height 344
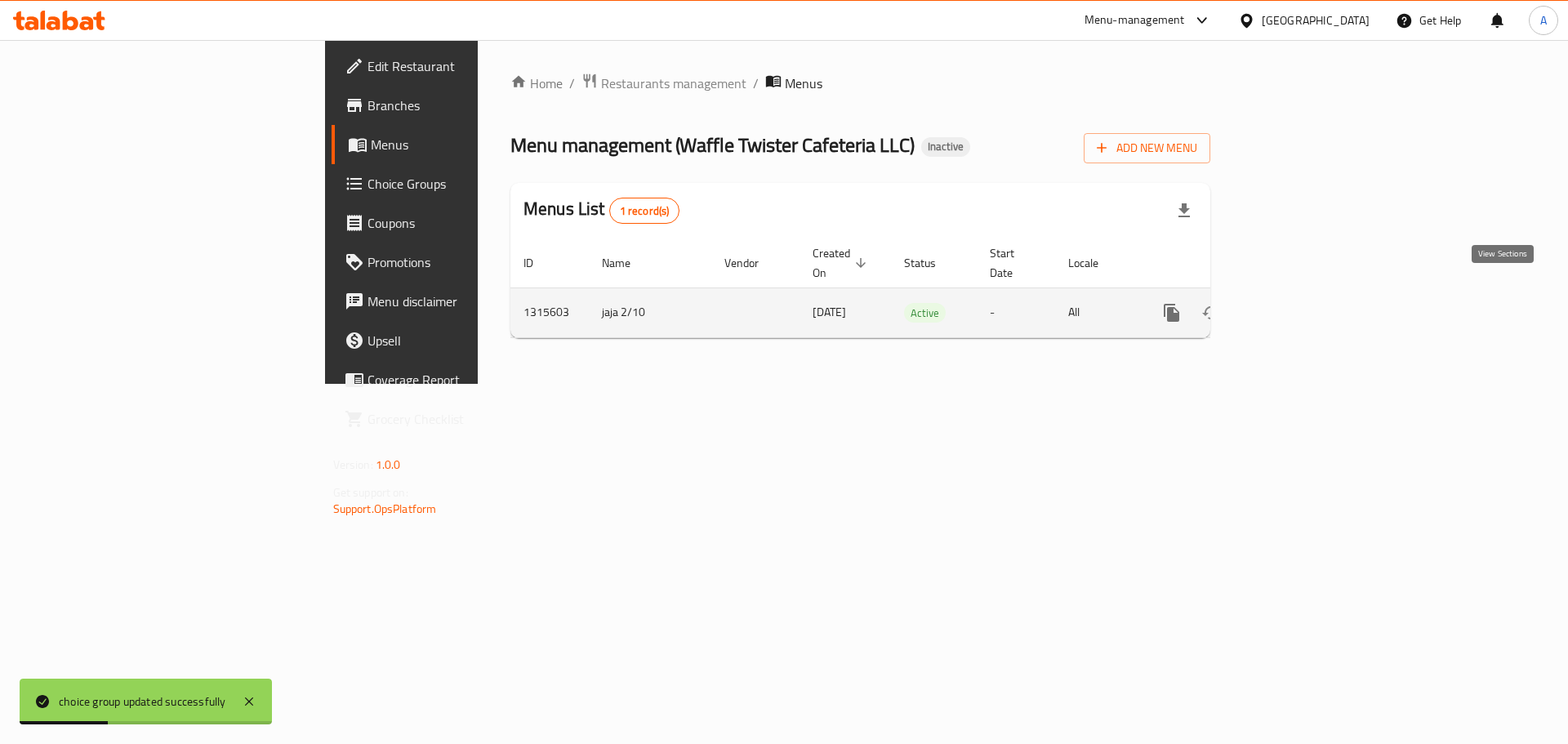
click at [1299, 304] on icon "enhanced table" at bounding box center [1289, 312] width 20 height 20
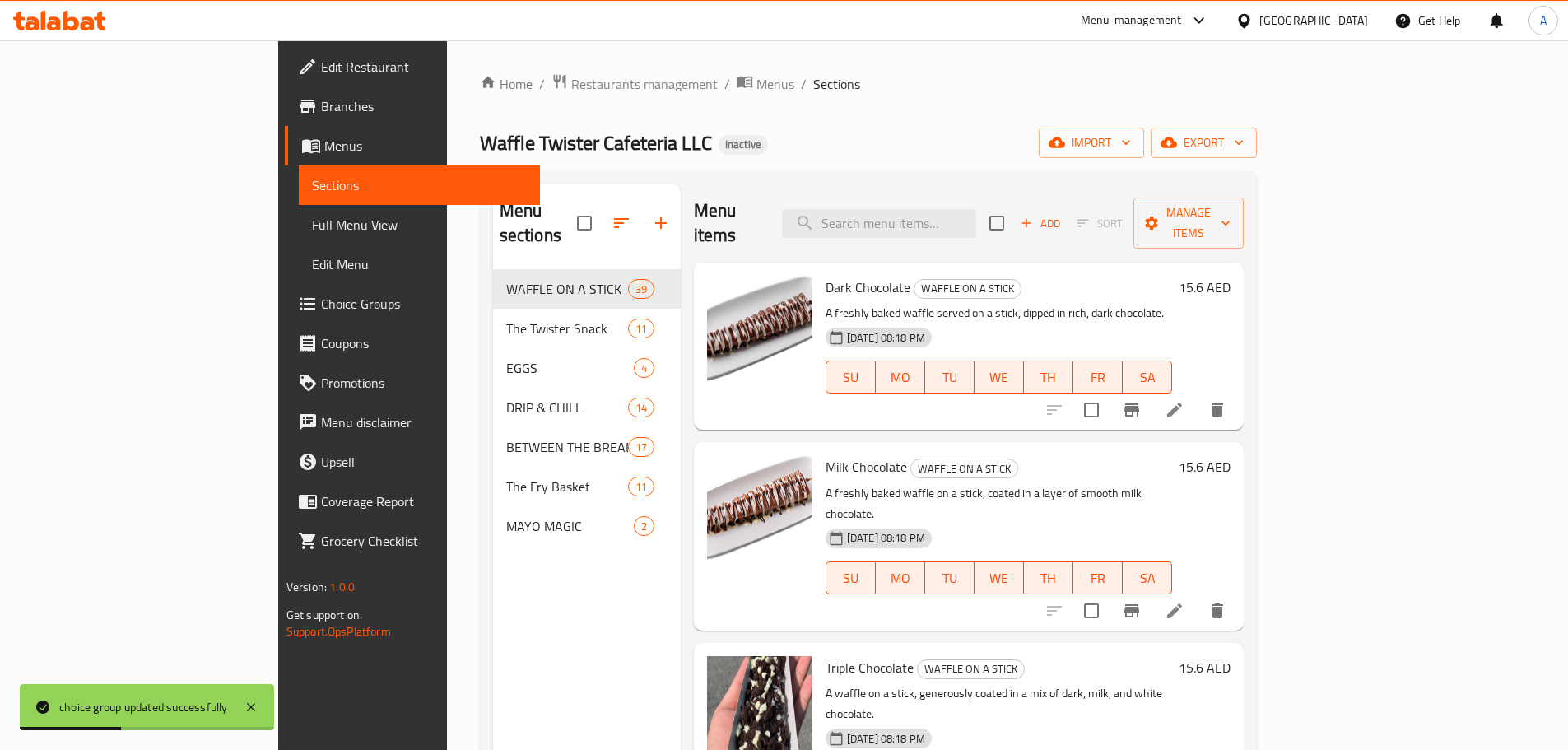
click at [931, 234] on div "Menu items Add Sort Manage items" at bounding box center [968, 224] width 550 height 79
click at [932, 221] on input "search" at bounding box center [878, 223] width 194 height 28
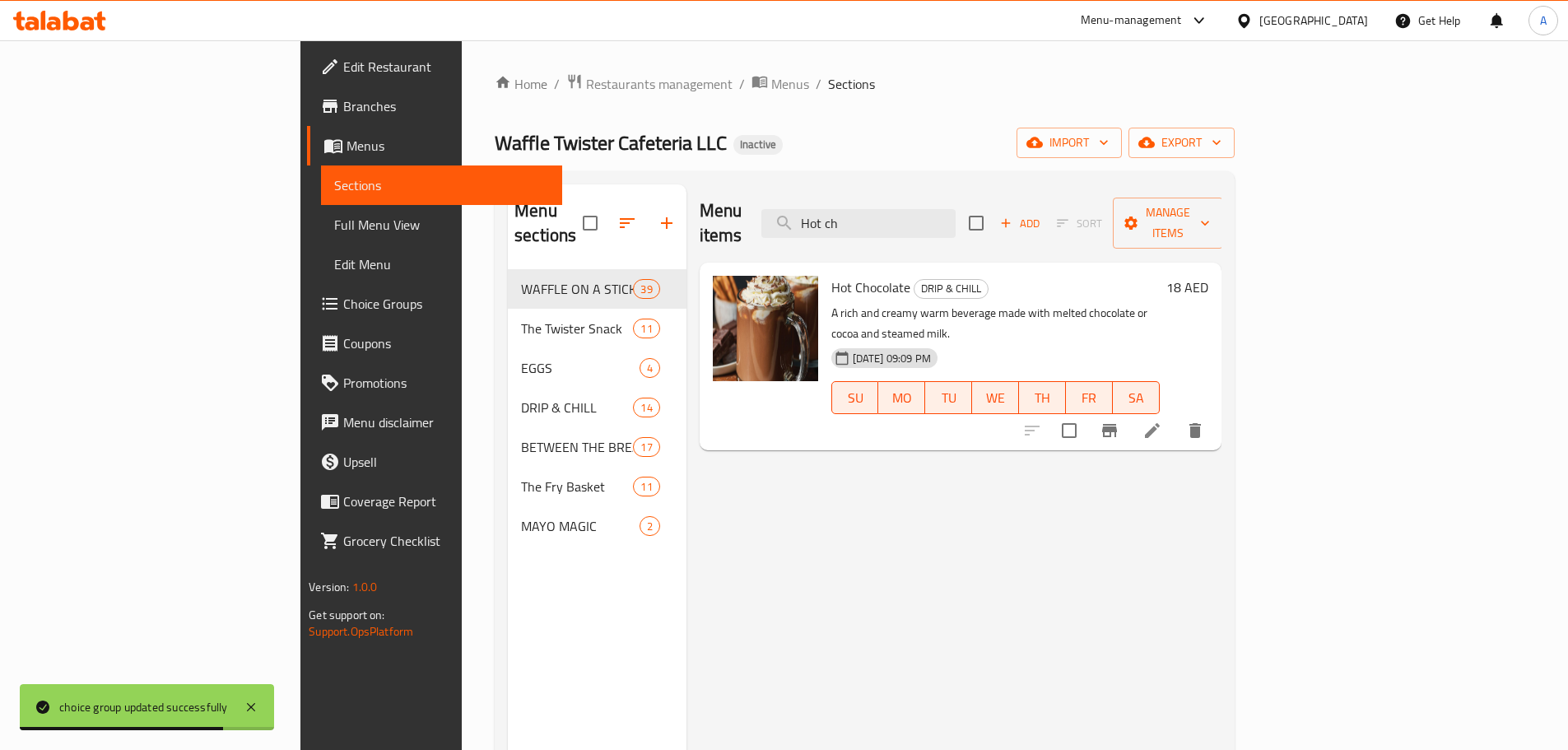
type input "Hot ch"
click at [1162, 420] on icon at bounding box center [1152, 430] width 20 height 20
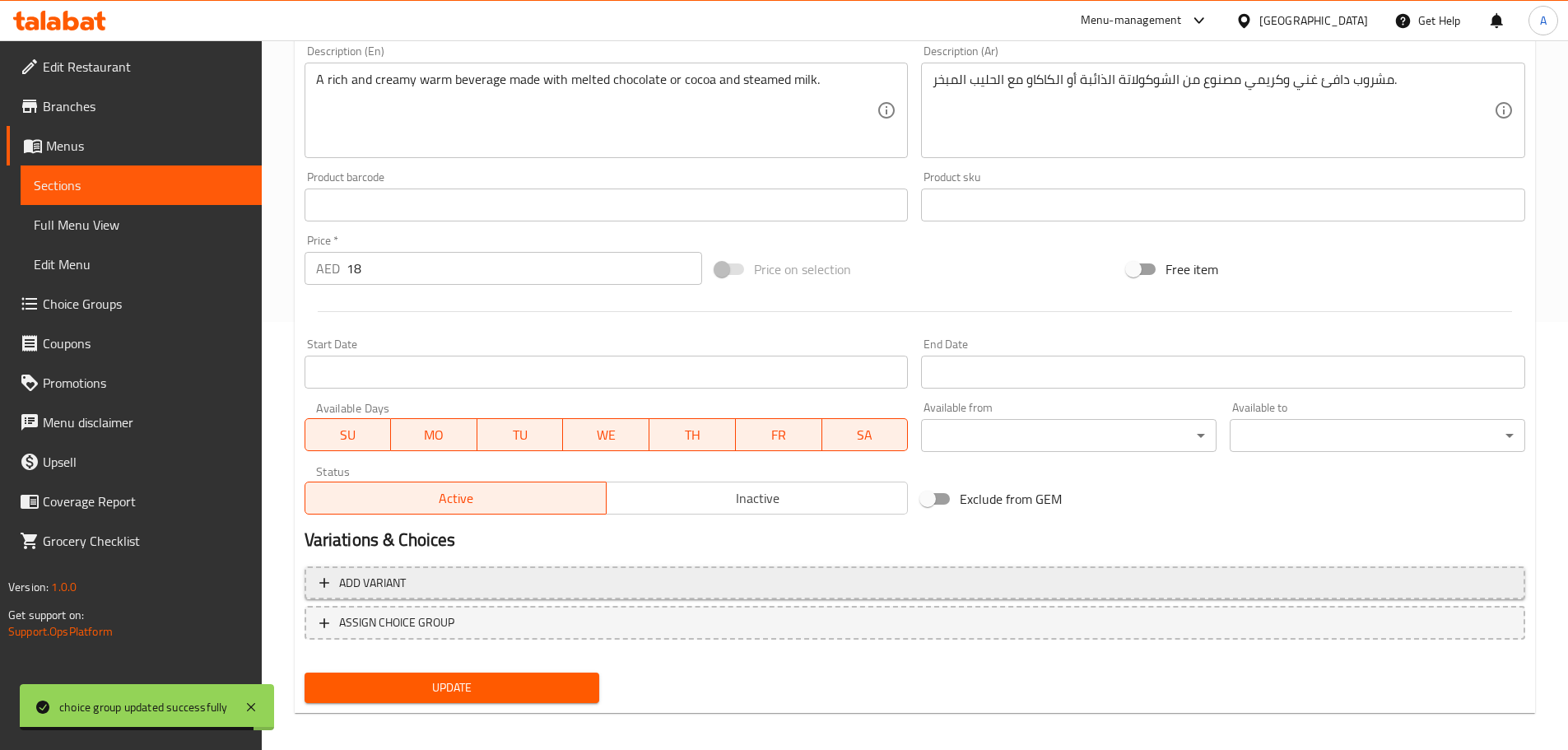
scroll to position [438, 0]
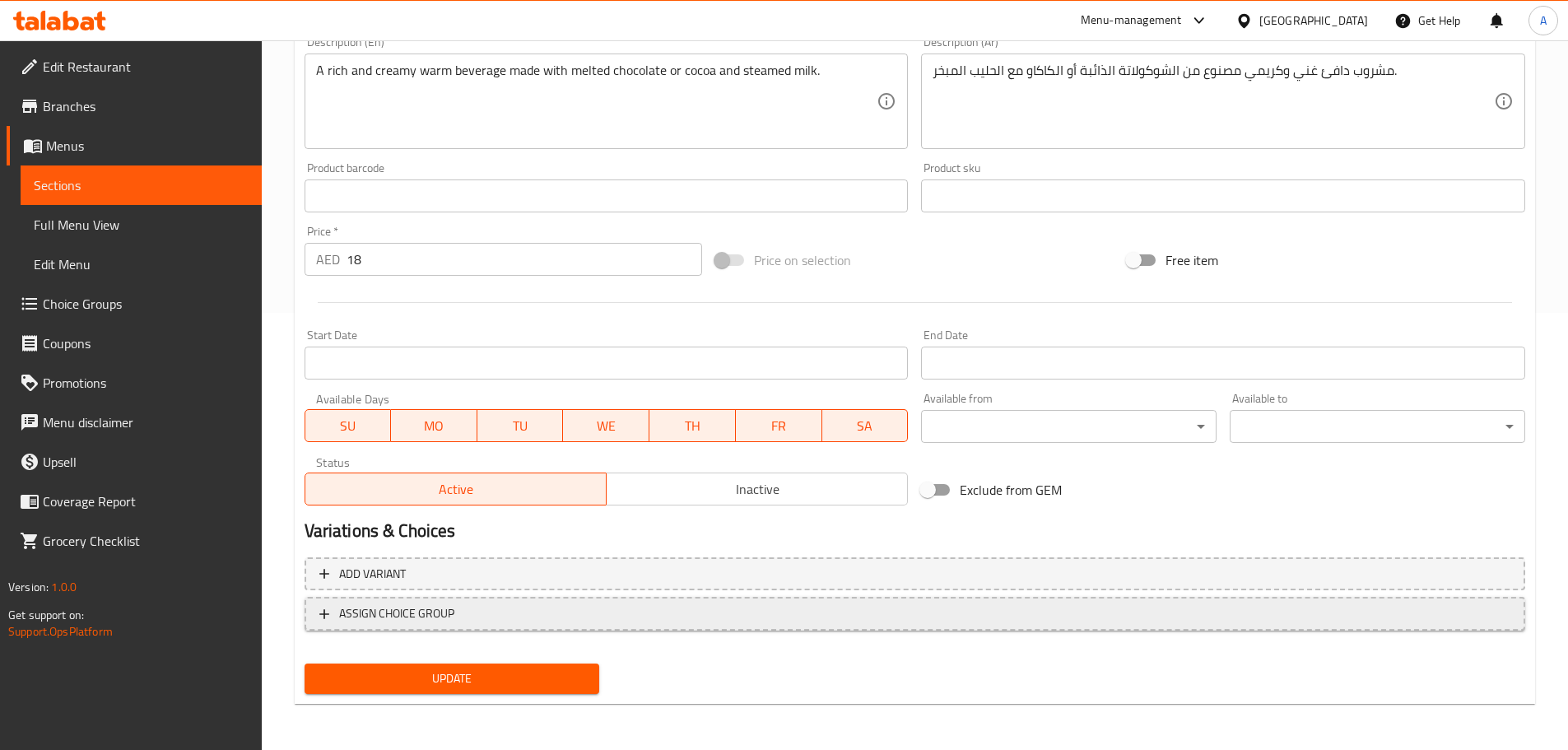
click at [436, 611] on span "ASSIGN CHOICE GROUP" at bounding box center [397, 614] width 116 height 21
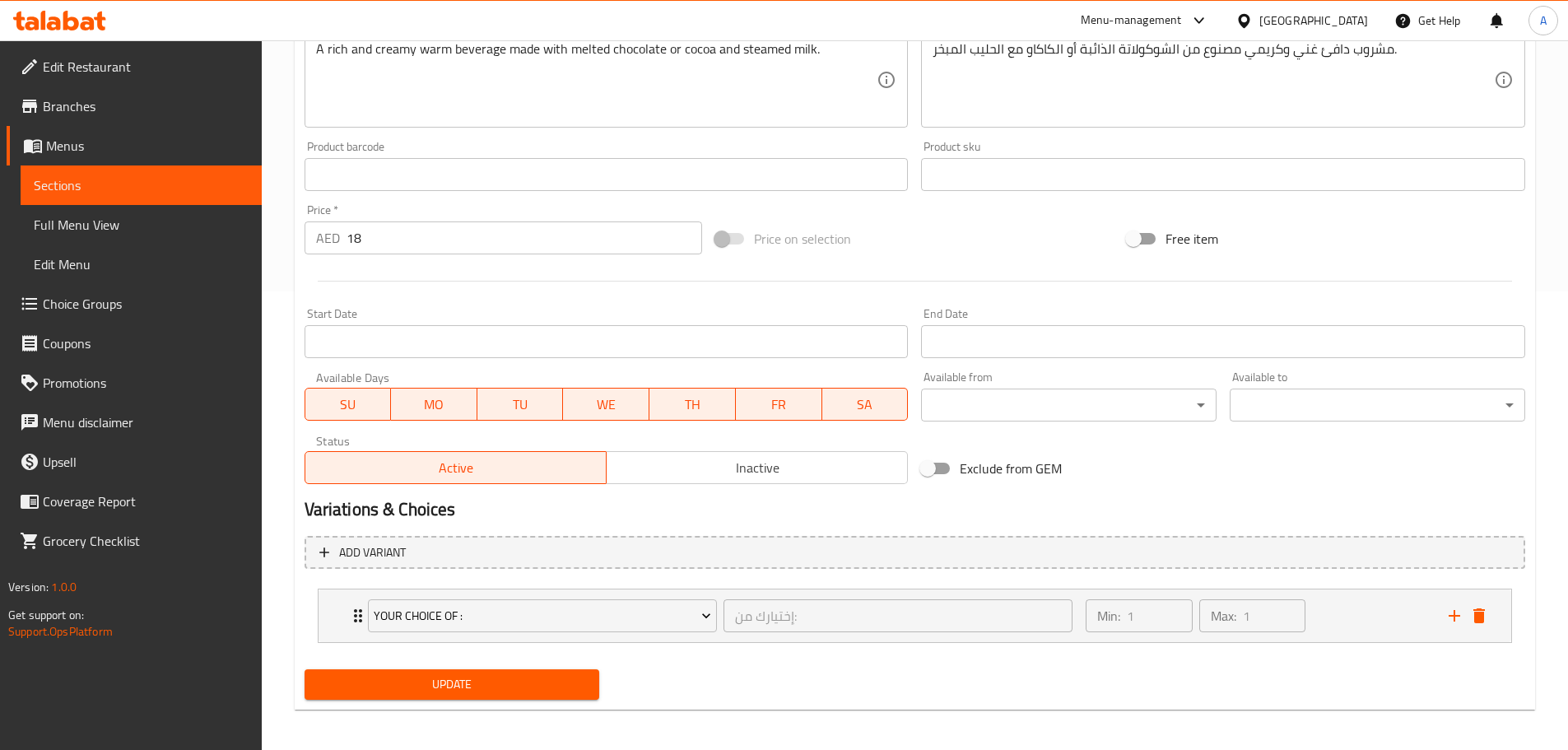
scroll to position [464, 0]
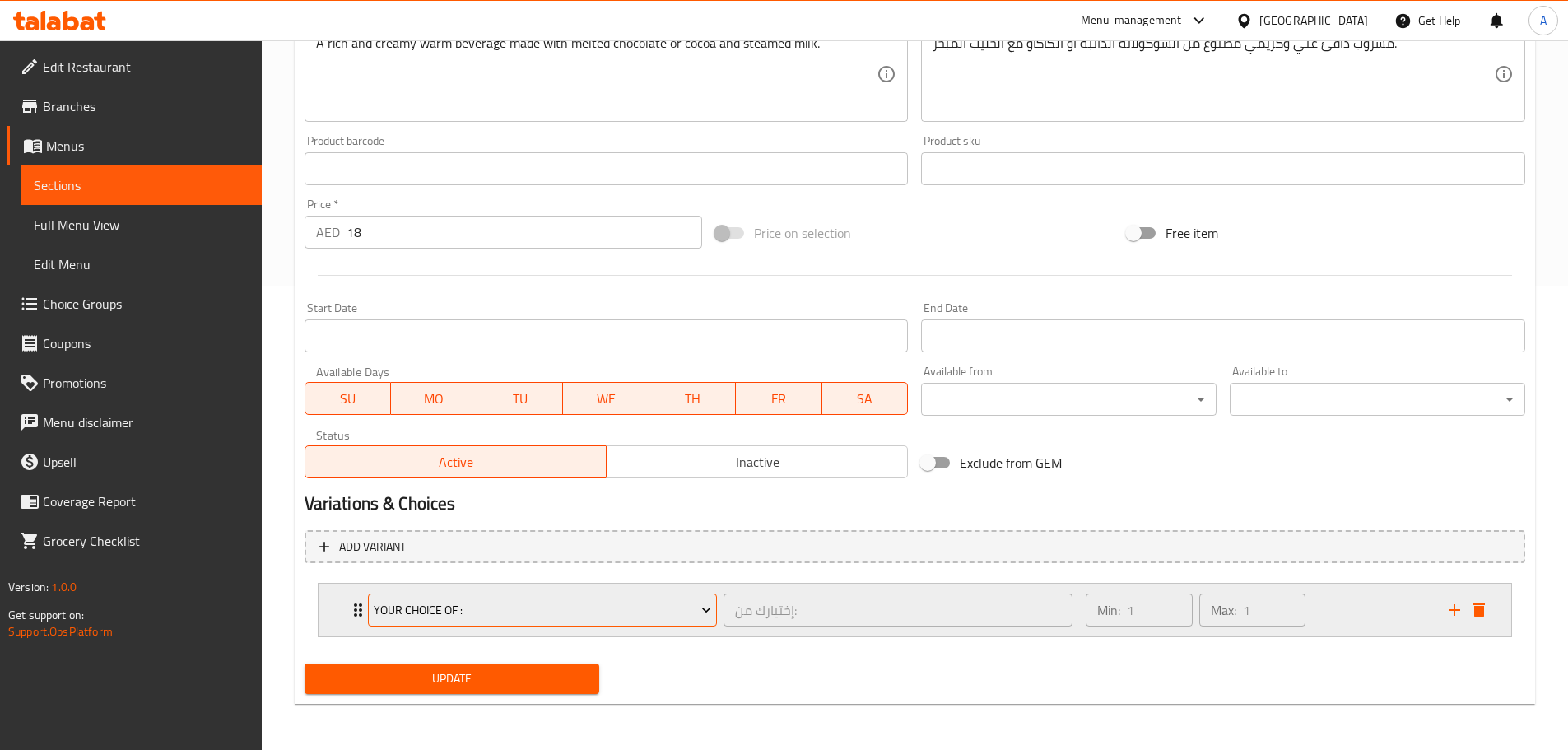
click at [444, 604] on span "Your Choice of :" at bounding box center [542, 610] width 337 height 21
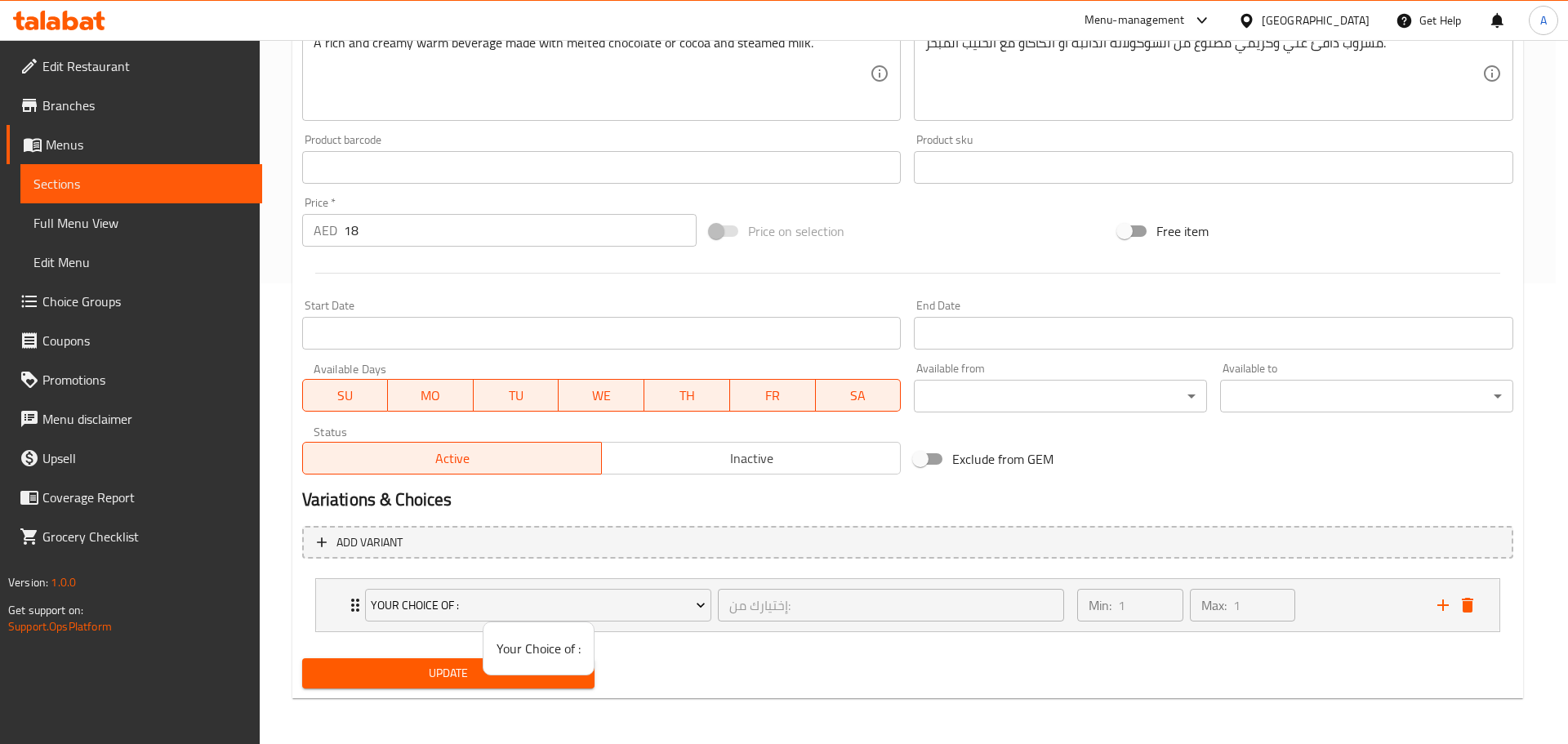
click at [440, 602] on div at bounding box center [784, 372] width 1568 height 744
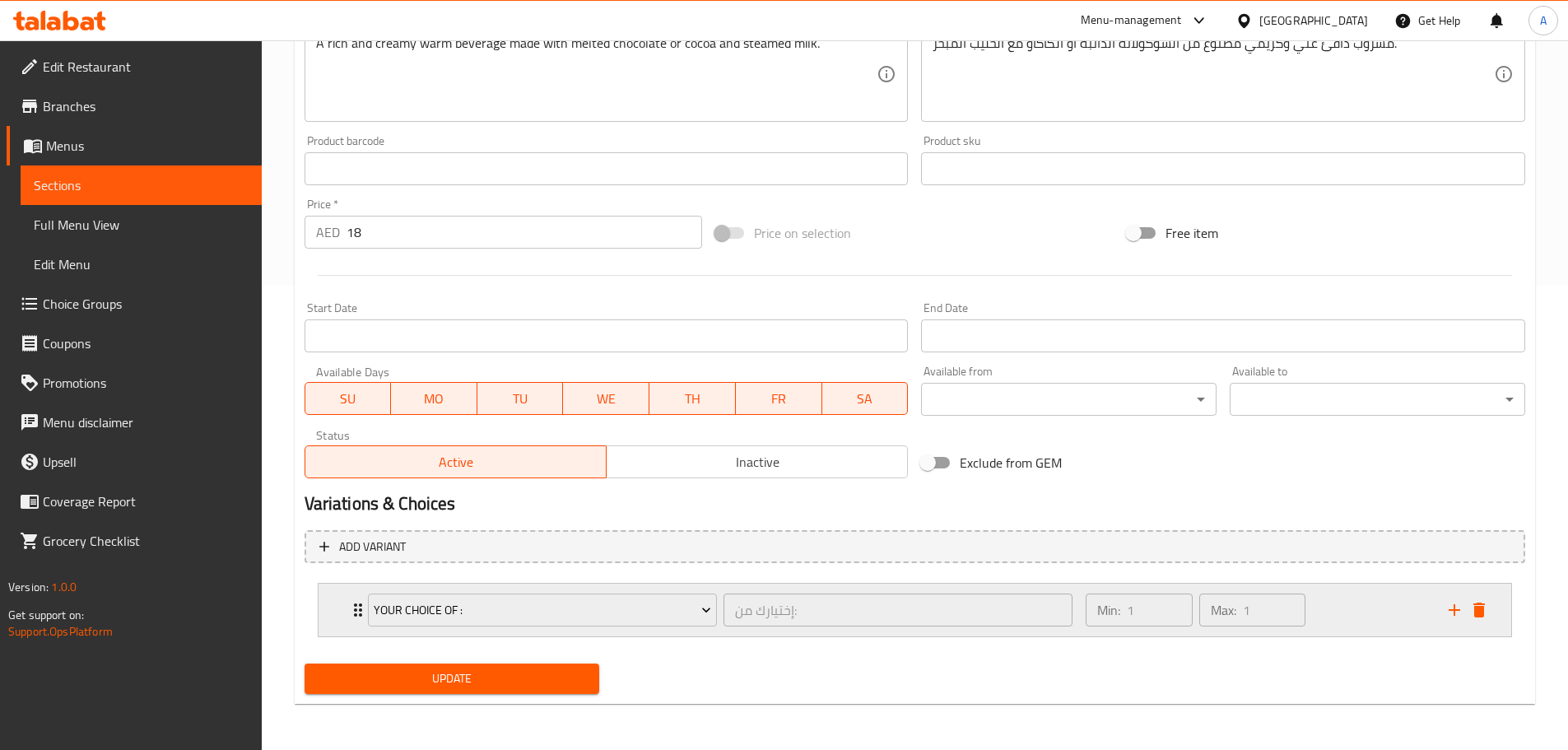
click at [356, 600] on icon "Expand" at bounding box center [358, 609] width 20 height 20
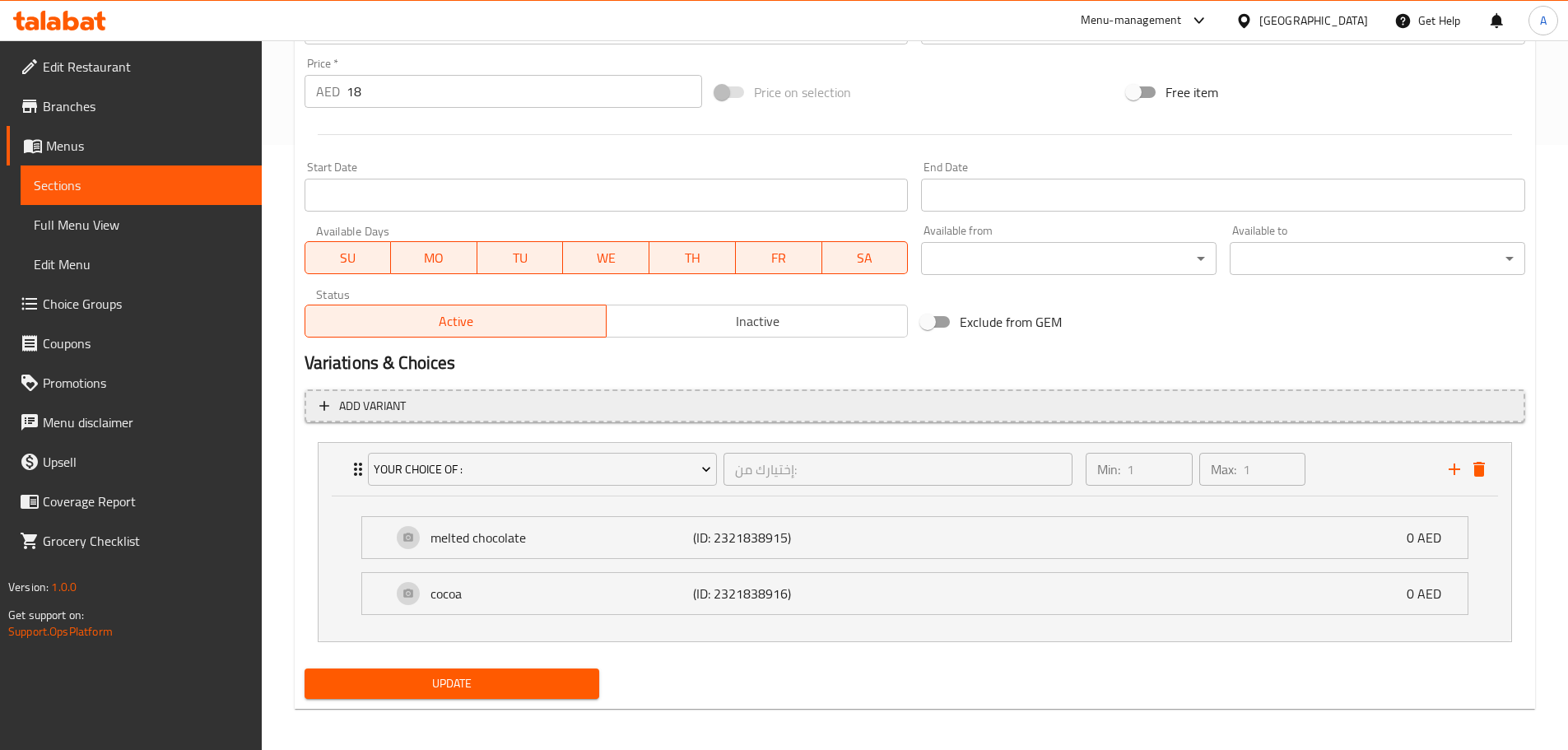
scroll to position [610, 0]
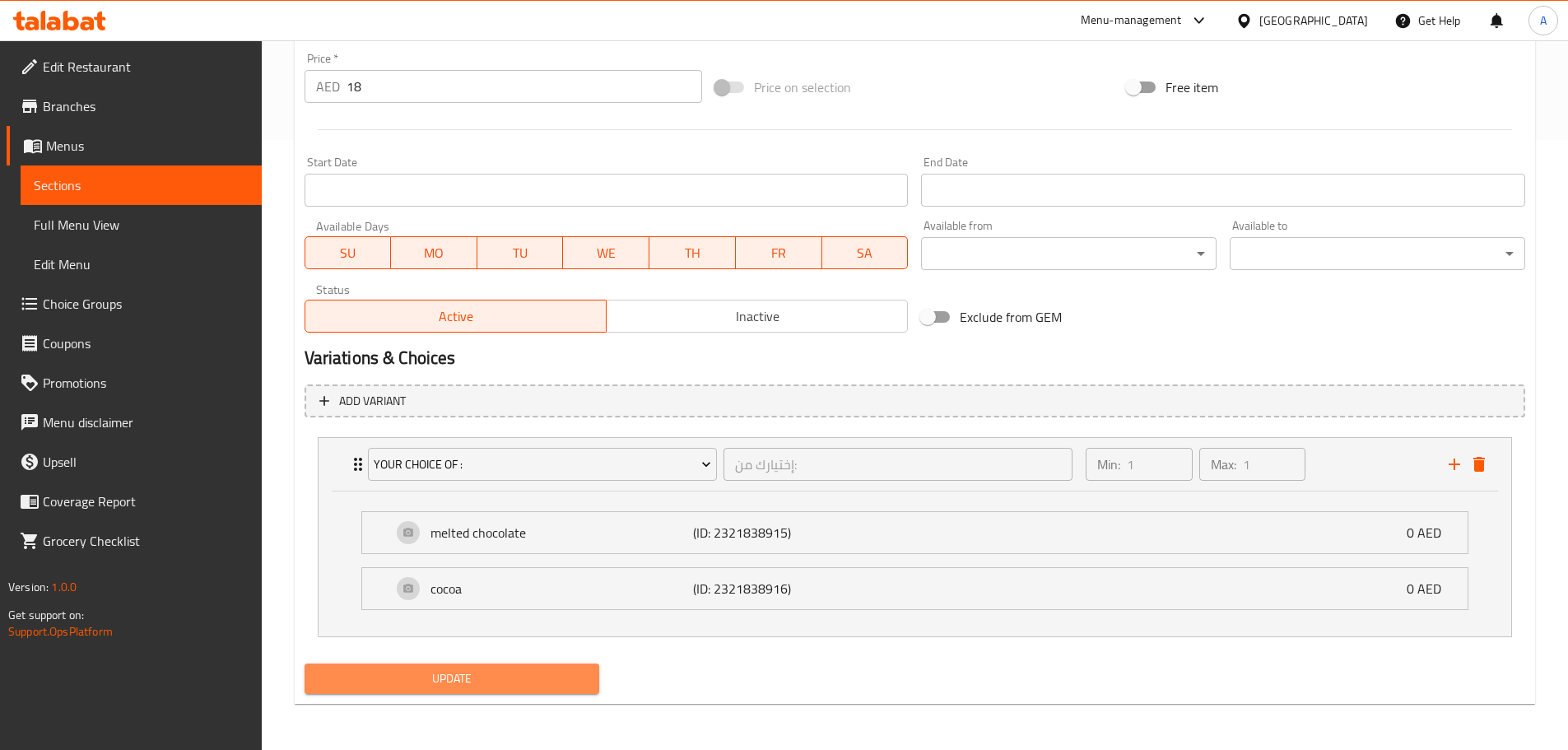
drag, startPoint x: 474, startPoint y: 676, endPoint x: 576, endPoint y: 634, distance: 110.3
click at [474, 677] on span "Update" at bounding box center [452, 679] width 269 height 21
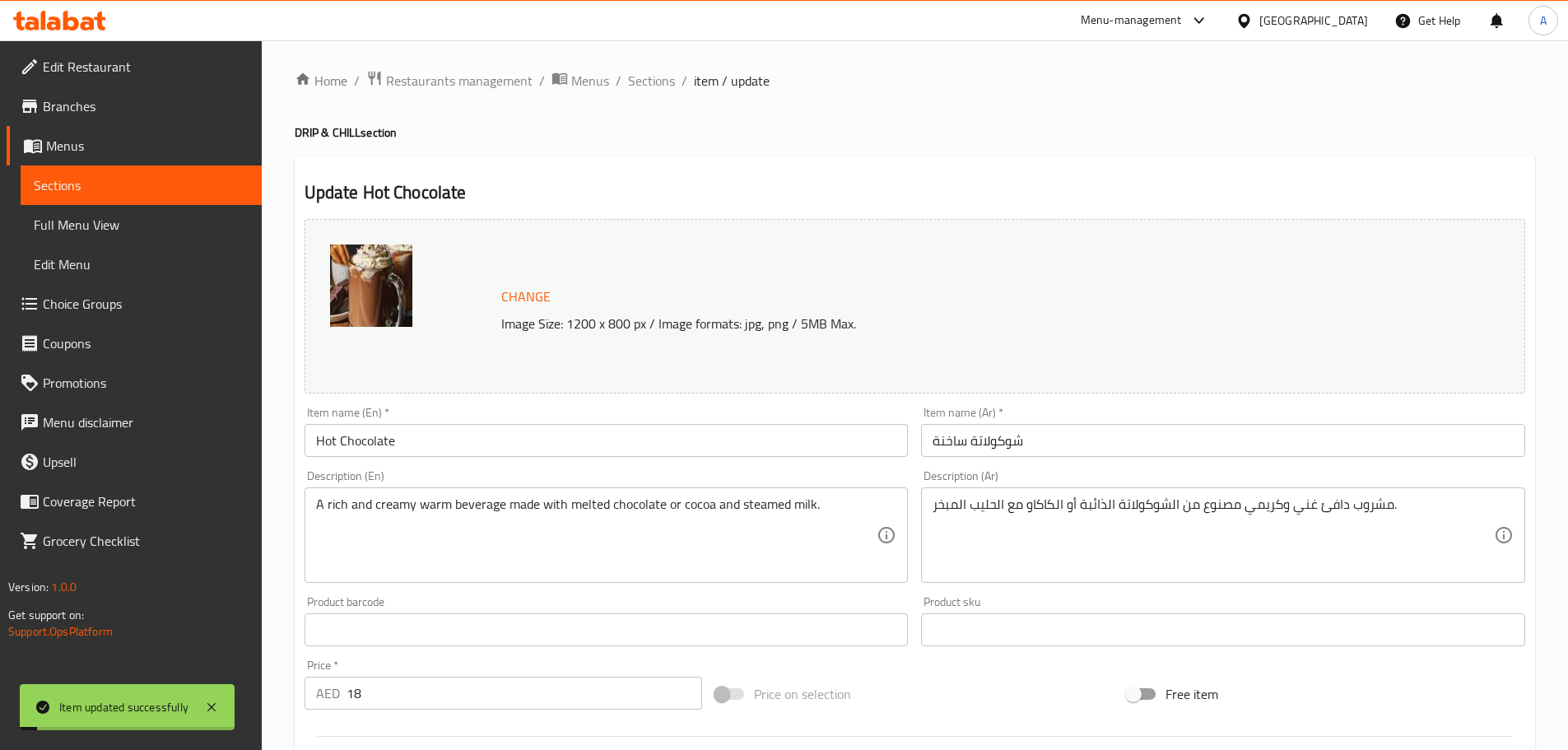
scroll to position [0, 0]
click at [131, 222] on span "Full Menu View" at bounding box center [141, 224] width 215 height 20
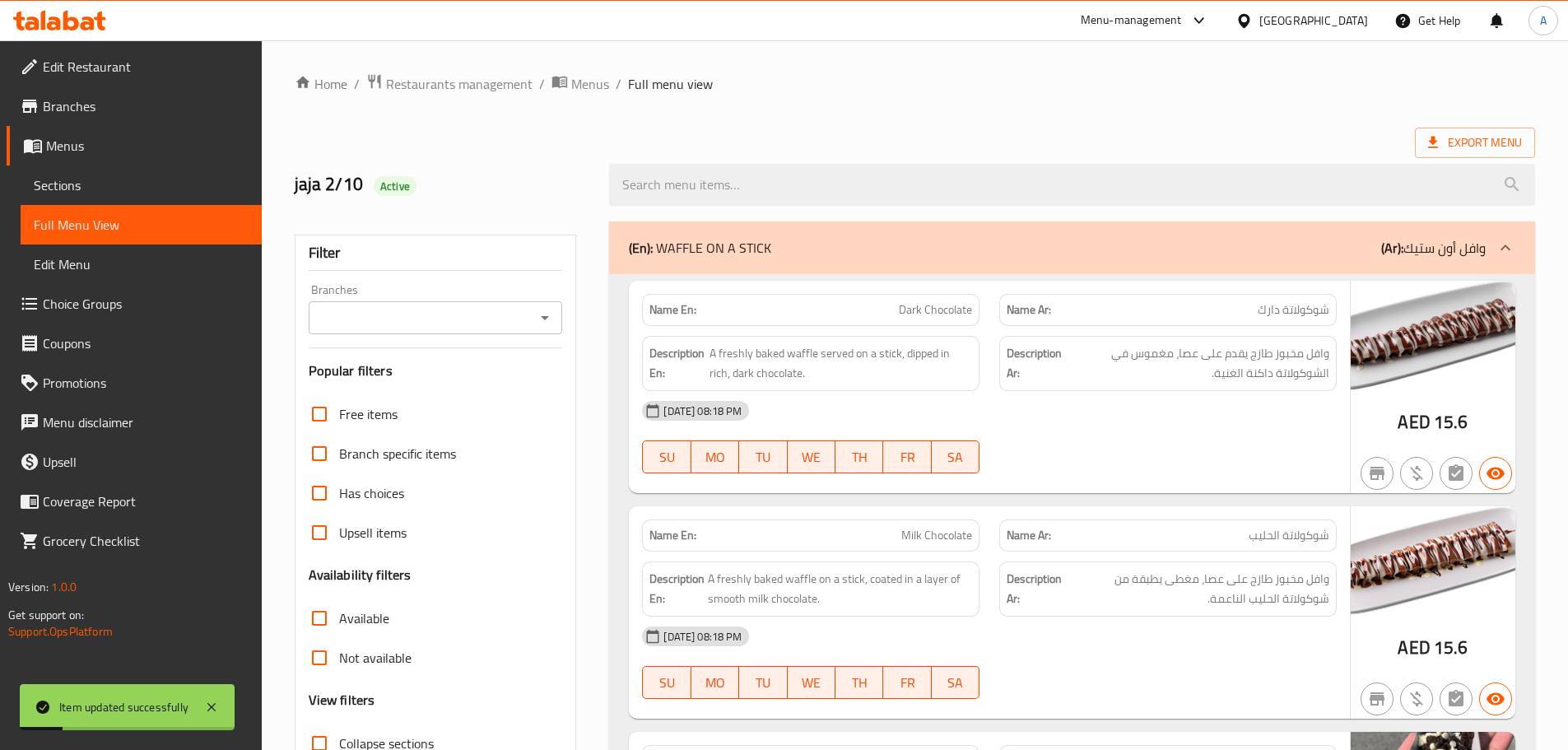
click at [1007, 142] on div "Export Menu" at bounding box center [916, 142] width 1241 height 30
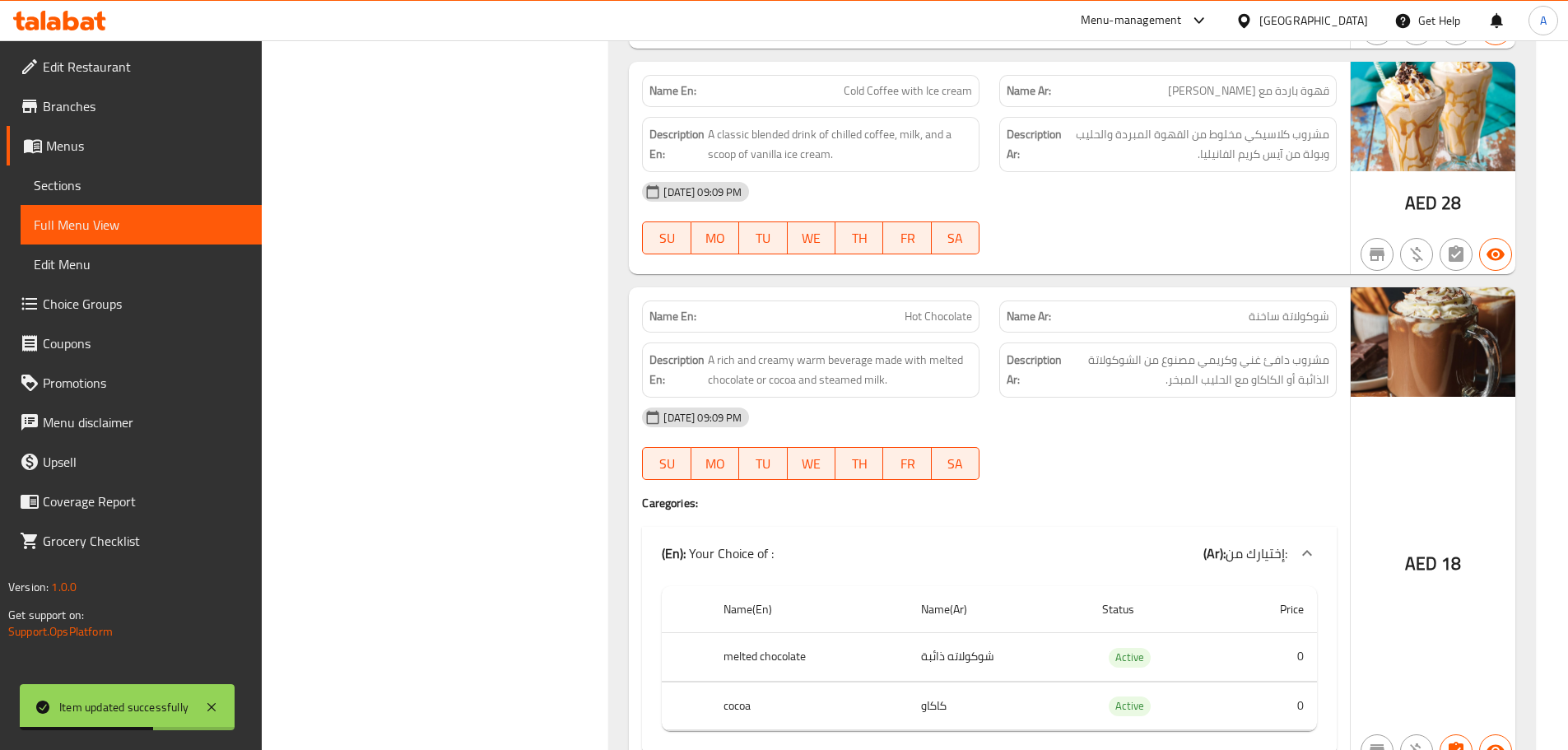
scroll to position [15573, 0]
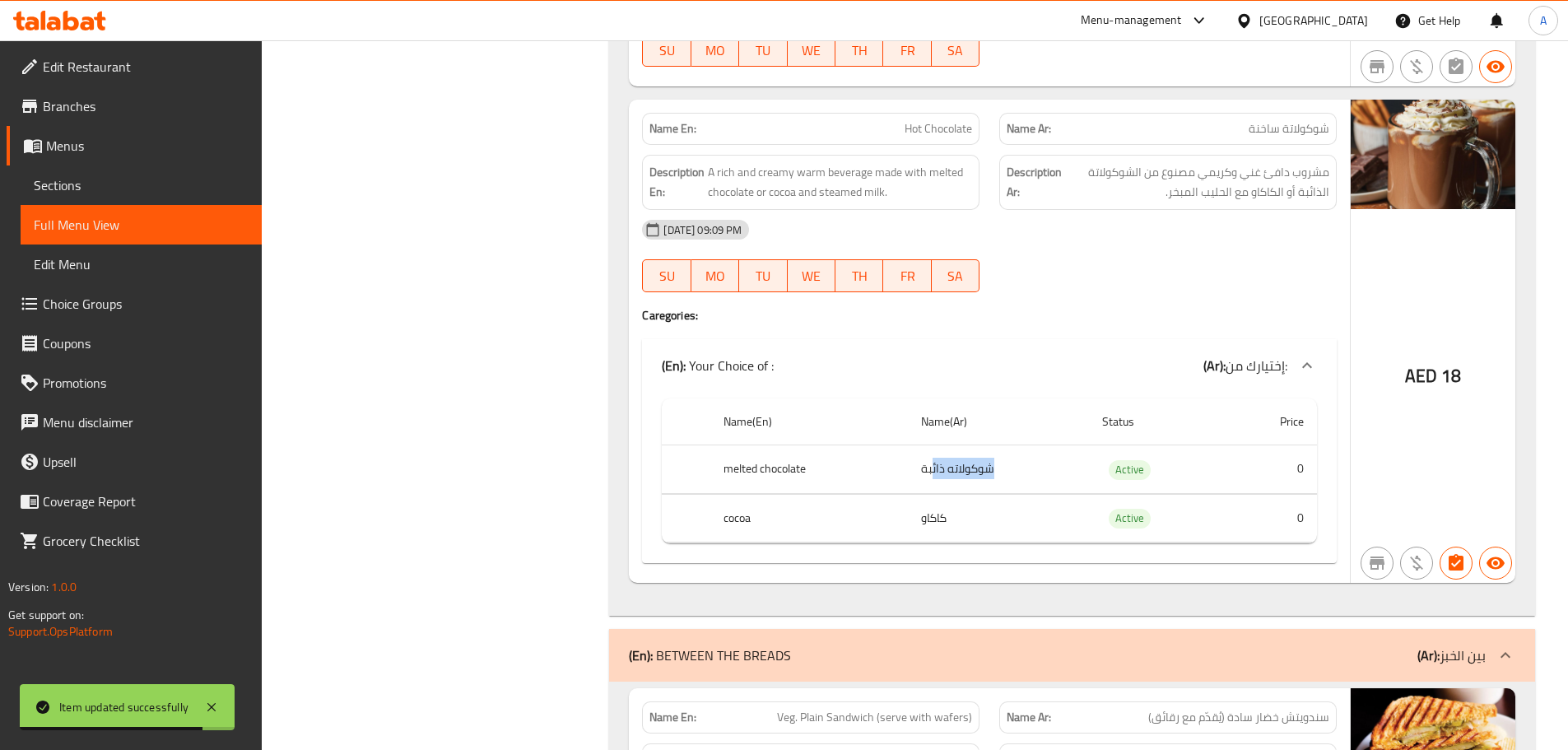
drag, startPoint x: 981, startPoint y: 464, endPoint x: 941, endPoint y: 484, distance: 44.7
click at [932, 470] on td "شوكولاته ذائبة" at bounding box center [998, 470] width 181 height 48
drag, startPoint x: 946, startPoint y: 524, endPoint x: 945, endPoint y: 511, distance: 13.0
click at [943, 523] on td "كاكاو" at bounding box center [998, 518] width 181 height 48
click at [1154, 238] on div "[DATE] 09:09 PM" at bounding box center [990, 230] width 715 height 40
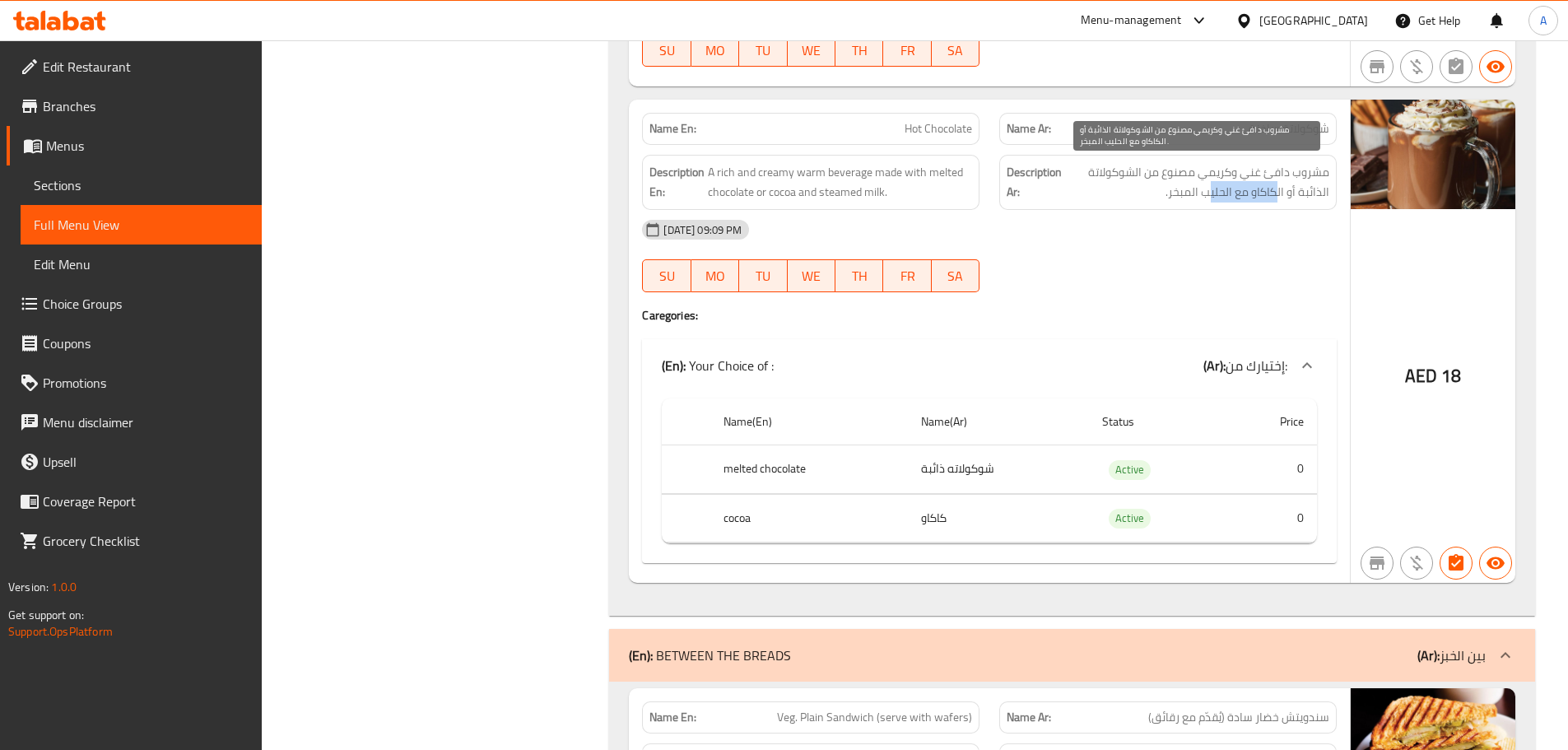
drag, startPoint x: 1250, startPoint y: 186, endPoint x: 1210, endPoint y: 278, distance: 100.3
click at [1189, 206] on div "Description Ar: مشروب دافئ غني وكريمي مصنوع من الشوكولاتة الذائبة أو الكاكاو مع…" at bounding box center [1168, 182] width 337 height 55
click at [1210, 278] on div "[DATE] 09:09 PM SU MO TU WE TH FR SA" at bounding box center [990, 255] width 715 height 92
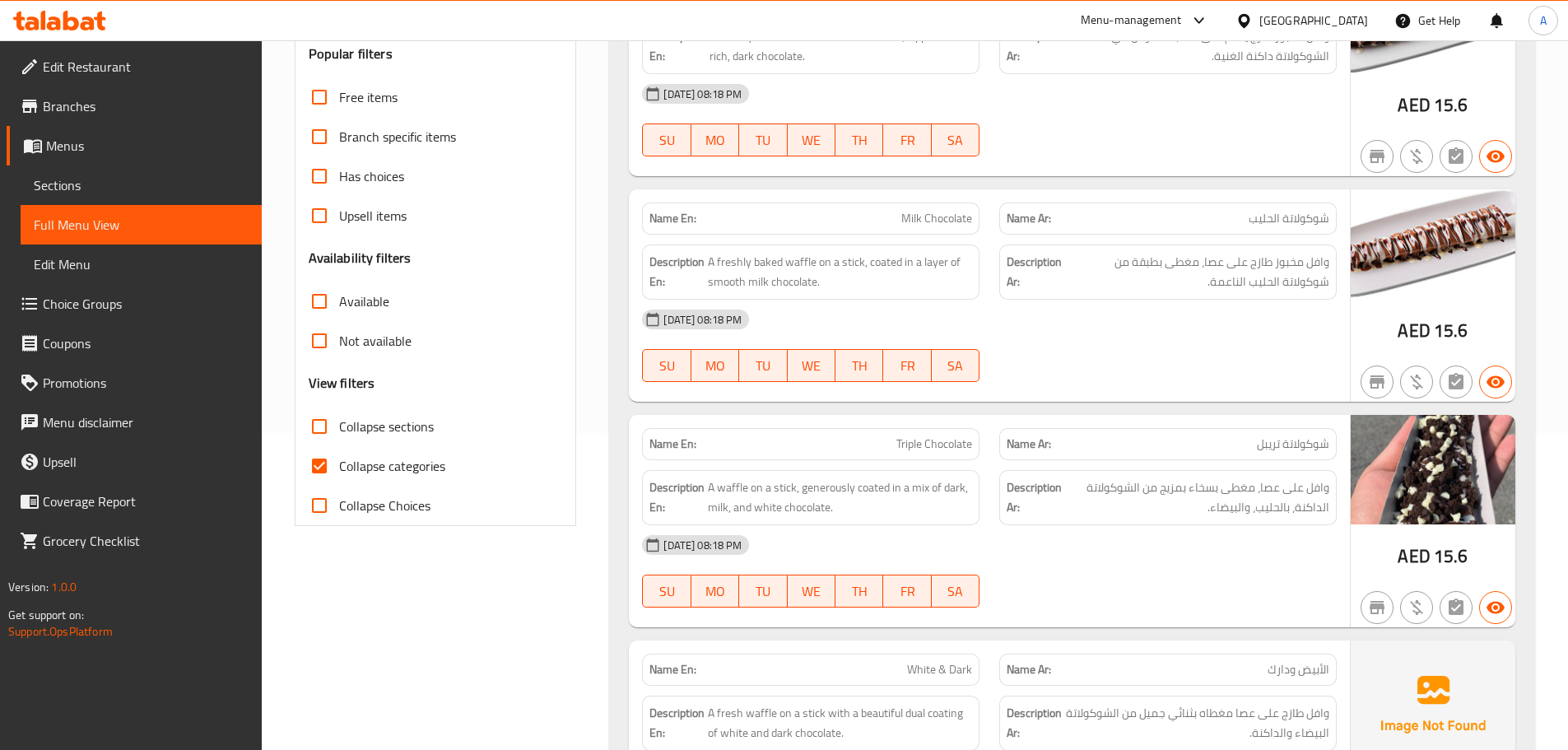
scroll to position [0, 0]
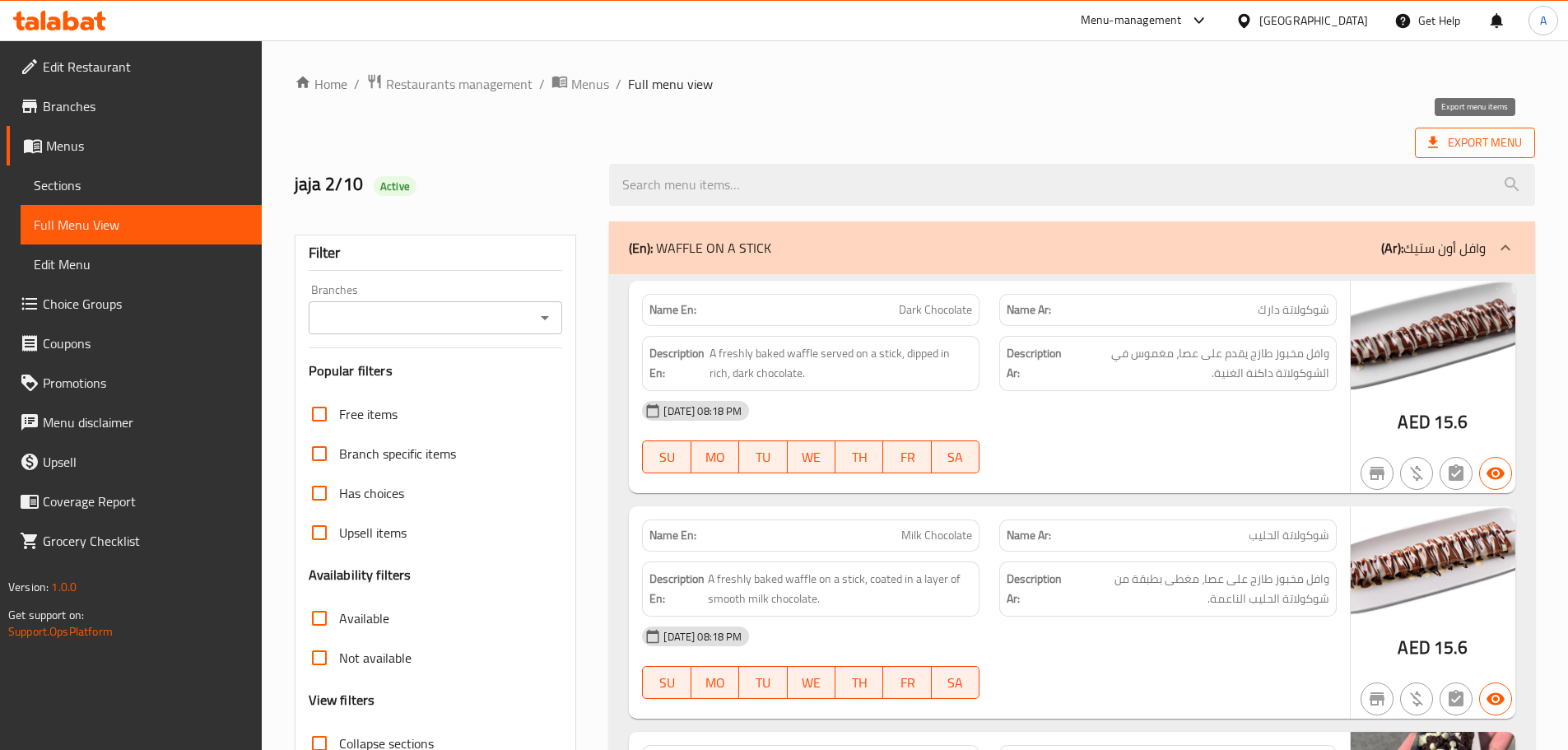
click at [1453, 149] on span "Export Menu" at bounding box center [1475, 143] width 94 height 21
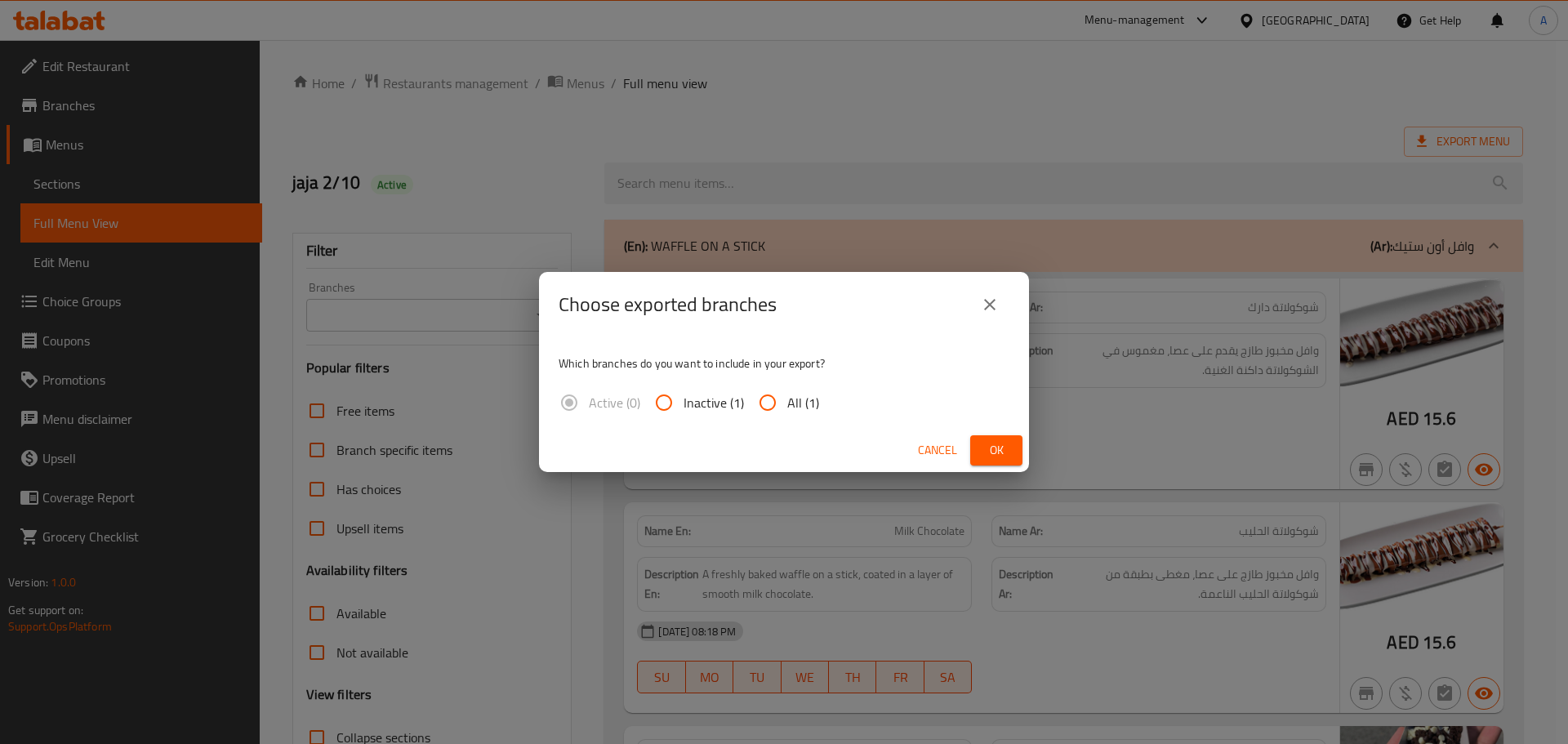
drag, startPoint x: 788, startPoint y: 391, endPoint x: 902, endPoint y: 442, distance: 124.9
click at [789, 393] on span "All (1)" at bounding box center [803, 402] width 32 height 20
click at [787, 391] on input "All (1)" at bounding box center [768, 402] width 39 height 39
radio input "true"
click at [976, 458] on button "Ok" at bounding box center [995, 449] width 52 height 30
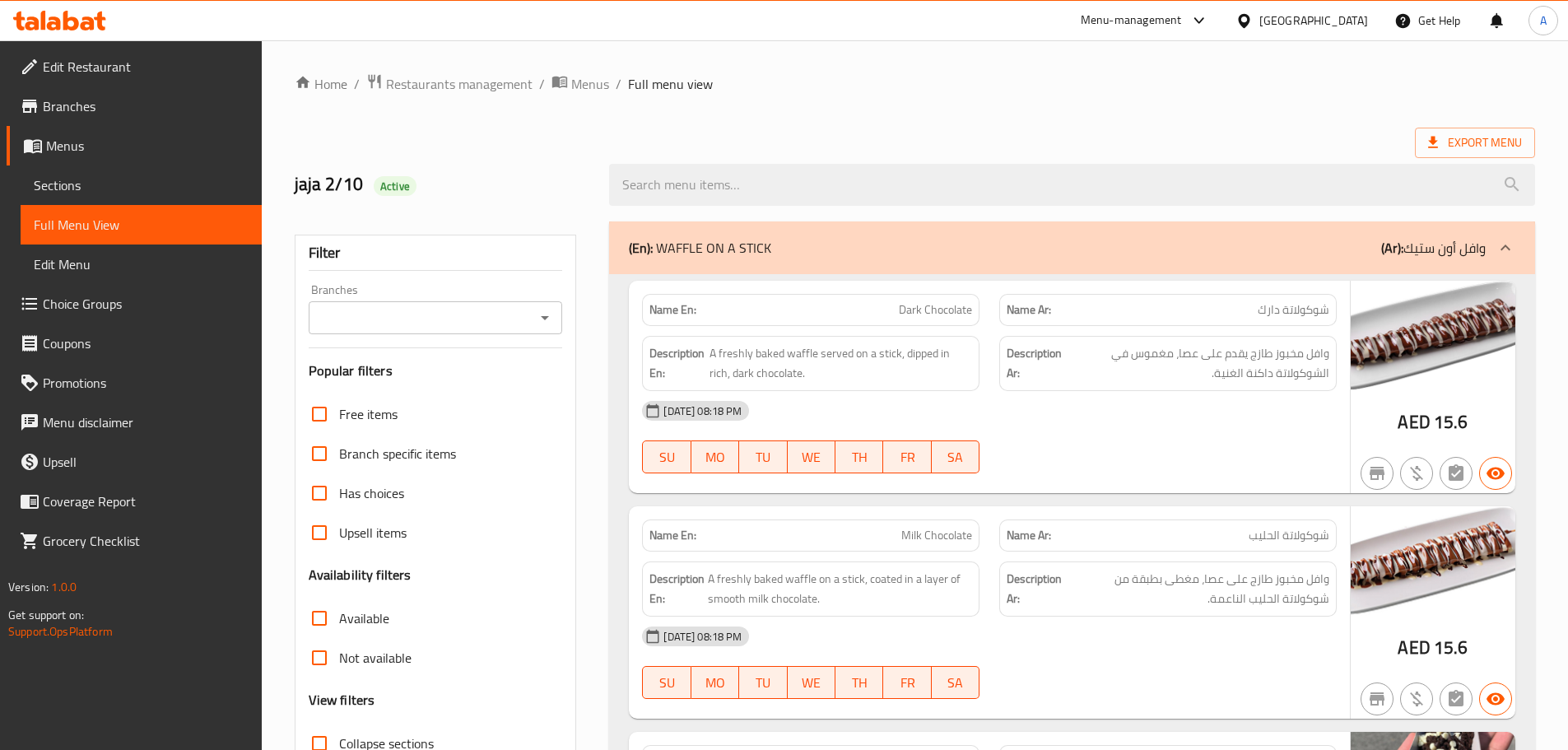
click at [88, 180] on span "Sections" at bounding box center [141, 185] width 215 height 20
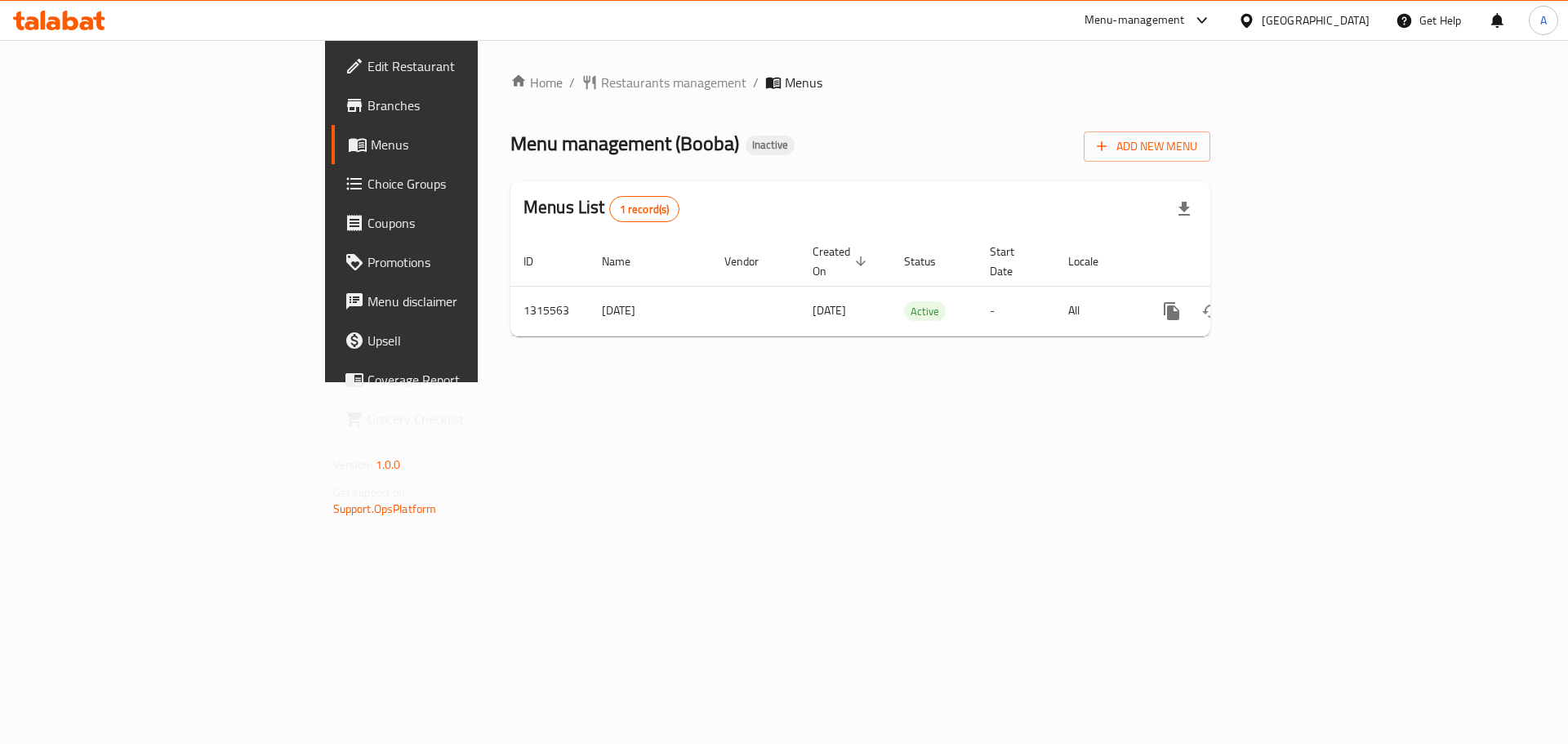
click at [367, 112] on span "Branches" at bounding box center [470, 105] width 206 height 20
